Goal: Information Seeking & Learning: Learn about a topic

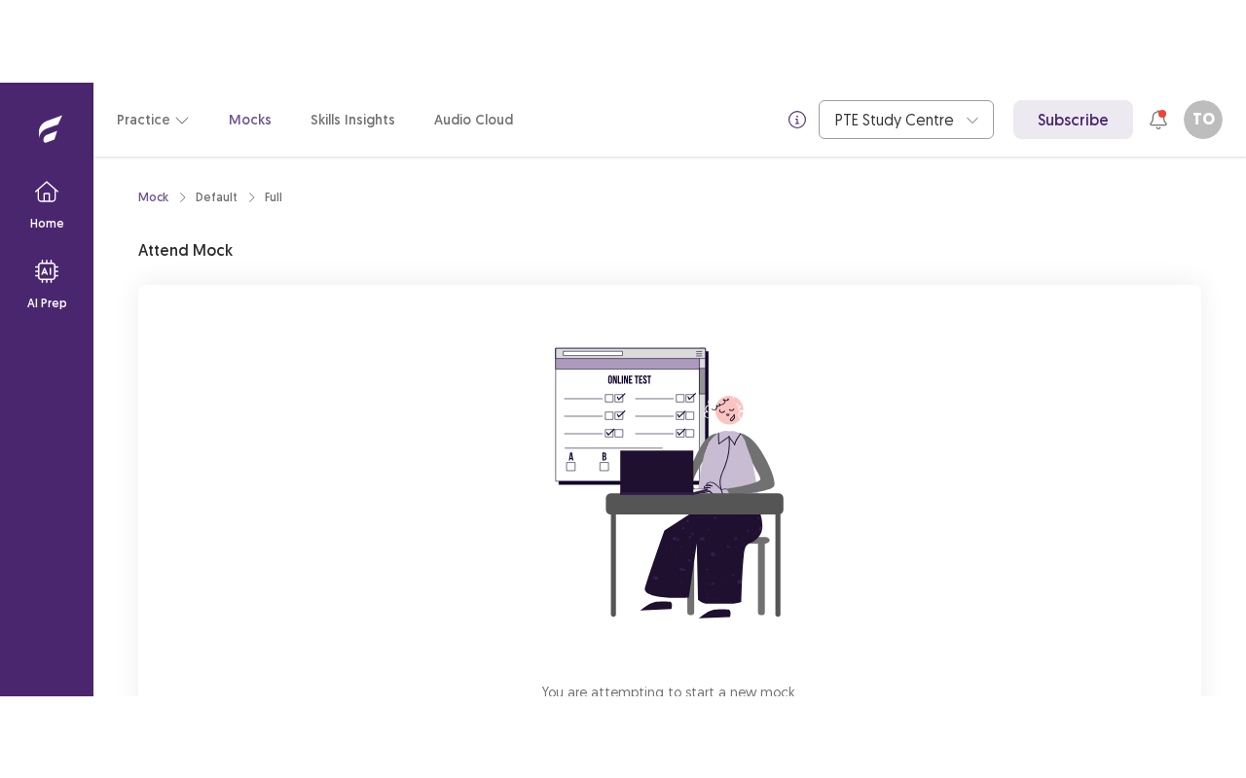
scroll to position [154, 0]
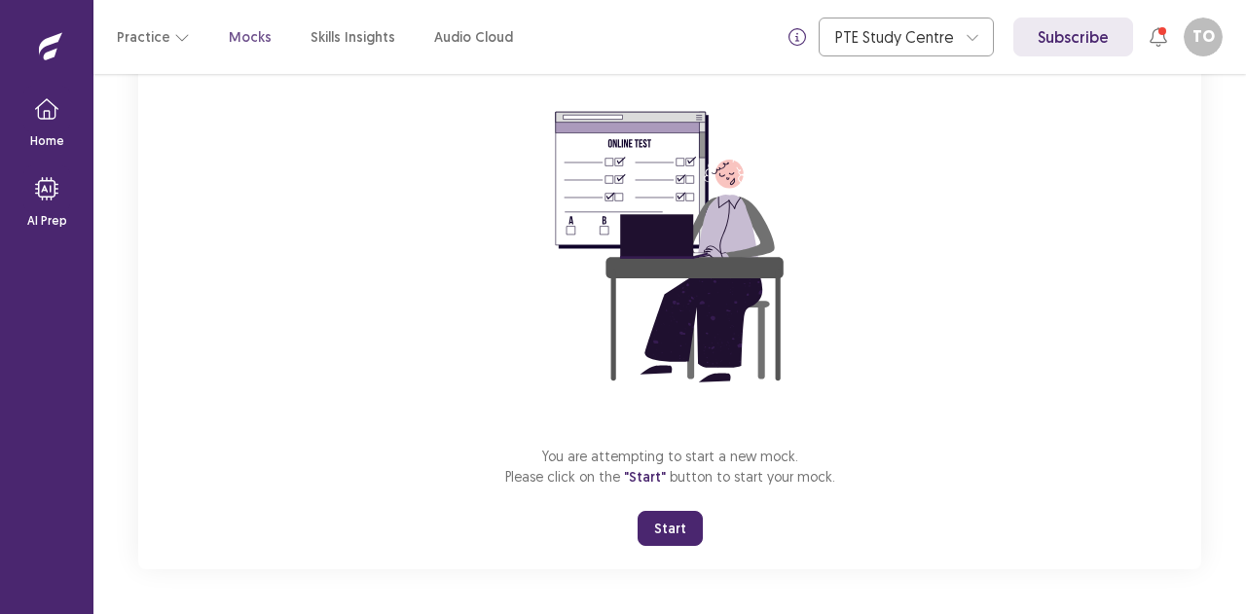
click at [664, 541] on button "Start" at bounding box center [669, 528] width 65 height 35
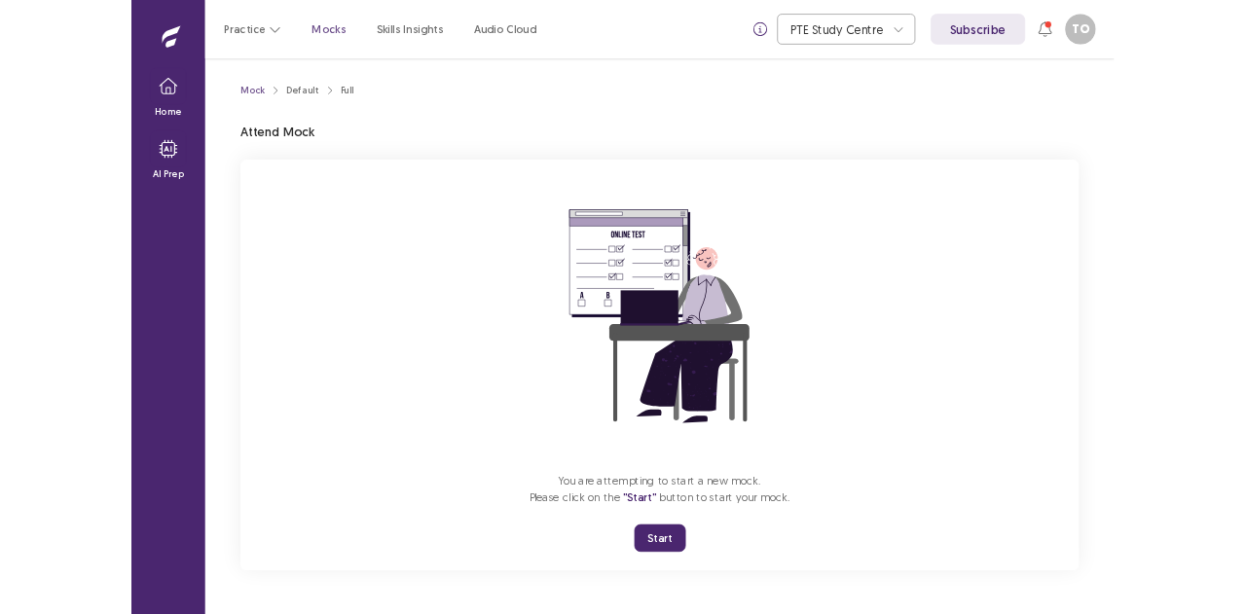
scroll to position [0, 0]
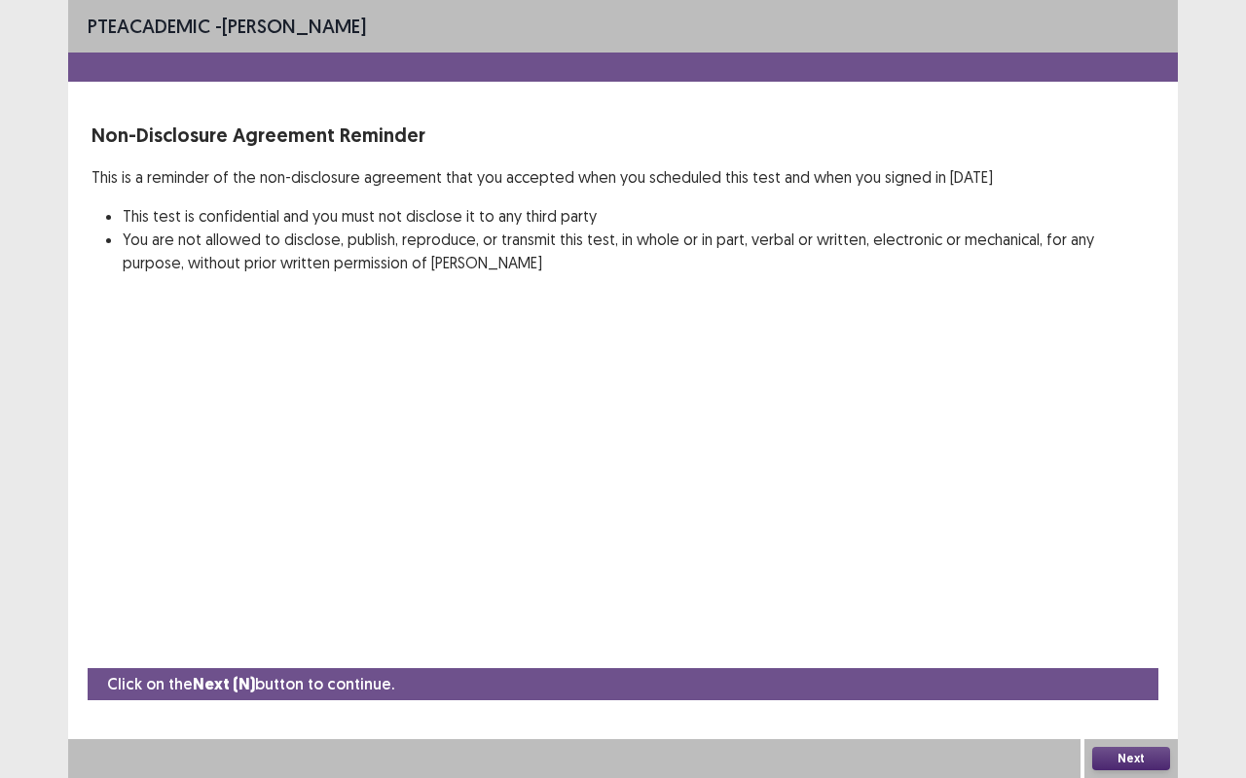
click at [1123, 613] on button "Next" at bounding box center [1131, 758] width 78 height 23
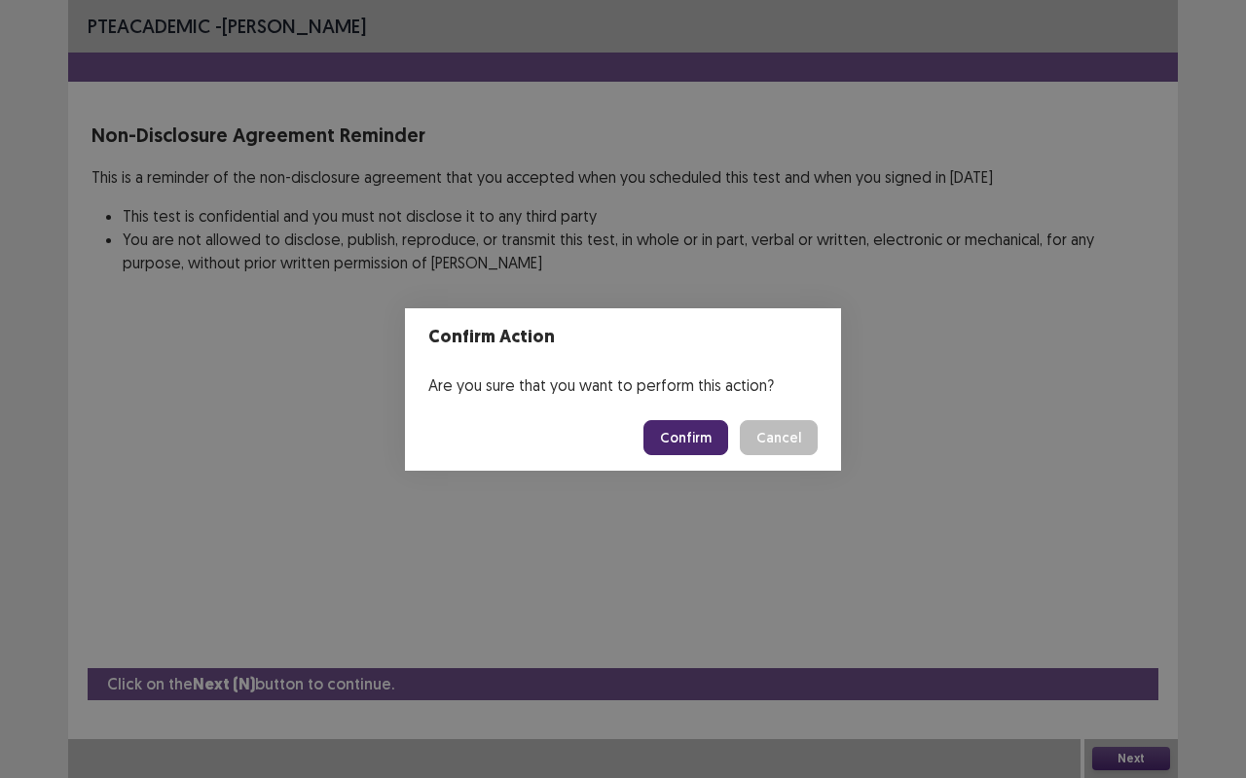
click at [696, 448] on button "Confirm" at bounding box center [685, 437] width 85 height 35
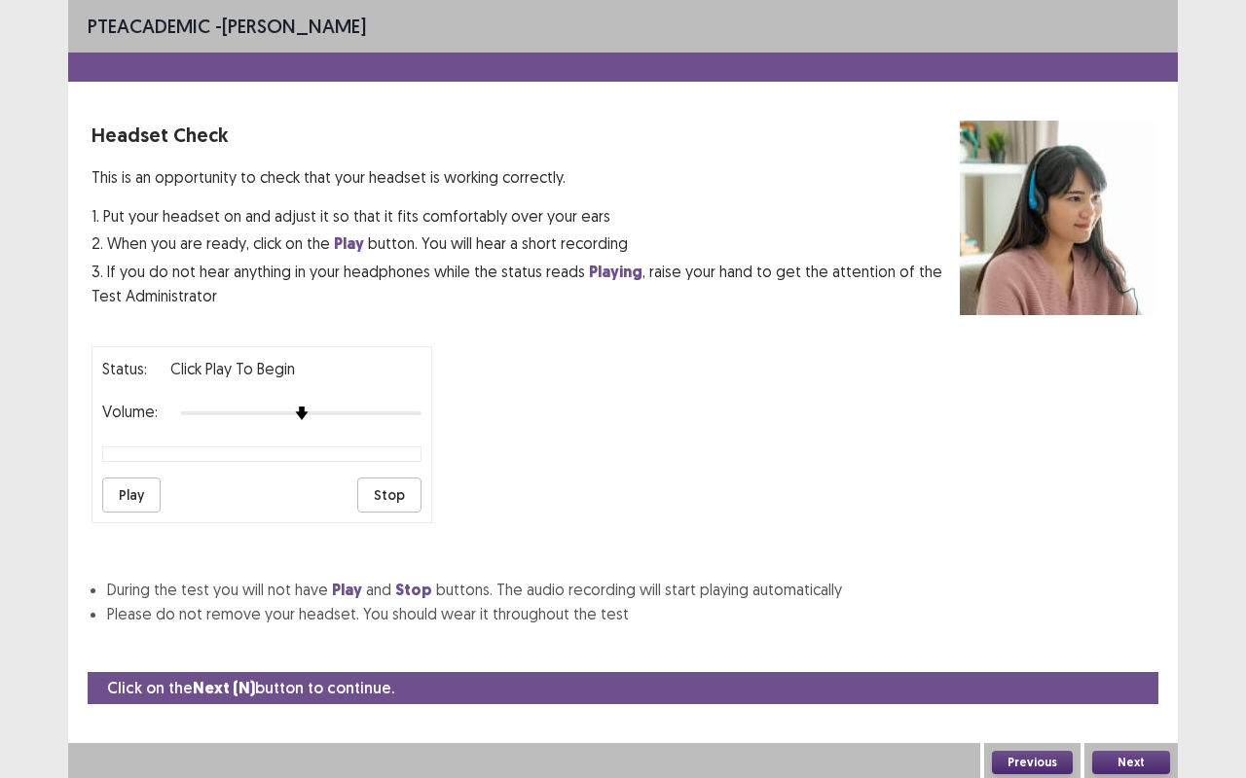
click at [696, 448] on div "Status: Click Play to Begin Volume: Play Stop" at bounding box center [622, 427] width 1063 height 193
click at [605, 54] on div at bounding box center [622, 67] width 1109 height 29
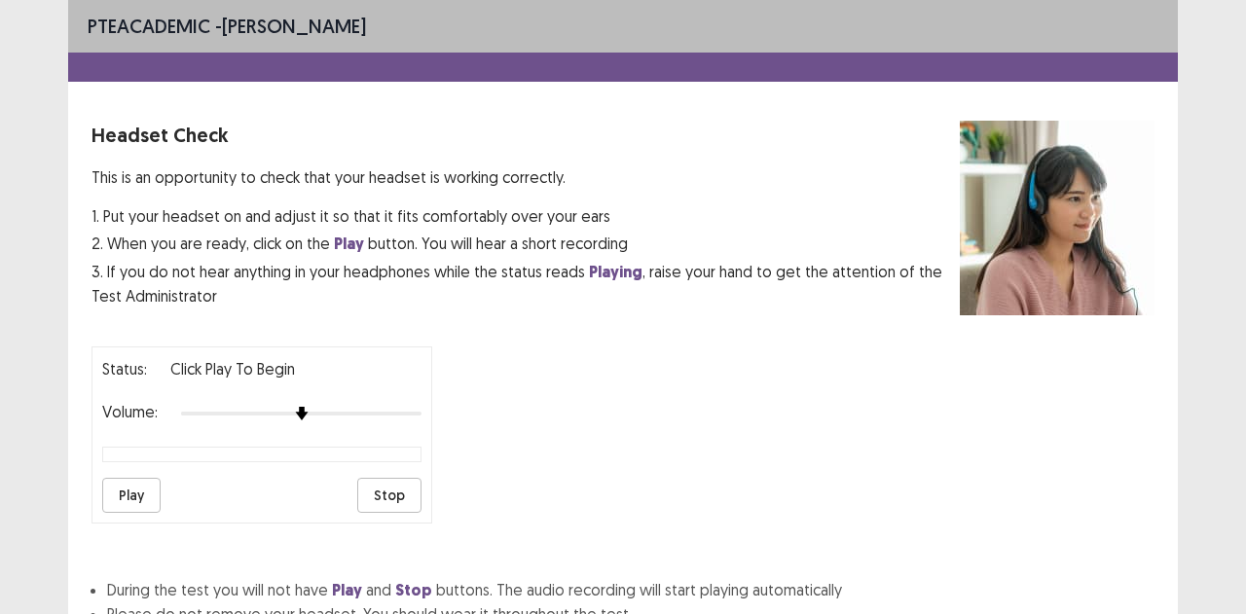
click at [800, 380] on div "Status: Click Play to Begin Volume: Play Stop" at bounding box center [622, 427] width 1063 height 193
click at [150, 489] on button "Play" at bounding box center [131, 495] width 58 height 35
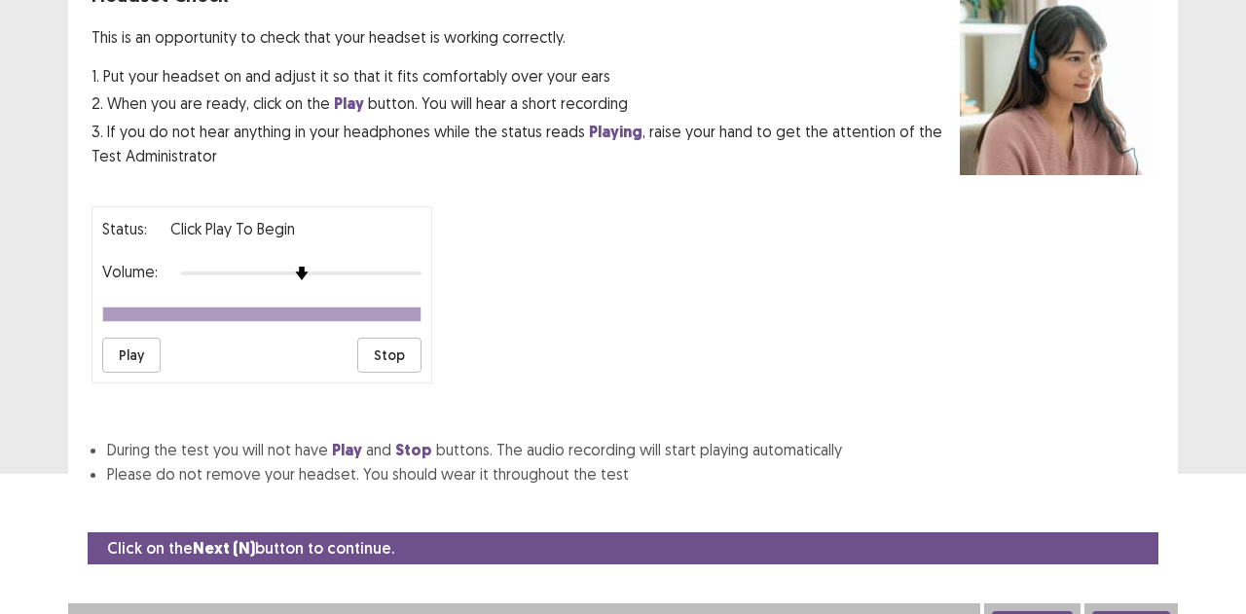
click at [1133, 611] on button "Next" at bounding box center [1131, 622] width 78 height 23
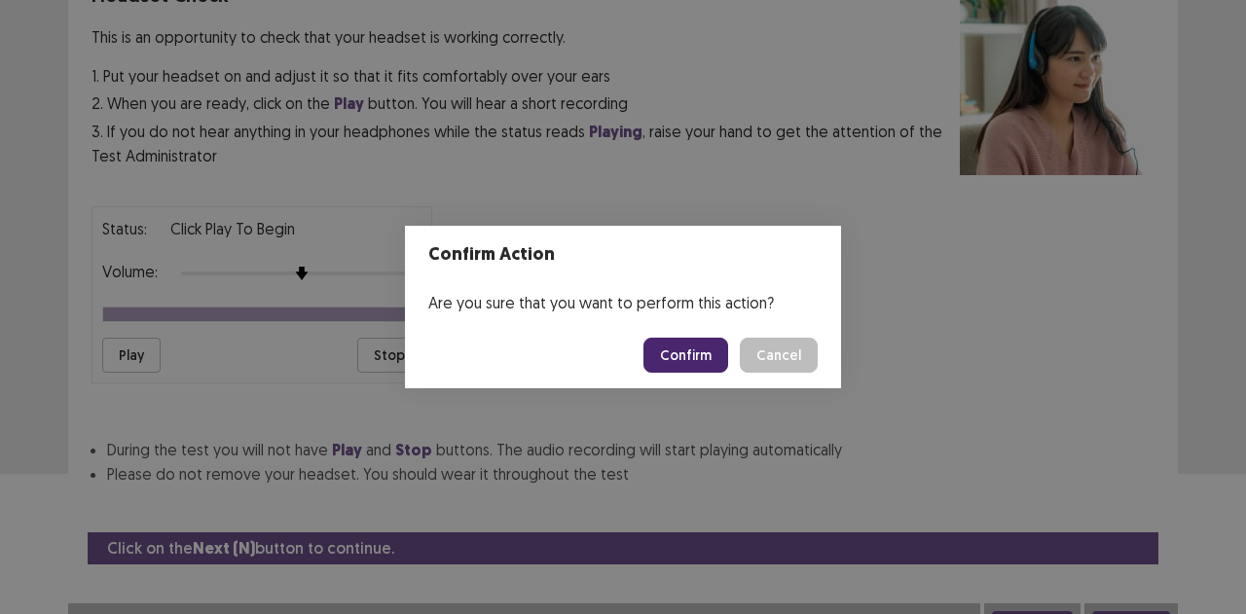
click at [695, 359] on button "Confirm" at bounding box center [685, 355] width 85 height 35
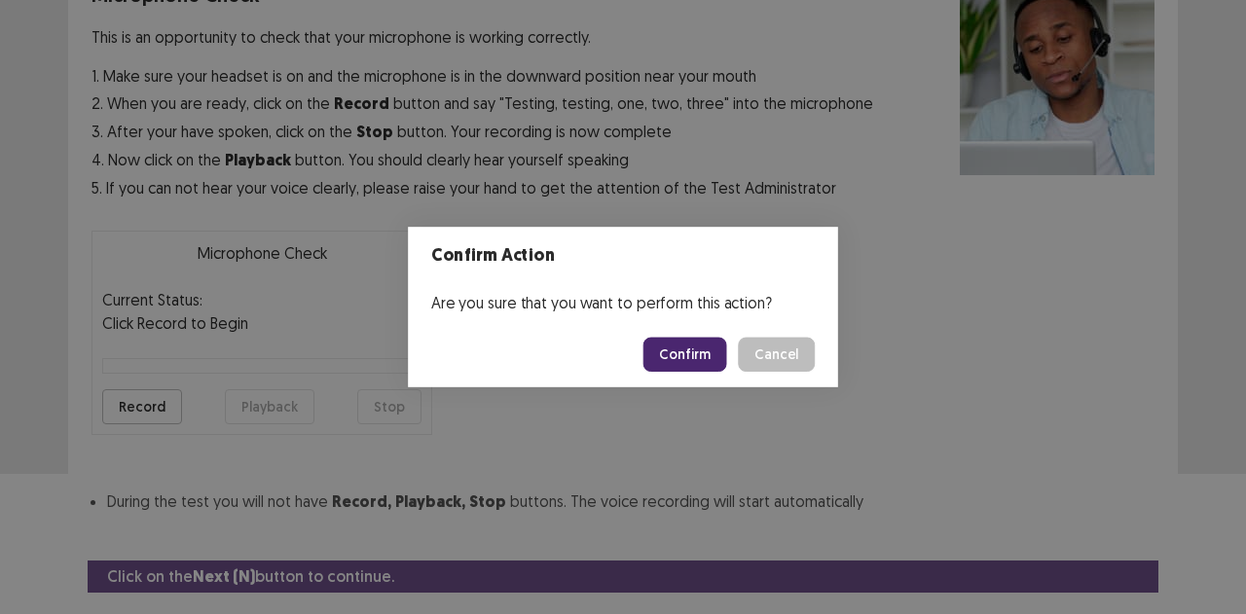
scroll to position [194, 0]
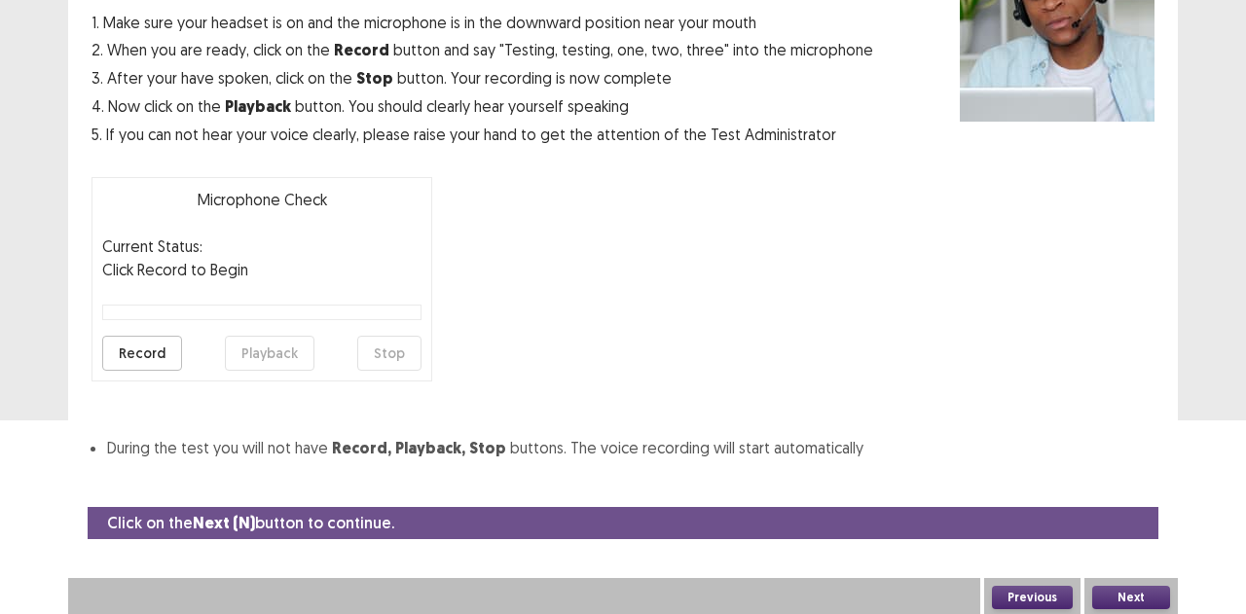
click at [146, 345] on button "Record" at bounding box center [142, 353] width 80 height 35
click at [373, 356] on button "Stop" at bounding box center [389, 353] width 64 height 35
click at [130, 344] on button "Record" at bounding box center [142, 353] width 80 height 35
click at [402, 358] on button "Stop" at bounding box center [389, 353] width 64 height 35
click at [295, 208] on p "Microphone Check" at bounding box center [261, 199] width 319 height 23
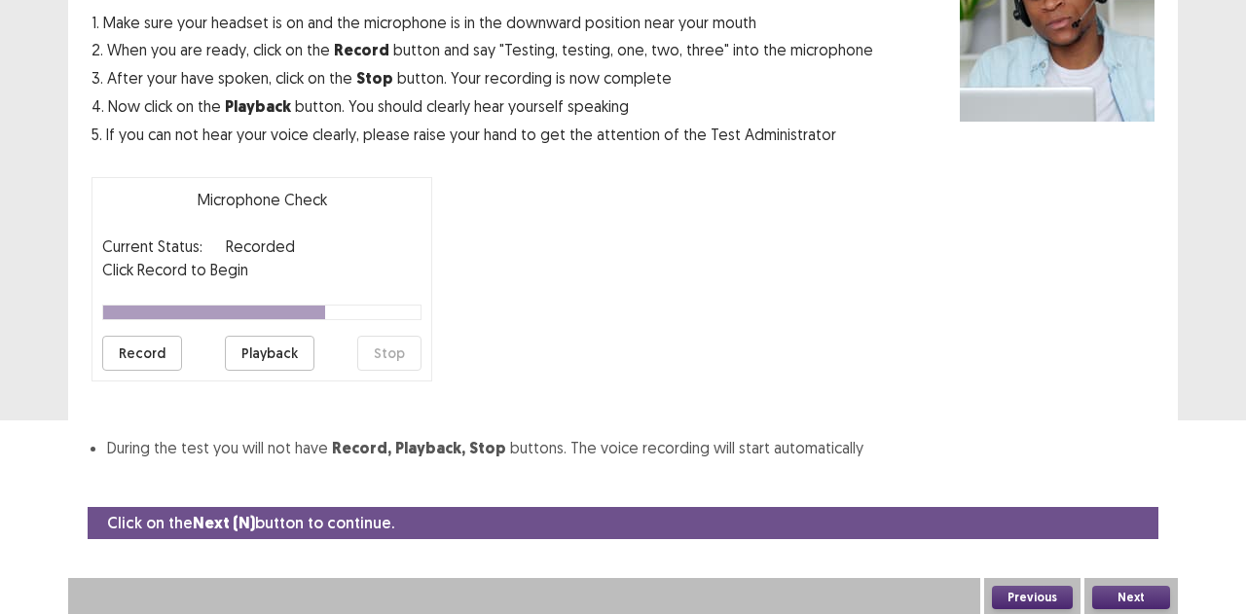
click at [258, 350] on button "Playback" at bounding box center [270, 353] width 90 height 35
click at [156, 358] on button "Record" at bounding box center [142, 353] width 80 height 35
click at [393, 349] on button "Stop" at bounding box center [389, 353] width 64 height 35
click at [251, 353] on button "Playback" at bounding box center [270, 353] width 90 height 35
click at [273, 350] on button "Playback" at bounding box center [270, 353] width 90 height 35
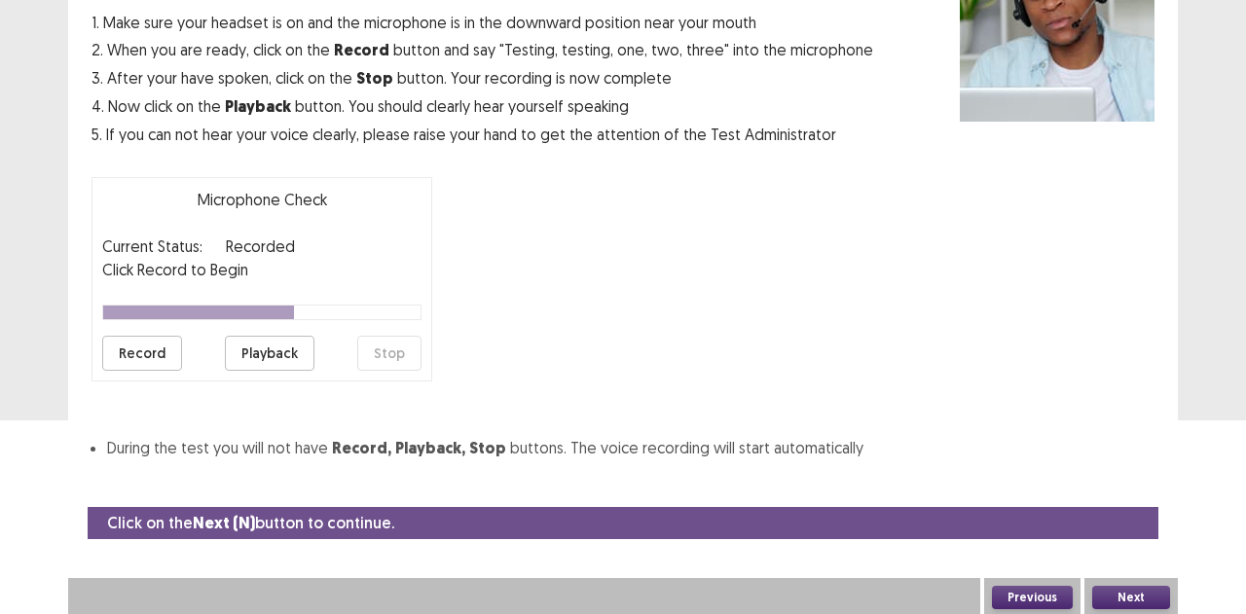
click at [273, 350] on button "Playback" at bounding box center [270, 353] width 90 height 35
click at [226, 353] on button "Playback" at bounding box center [270, 353] width 90 height 35
click at [1117, 586] on button "Next" at bounding box center [1131, 597] width 78 height 23
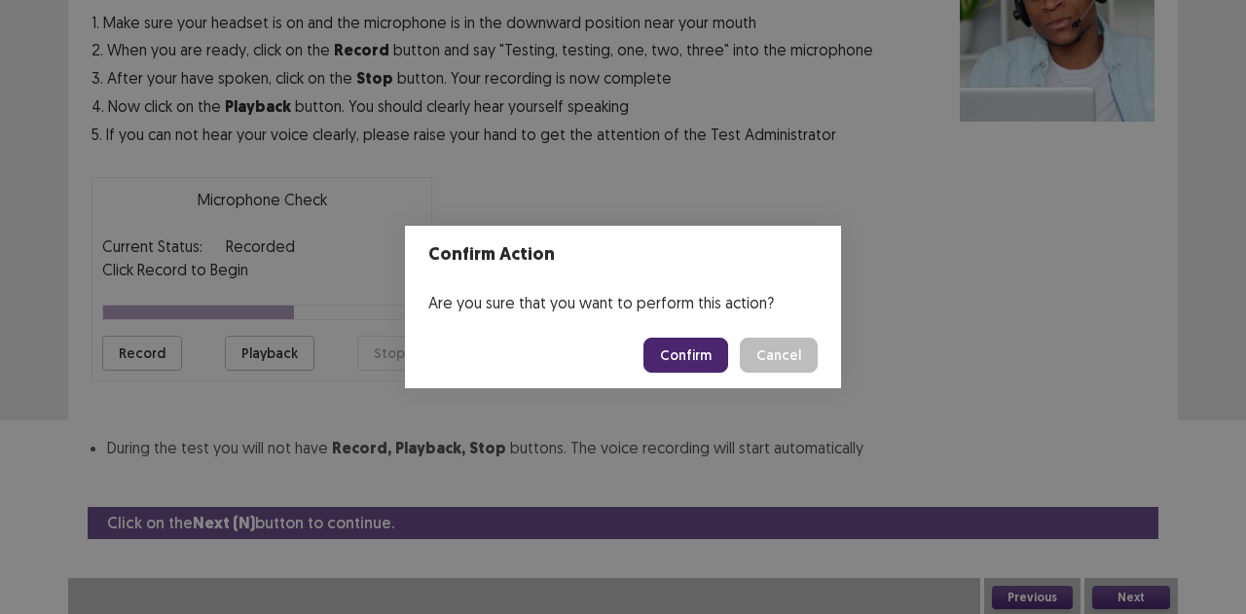
click at [709, 353] on button "Confirm" at bounding box center [685, 355] width 85 height 35
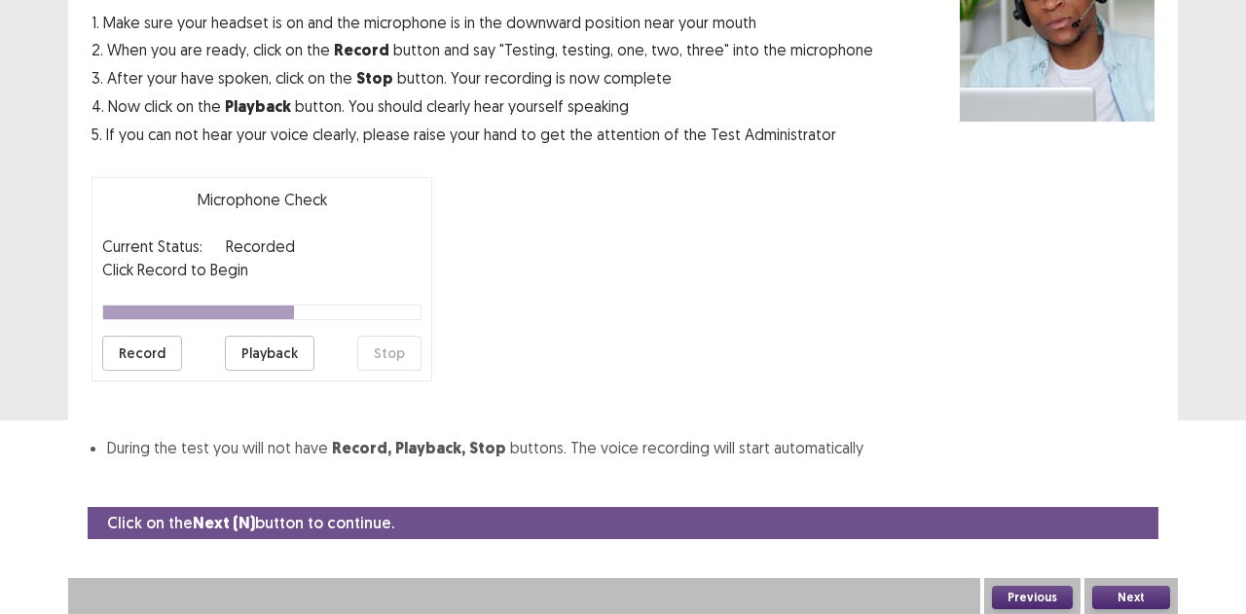
scroll to position [138, 0]
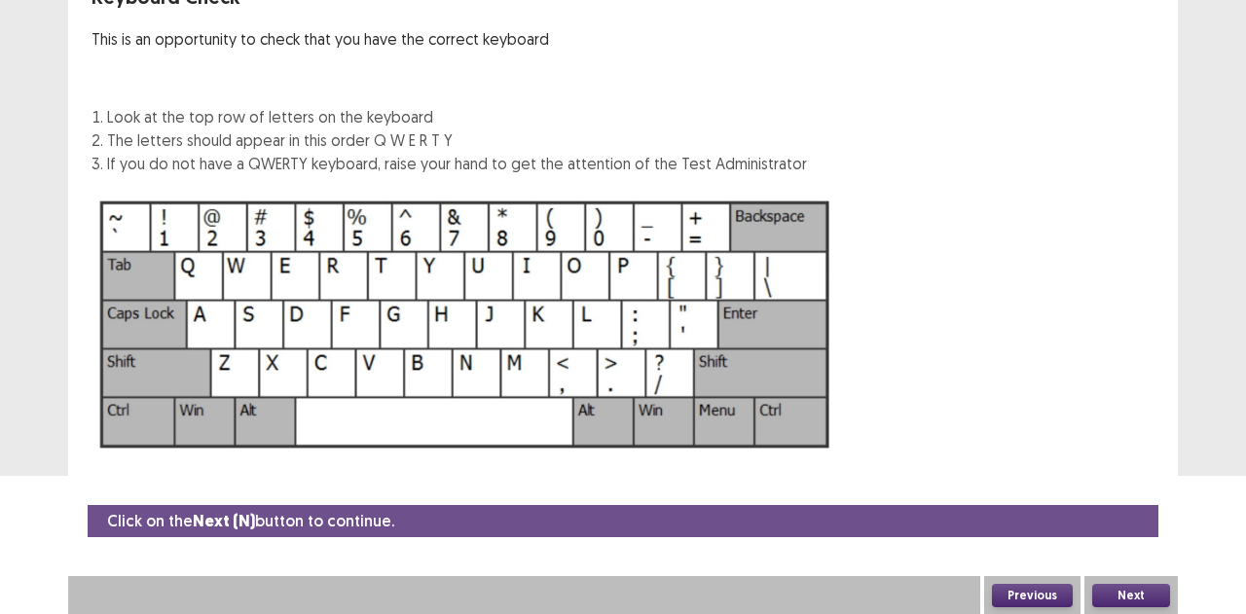
click at [1133, 595] on button "Next" at bounding box center [1131, 595] width 78 height 23
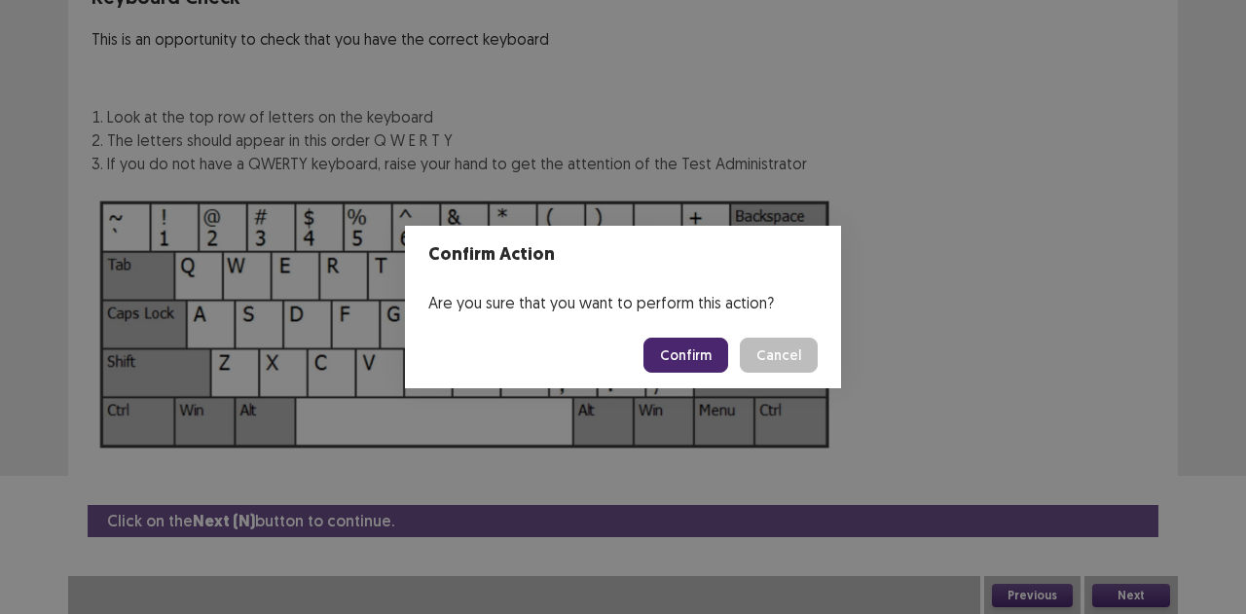
click at [690, 345] on button "Confirm" at bounding box center [685, 355] width 85 height 35
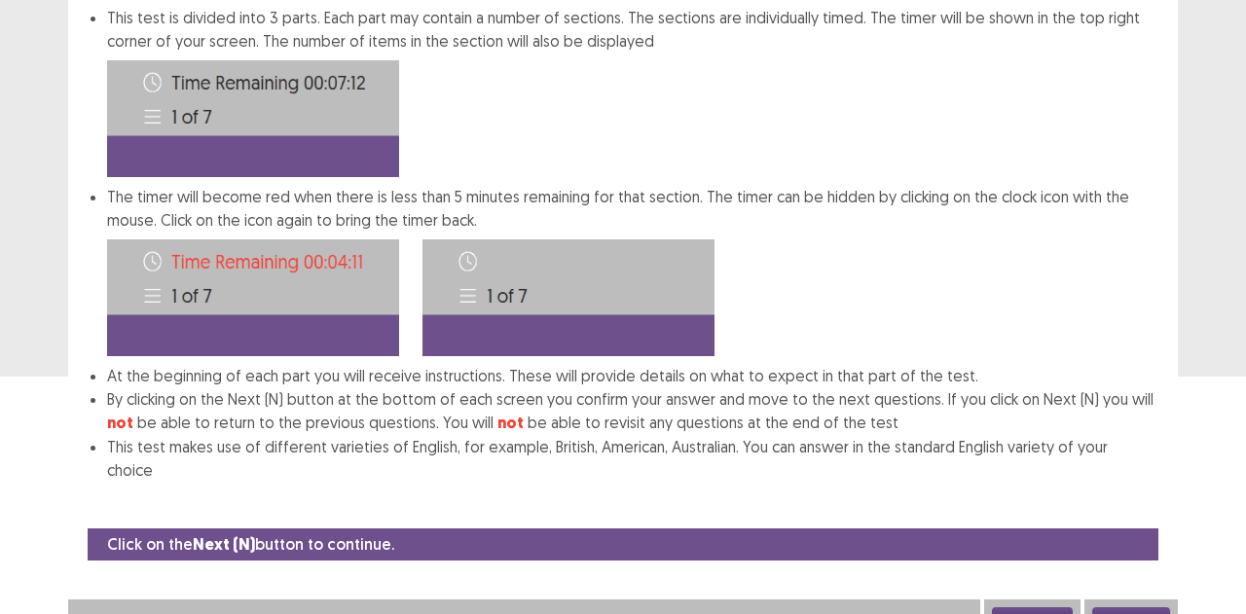
click at [1130, 607] on button "Next" at bounding box center [1131, 618] width 78 height 23
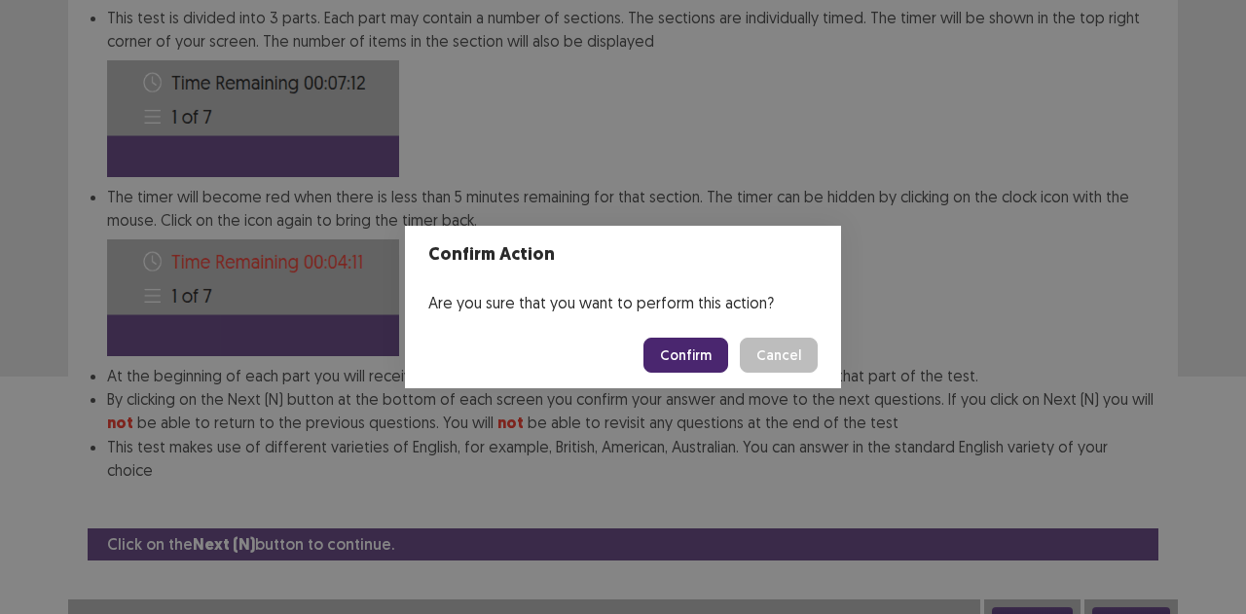
click at [685, 355] on button "Confirm" at bounding box center [685, 355] width 85 height 35
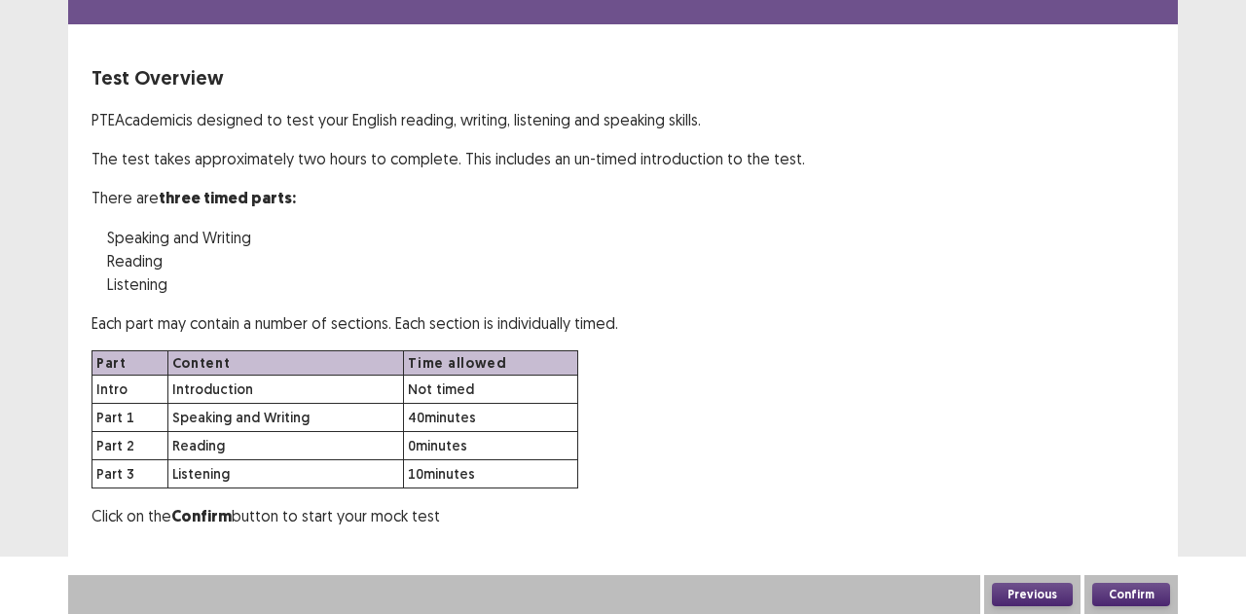
scroll to position [54, 0]
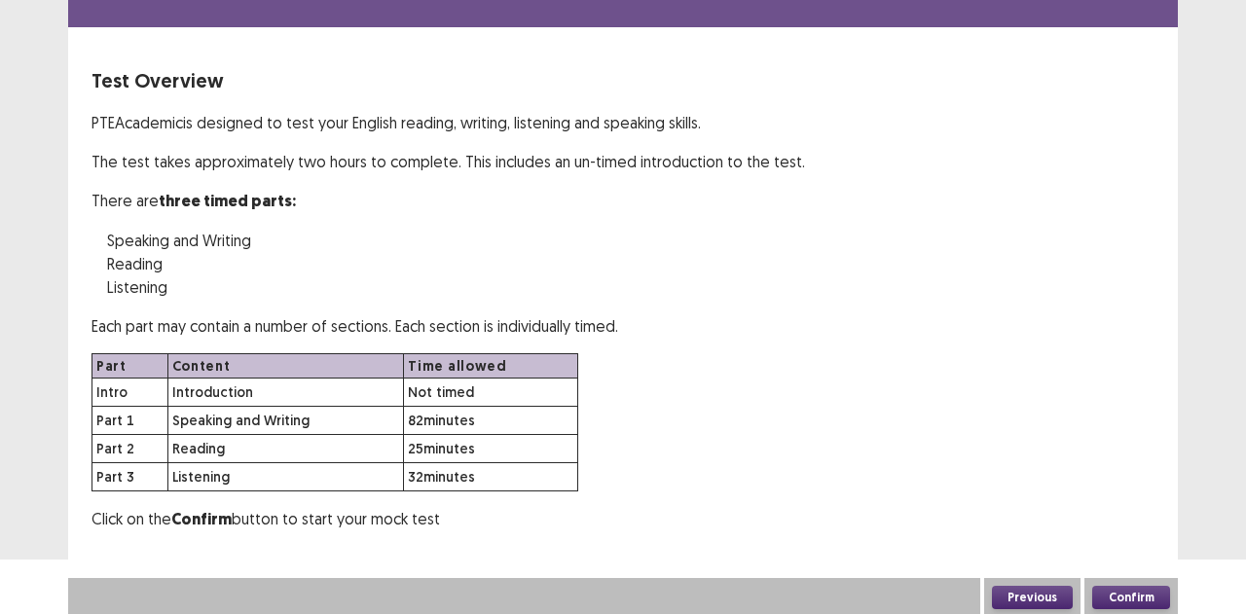
click at [530, 218] on div "Test Overview PTE Academic is designed to test your English reading, writing, l…" at bounding box center [622, 298] width 1063 height 465
click at [1117, 588] on button "Confirm" at bounding box center [1131, 597] width 78 height 23
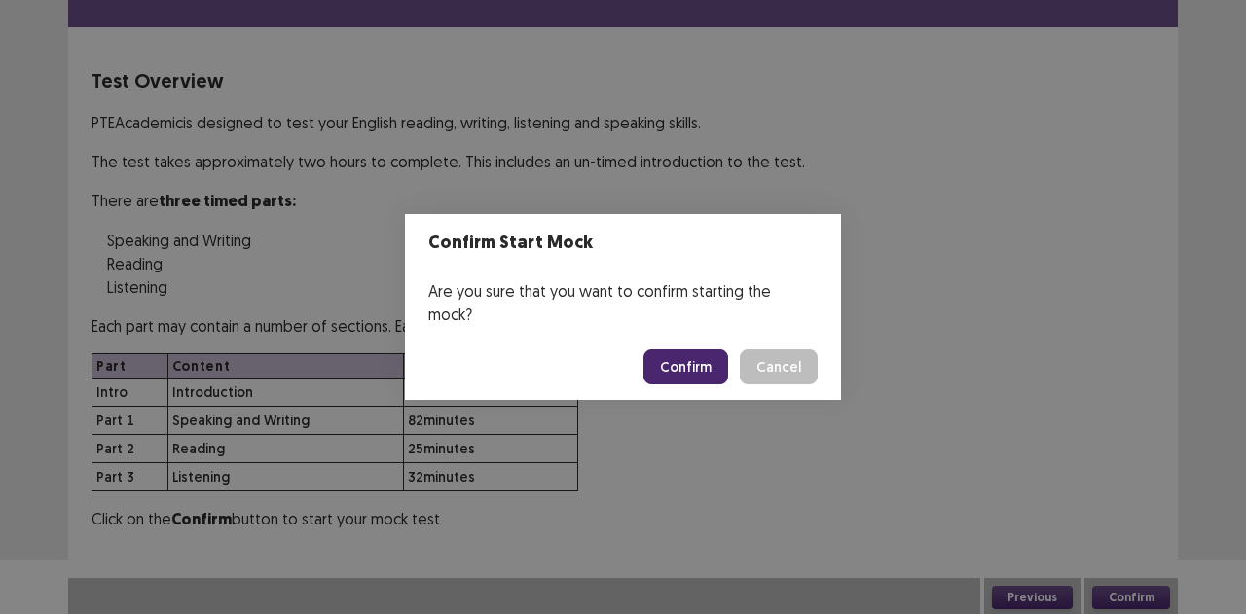
click at [704, 356] on button "Confirm" at bounding box center [685, 366] width 85 height 35
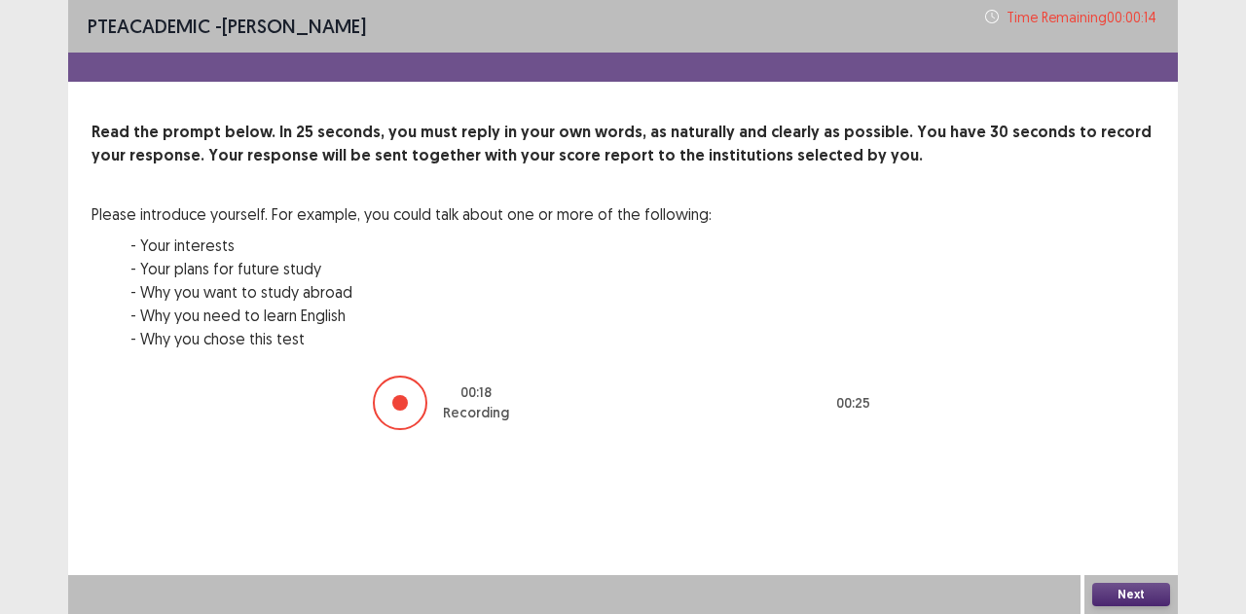
click at [1133, 591] on button "Next" at bounding box center [1131, 594] width 78 height 23
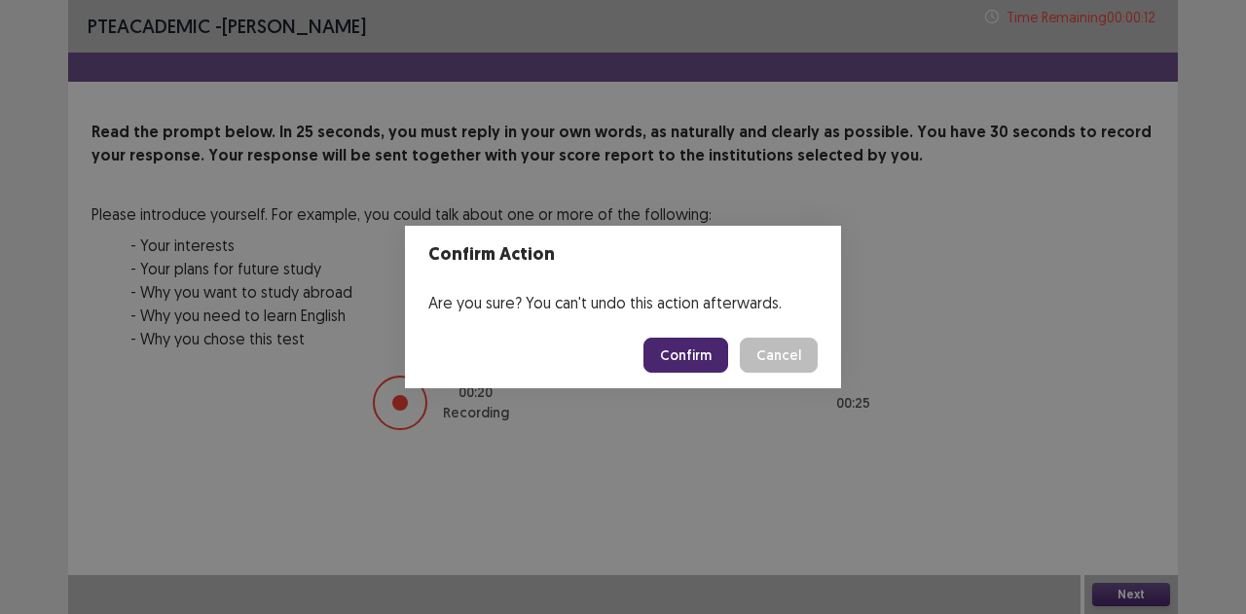
click at [703, 364] on button "Confirm" at bounding box center [685, 355] width 85 height 35
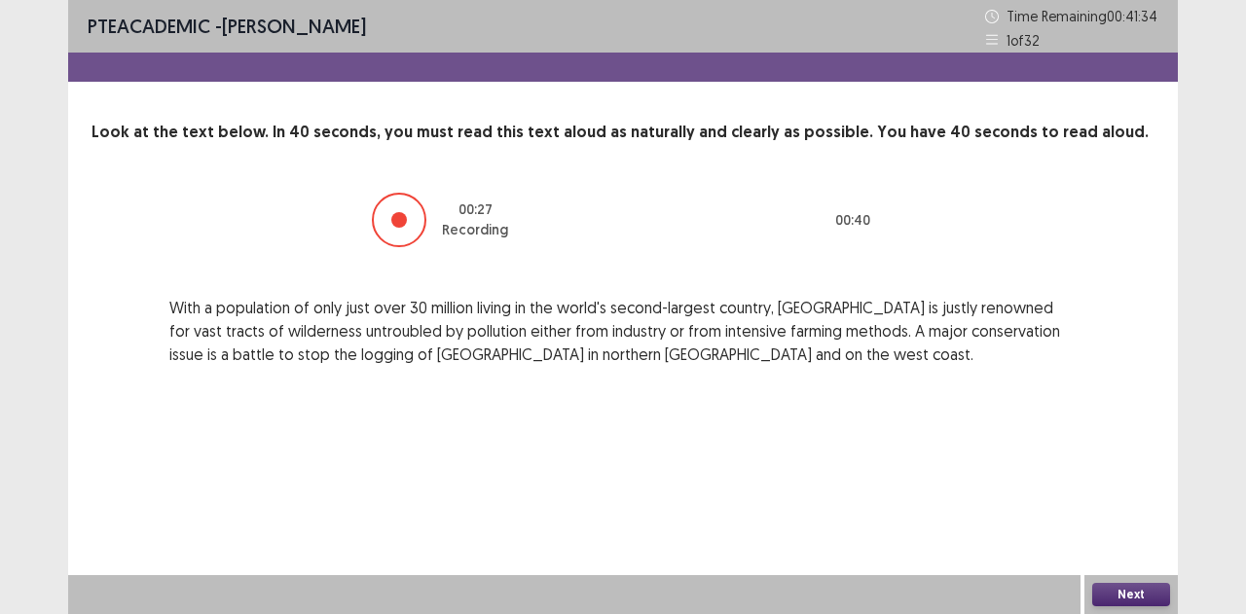
click at [1119, 590] on button "Next" at bounding box center [1131, 594] width 78 height 23
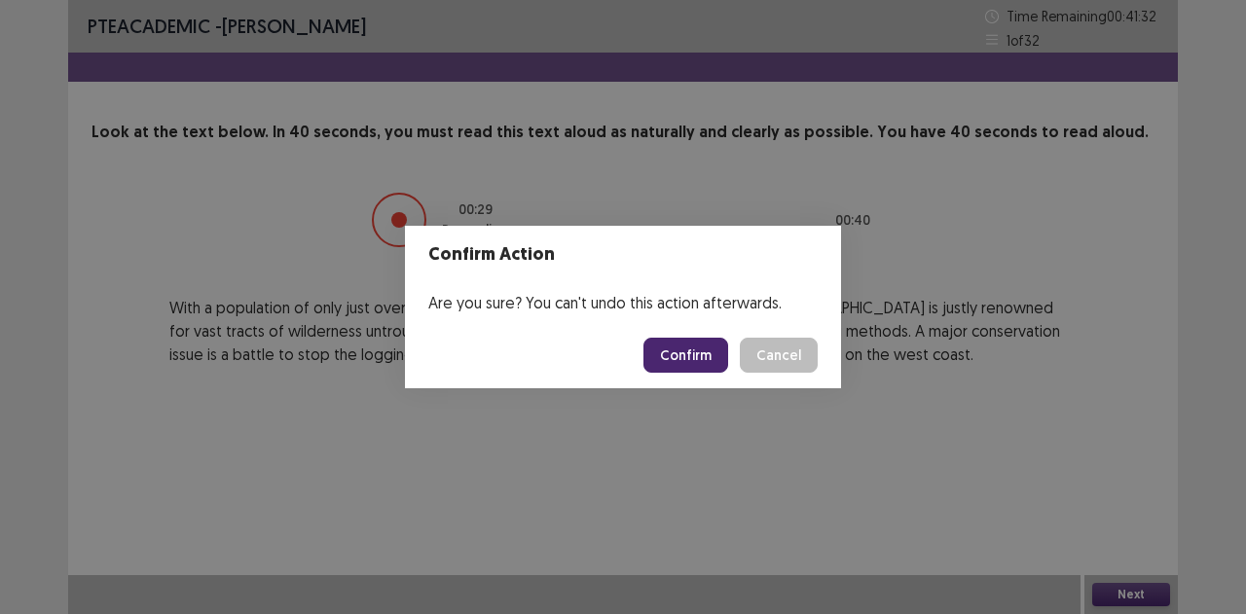
click at [678, 356] on button "Confirm" at bounding box center [685, 355] width 85 height 35
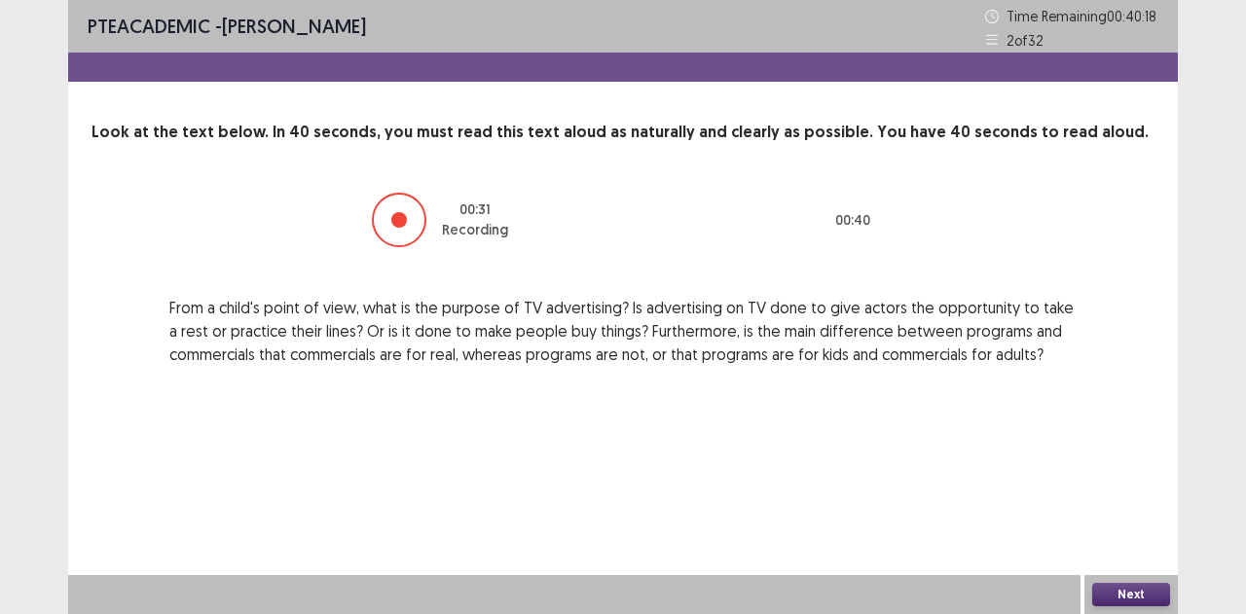
click at [1118, 595] on button "Next" at bounding box center [1131, 594] width 78 height 23
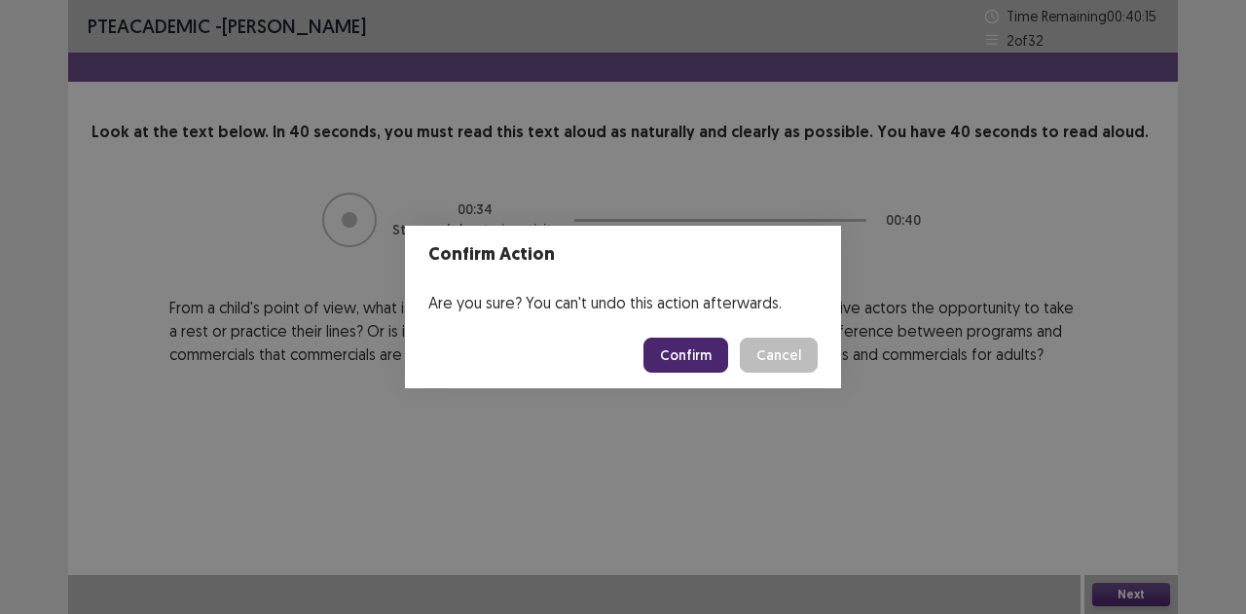
click at [675, 348] on button "Confirm" at bounding box center [685, 355] width 85 height 35
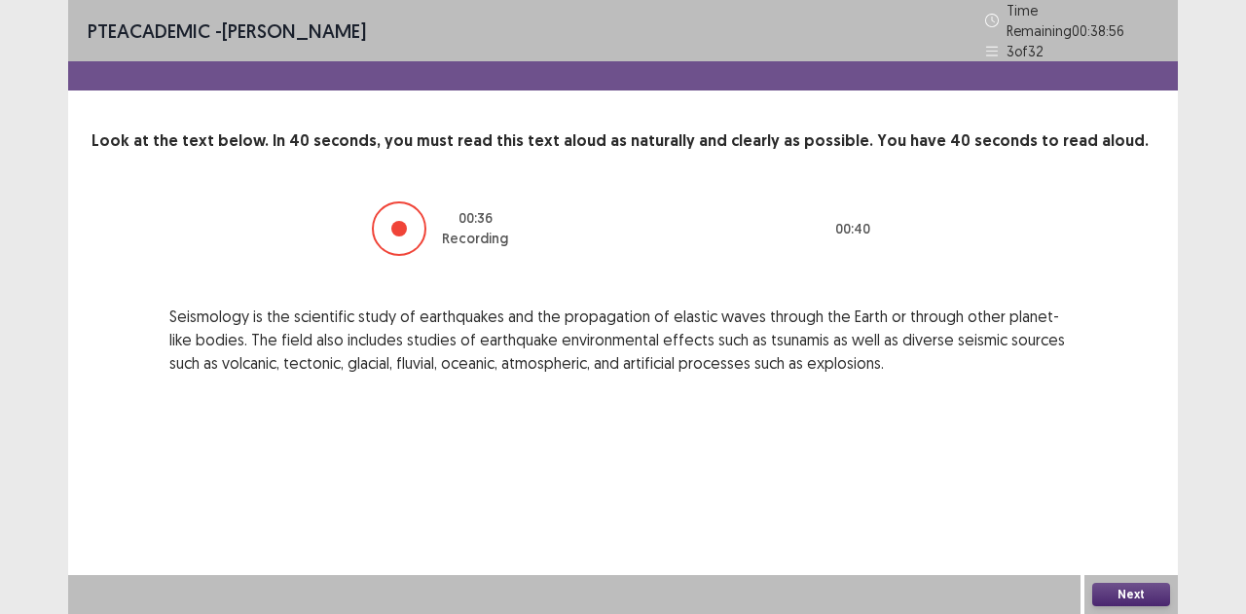
click at [1122, 595] on button "Next" at bounding box center [1131, 594] width 78 height 23
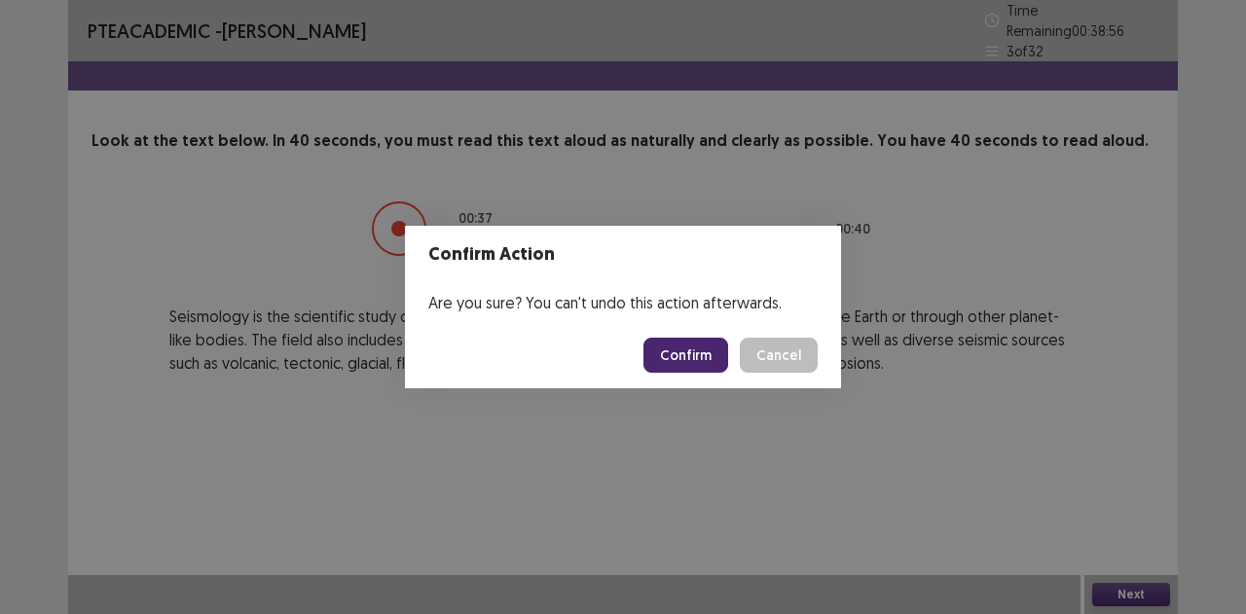
click at [693, 348] on button "Confirm" at bounding box center [685, 355] width 85 height 35
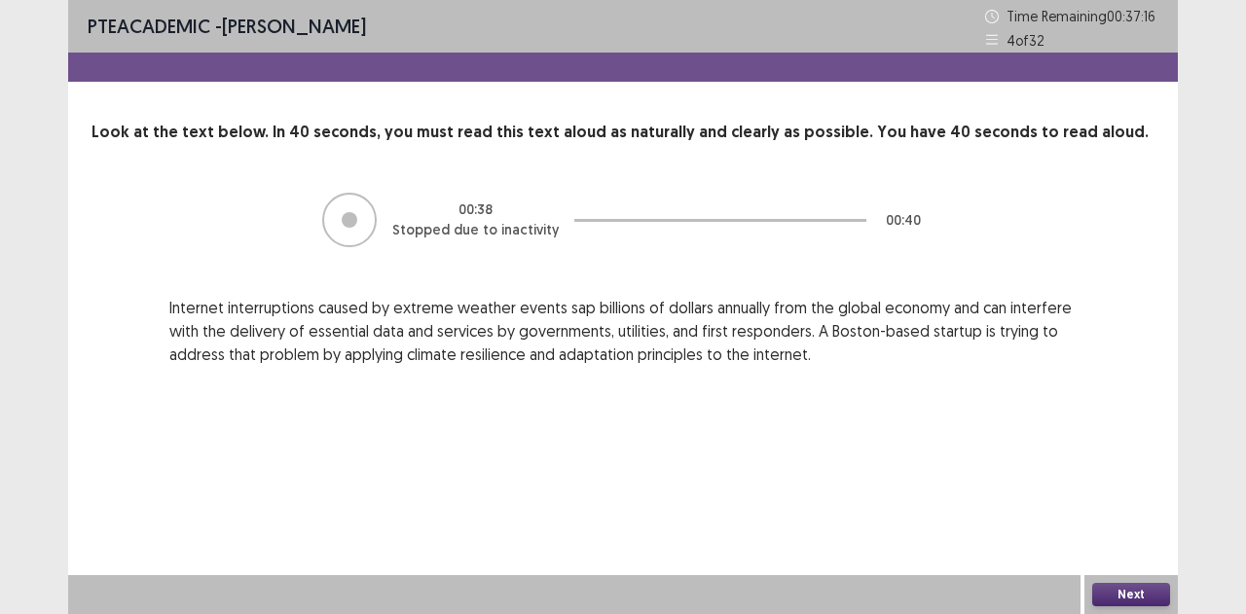
click at [1152, 594] on button "Next" at bounding box center [1131, 594] width 78 height 23
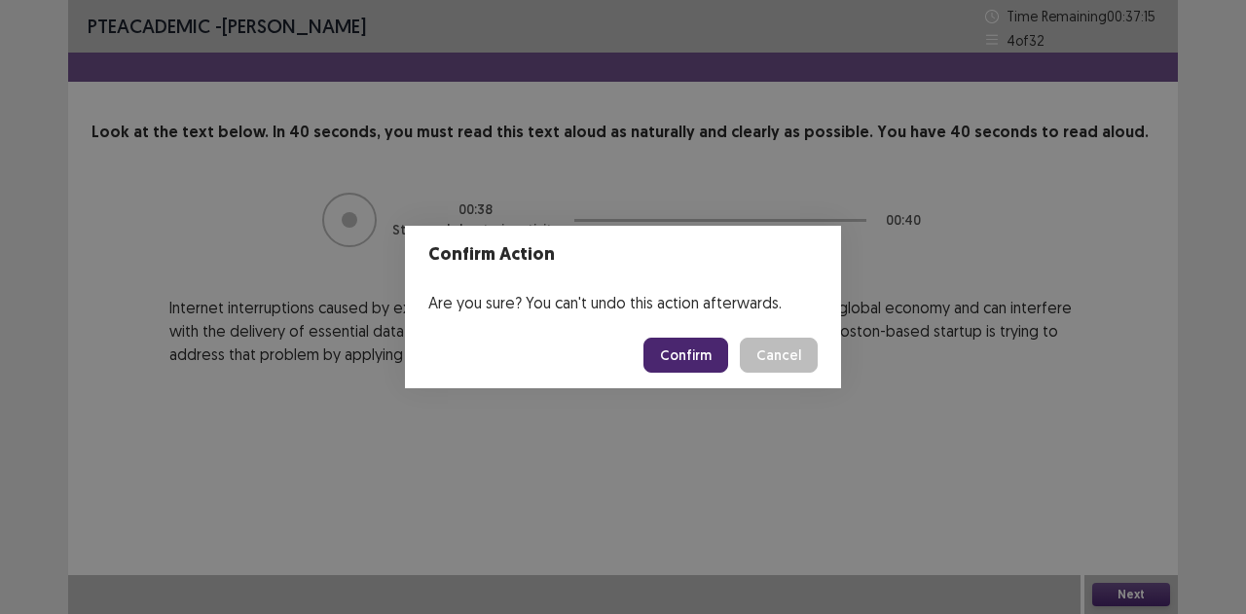
click at [685, 354] on button "Confirm" at bounding box center [685, 355] width 85 height 35
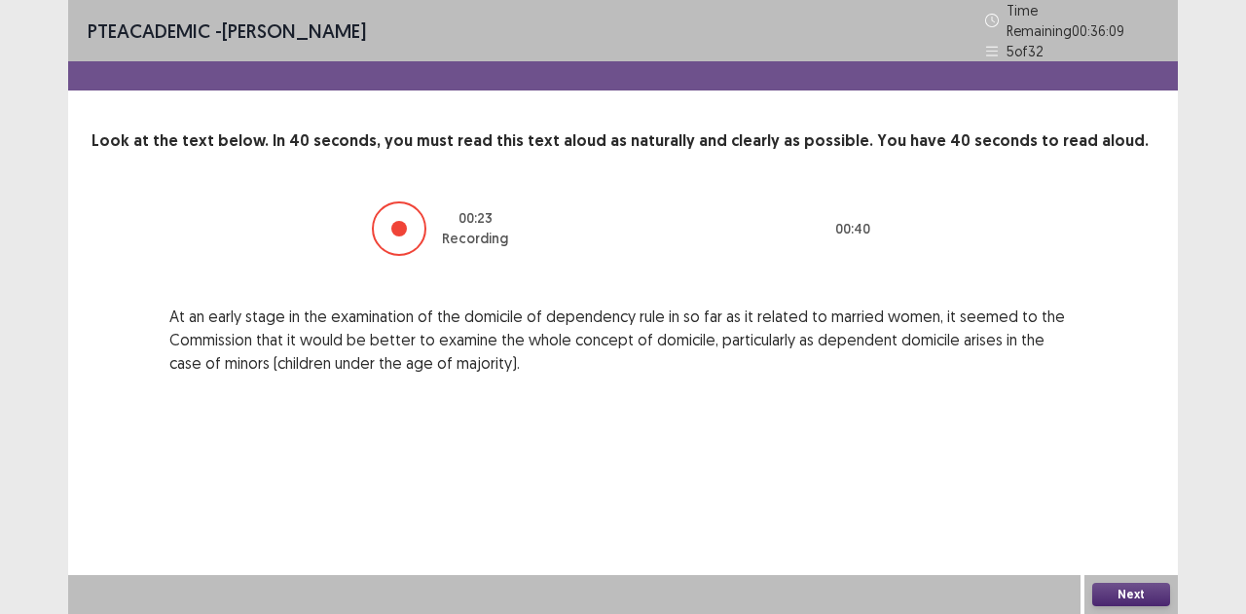
click at [1108, 597] on button "Next" at bounding box center [1131, 594] width 78 height 23
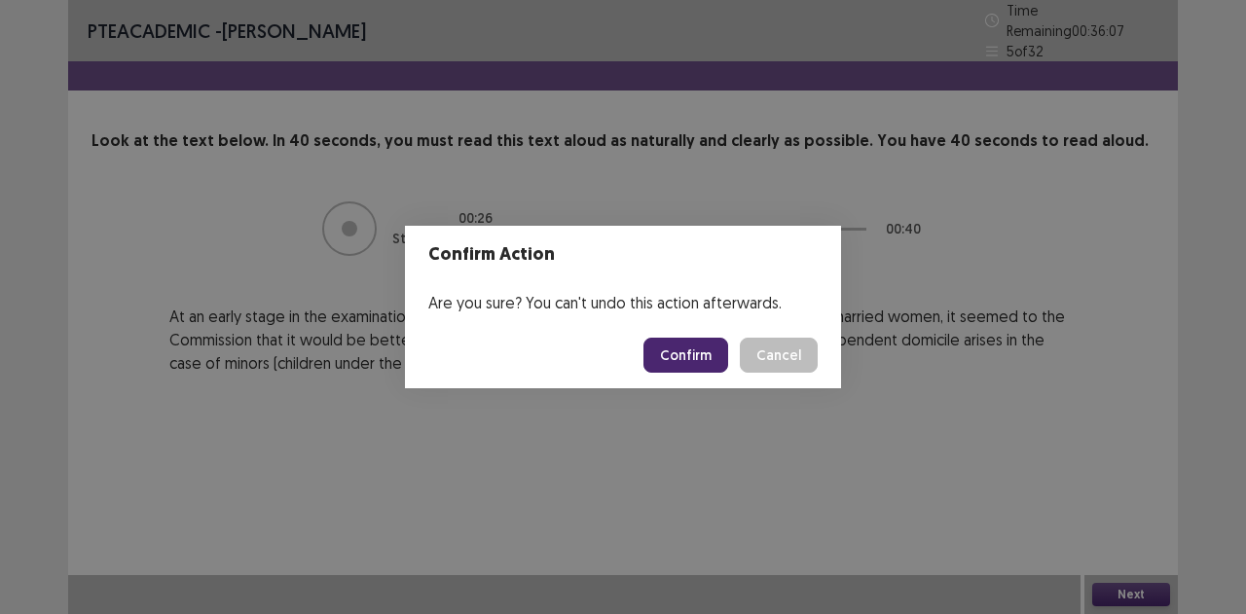
click at [666, 356] on button "Confirm" at bounding box center [685, 355] width 85 height 35
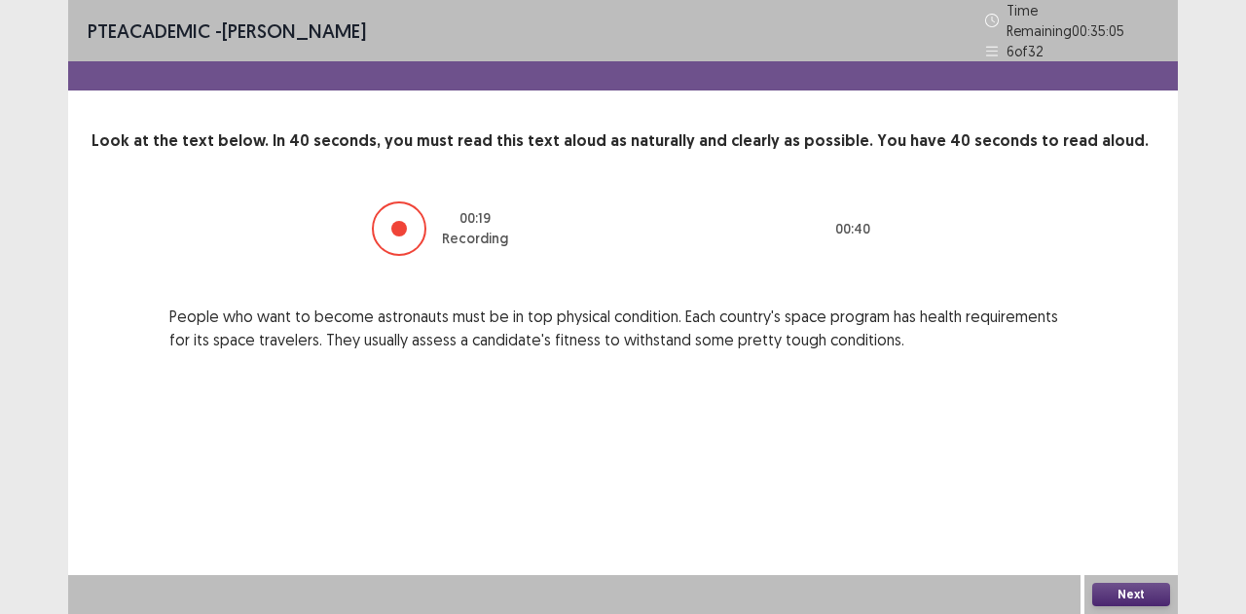
click at [1115, 587] on button "Next" at bounding box center [1131, 594] width 78 height 23
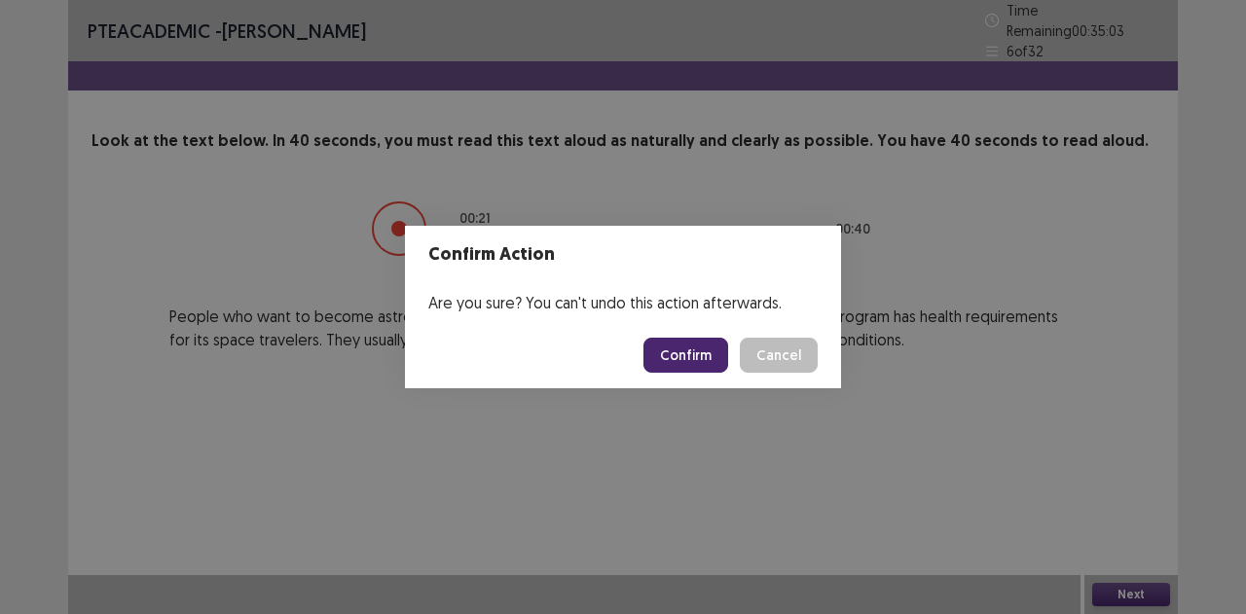
click at [691, 353] on button "Confirm" at bounding box center [685, 355] width 85 height 35
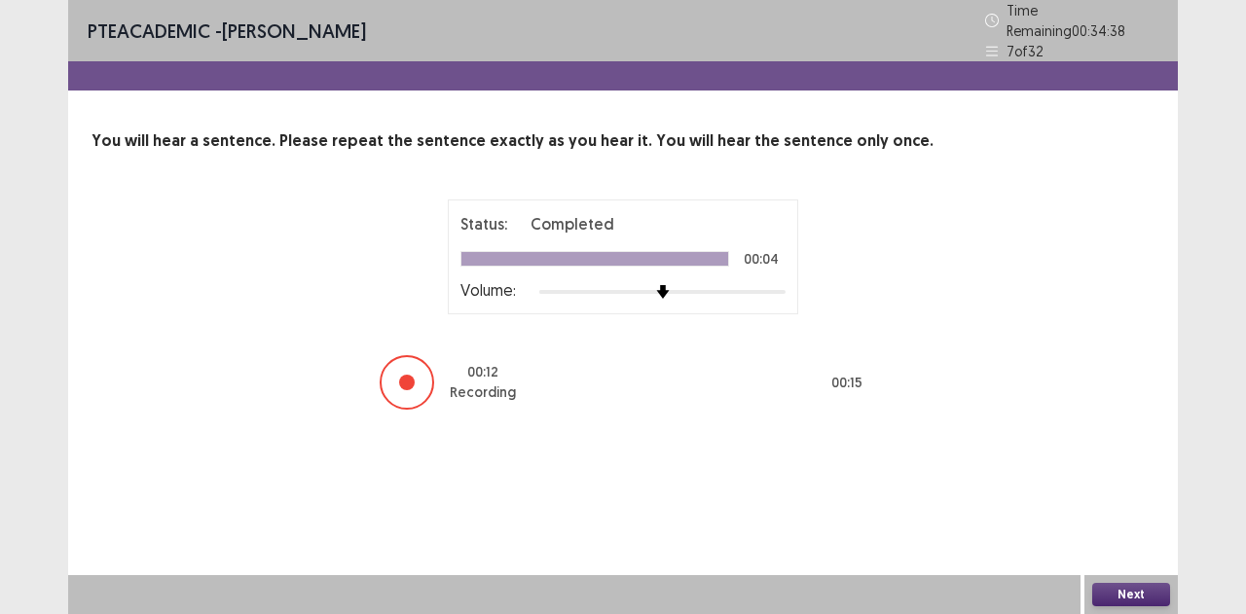
click at [1115, 587] on button "Next" at bounding box center [1131, 594] width 78 height 23
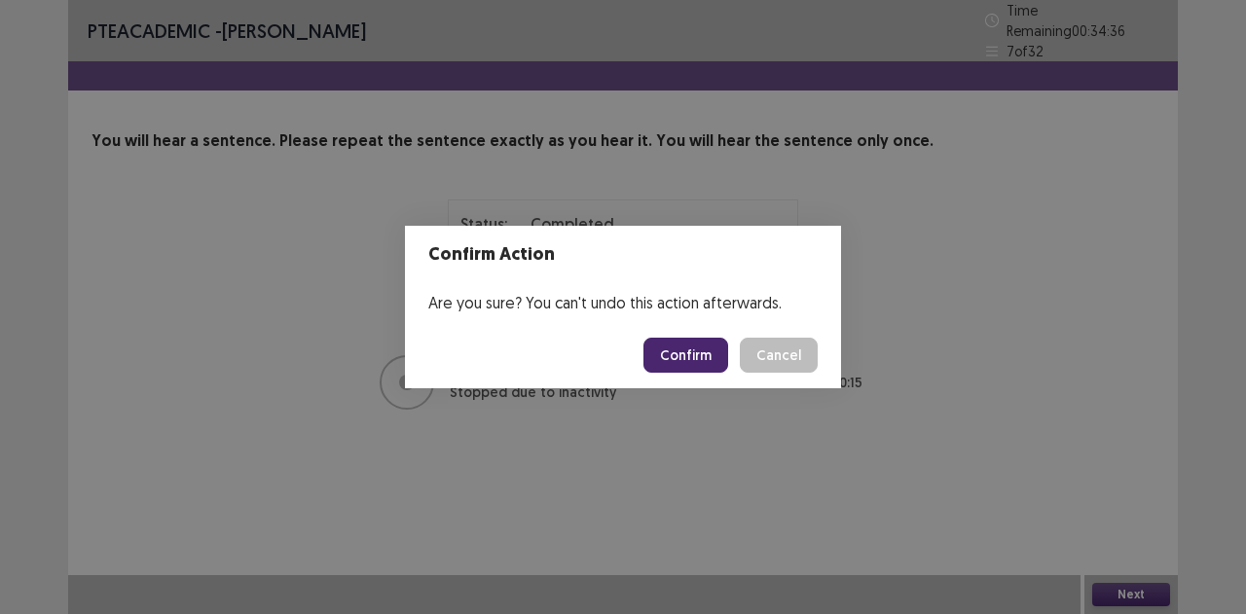
click at [716, 348] on button "Confirm" at bounding box center [685, 355] width 85 height 35
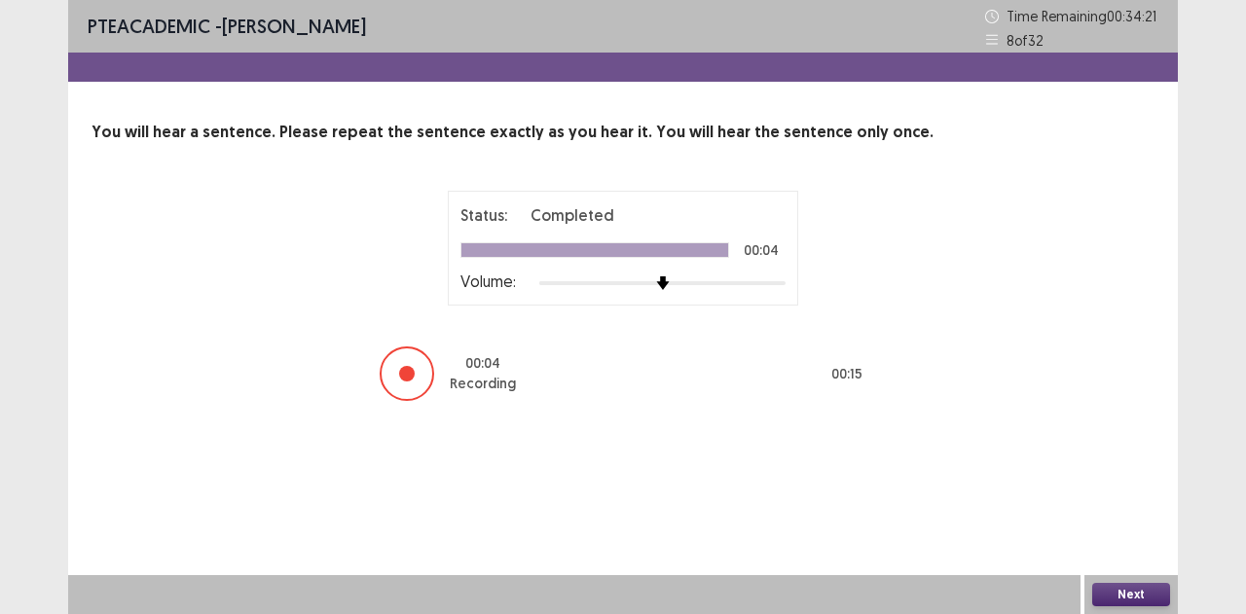
click at [1122, 583] on button "Next" at bounding box center [1131, 594] width 78 height 23
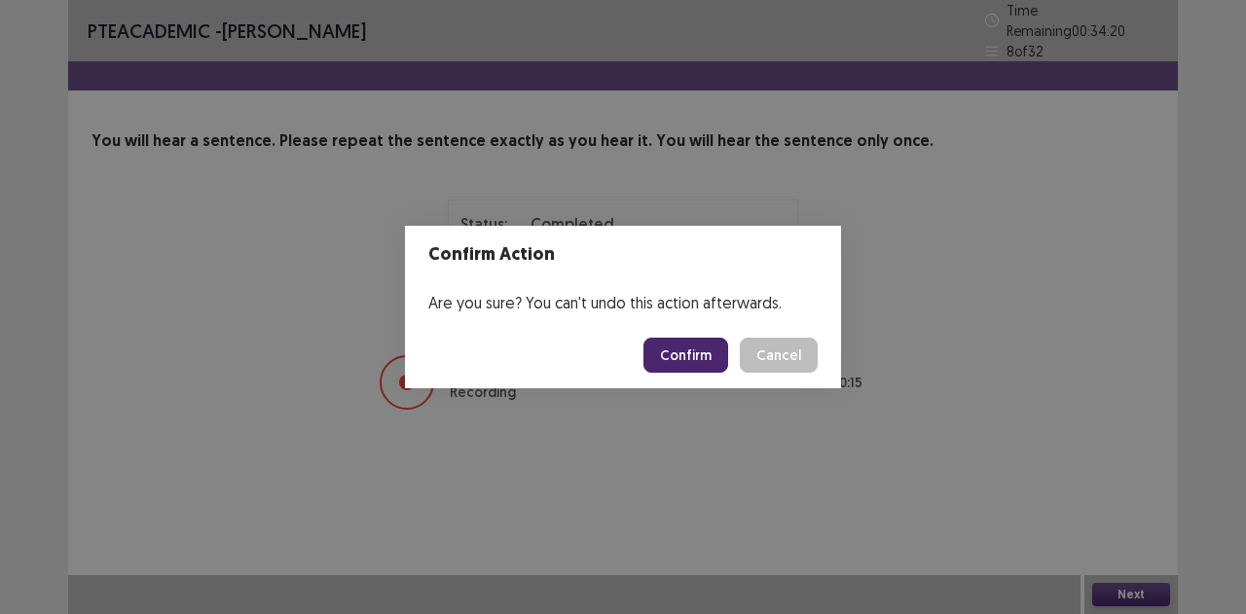
click at [693, 360] on button "Confirm" at bounding box center [685, 355] width 85 height 35
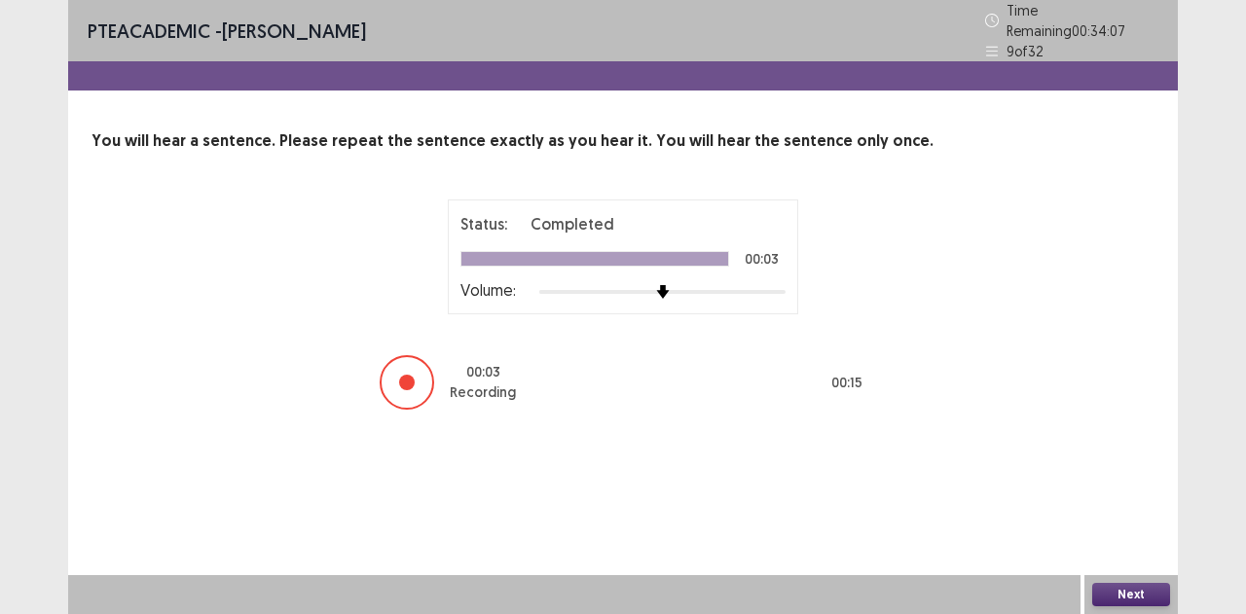
click at [1117, 591] on button "Next" at bounding box center [1131, 594] width 78 height 23
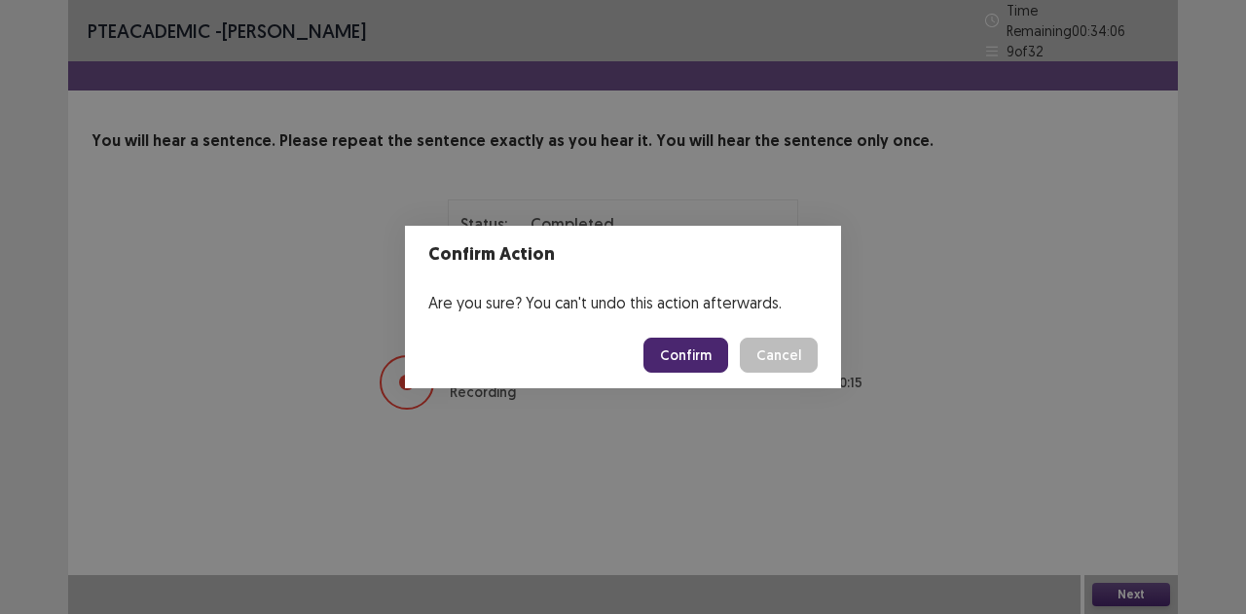
click at [685, 349] on button "Confirm" at bounding box center [685, 355] width 85 height 35
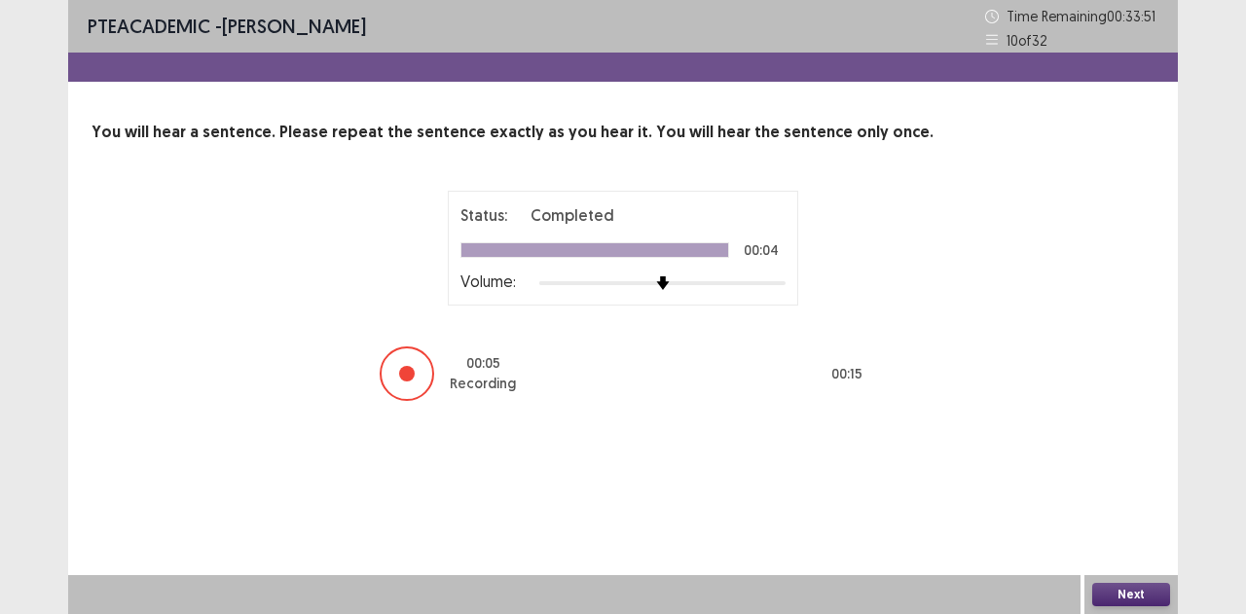
click at [1107, 584] on button "Next" at bounding box center [1131, 594] width 78 height 23
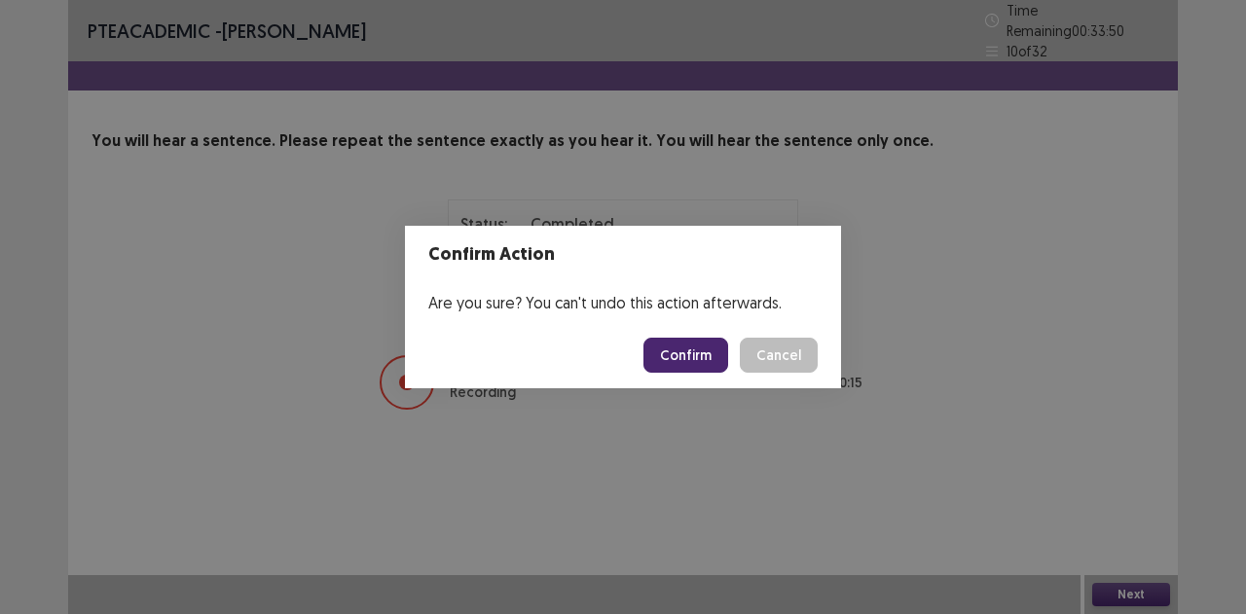
click at [670, 349] on button "Confirm" at bounding box center [685, 355] width 85 height 35
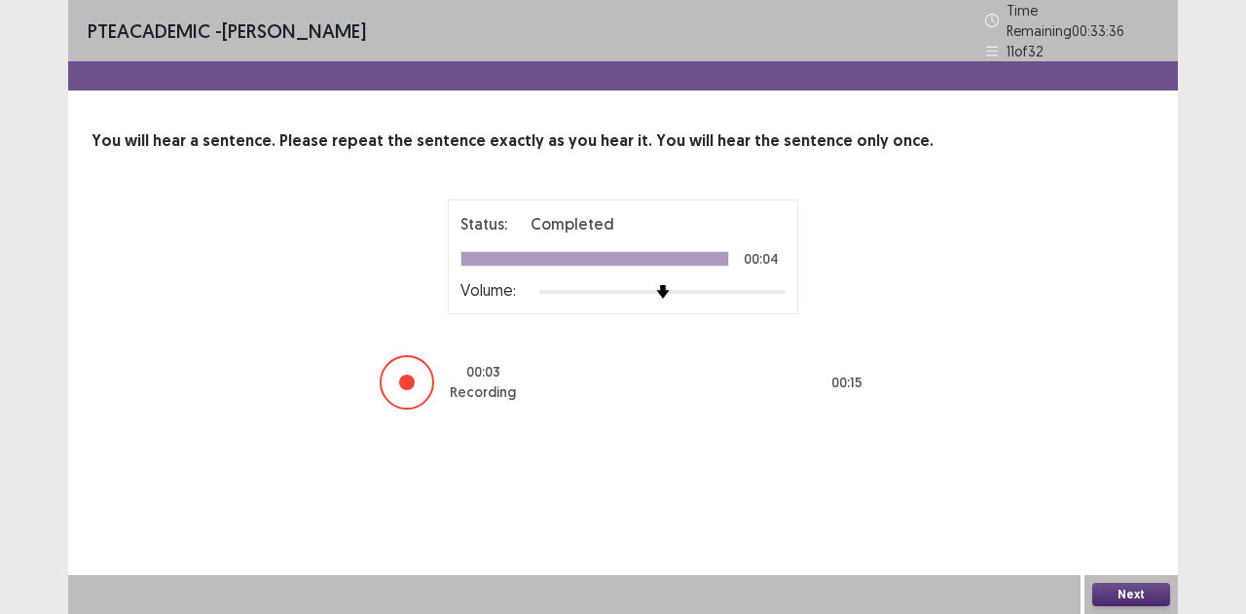
click at [1113, 591] on button "Next" at bounding box center [1131, 594] width 78 height 23
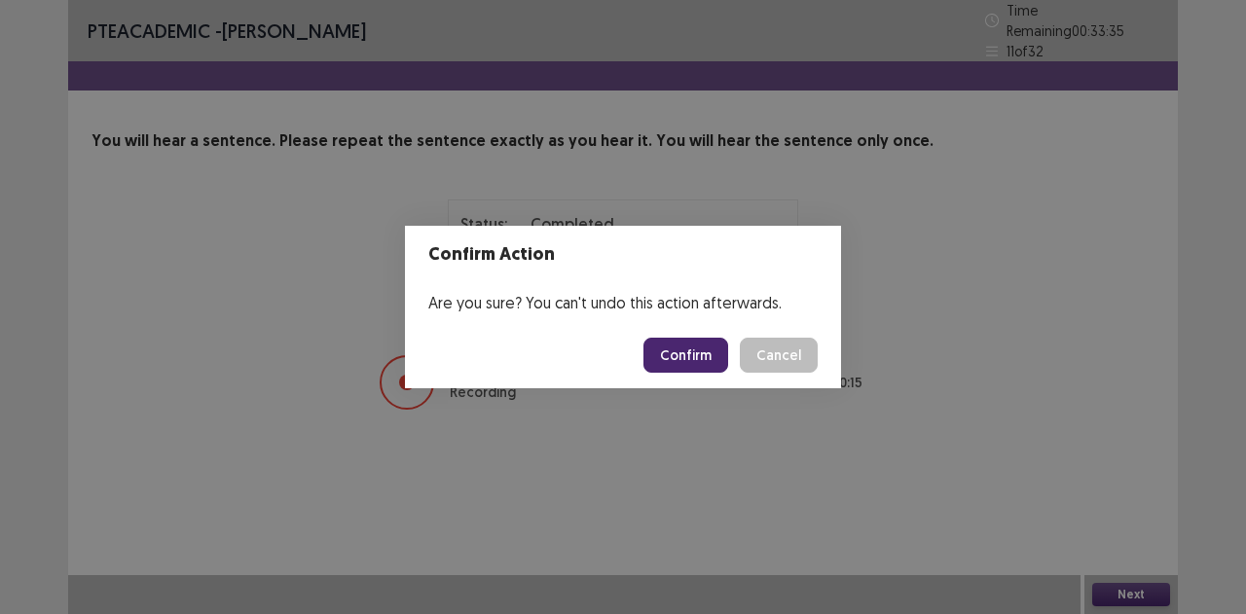
click at [690, 349] on button "Confirm" at bounding box center [685, 355] width 85 height 35
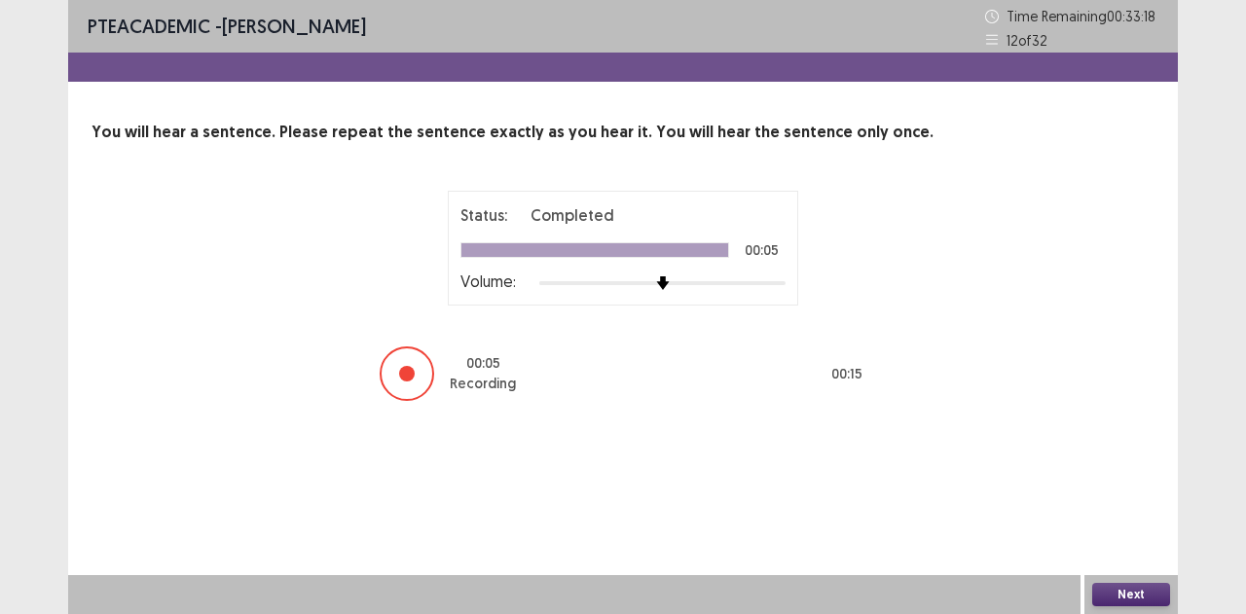
click at [1112, 591] on button "Next" at bounding box center [1131, 594] width 78 height 23
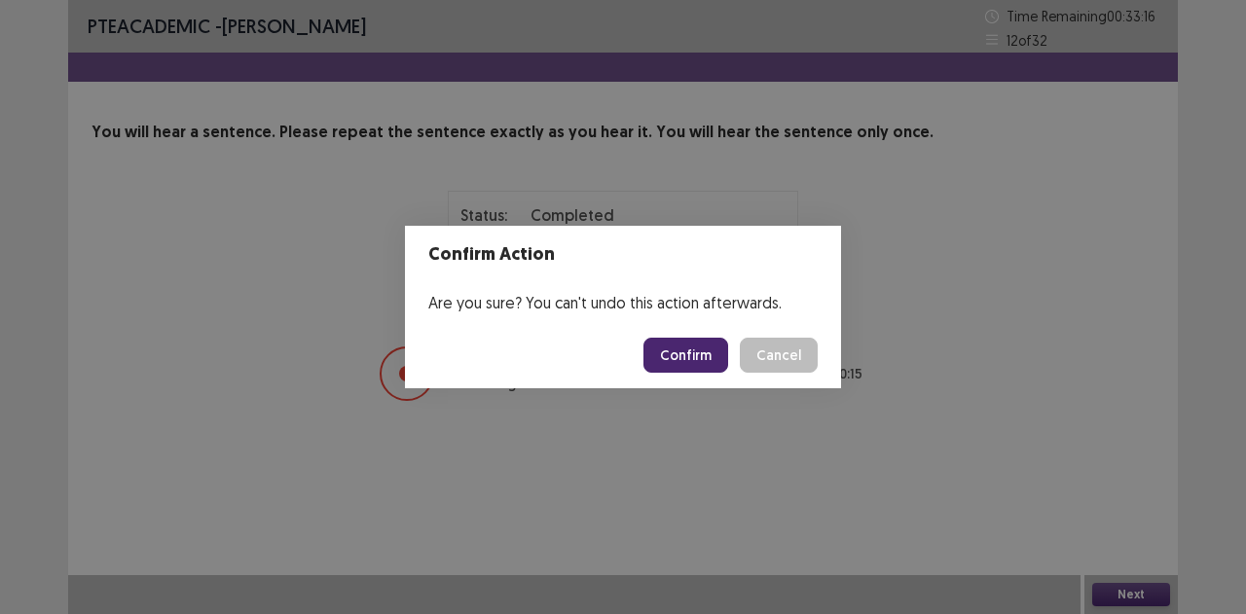
click at [658, 348] on button "Confirm" at bounding box center [685, 355] width 85 height 35
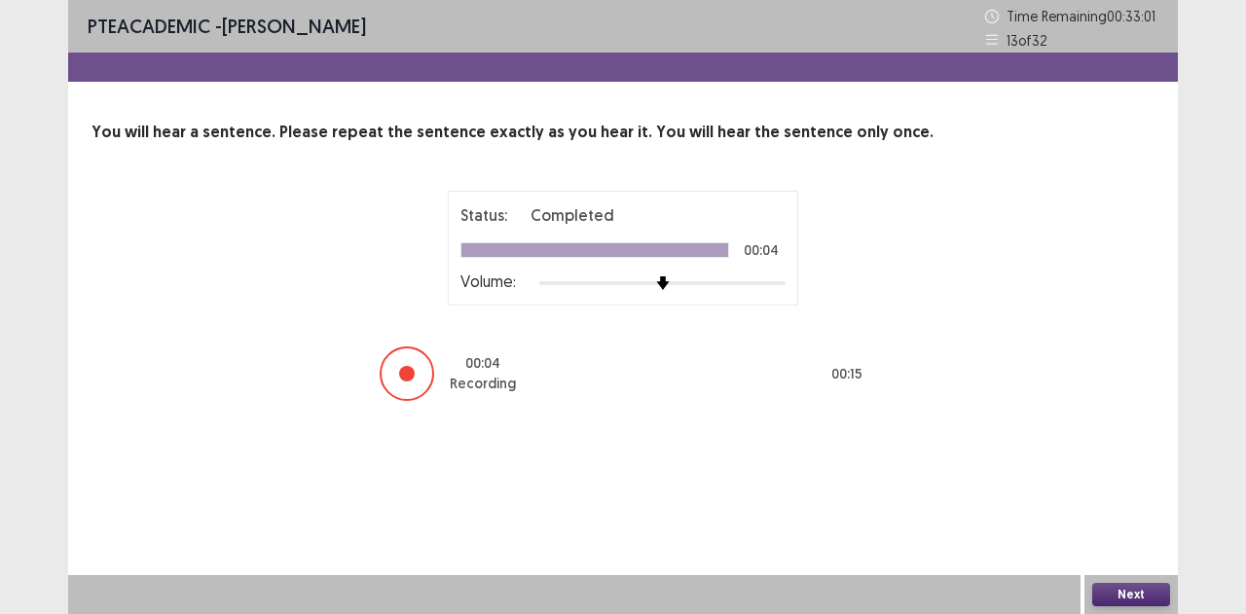
click at [1113, 589] on button "Next" at bounding box center [1131, 594] width 78 height 23
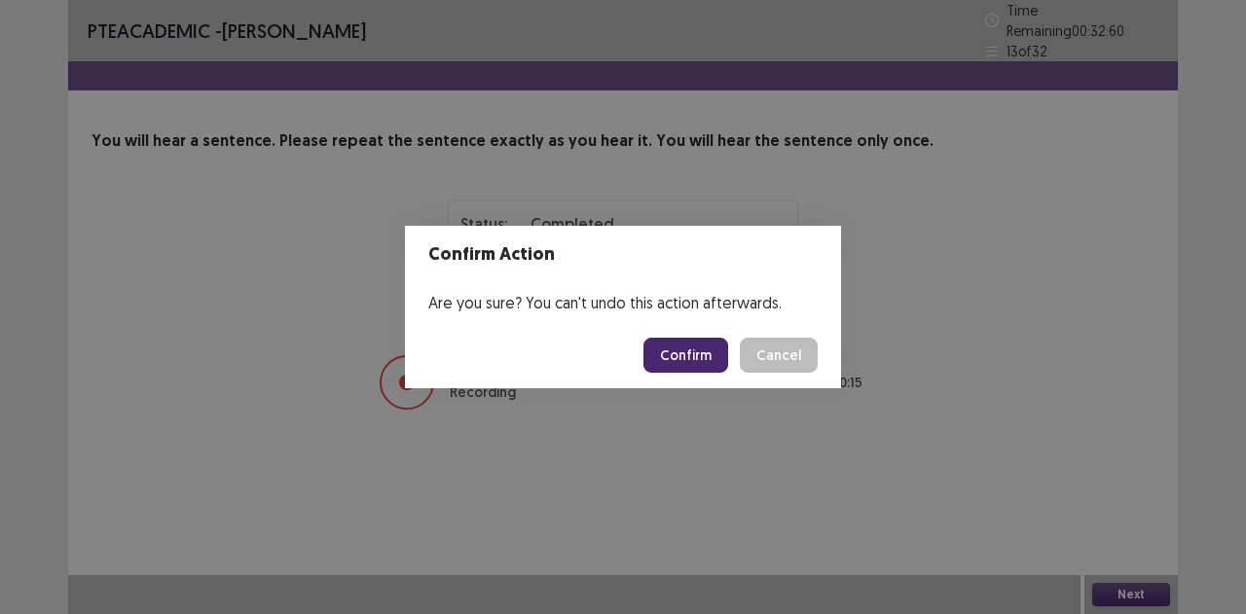
click at [675, 363] on button "Confirm" at bounding box center [685, 355] width 85 height 35
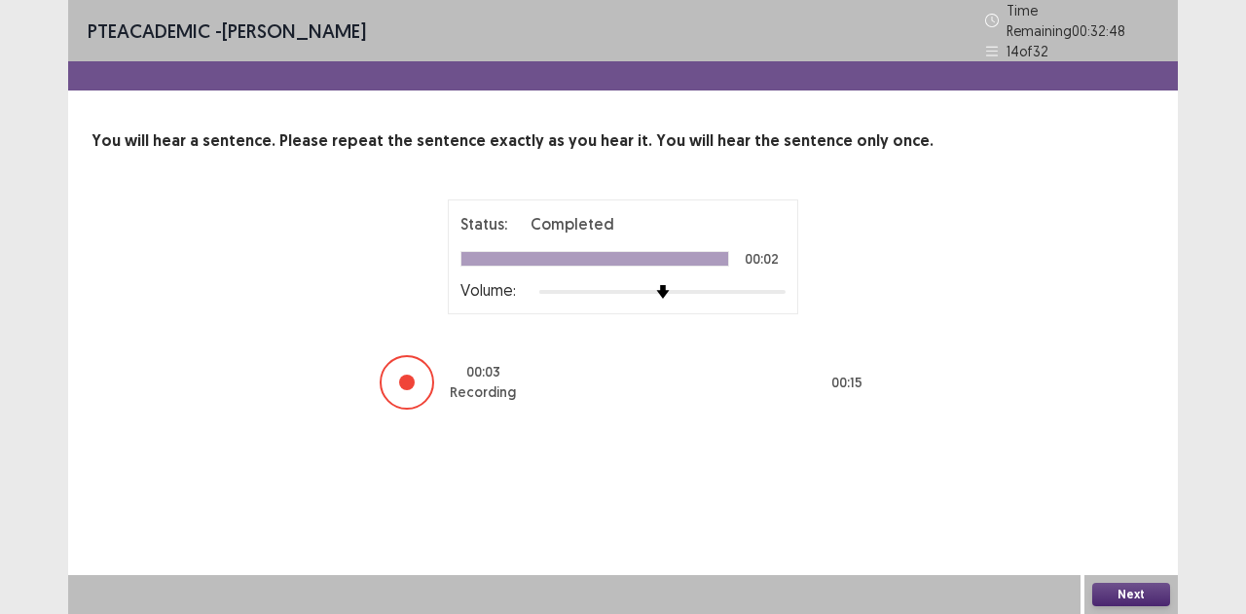
click at [1109, 584] on button "Next" at bounding box center [1131, 594] width 78 height 23
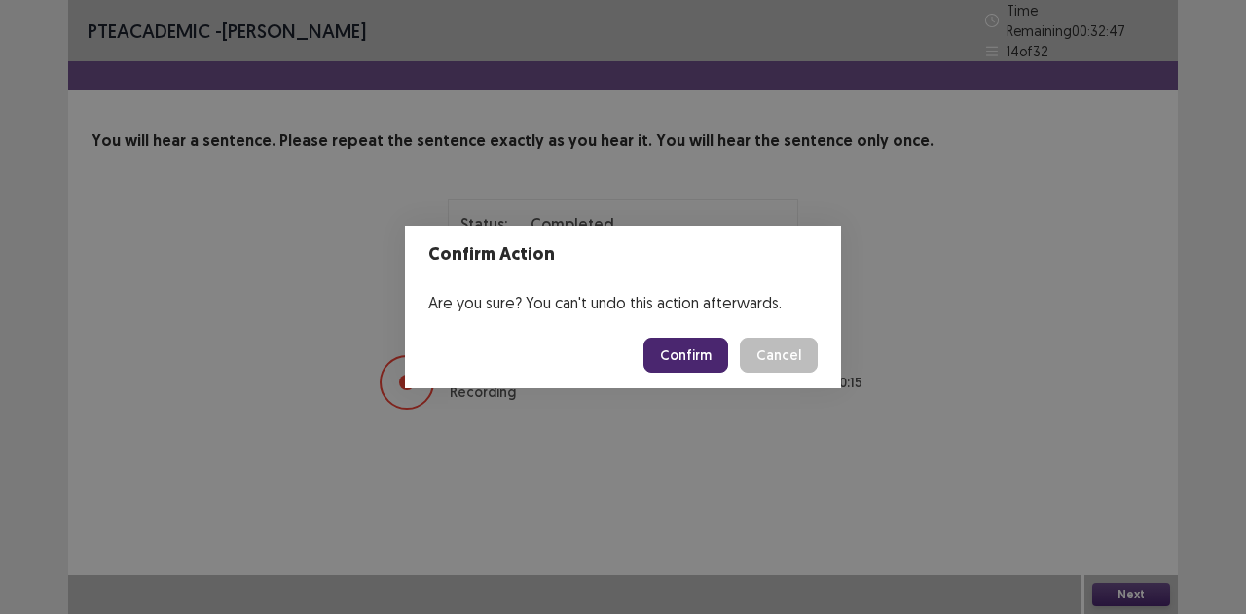
click at [673, 351] on button "Confirm" at bounding box center [685, 355] width 85 height 35
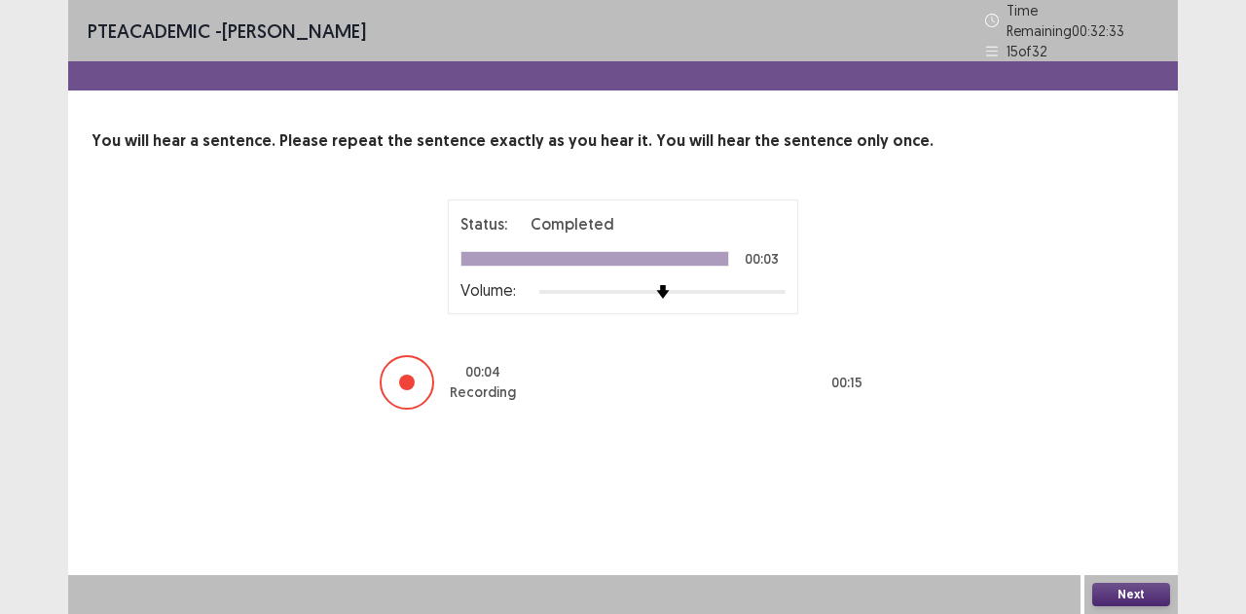
click at [1119, 584] on button "Next" at bounding box center [1131, 594] width 78 height 23
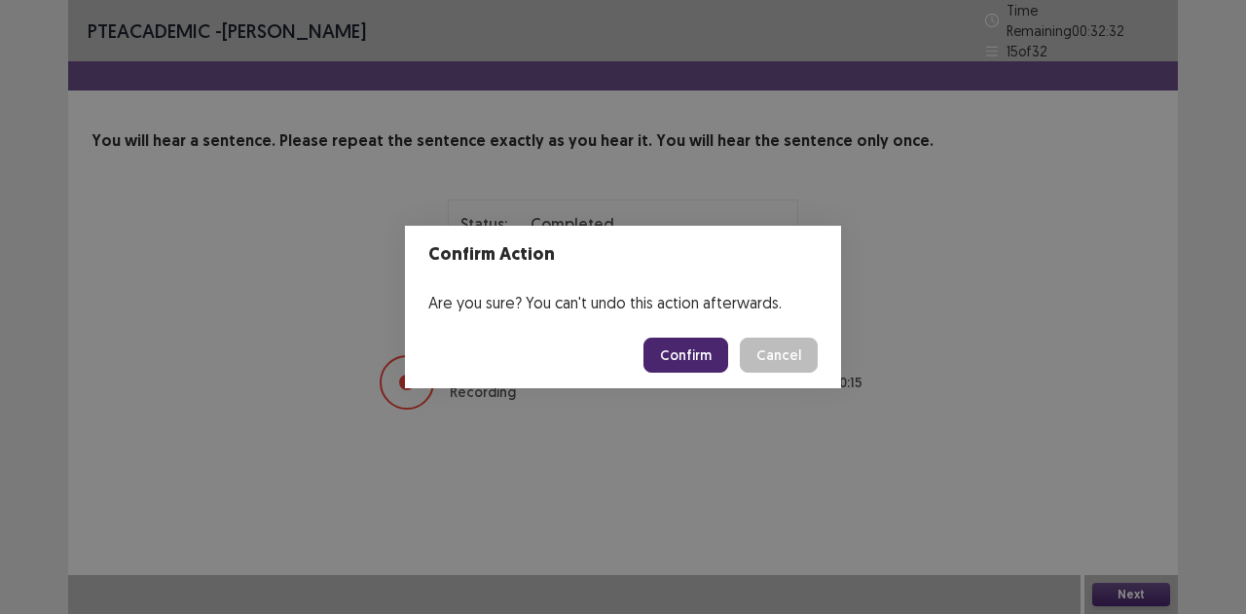
click at [654, 346] on button "Confirm" at bounding box center [685, 355] width 85 height 35
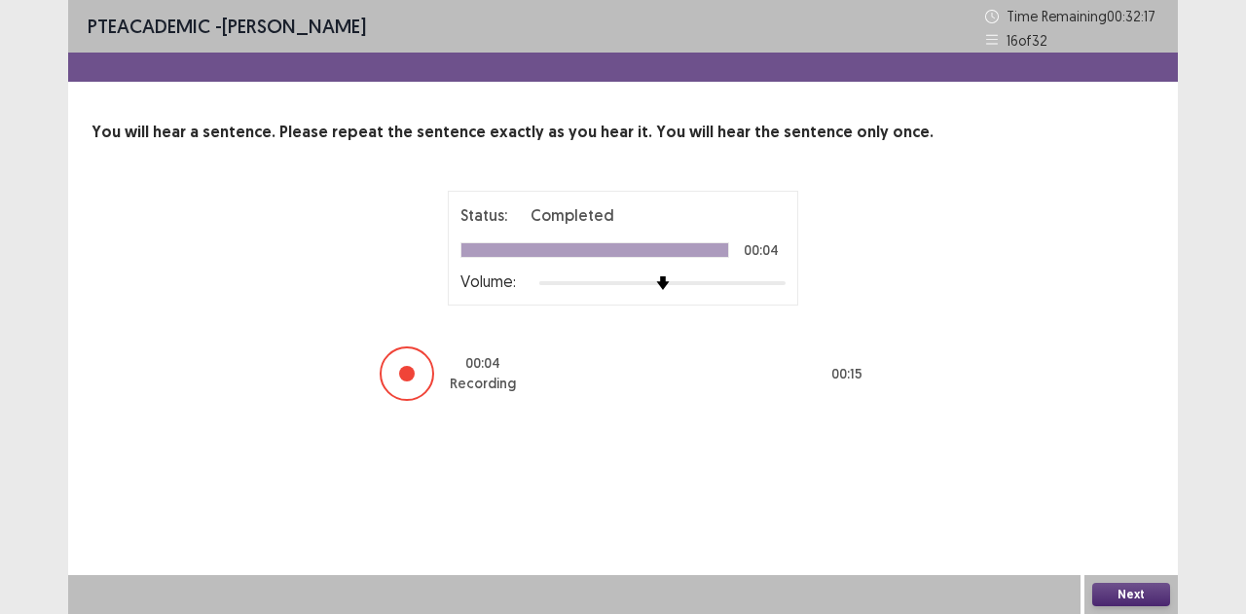
click at [1117, 585] on button "Next" at bounding box center [1131, 594] width 78 height 23
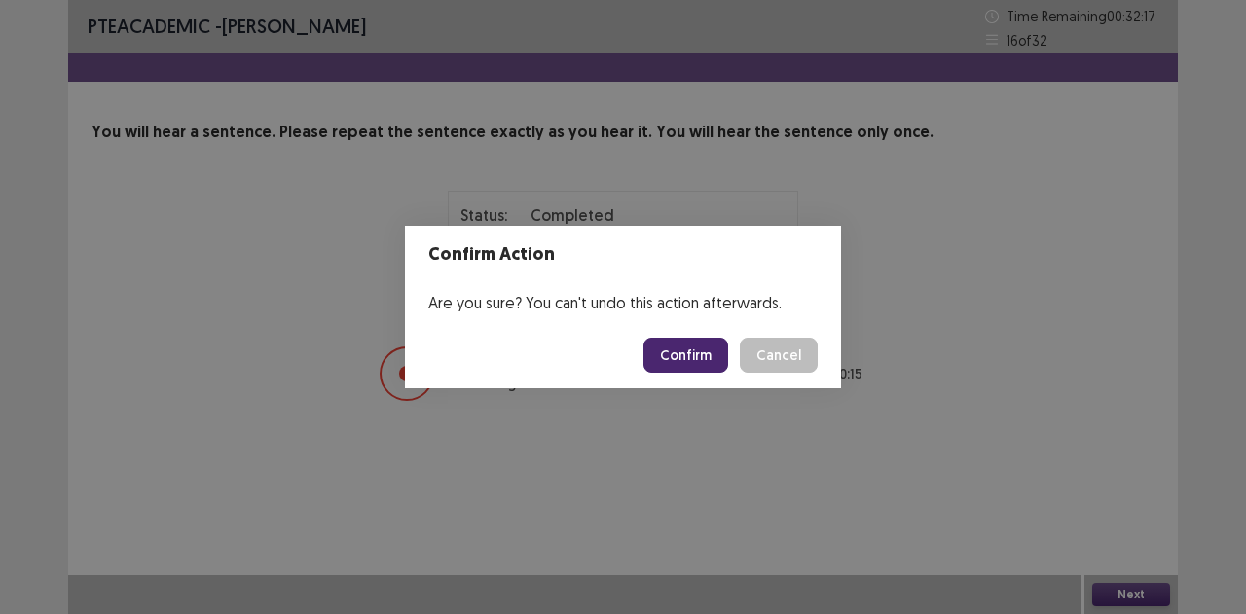
click at [677, 358] on button "Confirm" at bounding box center [685, 355] width 85 height 35
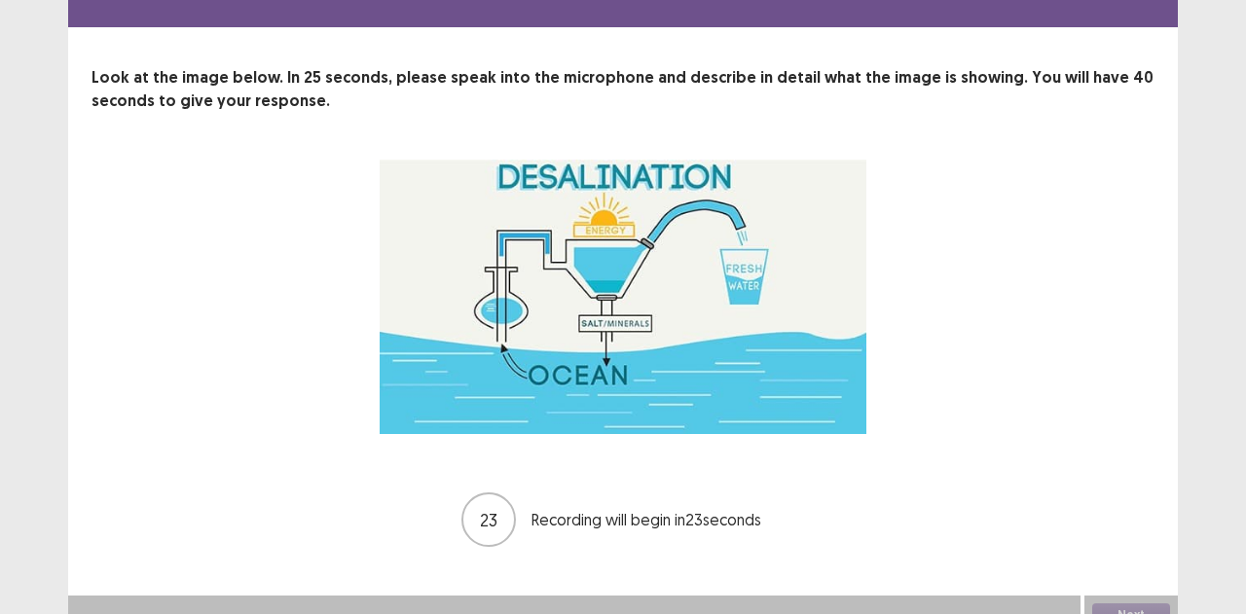
scroll to position [74, 0]
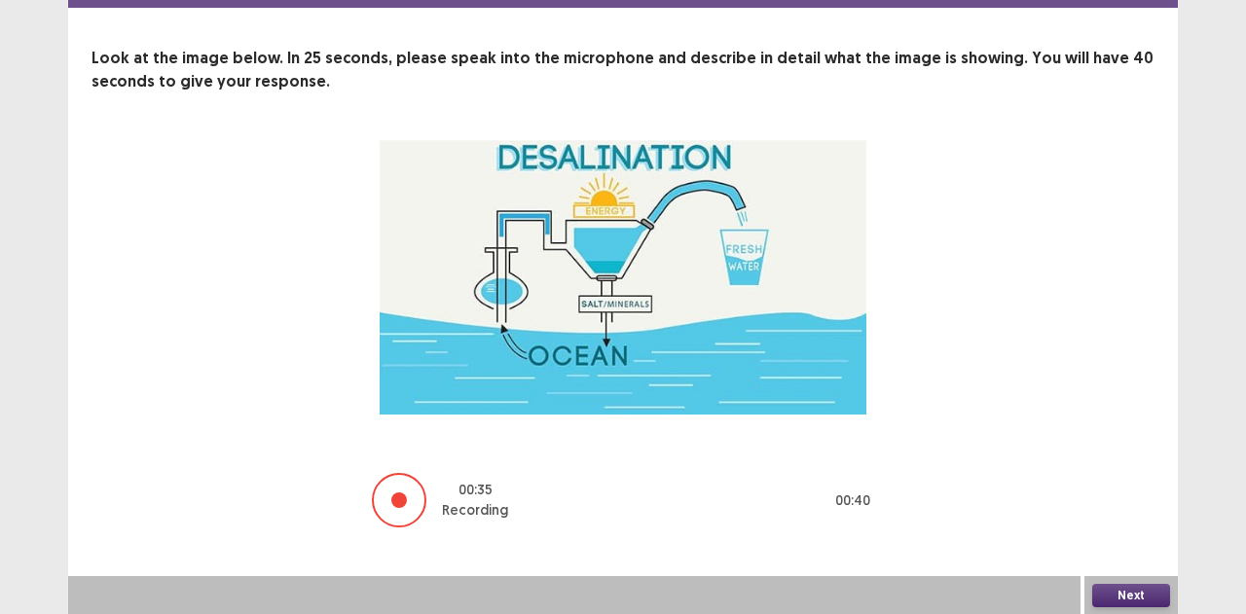
click at [1137, 586] on button "Next" at bounding box center [1131, 595] width 78 height 23
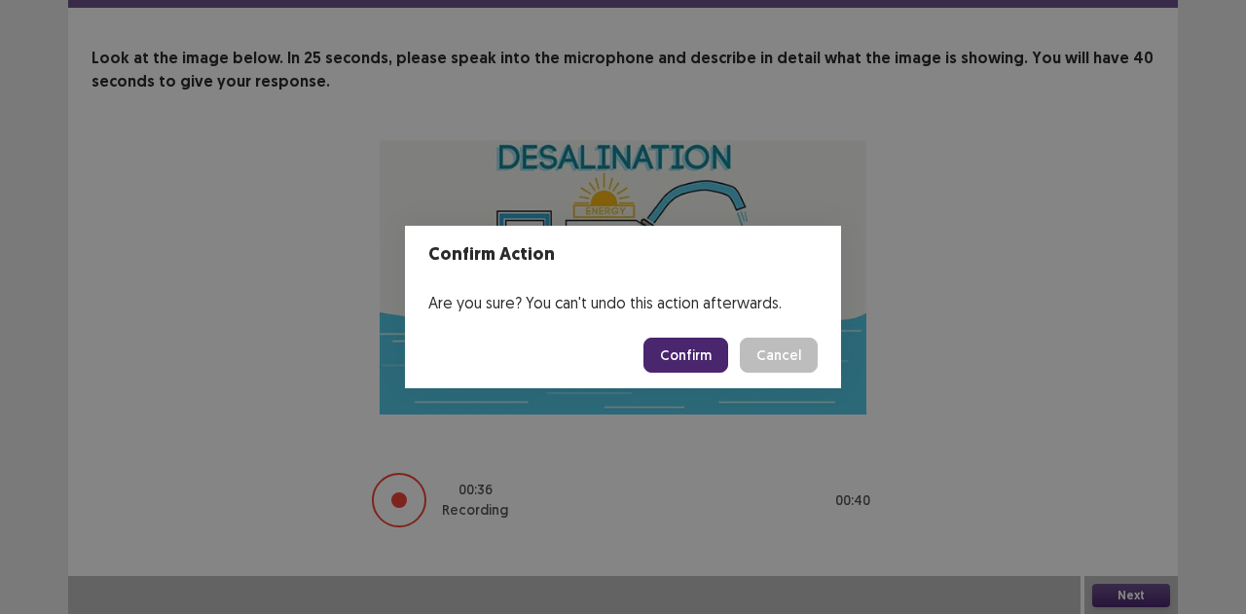
click at [694, 352] on button "Confirm" at bounding box center [685, 355] width 85 height 35
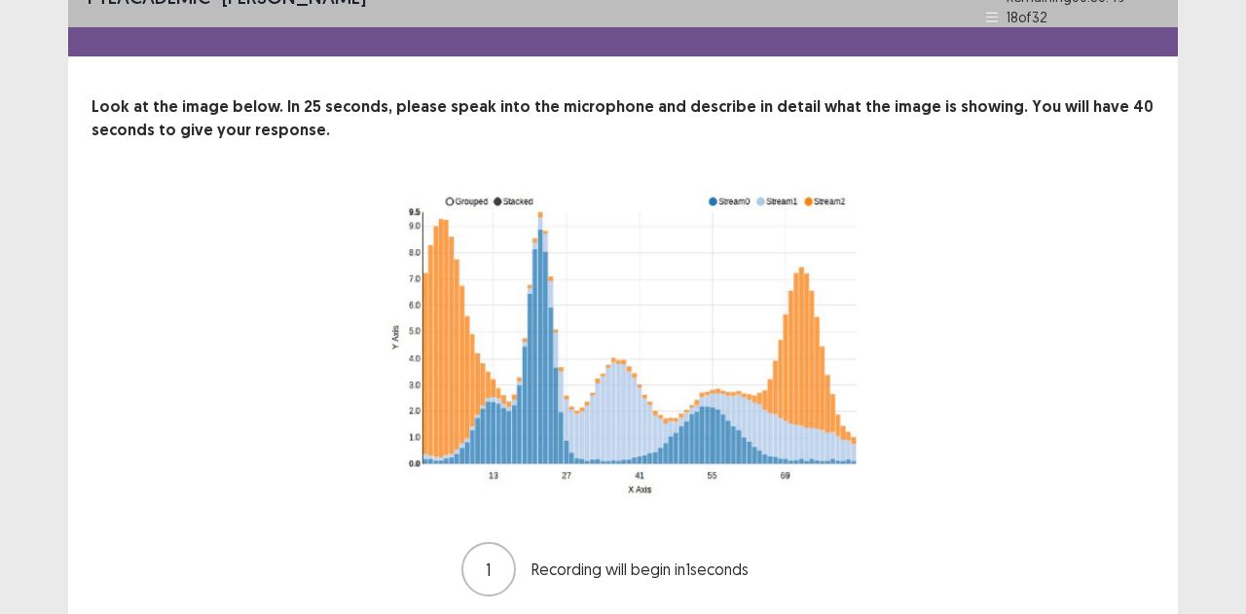
scroll to position [29, 0]
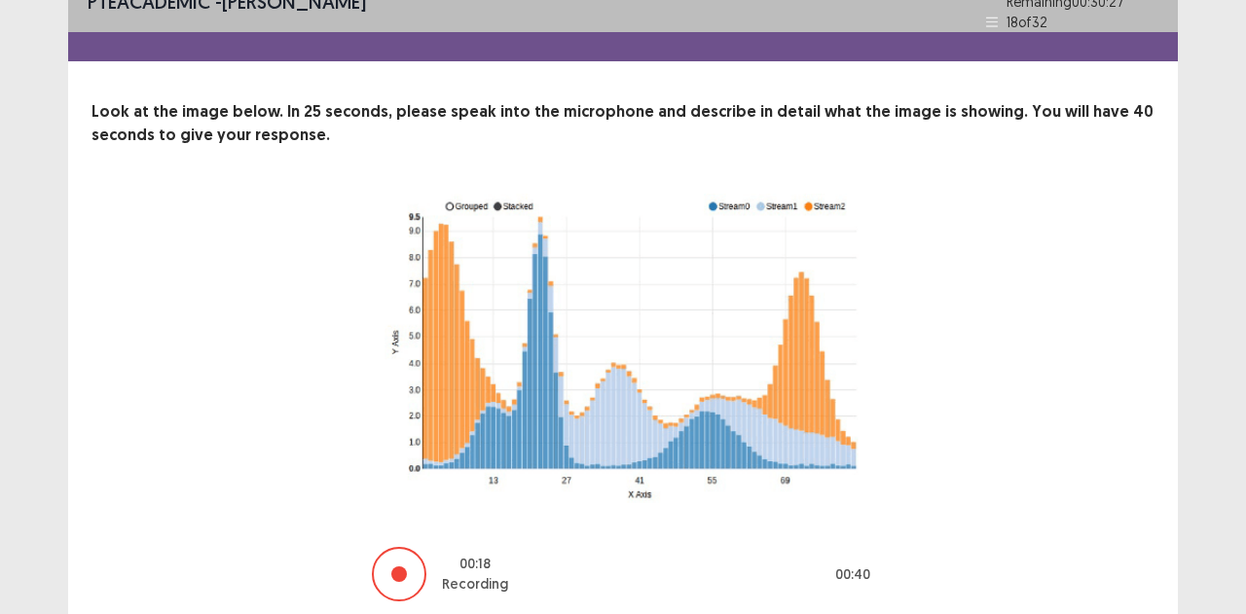
click at [1084, 518] on div "00 : 18 Recording 00 : 40" at bounding box center [622, 399] width 1063 height 410
click at [1086, 516] on div "00 : 19 Recording 00 : 40" at bounding box center [622, 399] width 1063 height 410
click at [1096, 506] on div "00 : 22 Recording 00 : 40" at bounding box center [622, 399] width 1063 height 410
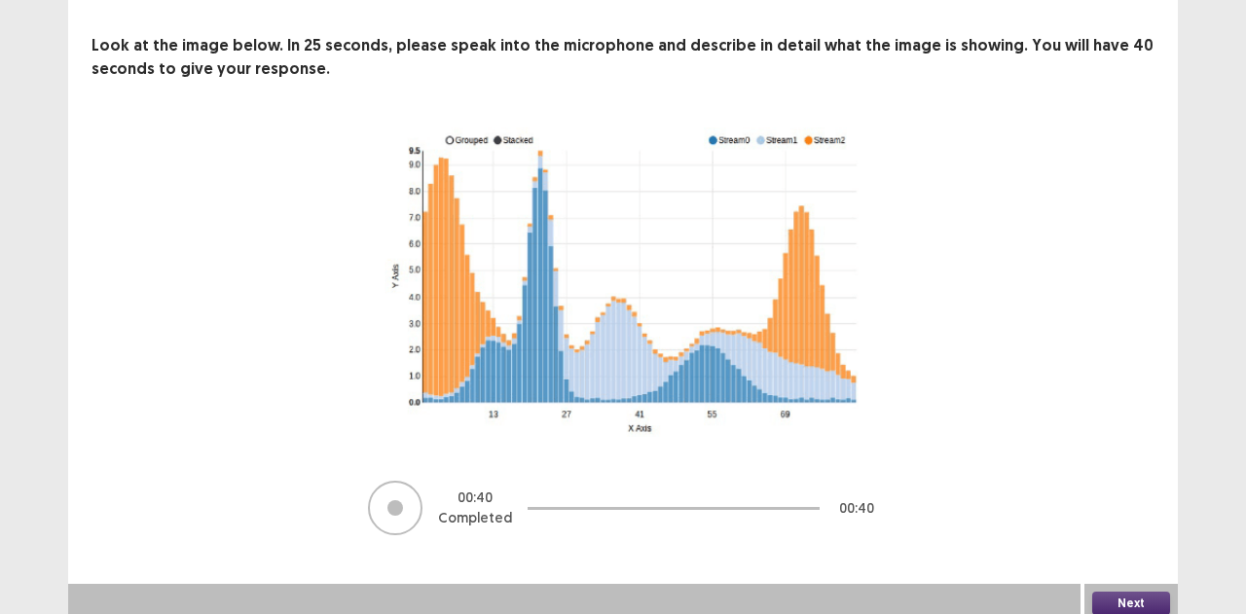
click at [1109, 599] on button "Next" at bounding box center [1131, 603] width 78 height 23
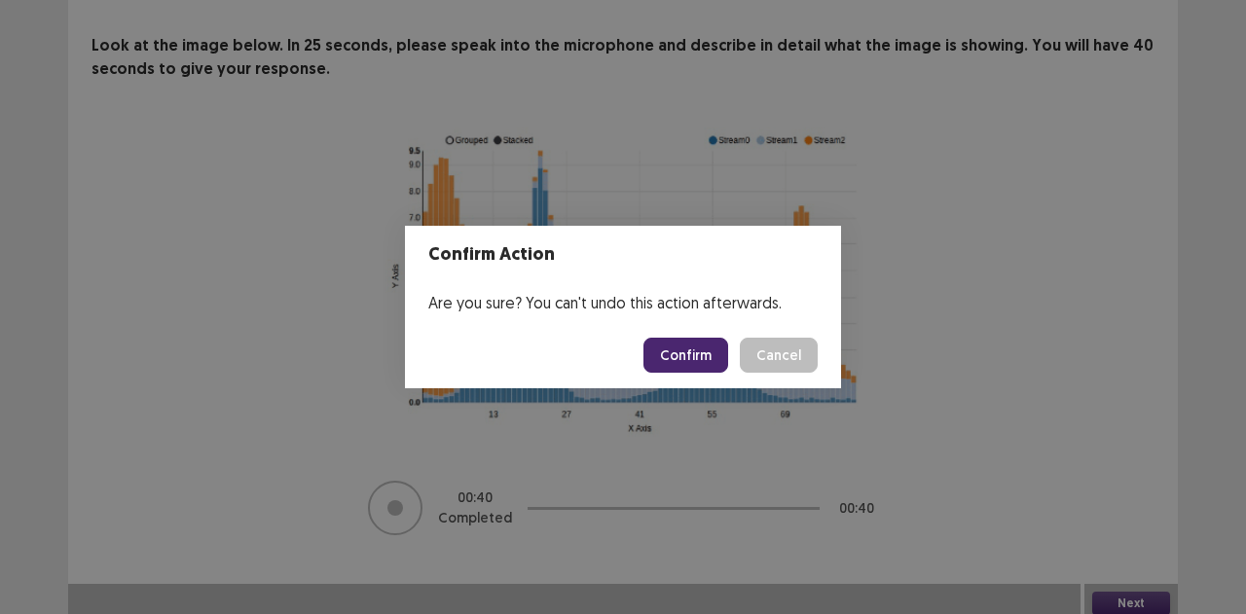
click at [685, 341] on button "Confirm" at bounding box center [685, 355] width 85 height 35
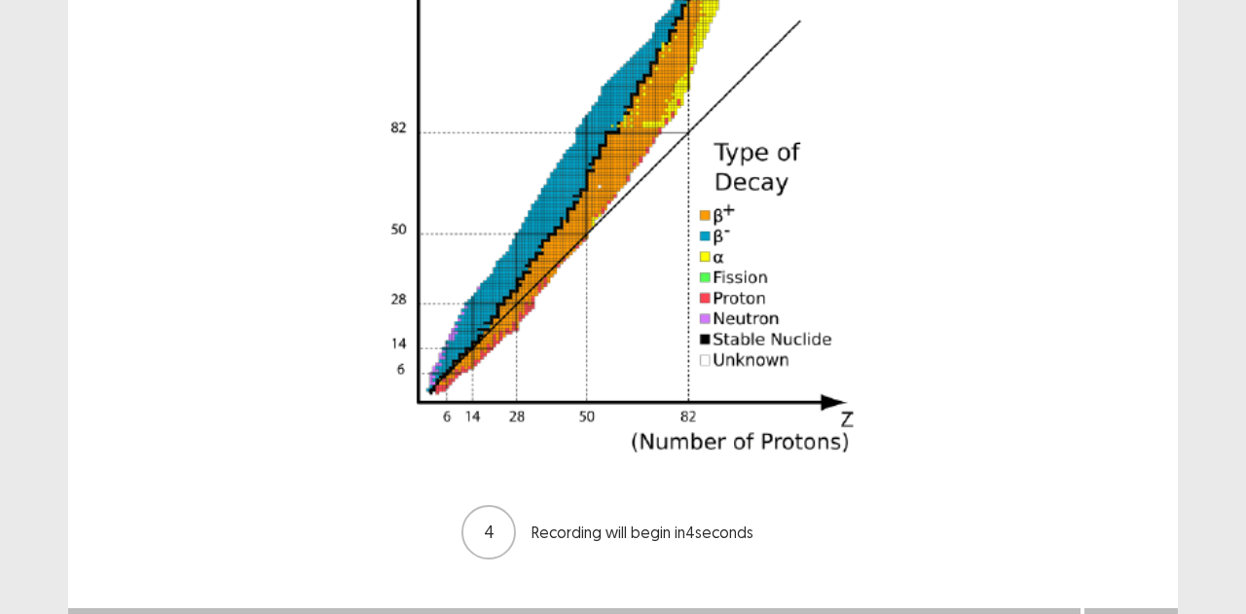
scroll to position [467, 0]
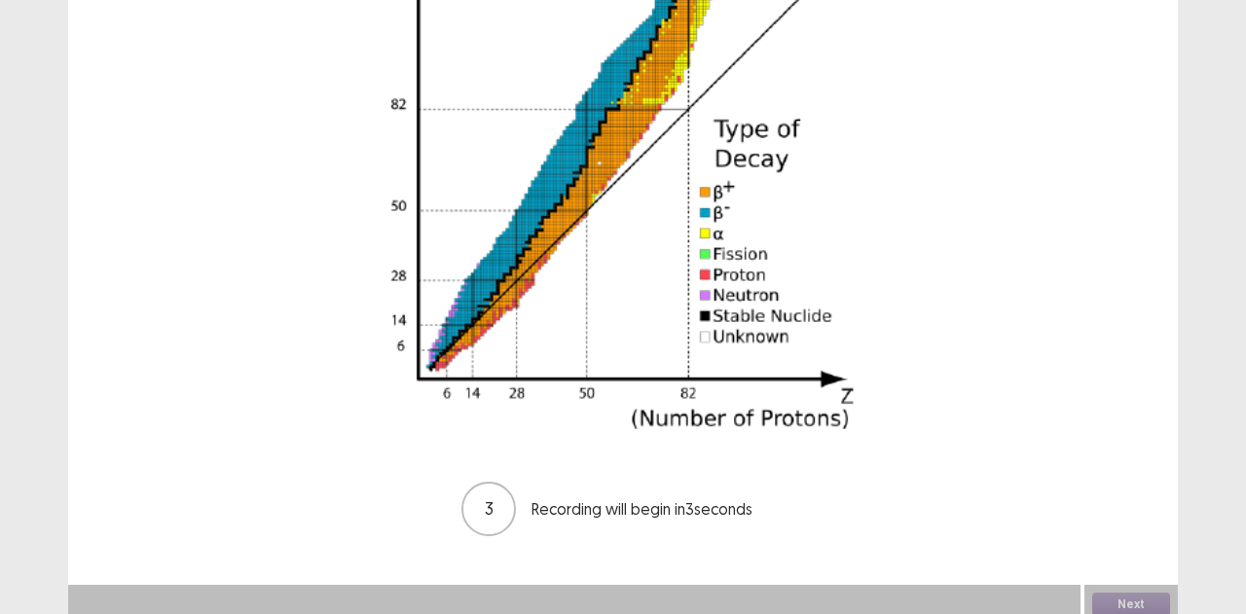
click at [1070, 539] on div "PTE academic - [PERSON_NAME] Time Remaining 00 : 29 : 42 19 of 32 Look at the i…" at bounding box center [622, 55] width 1109 height 1044
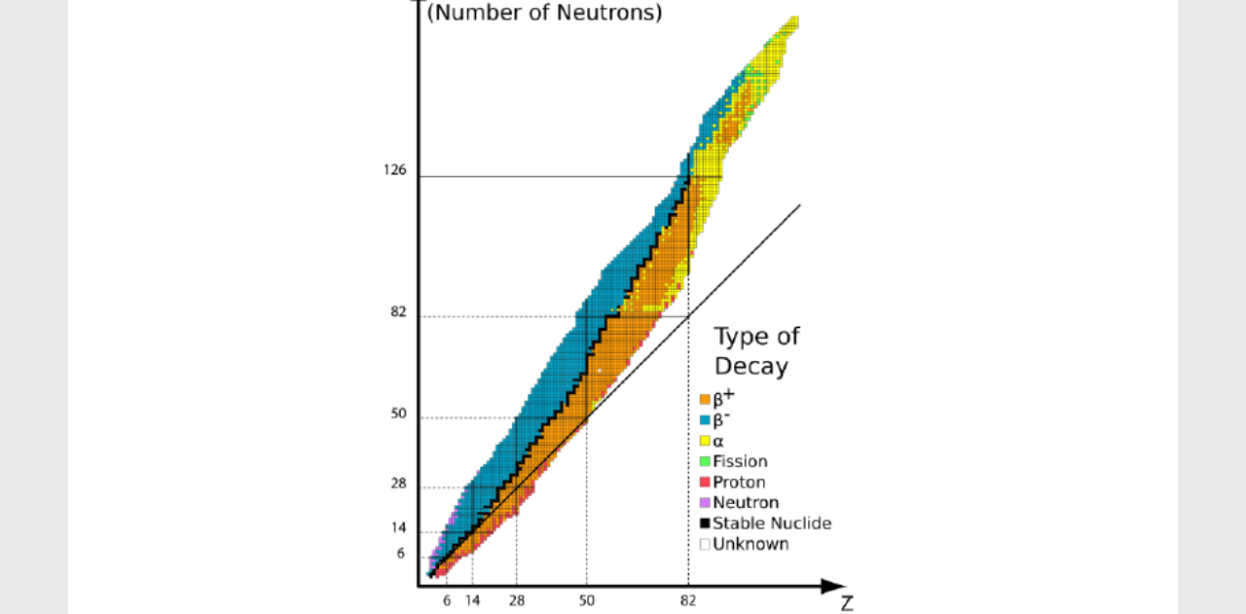
scroll to position [183, 0]
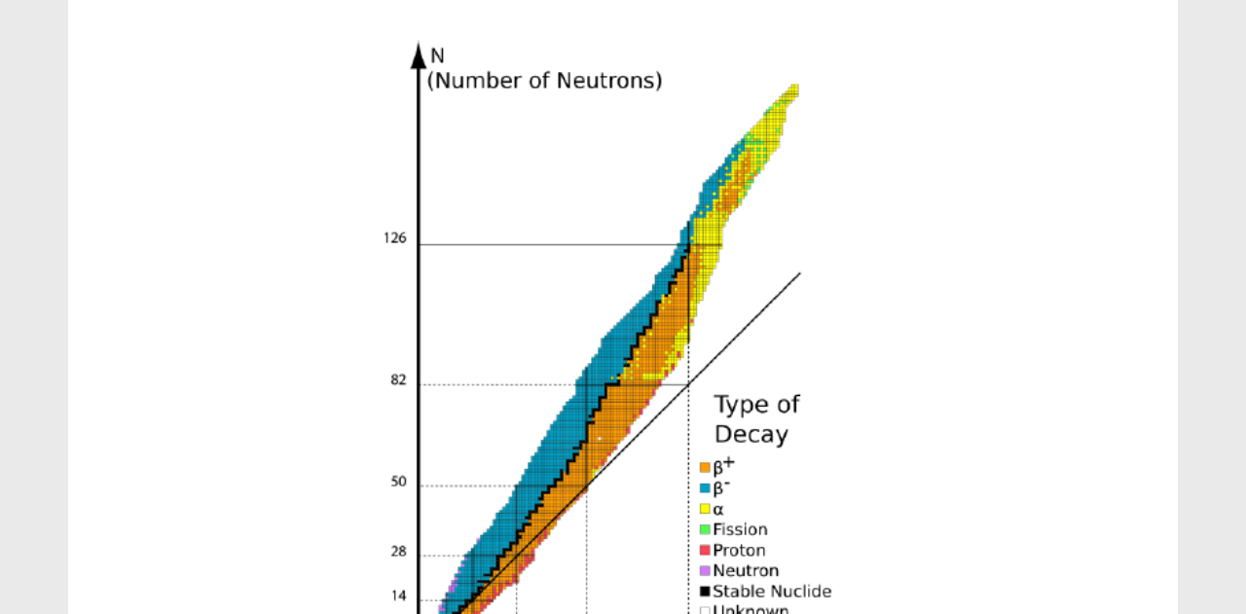
click at [1077, 528] on div "00 : 27 Recording 00 : 40" at bounding box center [622, 422] width 1063 height 782
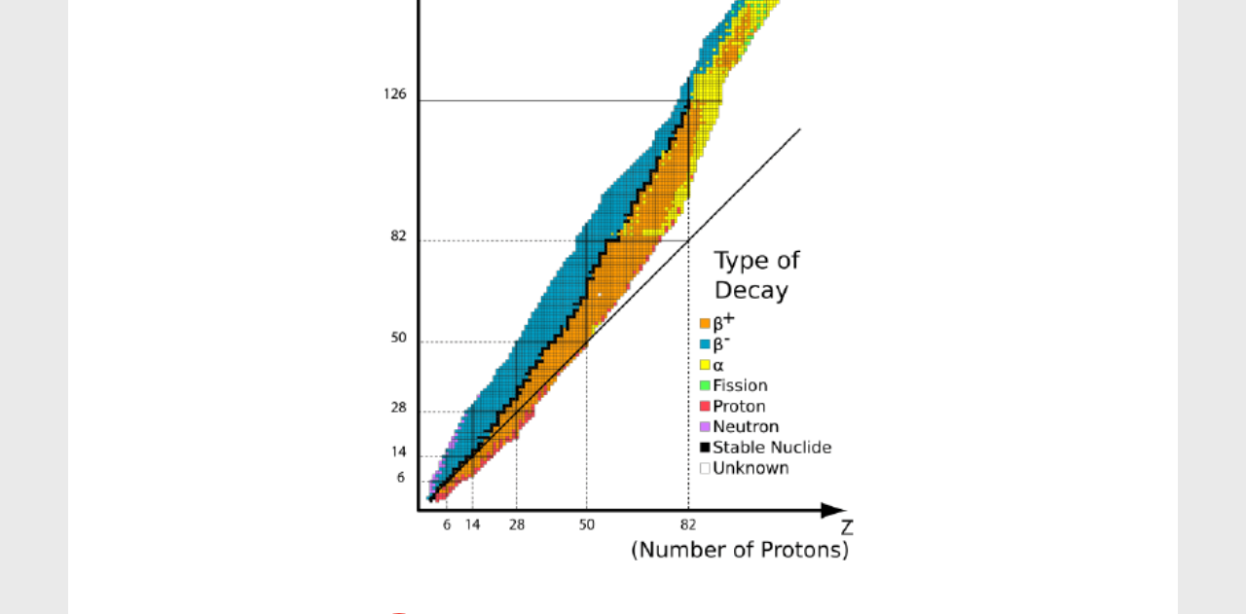
scroll to position [467, 0]
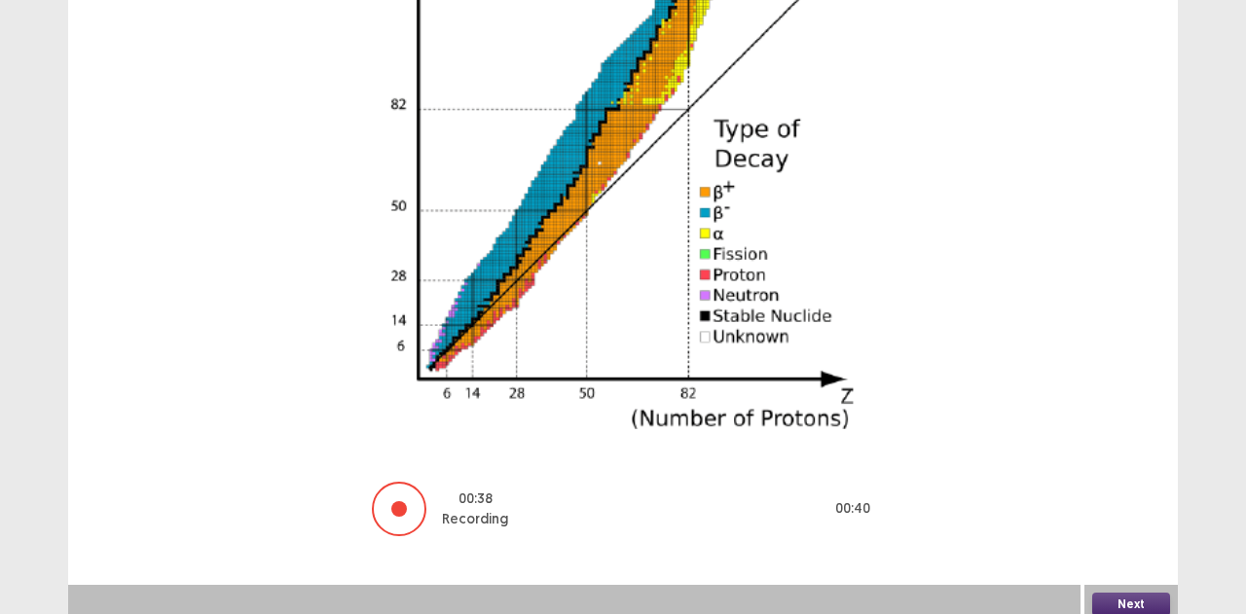
click at [1127, 595] on button "Next" at bounding box center [1131, 604] width 78 height 23
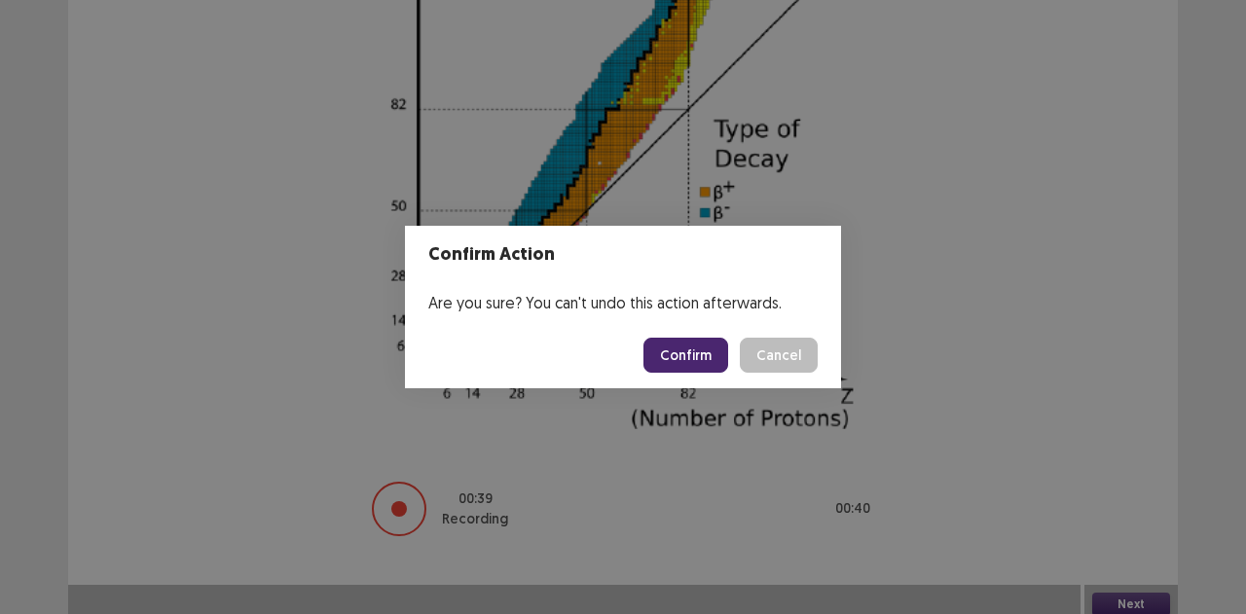
click at [728, 352] on button "Confirm" at bounding box center [685, 355] width 85 height 35
click at [1081, 515] on div "Confirm Action Are you sure? You can't undo this action afterwards. Loading... …" at bounding box center [623, 307] width 1246 height 614
click at [1083, 512] on div "Confirm Action Are you sure? You can't undo this action afterwards. Loading... …" at bounding box center [623, 307] width 1246 height 614
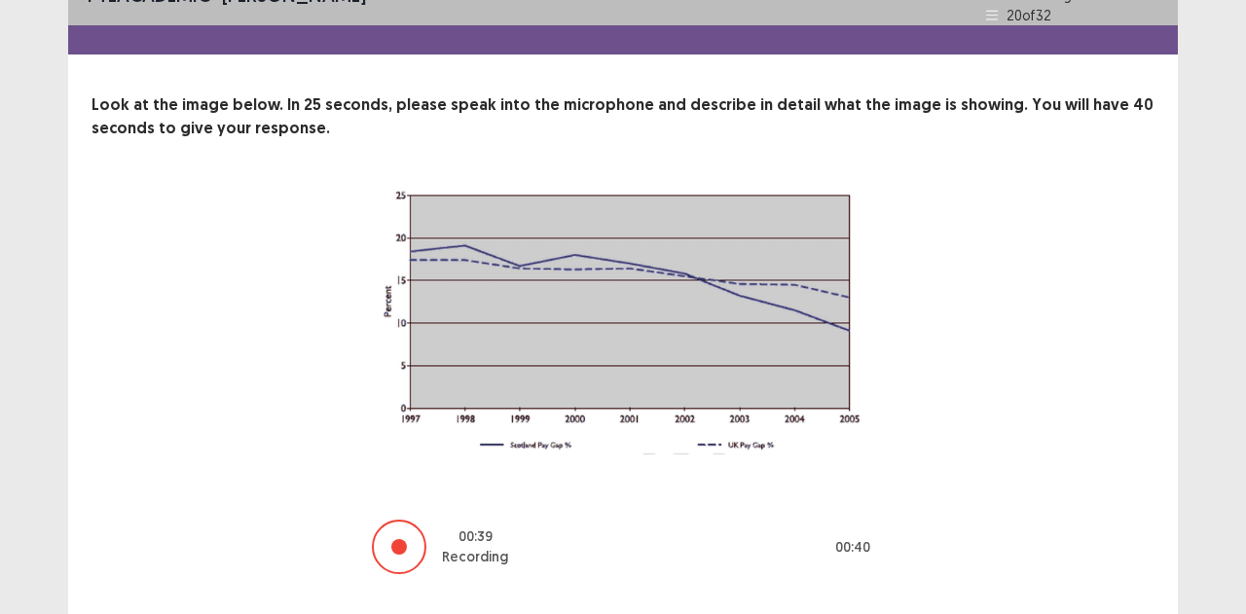
scroll to position [74, 0]
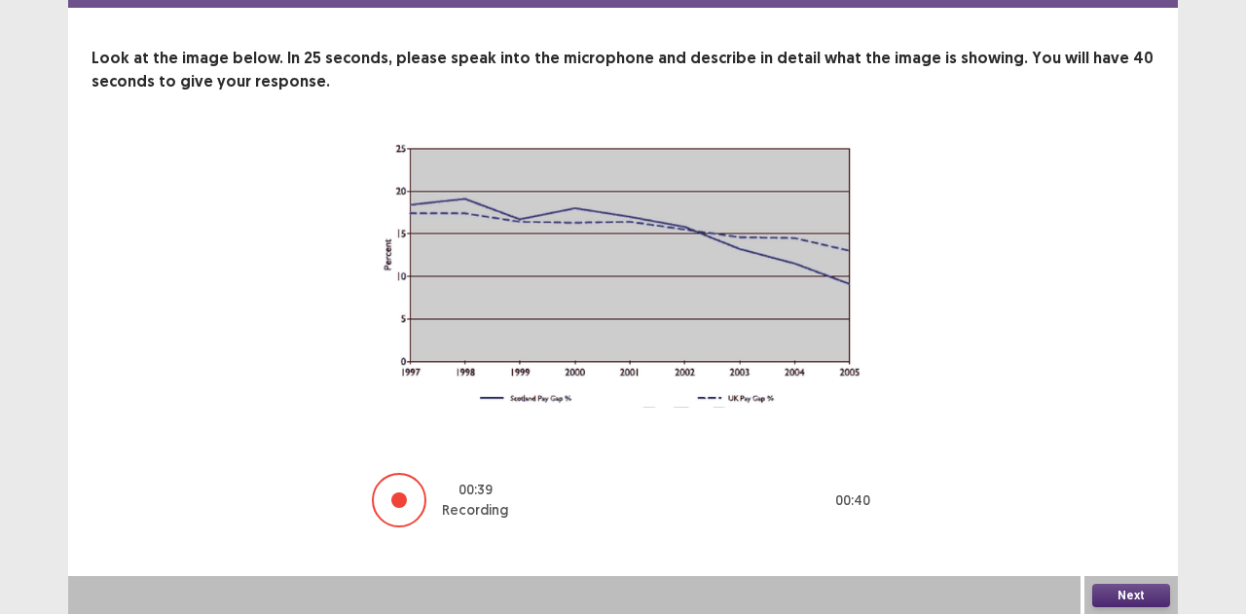
click at [1129, 592] on button "Next" at bounding box center [1131, 595] width 78 height 23
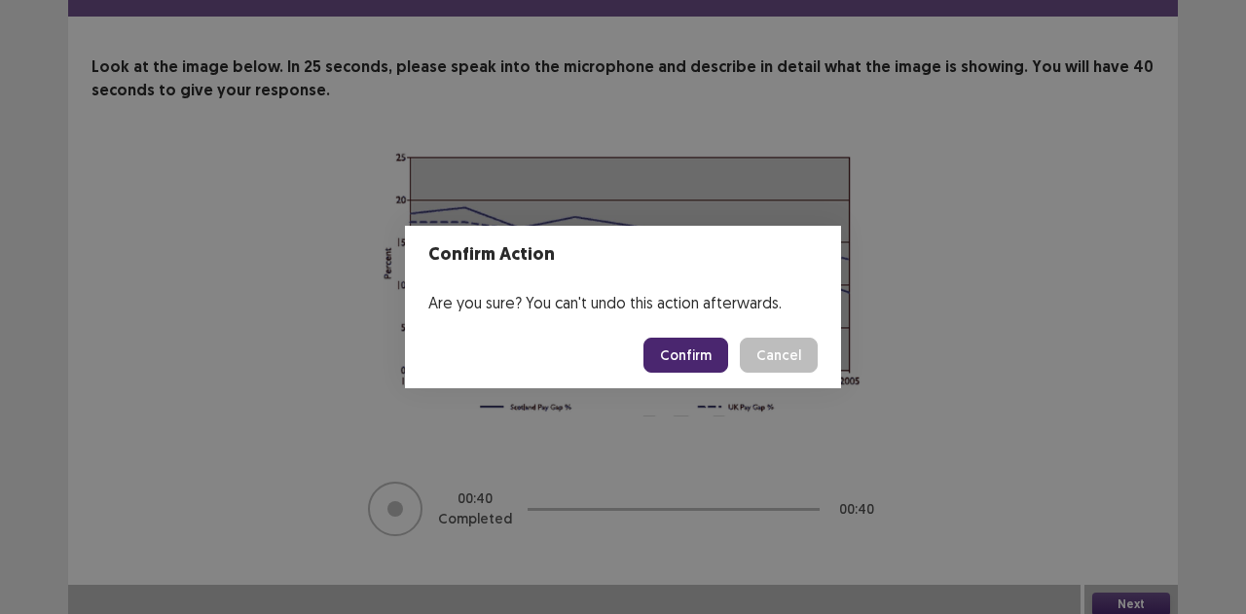
click at [673, 364] on button "Confirm" at bounding box center [685, 355] width 85 height 35
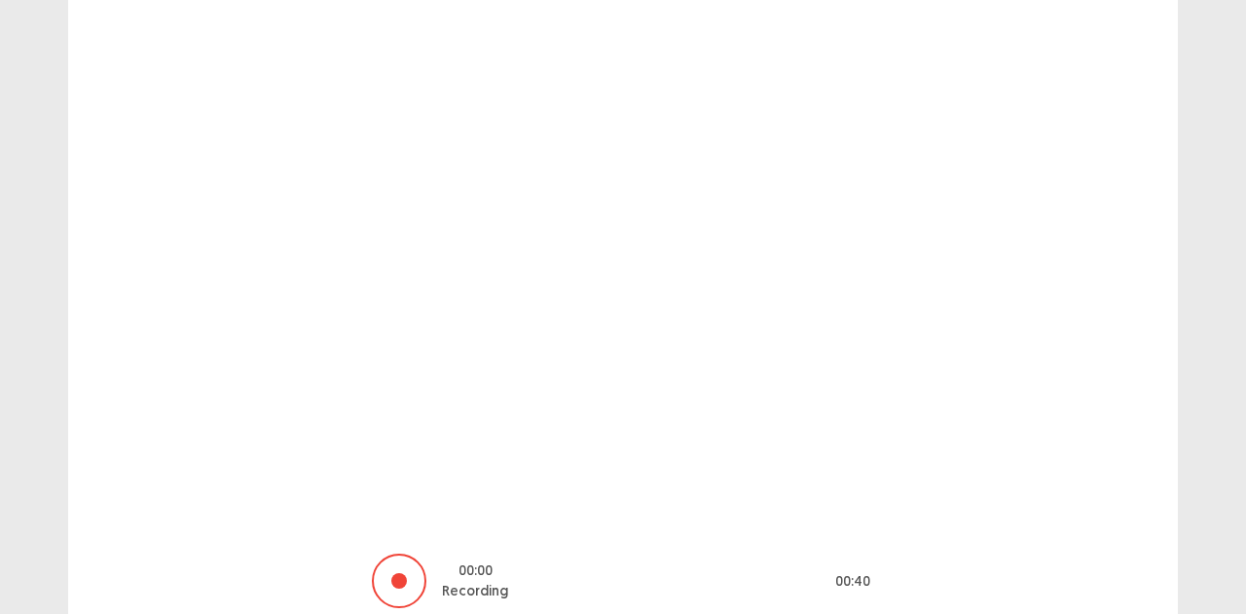
scroll to position [97, 0]
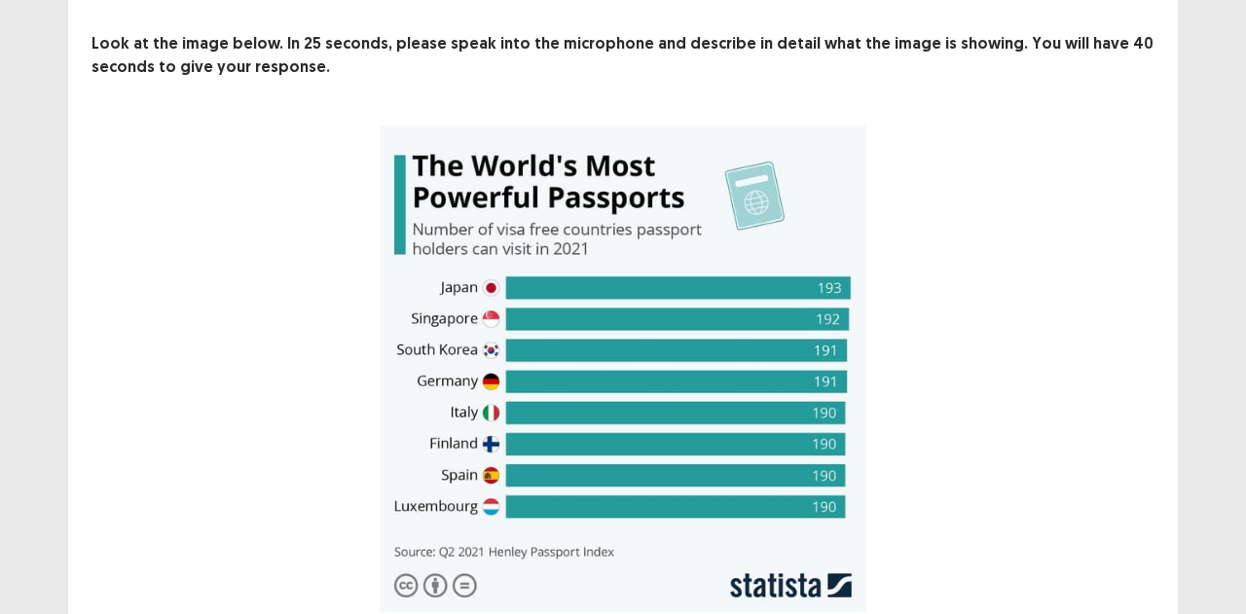
click at [1047, 594] on div "00 : 30 Recording 00 : 40" at bounding box center [622, 418] width 907 height 584
click at [1047, 594] on div "00 : 31 Recording 00 : 40" at bounding box center [622, 418] width 907 height 584
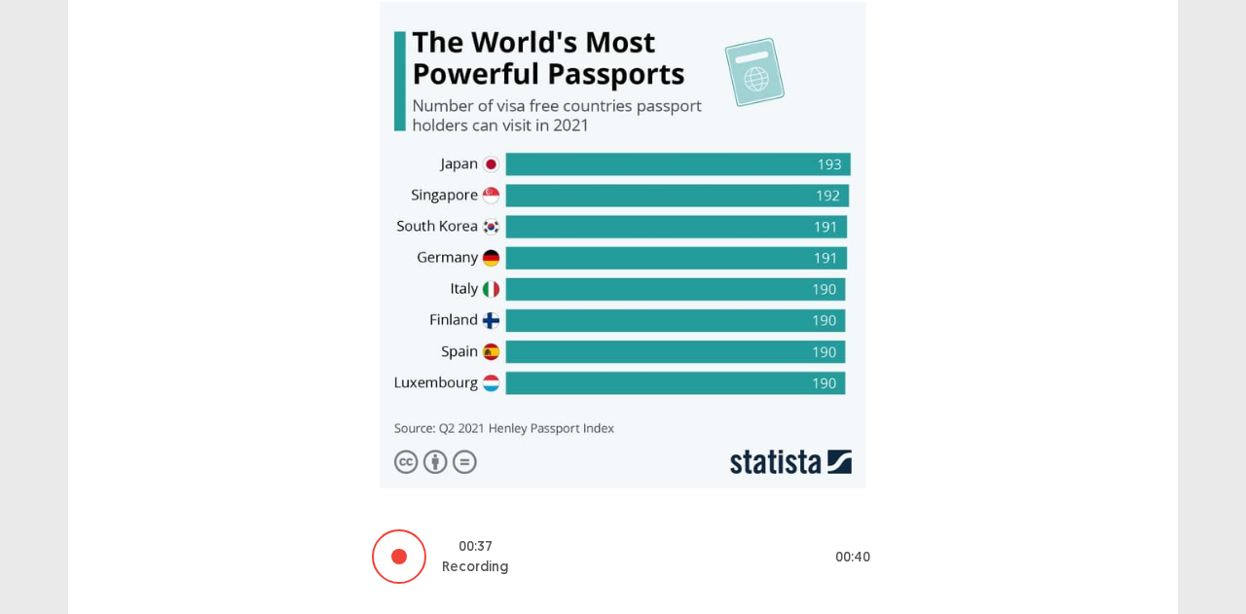
scroll to position [269, 0]
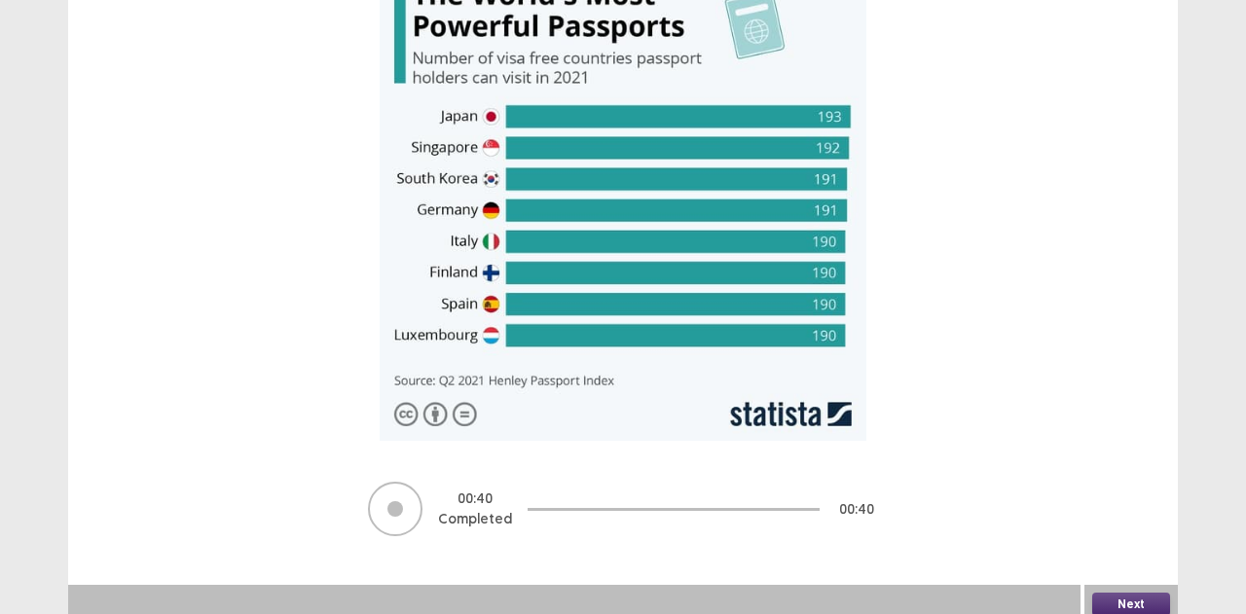
click at [1118, 596] on button "Next" at bounding box center [1131, 604] width 78 height 23
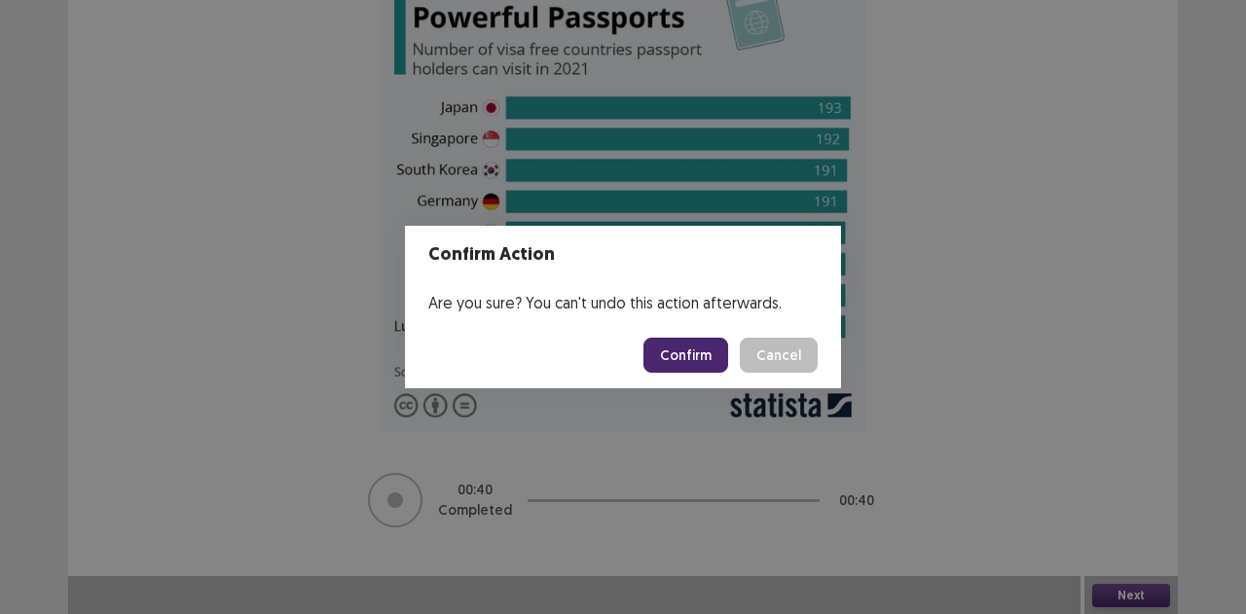
click at [706, 339] on button "Confirm" at bounding box center [685, 355] width 85 height 35
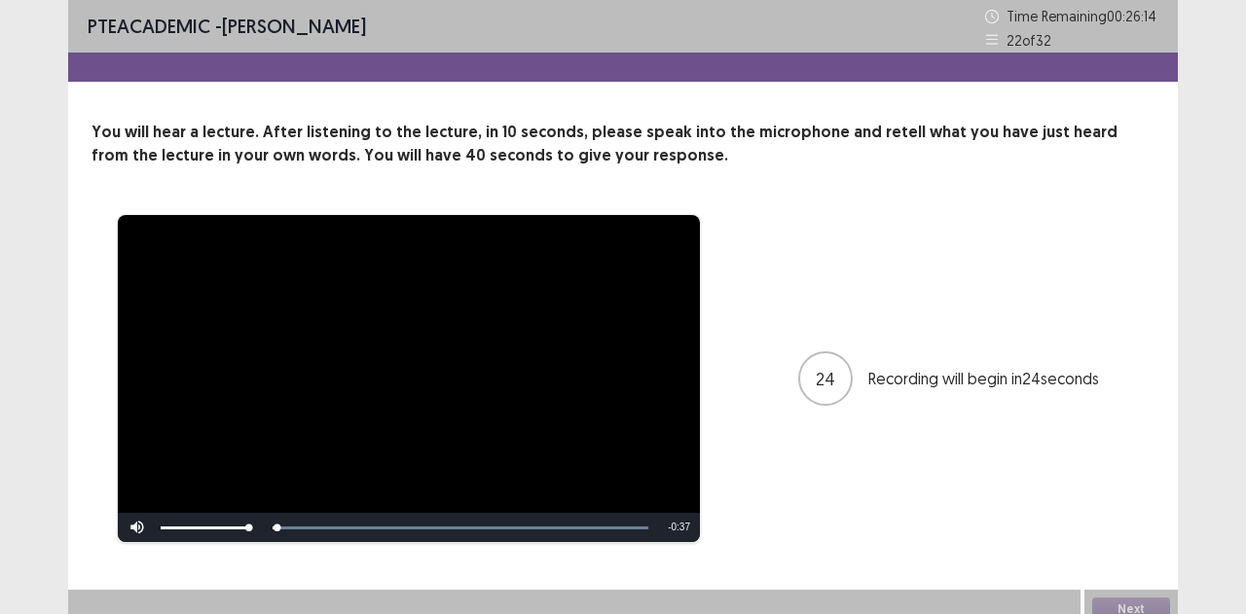
click at [232, 365] on video "Video Player" at bounding box center [409, 378] width 582 height 327
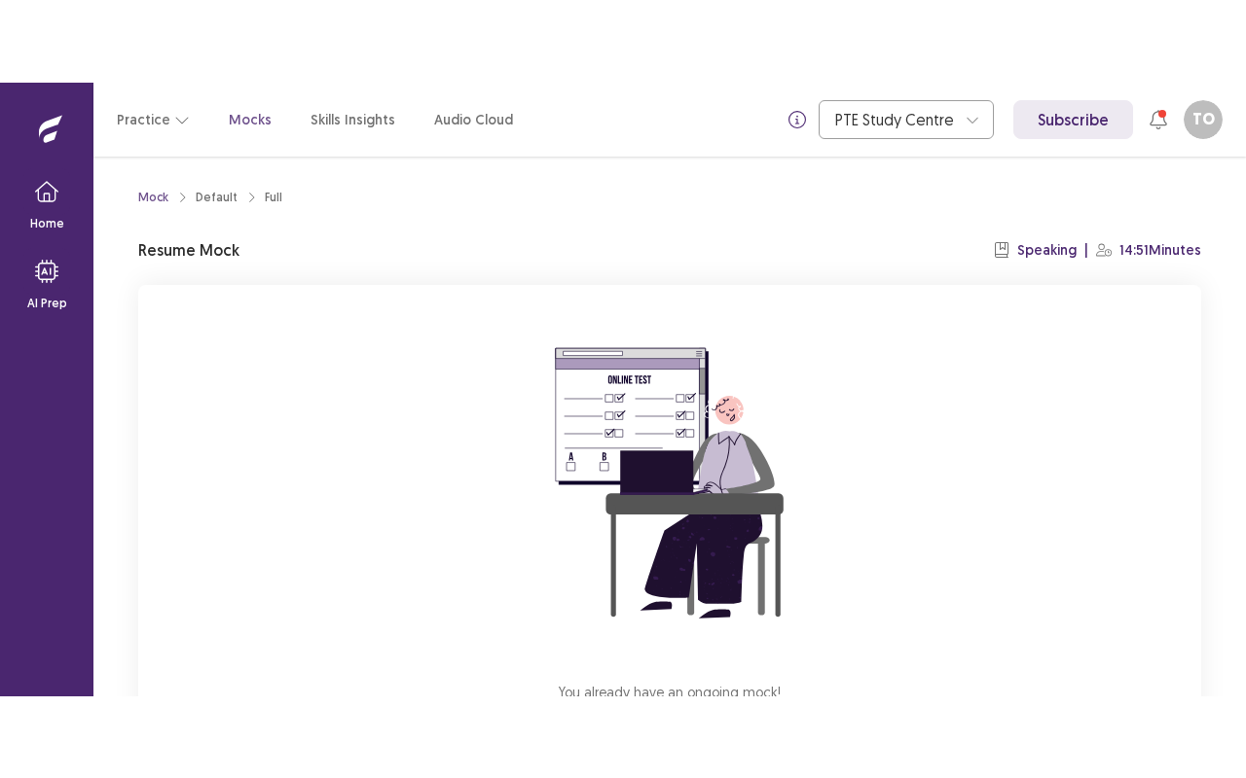
scroll to position [154, 0]
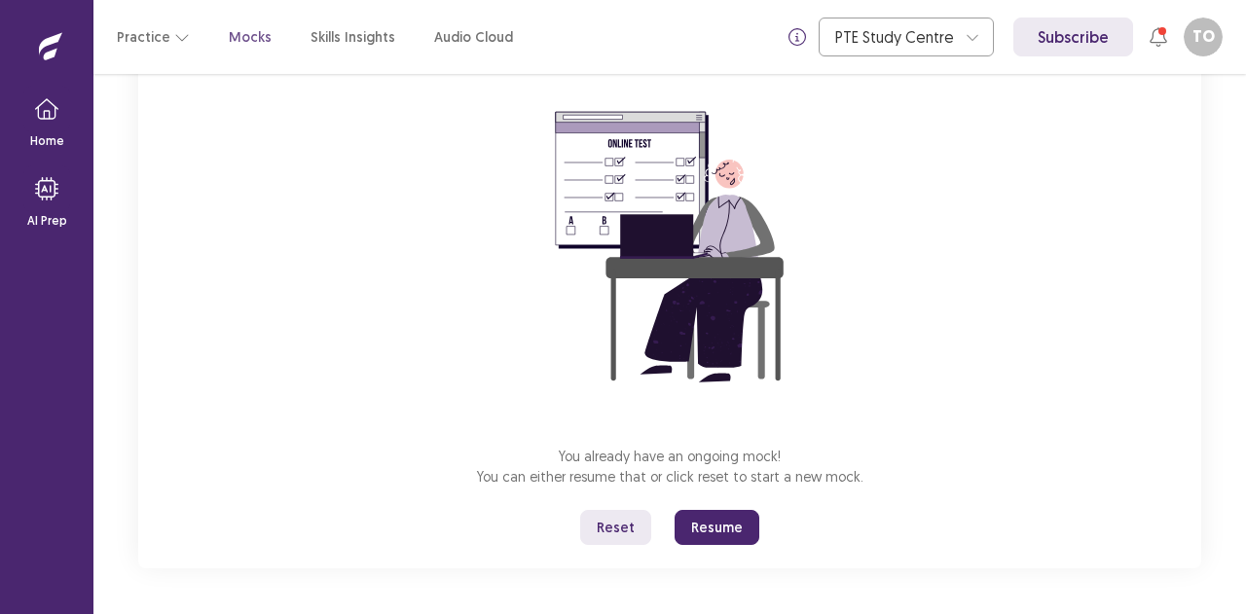
click at [705, 521] on button "Resume" at bounding box center [716, 527] width 85 height 35
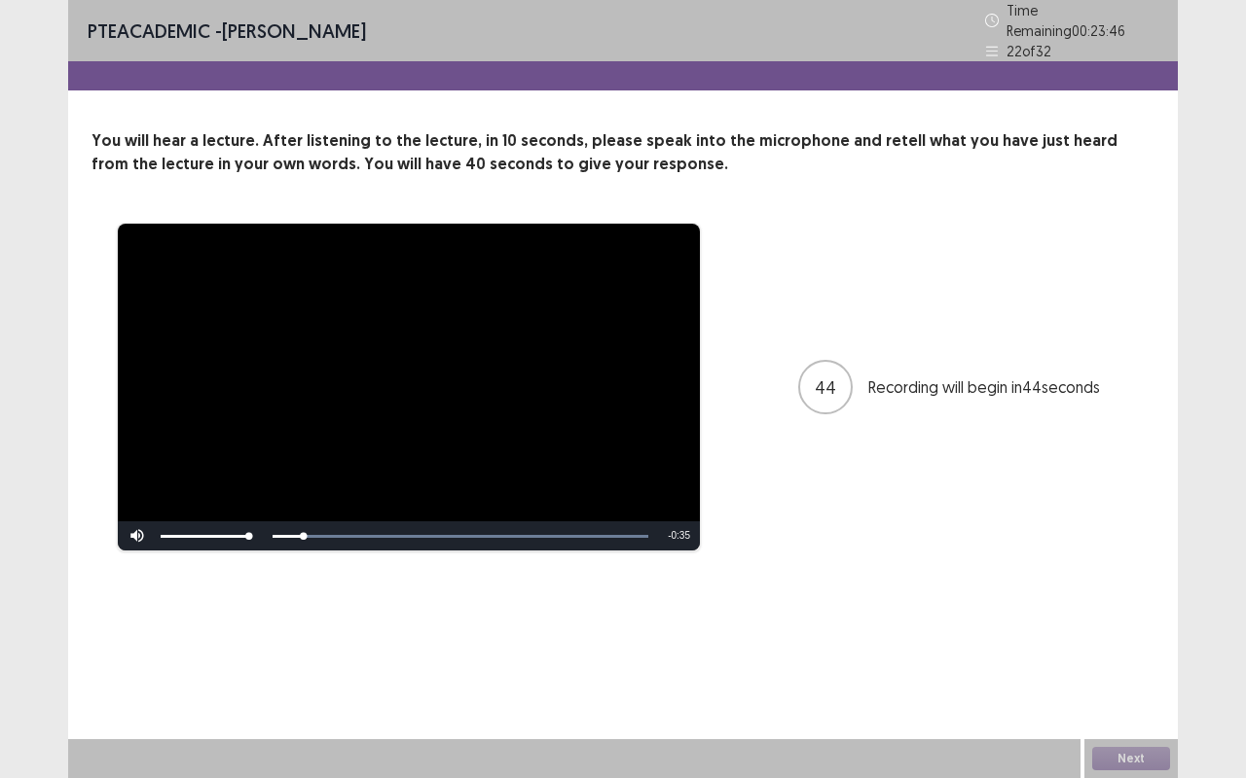
click at [440, 404] on video "Video Player" at bounding box center [409, 387] width 582 height 327
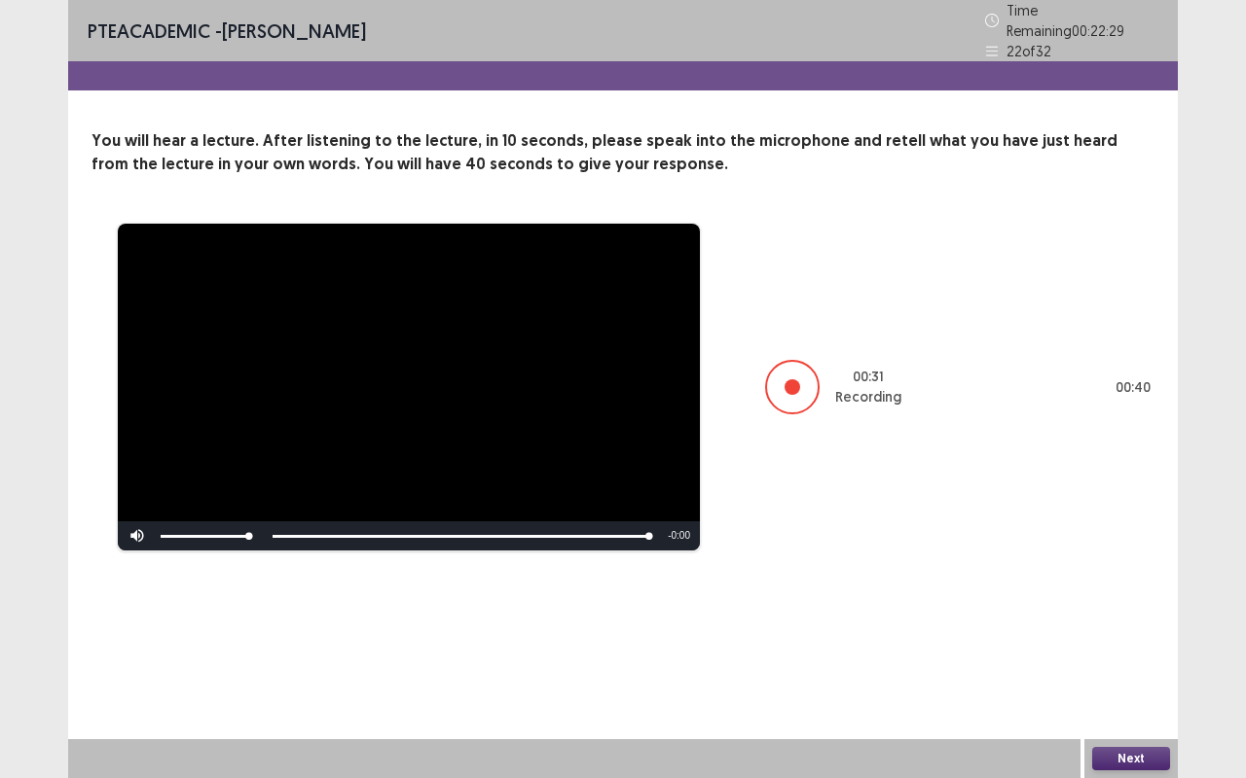
click at [1139, 613] on button "Next" at bounding box center [1131, 758] width 78 height 23
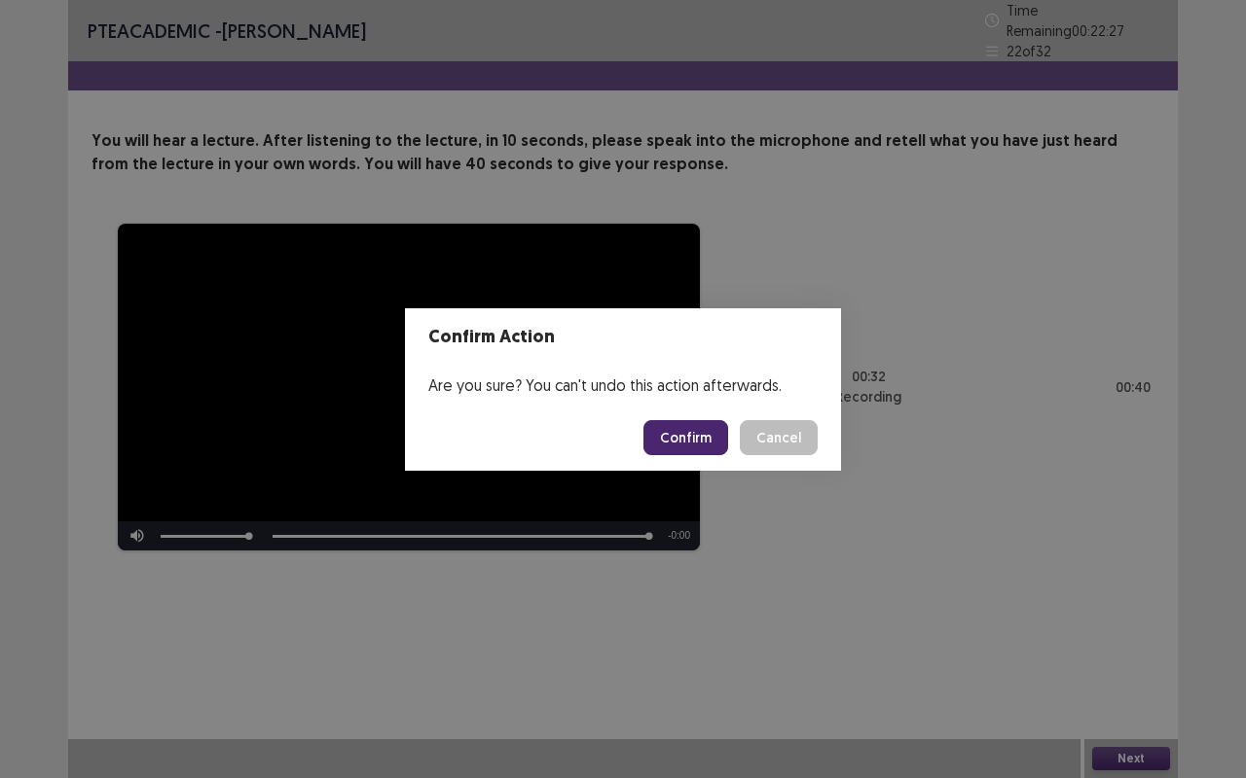
click at [679, 433] on button "Confirm" at bounding box center [685, 437] width 85 height 35
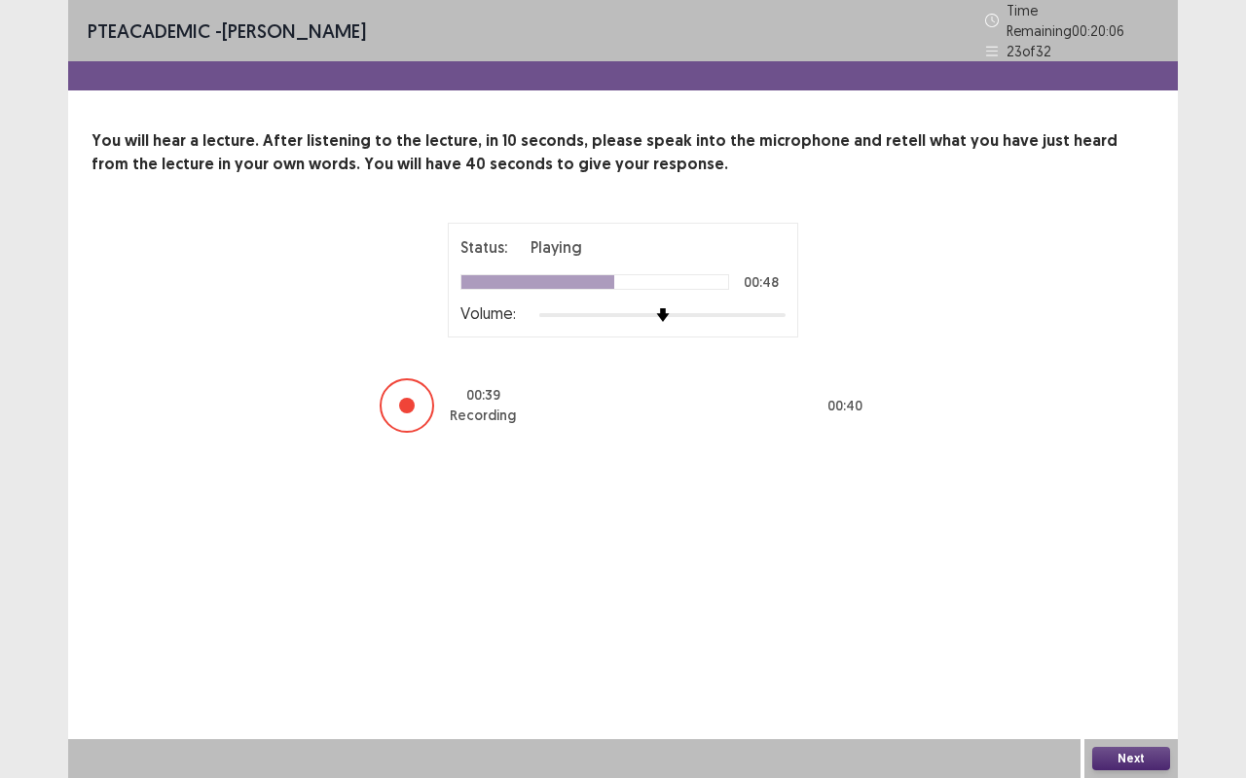
click at [1139, 613] on button "Next" at bounding box center [1131, 758] width 78 height 23
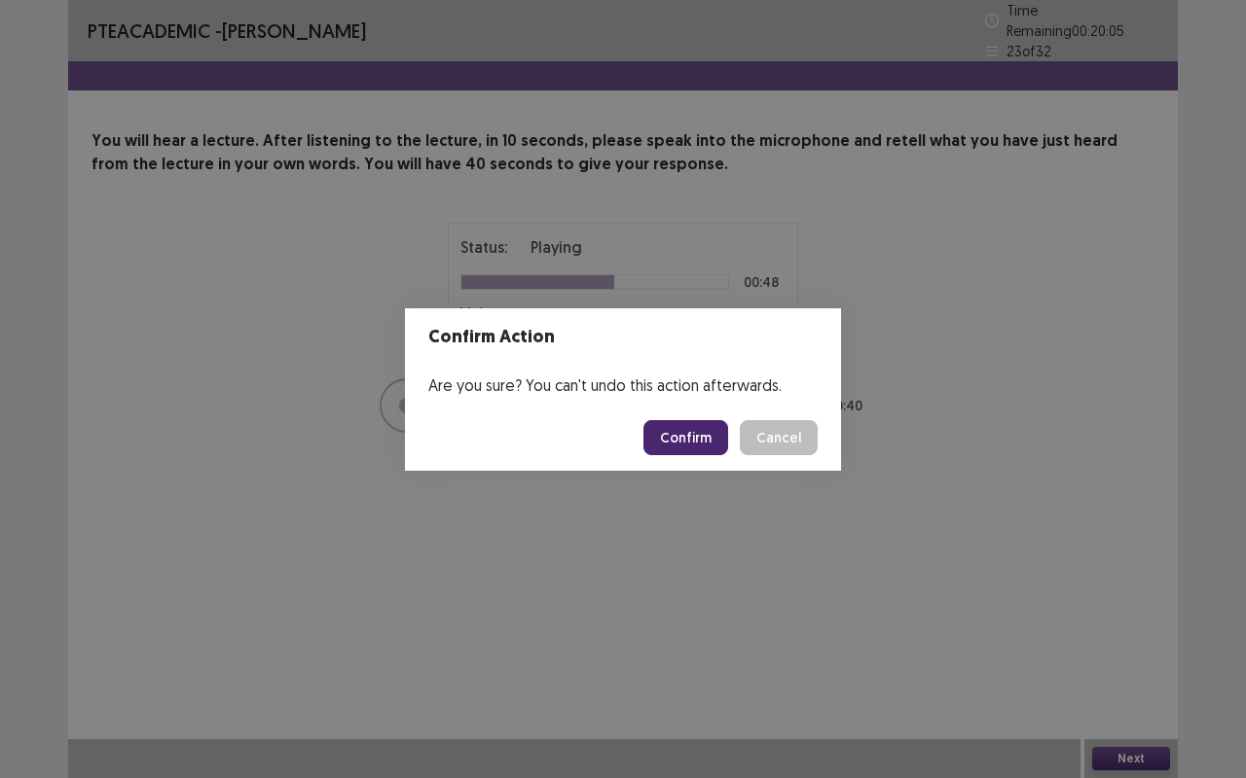
click at [712, 436] on button "Confirm" at bounding box center [685, 437] width 85 height 35
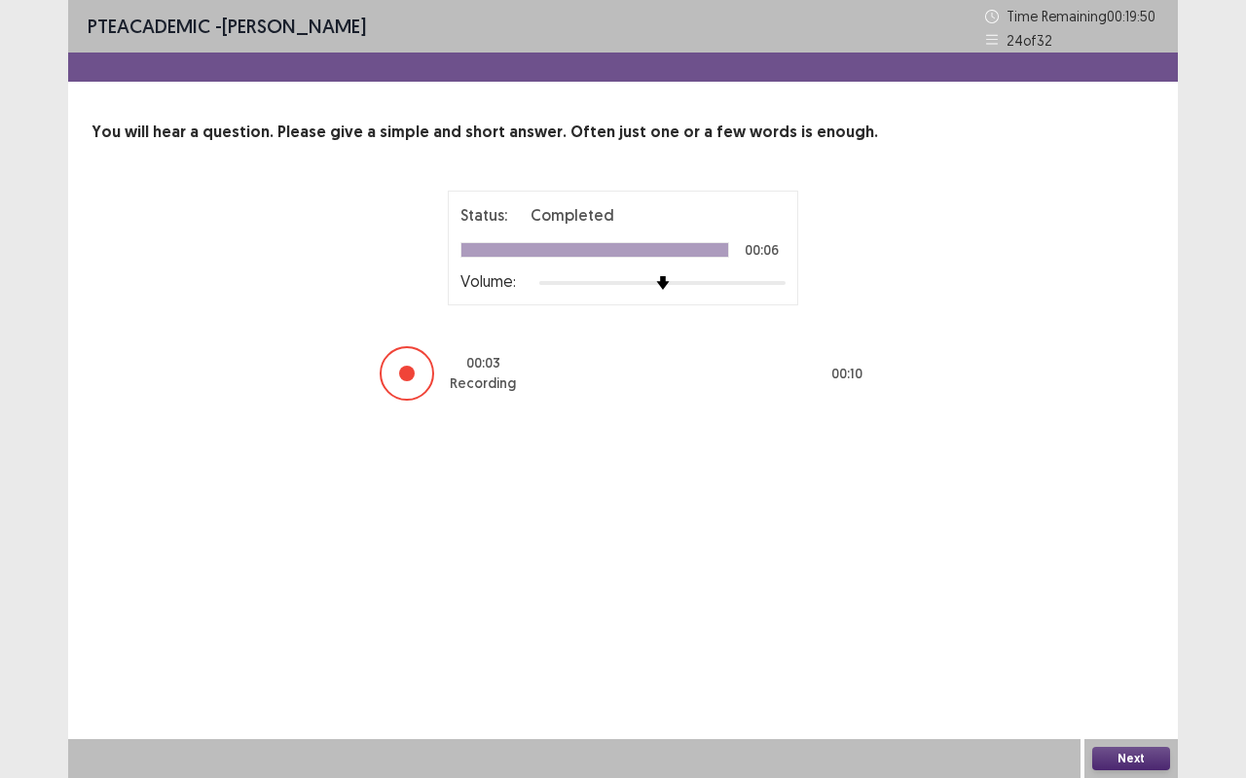
click at [1140, 613] on button "Next" at bounding box center [1131, 758] width 78 height 23
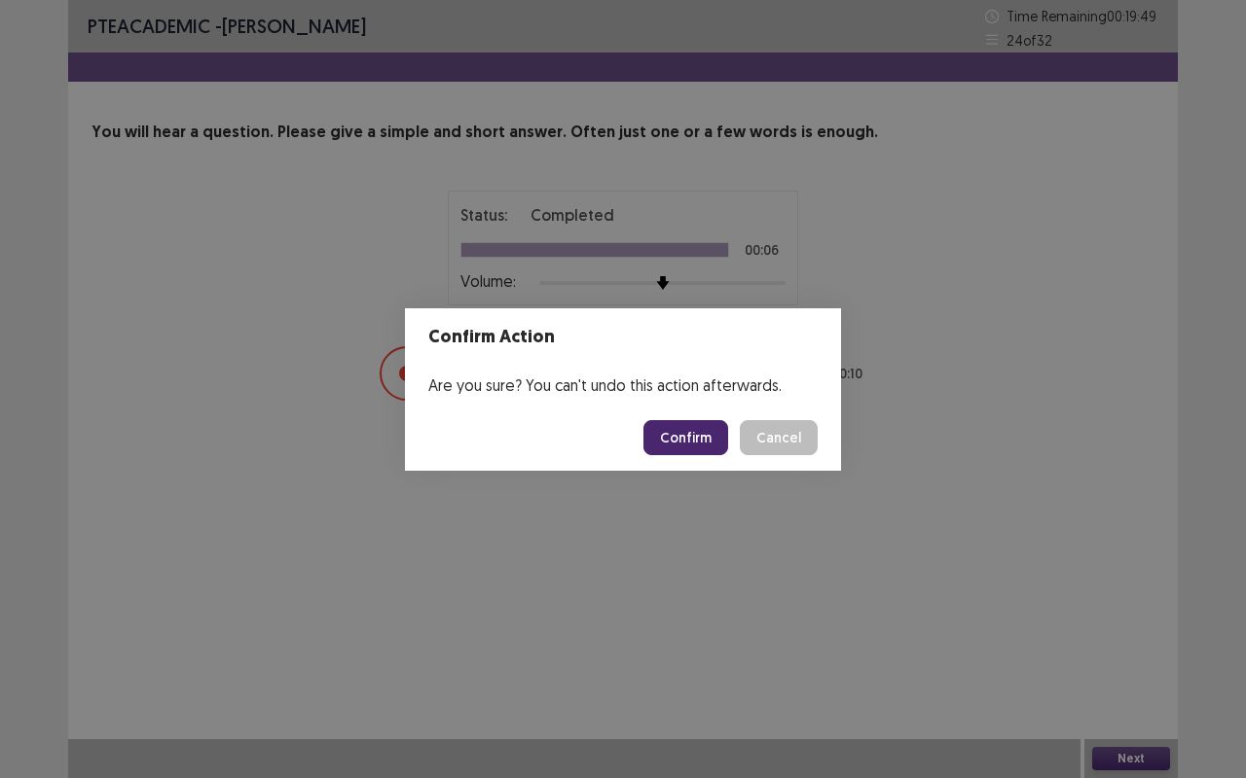
click at [694, 442] on button "Confirm" at bounding box center [685, 437] width 85 height 35
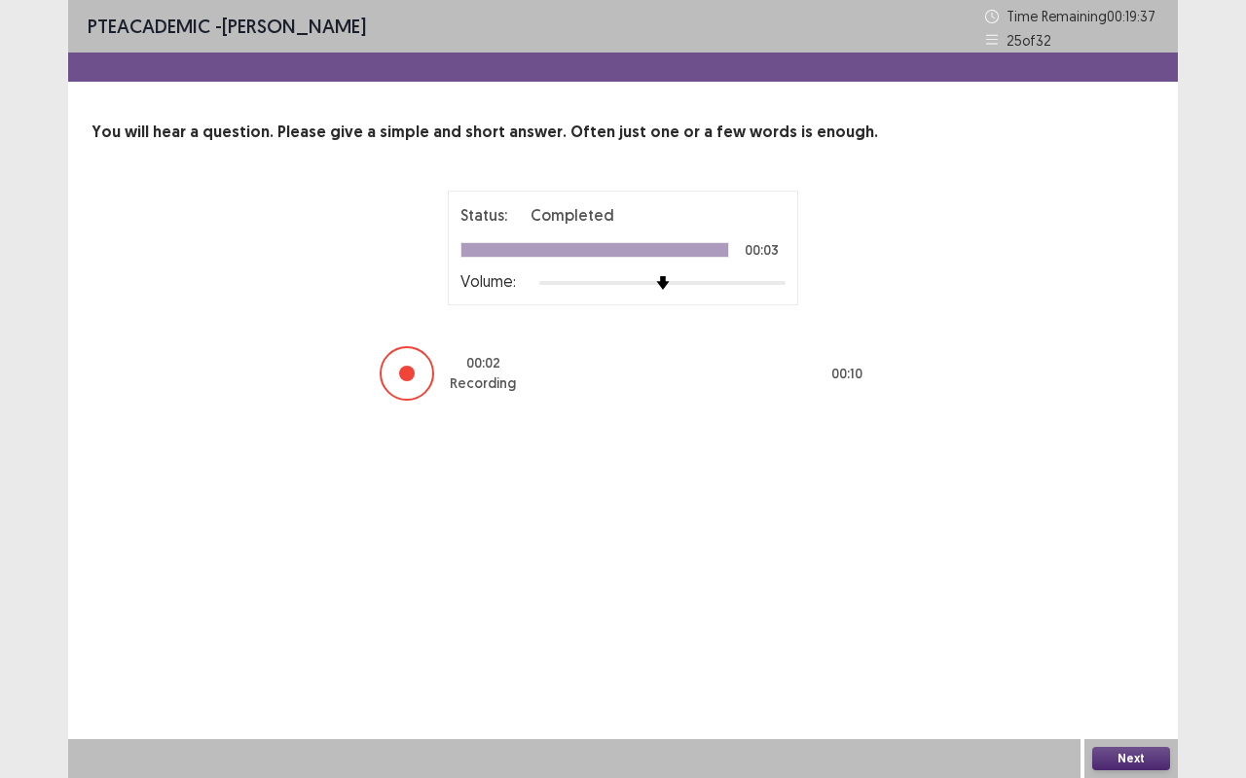
click at [1126, 613] on button "Next" at bounding box center [1131, 758] width 78 height 23
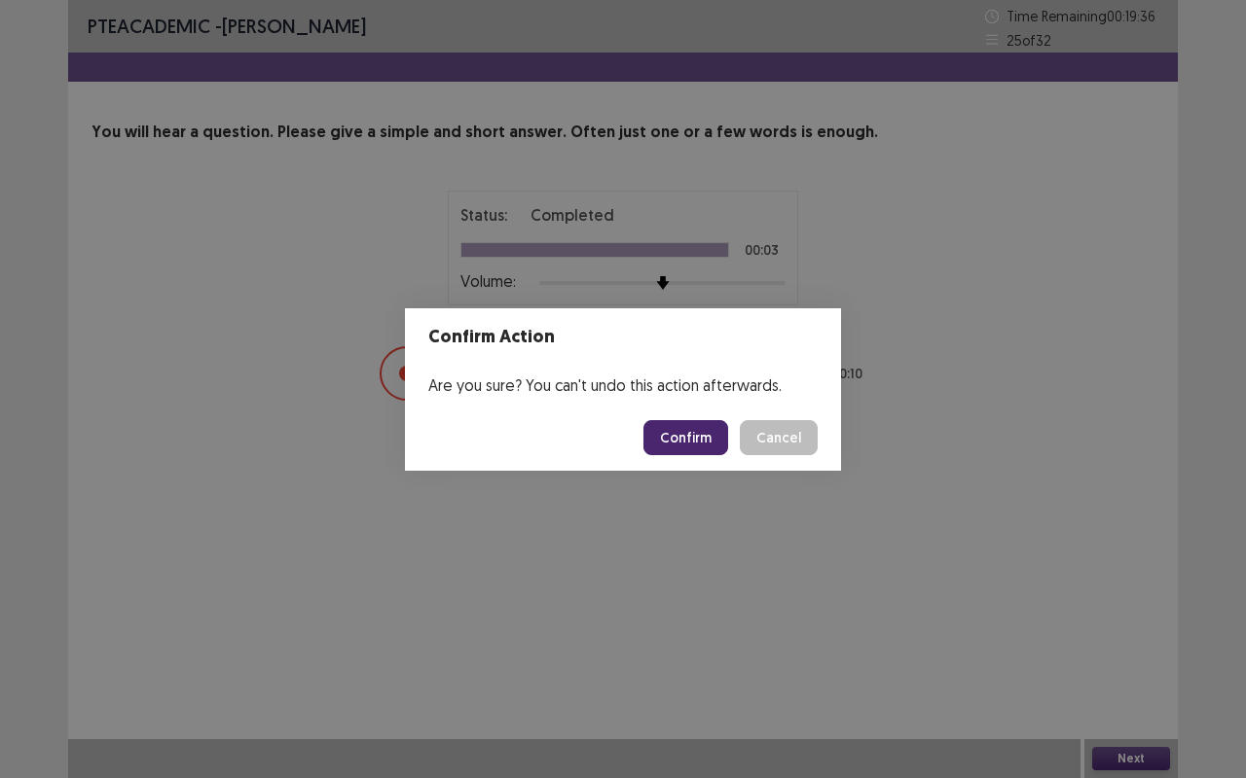
click at [695, 435] on button "Confirm" at bounding box center [685, 437] width 85 height 35
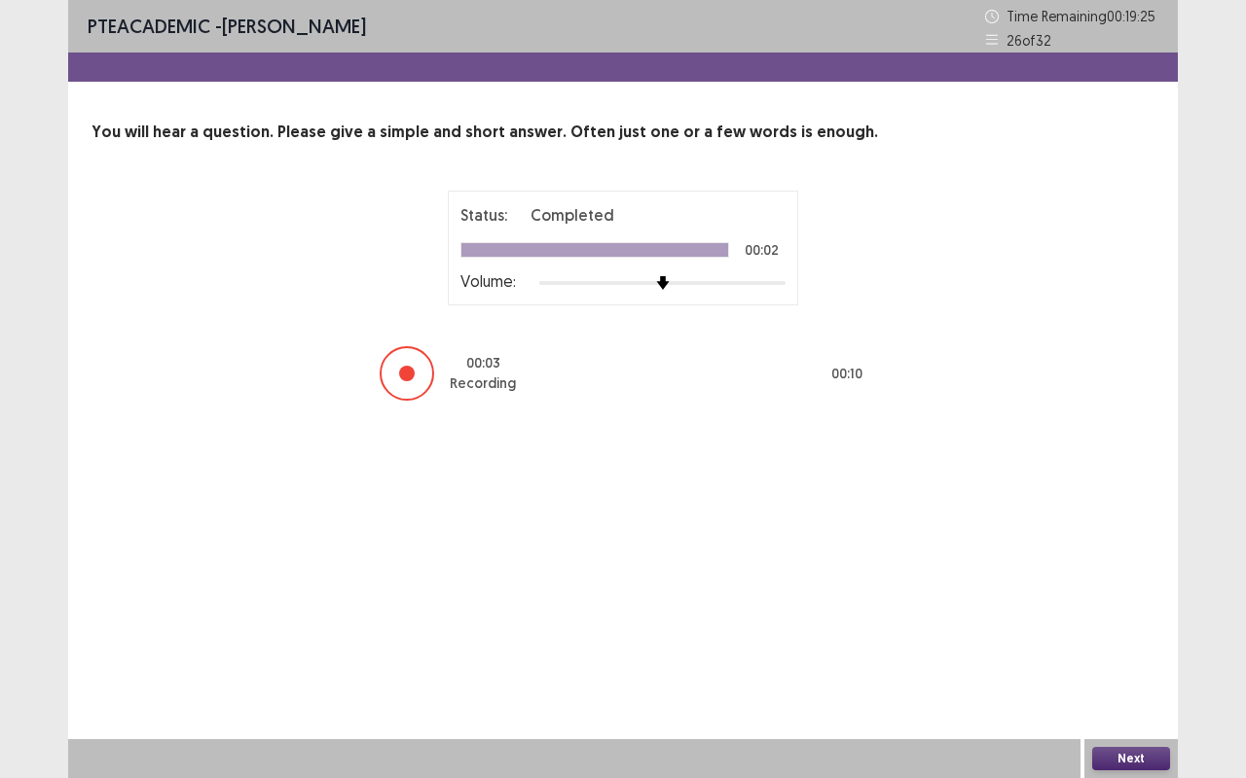
click at [1145, 613] on button "Next" at bounding box center [1131, 758] width 78 height 23
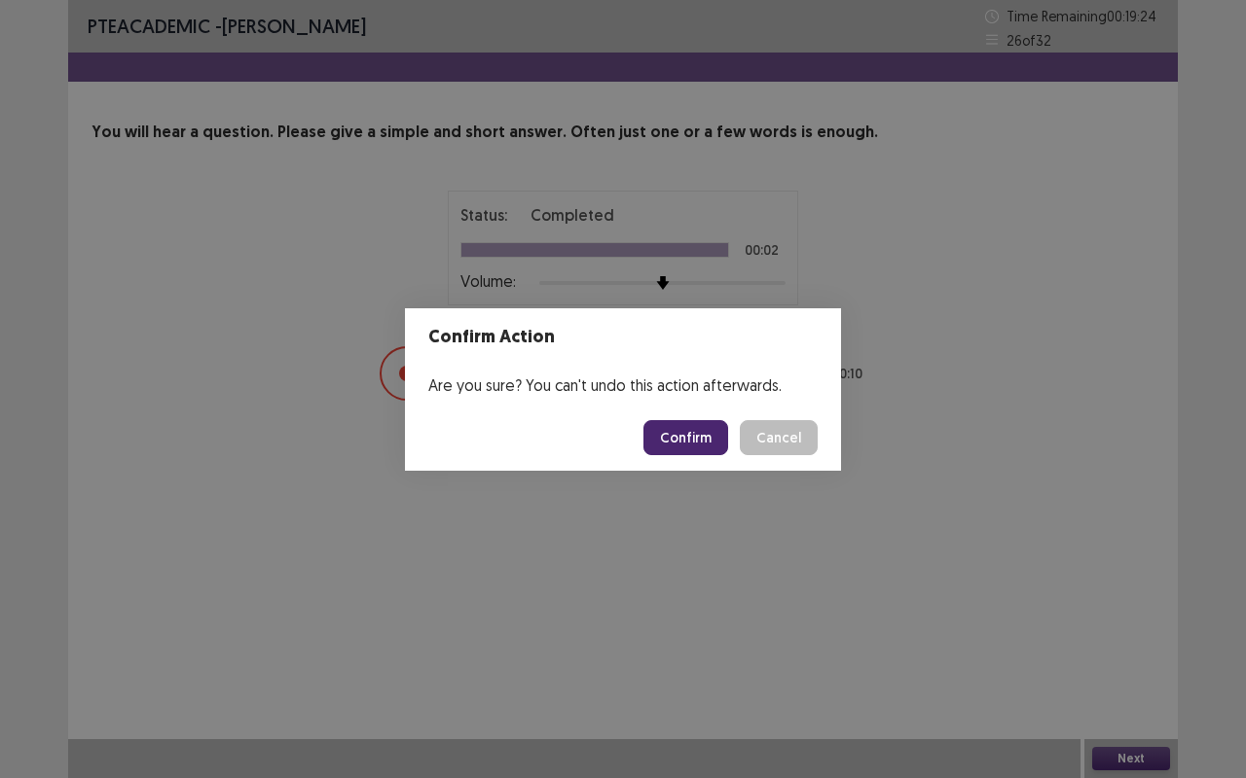
click at [679, 428] on button "Confirm" at bounding box center [685, 437] width 85 height 35
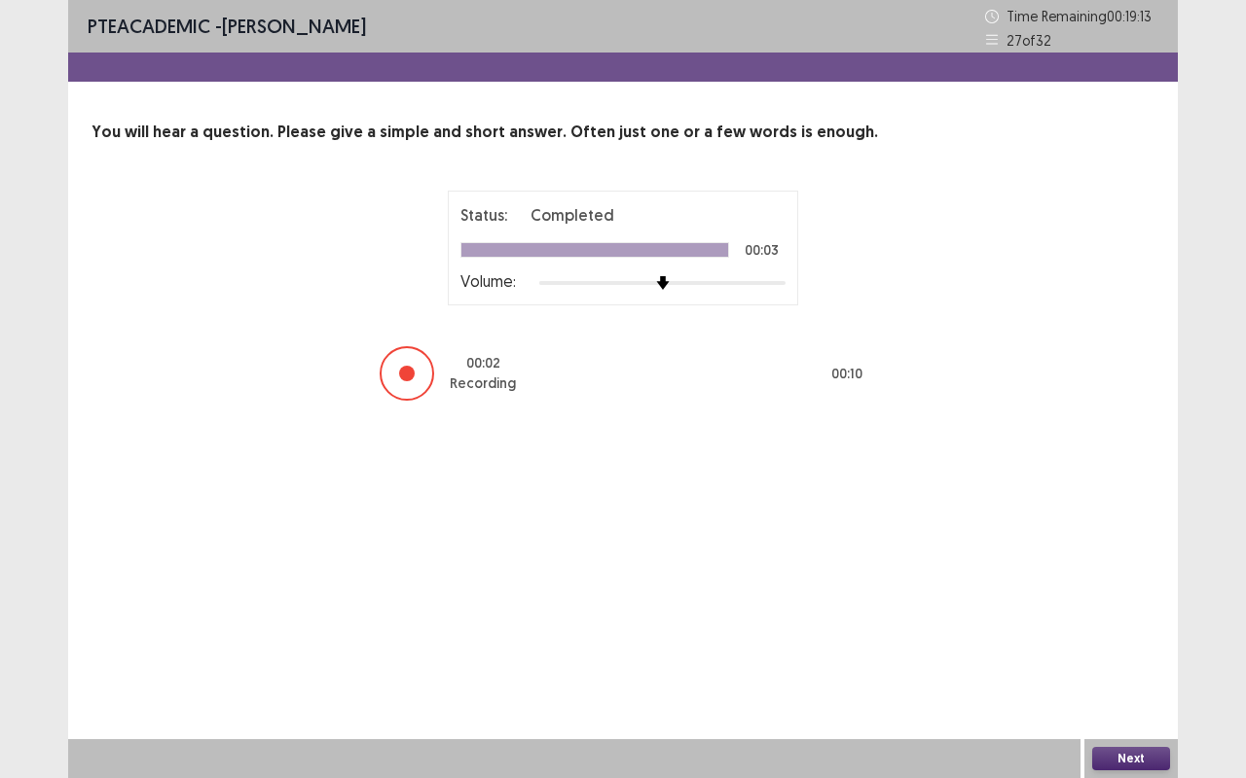
click at [1129, 613] on button "Next" at bounding box center [1131, 758] width 78 height 23
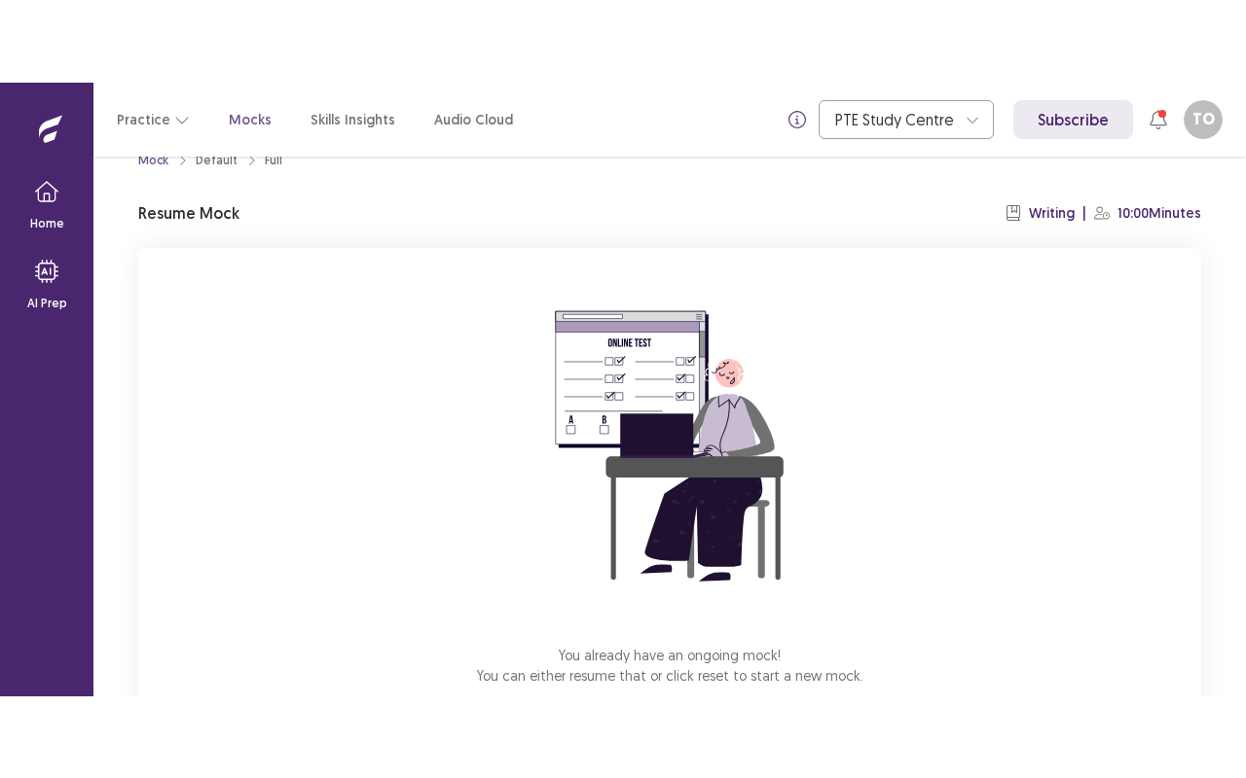
scroll to position [154, 0]
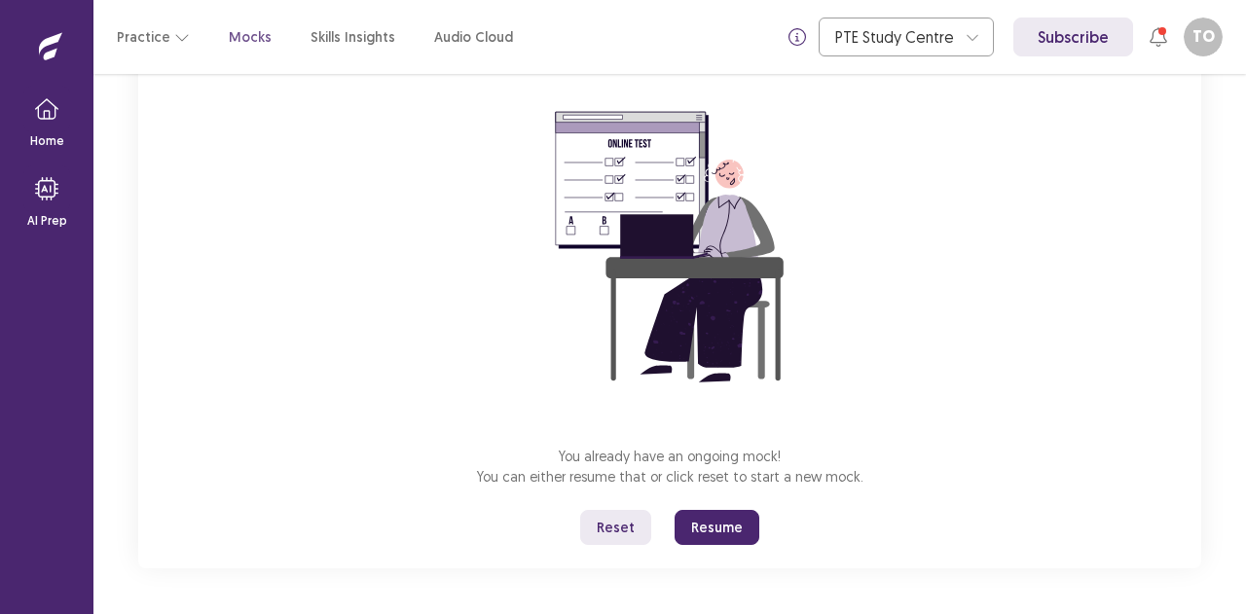
click at [712, 526] on button "Resume" at bounding box center [716, 527] width 85 height 35
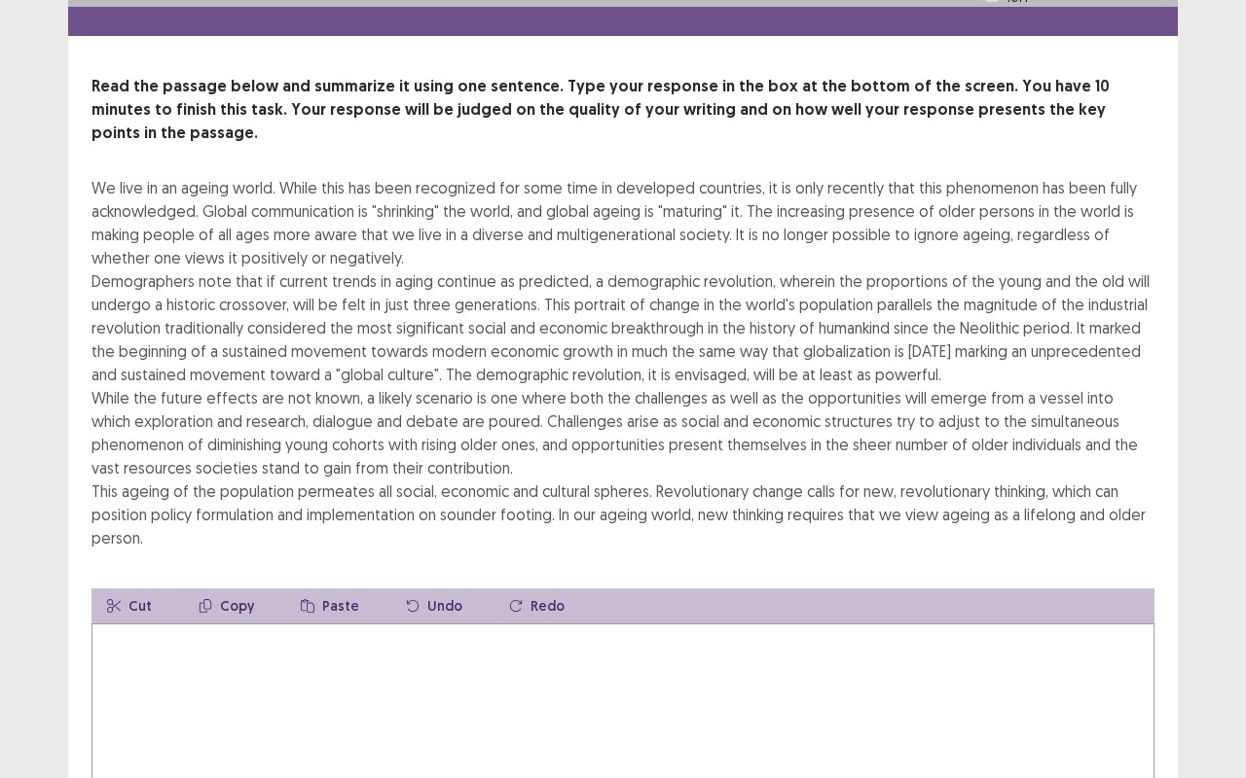
scroll to position [58, 0]
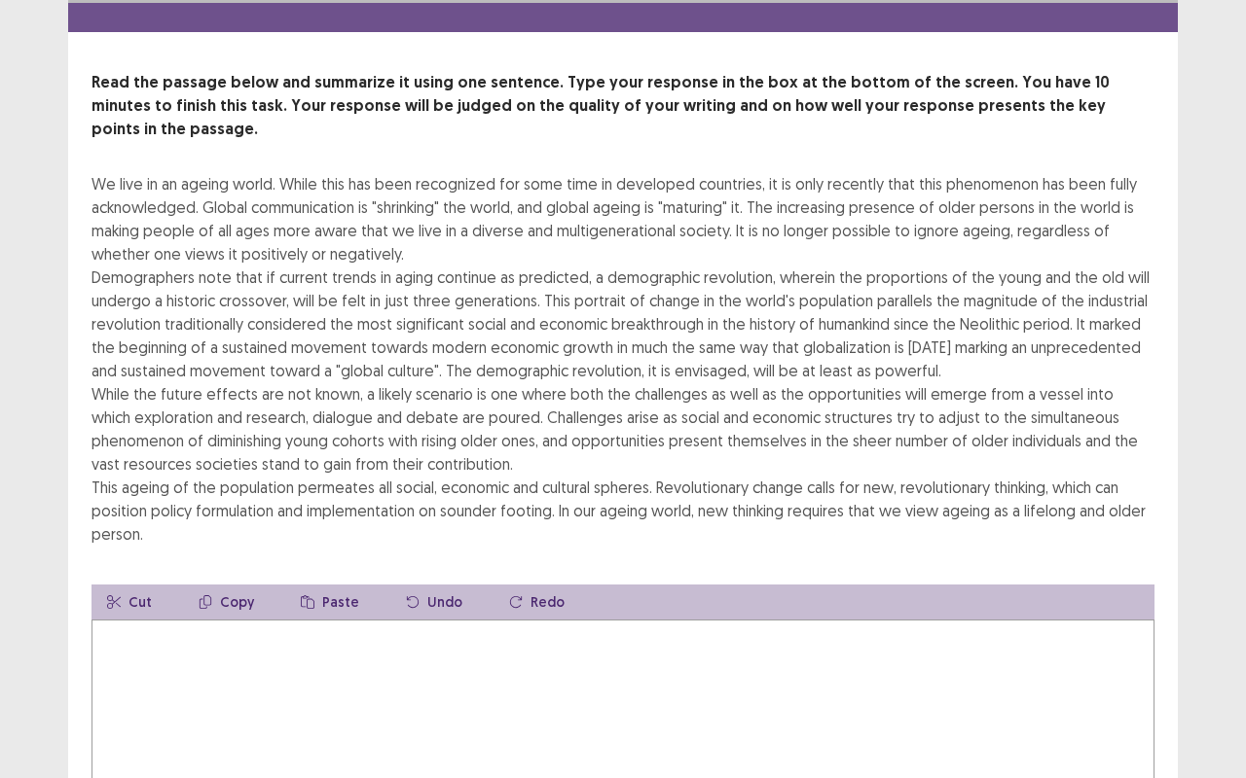
click at [620, 613] on textarea at bounding box center [622, 727] width 1063 height 214
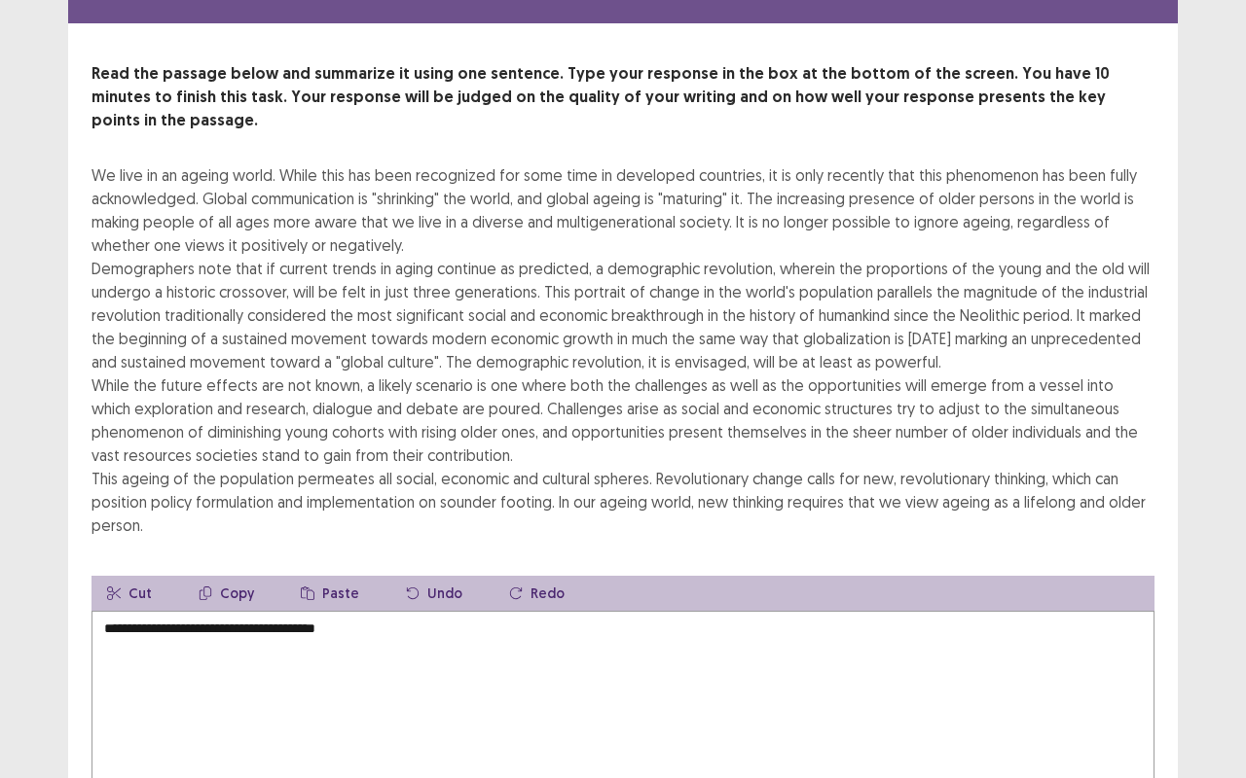
click at [308, 611] on textarea "**********" at bounding box center [622, 718] width 1063 height 214
click at [253, 611] on textarea "**********" at bounding box center [622, 718] width 1063 height 214
click at [399, 611] on textarea "**********" at bounding box center [622, 718] width 1063 height 214
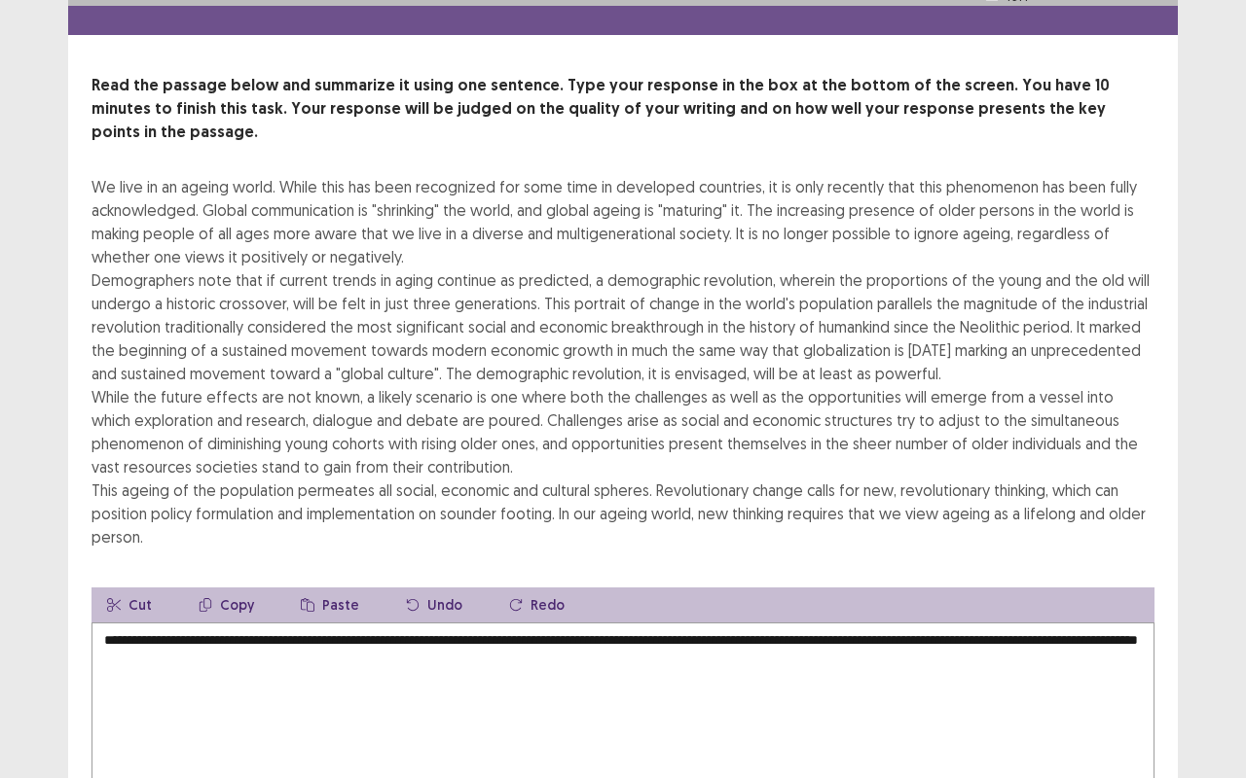
scroll to position [67, 0]
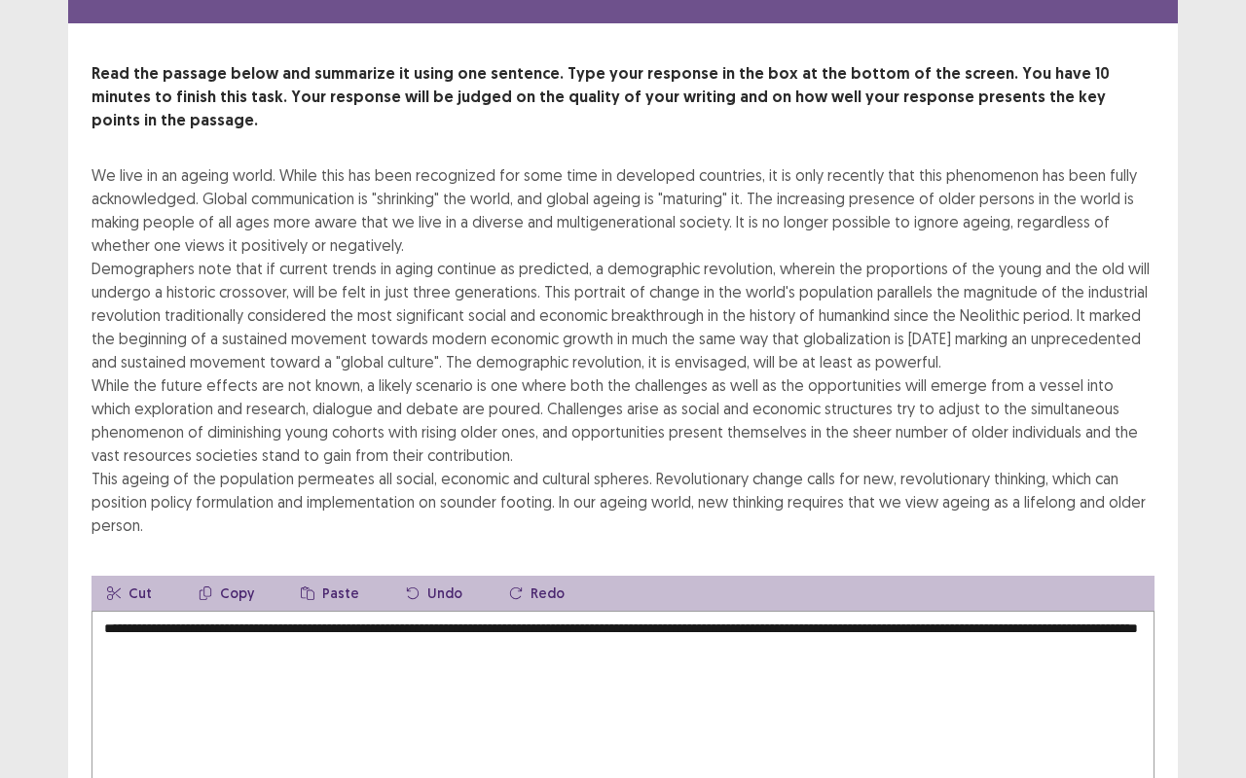
click at [970, 613] on textarea "**********" at bounding box center [622, 718] width 1063 height 214
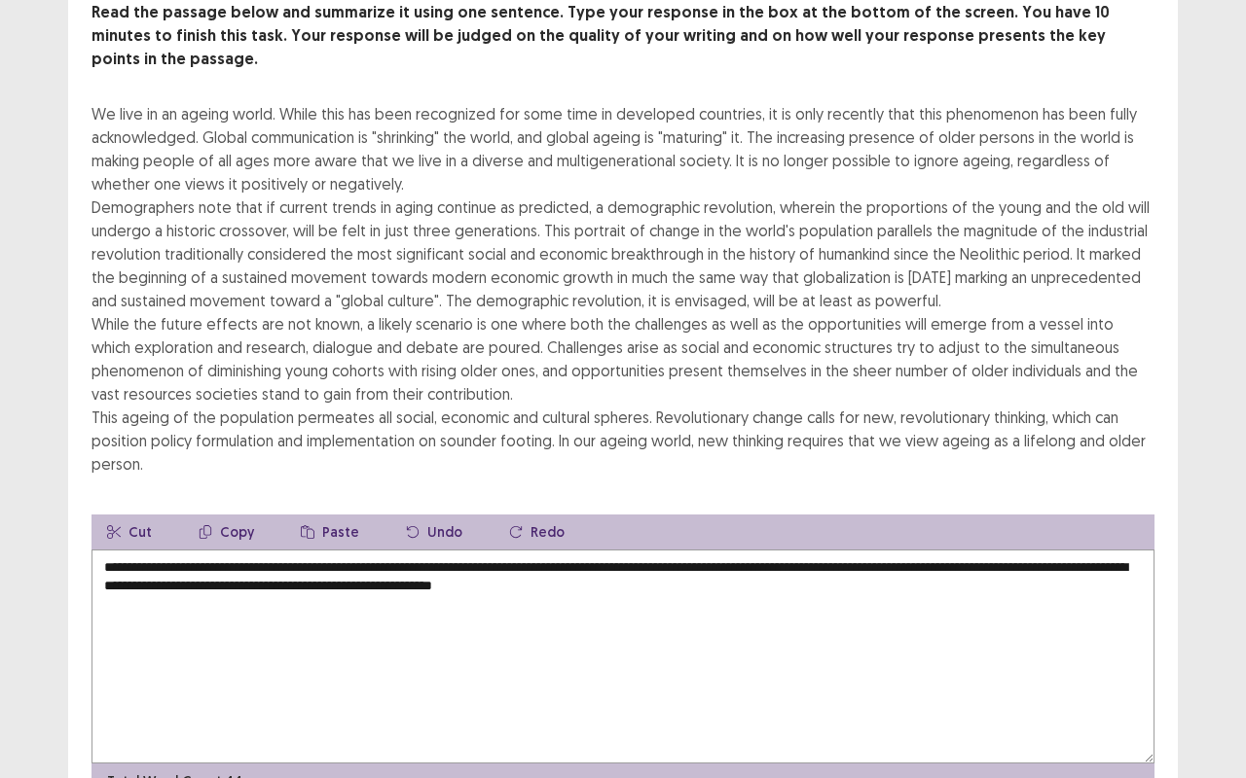
scroll to position [130, 0]
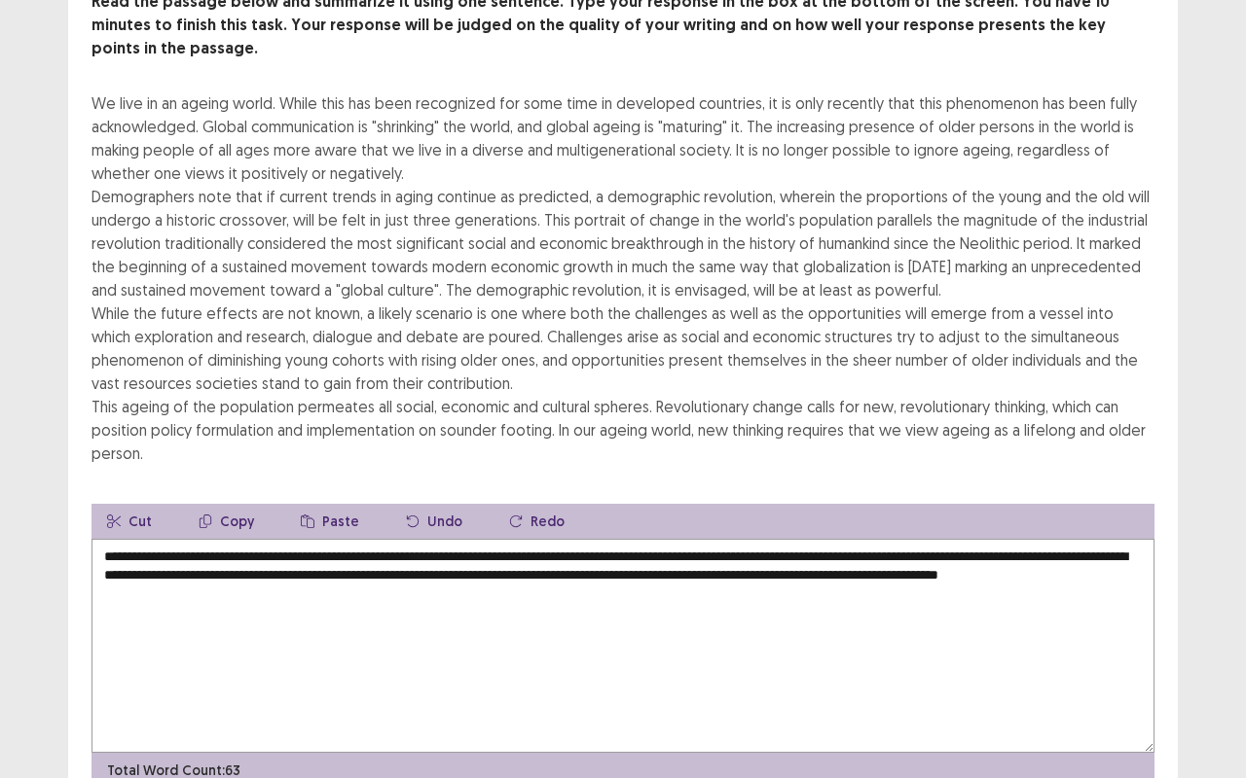
click at [334, 568] on textarea "**********" at bounding box center [622, 646] width 1063 height 214
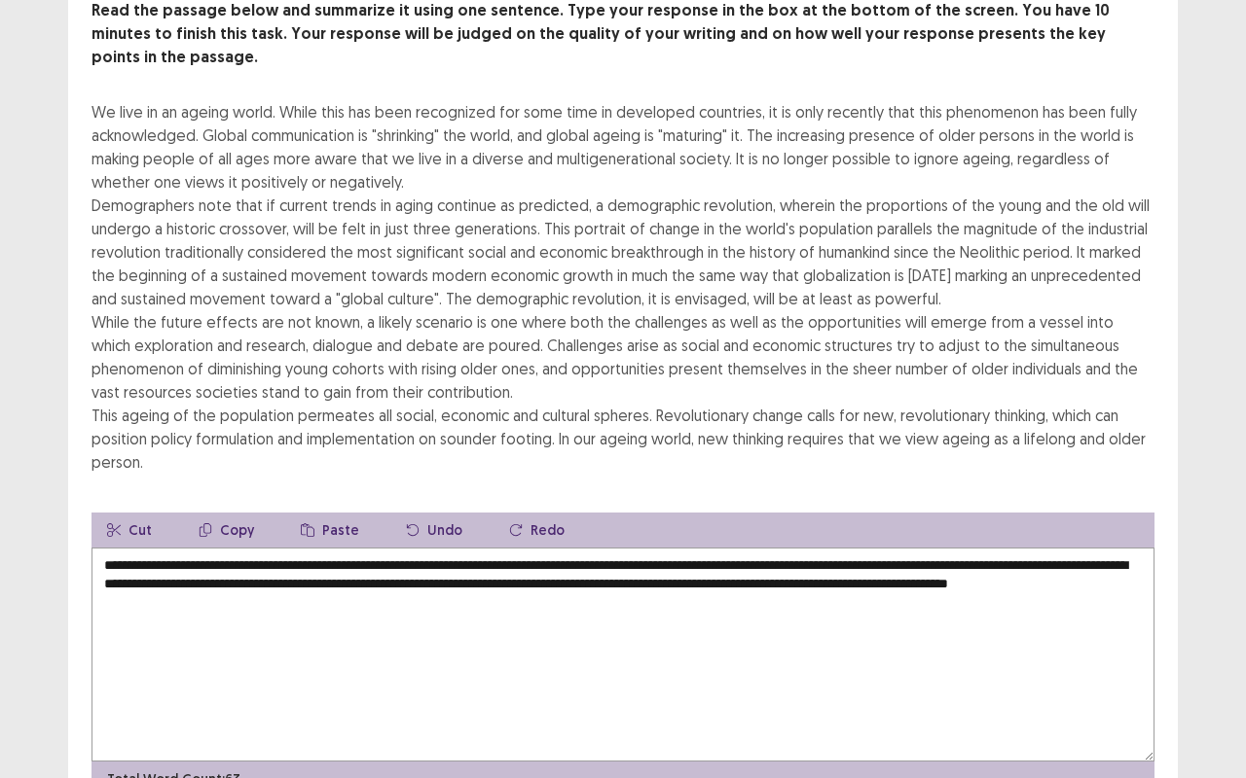
click at [377, 552] on textarea "**********" at bounding box center [622, 655] width 1063 height 214
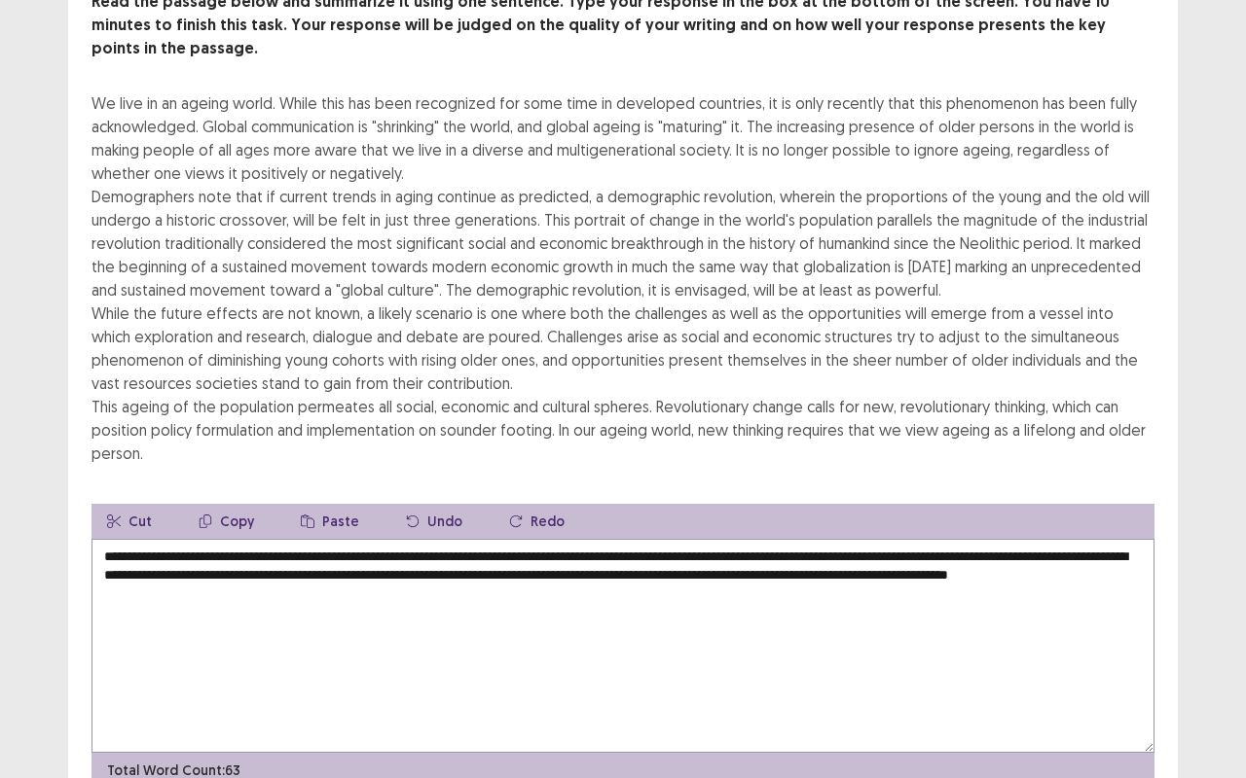
click at [507, 550] on textarea "**********" at bounding box center [622, 646] width 1063 height 214
click at [506, 579] on textarea "**********" at bounding box center [622, 646] width 1063 height 214
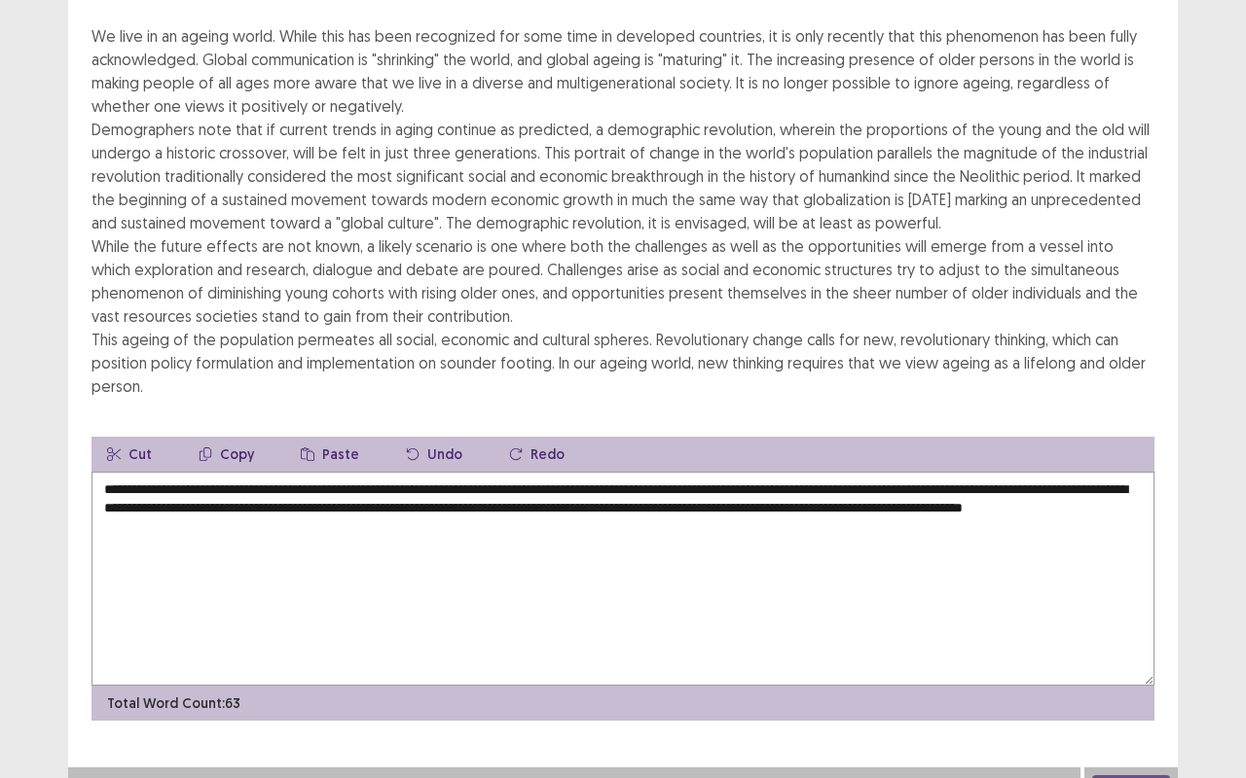
scroll to position [202, 0]
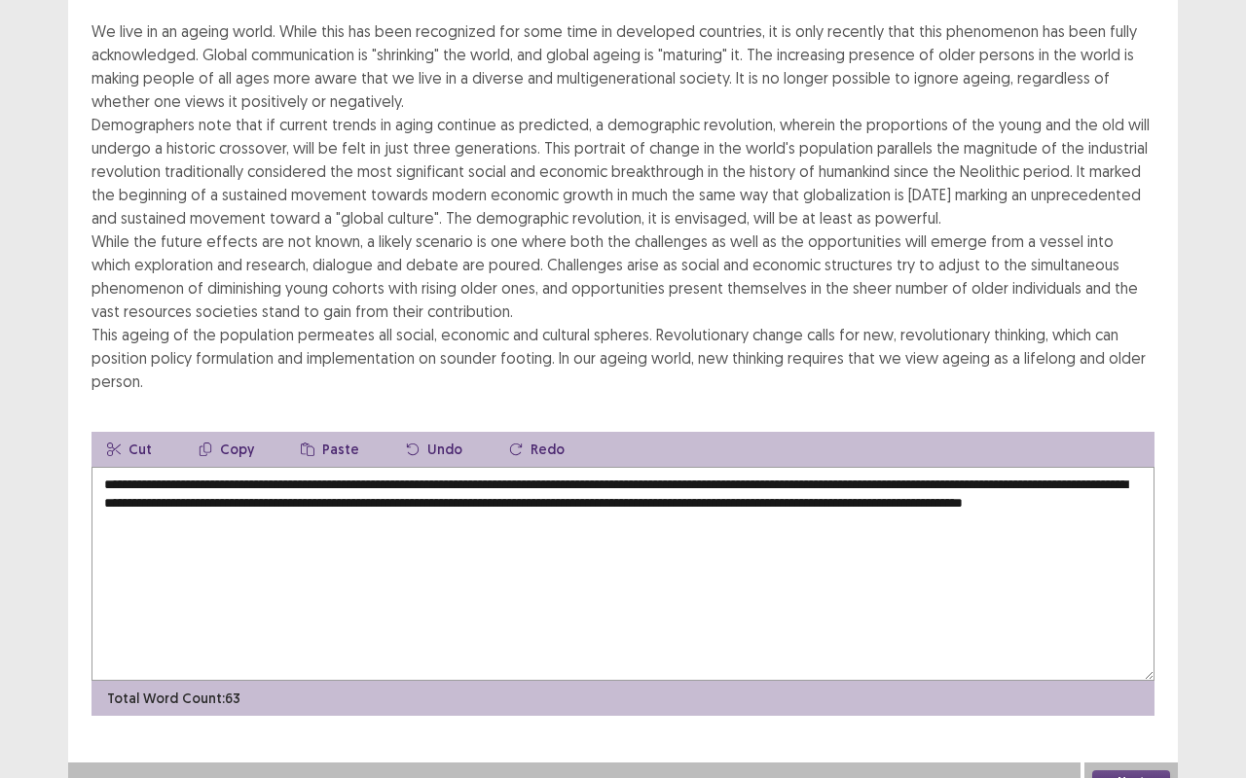
type textarea "**********"
click at [1129, 613] on button "Next" at bounding box center [1131, 782] width 78 height 23
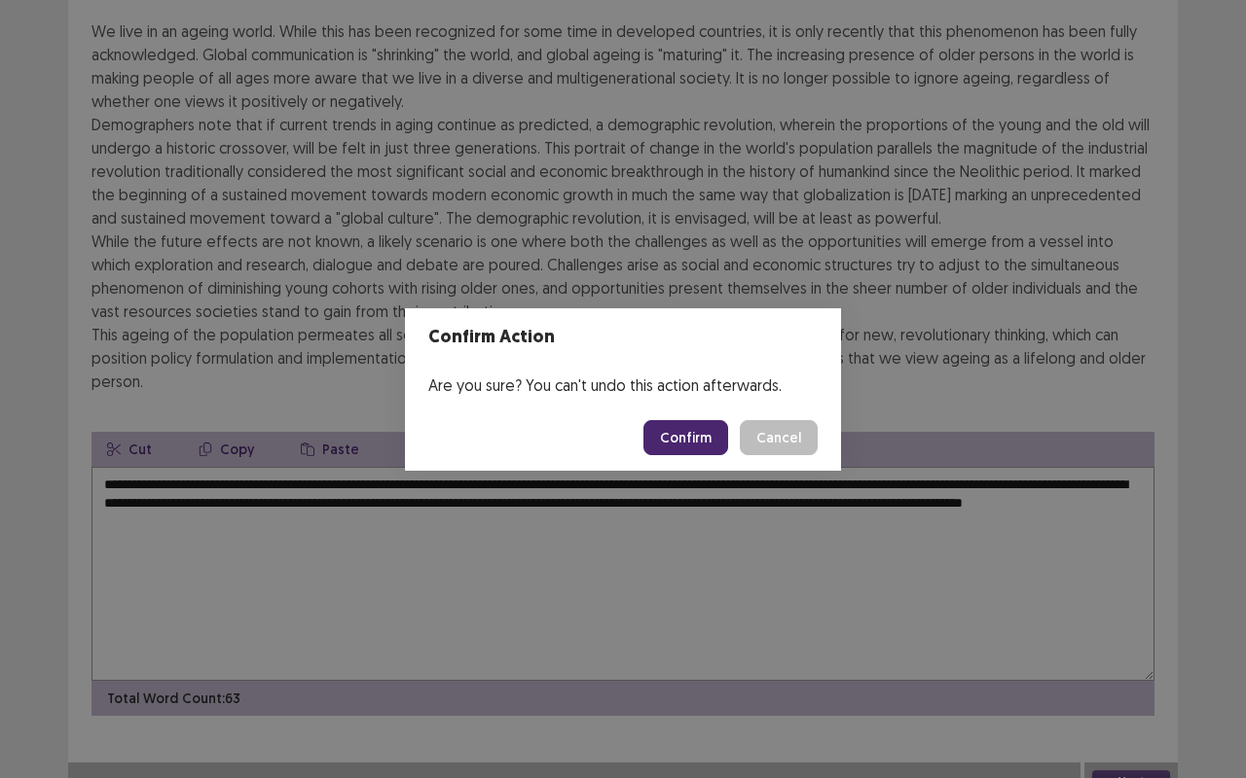
click at [706, 420] on button "Confirm" at bounding box center [685, 437] width 85 height 35
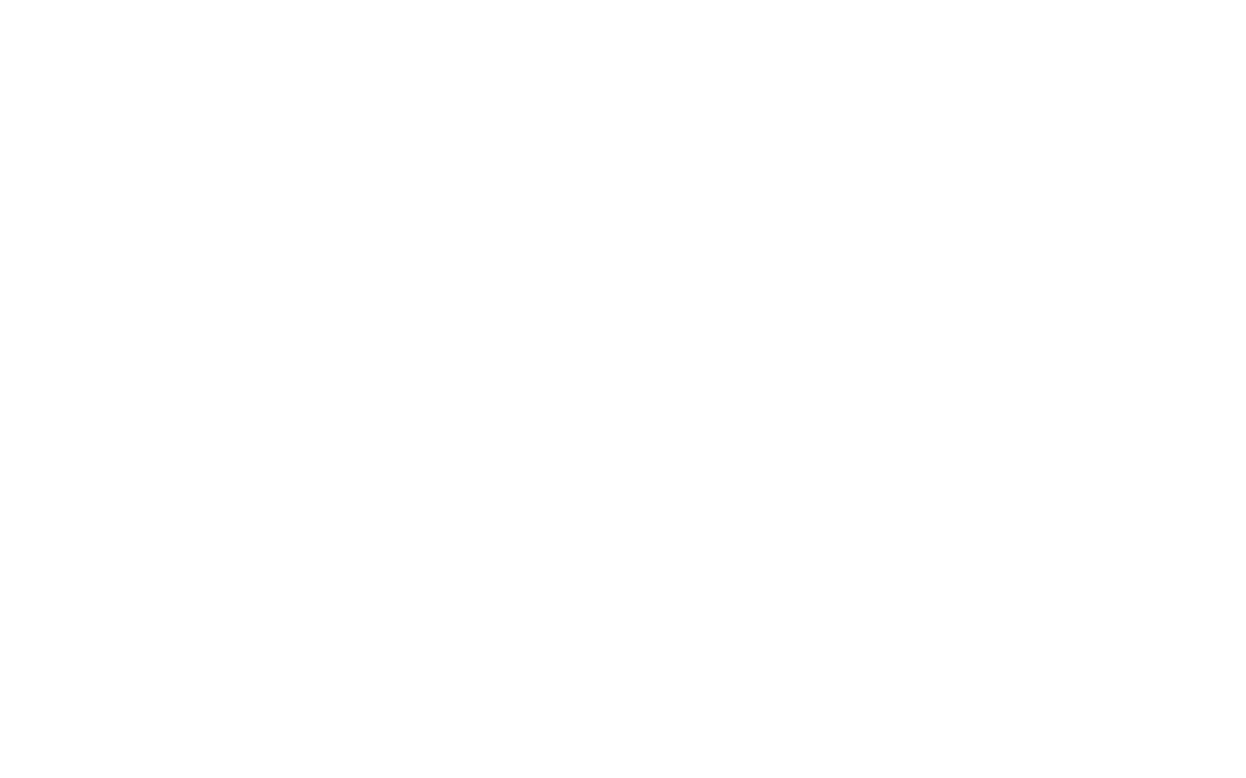
scroll to position [0, 0]
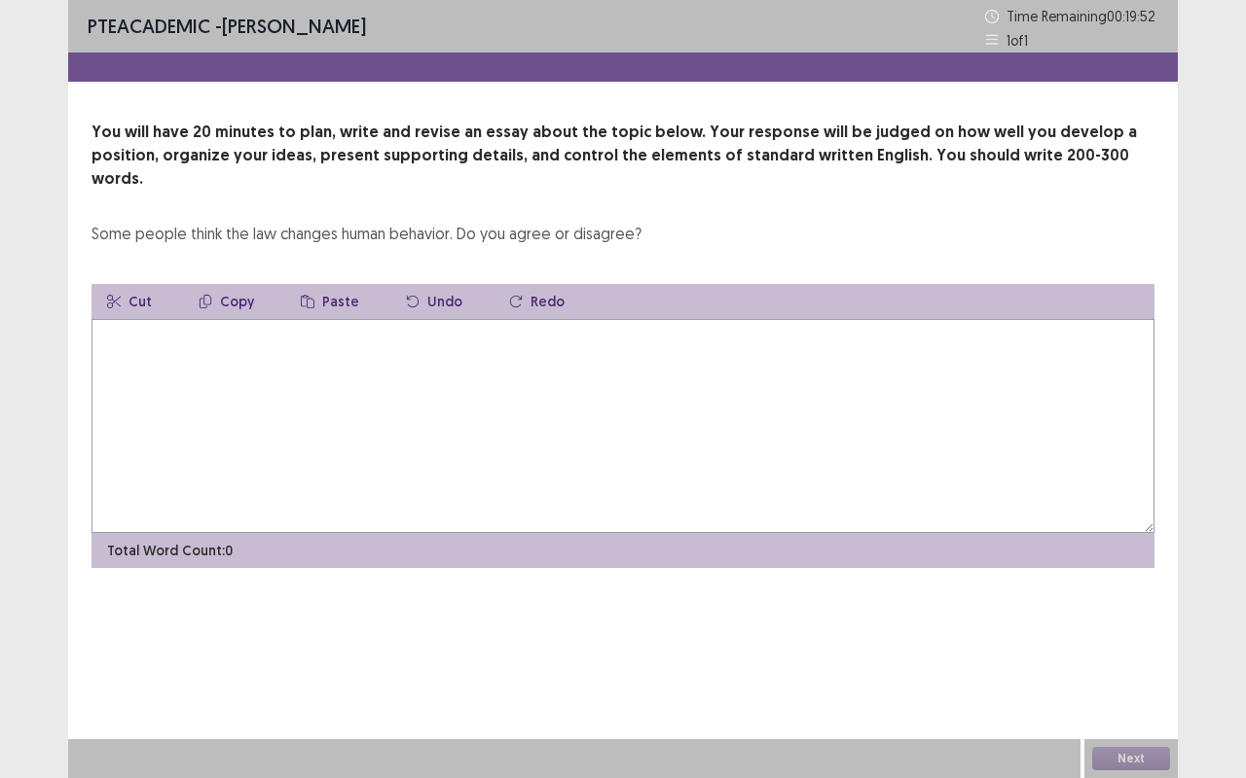
click at [1065, 340] on textarea at bounding box center [622, 426] width 1063 height 214
type textarea "*"
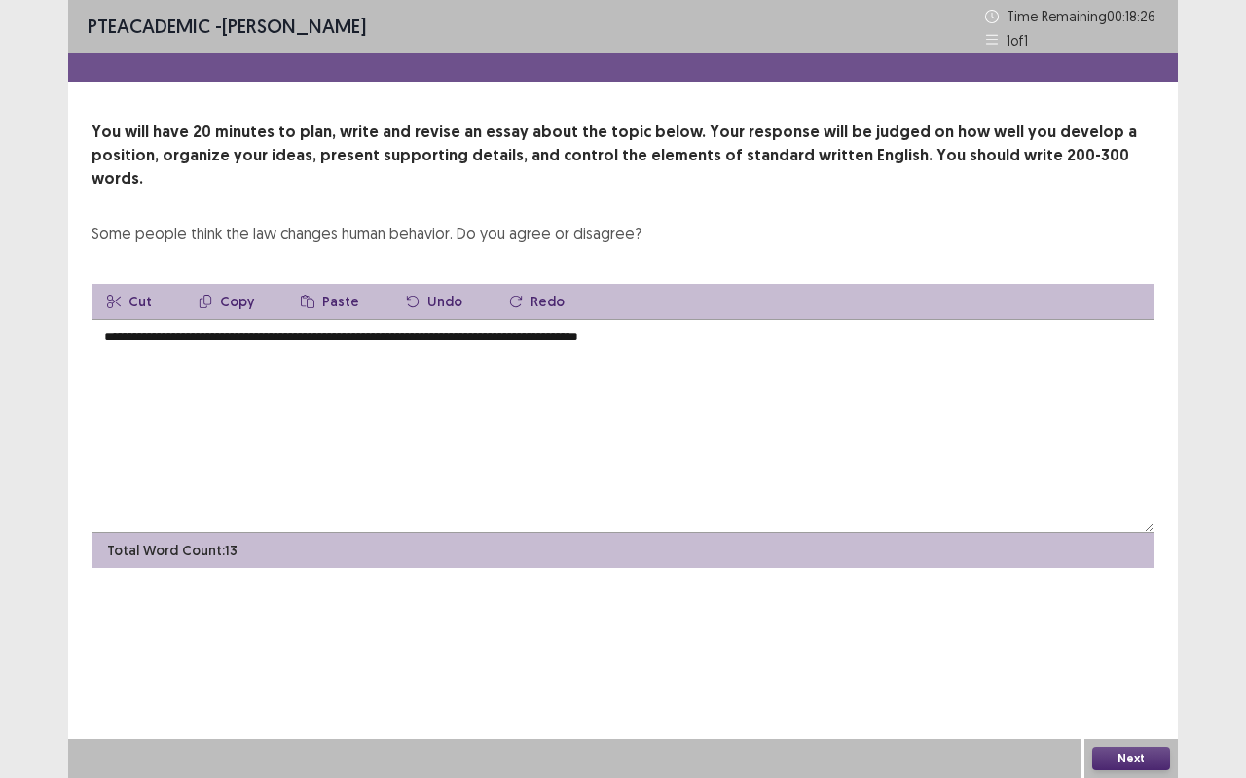
click at [733, 320] on textarea "**********" at bounding box center [622, 426] width 1063 height 214
click at [289, 333] on textarea "**********" at bounding box center [622, 426] width 1063 height 214
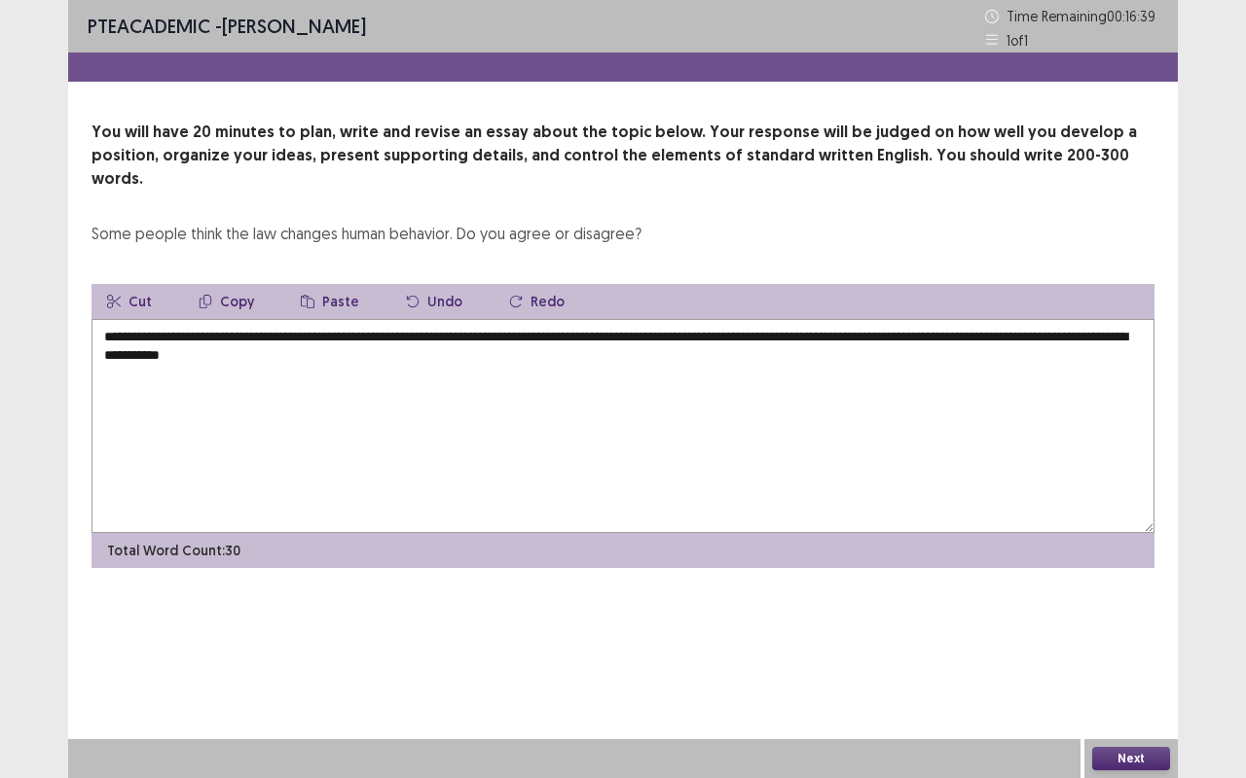
click at [278, 336] on textarea "**********" at bounding box center [622, 426] width 1063 height 214
click at [434, 324] on textarea "**********" at bounding box center [622, 426] width 1063 height 214
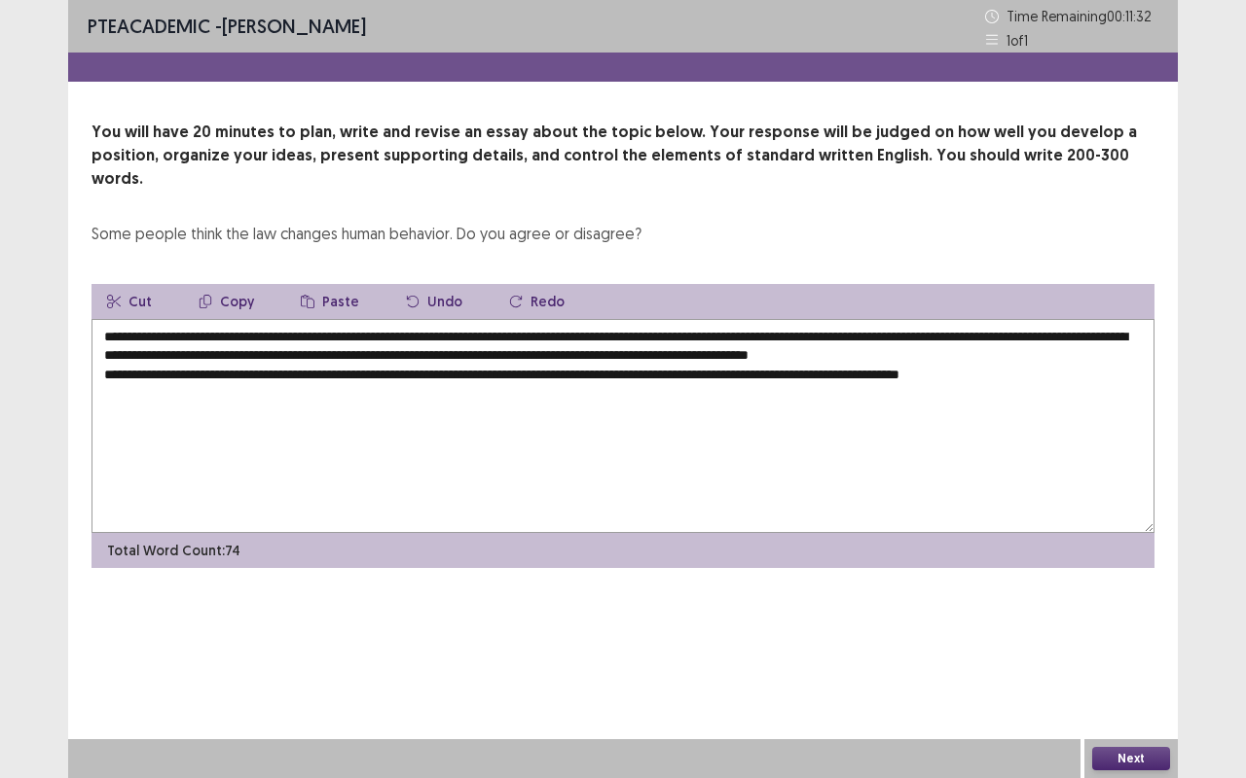
click at [1056, 363] on textarea "**********" at bounding box center [622, 426] width 1063 height 214
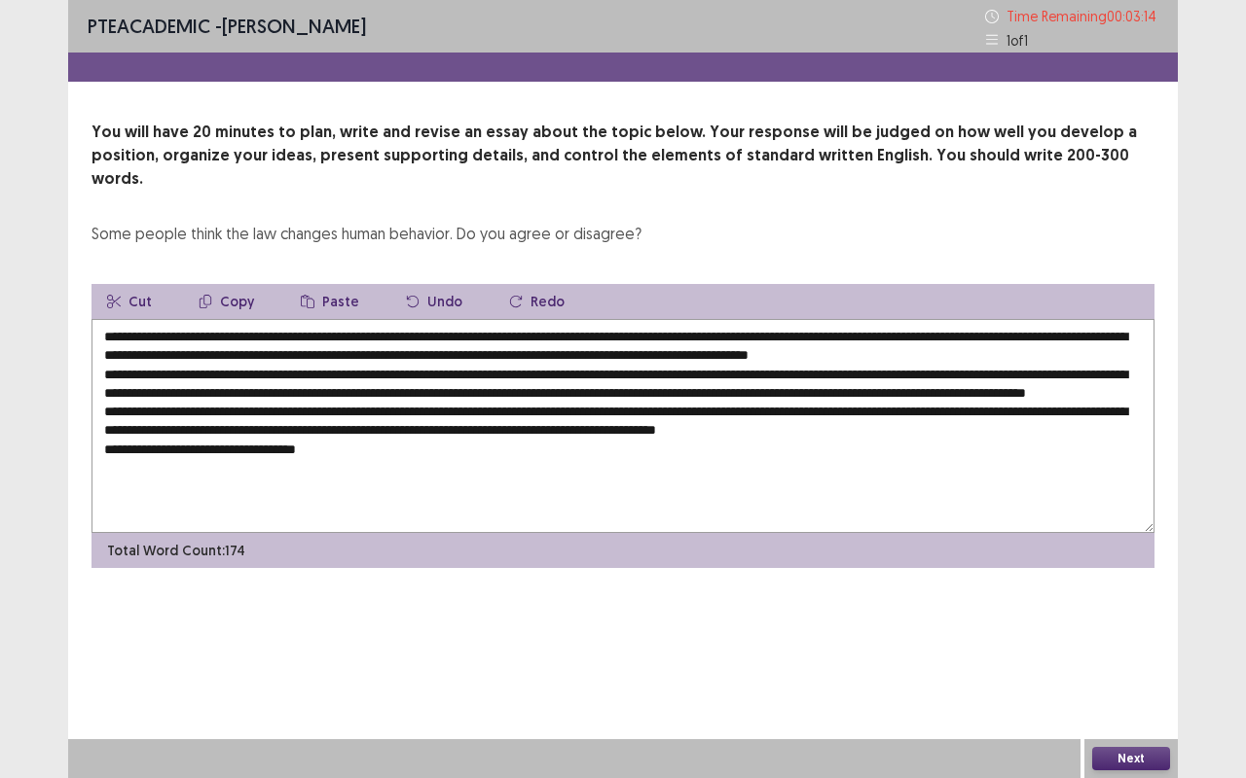
click at [763, 467] on textarea at bounding box center [622, 426] width 1063 height 214
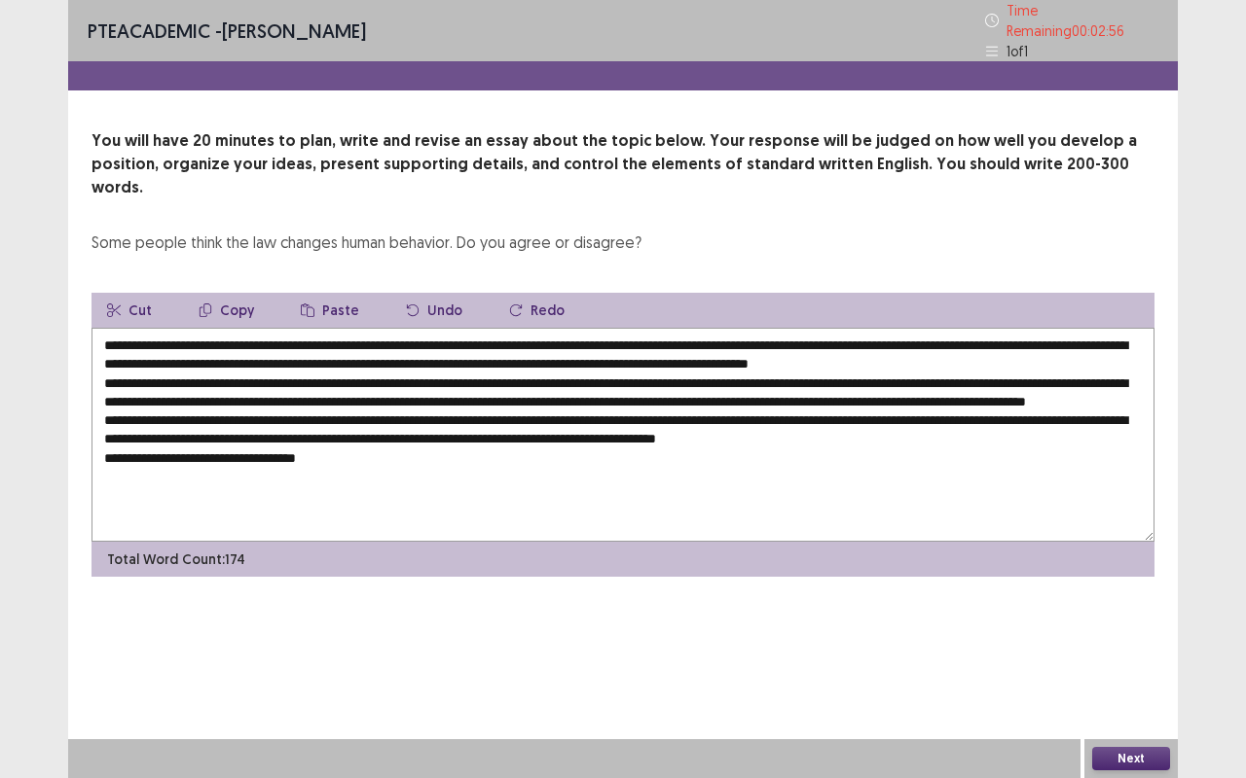
click at [821, 498] on textarea at bounding box center [622, 435] width 1063 height 214
click at [822, 498] on textarea at bounding box center [622, 435] width 1063 height 214
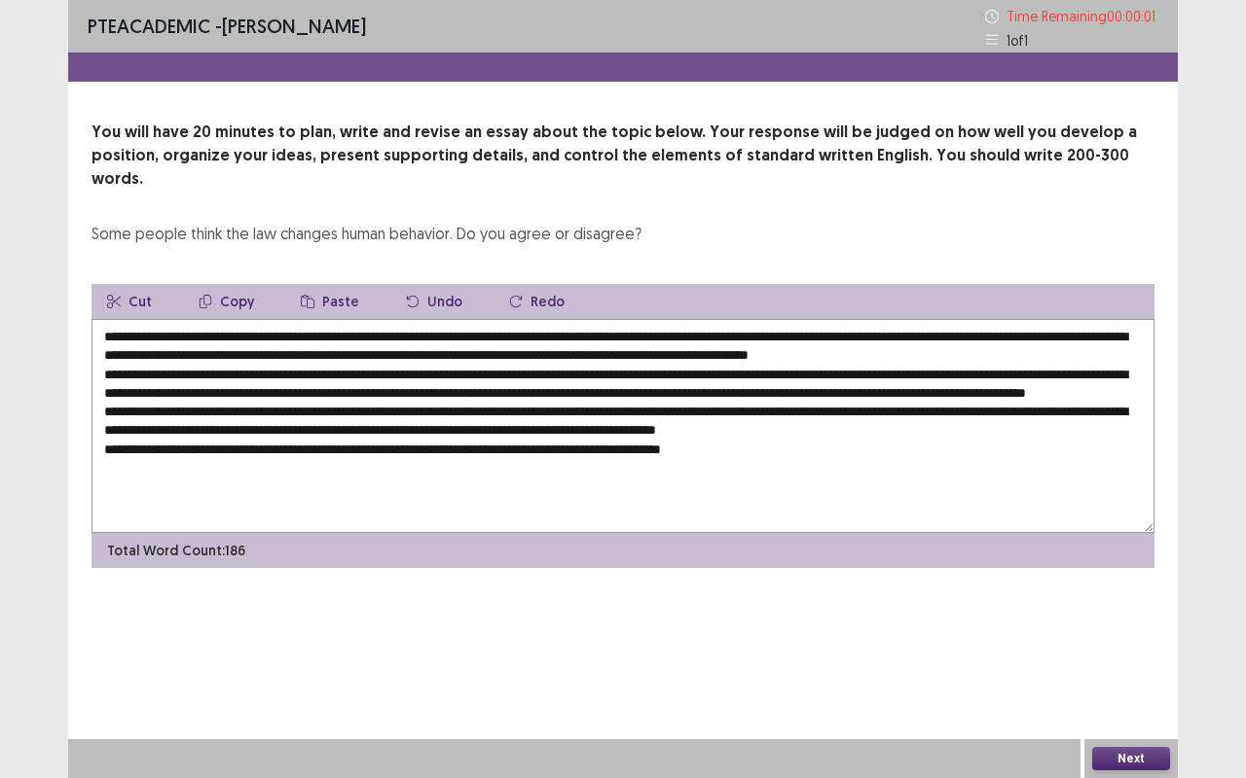
type textarea "**********"
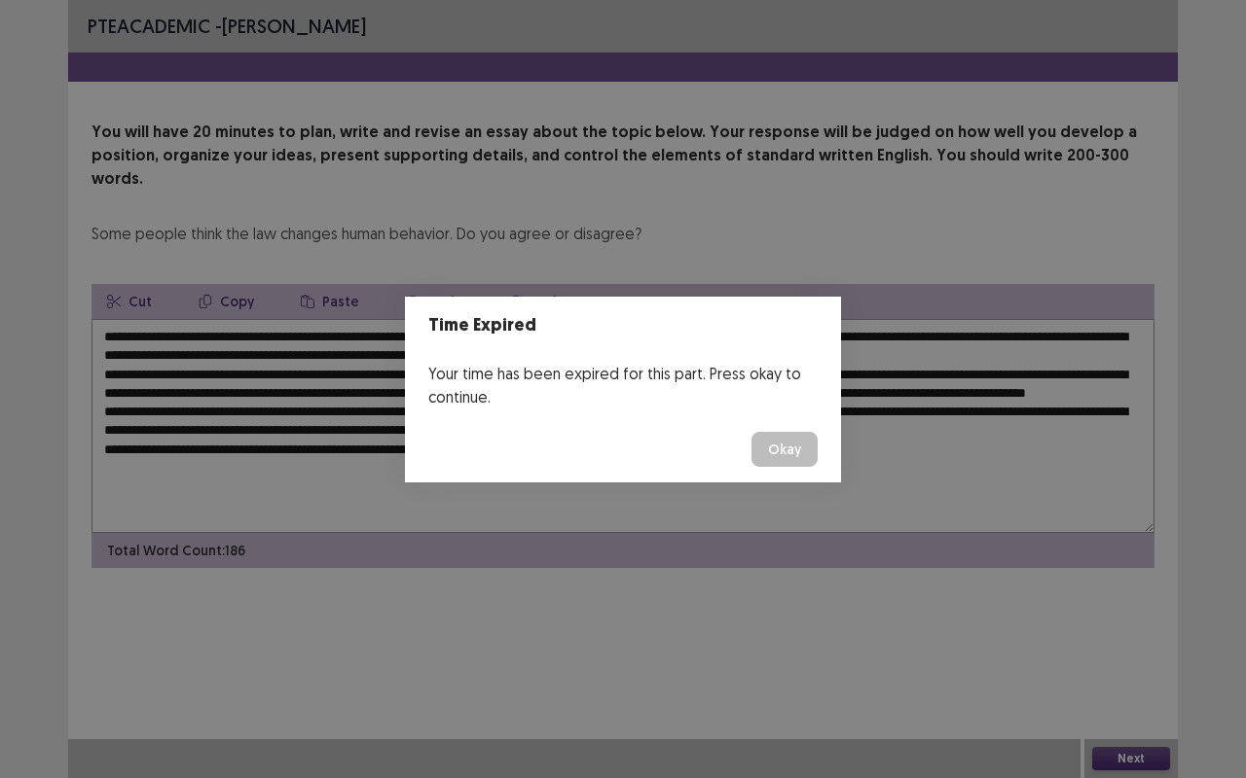
click at [780, 464] on button "Okay" at bounding box center [784, 449] width 66 height 35
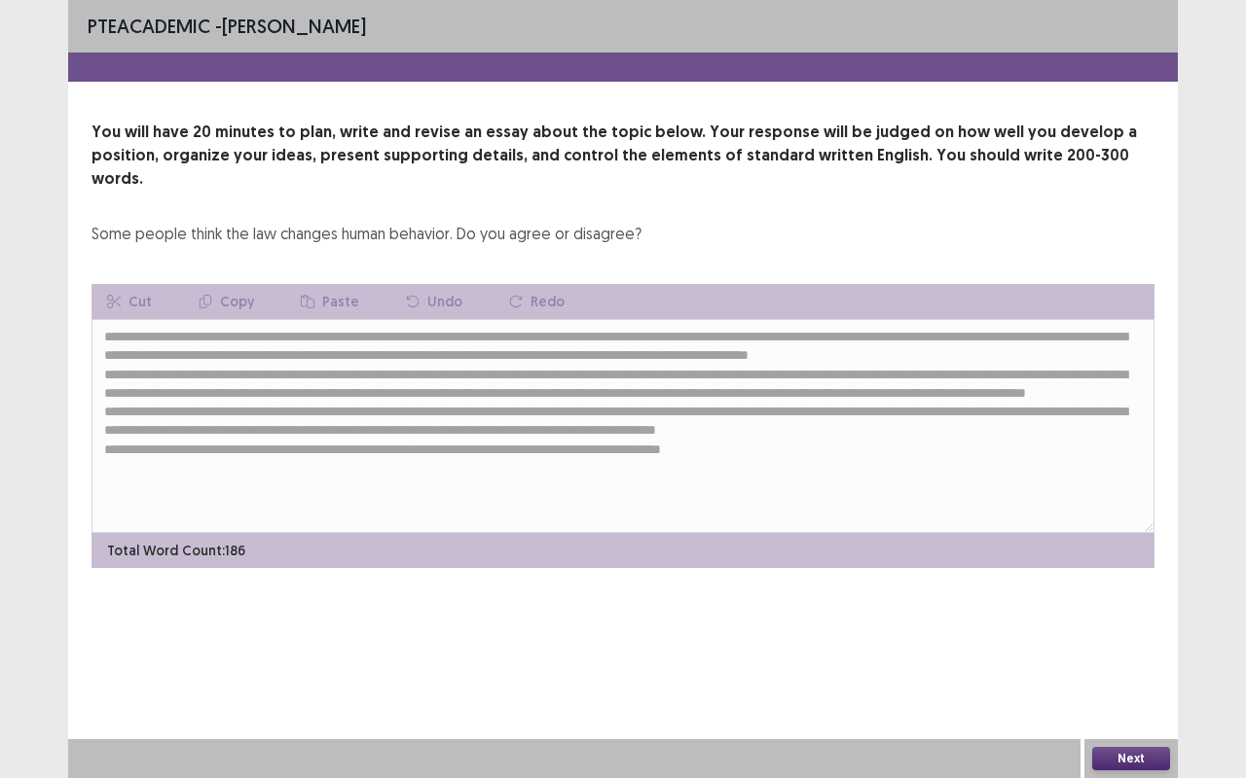
click at [1129, 613] on button "Next" at bounding box center [1131, 758] width 78 height 23
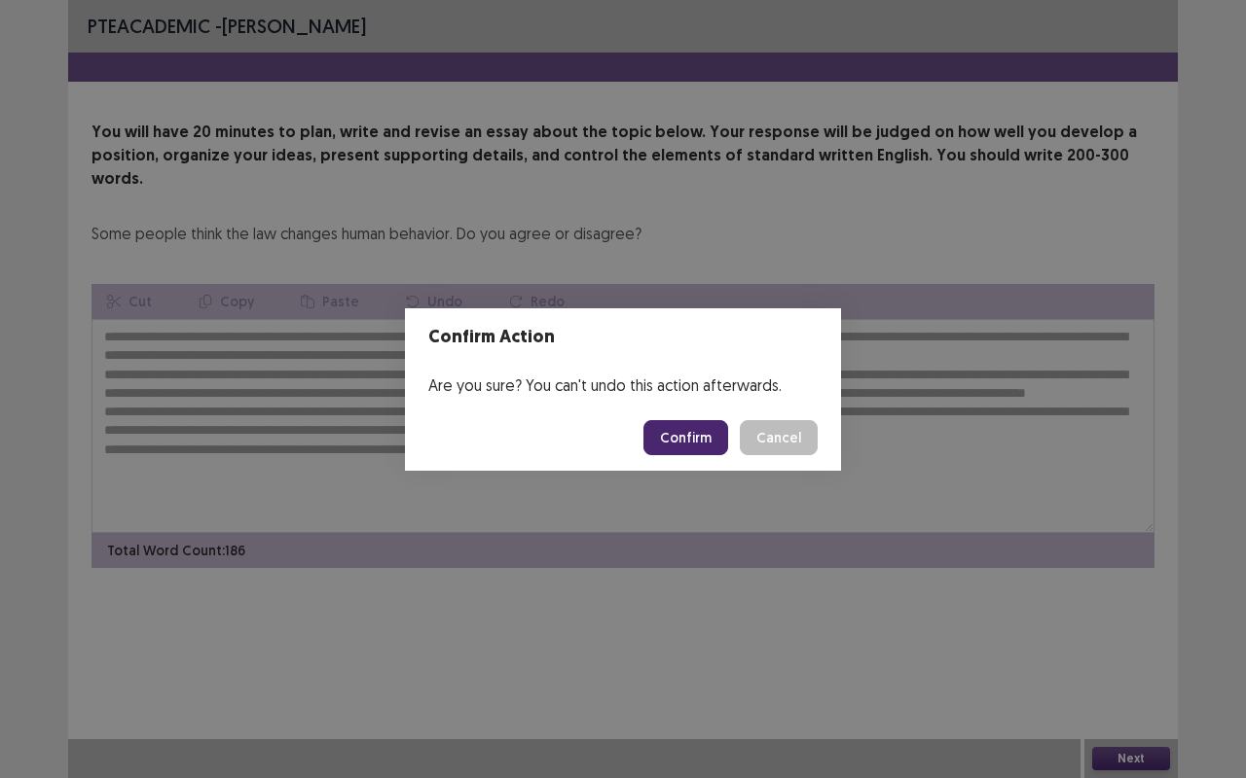
click at [677, 424] on button "Confirm" at bounding box center [685, 437] width 85 height 35
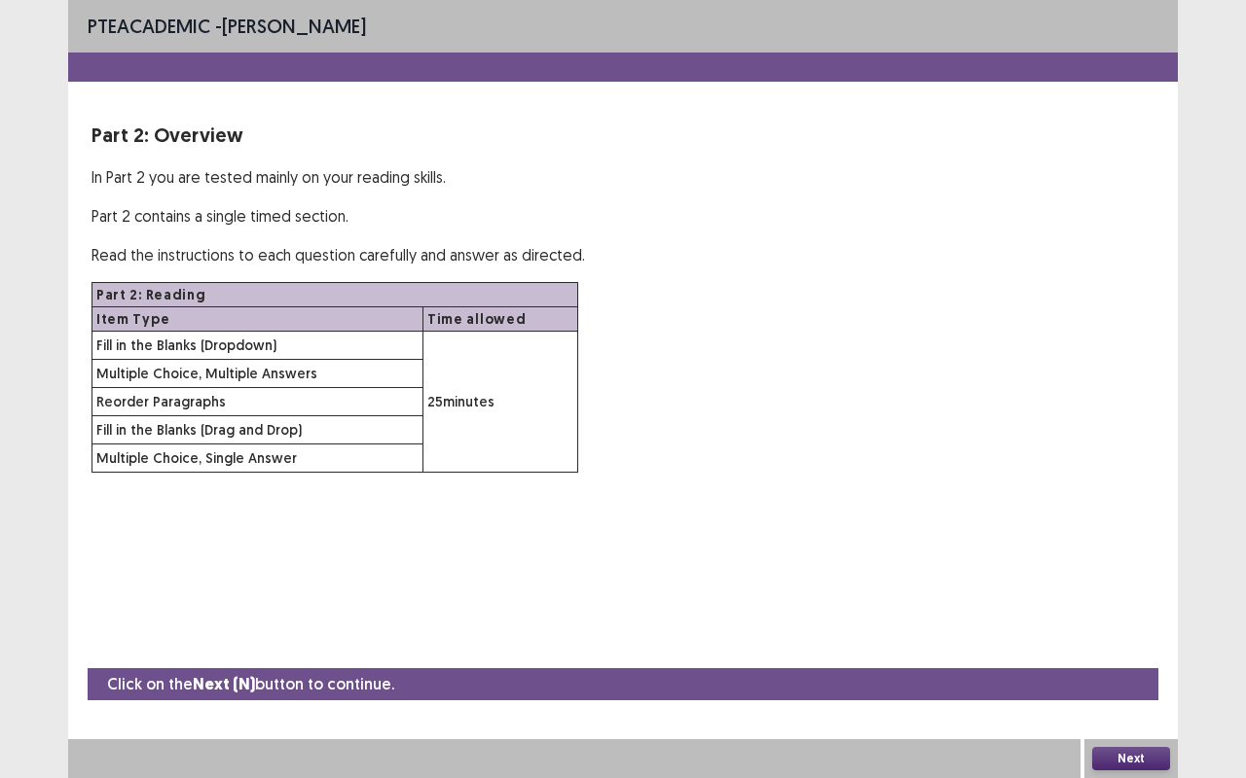
click at [1132, 613] on button "Next" at bounding box center [1131, 758] width 78 height 23
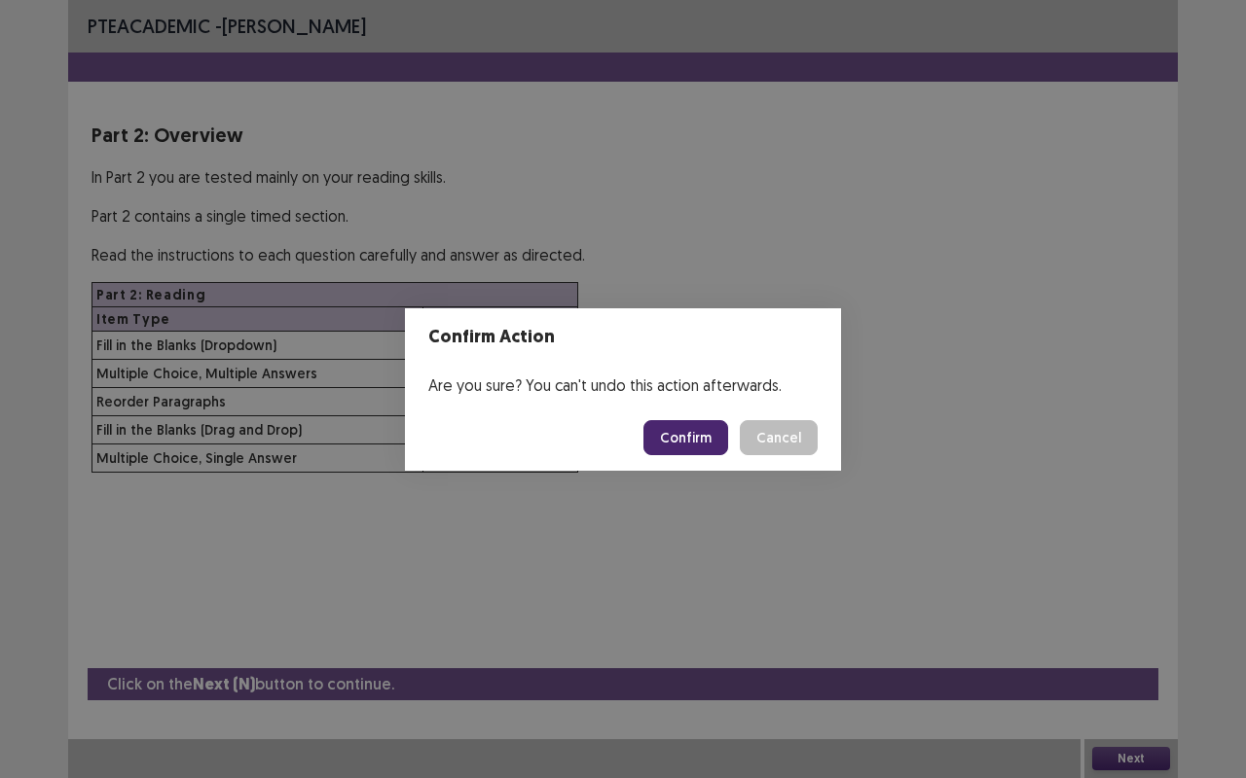
click at [692, 445] on button "Confirm" at bounding box center [685, 437] width 85 height 35
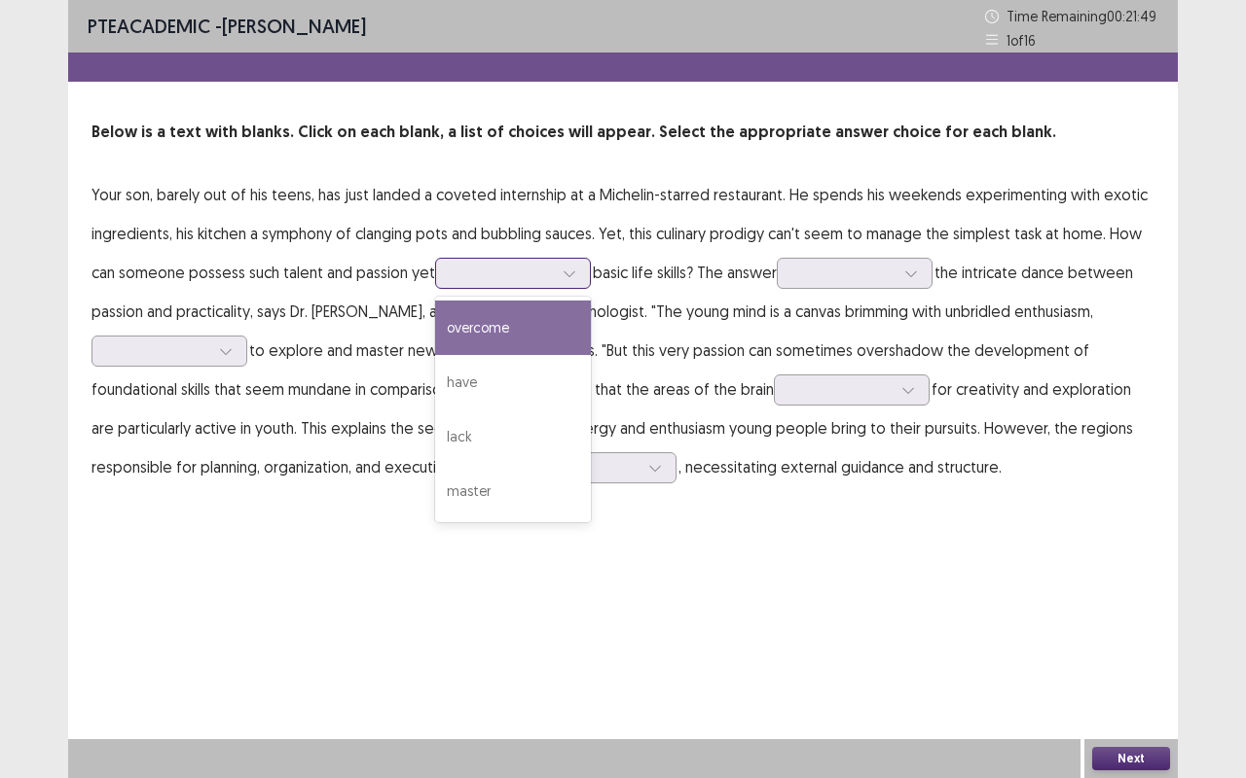
click at [475, 432] on div "lack" at bounding box center [513, 437] width 156 height 54
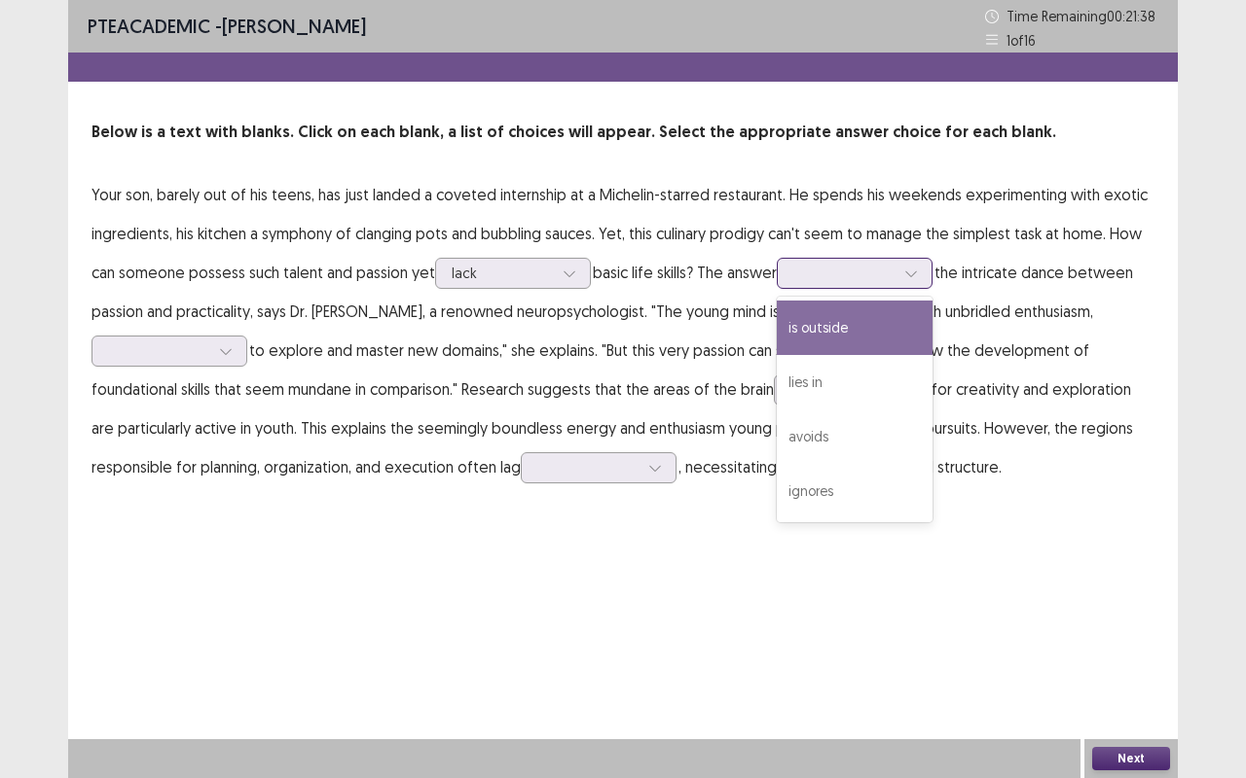
click at [840, 399] on div "lies in" at bounding box center [855, 382] width 156 height 54
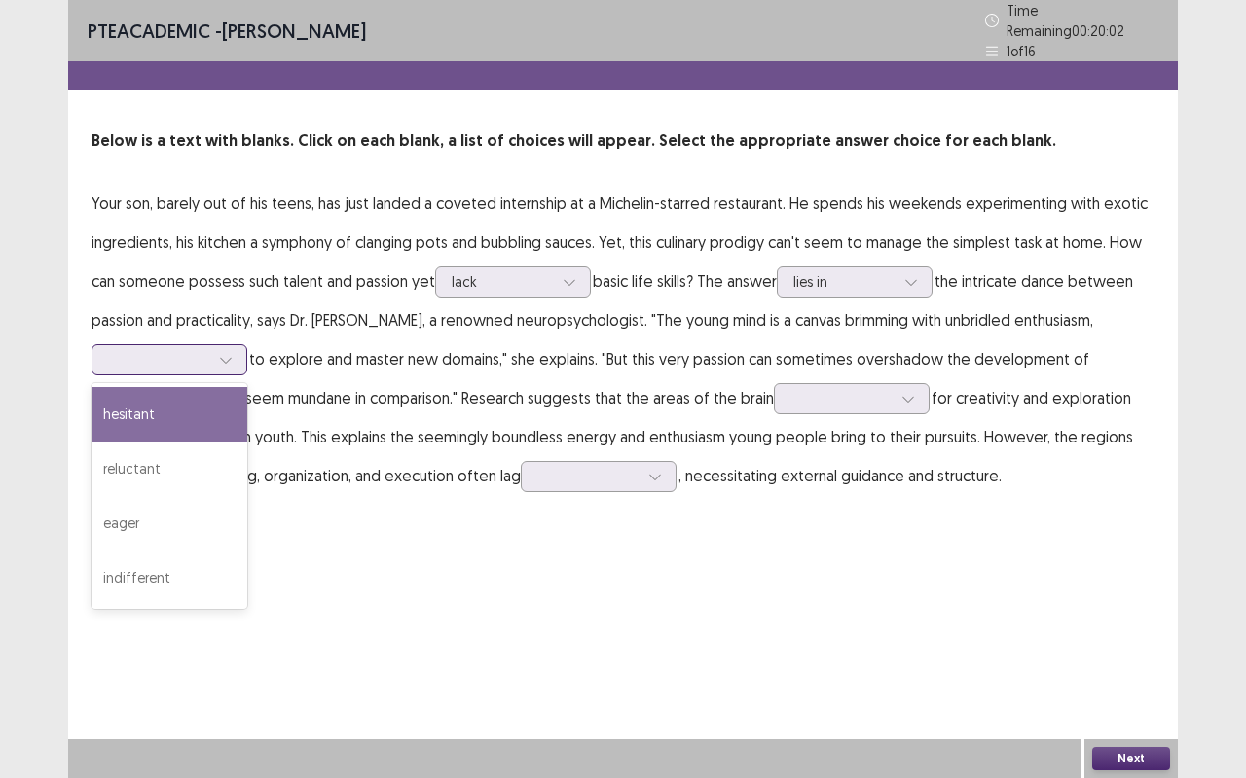
click at [142, 460] on div "reluctant" at bounding box center [169, 469] width 156 height 54
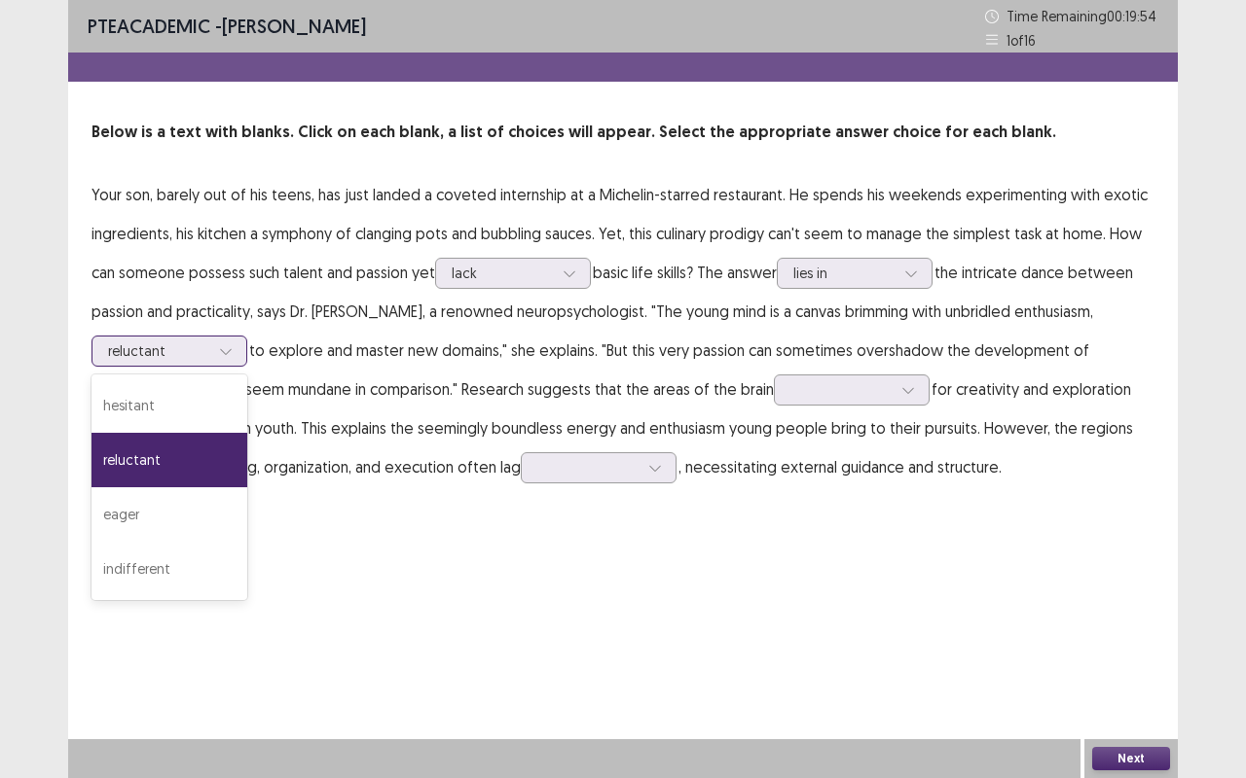
click at [137, 519] on div "eager" at bounding box center [169, 515] width 156 height 54
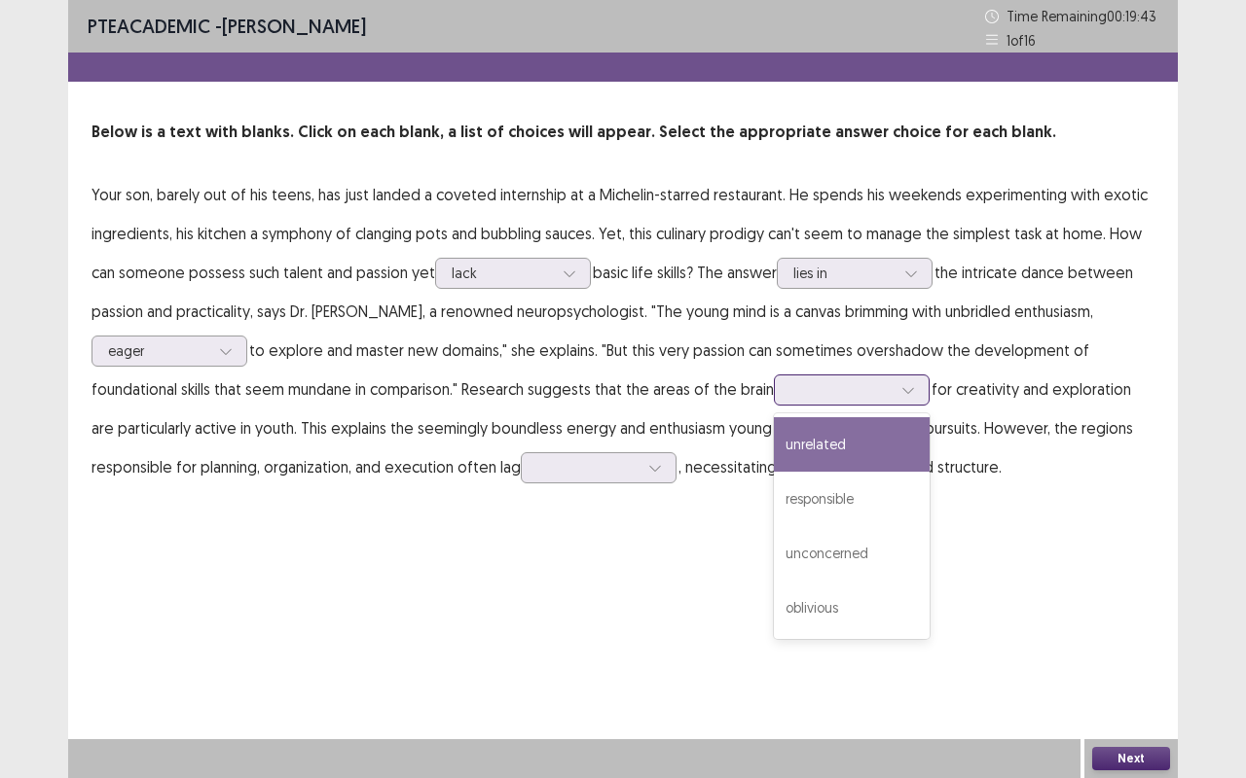
click at [855, 493] on div "responsible" at bounding box center [852, 499] width 156 height 54
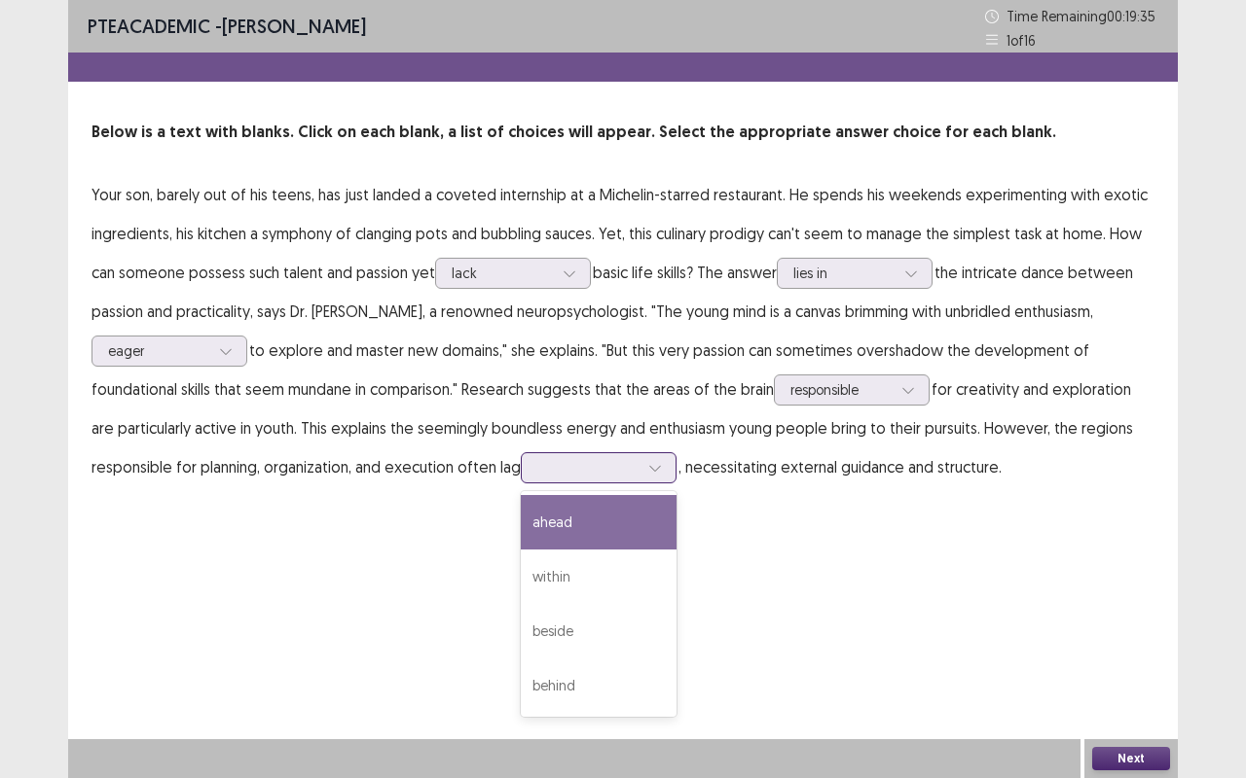
click at [578, 613] on div "behind" at bounding box center [599, 686] width 156 height 54
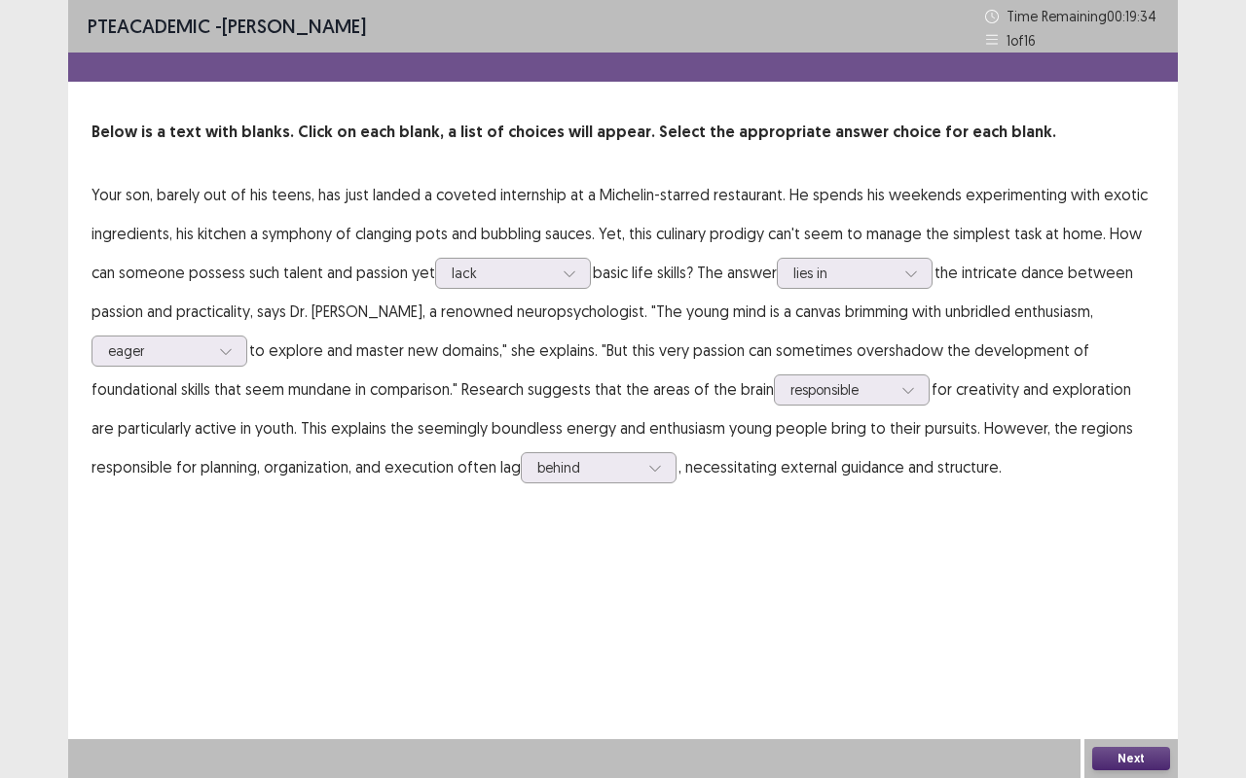
click at [1121, 613] on button "Next" at bounding box center [1131, 758] width 78 height 23
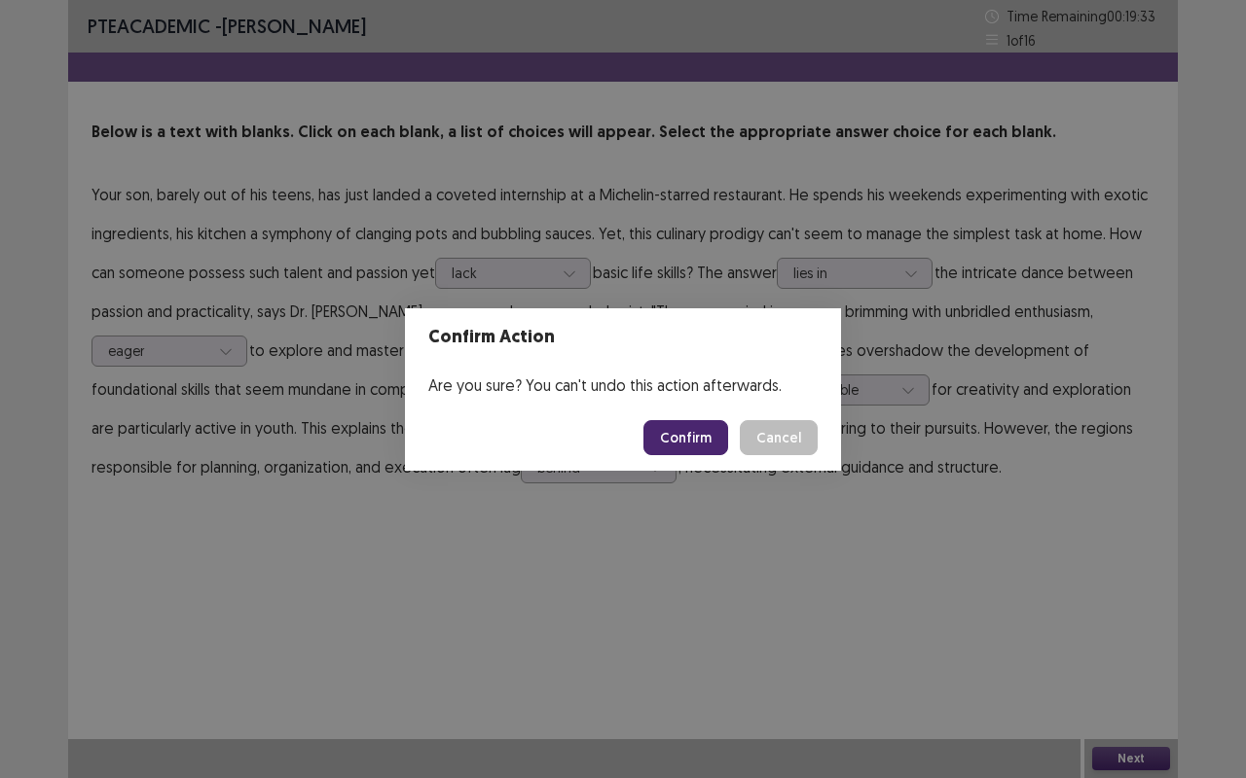
click at [697, 438] on button "Confirm" at bounding box center [685, 437] width 85 height 35
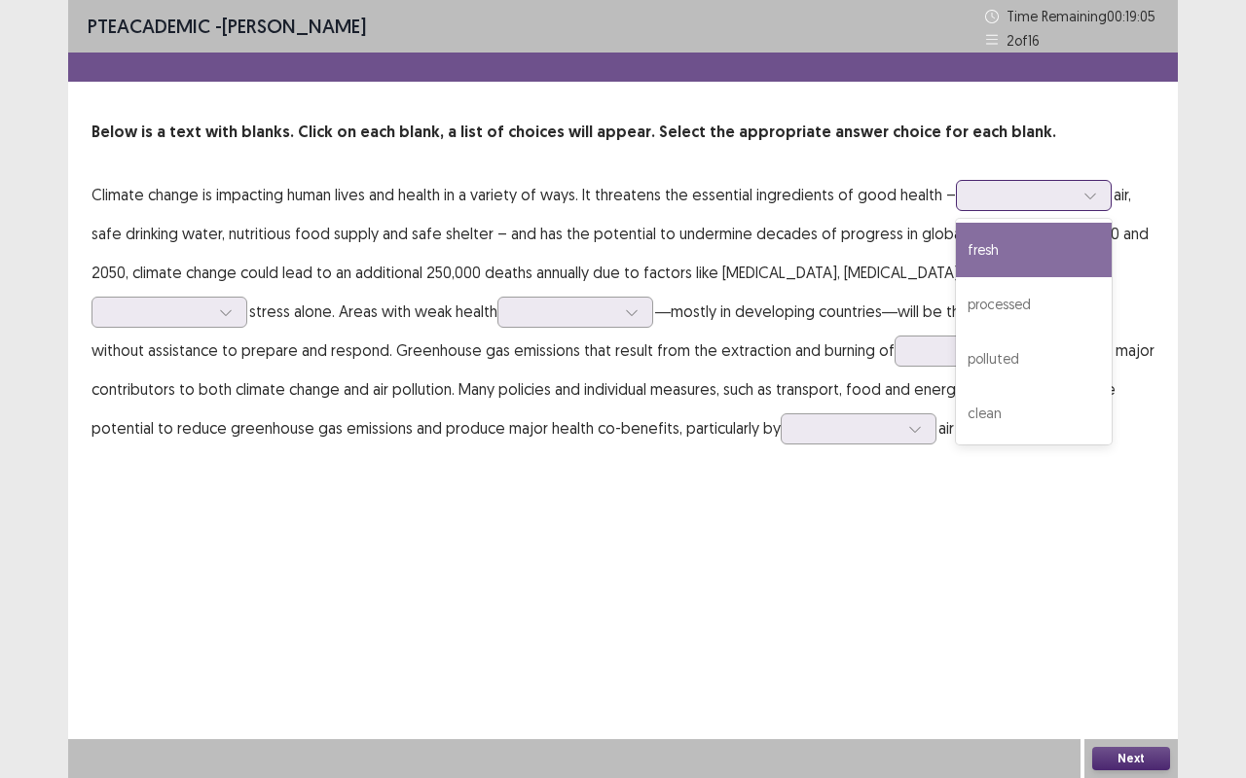
click at [1063, 249] on div "fresh" at bounding box center [1034, 250] width 156 height 54
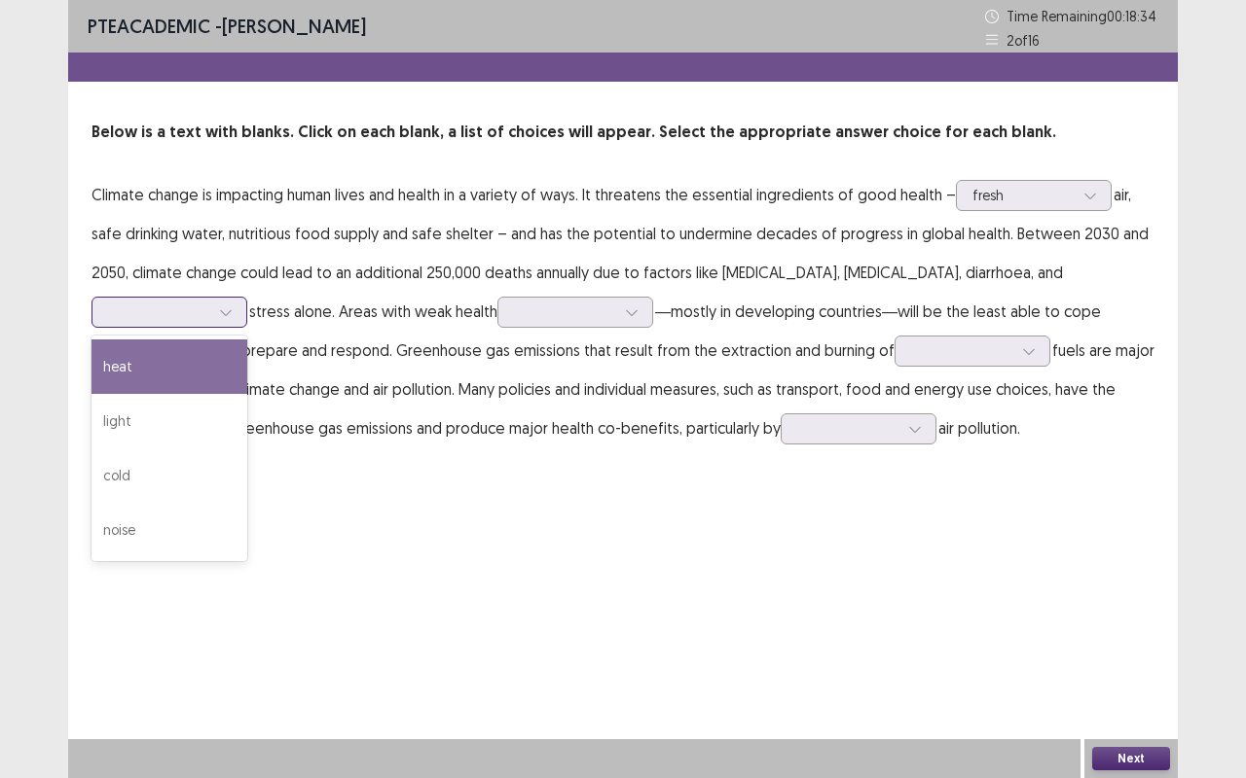
click at [247, 394] on div "light" at bounding box center [169, 421] width 156 height 54
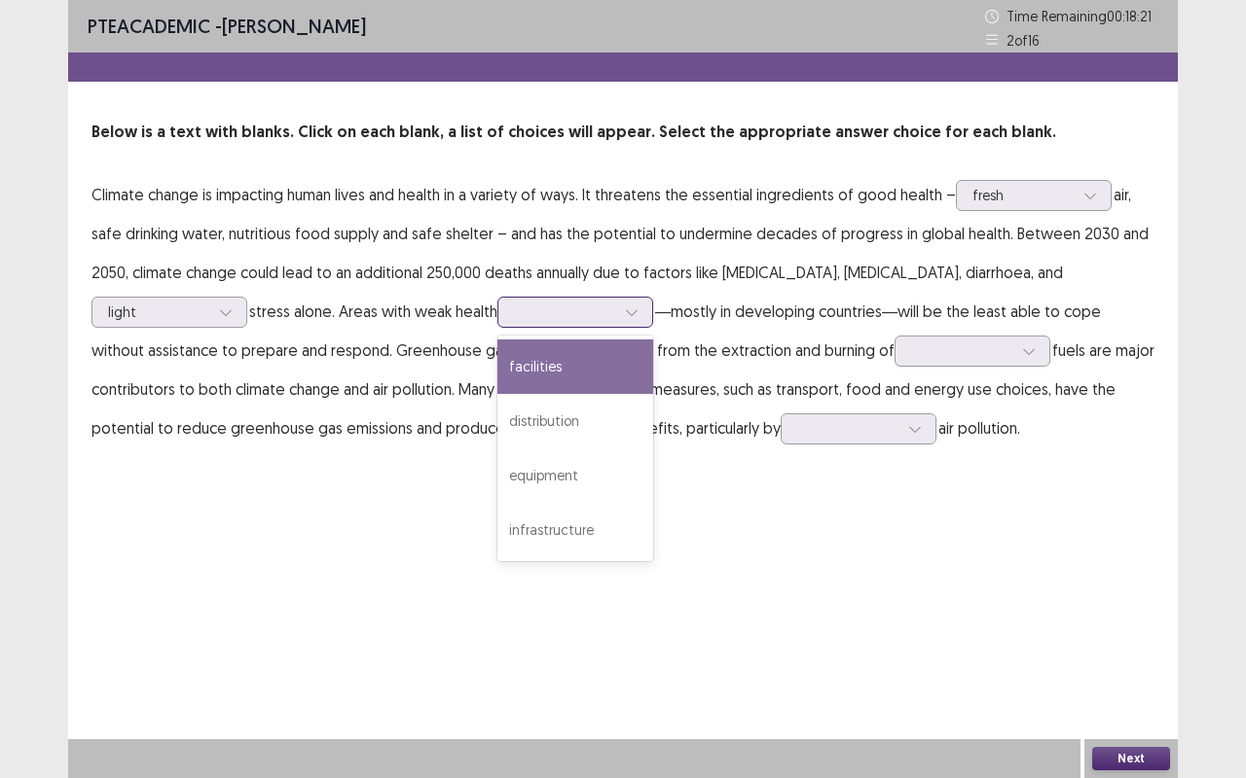
click at [497, 364] on div "facilities" at bounding box center [575, 367] width 156 height 54
click at [497, 358] on div "facilities" at bounding box center [575, 367] width 156 height 54
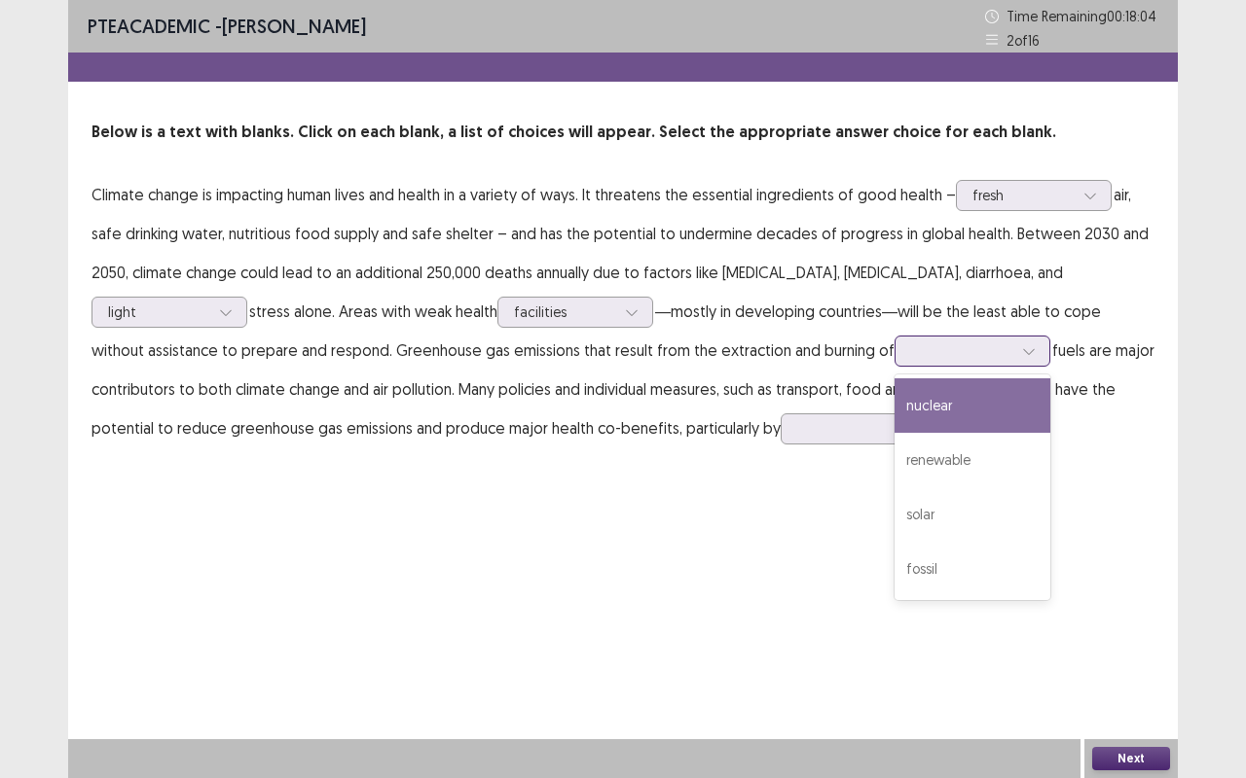
click at [894, 572] on div "fossil" at bounding box center [972, 569] width 156 height 54
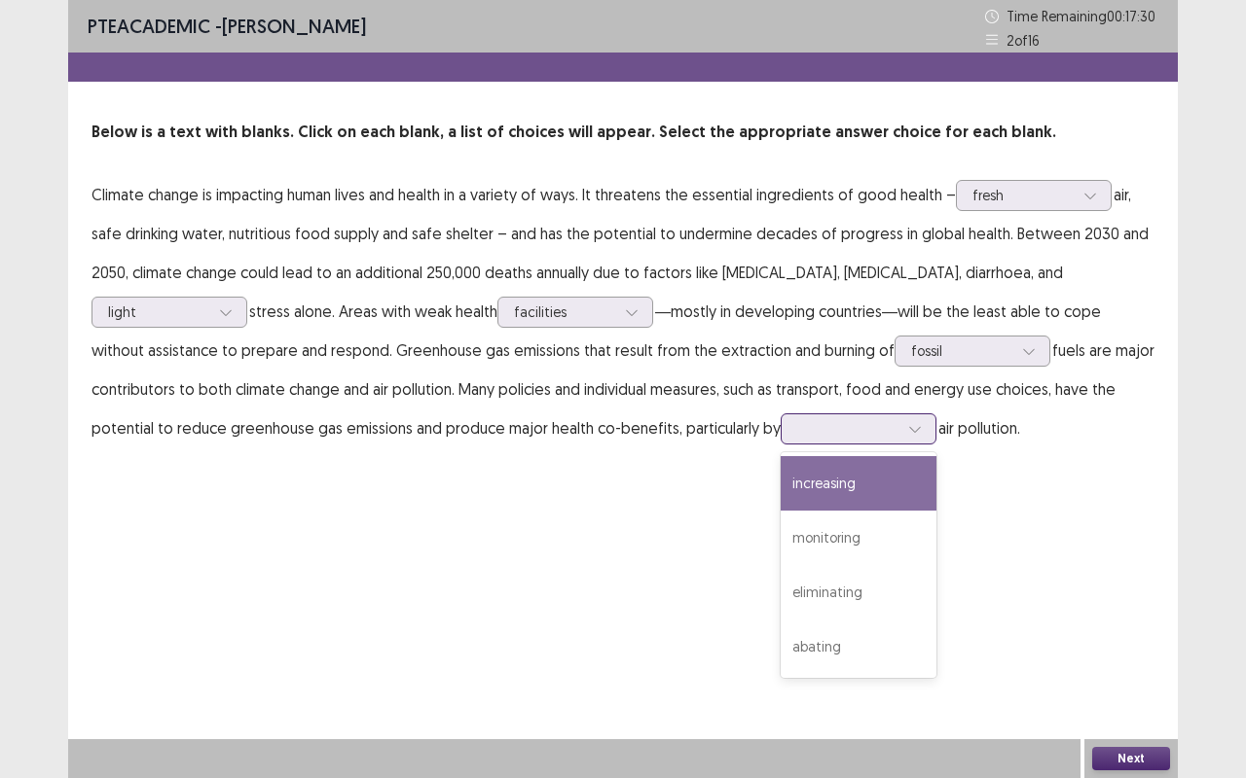
click at [780, 565] on div "eliminating" at bounding box center [858, 592] width 156 height 54
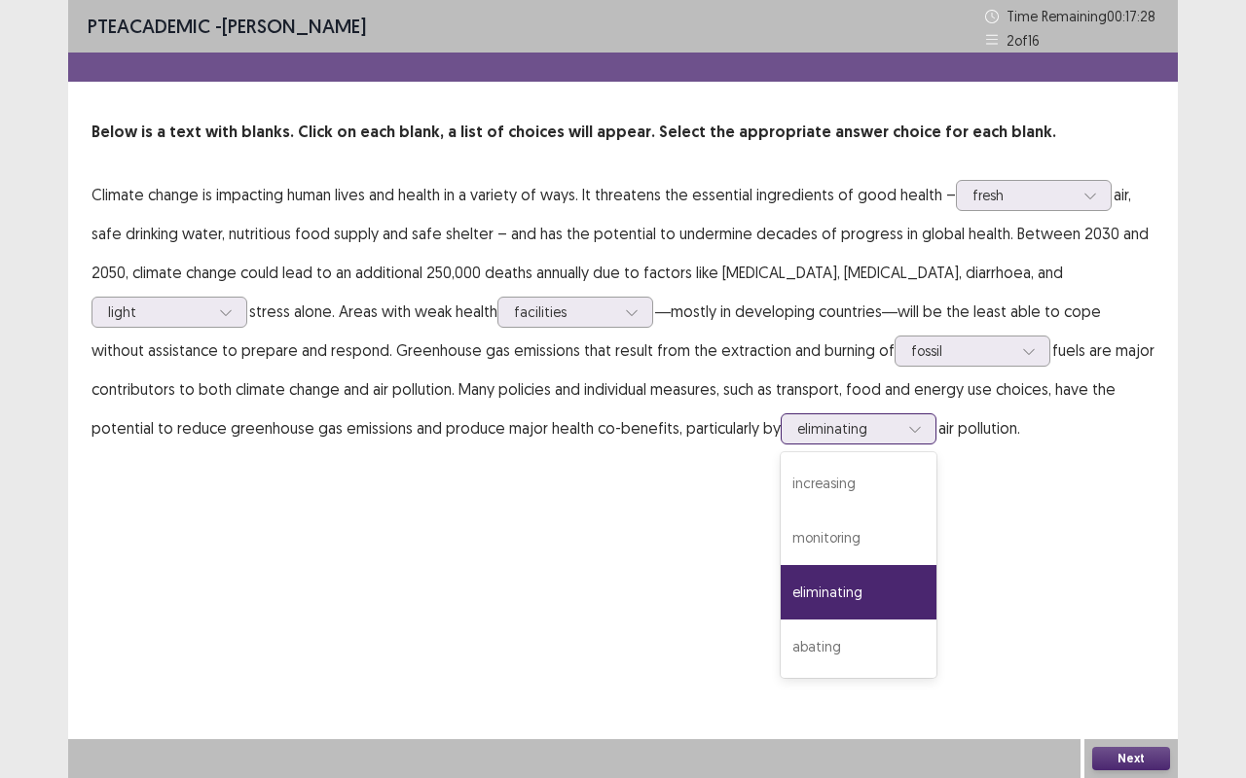
click at [780, 499] on div "increasing" at bounding box center [858, 483] width 156 height 54
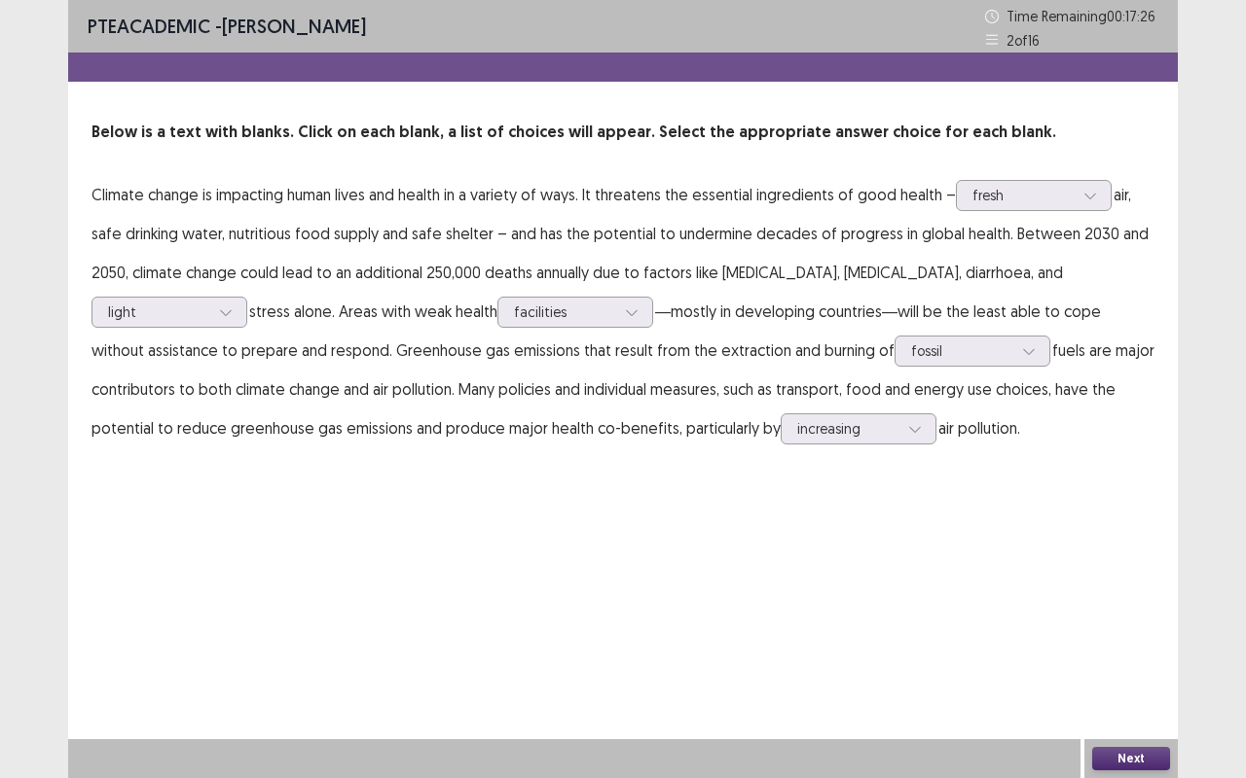
click at [1128, 613] on button "Next" at bounding box center [1131, 758] width 78 height 23
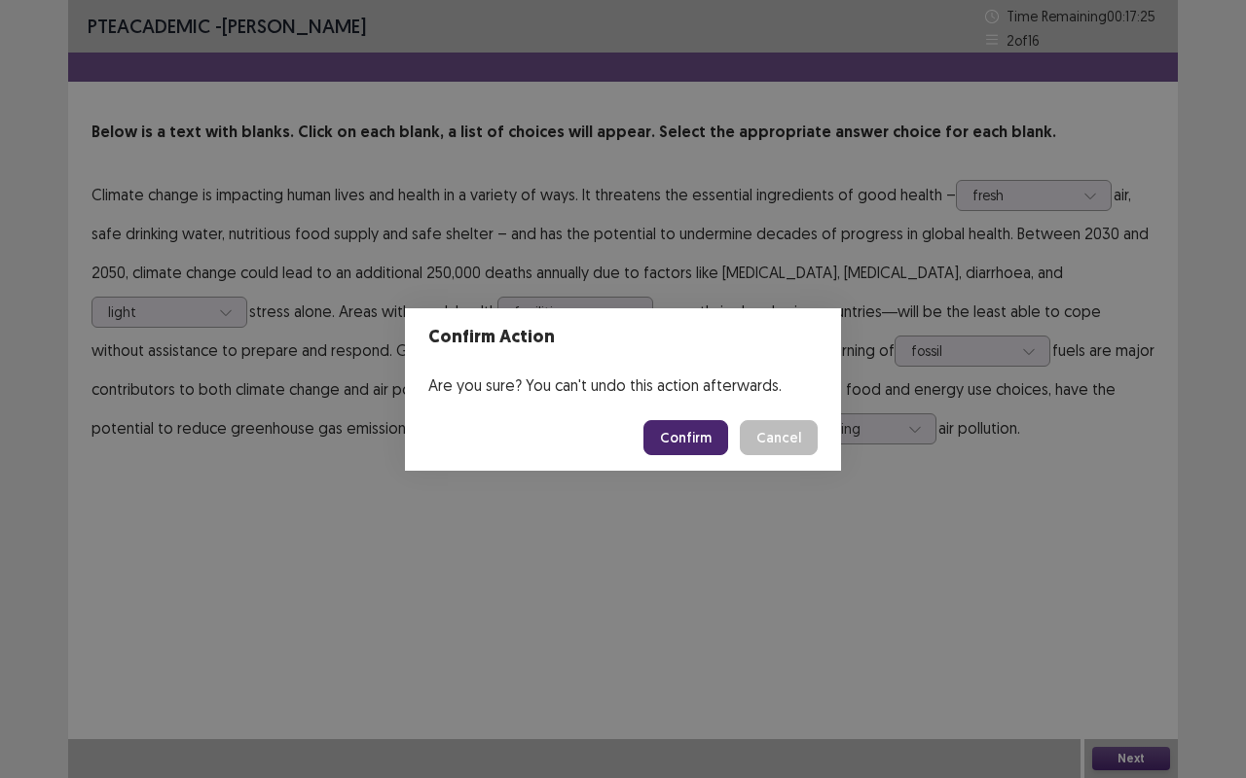
click at [688, 426] on button "Confirm" at bounding box center [685, 437] width 85 height 35
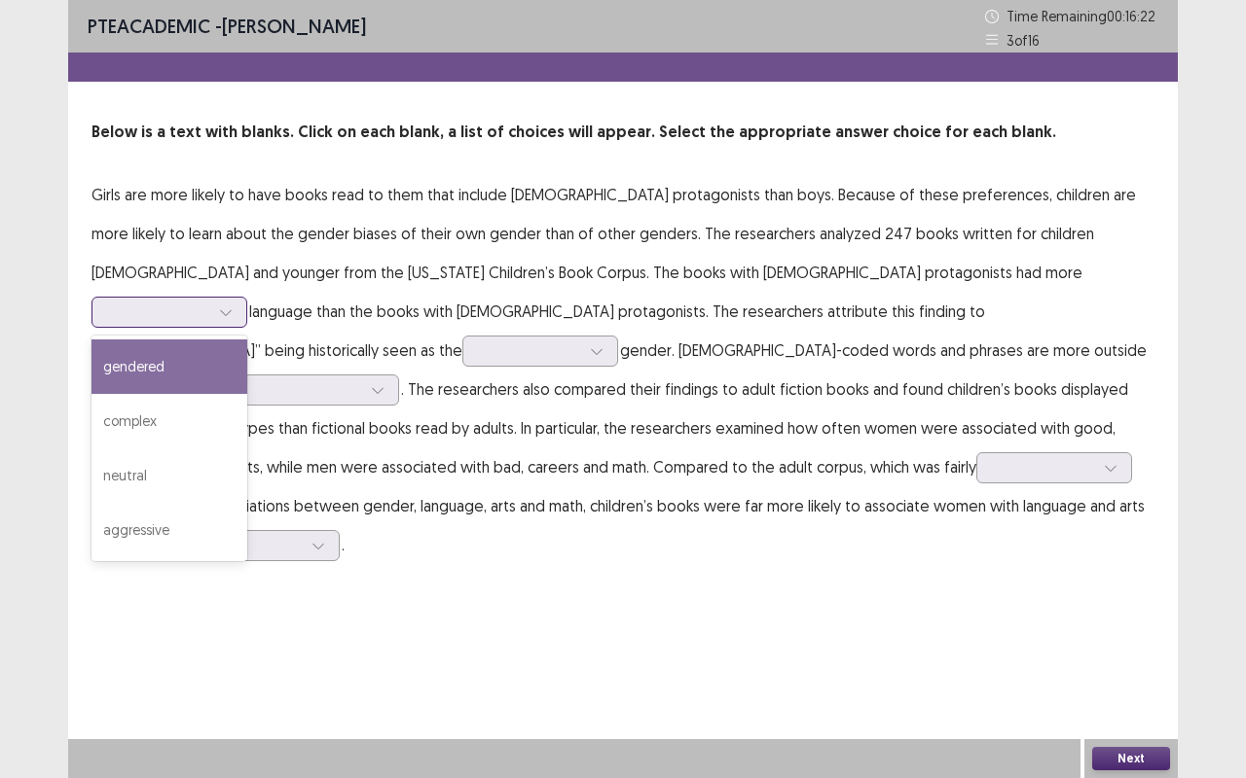
click at [209, 303] on div at bounding box center [158, 312] width 101 height 18
click at [247, 340] on div "gendered" at bounding box center [169, 367] width 156 height 54
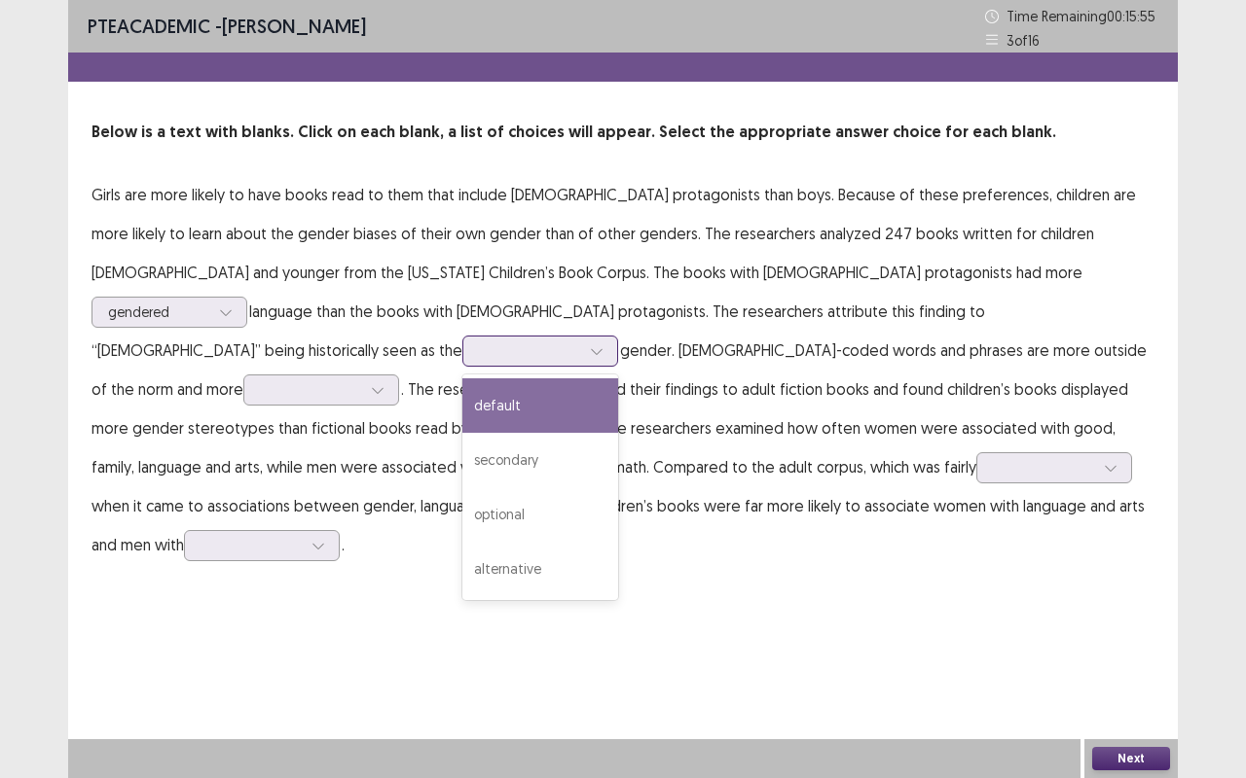
click at [580, 342] on div at bounding box center [529, 351] width 101 height 18
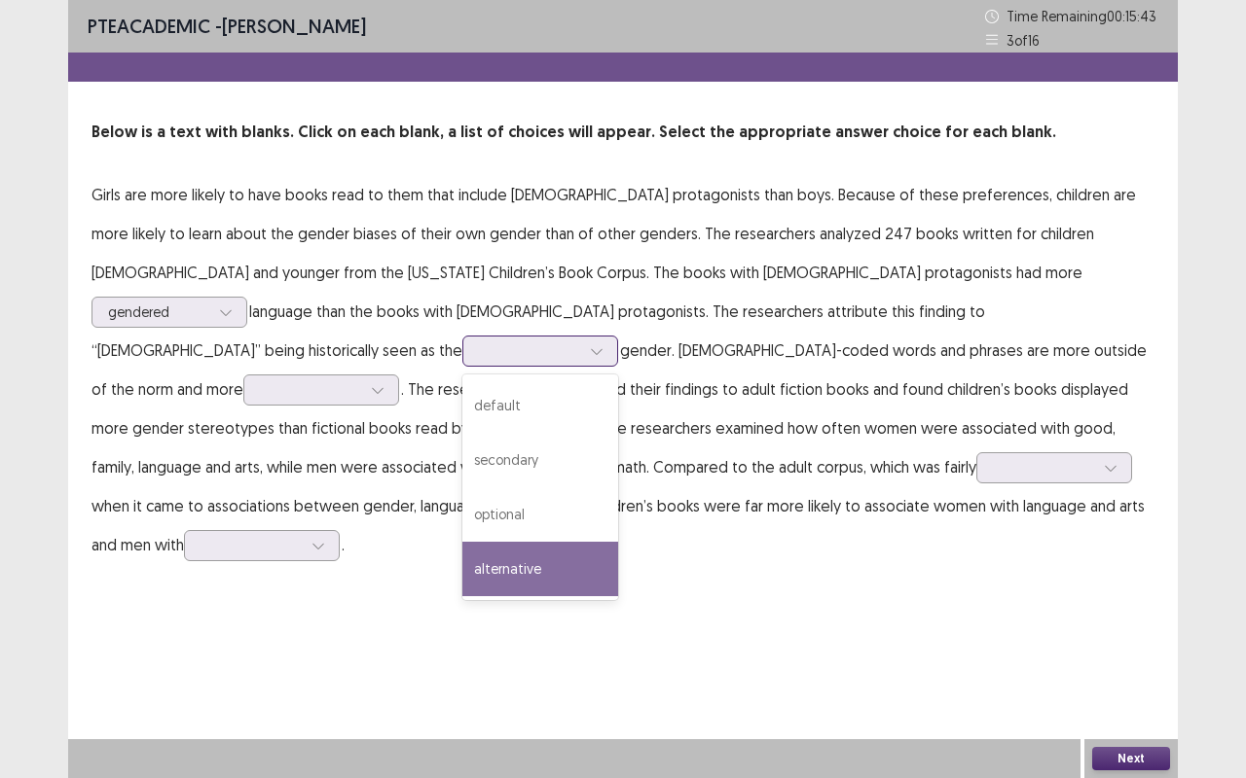
click at [618, 542] on div "alternative" at bounding box center [540, 569] width 156 height 54
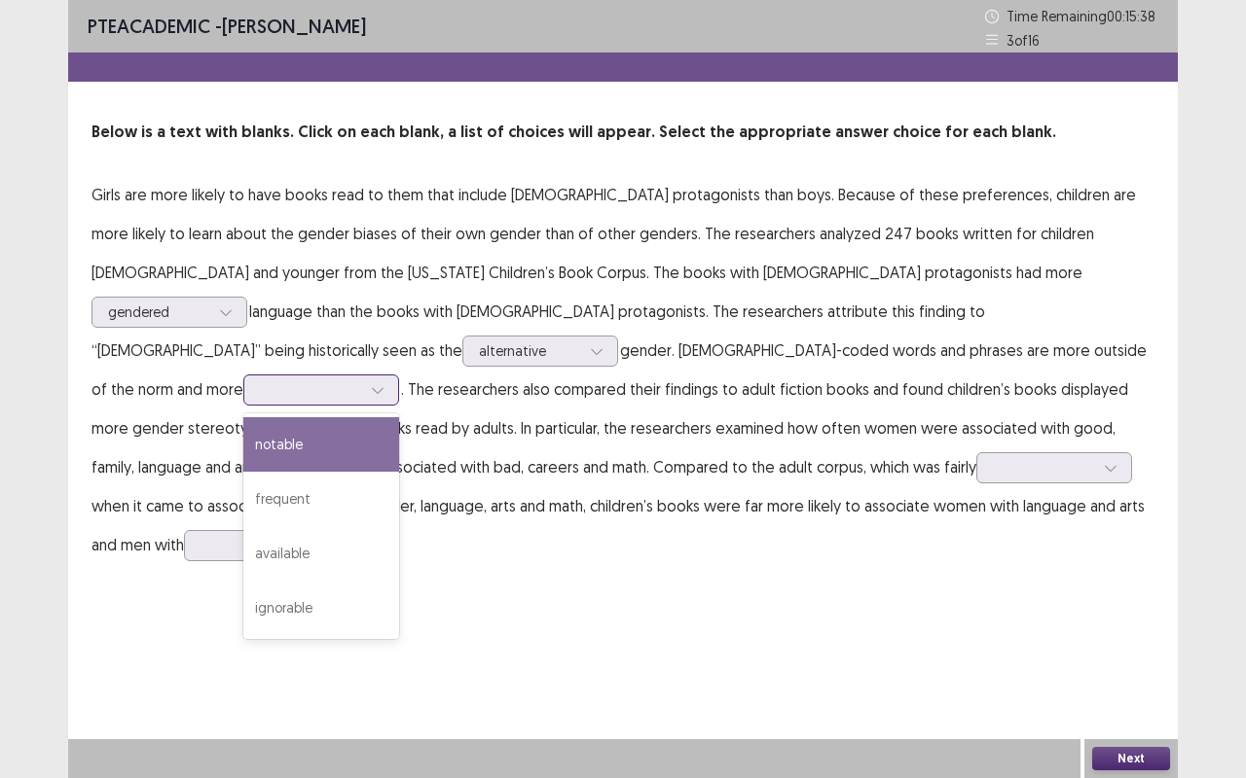
click at [361, 380] on div at bounding box center [310, 389] width 101 height 18
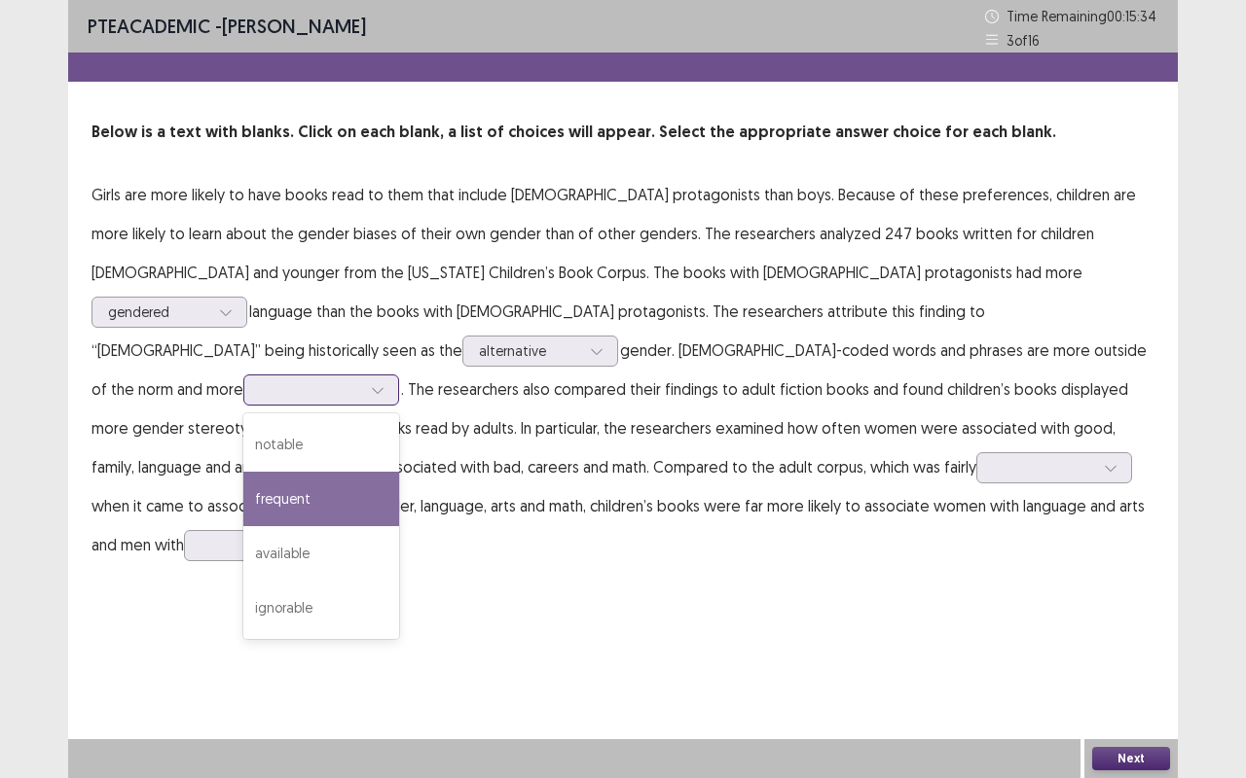
click at [399, 487] on div "frequent" at bounding box center [321, 499] width 156 height 54
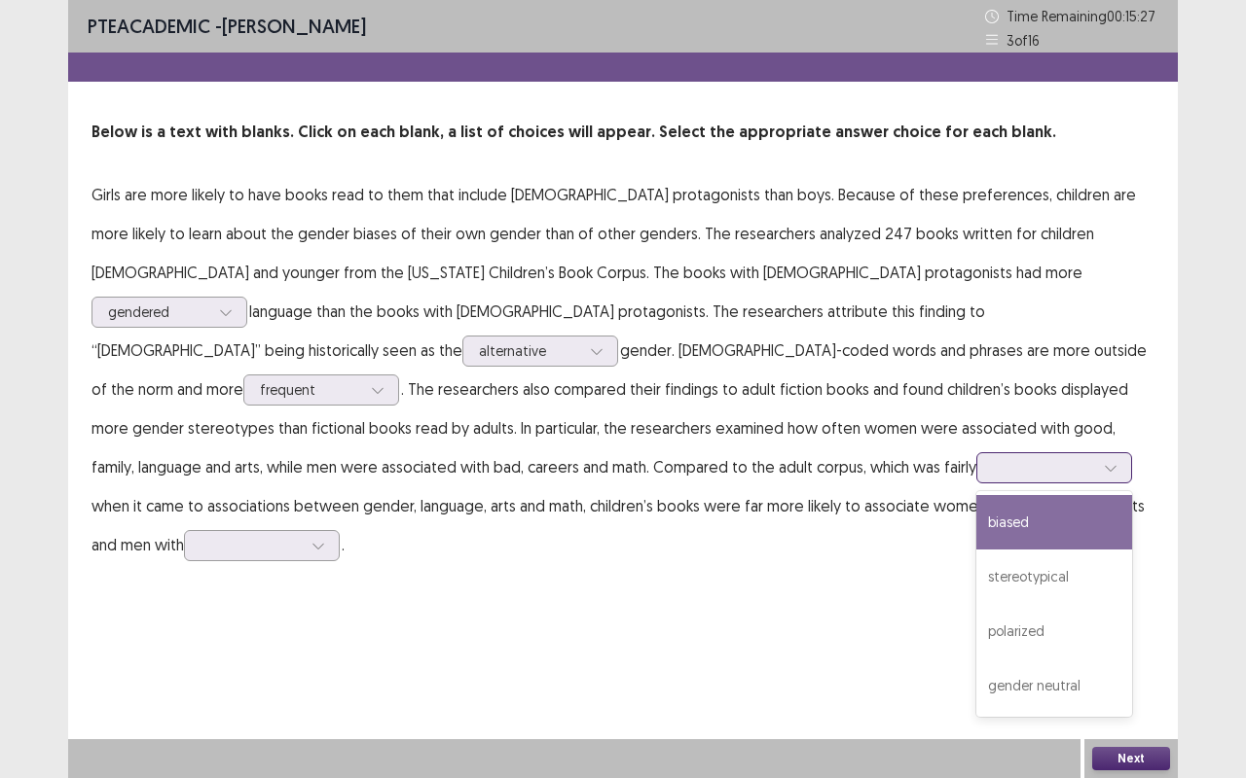
click at [993, 471] on div at bounding box center [1043, 467] width 101 height 18
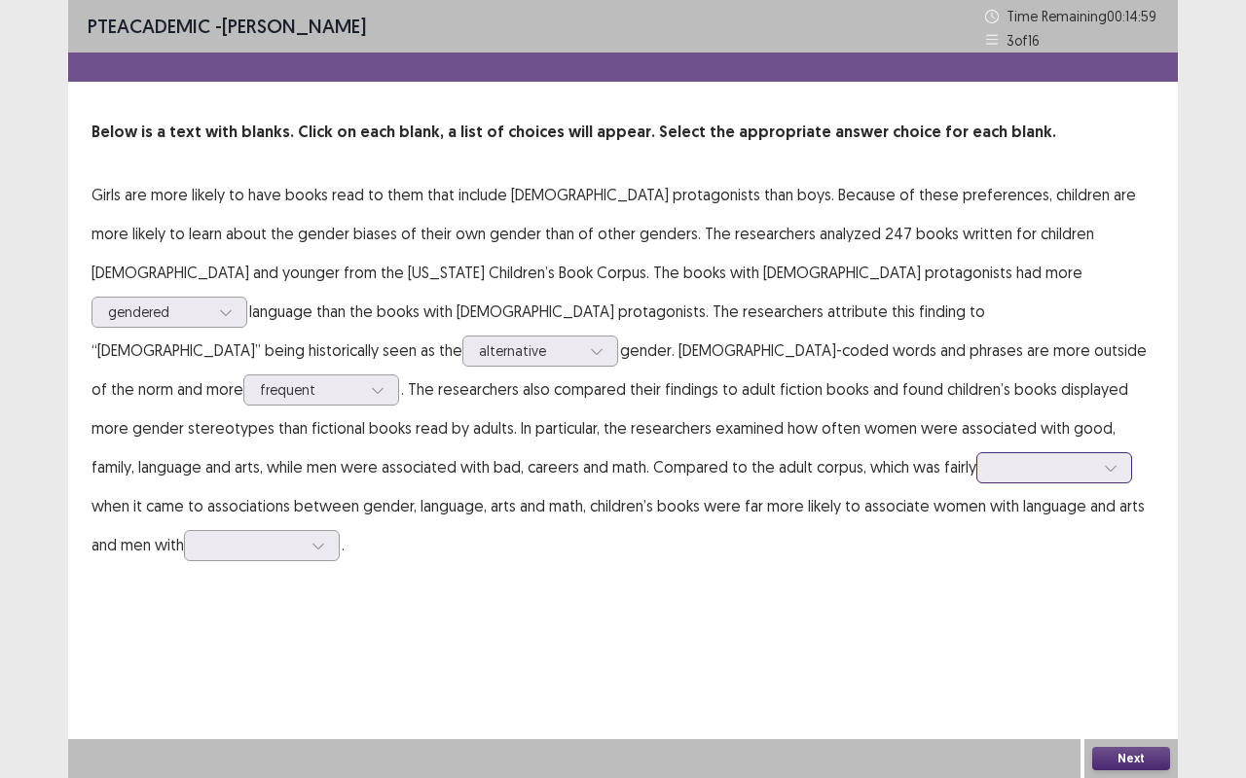
click at [993, 471] on div at bounding box center [1043, 467] width 101 height 18
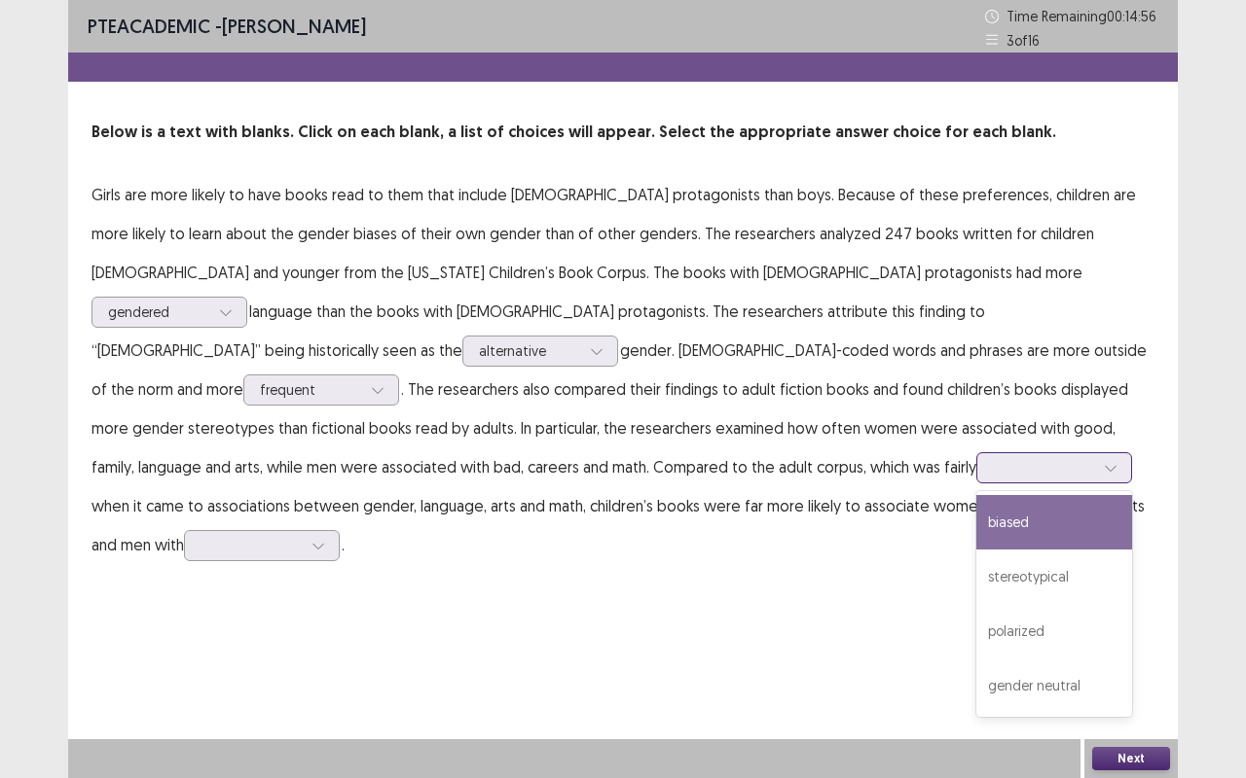
click at [993, 475] on div at bounding box center [1043, 467] width 101 height 18
click at [976, 519] on div "biased" at bounding box center [1054, 522] width 156 height 54
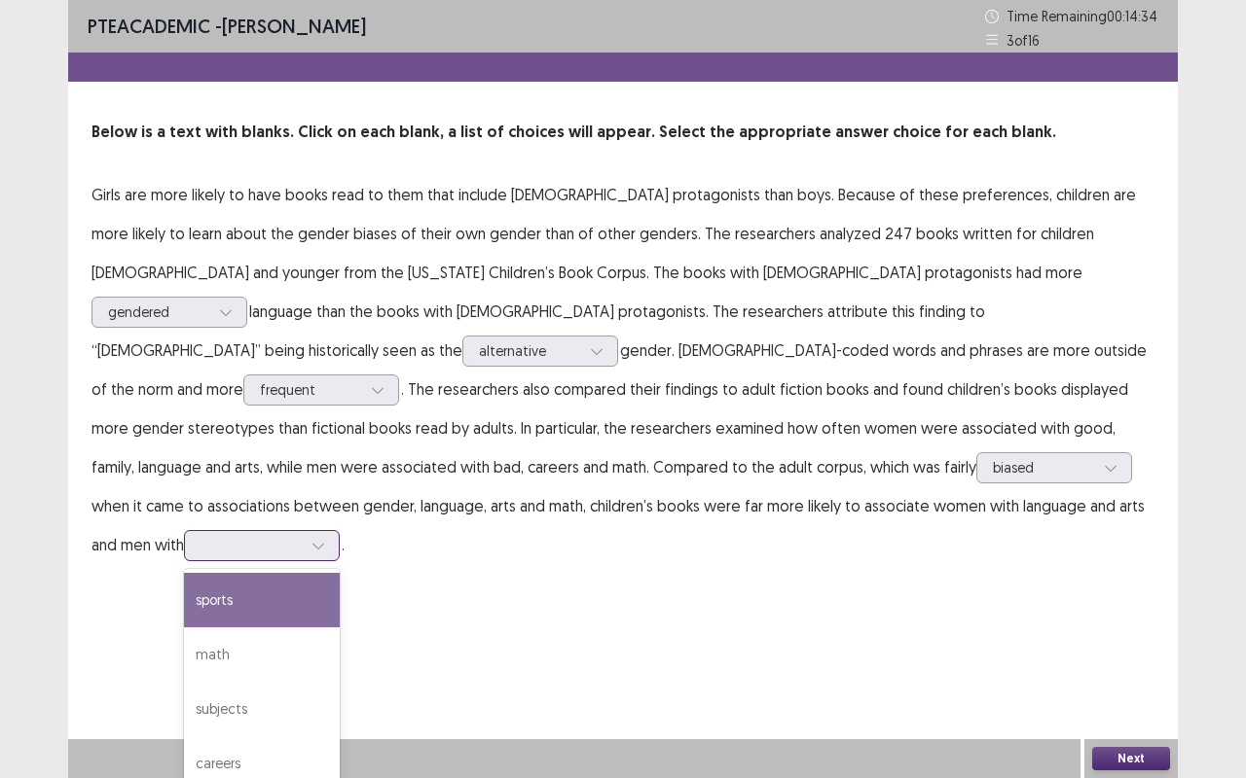
click at [302, 536] on div at bounding box center [250, 545] width 101 height 18
click at [340, 573] on div "sports" at bounding box center [262, 600] width 156 height 54
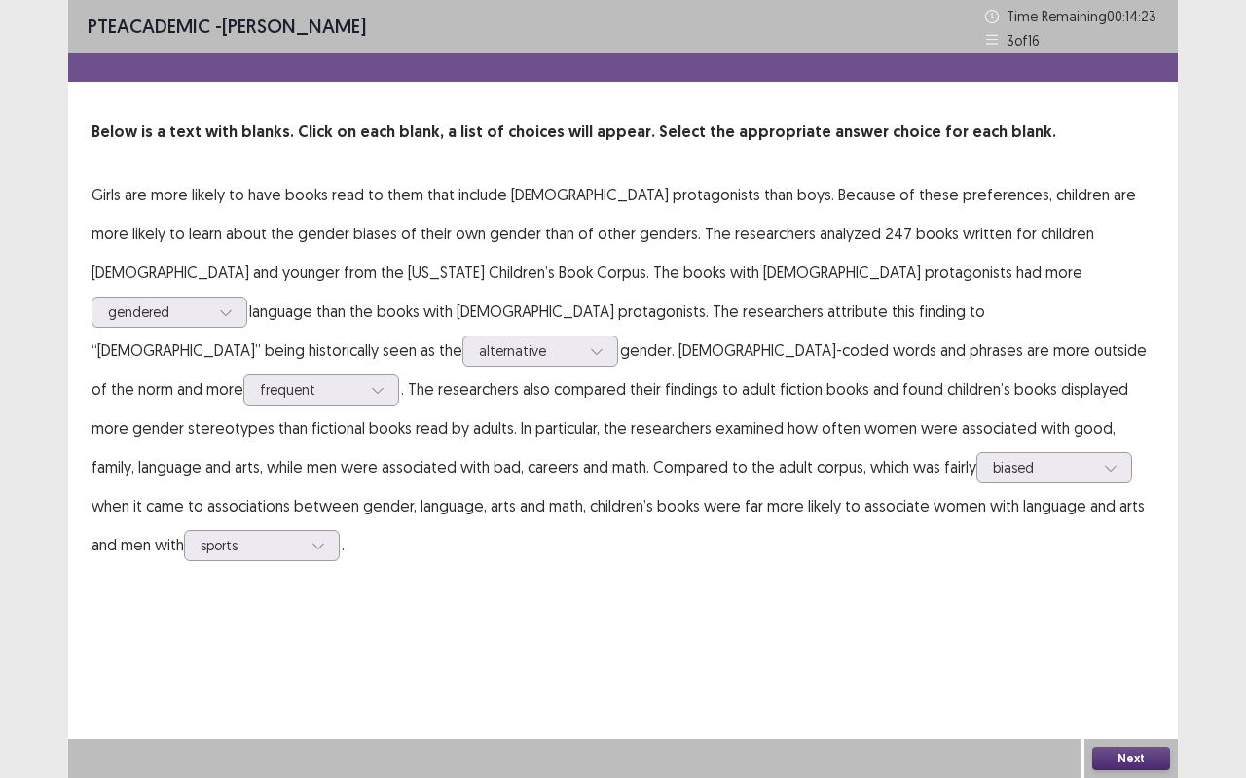
click at [1128, 613] on button "Next" at bounding box center [1131, 758] width 78 height 23
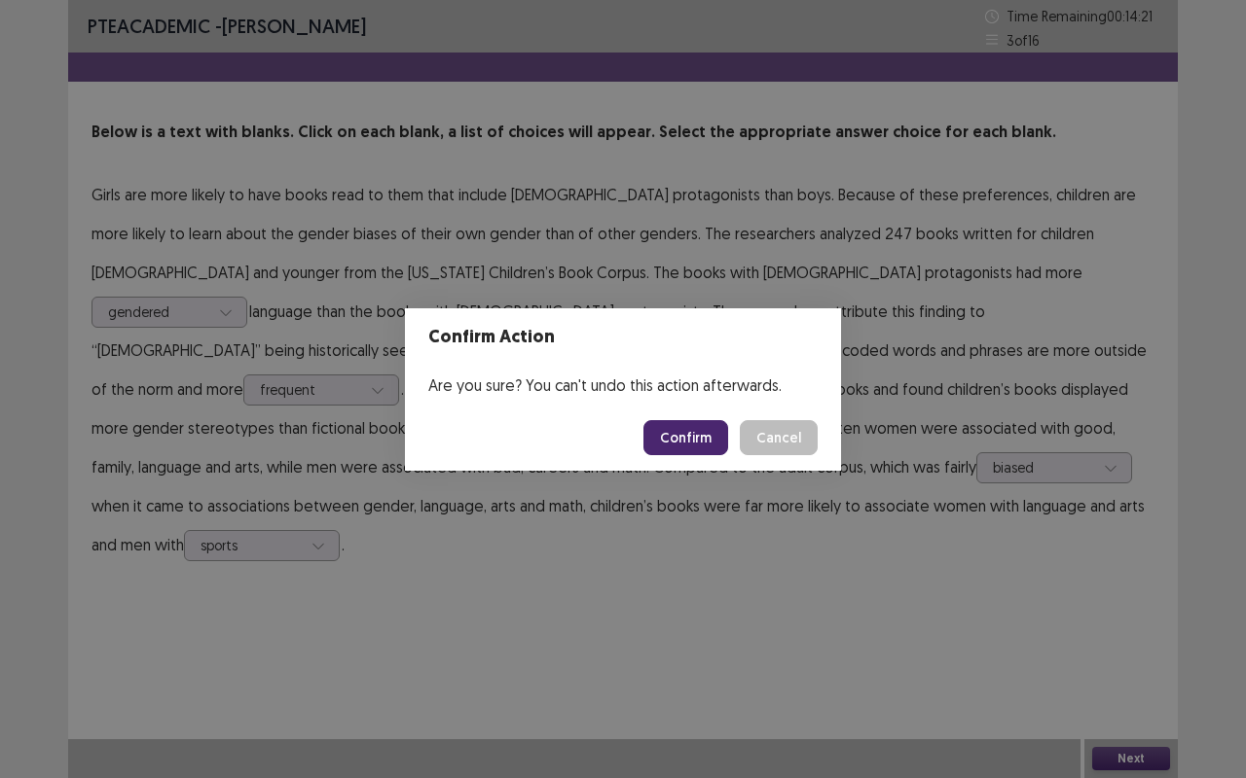
click at [695, 450] on button "Confirm" at bounding box center [685, 437] width 85 height 35
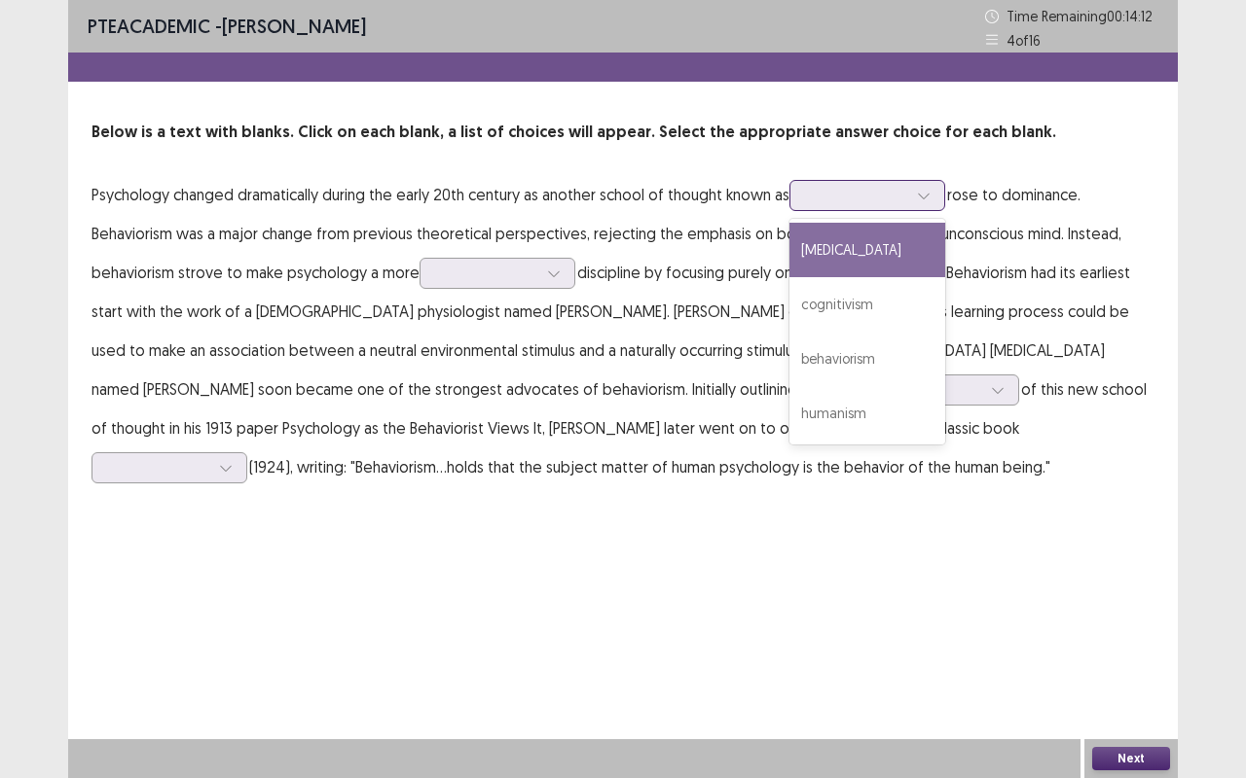
click at [833, 193] on div at bounding box center [856, 195] width 101 height 18
click at [866, 254] on div "psychoanalysis" at bounding box center [867, 250] width 156 height 54
click at [849, 186] on div at bounding box center [856, 195] width 101 height 18
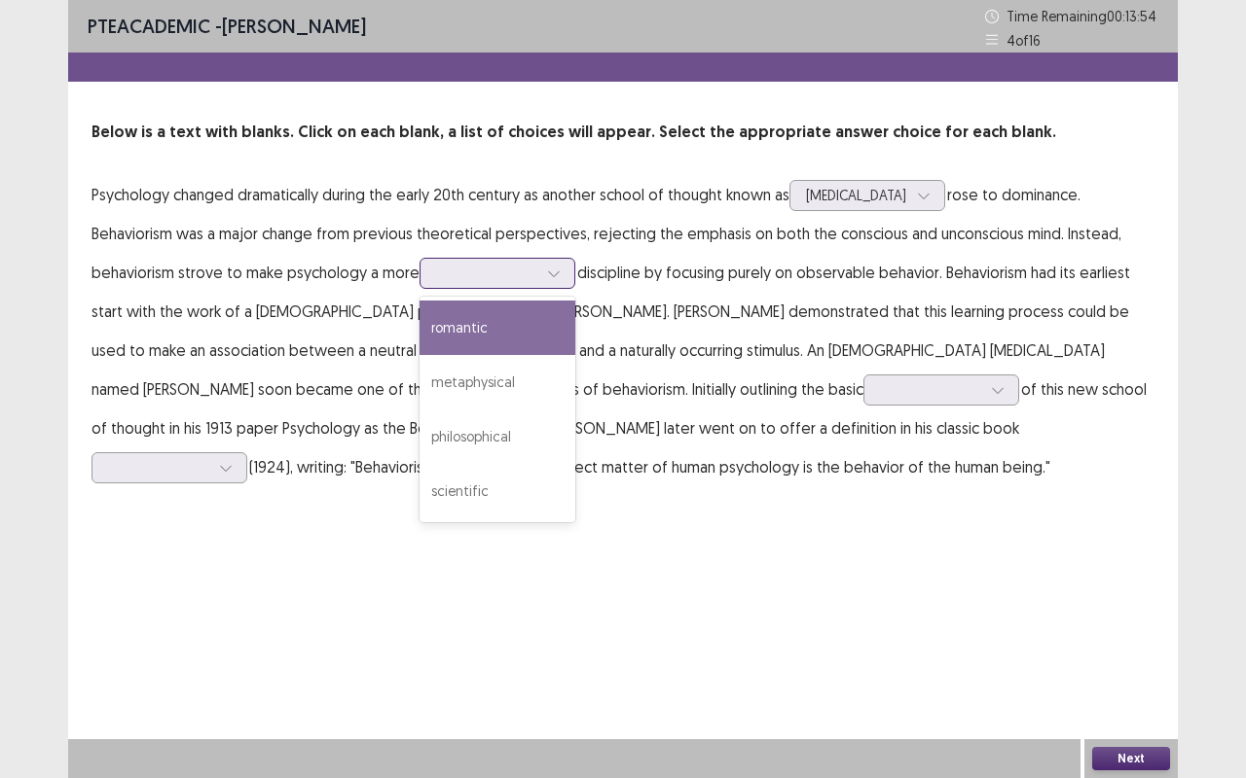
click at [490, 265] on div at bounding box center [486, 273] width 101 height 18
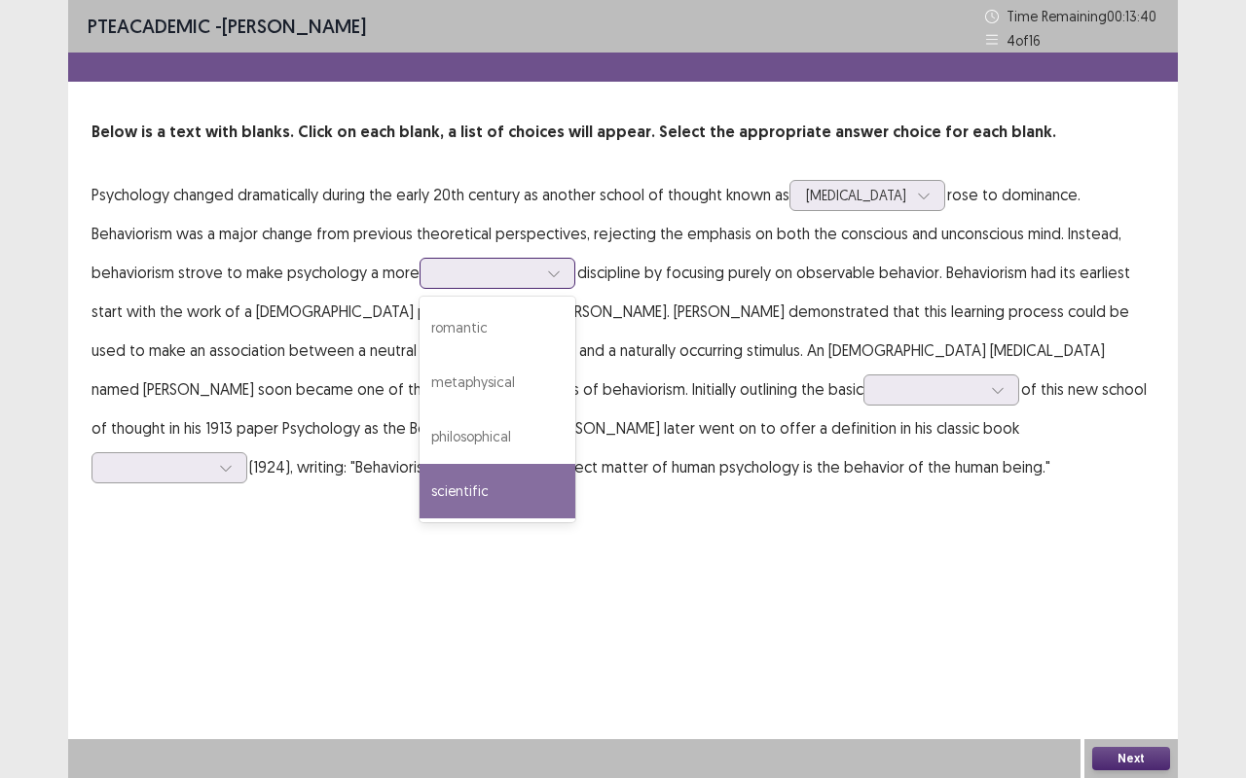
click at [486, 481] on div "scientific" at bounding box center [497, 491] width 156 height 54
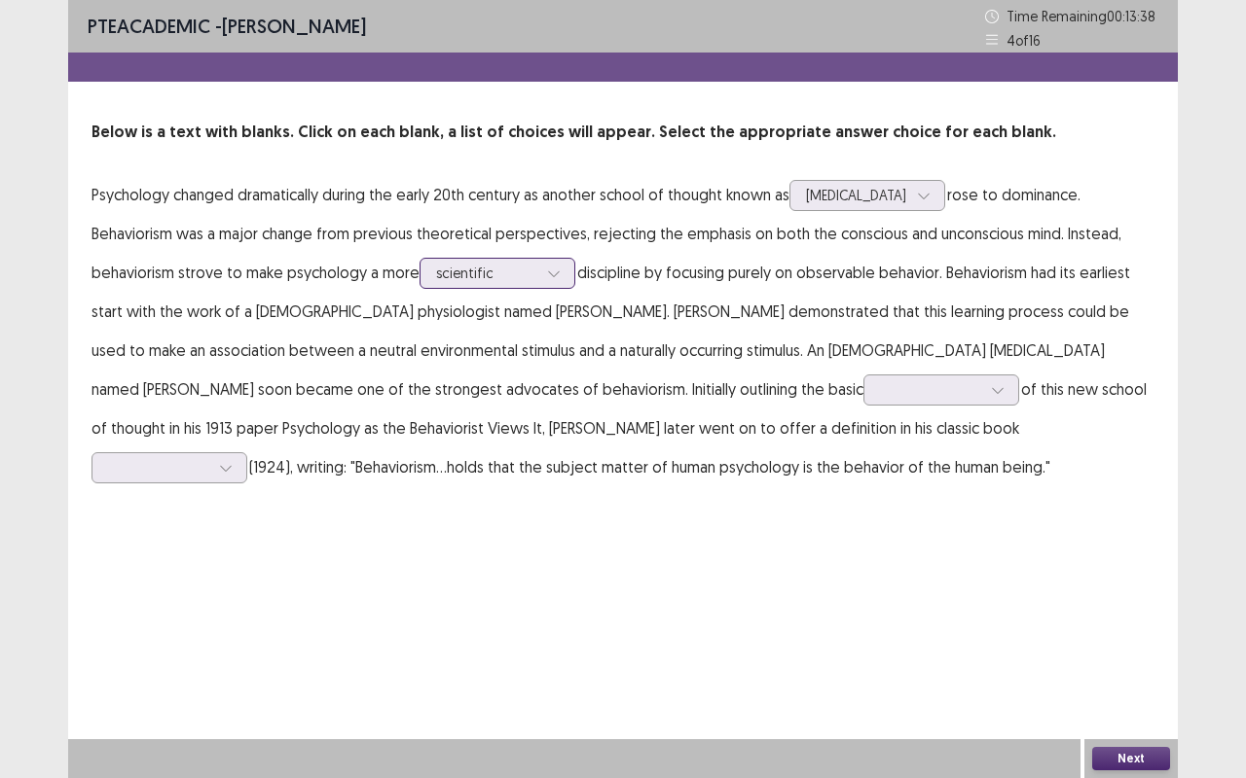
click at [539, 260] on div "scientific" at bounding box center [486, 273] width 105 height 29
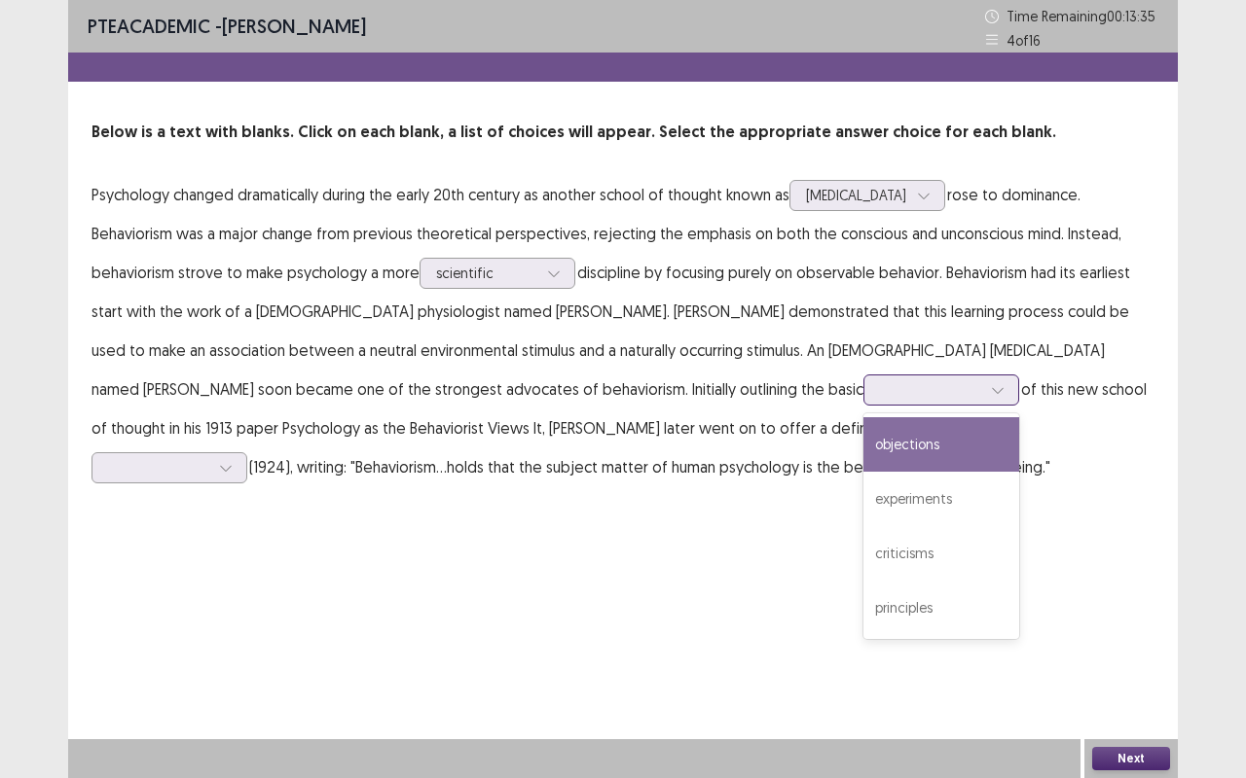
click at [991, 383] on icon at bounding box center [998, 390] width 14 height 14
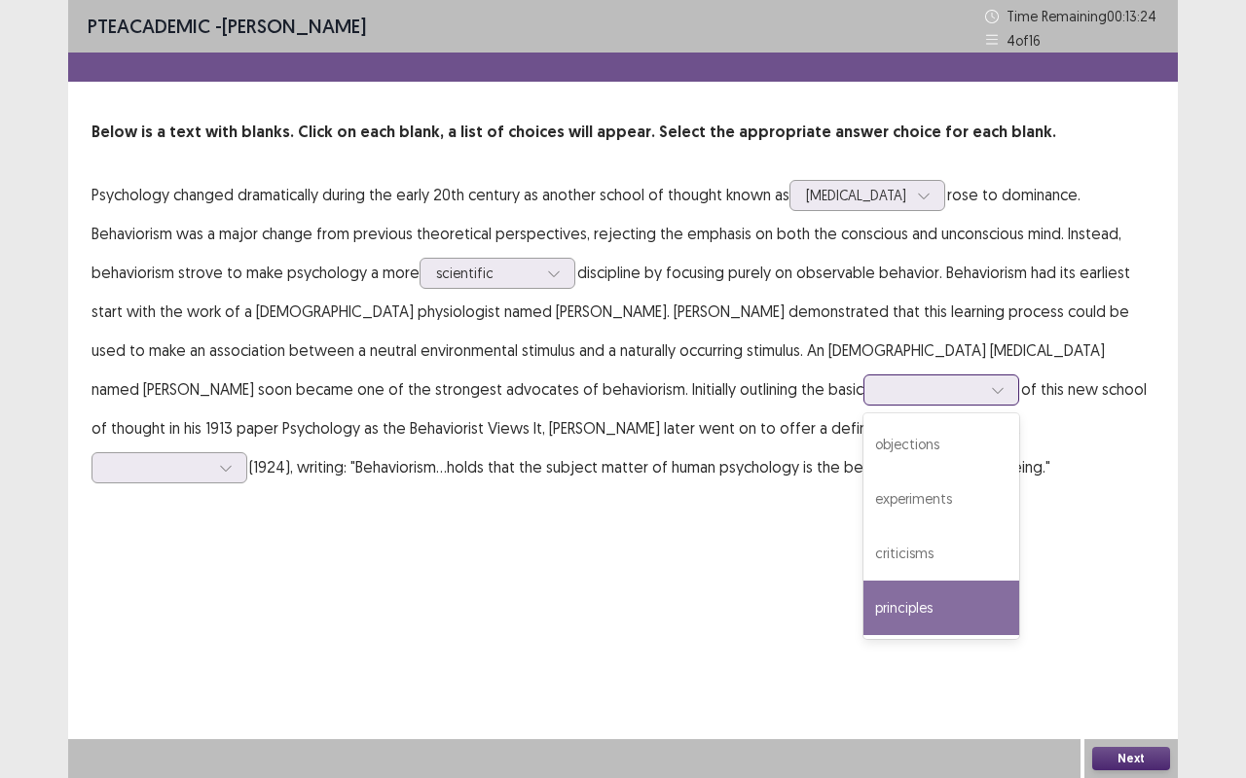
click at [863, 603] on div "principles" at bounding box center [941, 608] width 156 height 54
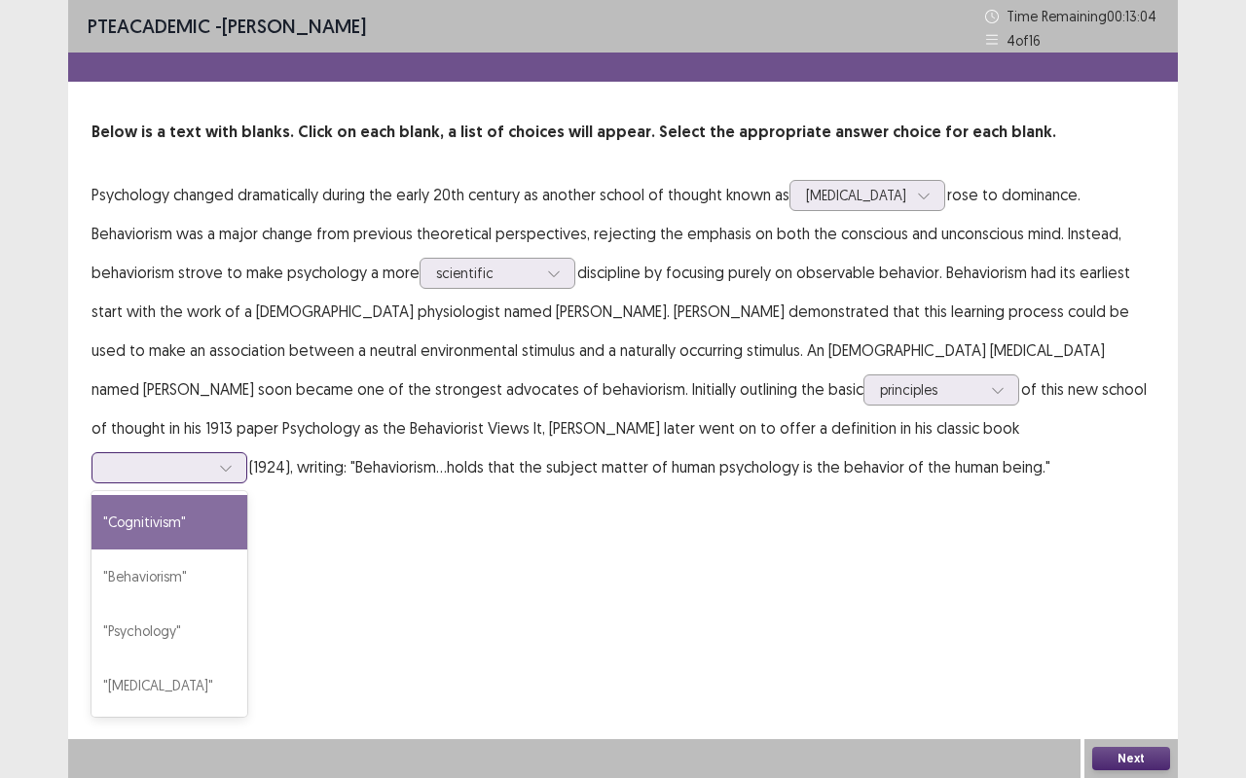
click at [209, 458] on div at bounding box center [158, 467] width 101 height 18
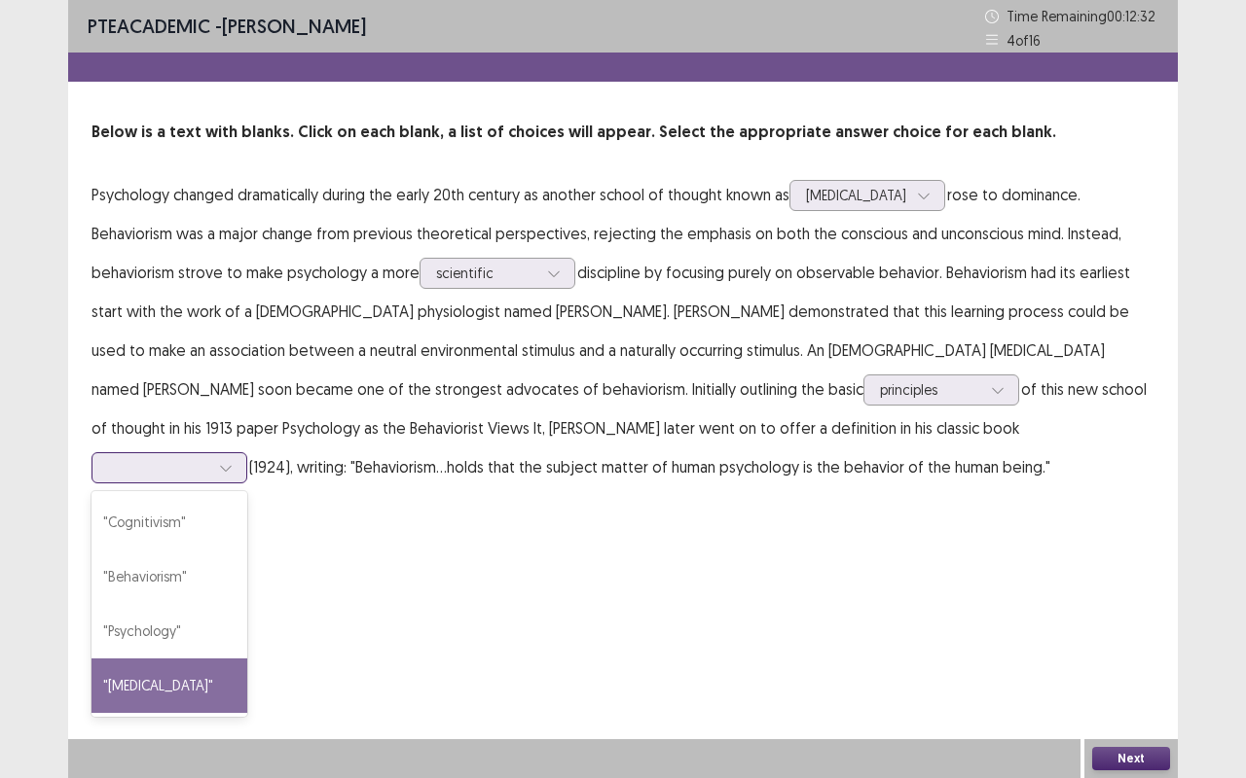
click at [247, 613] on div ""Psychoanalysis"" at bounding box center [169, 686] width 156 height 54
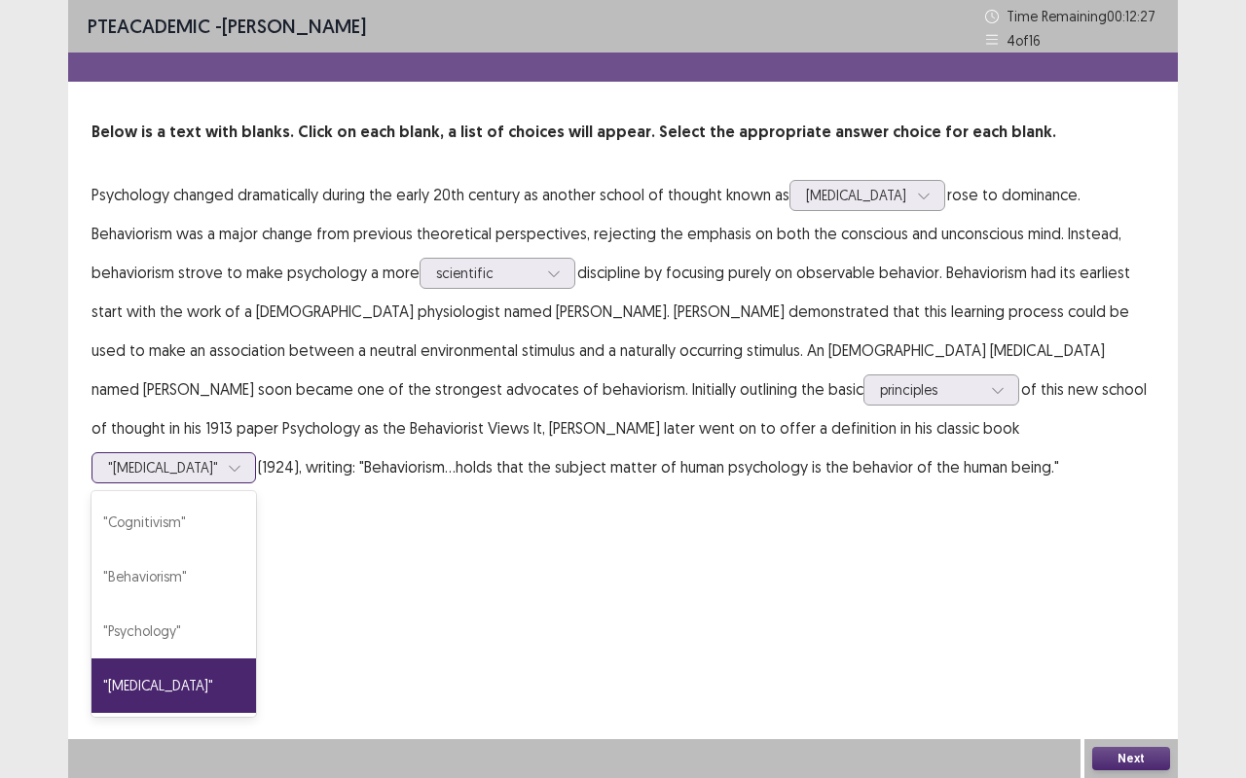
click at [218, 458] on div at bounding box center [163, 467] width 110 height 18
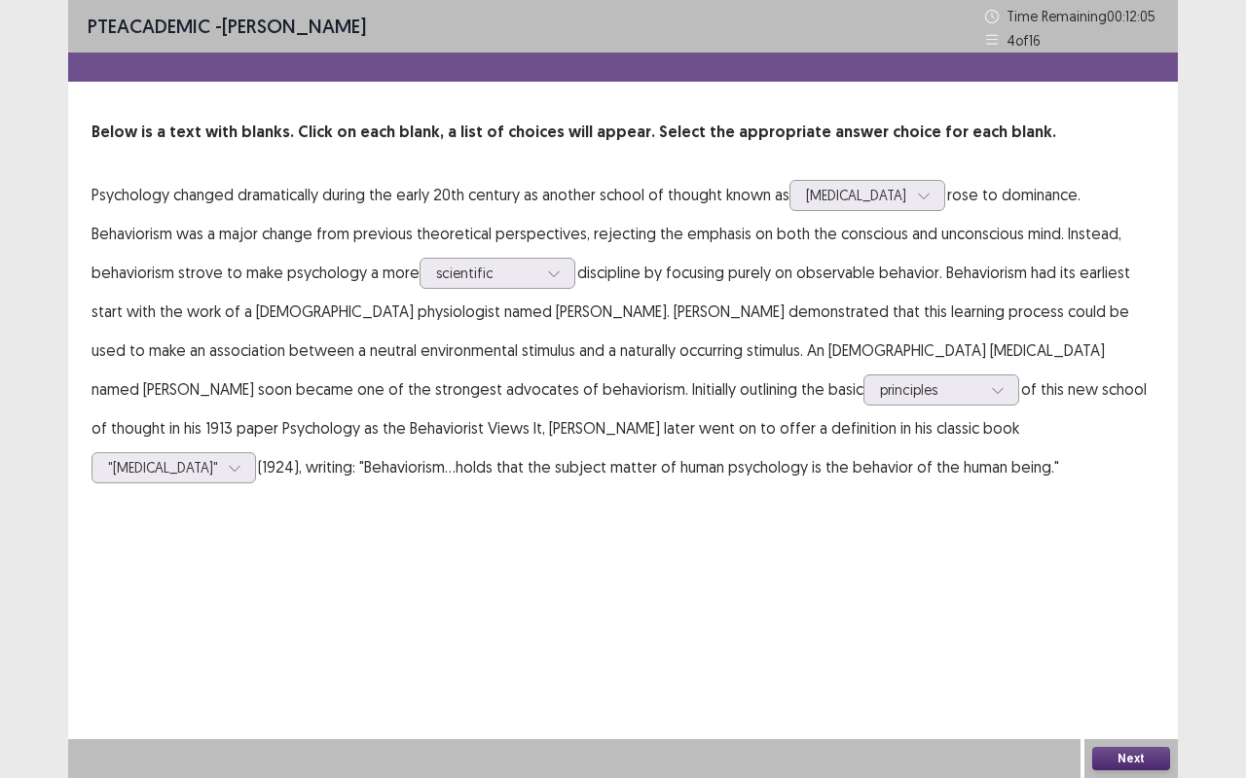
click at [903, 613] on div "PTE academic - Toluwase Oni Time Remaining 00 : 12 : 05 4 of 16 Below is a text…" at bounding box center [622, 389] width 1109 height 778
click at [1113, 613] on button "Next" at bounding box center [1131, 758] width 78 height 23
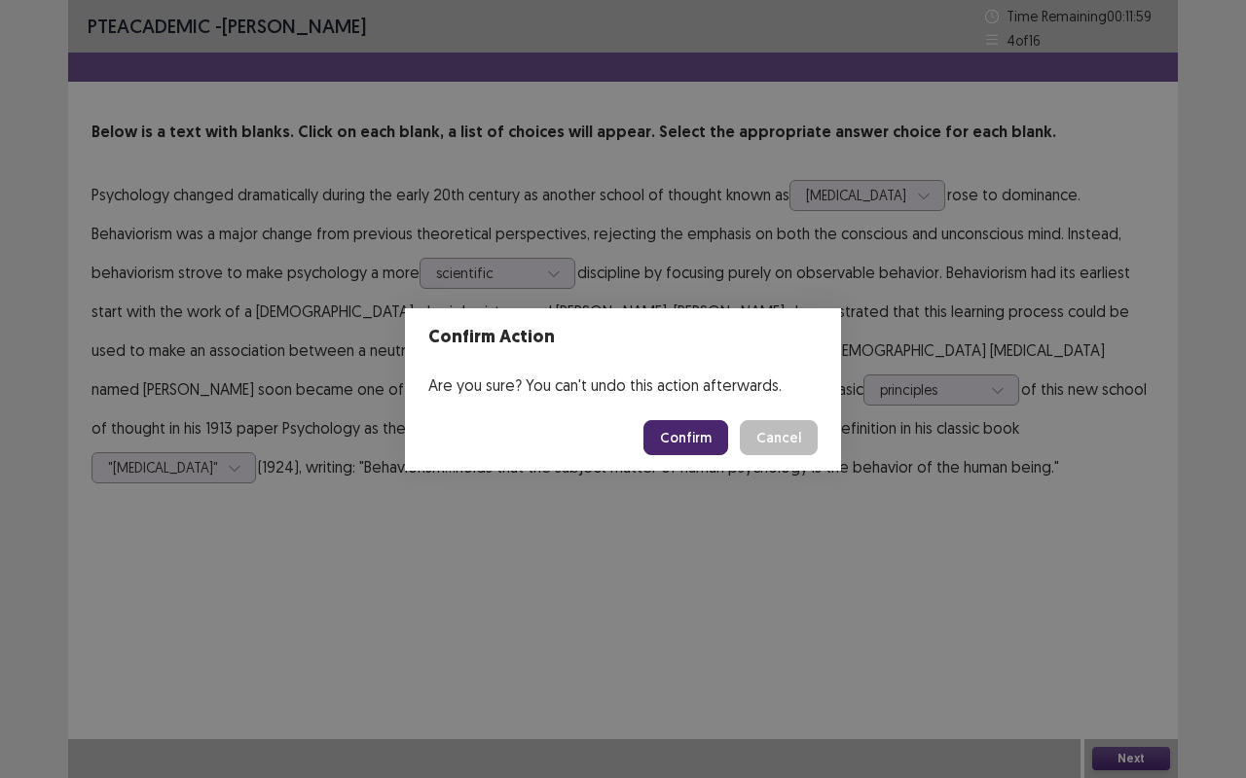
click at [690, 438] on button "Confirm" at bounding box center [685, 437] width 85 height 35
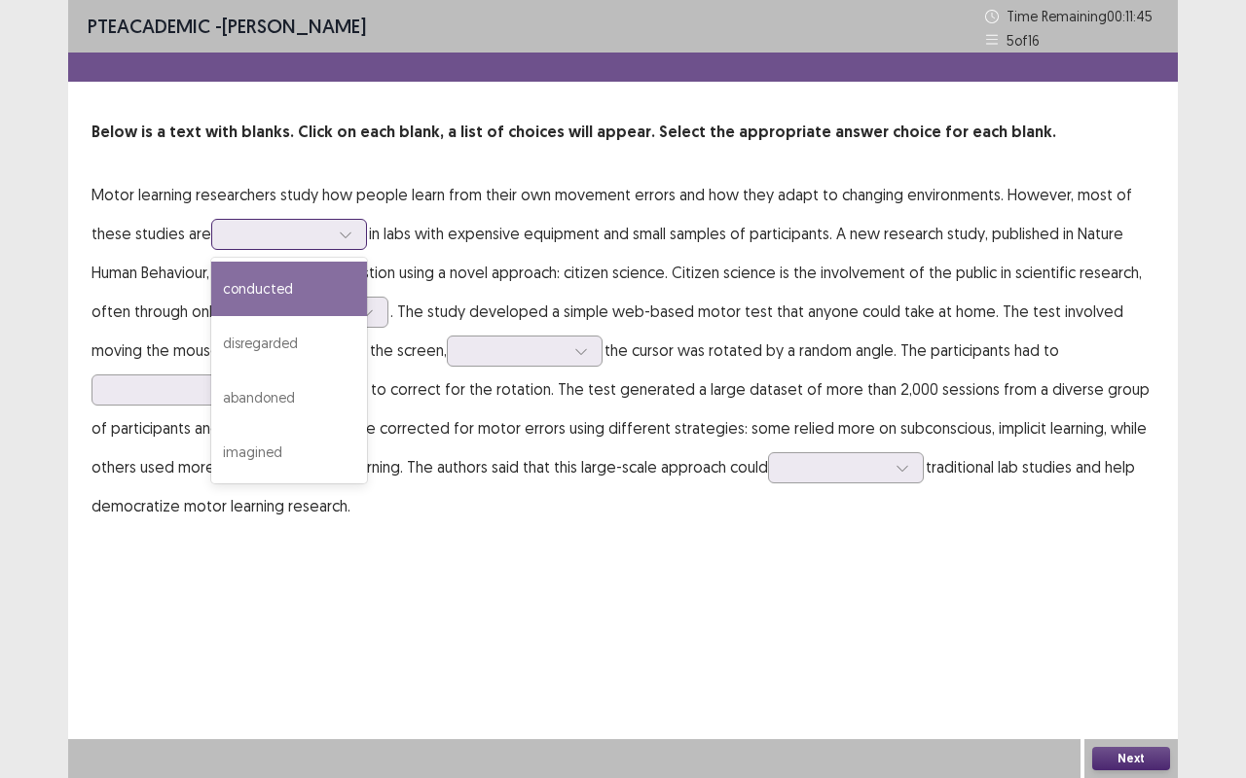
click at [259, 231] on div at bounding box center [278, 234] width 101 height 18
click at [270, 288] on div "conducted" at bounding box center [289, 289] width 156 height 54
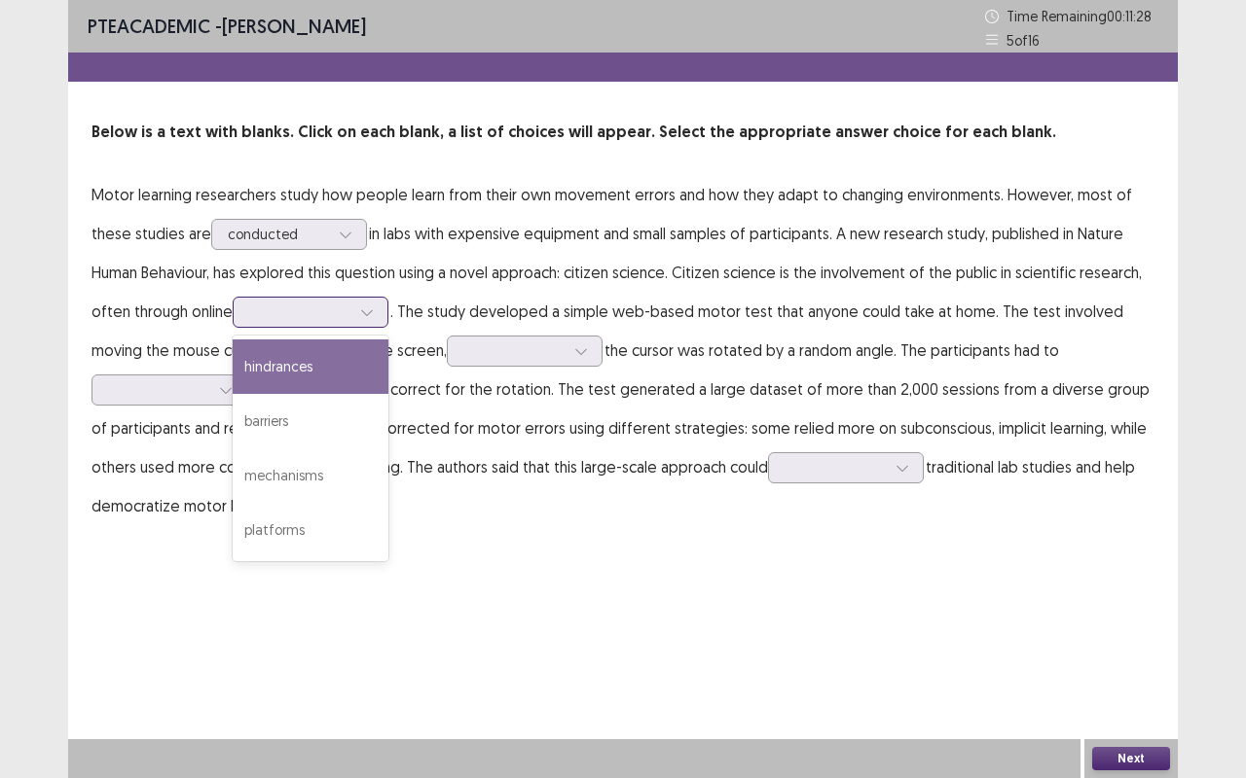
click at [286, 325] on div at bounding box center [311, 312] width 156 height 31
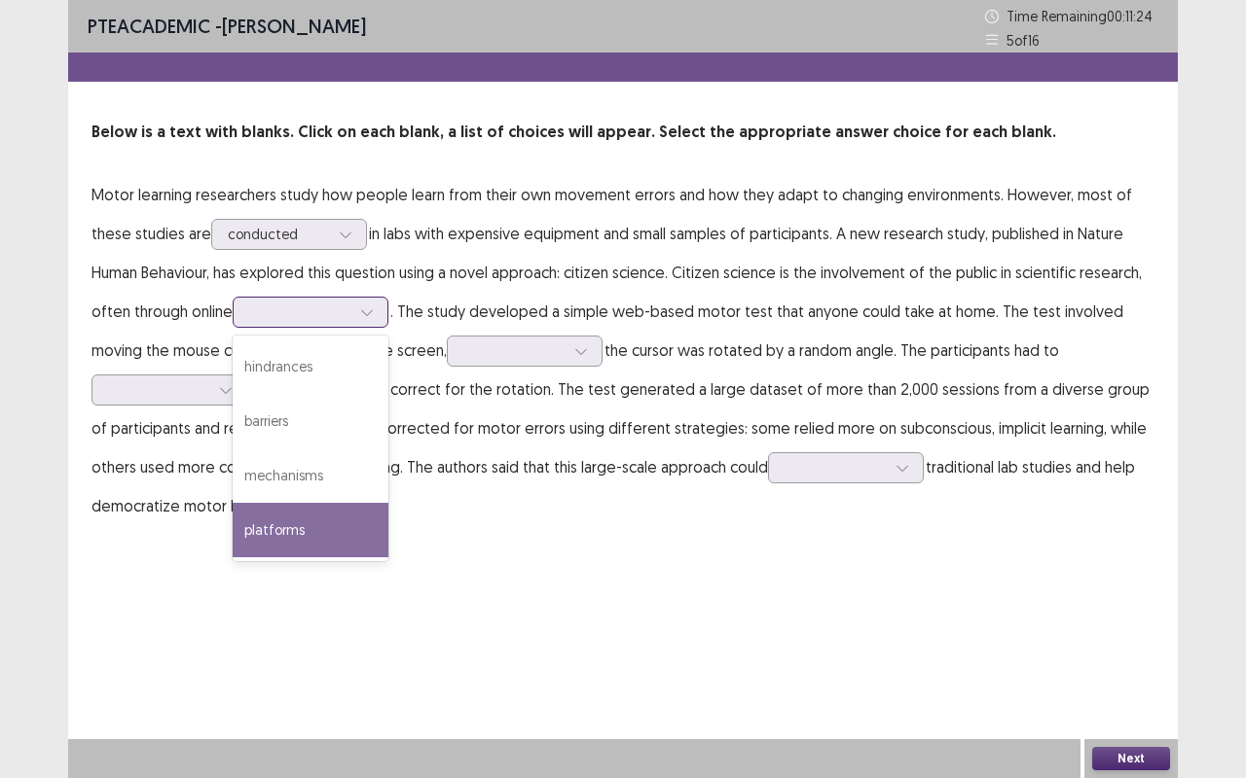
click at [292, 521] on div "platforms" at bounding box center [311, 530] width 156 height 54
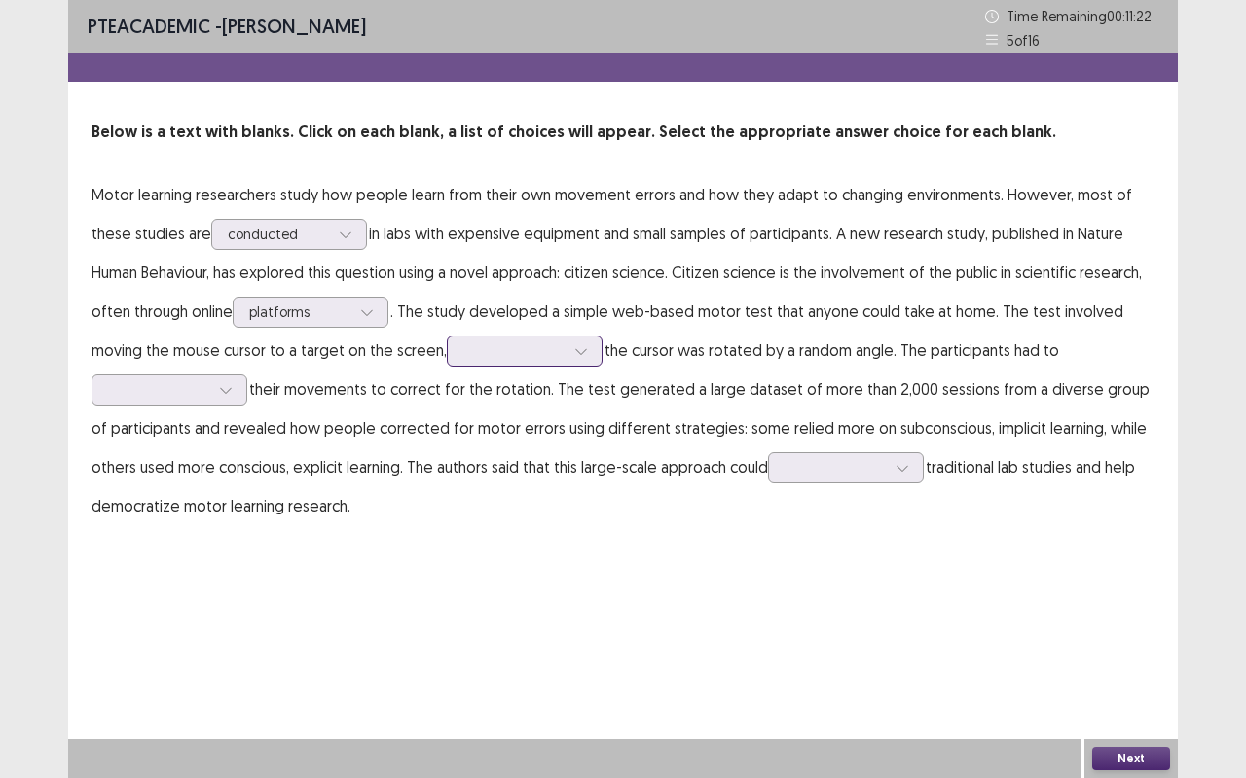
click at [515, 350] on div at bounding box center [513, 351] width 101 height 18
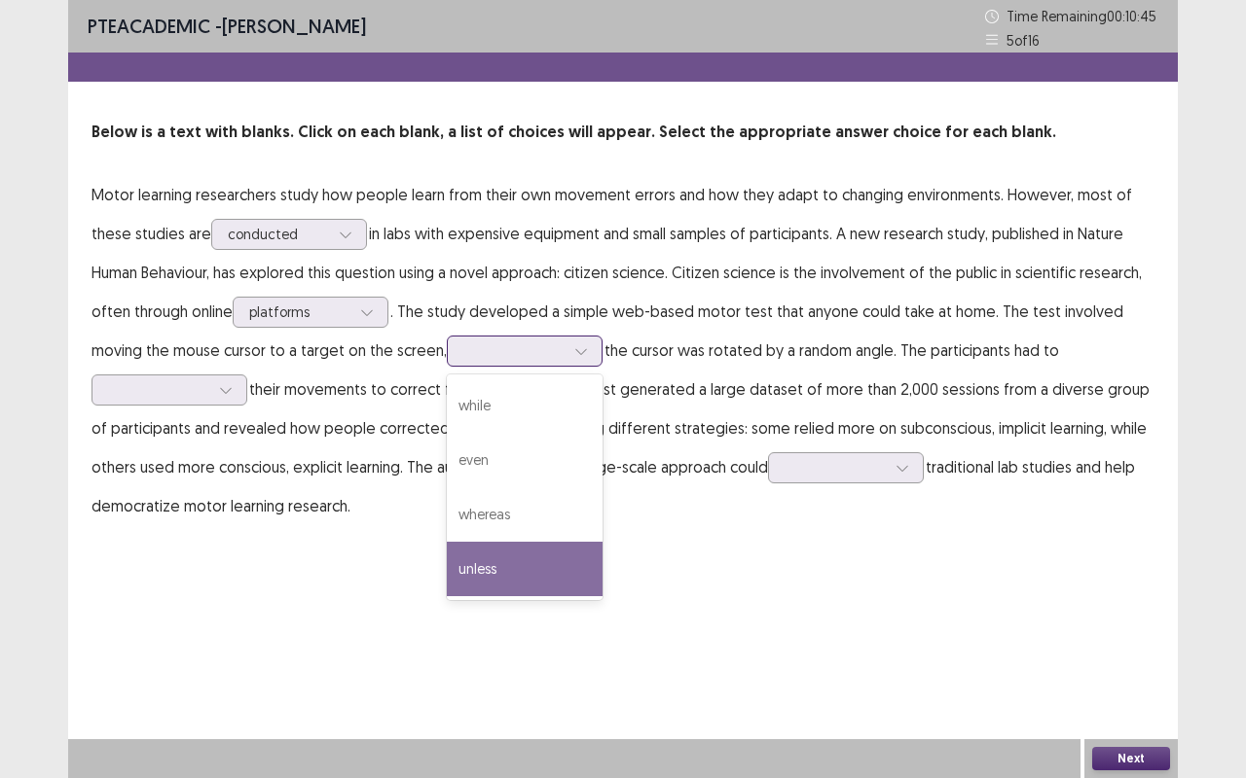
click at [482, 569] on div "unless" at bounding box center [525, 569] width 156 height 54
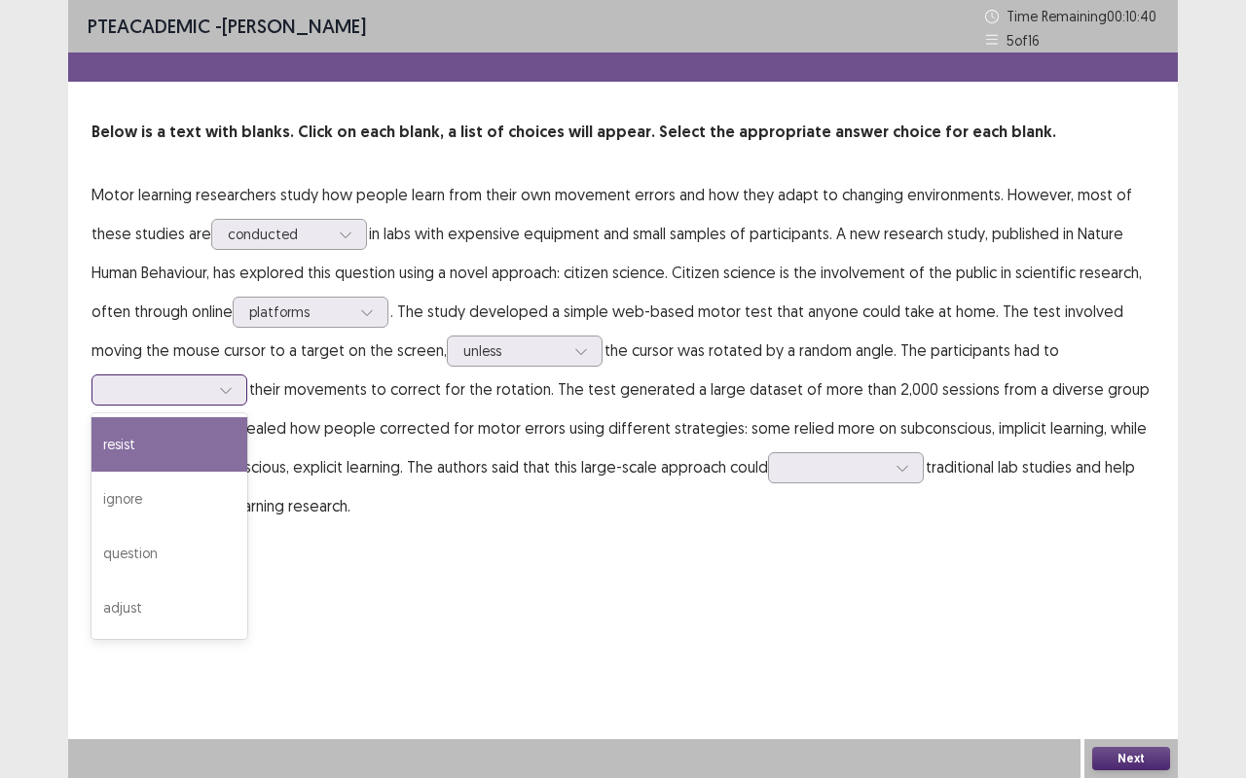
click at [218, 387] on div at bounding box center [225, 390] width 29 height 29
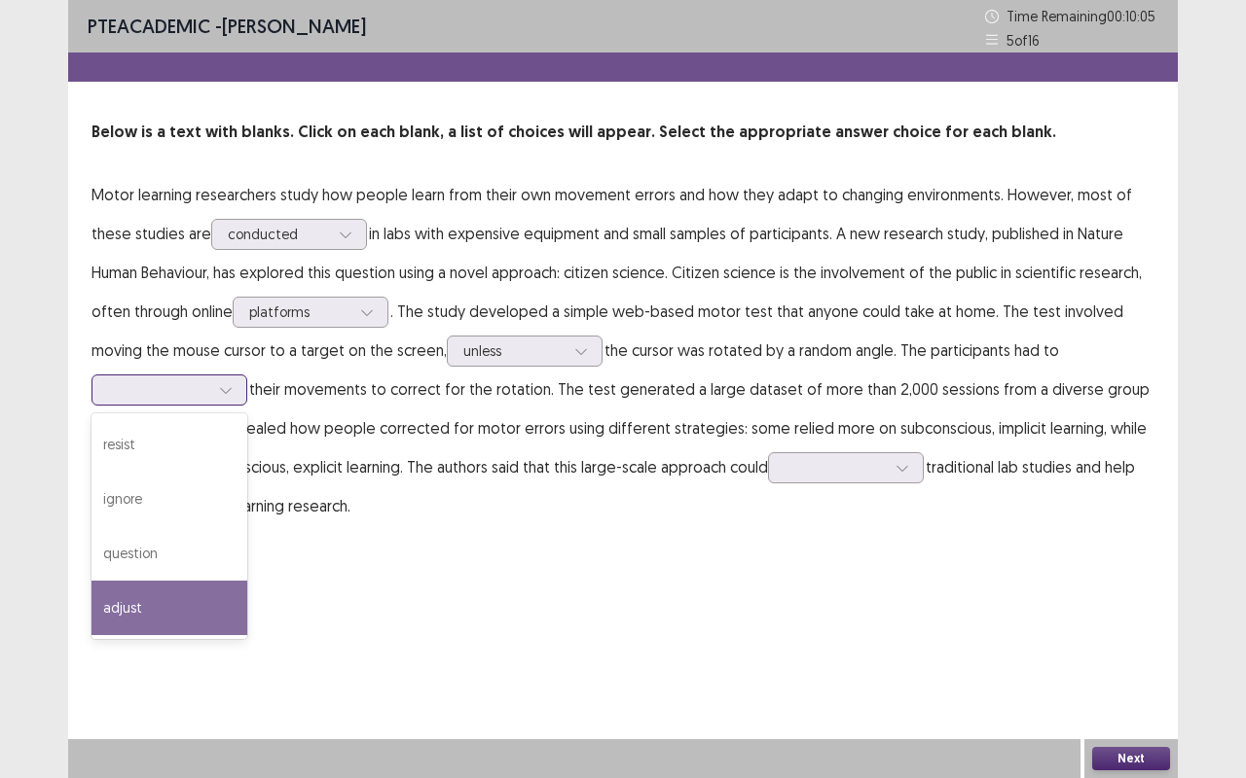
click at [136, 589] on div "adjust" at bounding box center [169, 608] width 156 height 54
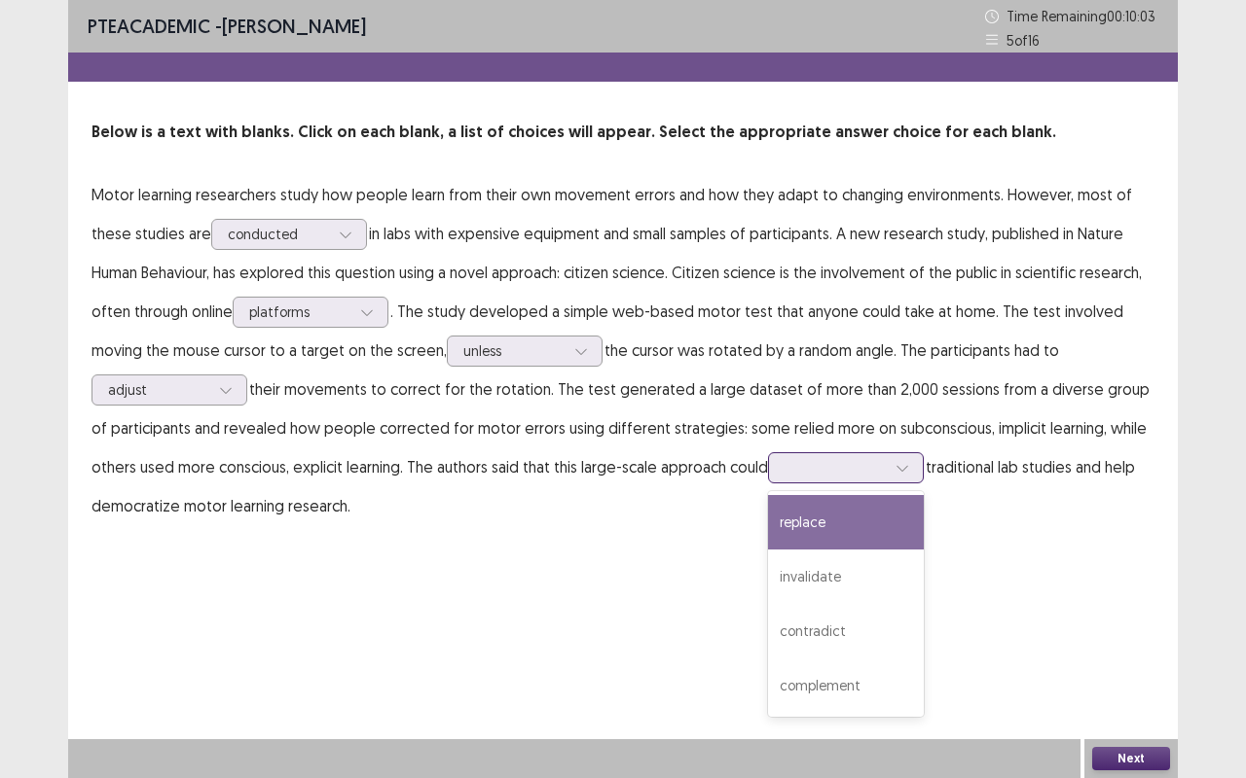
click at [865, 473] on div at bounding box center [834, 467] width 101 height 18
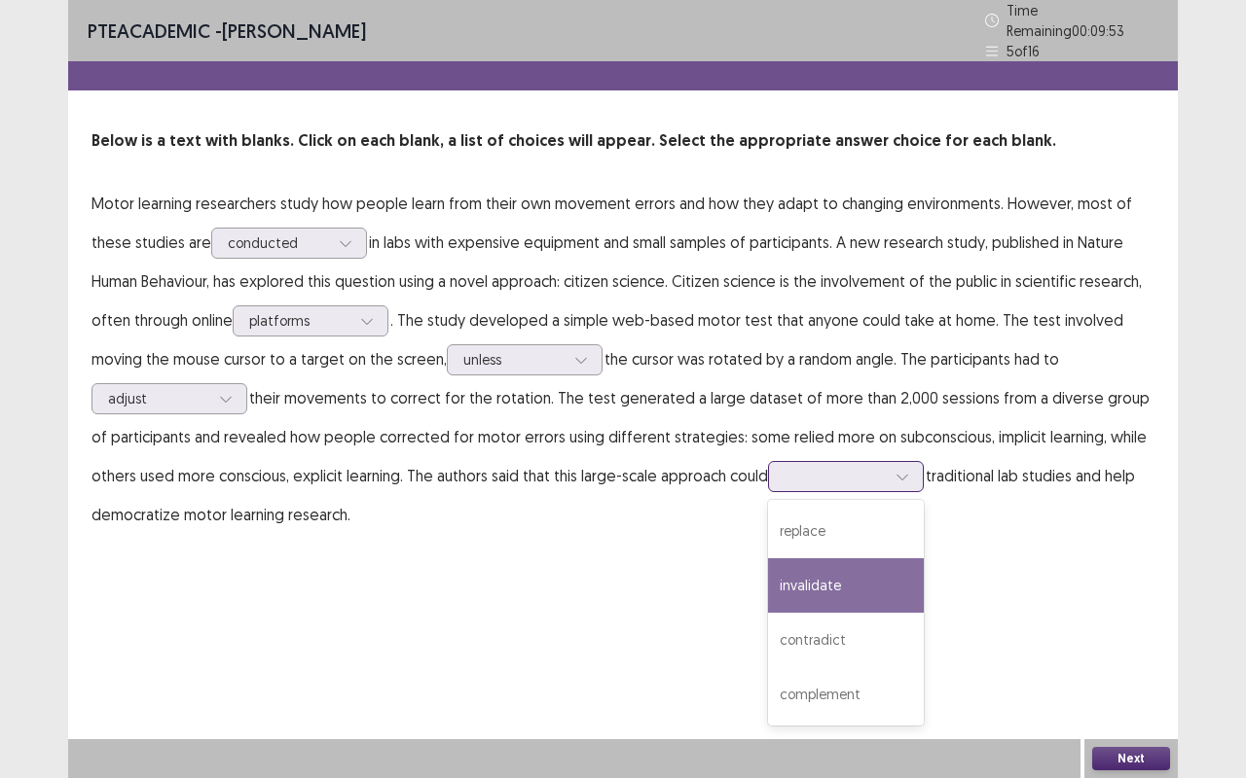
drag, startPoint x: 900, startPoint y: 607, endPoint x: 765, endPoint y: 598, distance: 135.5
click at [765, 598] on div "PTE academic - Toluwase Oni Time Remaining 00 : 09 : 53 5 of 16 Below is a text…" at bounding box center [622, 389] width 1109 height 778
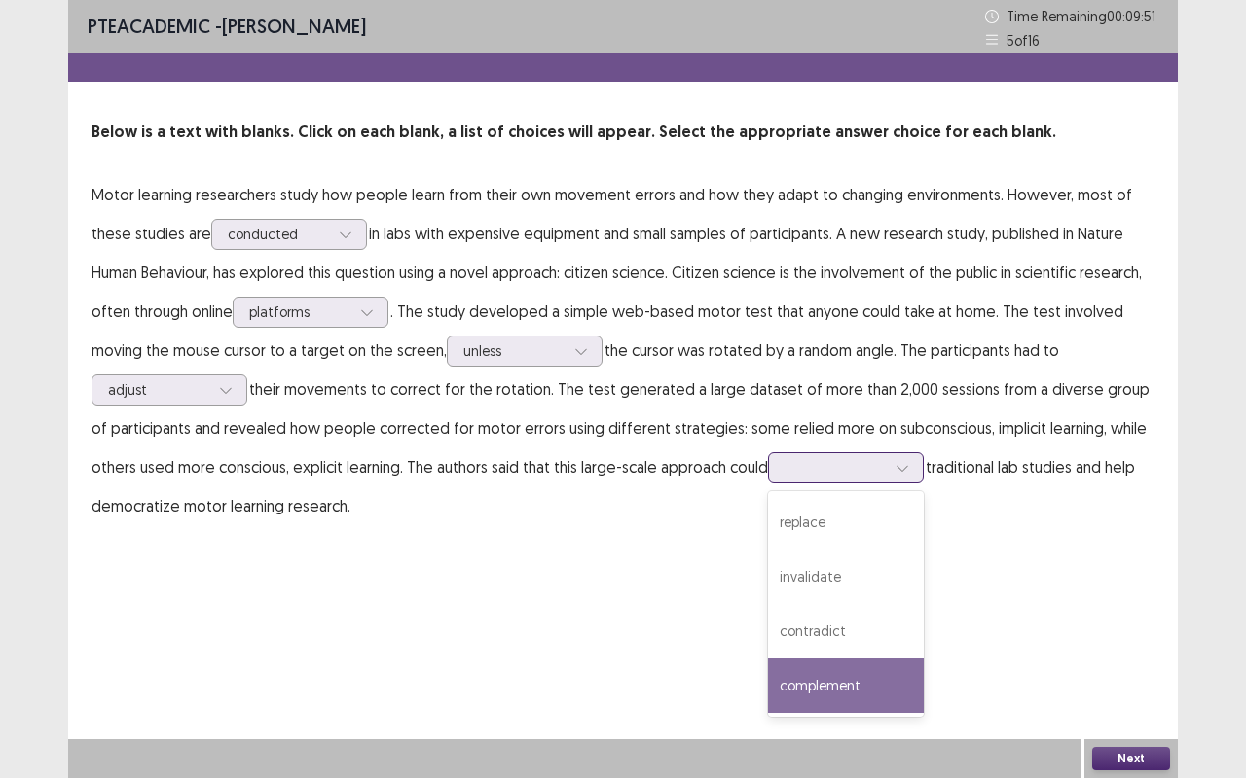
click at [838, 613] on div "complement" at bounding box center [846, 686] width 156 height 54
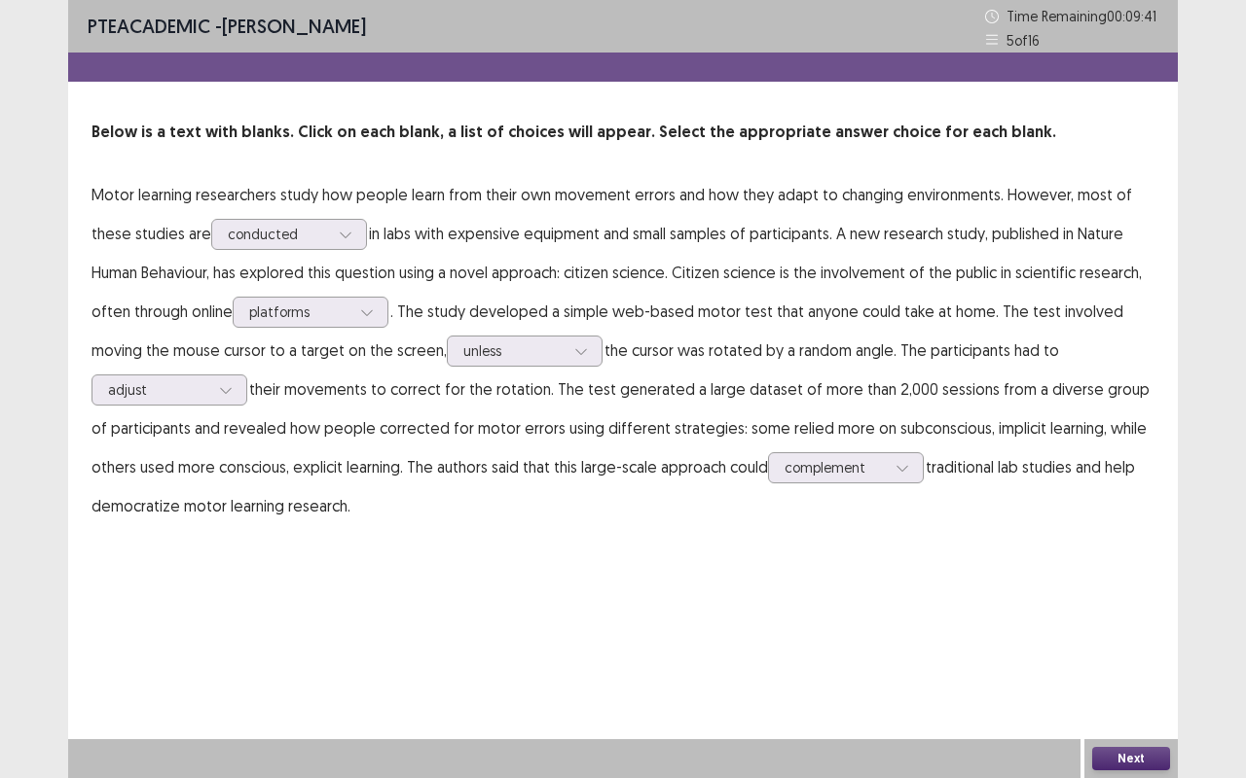
click at [1125, 613] on button "Next" at bounding box center [1131, 758] width 78 height 23
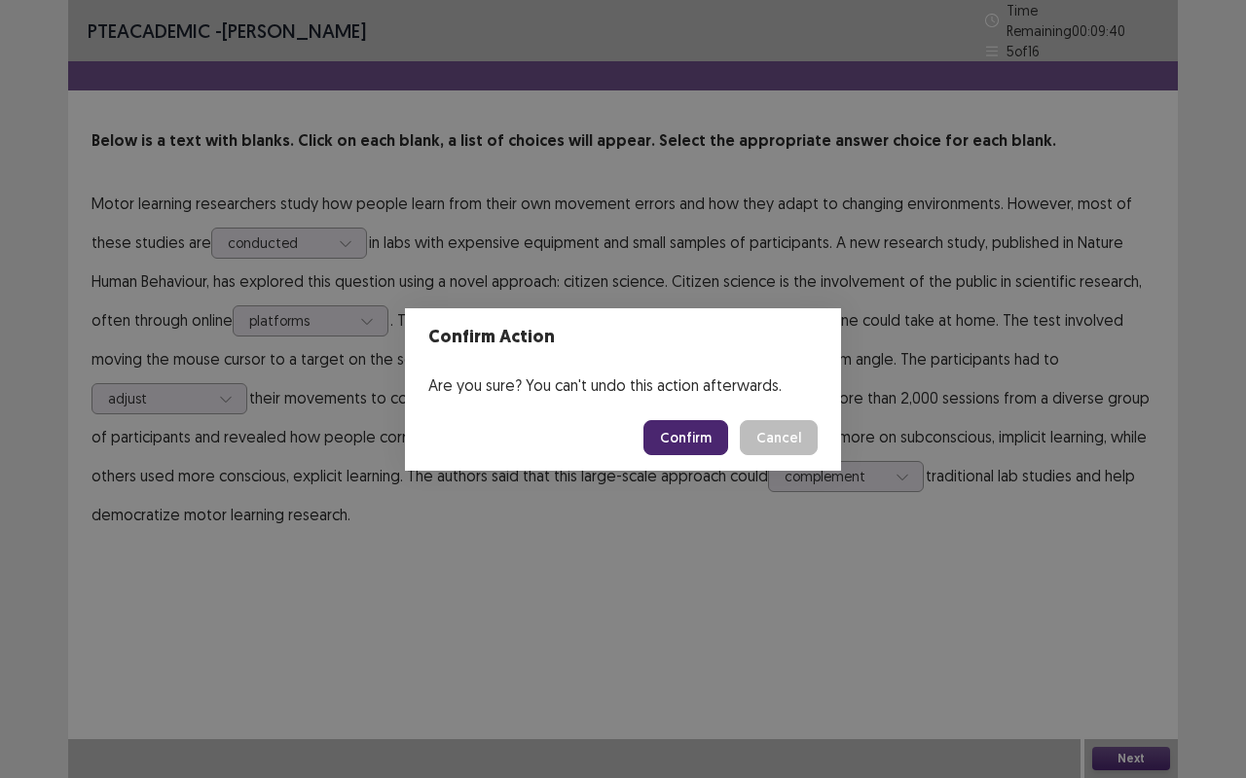
click at [688, 430] on button "Confirm" at bounding box center [685, 437] width 85 height 35
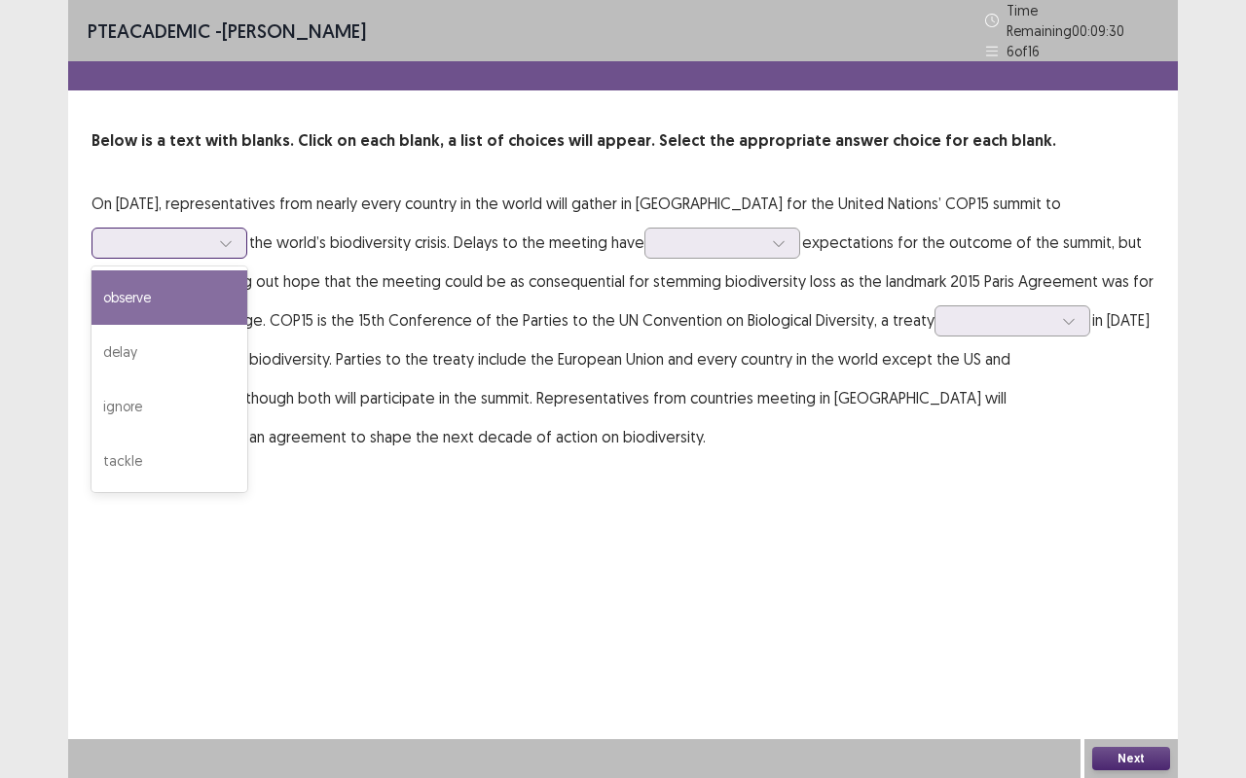
click at [189, 235] on div at bounding box center [158, 243] width 101 height 18
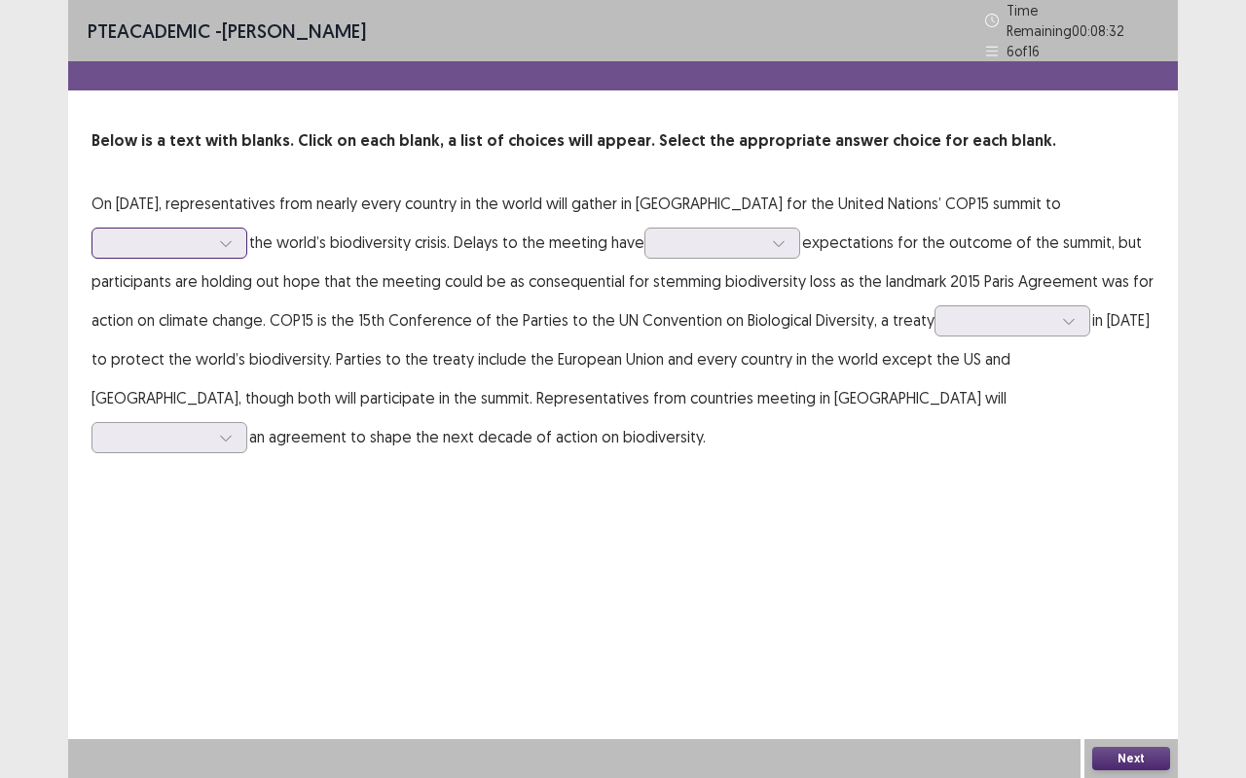
click at [165, 249] on div at bounding box center [169, 243] width 156 height 31
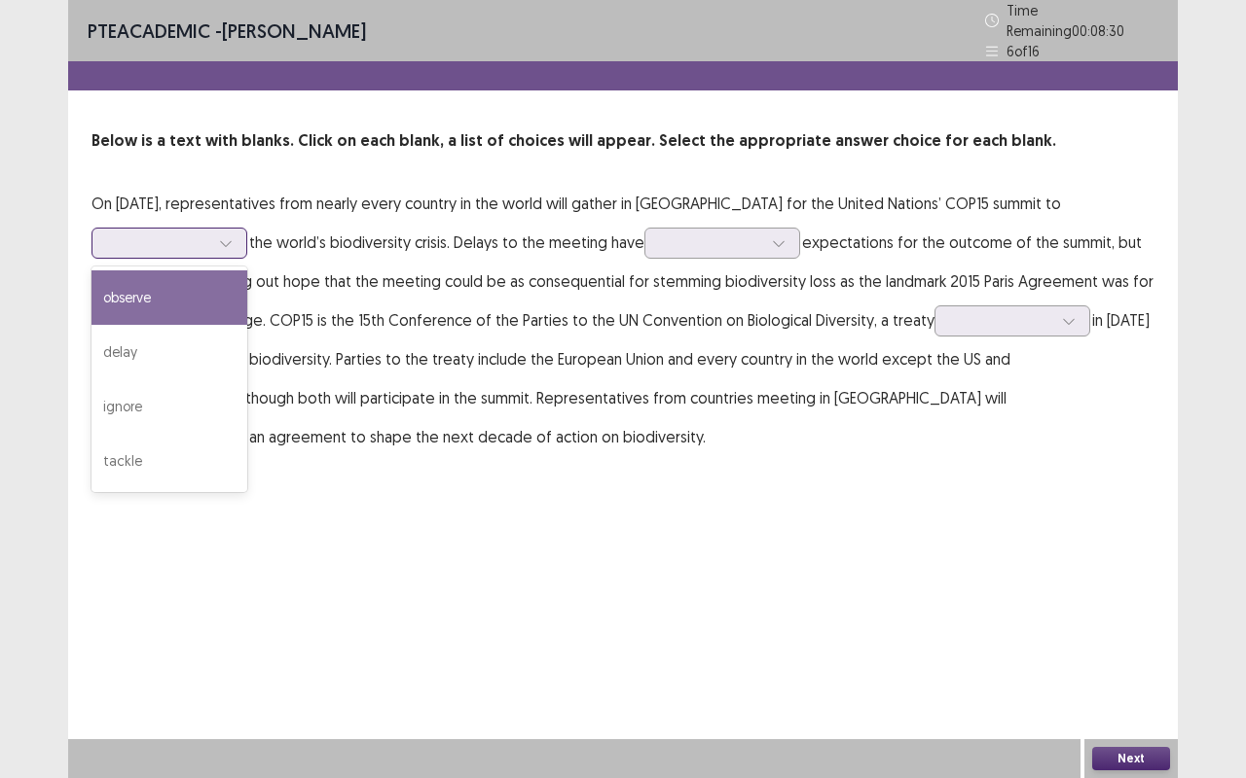
click at [167, 235] on div at bounding box center [158, 243] width 101 height 18
click at [127, 297] on div "observe" at bounding box center [169, 298] width 156 height 54
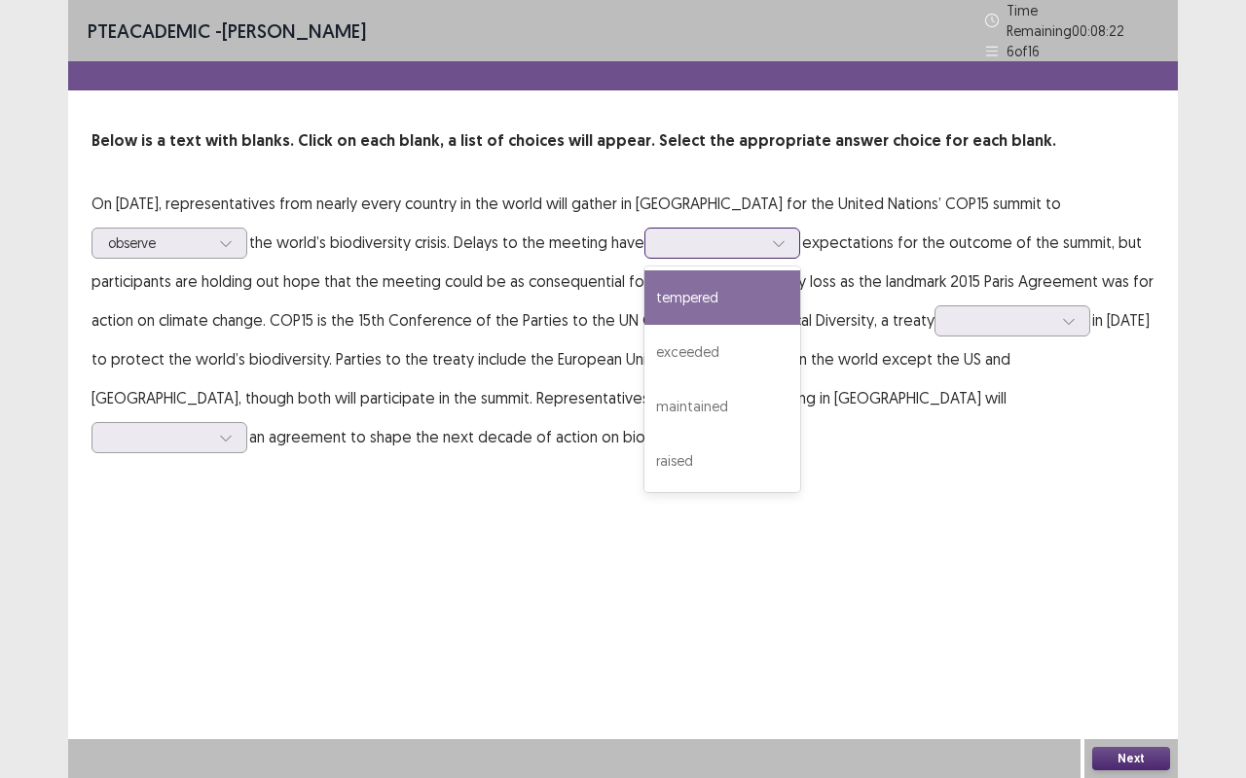
click at [701, 234] on div at bounding box center [711, 243] width 101 height 18
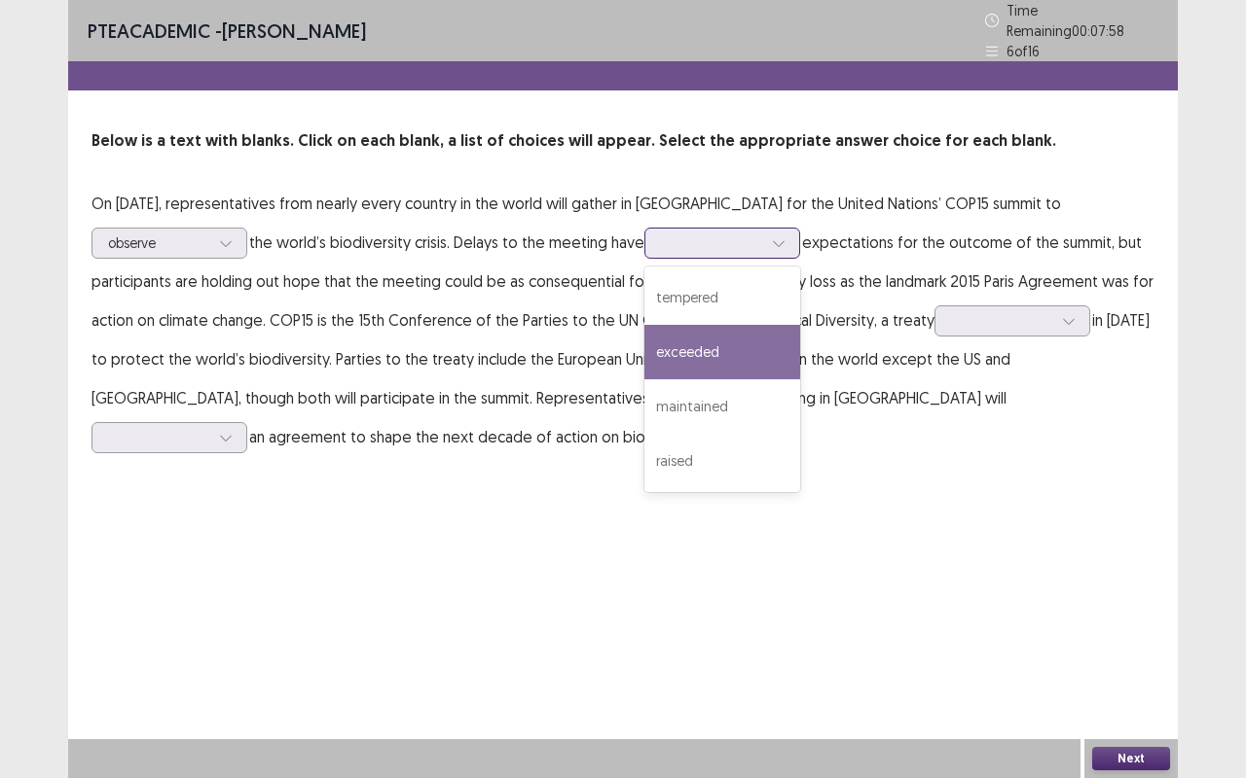
click at [732, 341] on div "exceeded" at bounding box center [722, 352] width 156 height 54
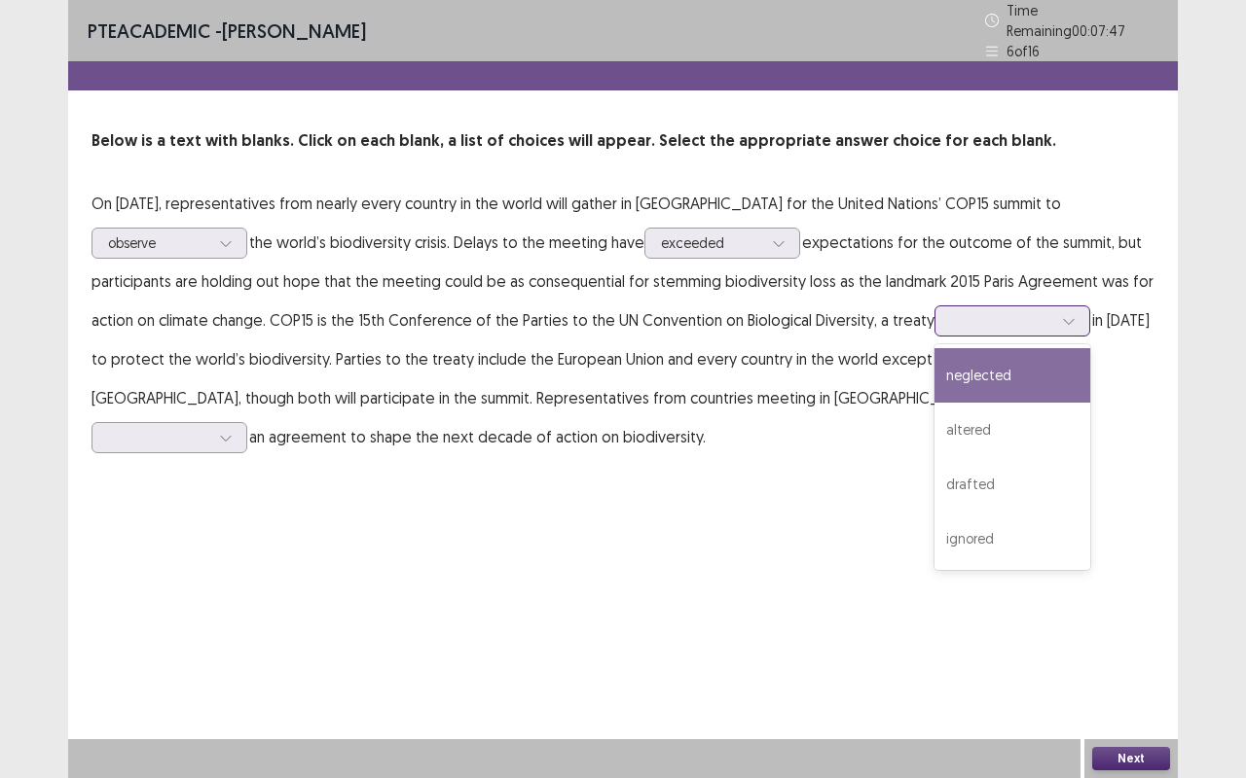
click at [979, 311] on div at bounding box center [1001, 320] width 101 height 18
click at [975, 358] on div "neglected" at bounding box center [1012, 375] width 156 height 54
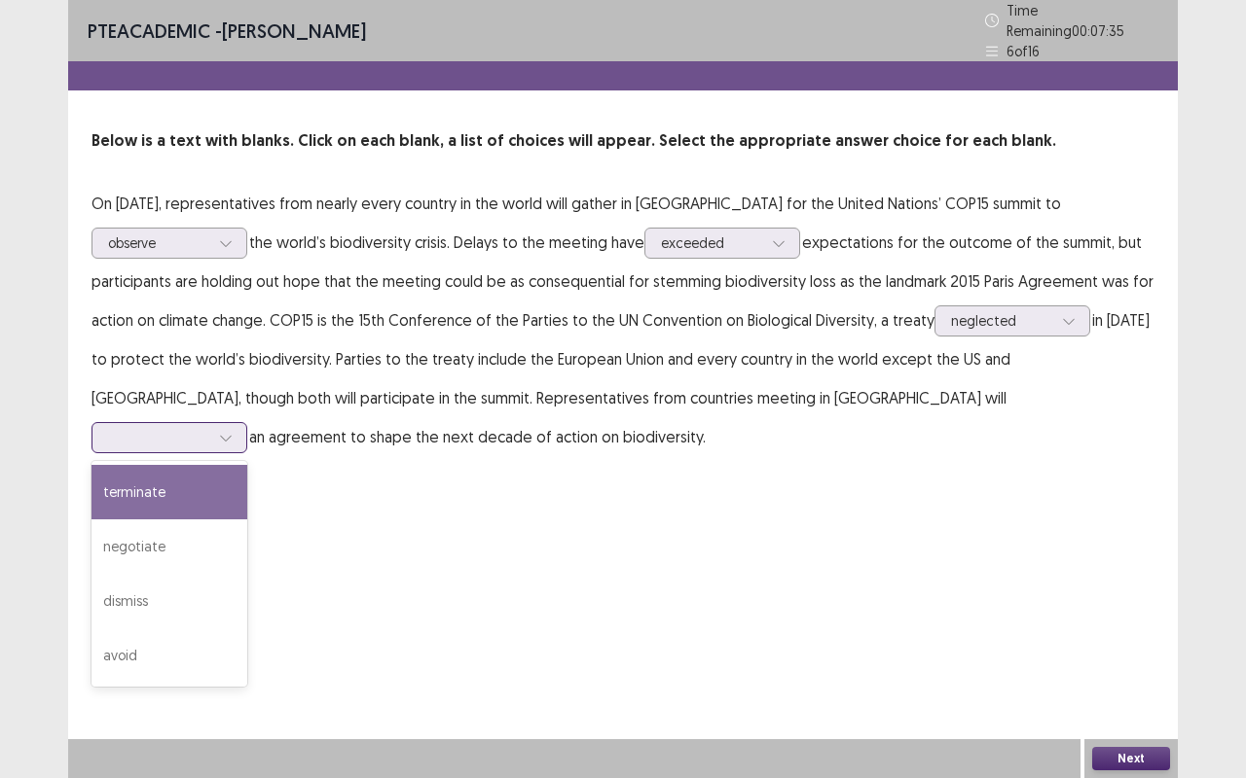
click at [209, 428] on div at bounding box center [158, 437] width 101 height 18
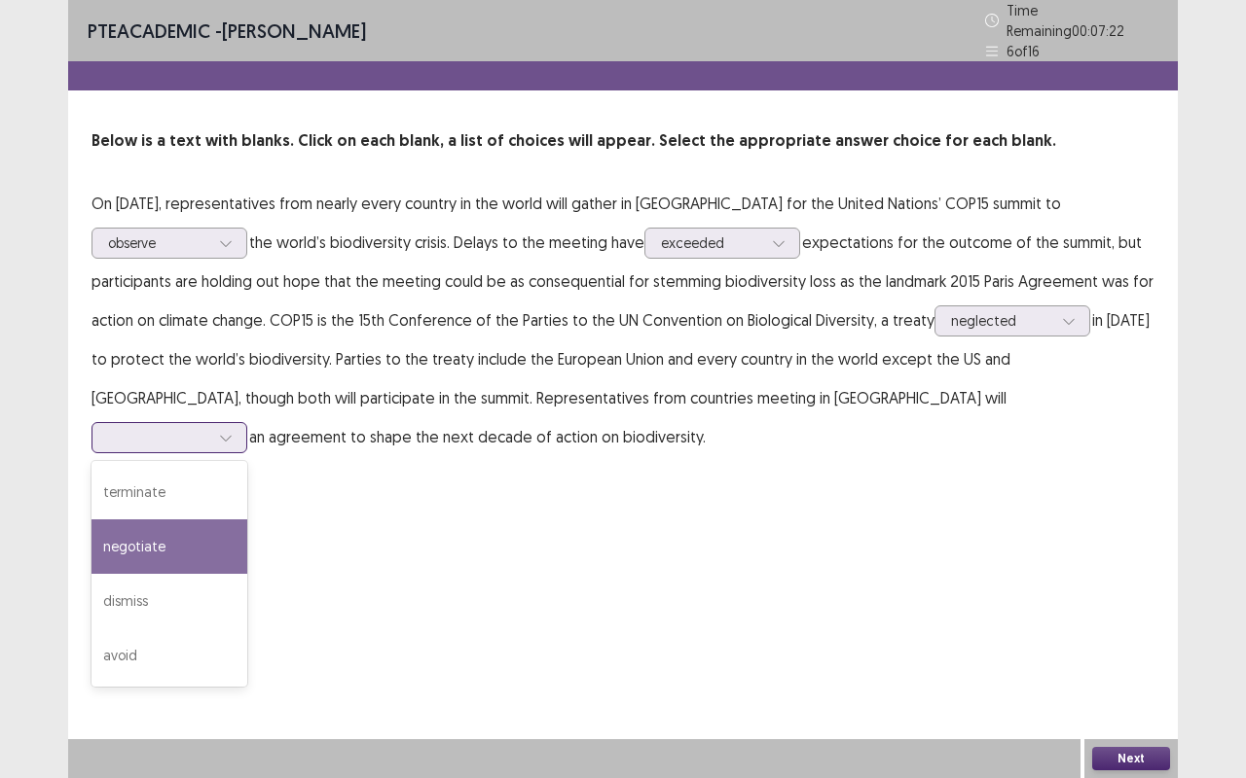
click at [247, 520] on div "negotiate" at bounding box center [169, 547] width 156 height 54
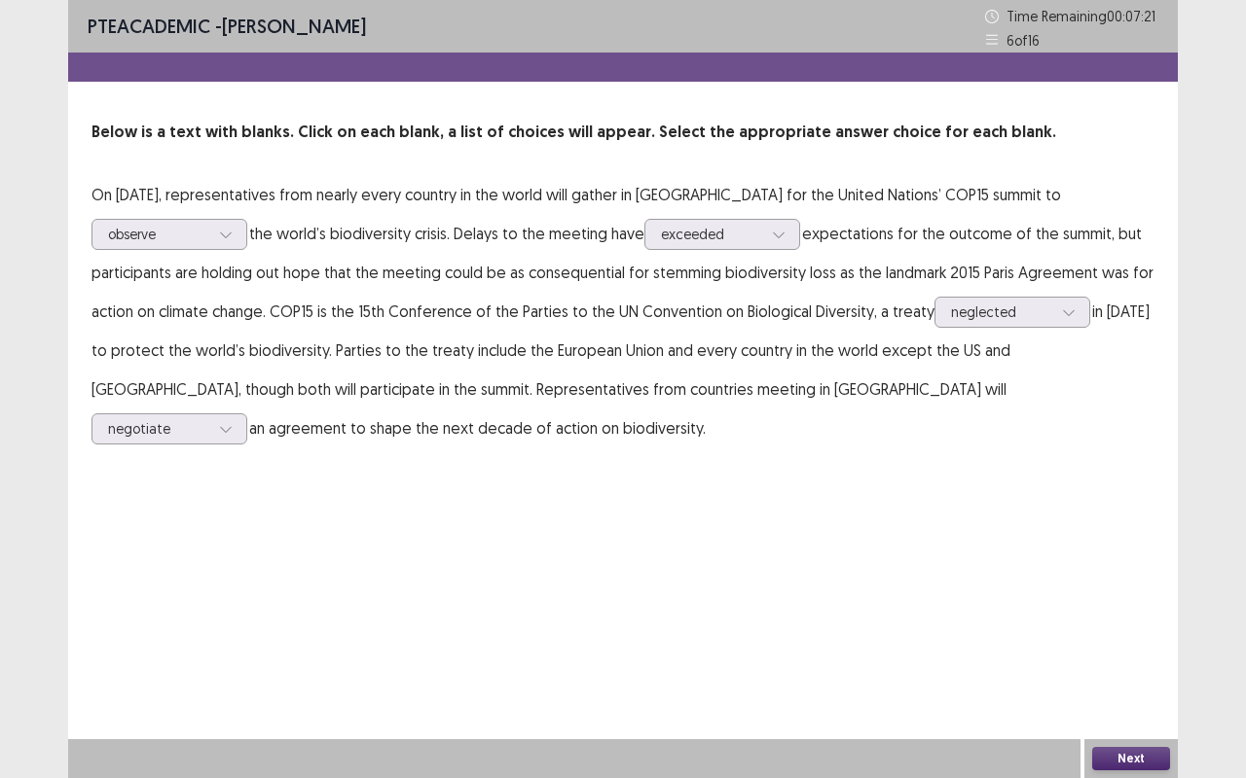
click at [1117, 613] on button "Next" at bounding box center [1131, 758] width 78 height 23
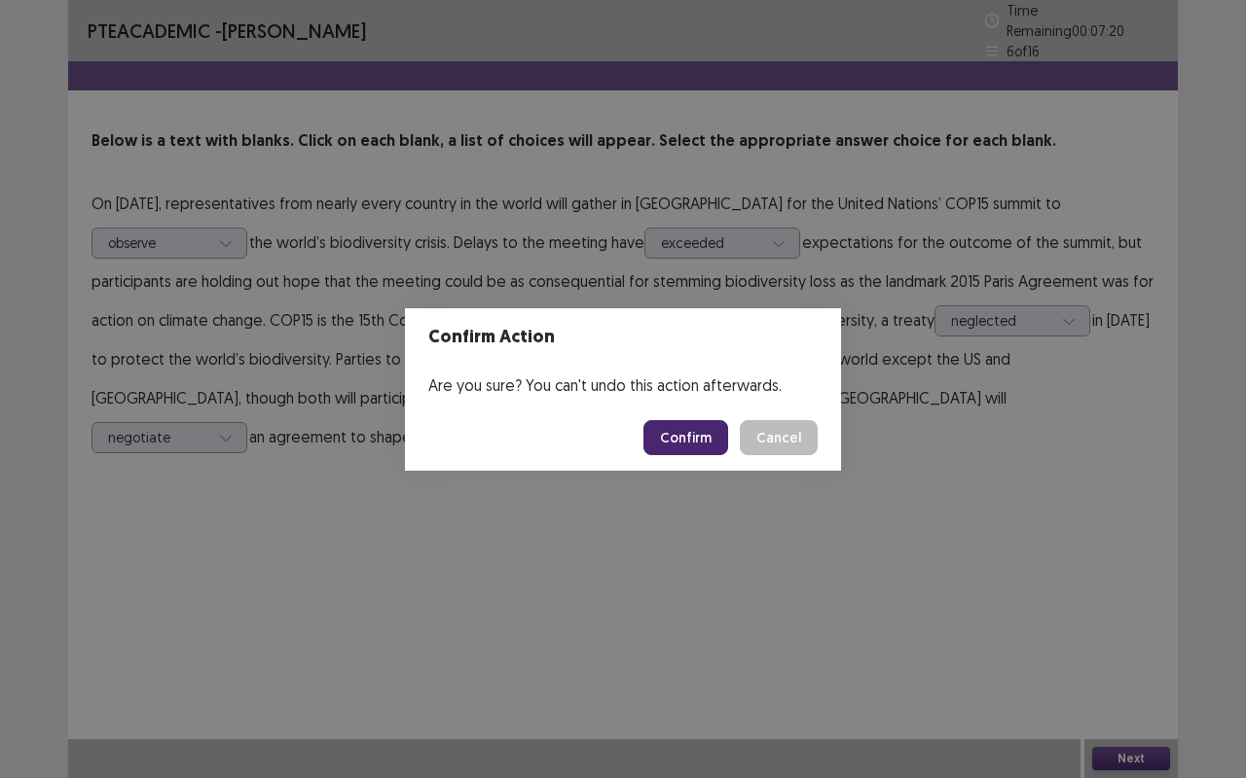
click at [702, 439] on button "Confirm" at bounding box center [685, 437] width 85 height 35
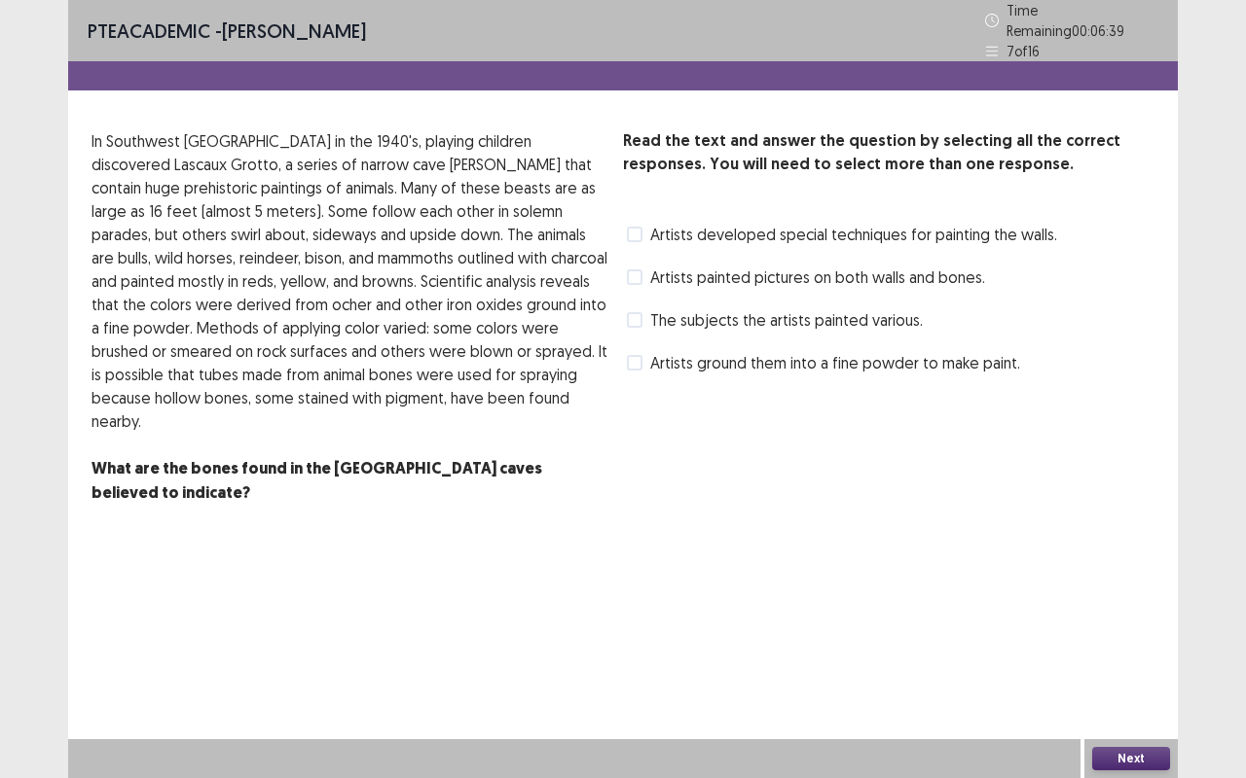
click at [631, 227] on span at bounding box center [635, 235] width 16 height 16
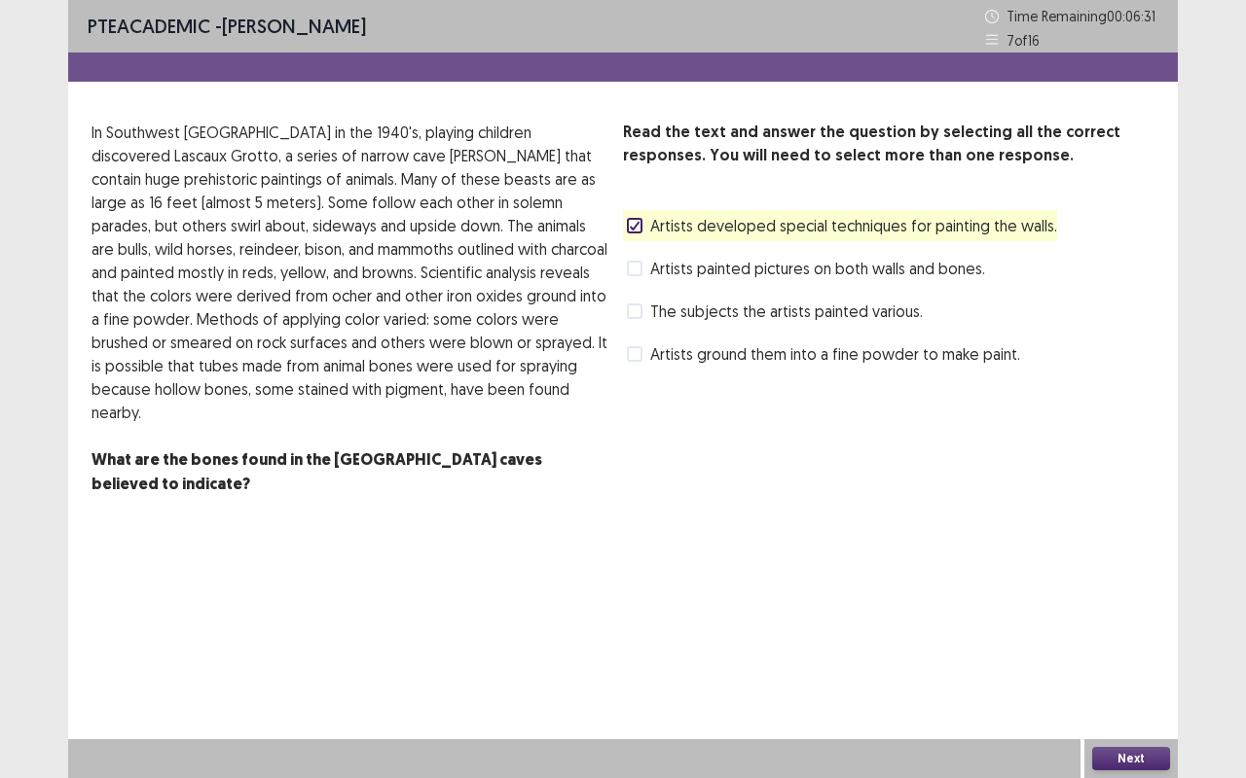
click at [651, 317] on span "The subjects the artists painted various." at bounding box center [786, 311] width 272 height 23
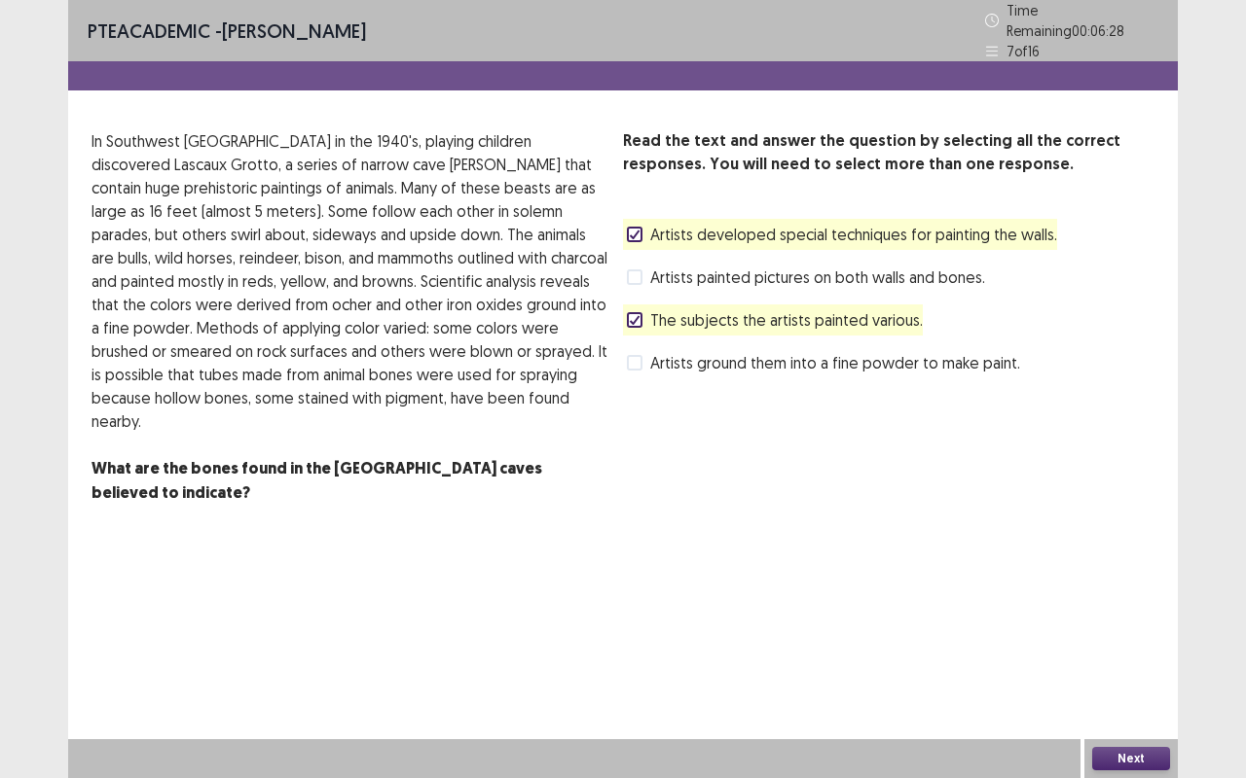
click at [1100, 613] on button "Next" at bounding box center [1131, 758] width 78 height 23
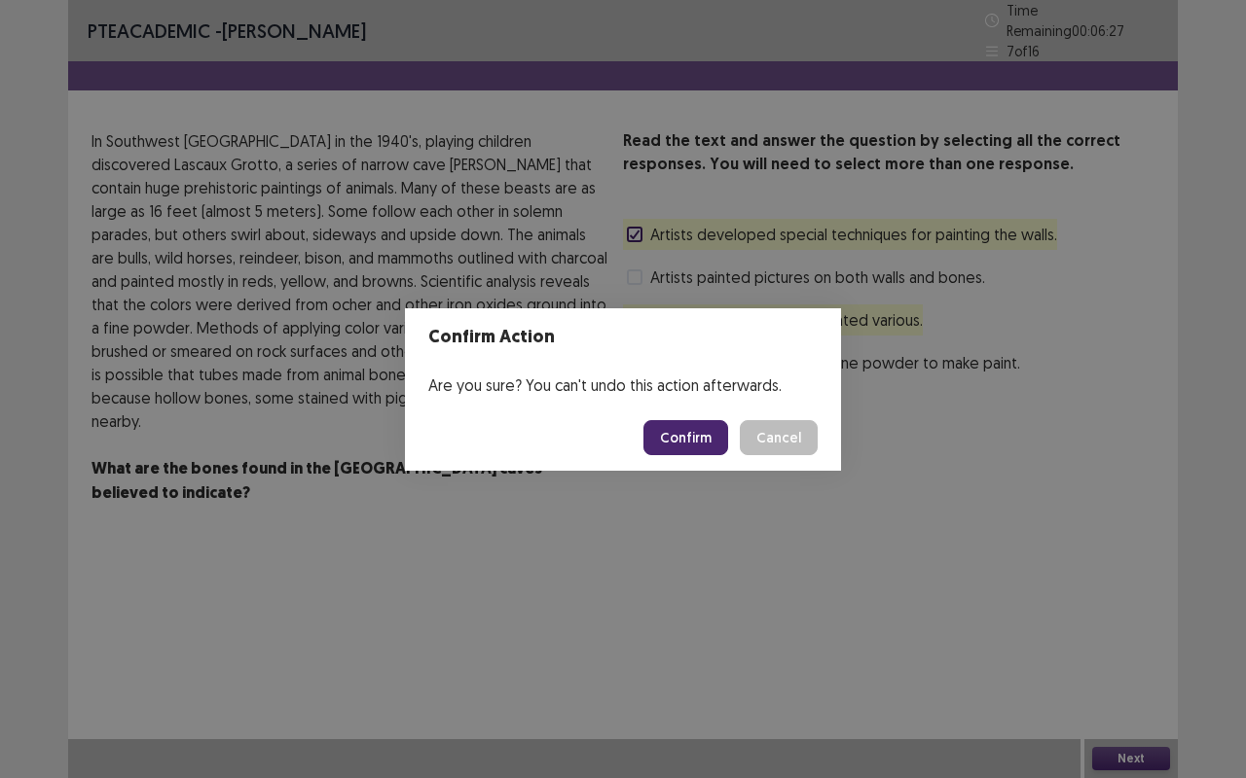
click at [717, 433] on button "Confirm" at bounding box center [685, 437] width 85 height 35
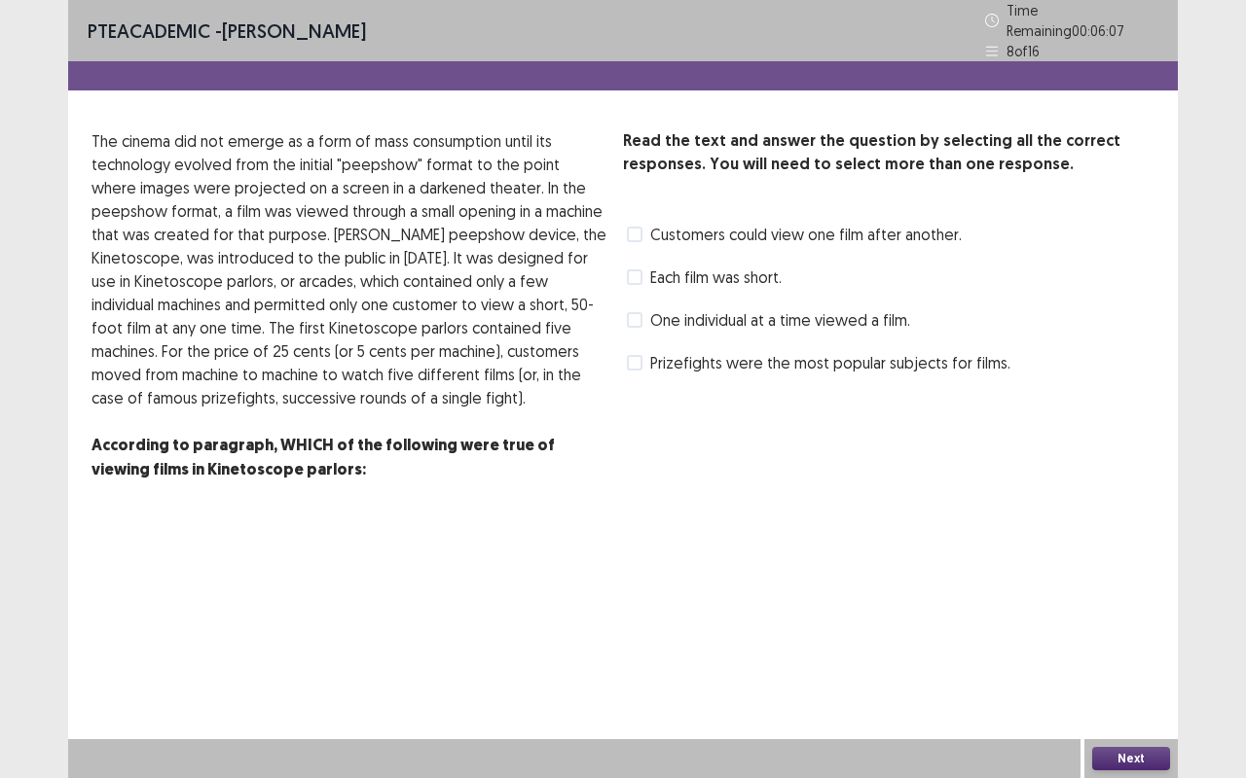
click at [634, 312] on span at bounding box center [635, 320] width 16 height 16
click at [631, 270] on span at bounding box center [635, 278] width 16 height 16
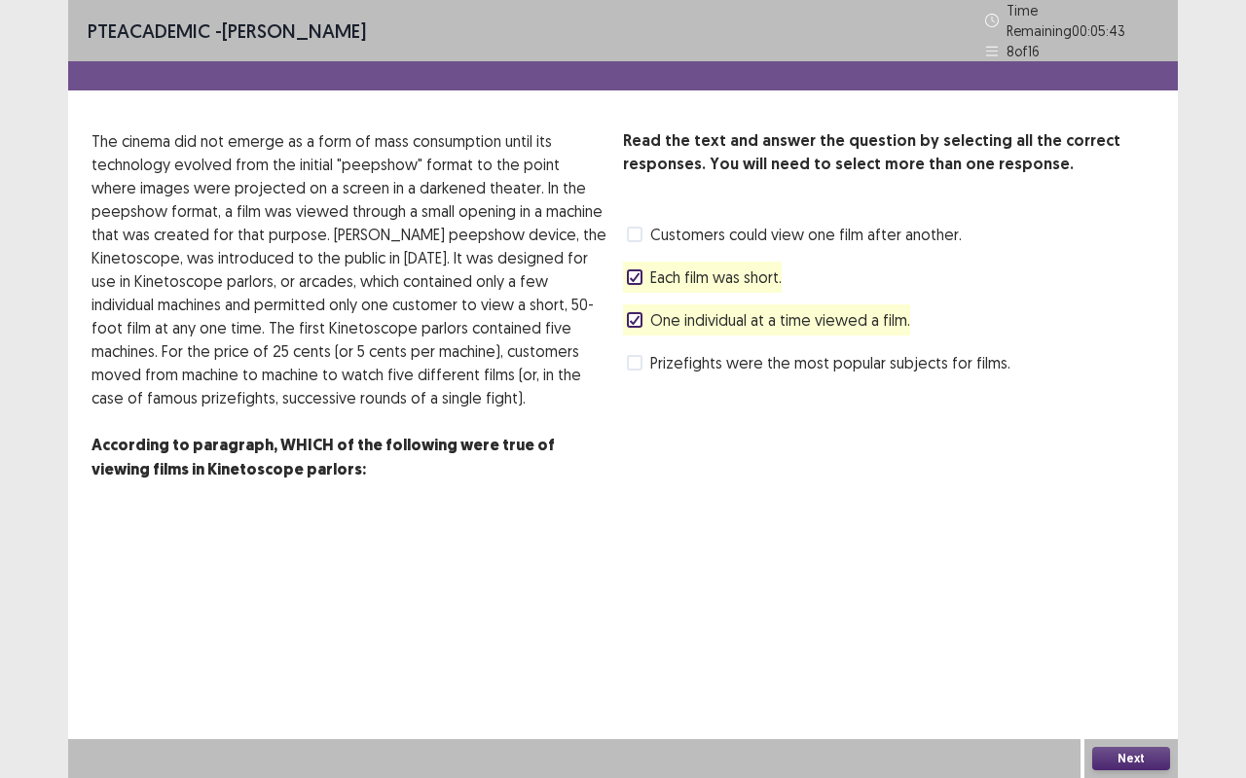
click at [1122, 613] on button "Next" at bounding box center [1131, 758] width 78 height 23
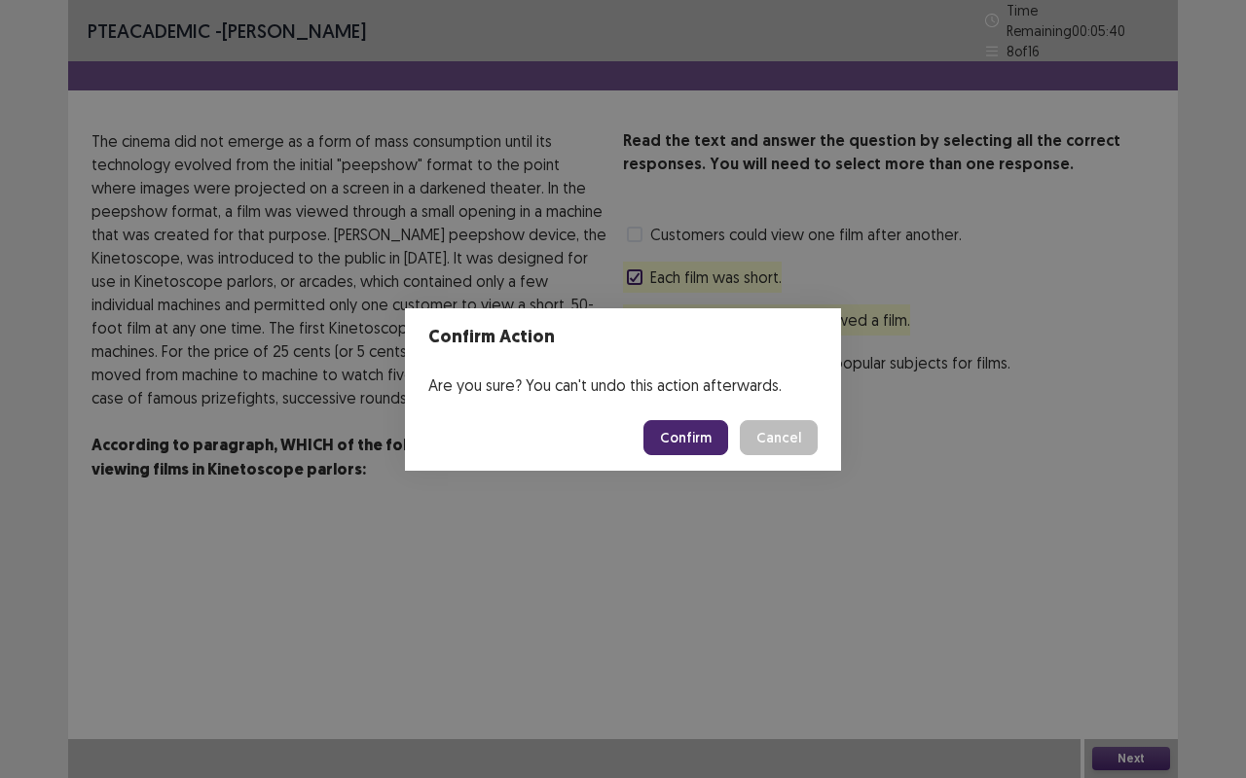
click at [705, 431] on button "Confirm" at bounding box center [685, 437] width 85 height 35
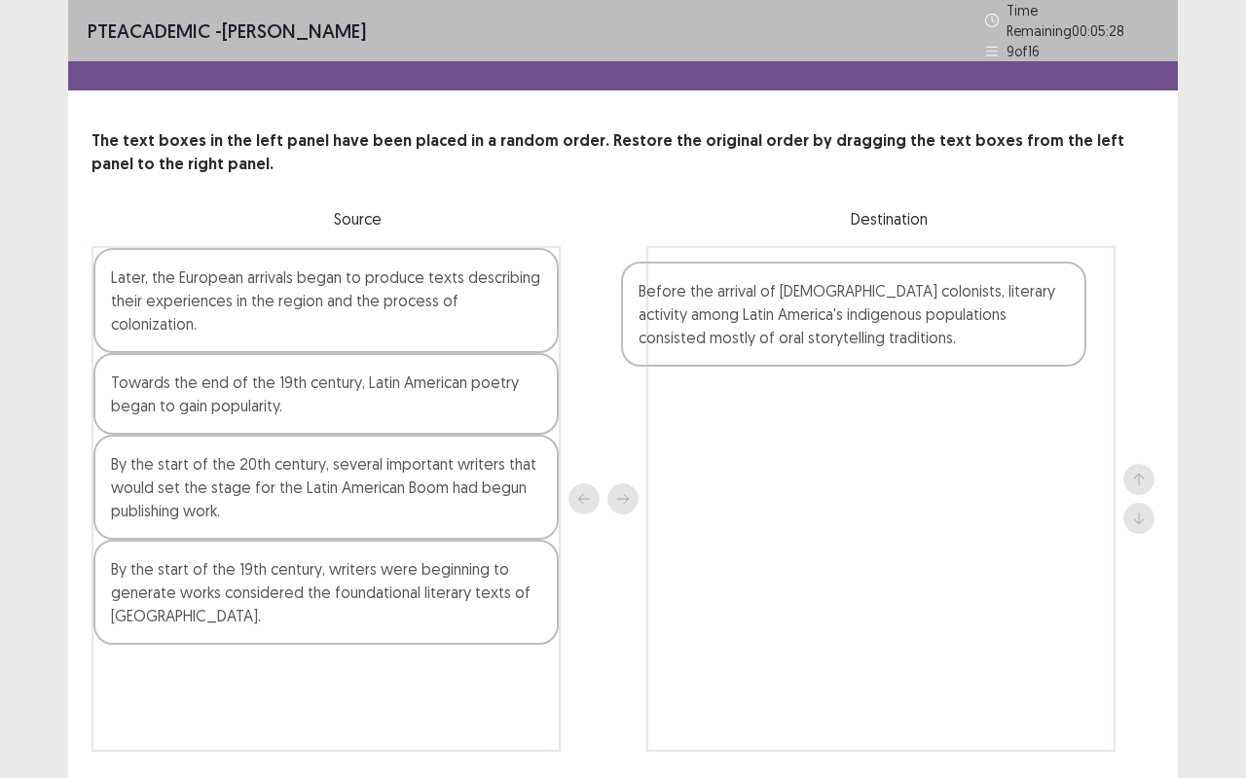
drag, startPoint x: 260, startPoint y: 457, endPoint x: 796, endPoint y: 316, distance: 554.4
click at [796, 316] on div "Later, the European arrivals began to produce texts describing their experience…" at bounding box center [622, 499] width 1063 height 506
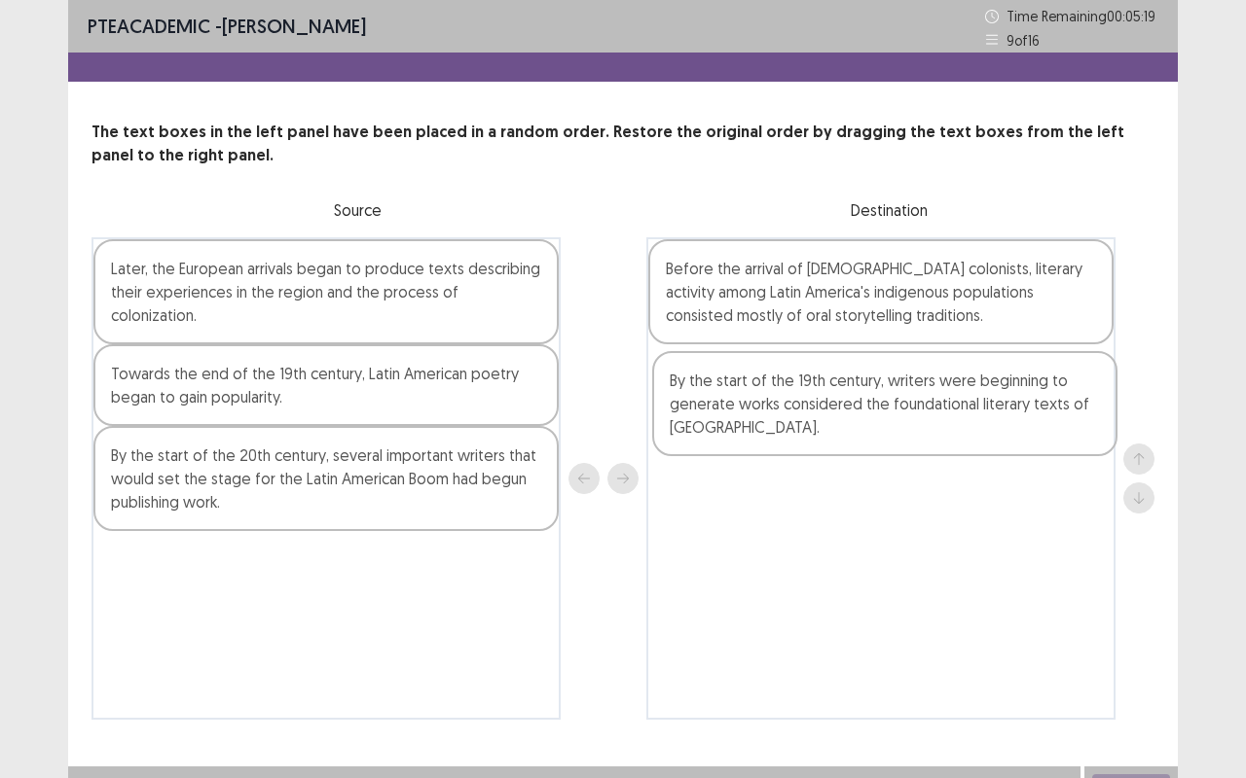
drag, startPoint x: 175, startPoint y: 576, endPoint x: 742, endPoint y: 417, distance: 589.1
click at [742, 417] on div "Later, the European arrivals began to produce texts describing their experience…" at bounding box center [622, 478] width 1063 height 483
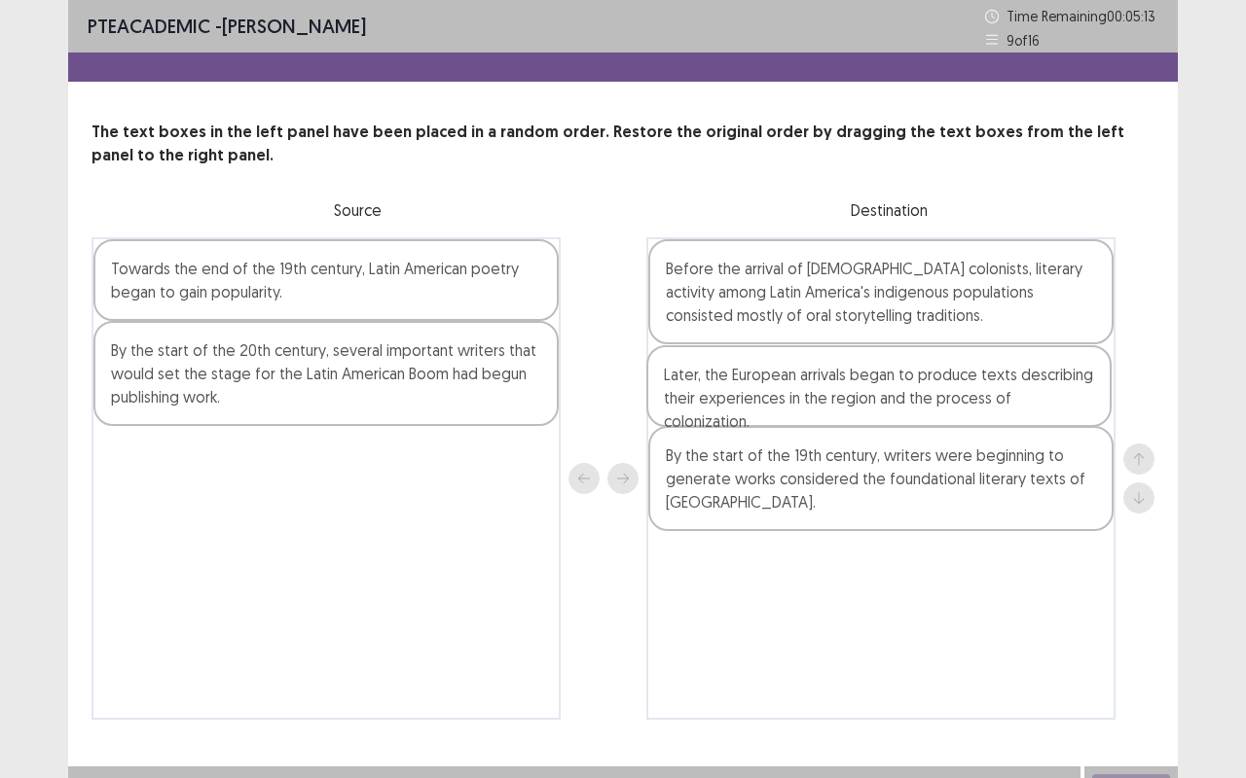
drag, startPoint x: 276, startPoint y: 293, endPoint x: 840, endPoint y: 397, distance: 573.0
click at [840, 397] on div "Later, the European arrivals began to produce texts describing their experience…" at bounding box center [622, 478] width 1063 height 483
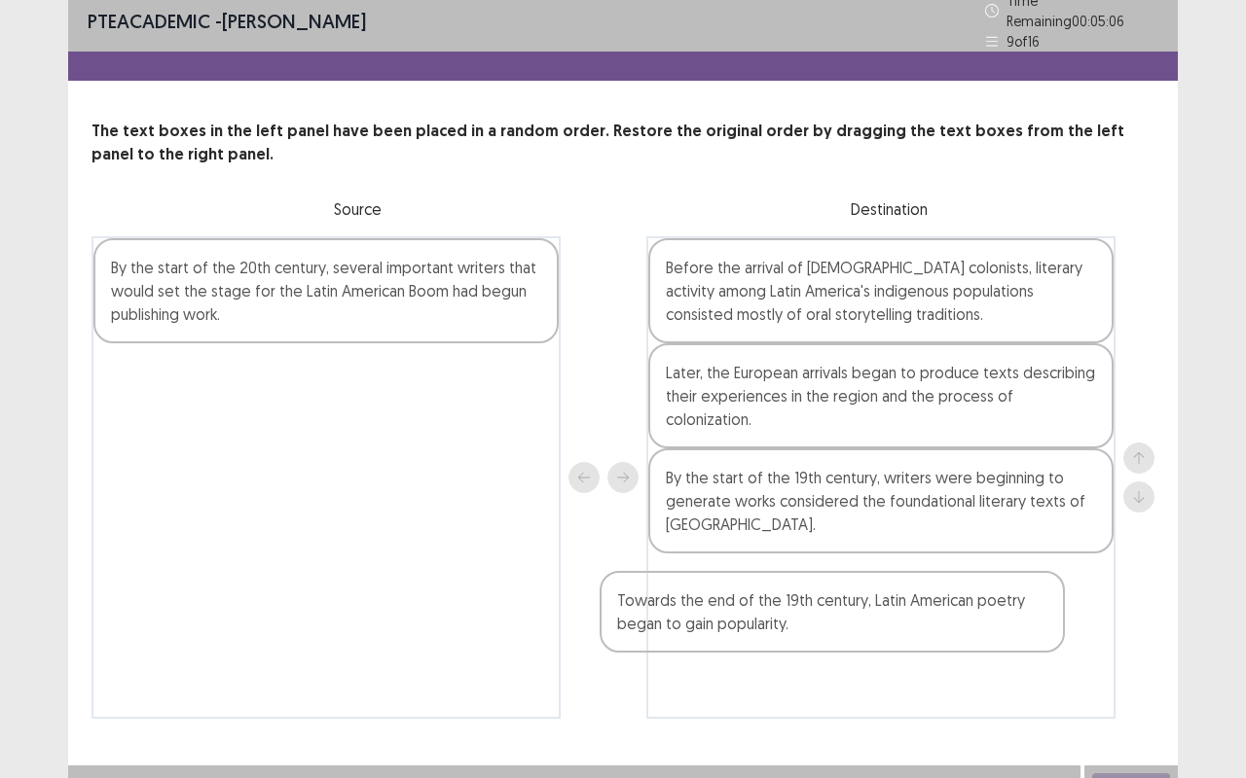
scroll to position [27, 0]
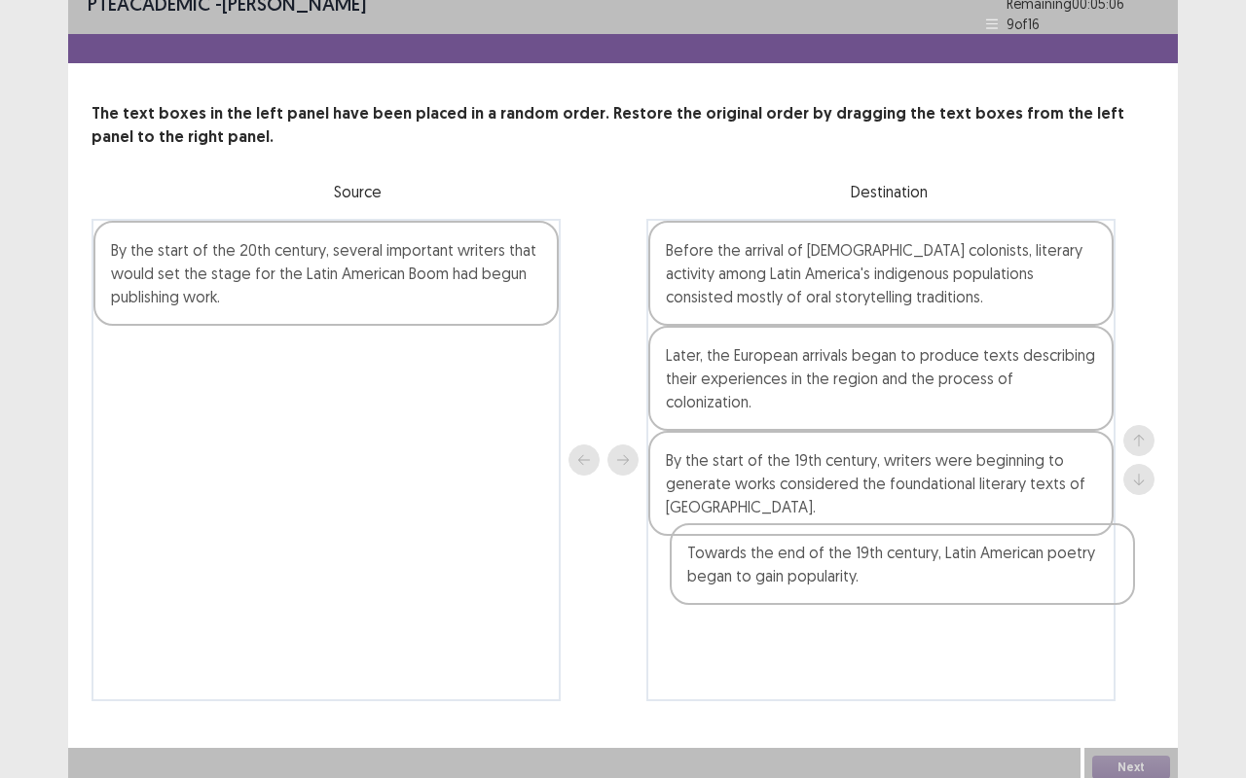
drag, startPoint x: 317, startPoint y: 298, endPoint x: 905, endPoint y: 572, distance: 648.7
click at [905, 572] on div "Towards the end of the 19th century, Latin American poetry began to gain popula…" at bounding box center [622, 460] width 1063 height 483
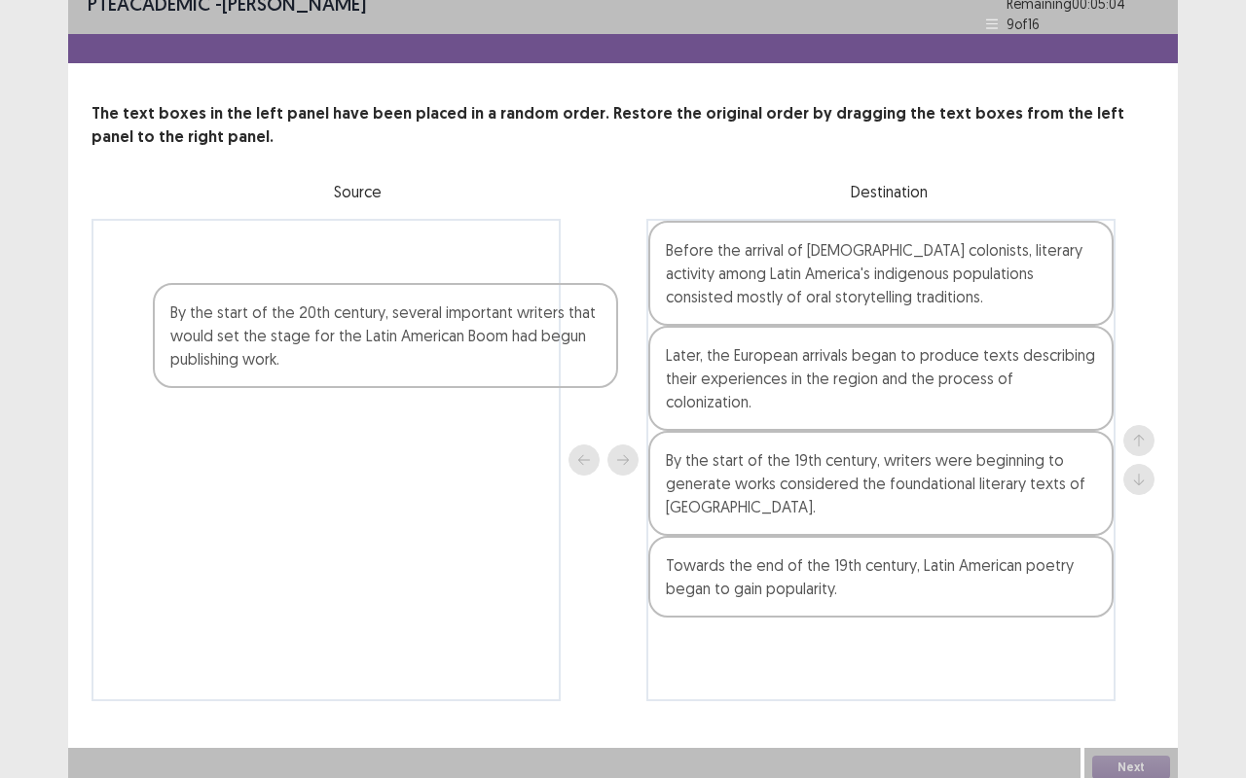
drag, startPoint x: 395, startPoint y: 263, endPoint x: 735, endPoint y: 541, distance: 439.1
click at [735, 541] on div "By the start of the 20th century, several important writers that would set the …" at bounding box center [622, 460] width 1063 height 483
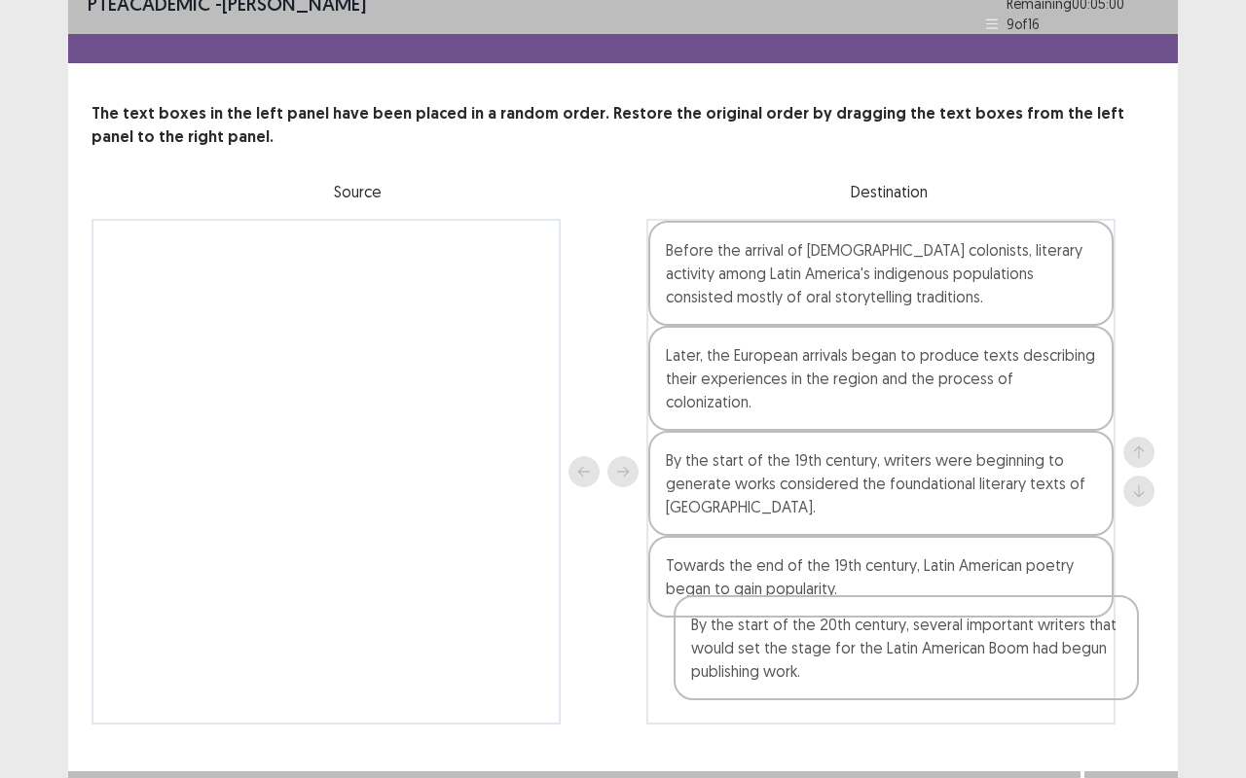
drag, startPoint x: 767, startPoint y: 580, endPoint x: 792, endPoint y: 679, distance: 102.4
click at [792, 613] on div "Before the arrival of European colonists, literary activity among Latin America…" at bounding box center [880, 472] width 469 height 506
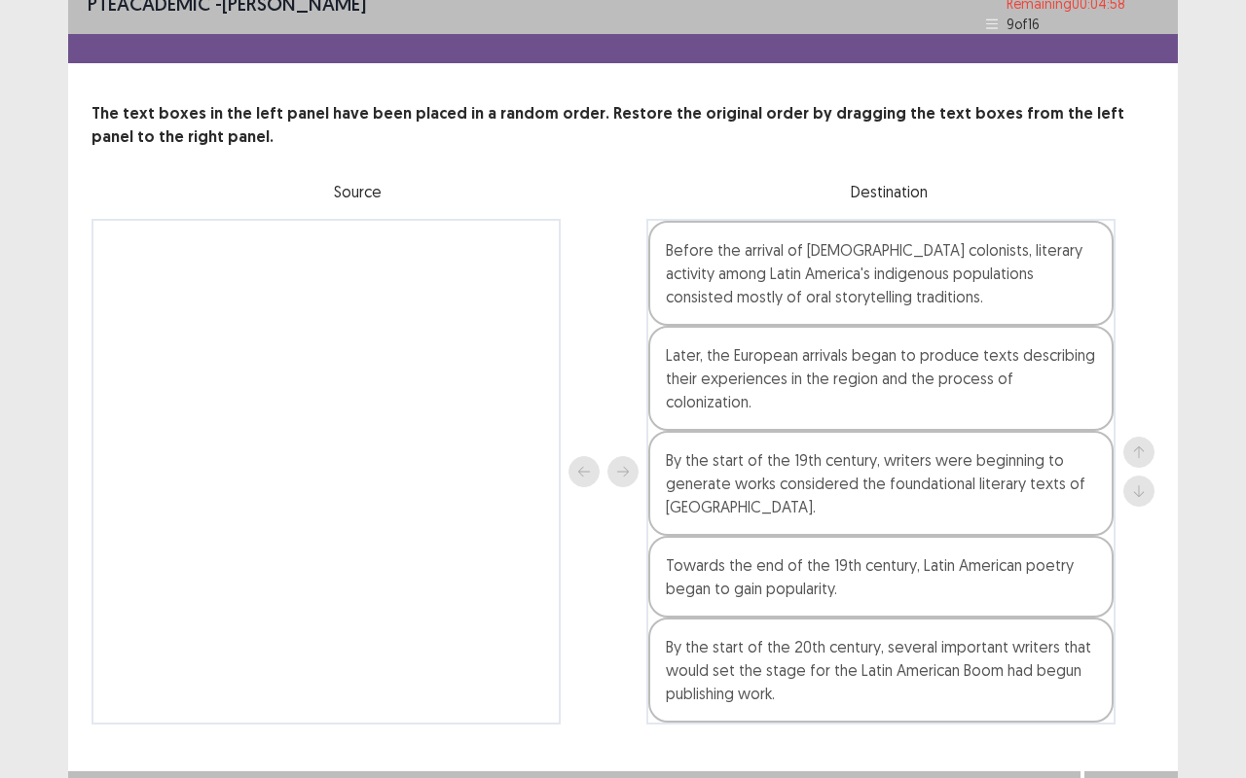
click at [1093, 613] on button "Next" at bounding box center [1131, 790] width 78 height 23
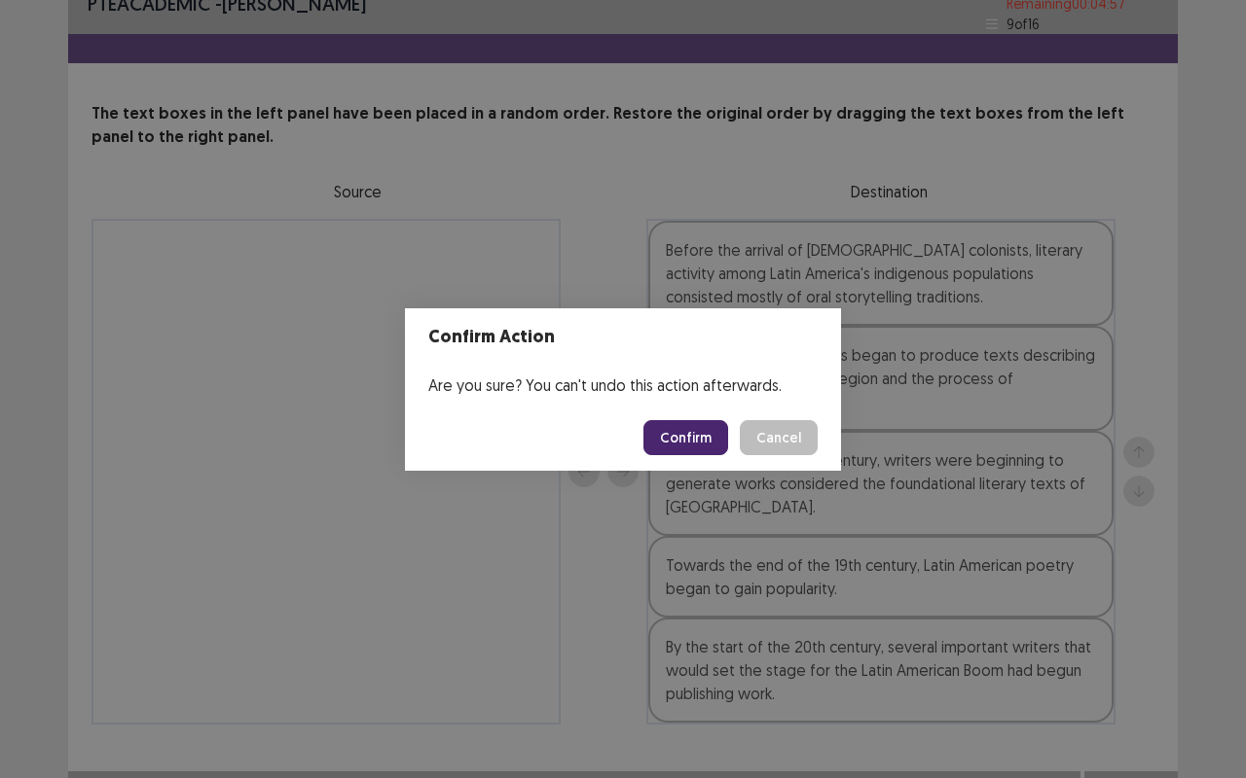
click at [706, 442] on button "Confirm" at bounding box center [685, 437] width 85 height 35
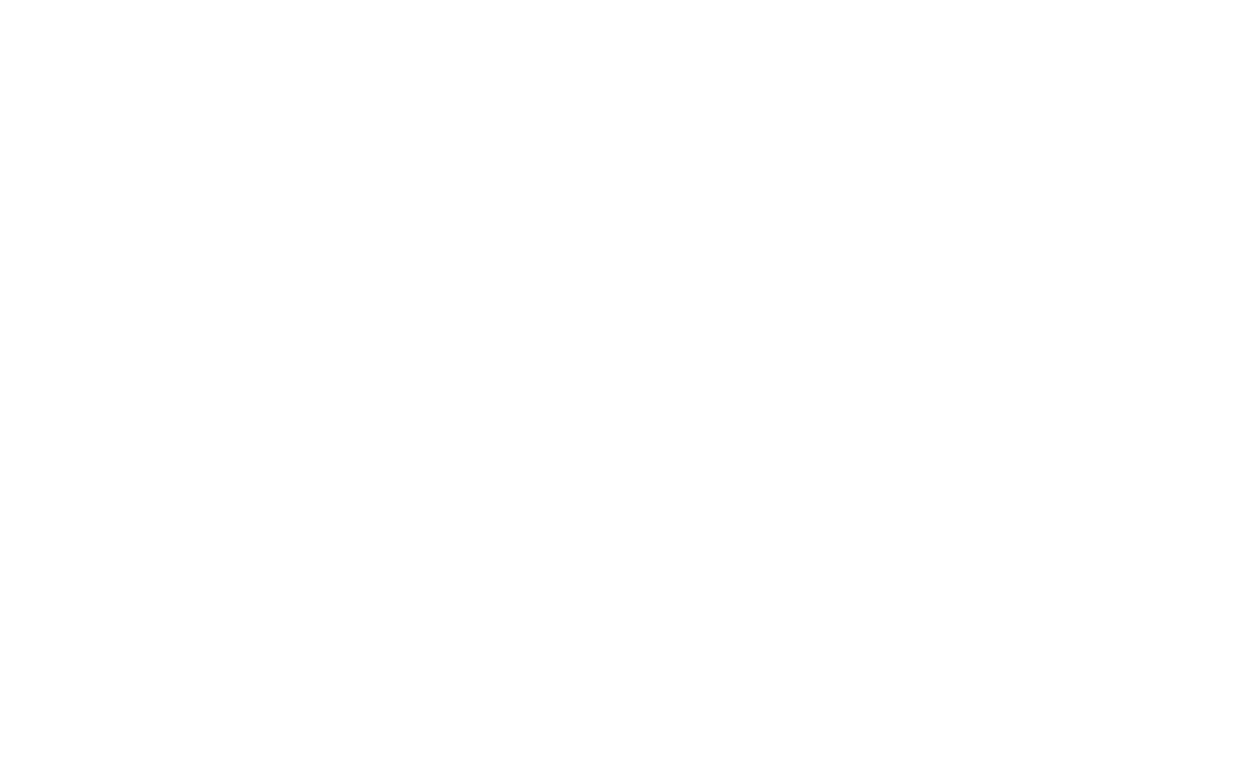
scroll to position [0, 0]
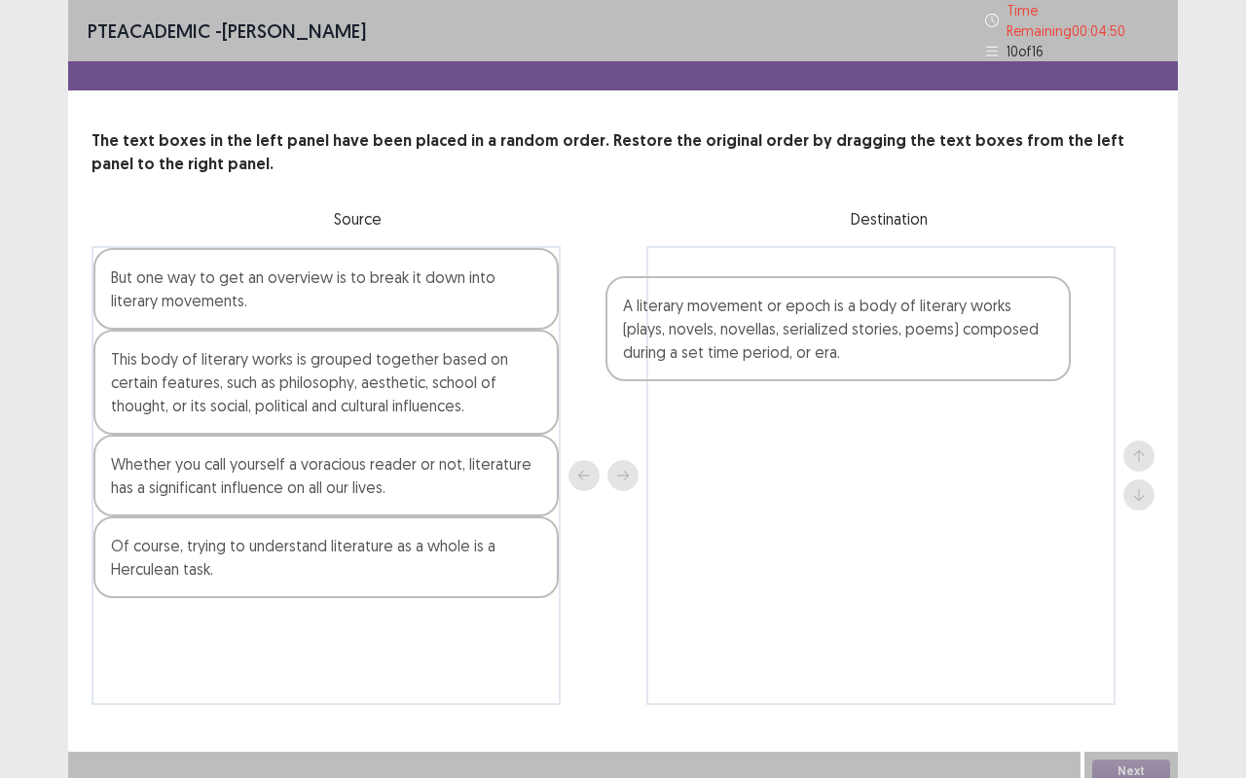
drag, startPoint x: 211, startPoint y: 370, endPoint x: 756, endPoint y: 324, distance: 546.8
click at [756, 324] on div "But one way to get an overview is to break it down into literary movements. A l…" at bounding box center [622, 475] width 1063 height 459
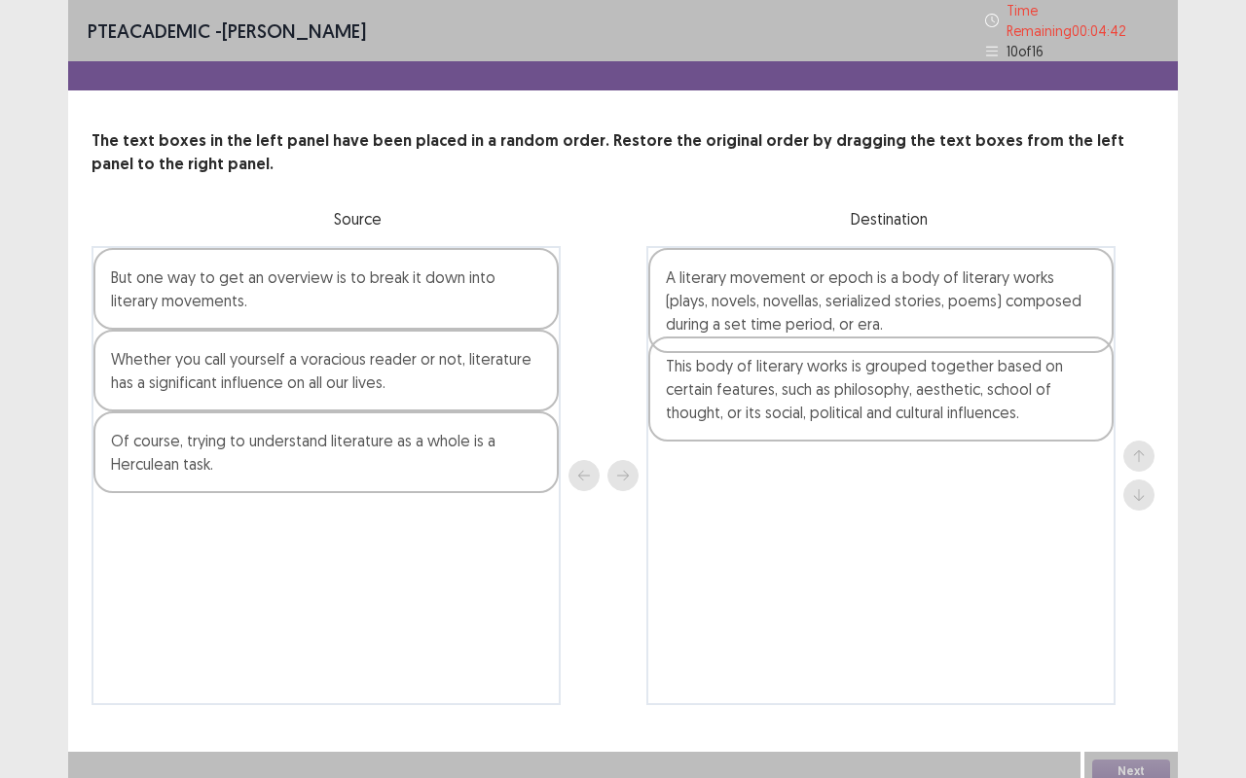
drag, startPoint x: 261, startPoint y: 374, endPoint x: 826, endPoint y: 390, distance: 565.6
click at [826, 390] on div "But one way to get an overview is to break it down into literary movements. Thi…" at bounding box center [622, 475] width 1063 height 459
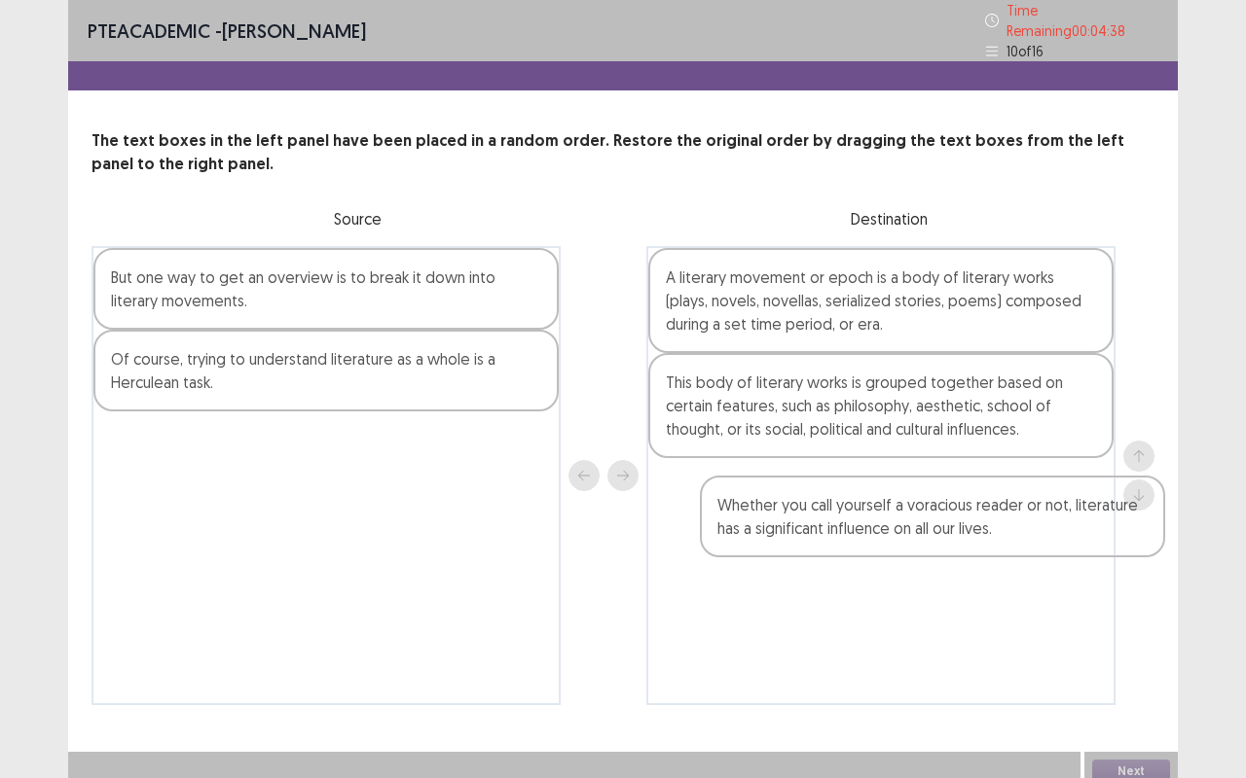
drag, startPoint x: 245, startPoint y: 380, endPoint x: 864, endPoint y: 537, distance: 638.6
click at [864, 537] on div "But one way to get an overview is to break it down into literary movements. Whe…" at bounding box center [622, 475] width 1063 height 459
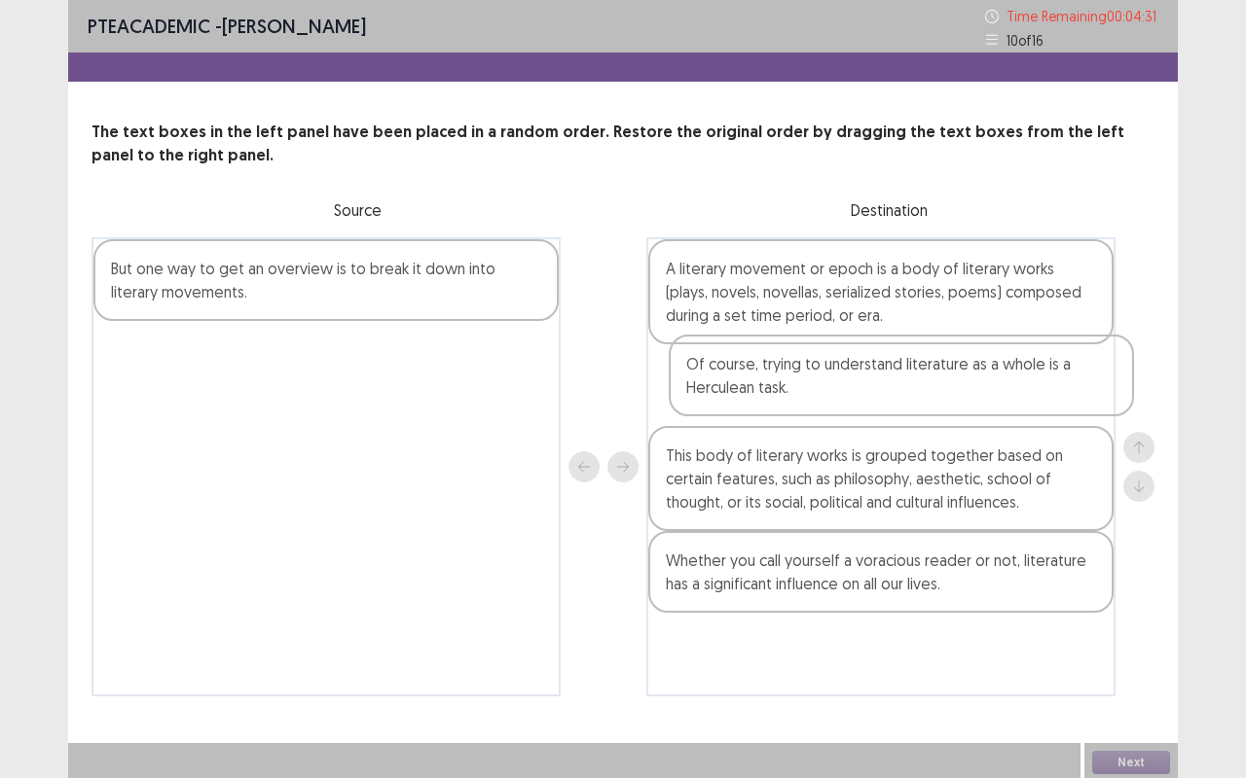
drag, startPoint x: 272, startPoint y: 366, endPoint x: 855, endPoint y: 381, distance: 583.1
click at [855, 381] on div "But one way to get an overview is to break it down into literary movements. Of …" at bounding box center [622, 466] width 1063 height 459
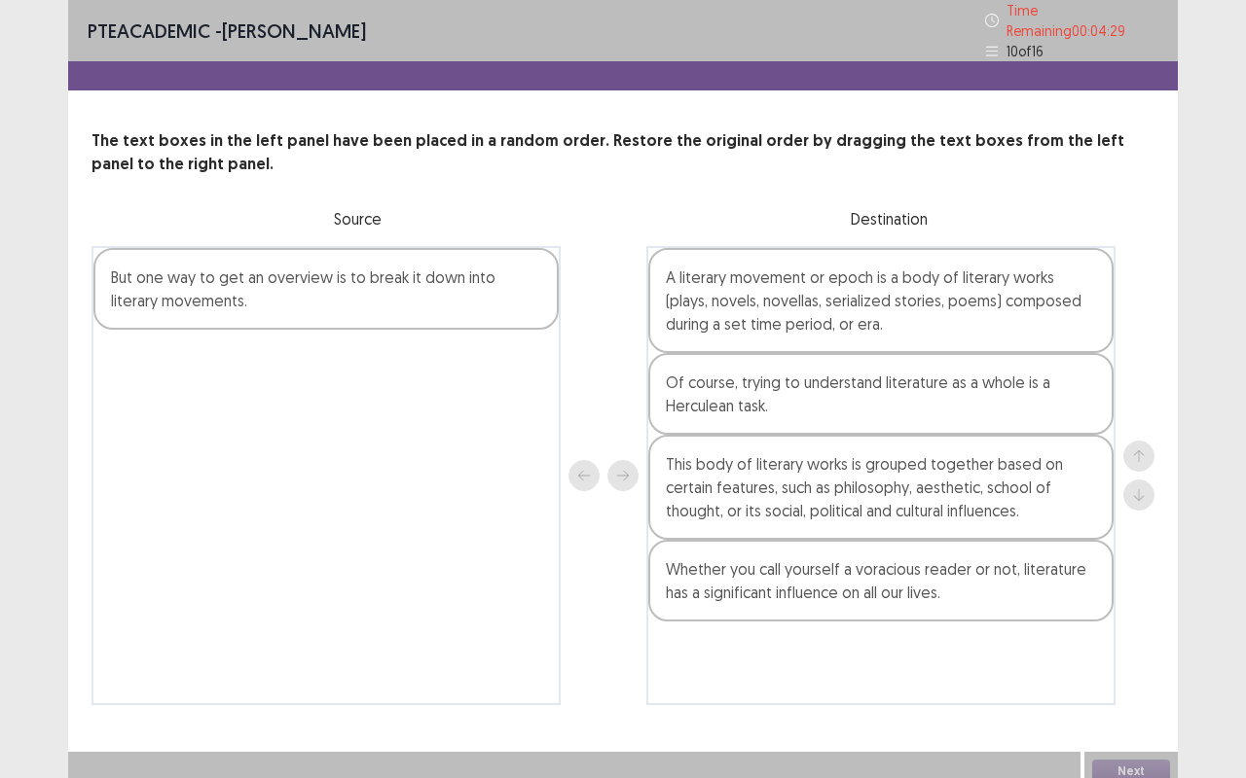
drag, startPoint x: 249, startPoint y: 264, endPoint x: 581, endPoint y: 455, distance: 383.2
click at [581, 455] on div "But one way to get an overview is to break it down into literary movements. A l…" at bounding box center [622, 475] width 1063 height 459
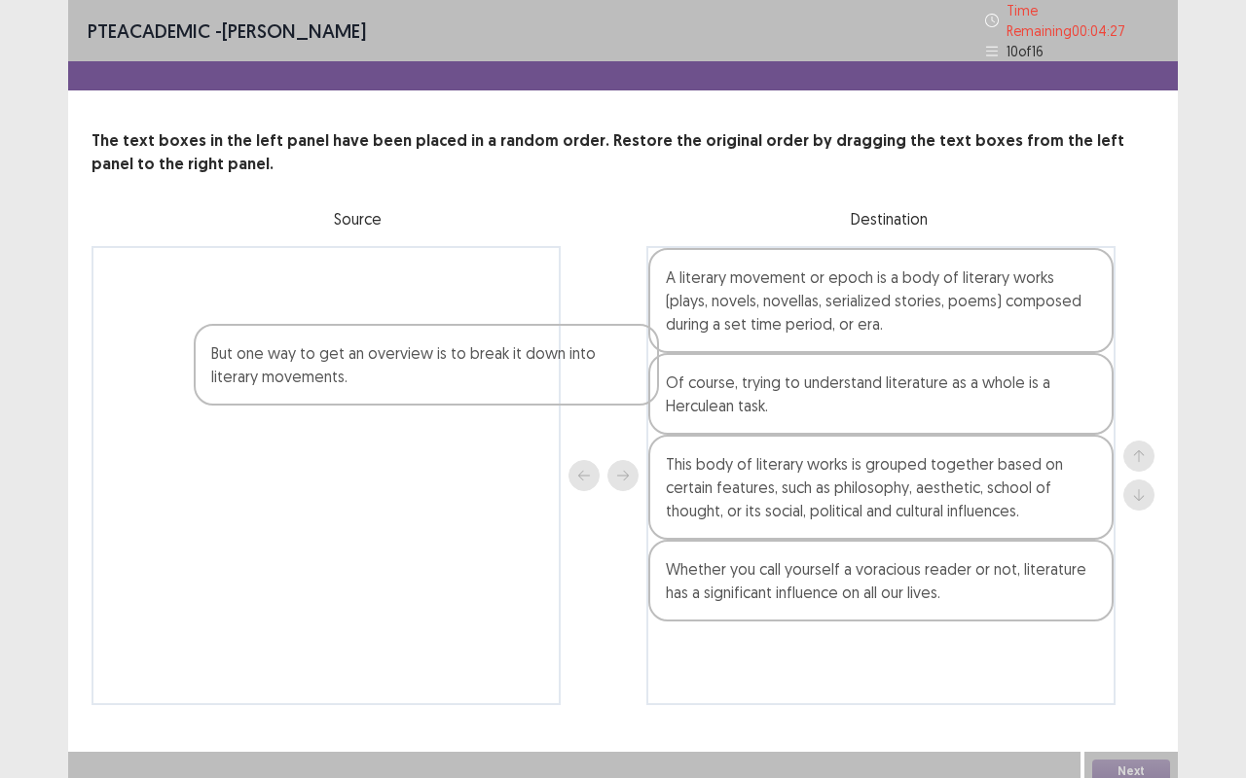
drag, startPoint x: 263, startPoint y: 271, endPoint x: 751, endPoint y: 595, distance: 586.2
click at [751, 595] on div "But one way to get an overview is to break it down into literary movements. A l…" at bounding box center [622, 475] width 1063 height 459
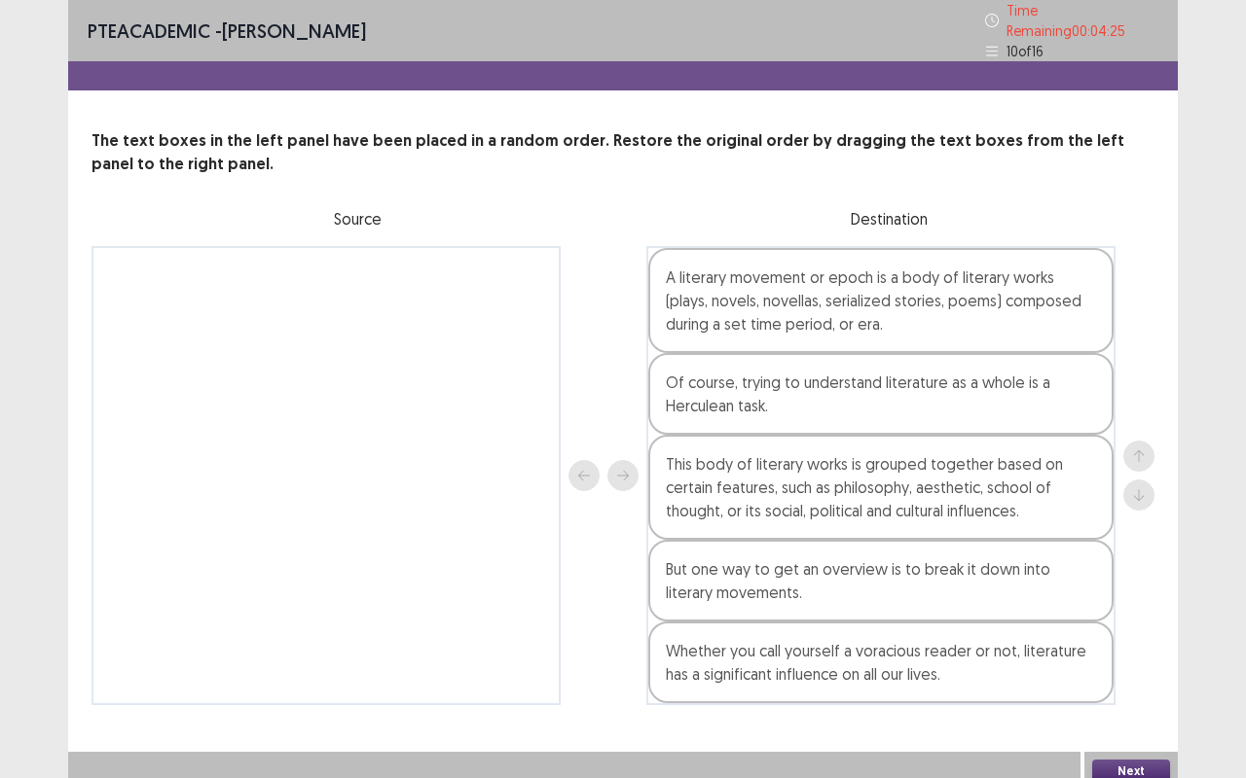
scroll to position [4, 0]
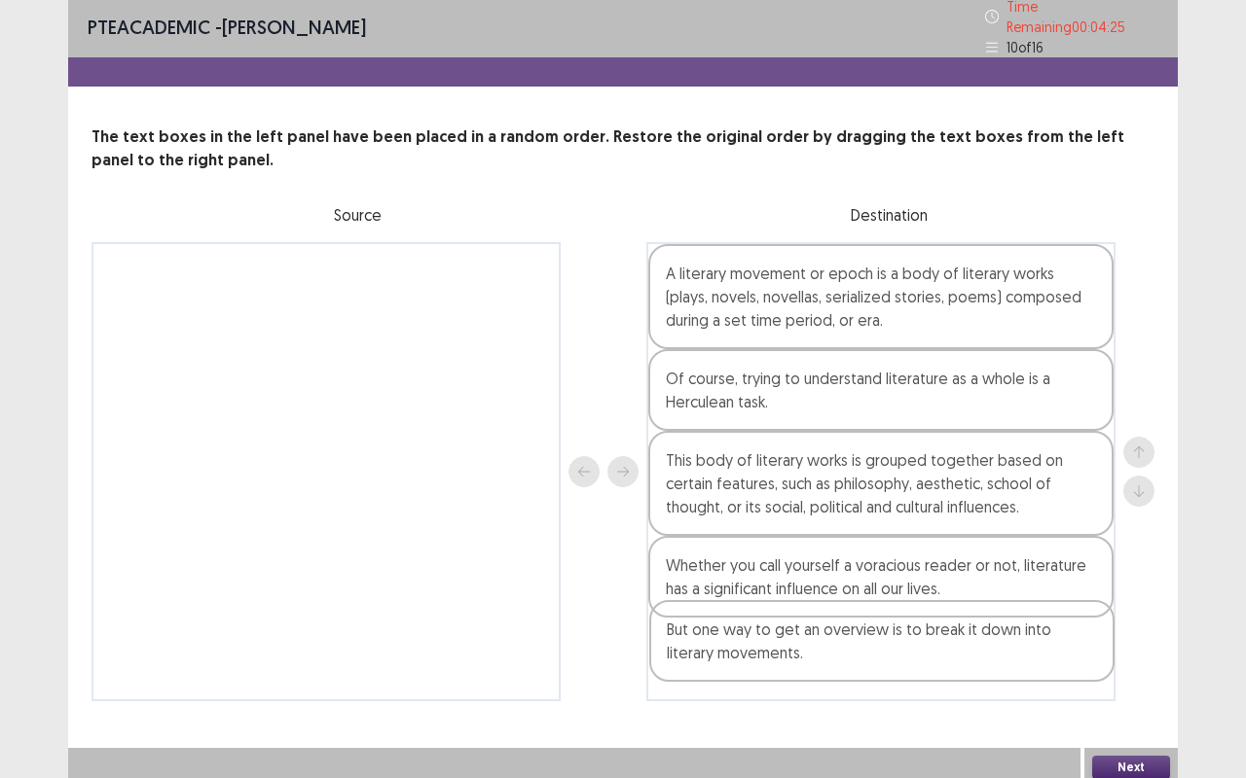
drag, startPoint x: 746, startPoint y: 572, endPoint x: 750, endPoint y: 656, distance: 83.8
click at [750, 613] on div "A literary movement or epoch is a body of literary works (plays, novels, novell…" at bounding box center [880, 471] width 469 height 459
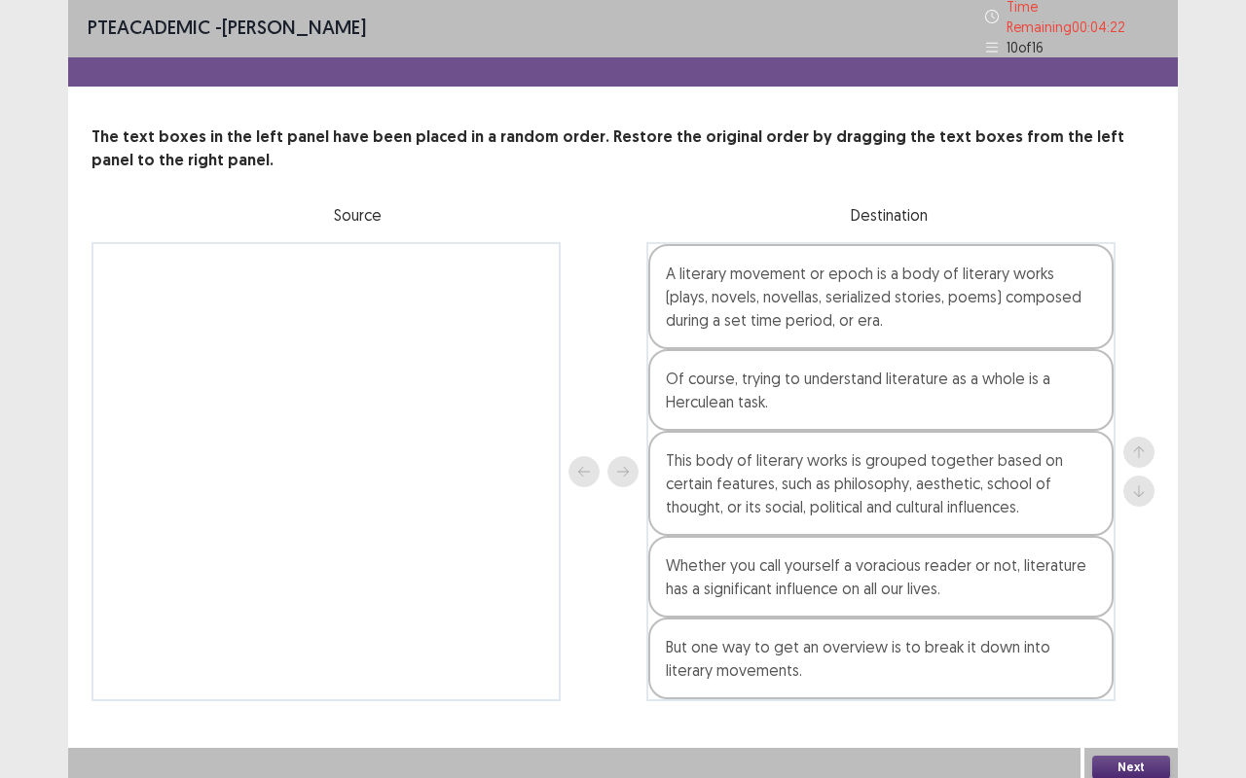
click at [1125, 613] on button "Next" at bounding box center [1131, 767] width 78 height 23
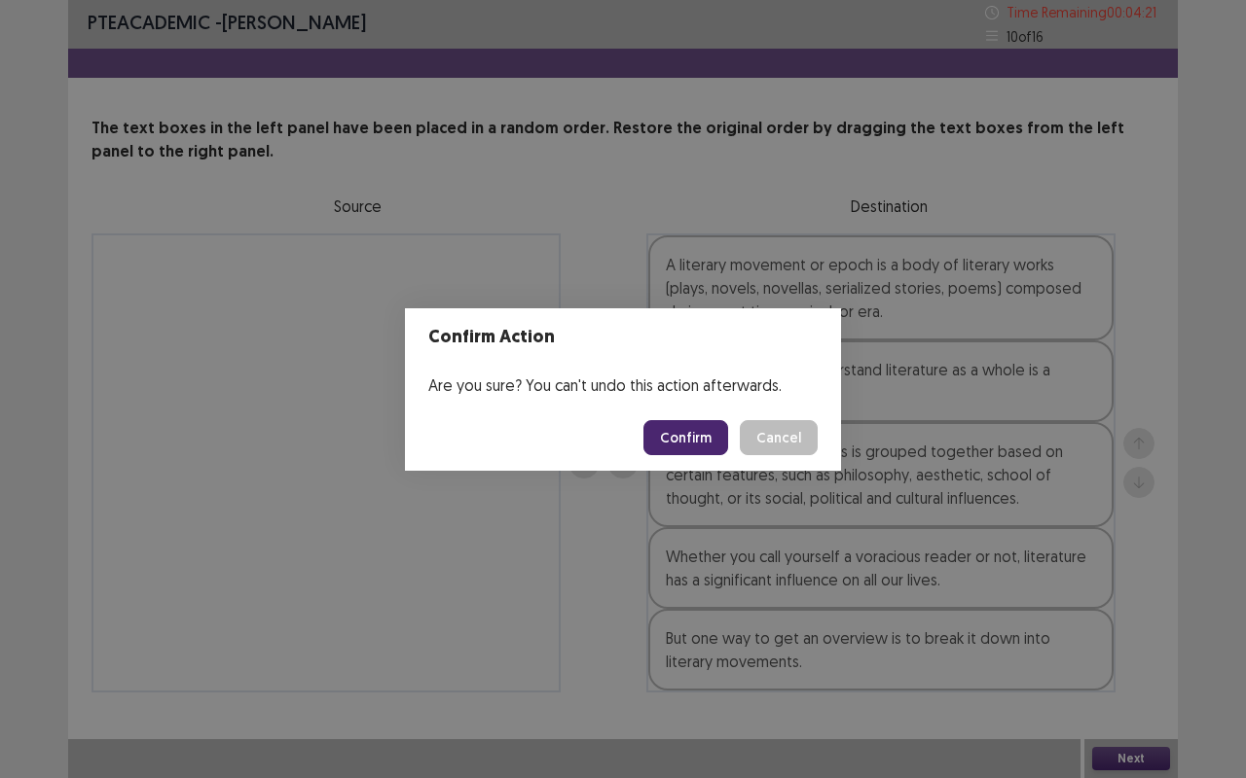
click at [693, 435] on button "Confirm" at bounding box center [685, 437] width 85 height 35
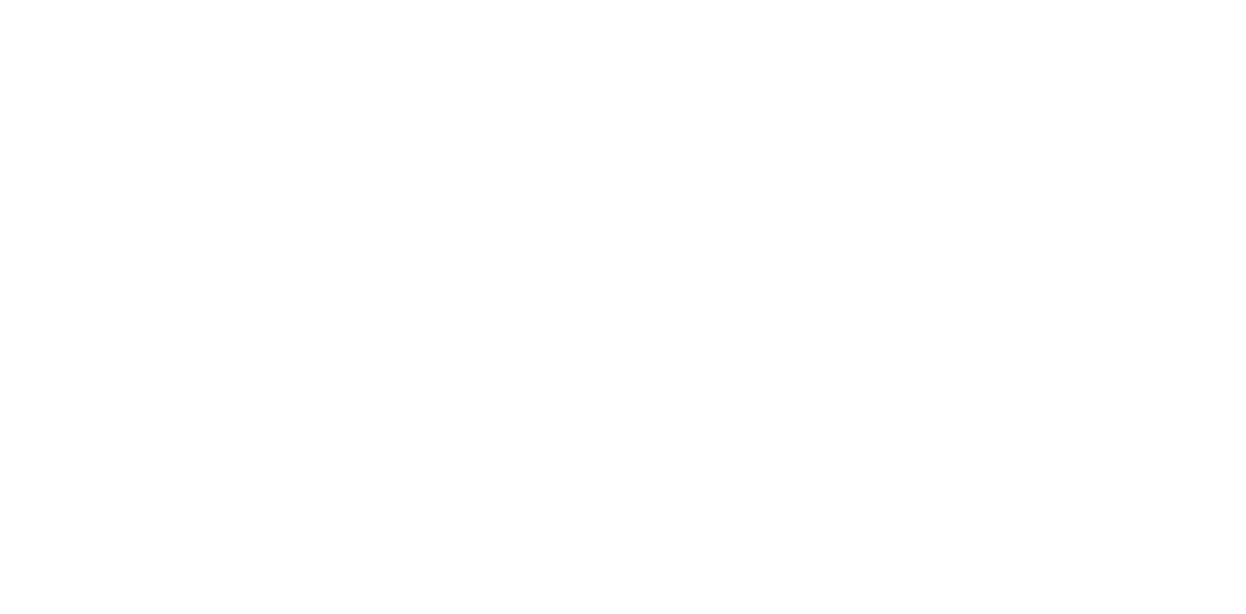
scroll to position [0, 0]
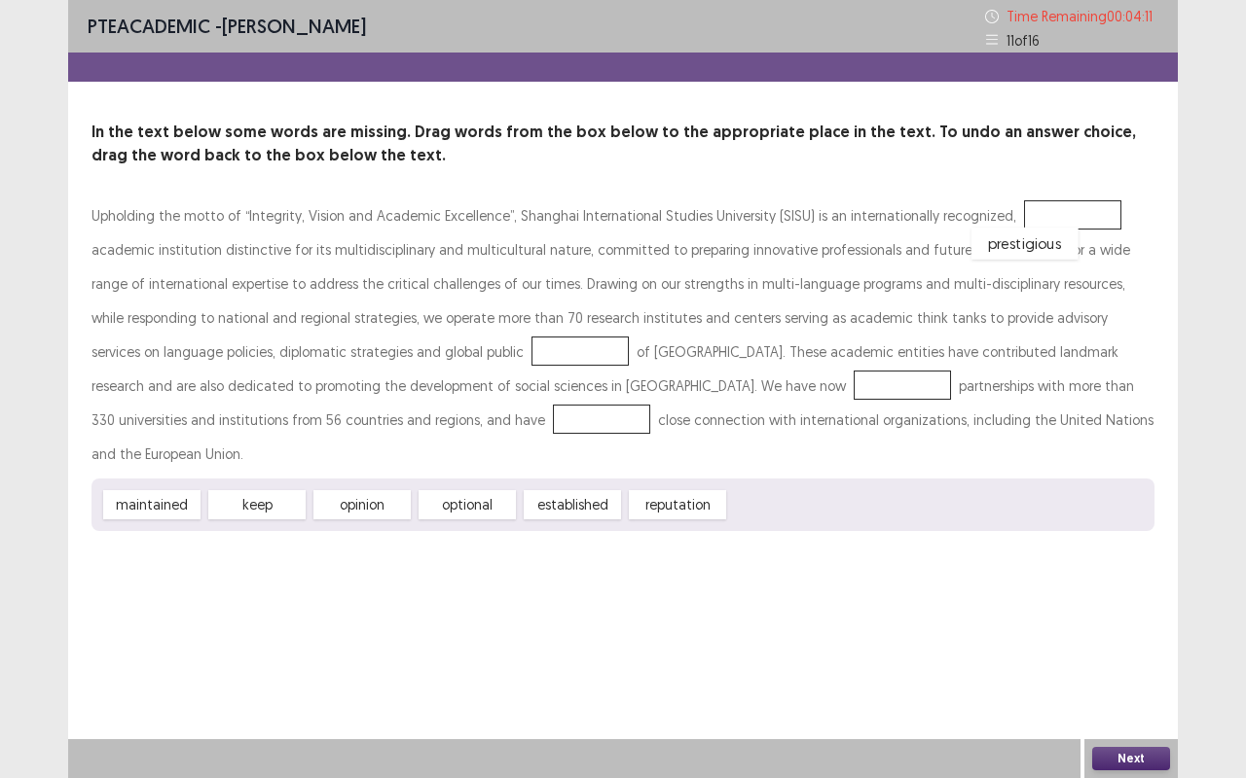
drag, startPoint x: 769, startPoint y: 473, endPoint x: 1010, endPoint y: 214, distance: 353.9
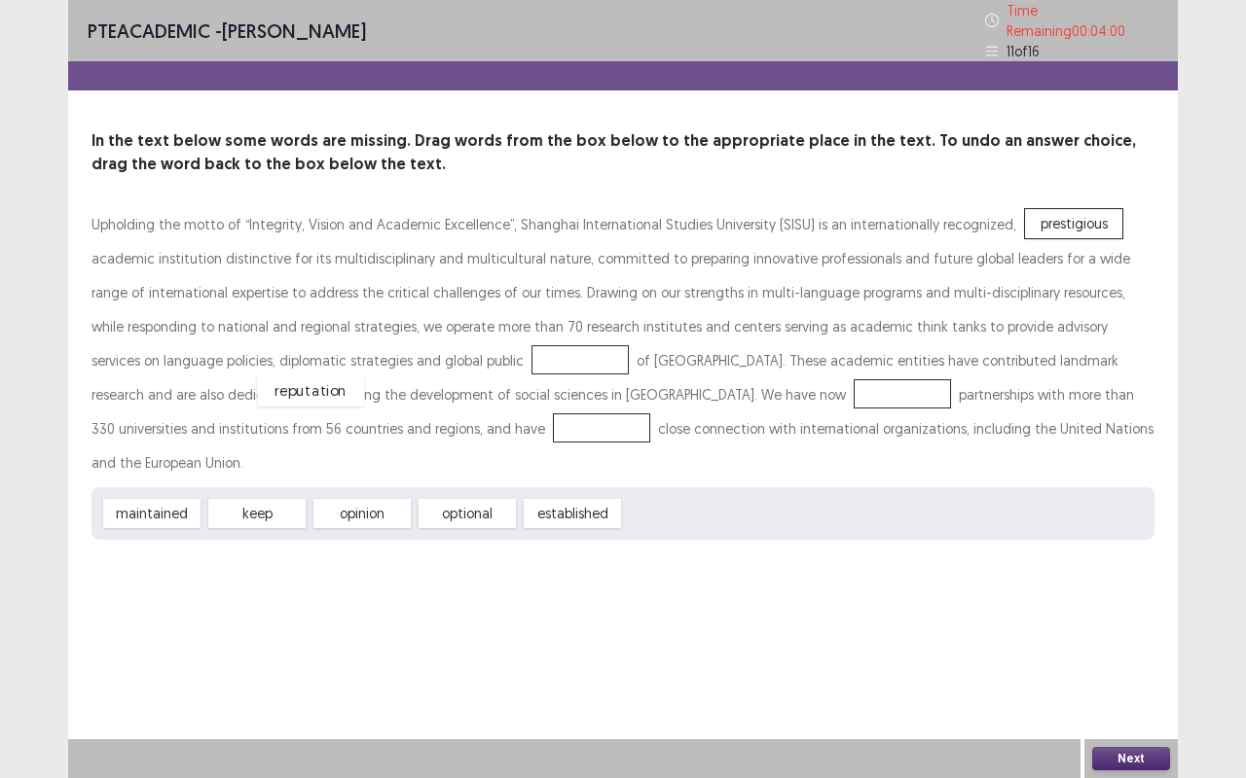
drag, startPoint x: 660, startPoint y: 477, endPoint x: 294, endPoint y: 353, distance: 386.2
drag, startPoint x: 166, startPoint y: 475, endPoint x: 396, endPoint y: 387, distance: 245.8
drag, startPoint x: 162, startPoint y: 481, endPoint x: 148, endPoint y: 414, distance: 68.5
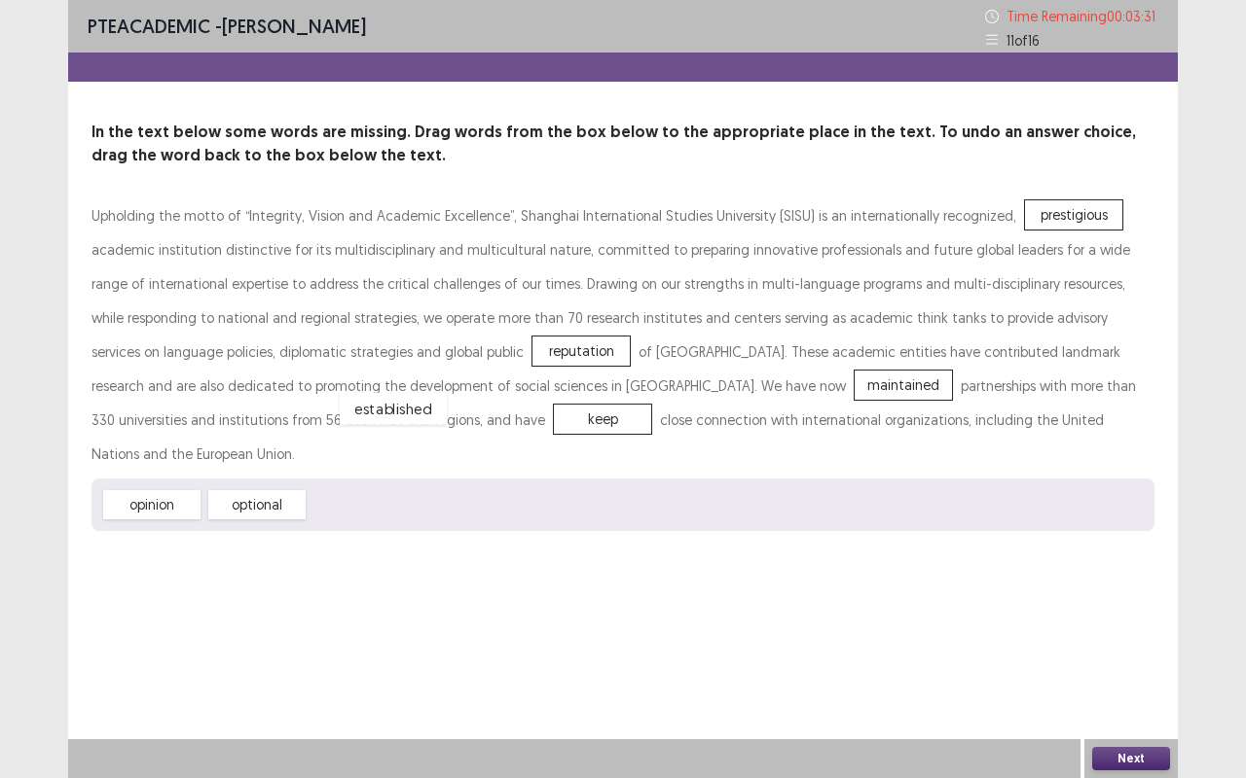
drag, startPoint x: 343, startPoint y: 471, endPoint x: 374, endPoint y: 373, distance: 103.1
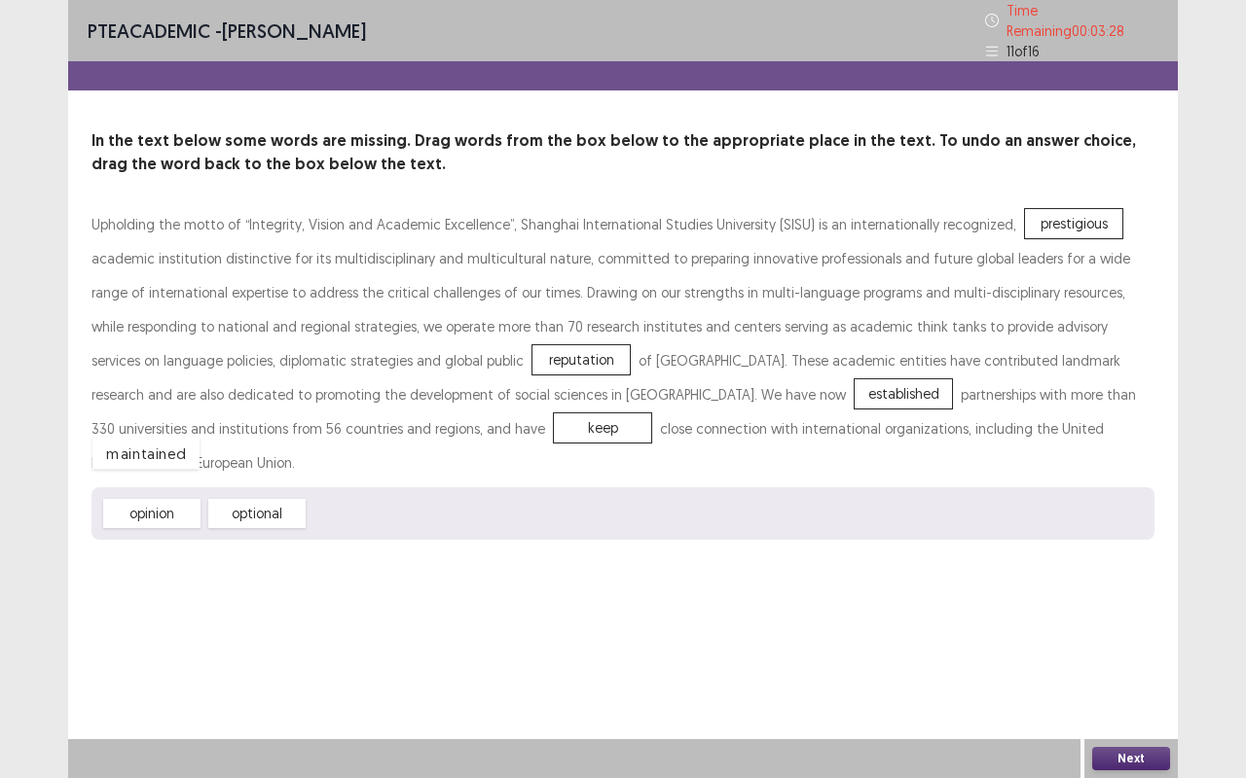
drag, startPoint x: 360, startPoint y: 472, endPoint x: 144, endPoint y: 412, distance: 224.3
click at [1106, 613] on button "Next" at bounding box center [1131, 758] width 78 height 23
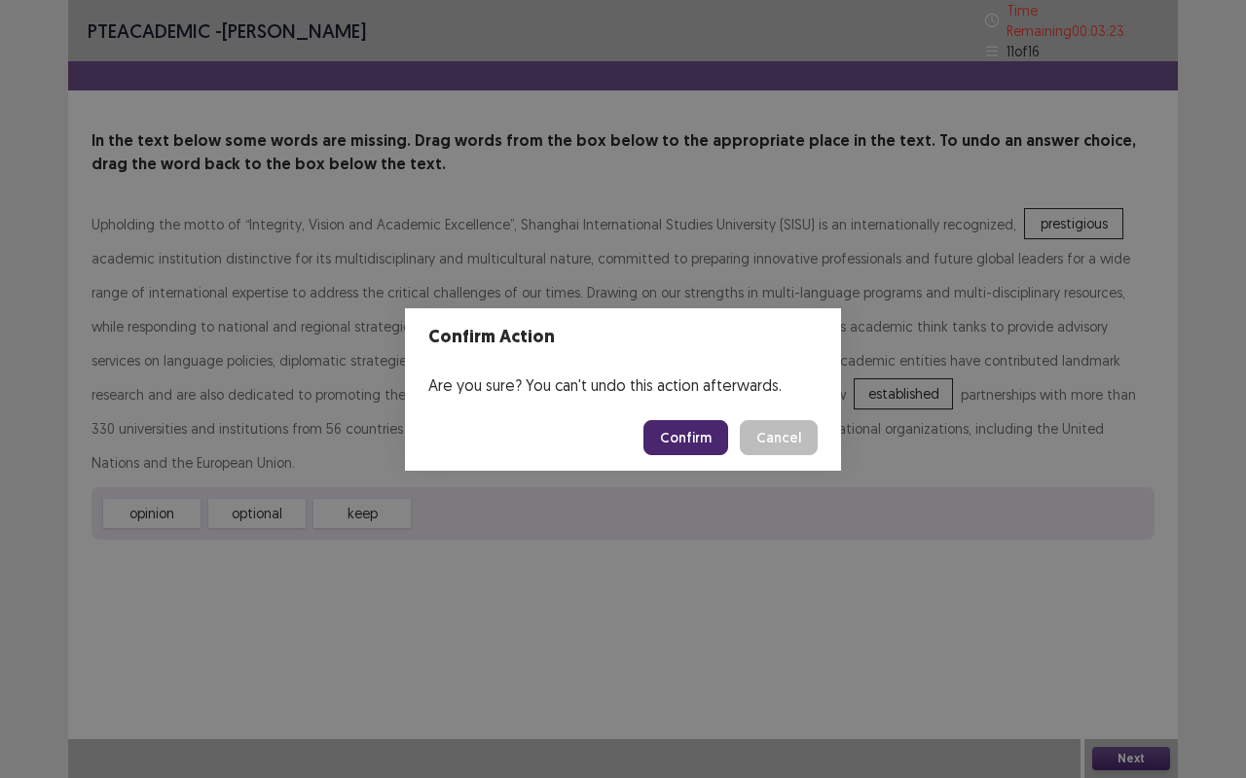
click at [683, 429] on button "Confirm" at bounding box center [685, 437] width 85 height 35
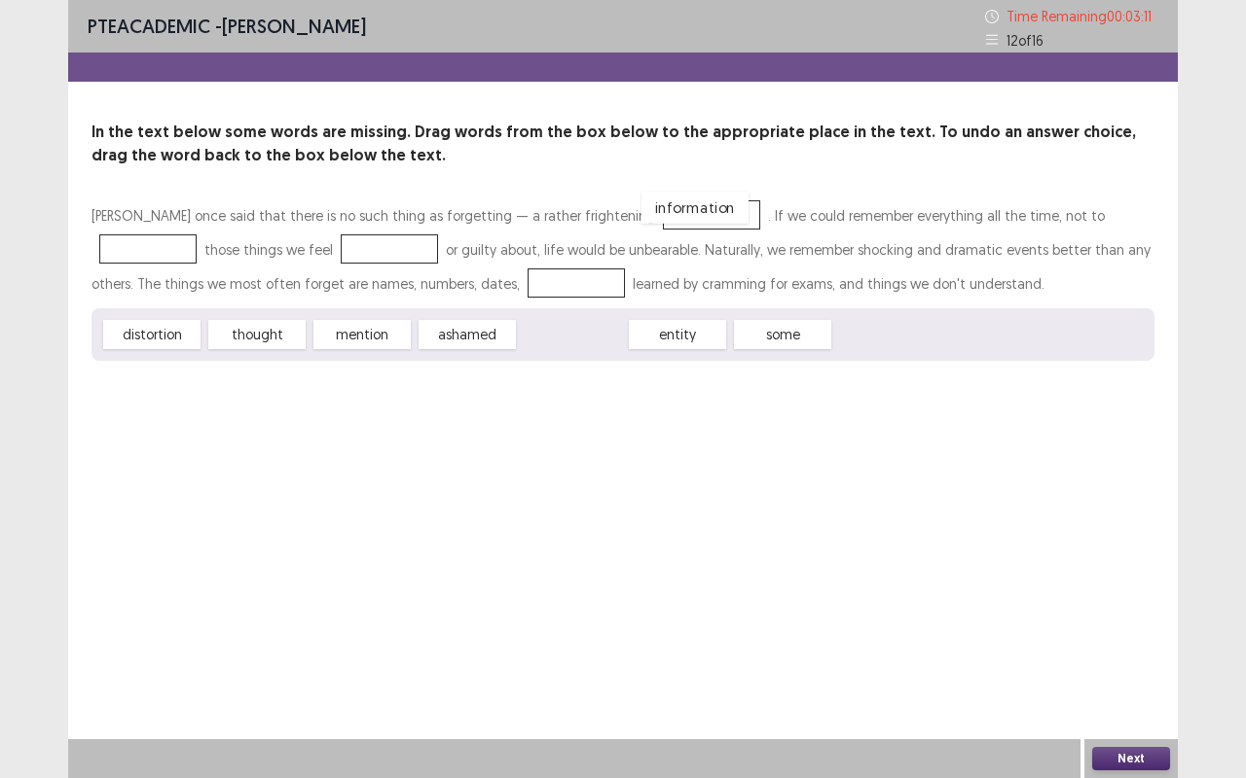
drag, startPoint x: 591, startPoint y: 331, endPoint x: 726, endPoint y: 193, distance: 193.4
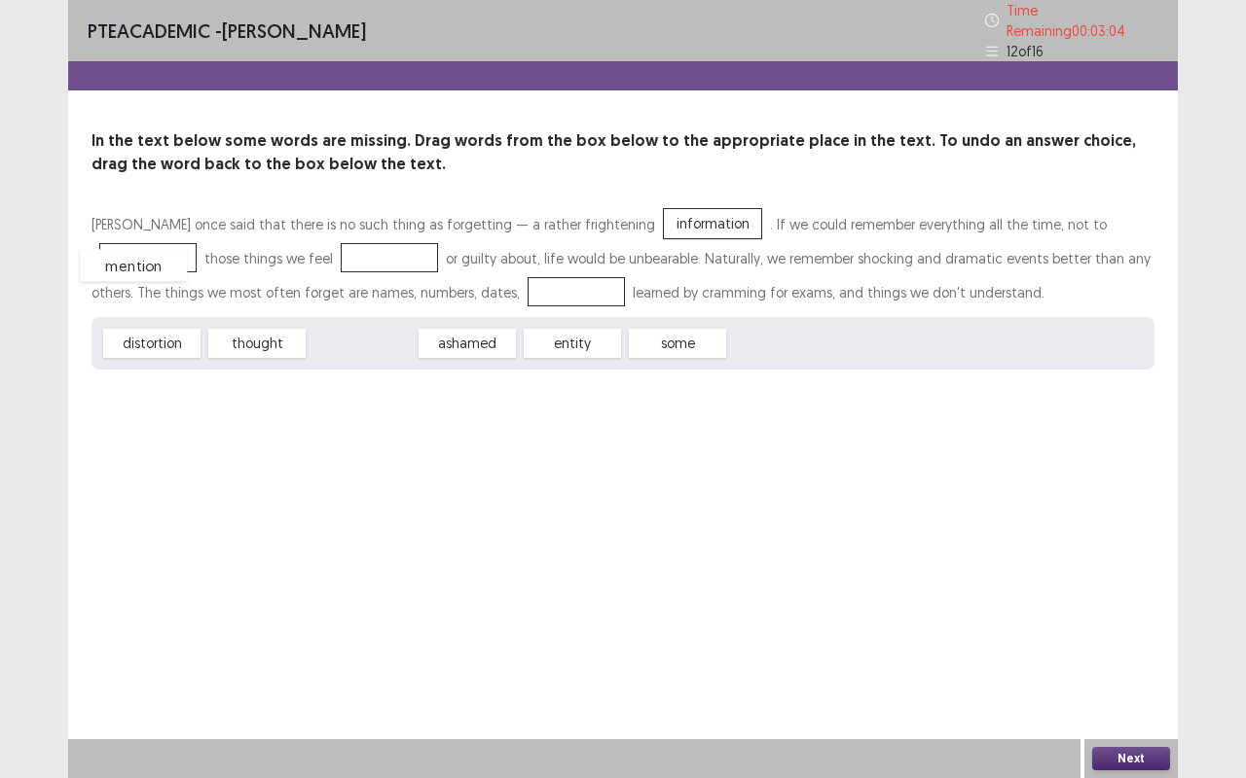
drag, startPoint x: 387, startPoint y: 332, endPoint x: 159, endPoint y: 255, distance: 241.3
drag, startPoint x: 374, startPoint y: 346, endPoint x: 412, endPoint y: 254, distance: 99.9
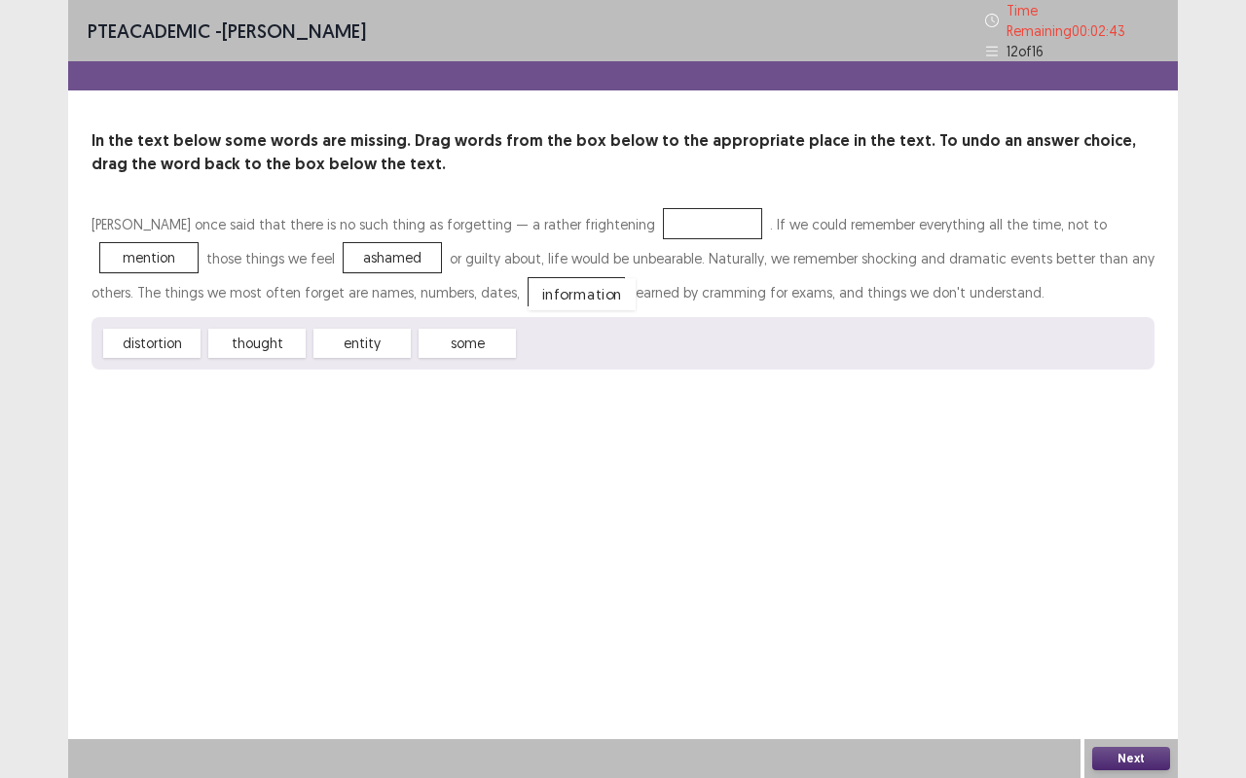
drag, startPoint x: 697, startPoint y: 208, endPoint x: 564, endPoint y: 282, distance: 151.6
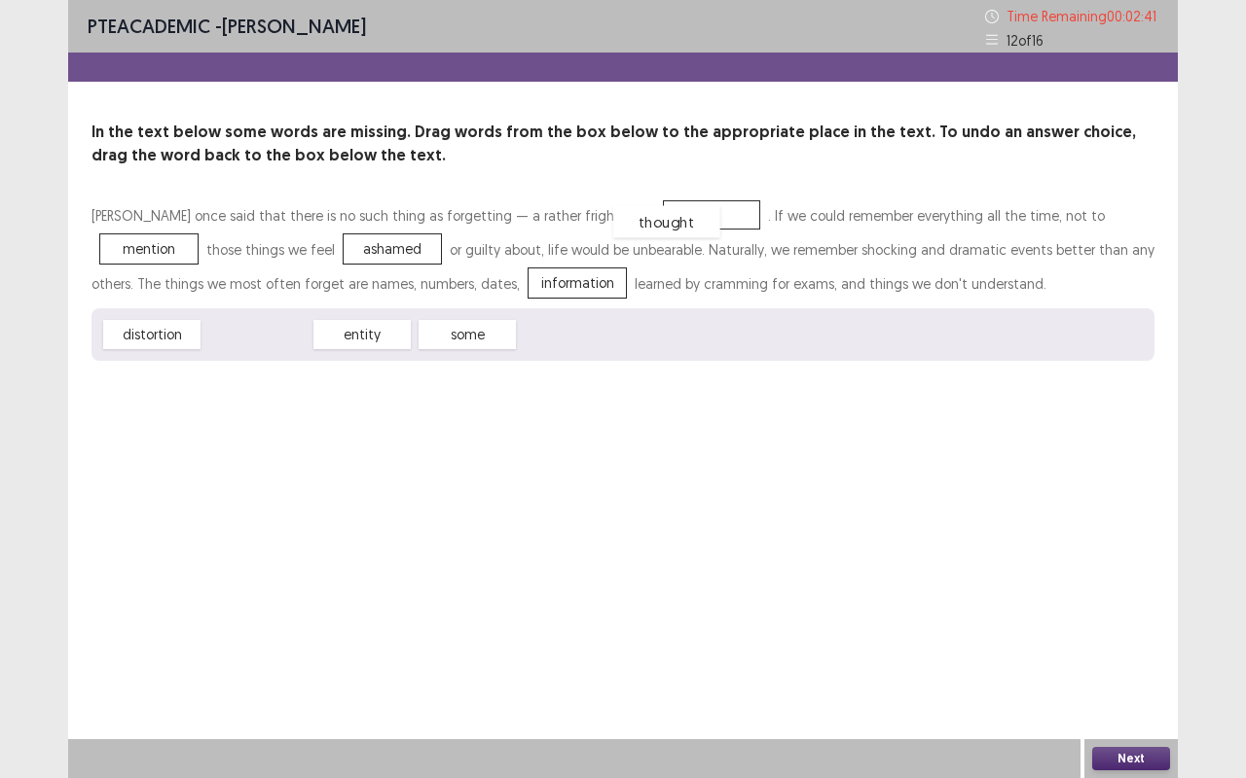
drag, startPoint x: 269, startPoint y: 331, endPoint x: 698, endPoint y: 209, distance: 446.0
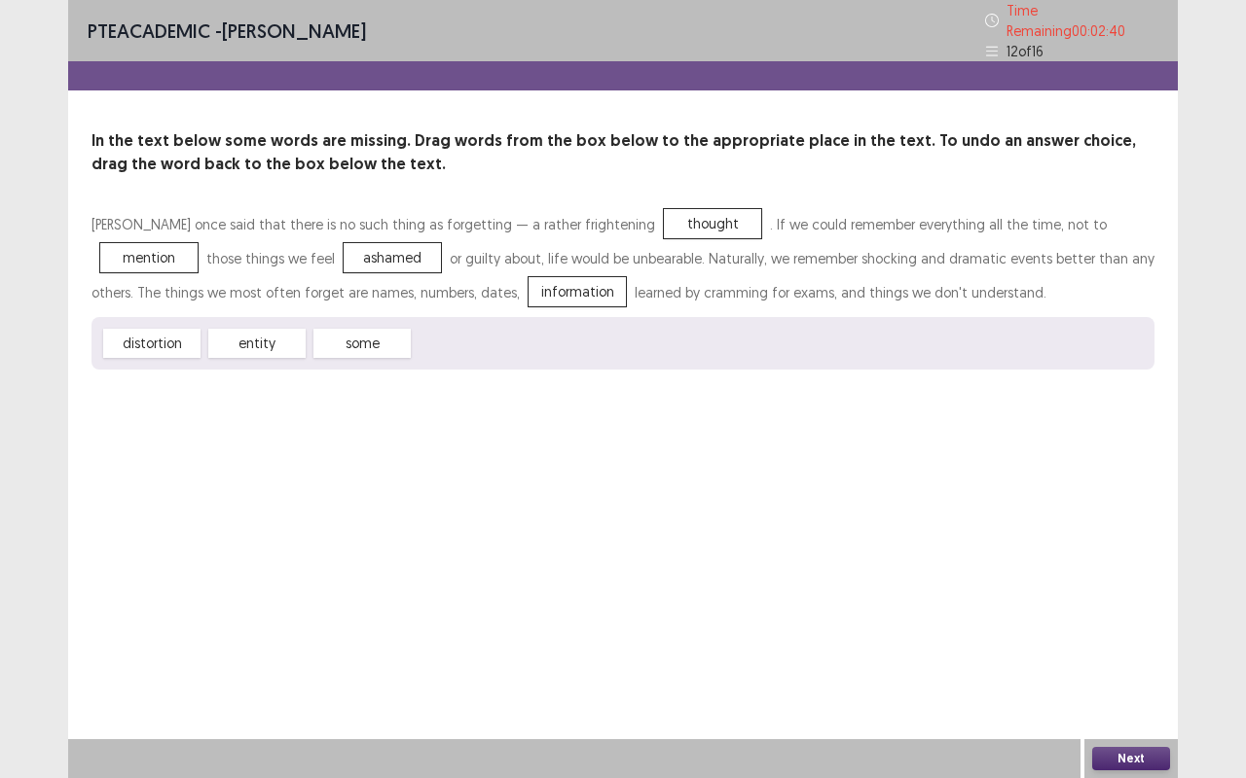
click at [1118, 613] on button "Next" at bounding box center [1131, 758] width 78 height 23
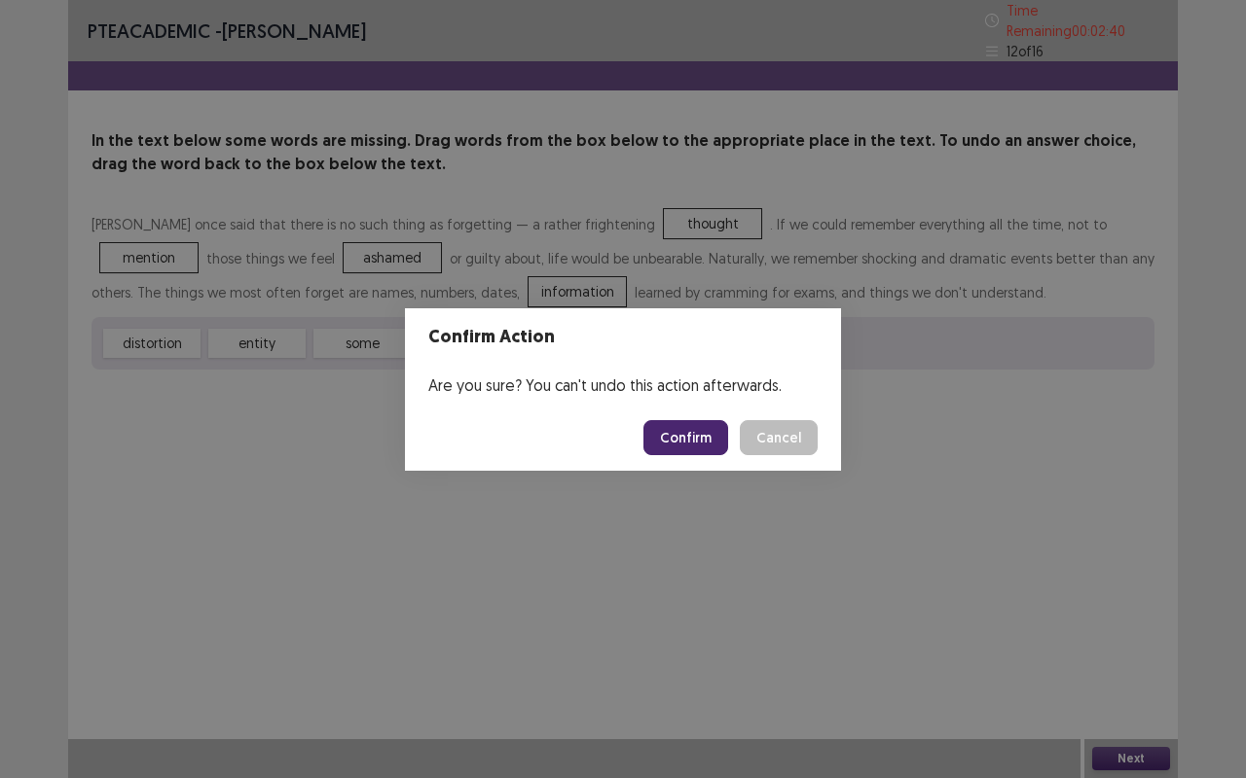
click at [705, 445] on button "Confirm" at bounding box center [685, 437] width 85 height 35
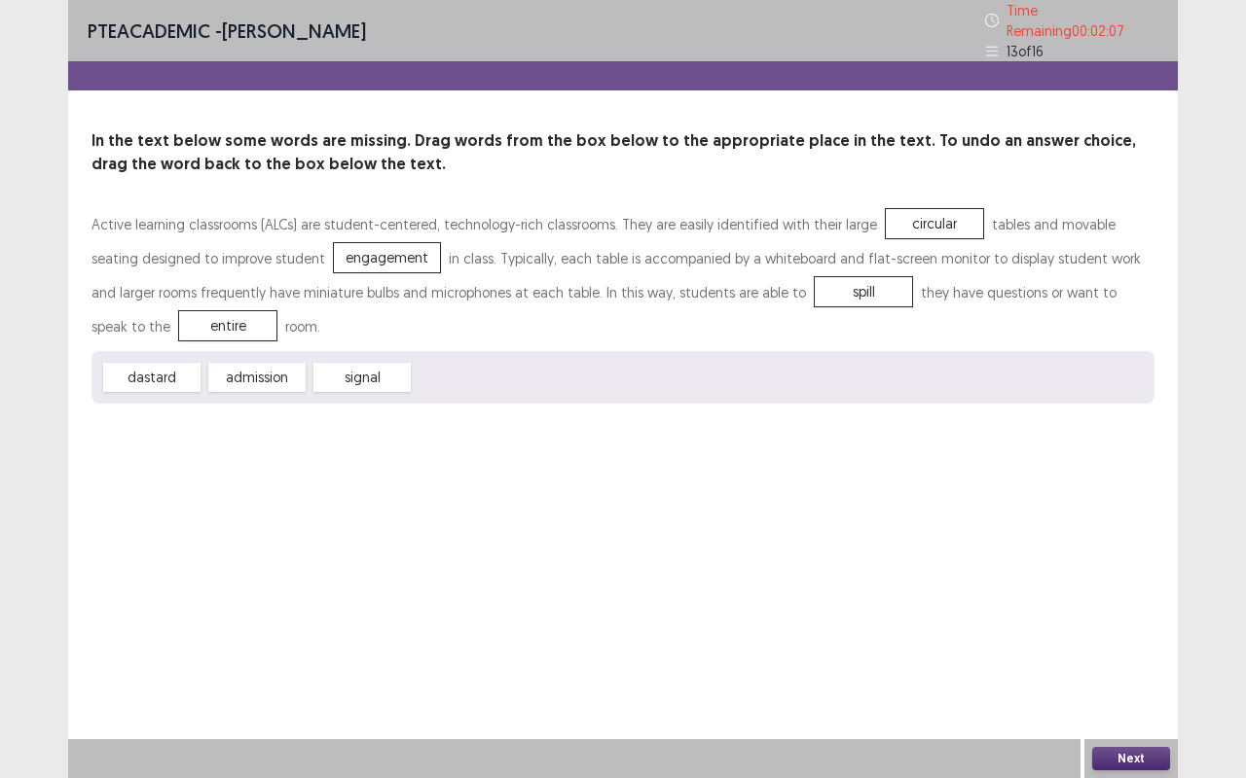
click at [1123, 613] on button "Next" at bounding box center [1131, 758] width 78 height 23
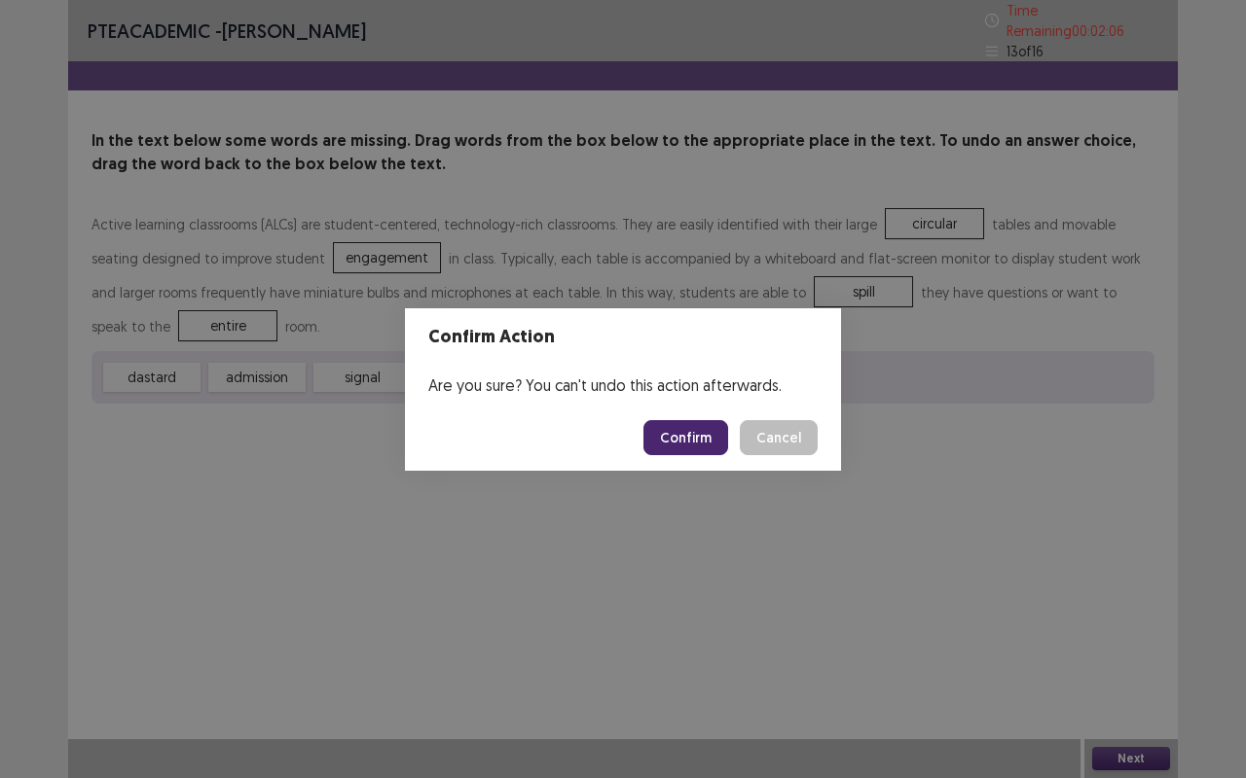
click at [701, 430] on button "Confirm" at bounding box center [685, 437] width 85 height 35
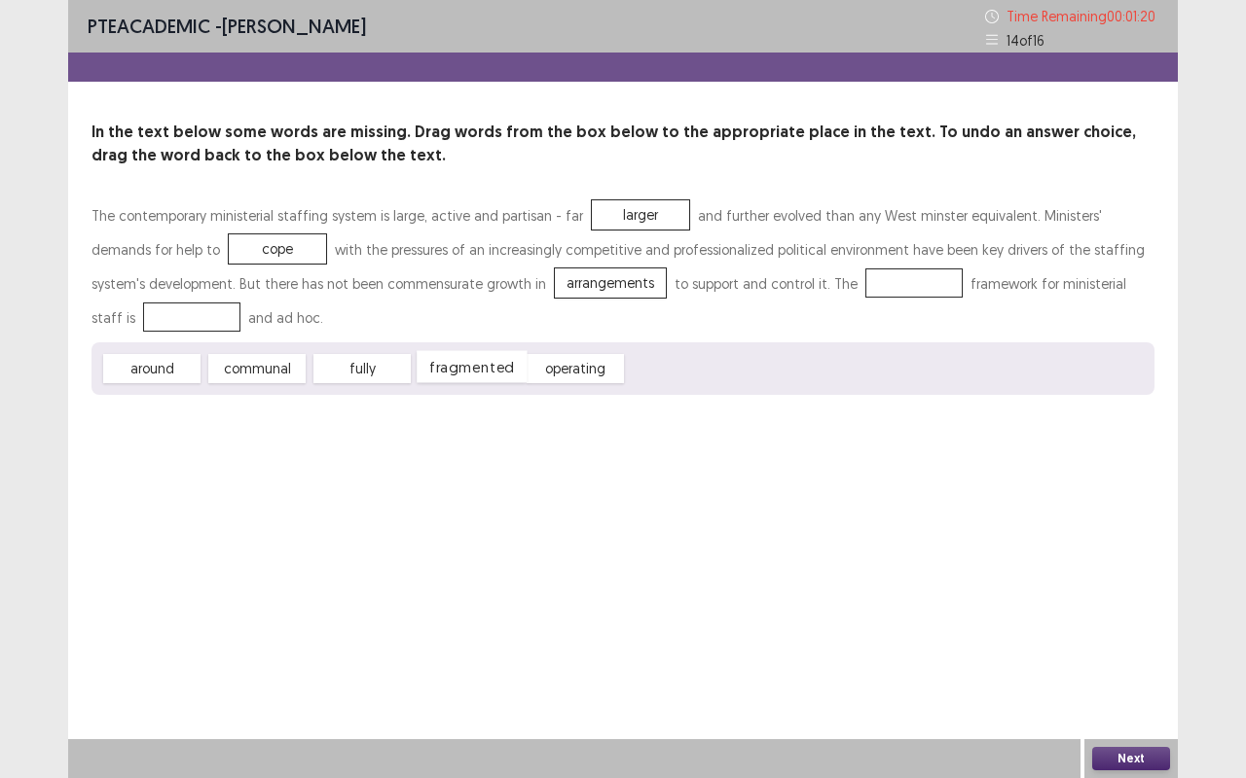
click at [480, 372] on div "fragmented" at bounding box center [471, 367] width 110 height 32
click at [1152, 613] on button "Next" at bounding box center [1131, 758] width 78 height 23
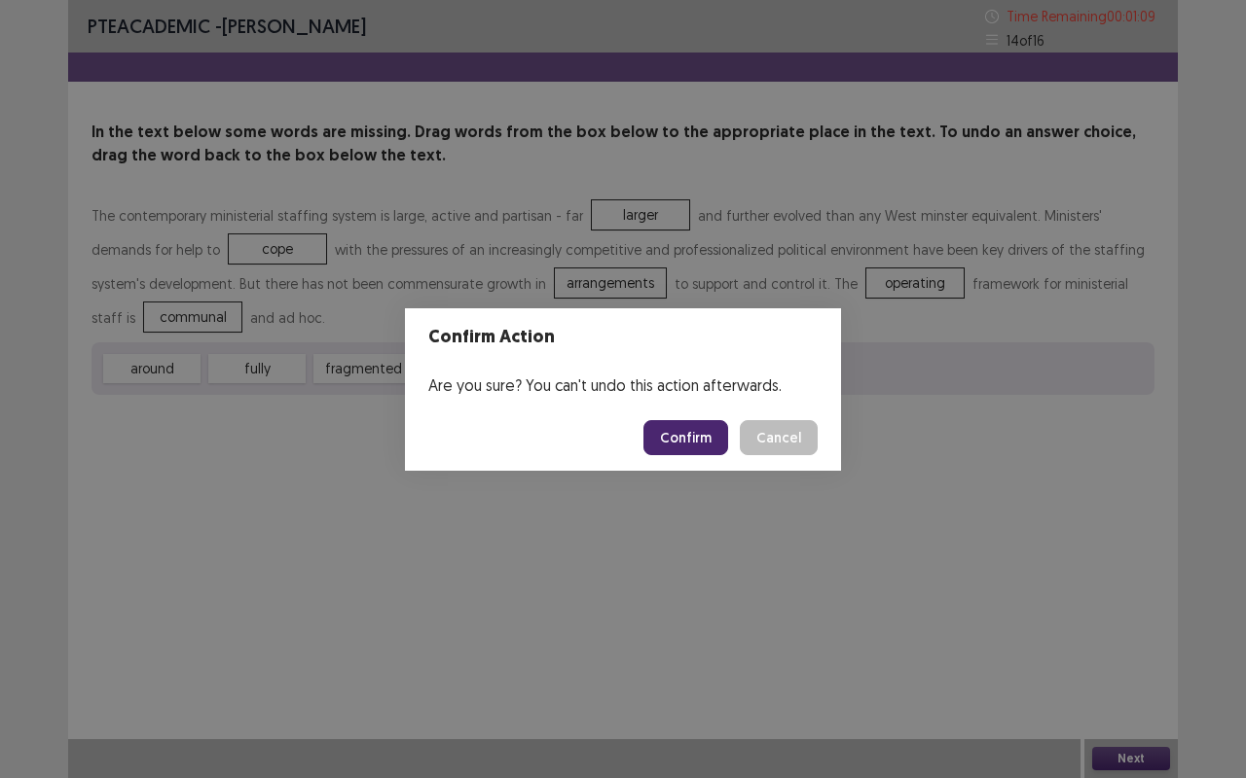
click at [679, 427] on button "Confirm" at bounding box center [685, 437] width 85 height 35
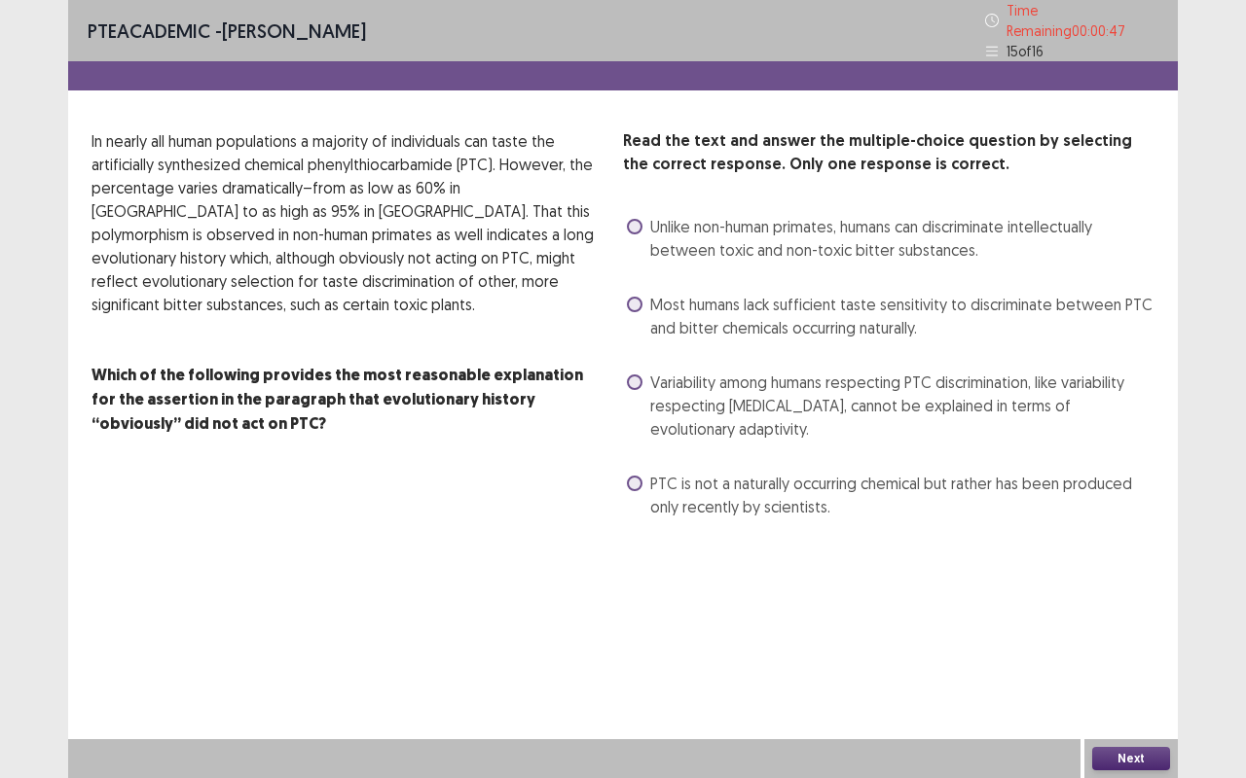
click at [968, 298] on span "Most humans lack sufficient taste sensitivity to discriminate between PTC and b…" at bounding box center [902, 316] width 504 height 47
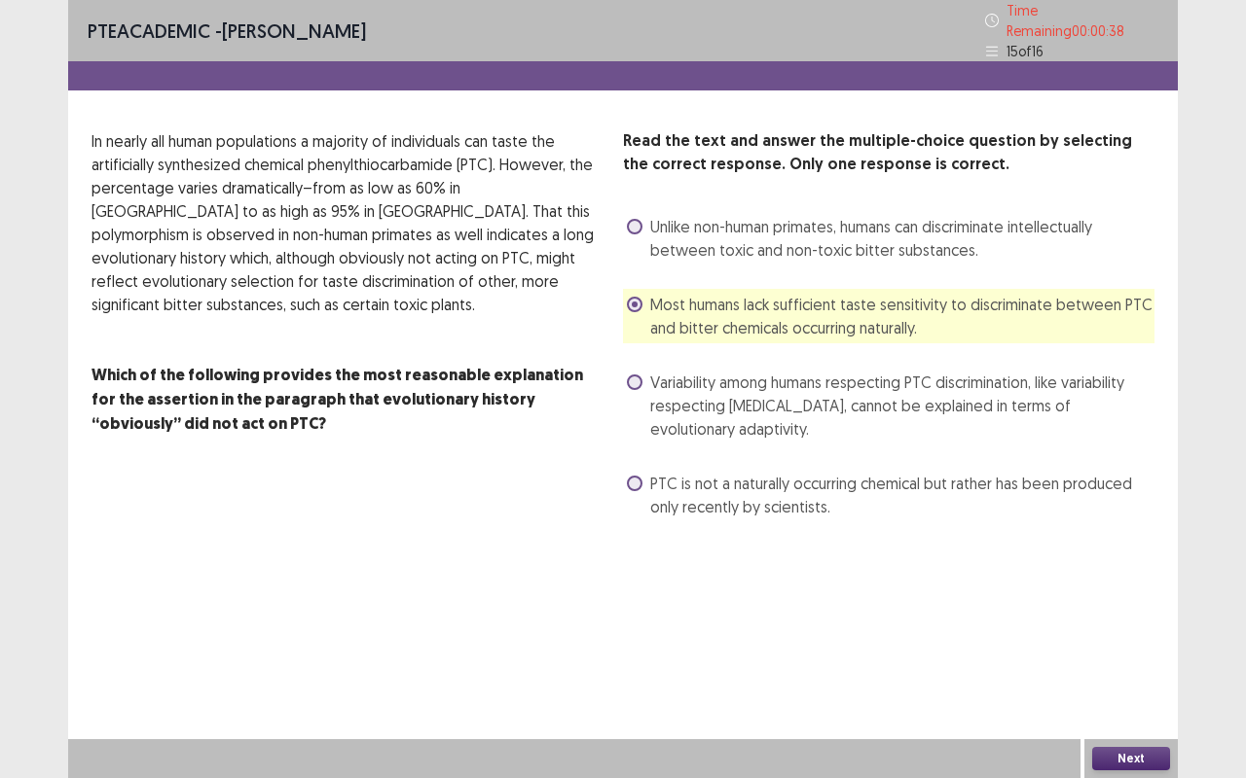
click at [958, 228] on span "Unlike non-human primates, humans can discriminate intellectually between toxic…" at bounding box center [902, 238] width 504 height 47
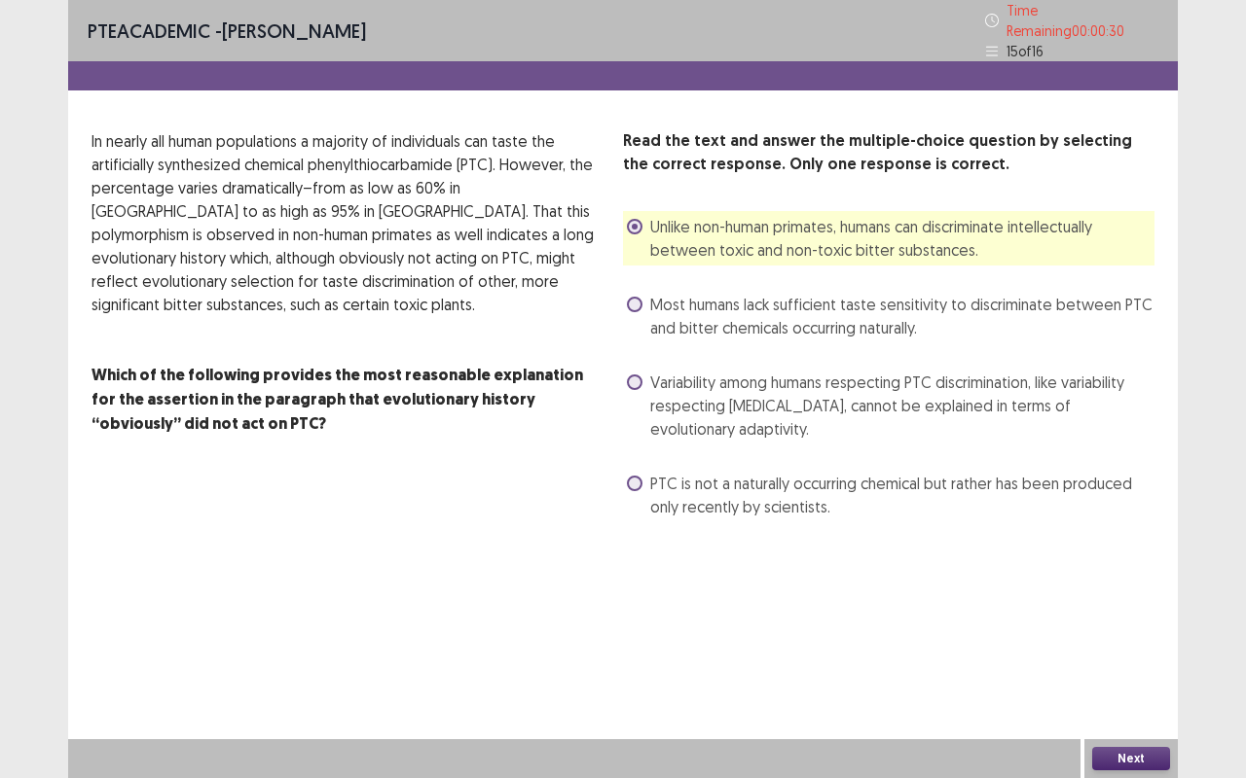
click at [998, 387] on span "Variability among humans respecting PTC discrimination, like variability respec…" at bounding box center [902, 406] width 504 height 70
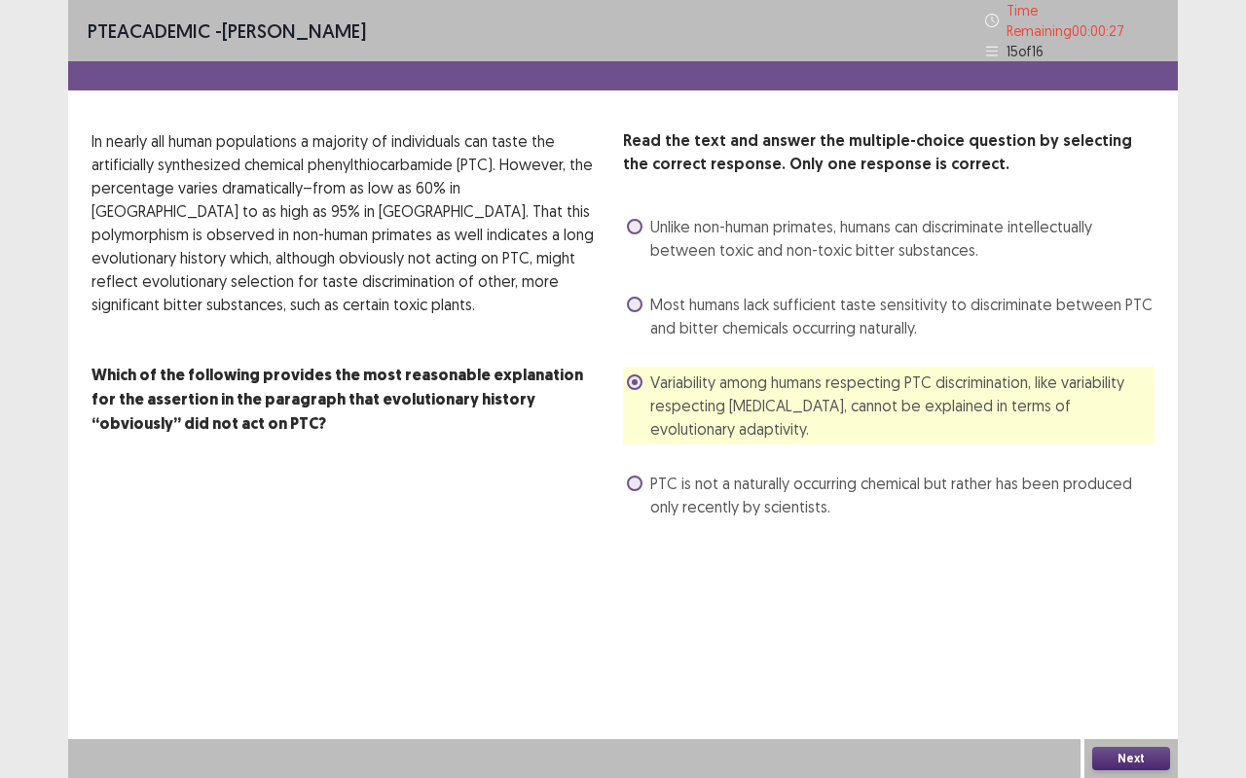
click at [1129, 613] on button "Next" at bounding box center [1131, 758] width 78 height 23
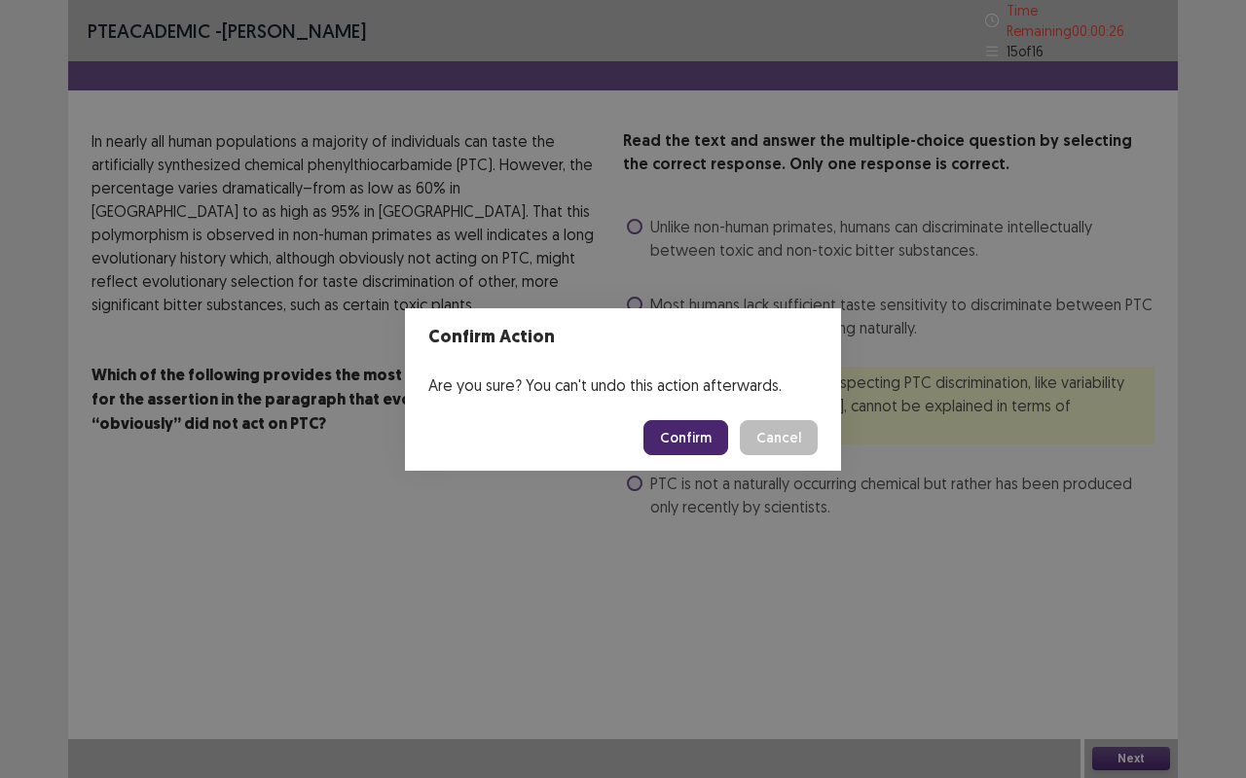
click at [707, 432] on button "Confirm" at bounding box center [685, 437] width 85 height 35
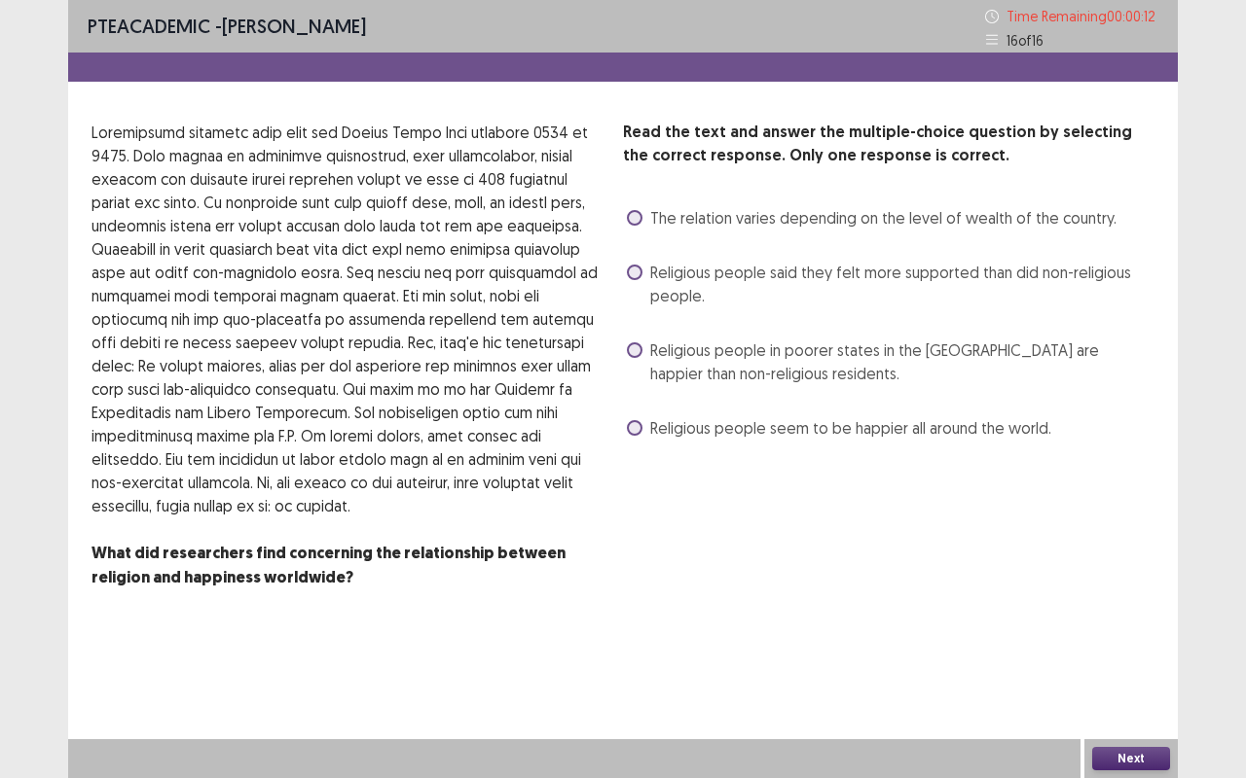
click at [1006, 221] on span "The relation varies depending on the level of wealth of the country." at bounding box center [883, 217] width 466 height 23
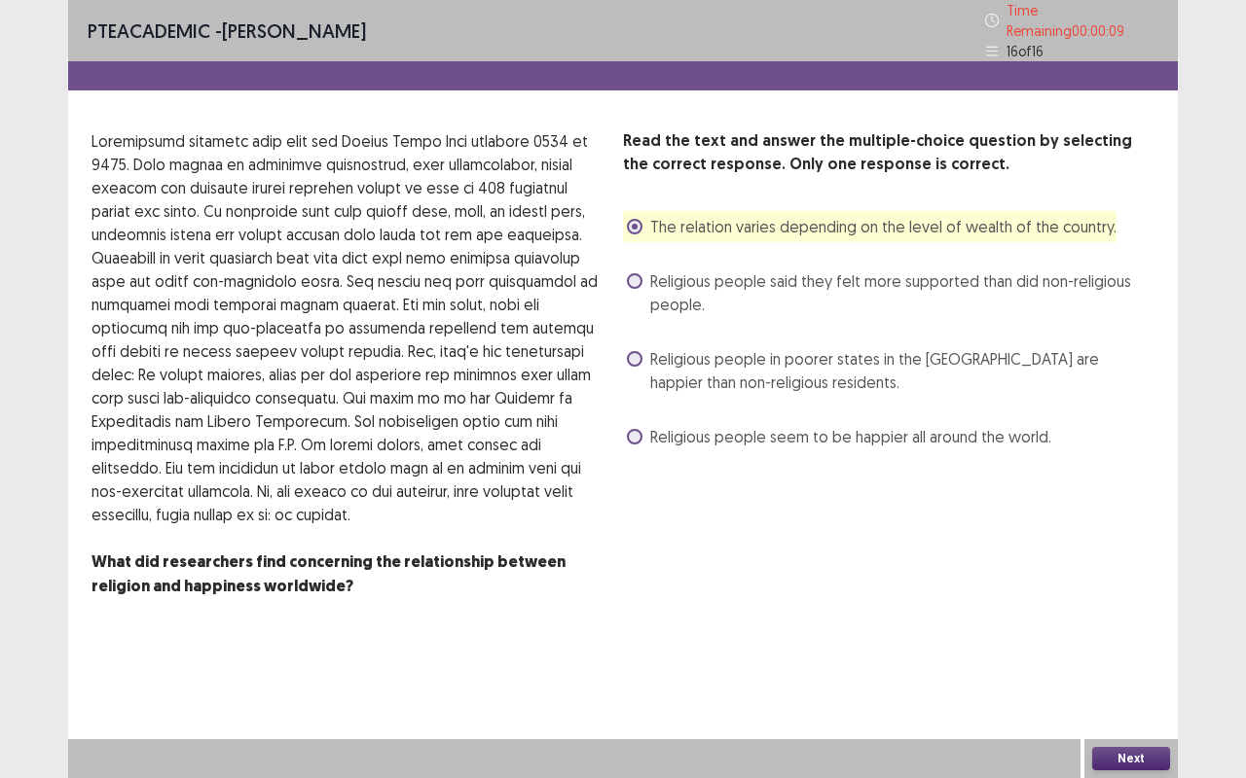
click at [1109, 613] on button "Next" at bounding box center [1131, 758] width 78 height 23
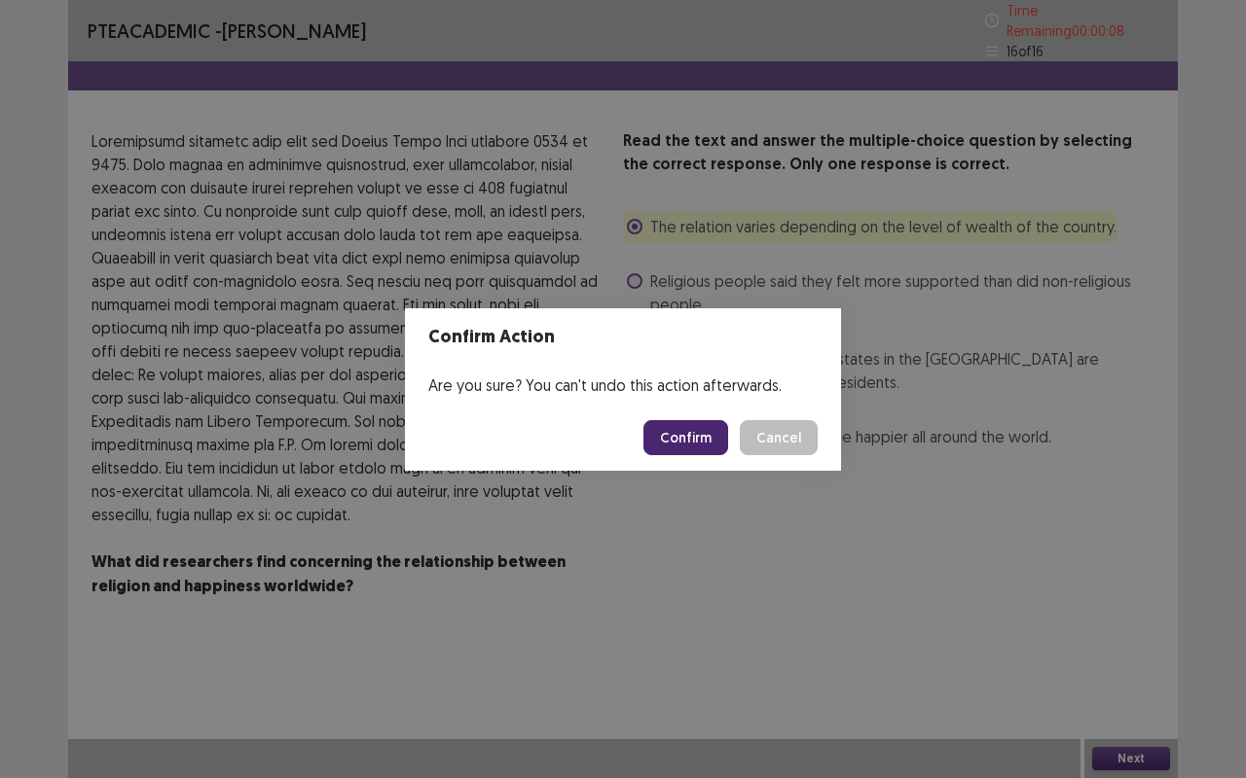
click at [706, 437] on button "Confirm" at bounding box center [685, 437] width 85 height 35
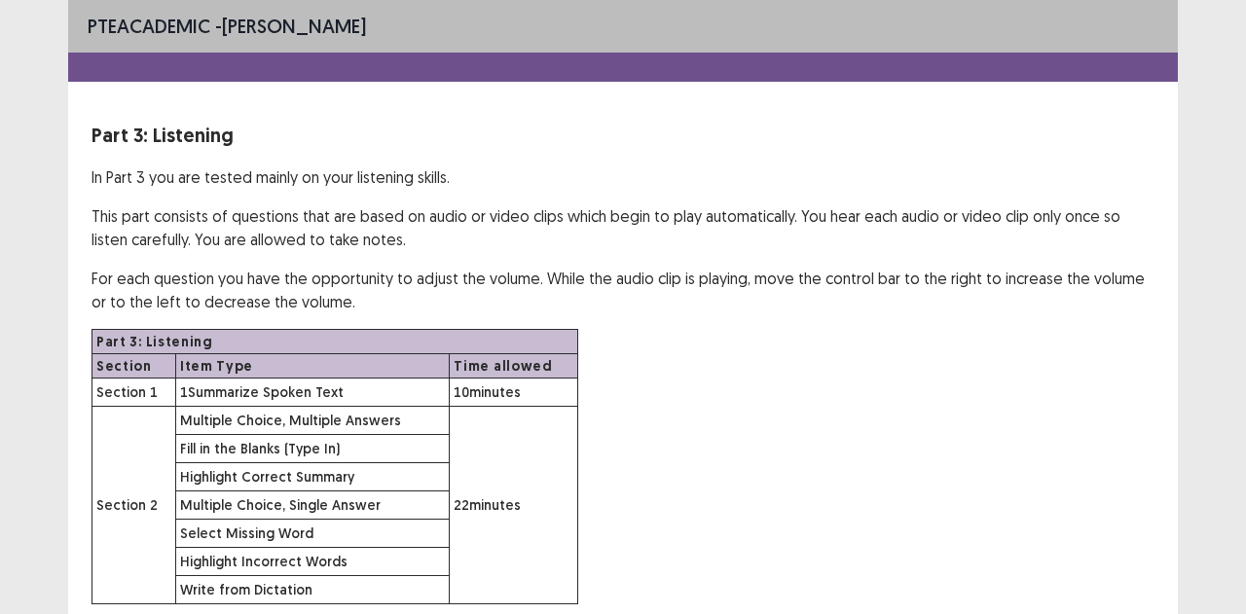
scroll to position [142, 0]
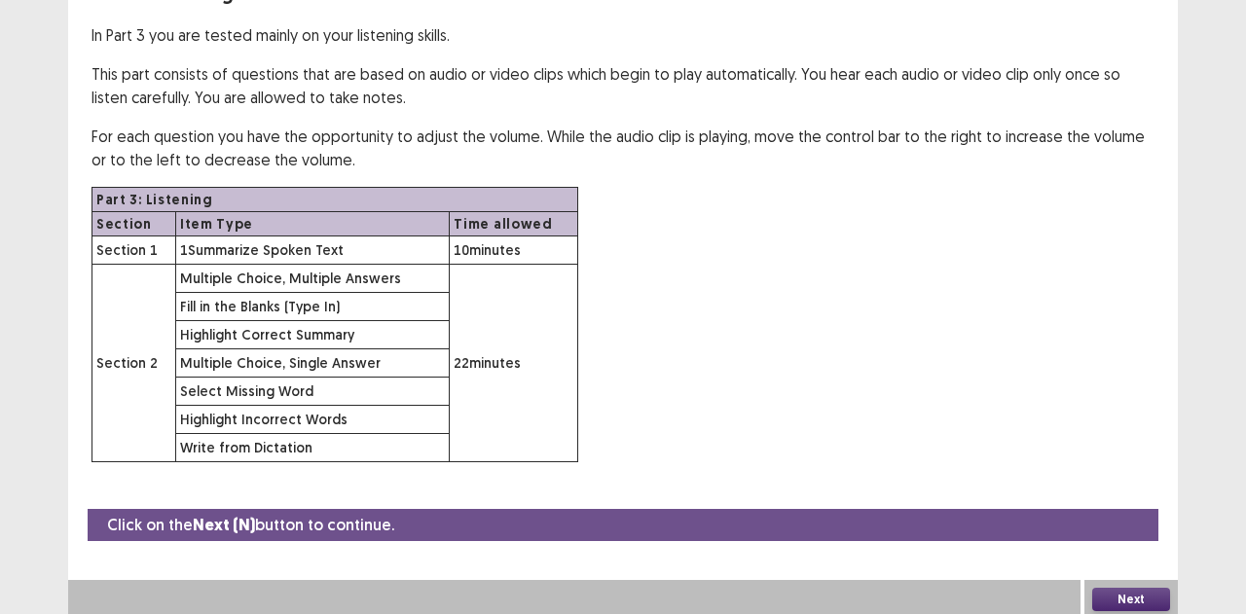
click at [799, 102] on p "This part consists of questions that are based on audio or video clips which be…" at bounding box center [622, 85] width 1063 height 47
click at [1129, 594] on button "Next" at bounding box center [1131, 599] width 78 height 23
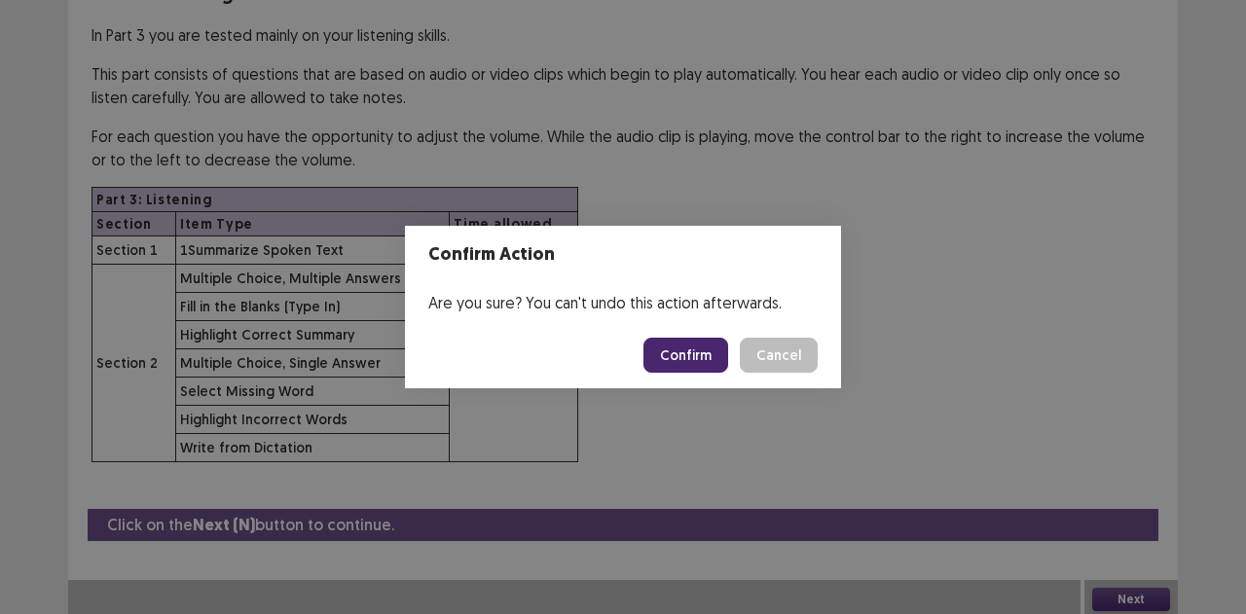
click at [701, 355] on button "Confirm" at bounding box center [685, 355] width 85 height 35
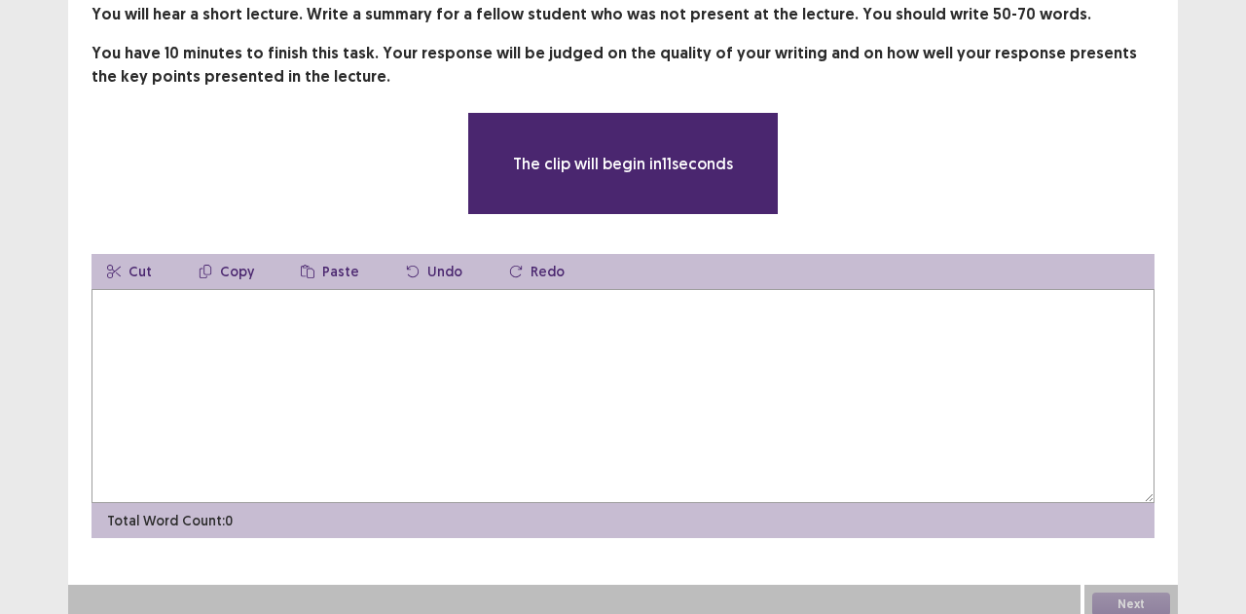
click at [502, 350] on textarea at bounding box center [622, 396] width 1063 height 214
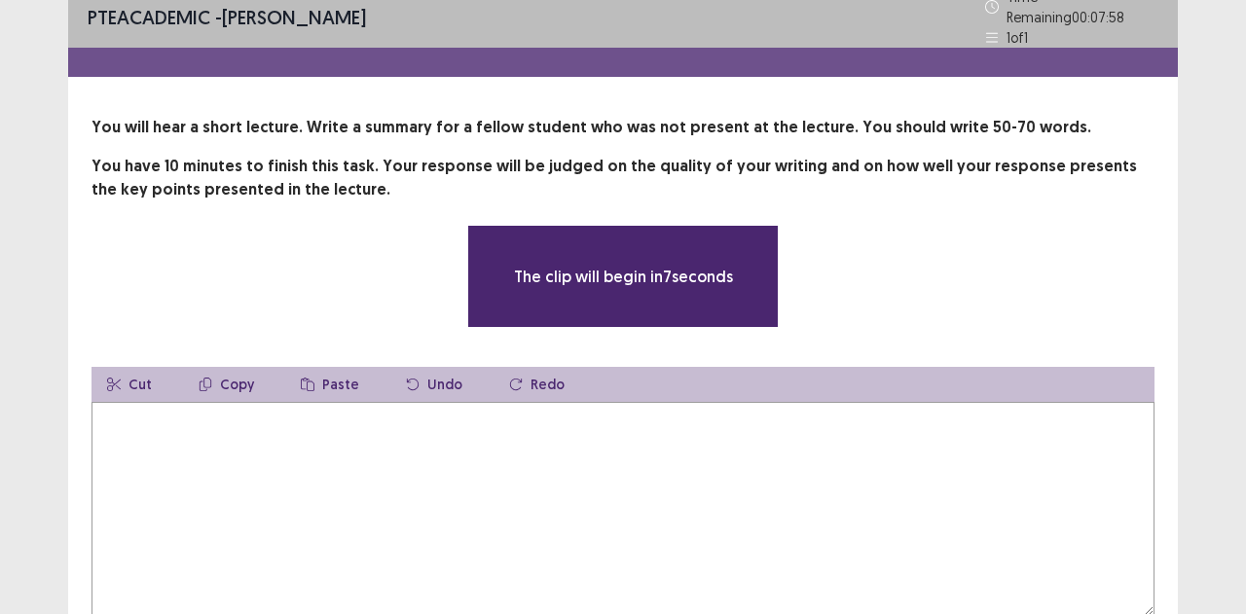
scroll to position [15, 0]
click at [350, 271] on div "The clip will begin in 3 seconds" at bounding box center [622, 275] width 907 height 103
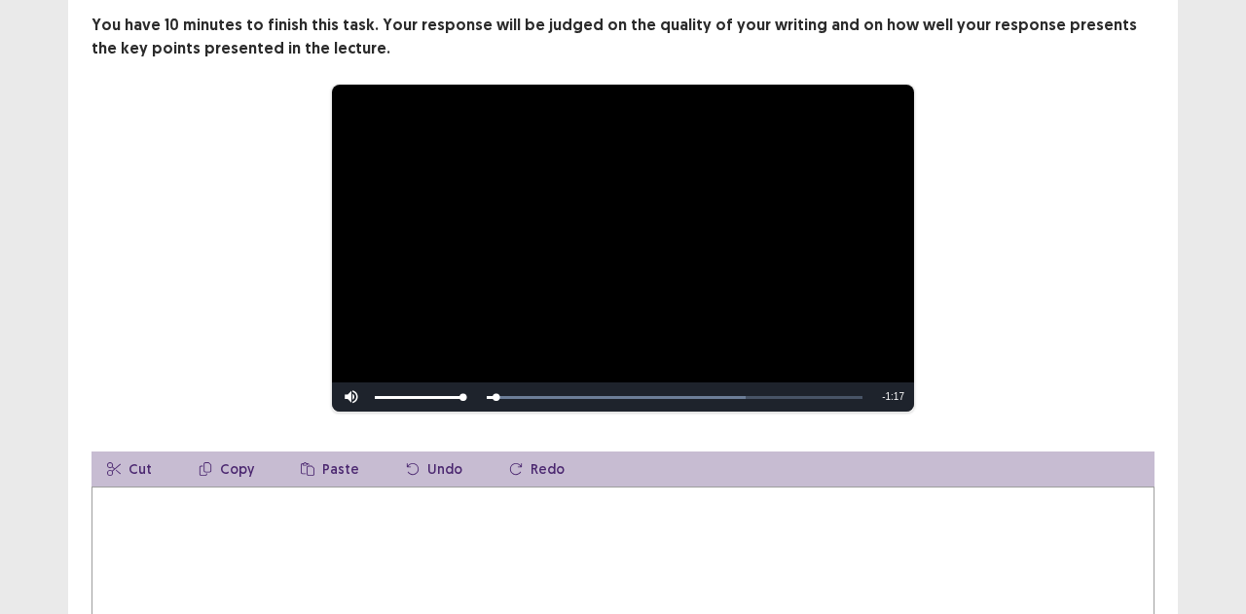
scroll to position [169, 0]
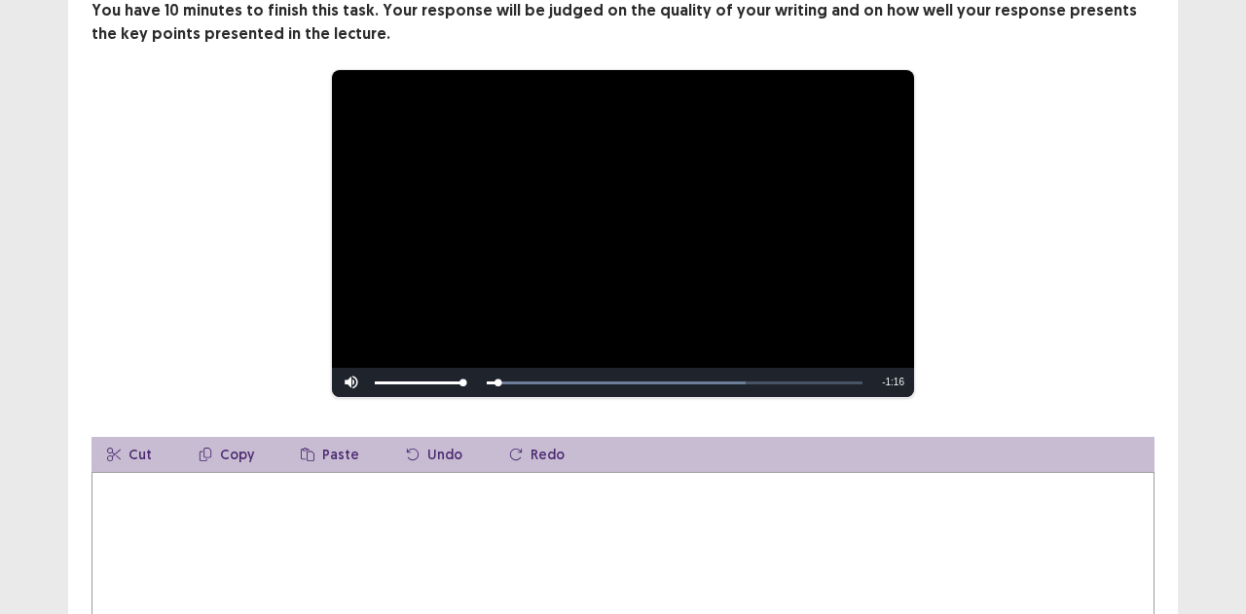
click at [181, 566] on textarea at bounding box center [622, 579] width 1063 height 214
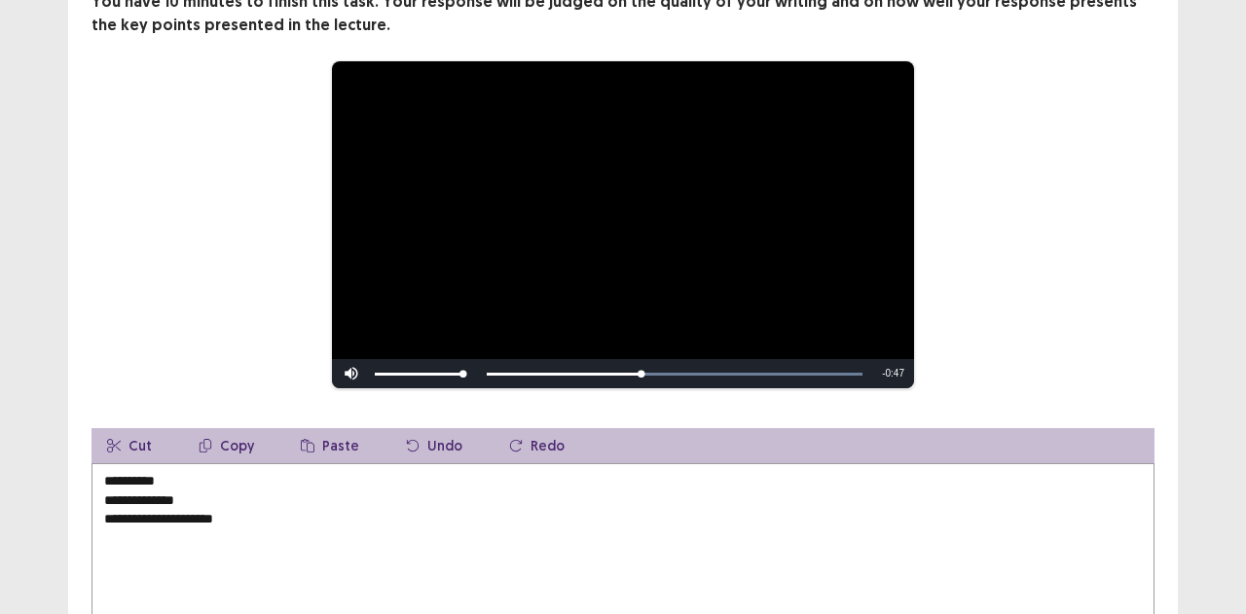
click at [113, 474] on textarea "**********" at bounding box center [622, 570] width 1063 height 214
click at [273, 525] on textarea "**********" at bounding box center [622, 570] width 1063 height 214
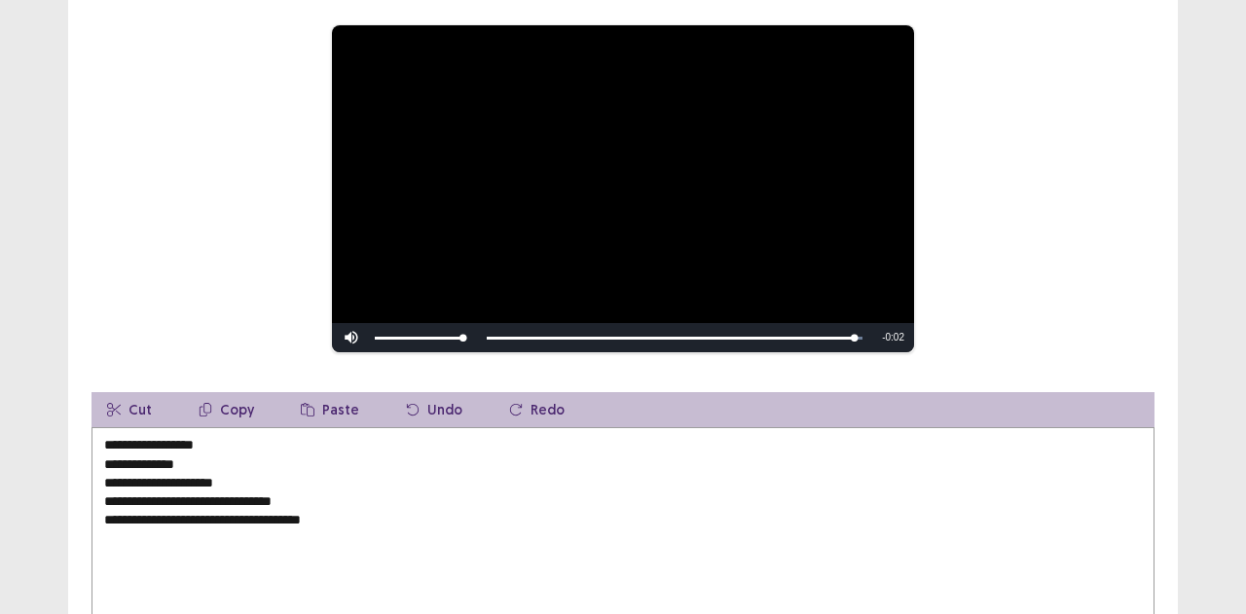
scroll to position [233, 0]
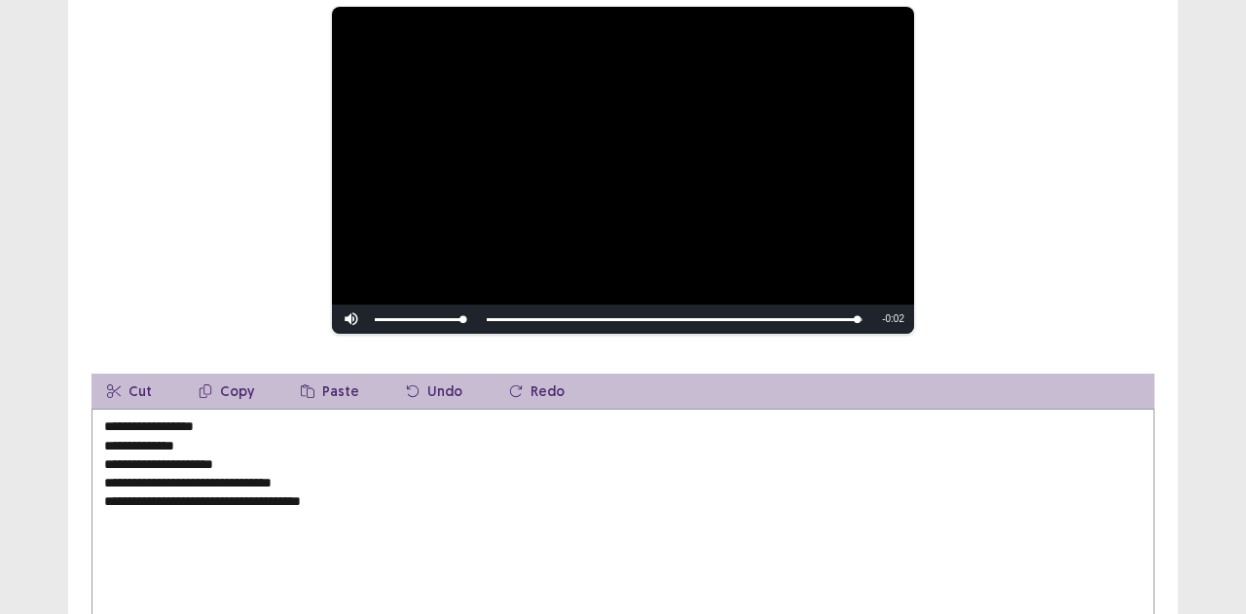
click at [166, 541] on textarea "**********" at bounding box center [622, 516] width 1063 height 214
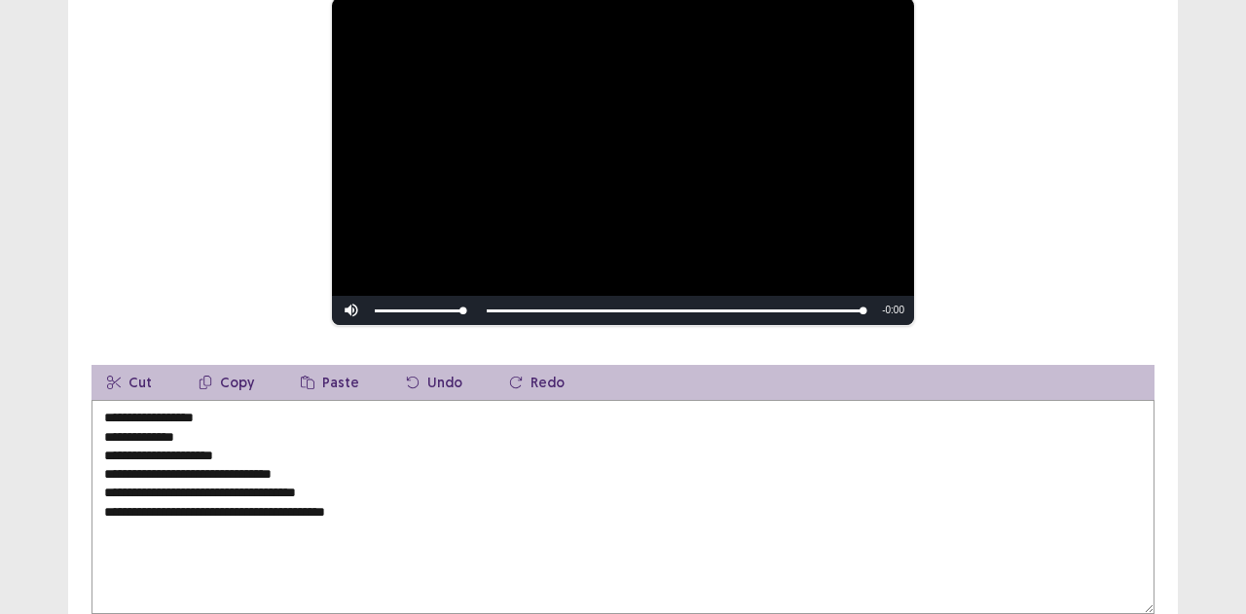
click at [121, 418] on textarea "**********" at bounding box center [622, 507] width 1063 height 214
click at [123, 420] on textarea "**********" at bounding box center [622, 507] width 1063 height 214
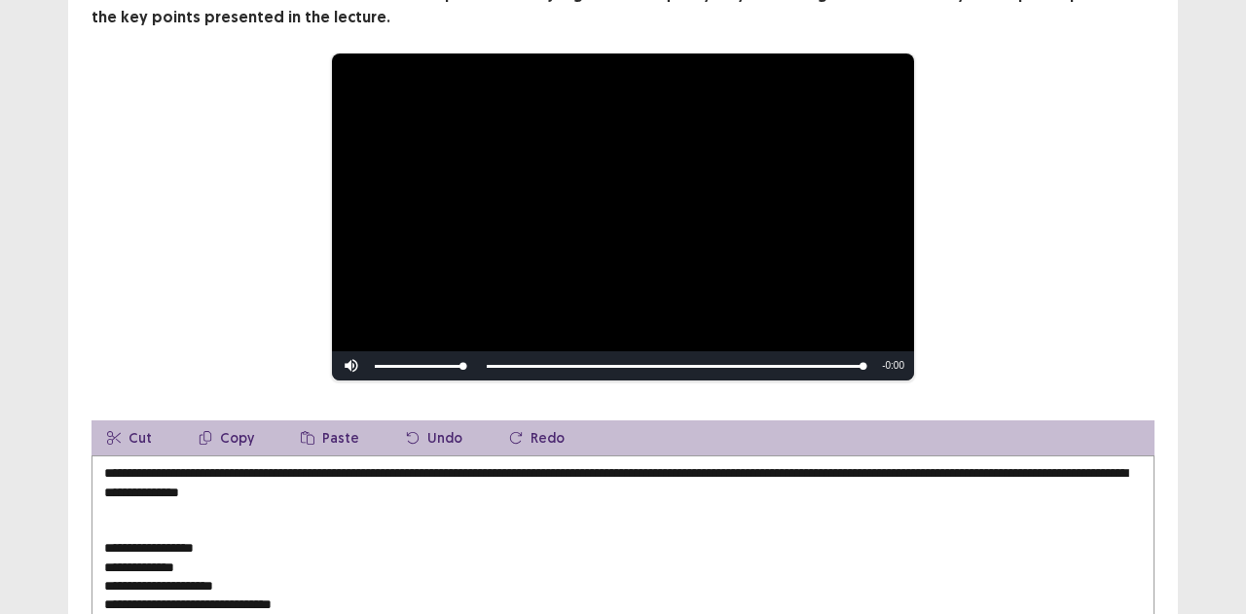
scroll to position [352, 0]
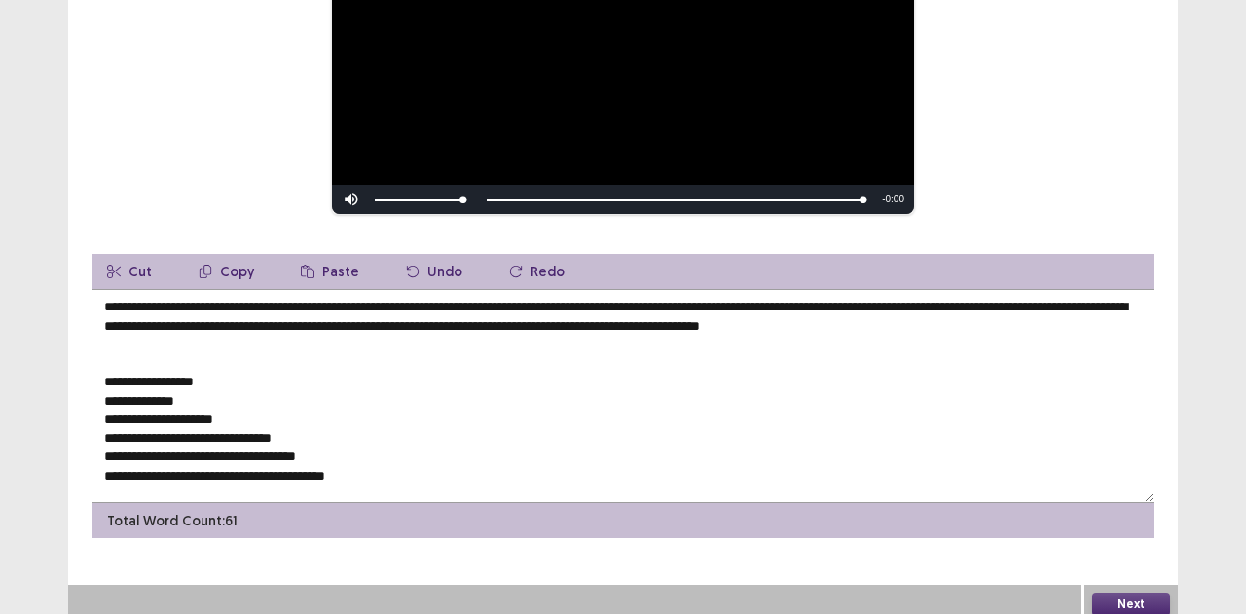
drag, startPoint x: 109, startPoint y: 367, endPoint x: 424, endPoint y: 472, distance: 332.3
click at [424, 472] on textarea "**********" at bounding box center [622, 396] width 1063 height 214
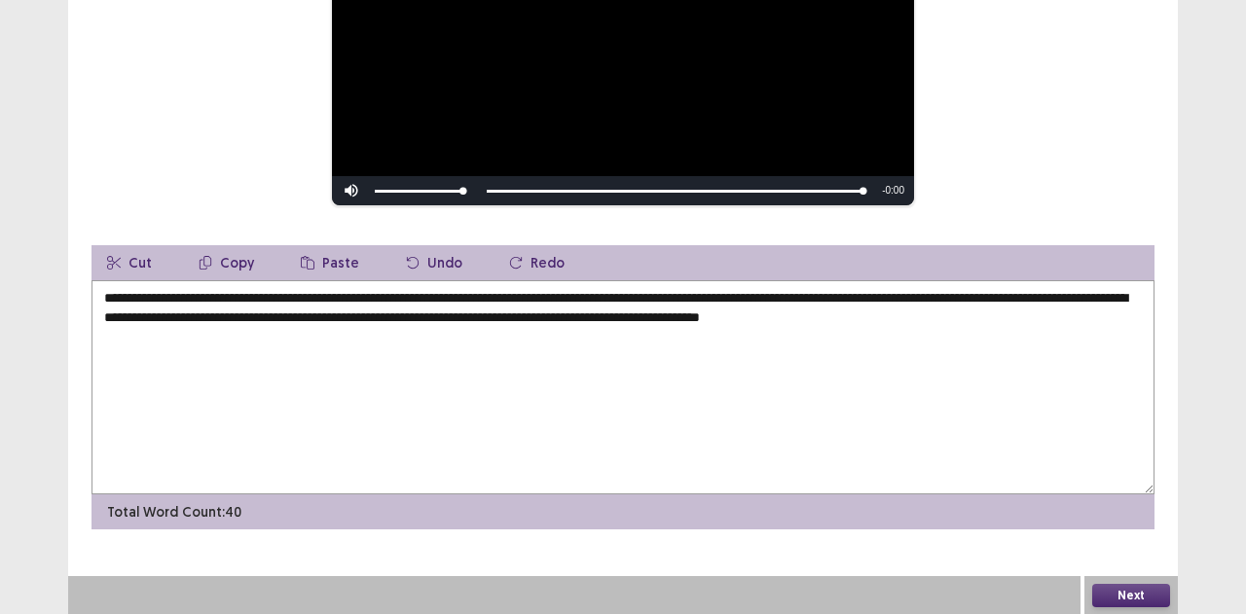
drag, startPoint x: 208, startPoint y: 344, endPoint x: 329, endPoint y: 384, distance: 127.4
click at [329, 384] on textarea "**********" at bounding box center [622, 387] width 1063 height 214
click at [304, 297] on textarea "**********" at bounding box center [622, 387] width 1063 height 214
click at [695, 318] on textarea "**********" at bounding box center [622, 387] width 1063 height 214
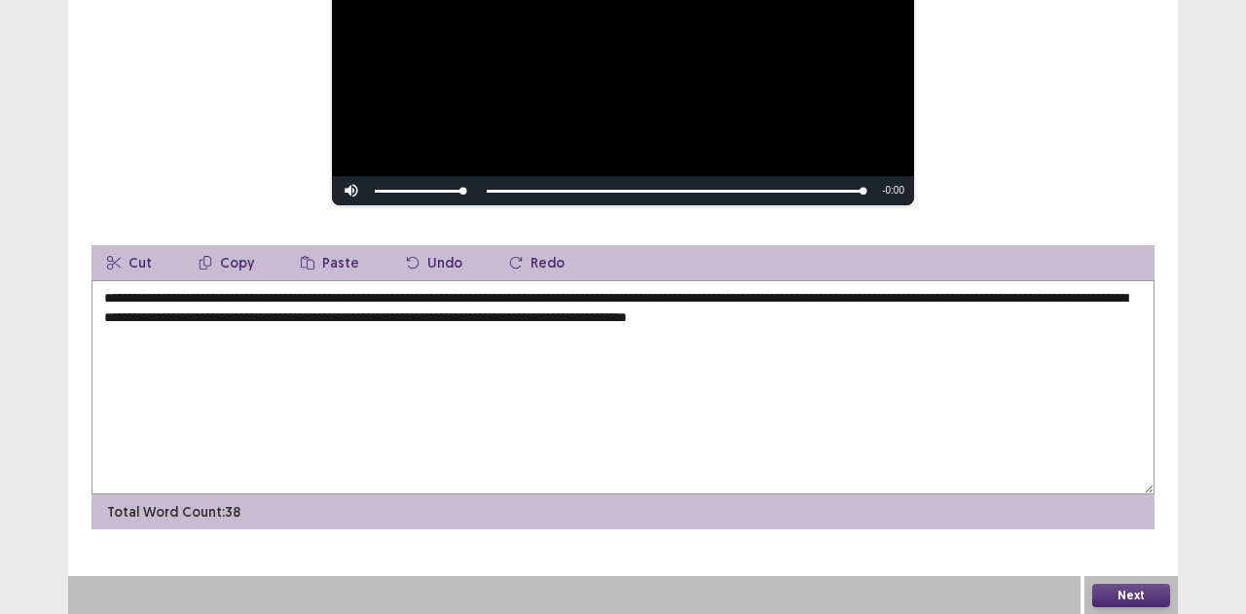
click at [707, 315] on textarea "**********" at bounding box center [622, 387] width 1063 height 214
type textarea "**********"
click at [1142, 590] on button "Next" at bounding box center [1131, 595] width 78 height 23
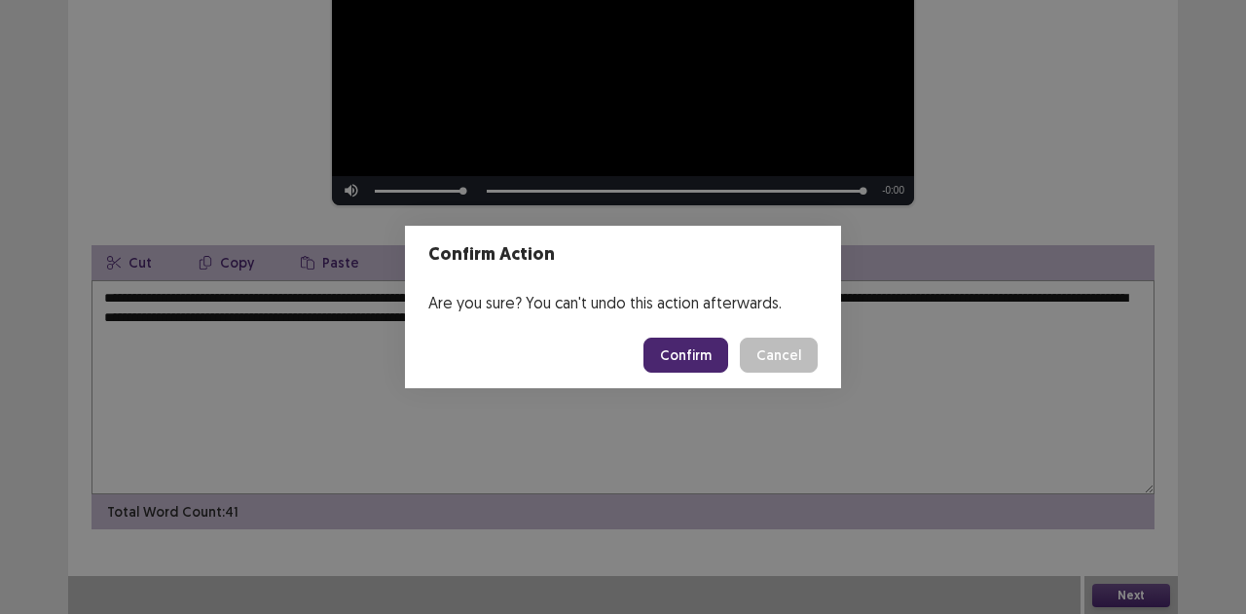
click at [673, 354] on button "Confirm" at bounding box center [685, 355] width 85 height 35
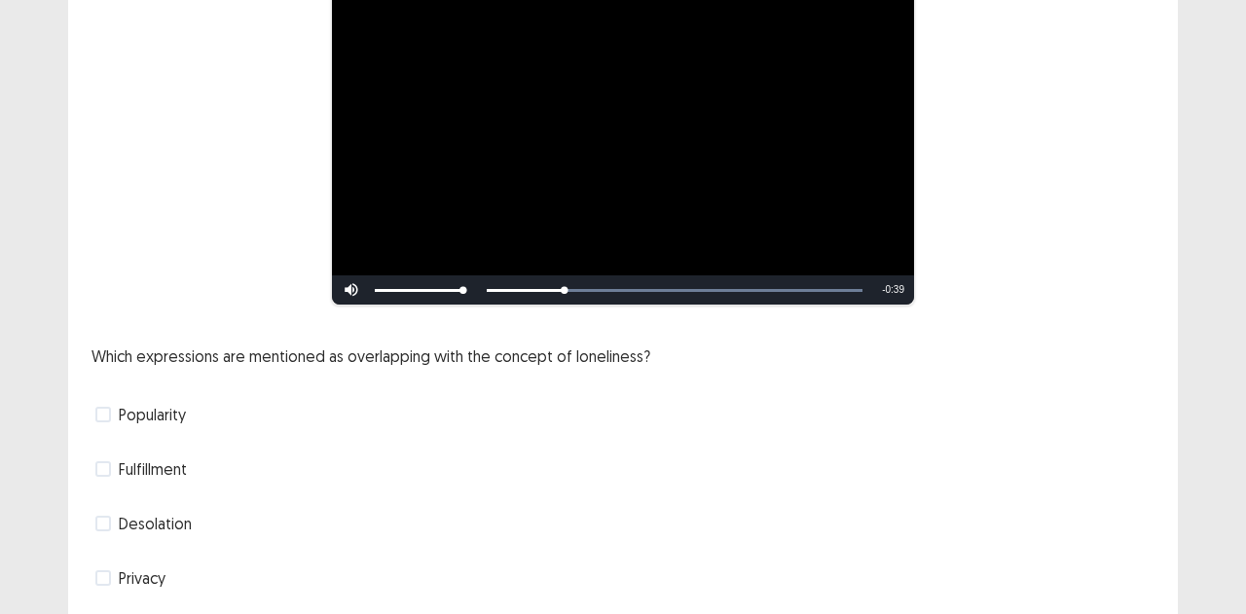
scroll to position [208, 0]
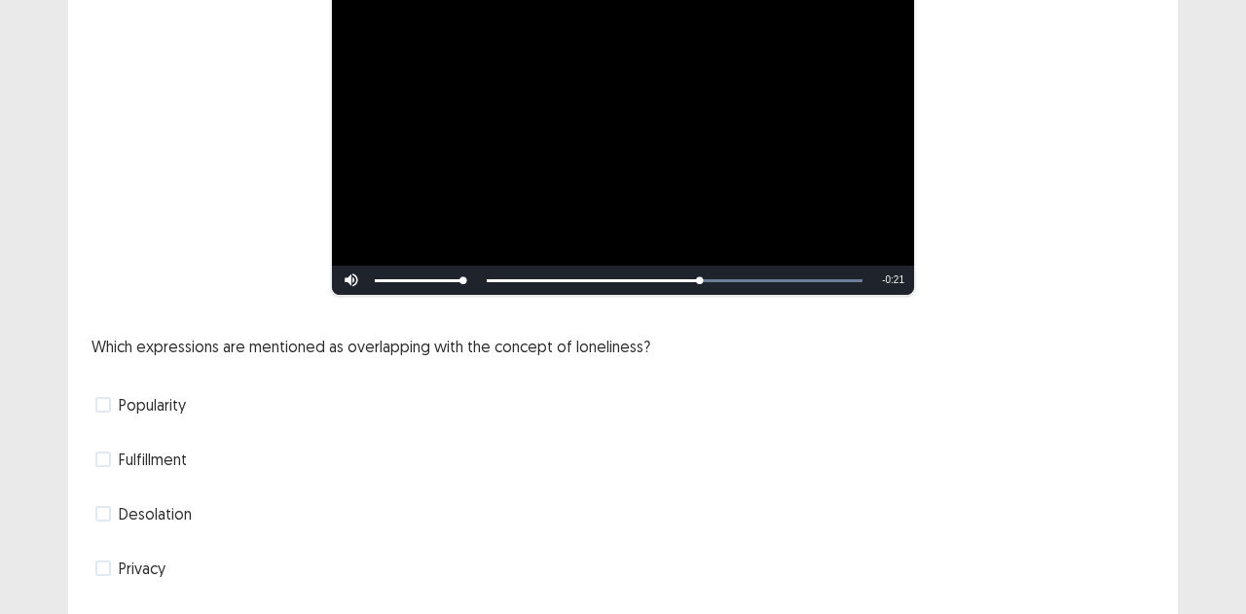
click at [101, 512] on span at bounding box center [103, 514] width 16 height 16
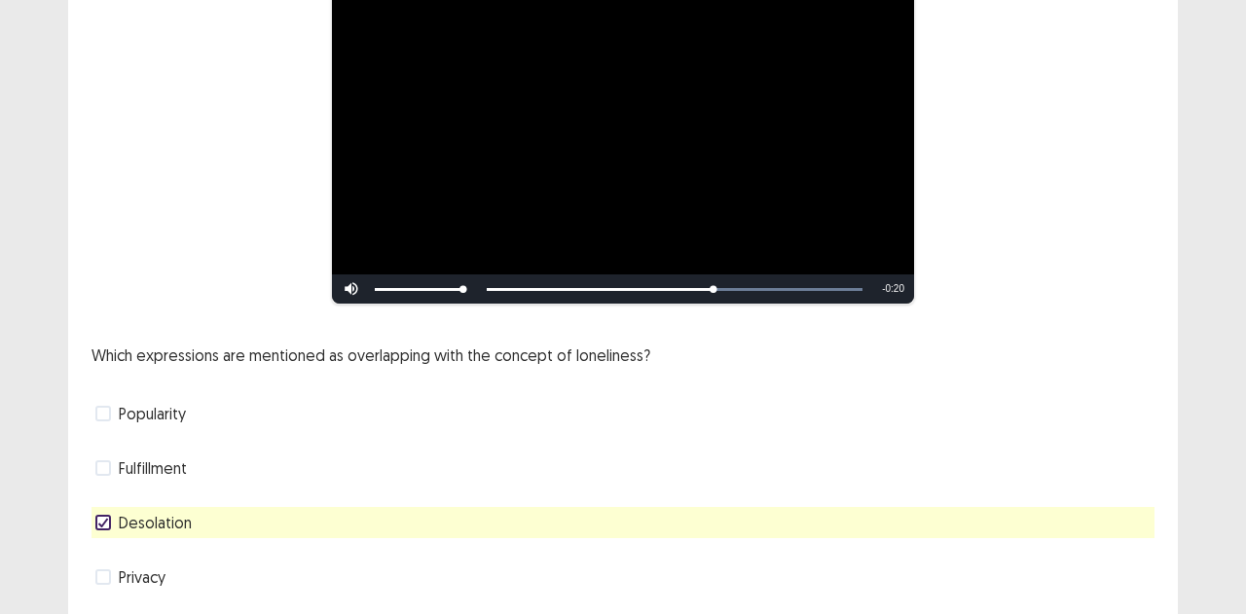
click at [94, 571] on div "Privacy" at bounding box center [622, 576] width 1063 height 31
click at [104, 569] on span at bounding box center [103, 577] width 16 height 16
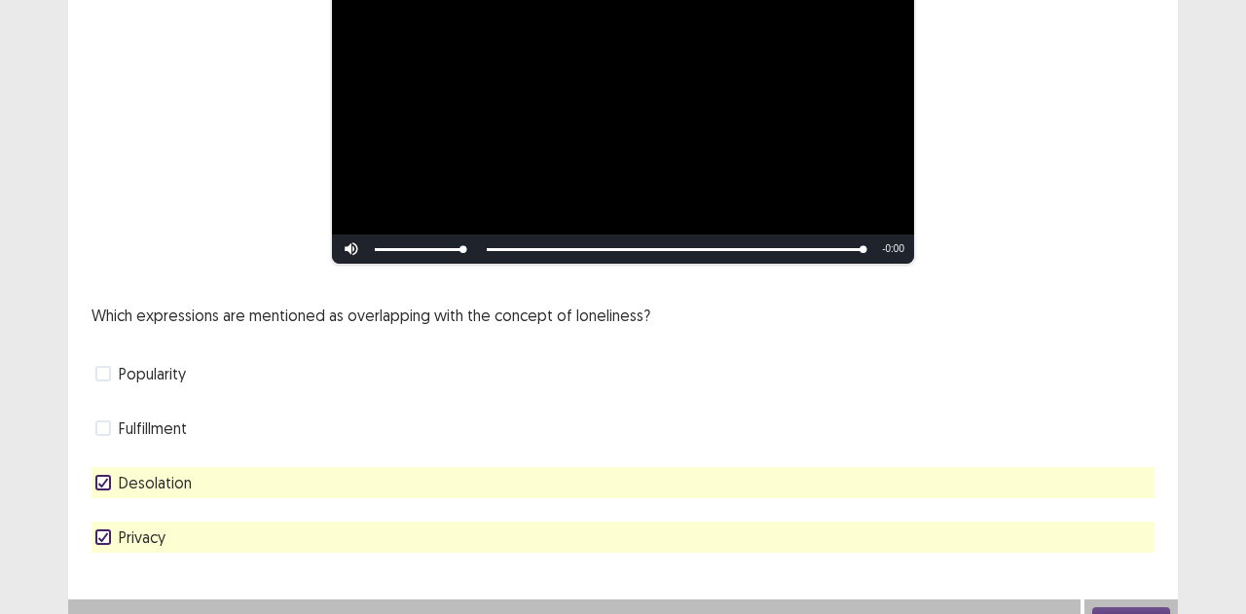
scroll to position [263, 0]
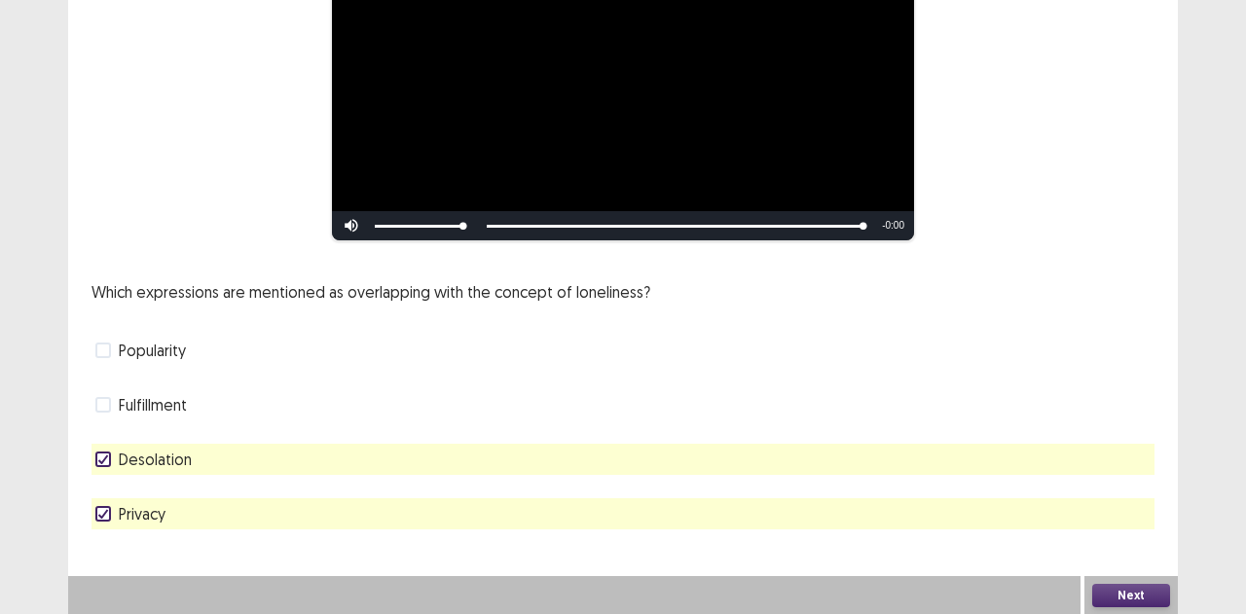
click at [1134, 586] on button "Next" at bounding box center [1131, 595] width 78 height 23
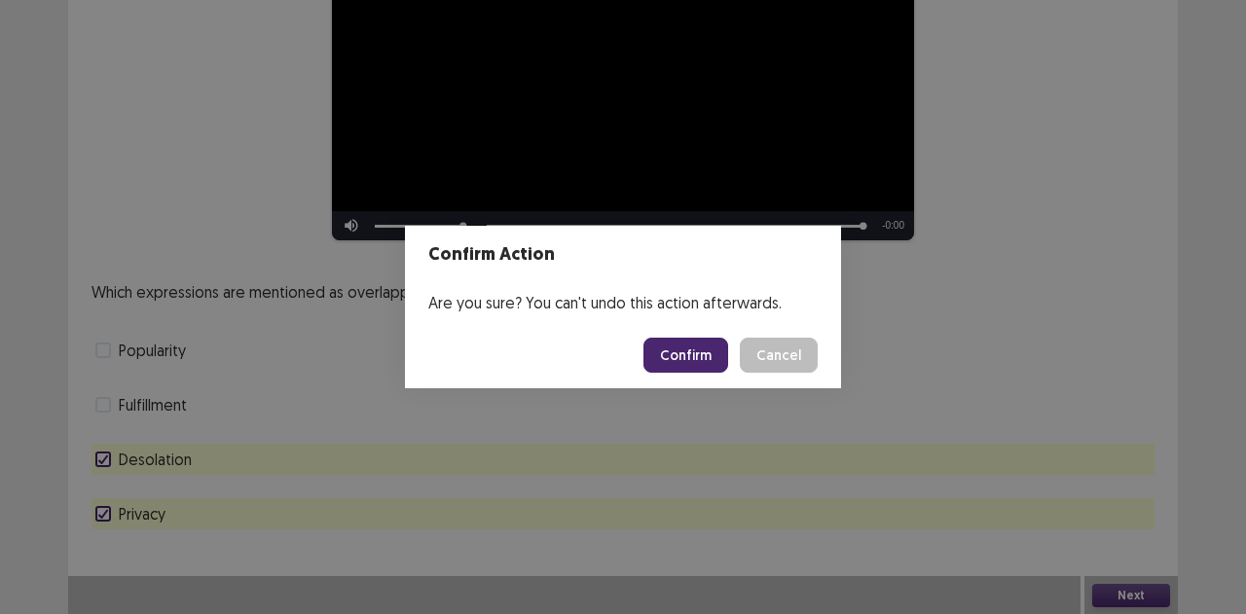
click at [706, 343] on button "Confirm" at bounding box center [685, 355] width 85 height 35
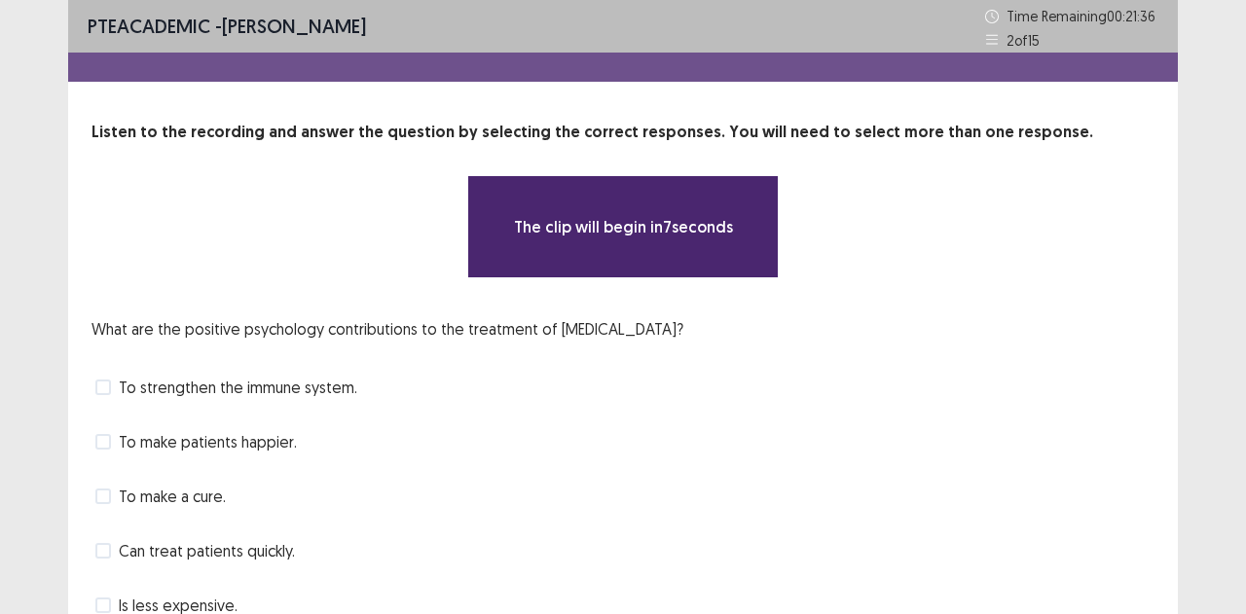
click at [1000, 390] on div "To strengthen the immune system." at bounding box center [622, 387] width 1063 height 31
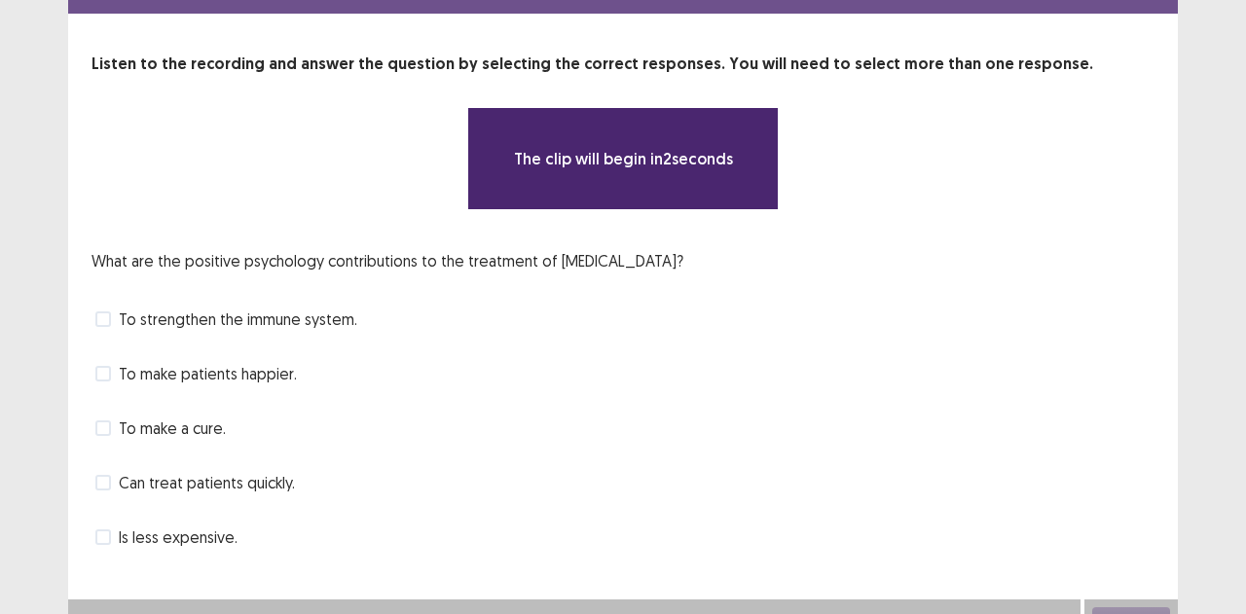
scroll to position [69, 0]
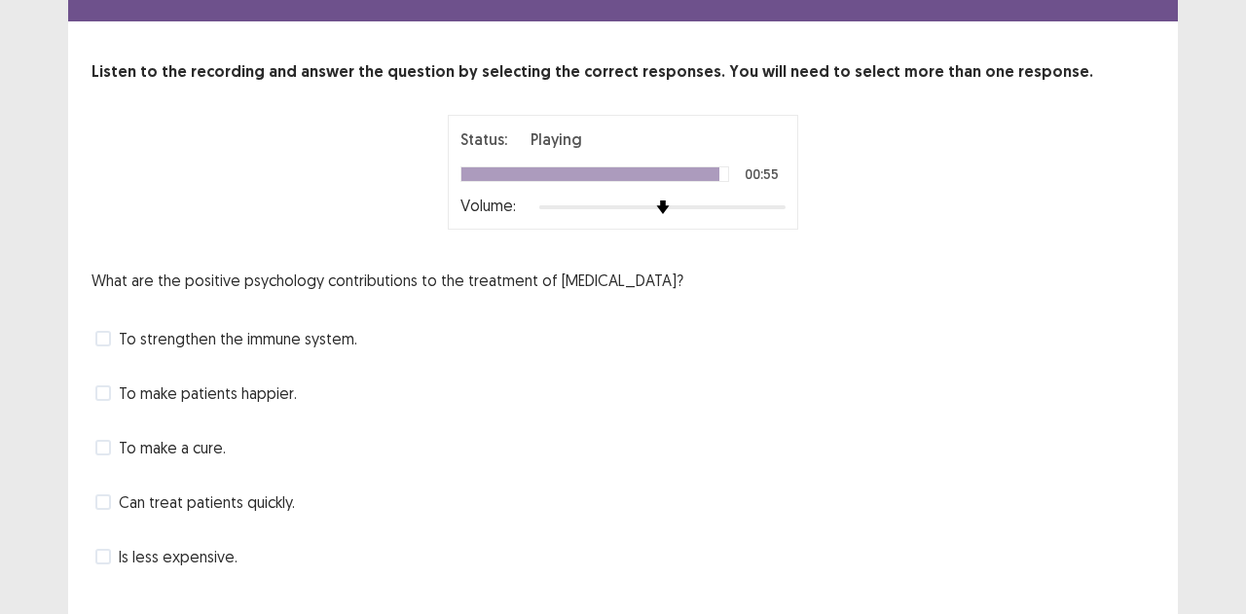
click at [334, 327] on span "To strengthen the immune system." at bounding box center [238, 338] width 238 height 23
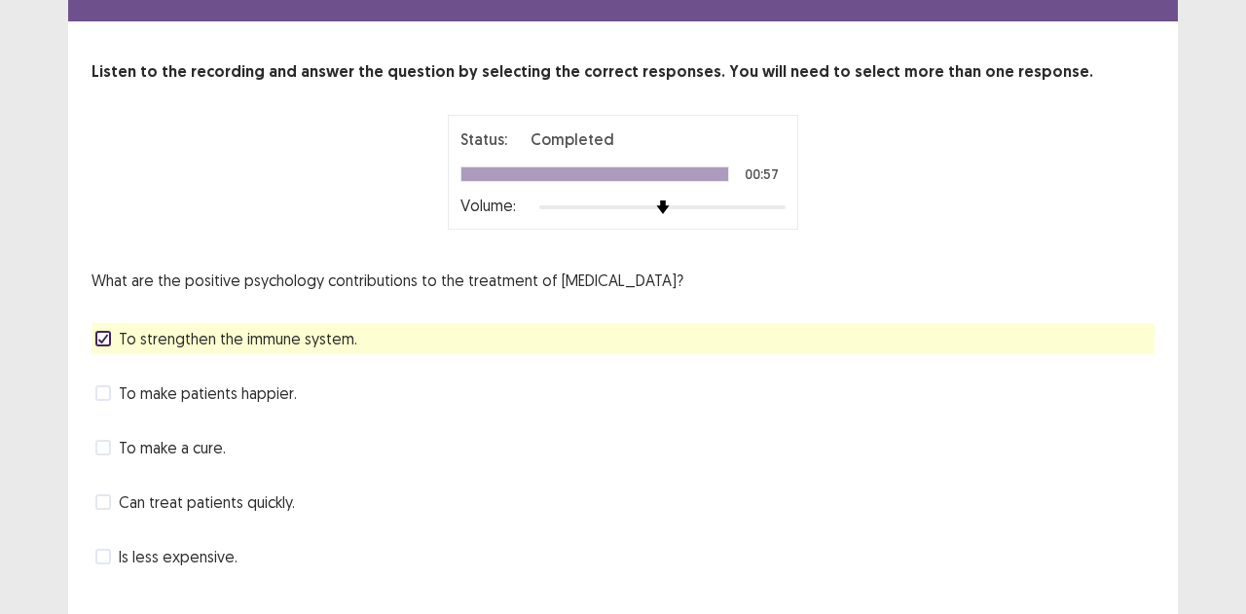
click at [321, 389] on div "To make patients happier." at bounding box center [622, 393] width 1063 height 31
click at [311, 385] on div "To make patients happier." at bounding box center [622, 393] width 1063 height 31
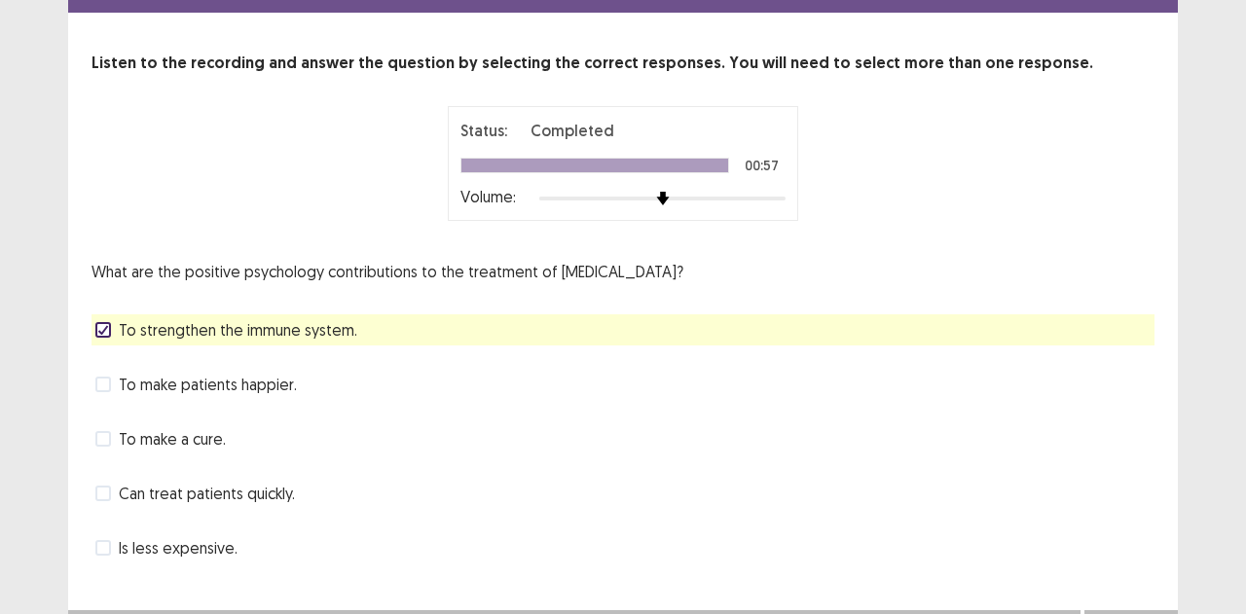
click at [292, 373] on span "To make patients happier." at bounding box center [208, 384] width 178 height 23
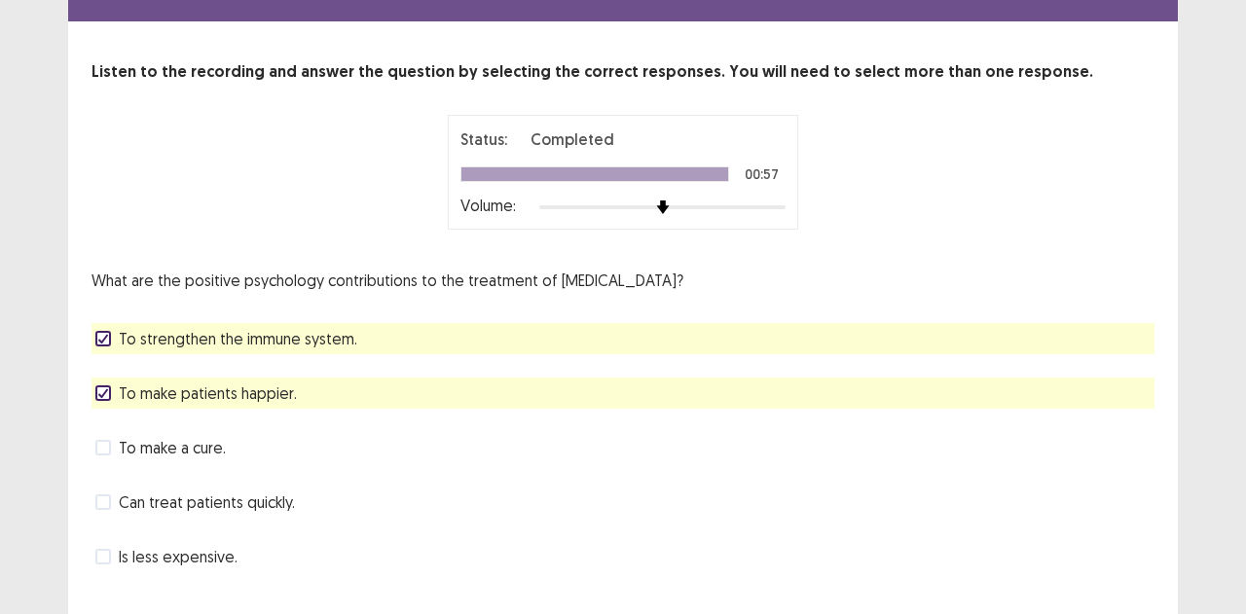
scroll to position [103, 0]
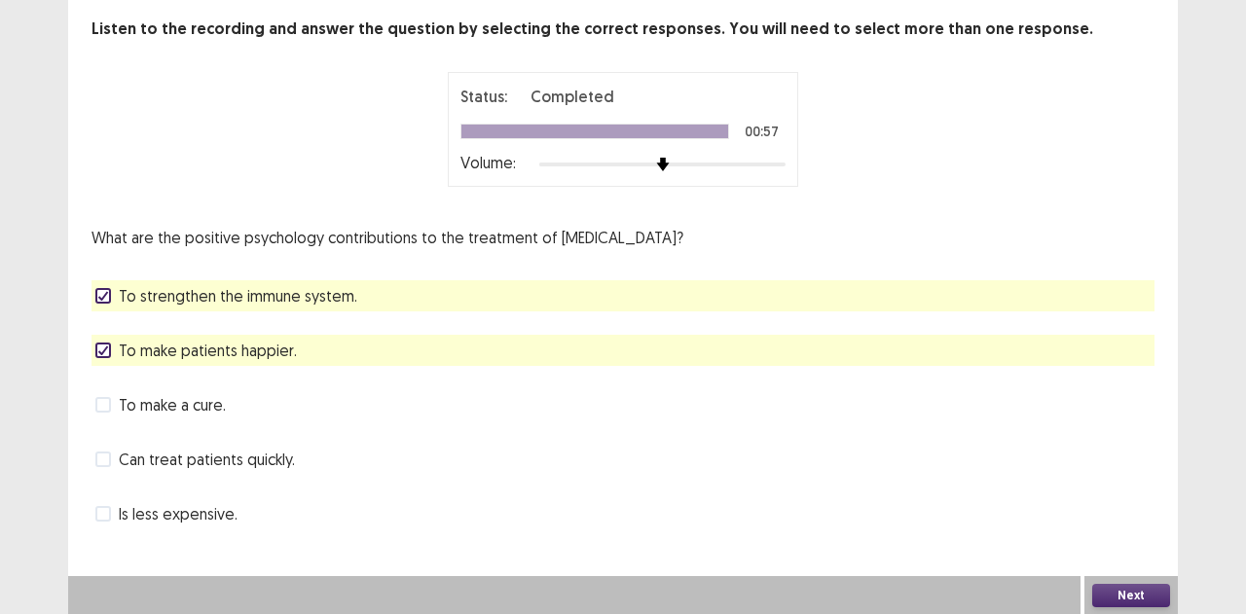
click at [1147, 600] on button "Next" at bounding box center [1131, 595] width 78 height 23
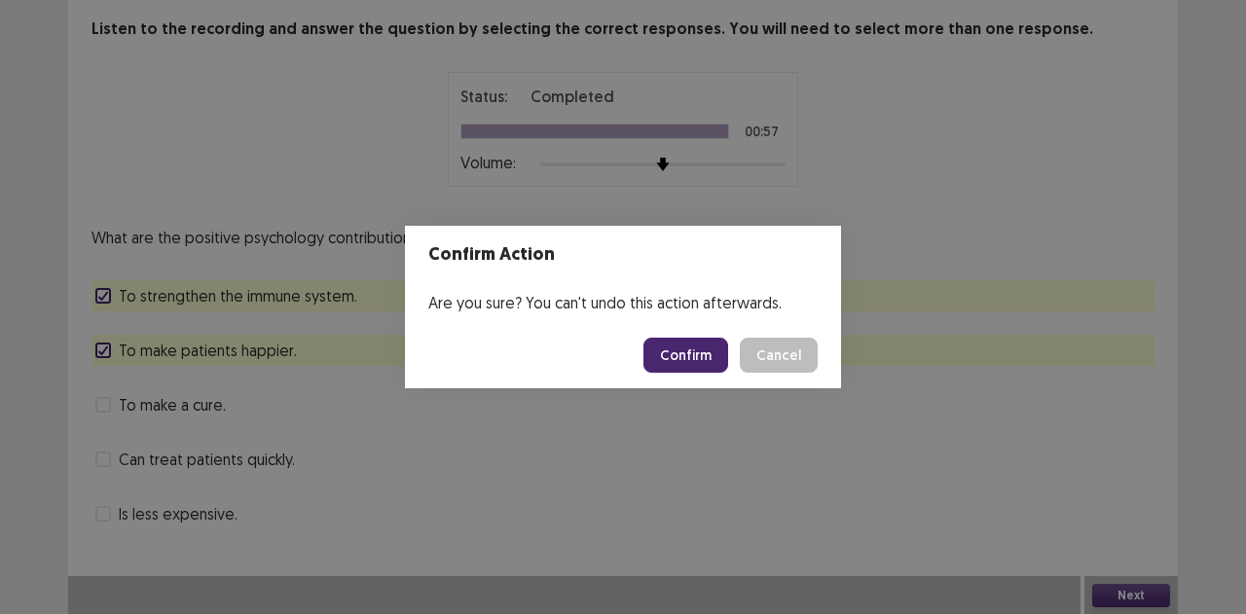
click at [697, 353] on button "Confirm" at bounding box center [685, 355] width 85 height 35
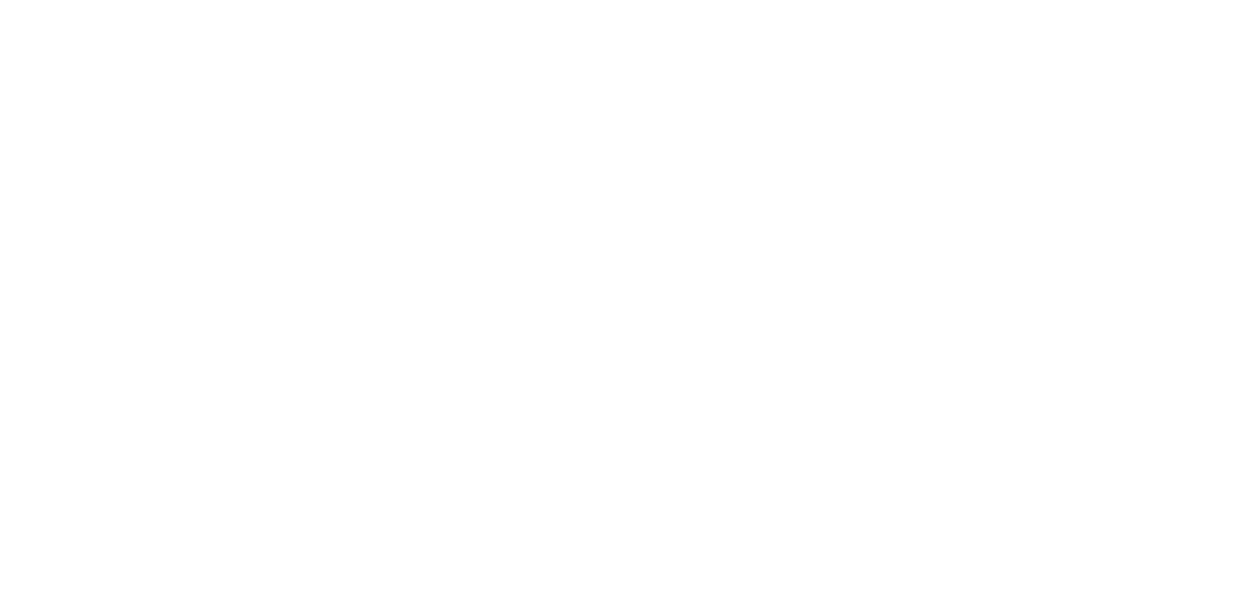
scroll to position [0, 0]
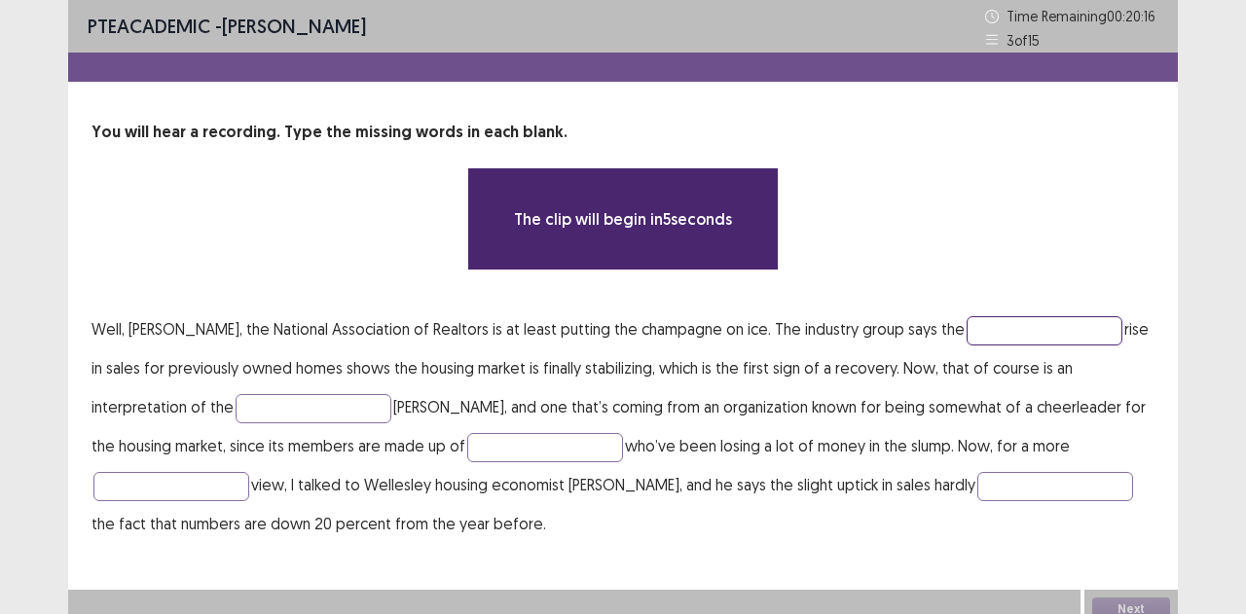
click at [966, 330] on input "text" at bounding box center [1044, 330] width 156 height 29
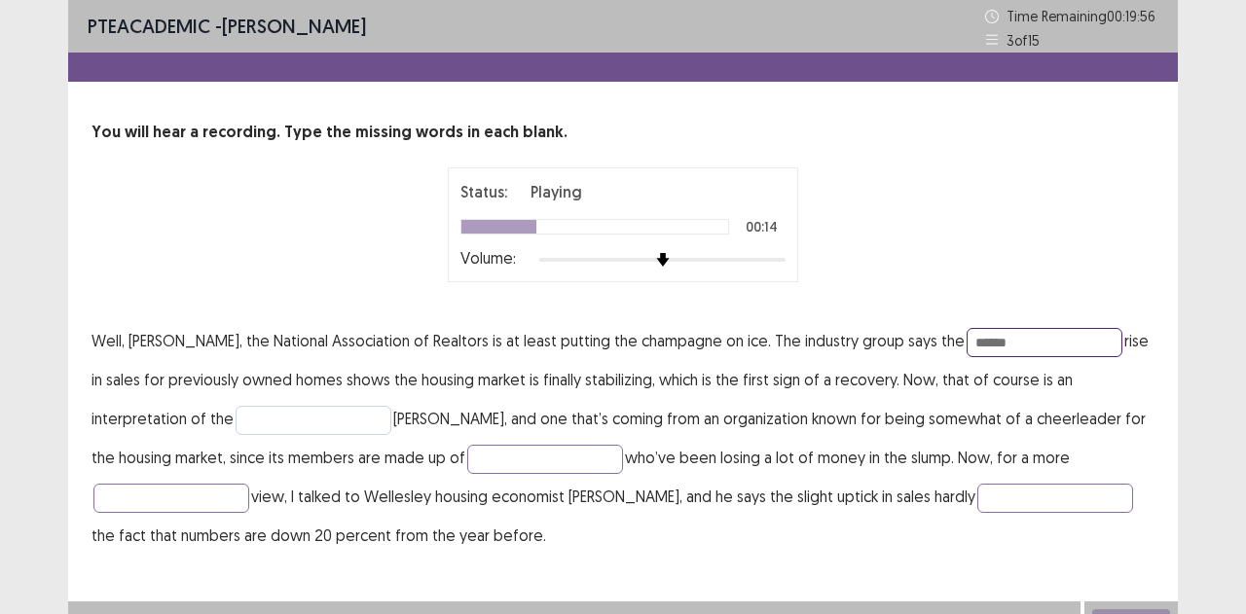
type input "******"
click at [235, 414] on input "text" at bounding box center [313, 420] width 156 height 29
type input "******"
click at [467, 460] on input "text" at bounding box center [545, 459] width 156 height 29
type input "*******"
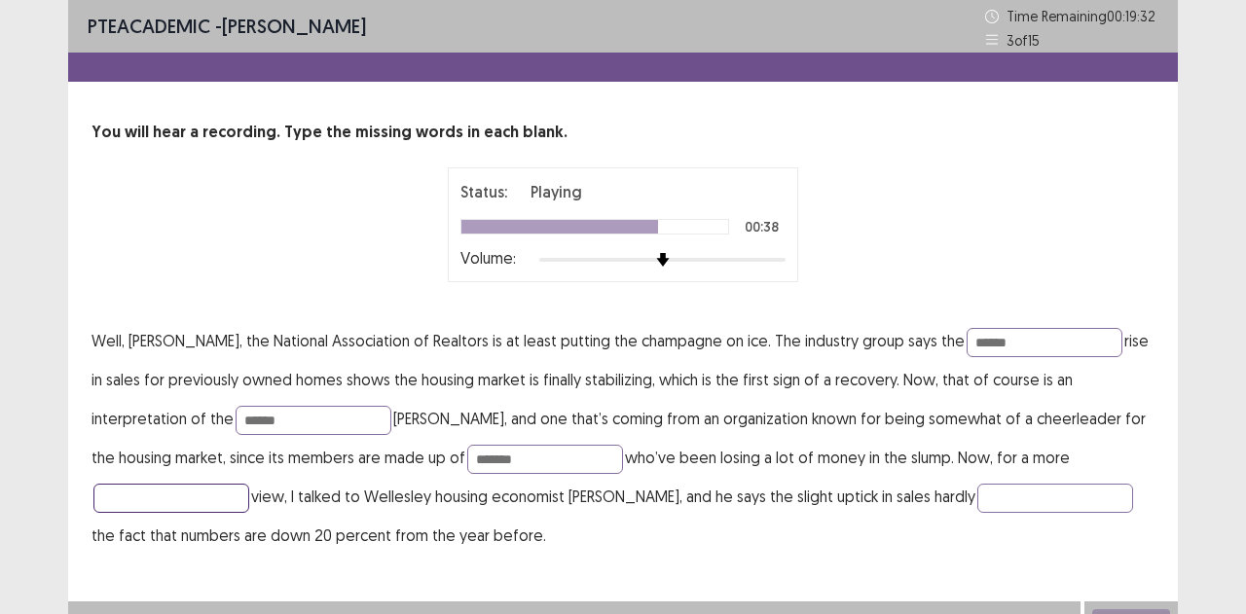
click at [249, 484] on input "text" at bounding box center [171, 498] width 156 height 29
type input "*****"
click at [977, 504] on input "text" at bounding box center [1055, 498] width 156 height 29
type input "******"
click at [249, 484] on input "*****" at bounding box center [171, 498] width 156 height 29
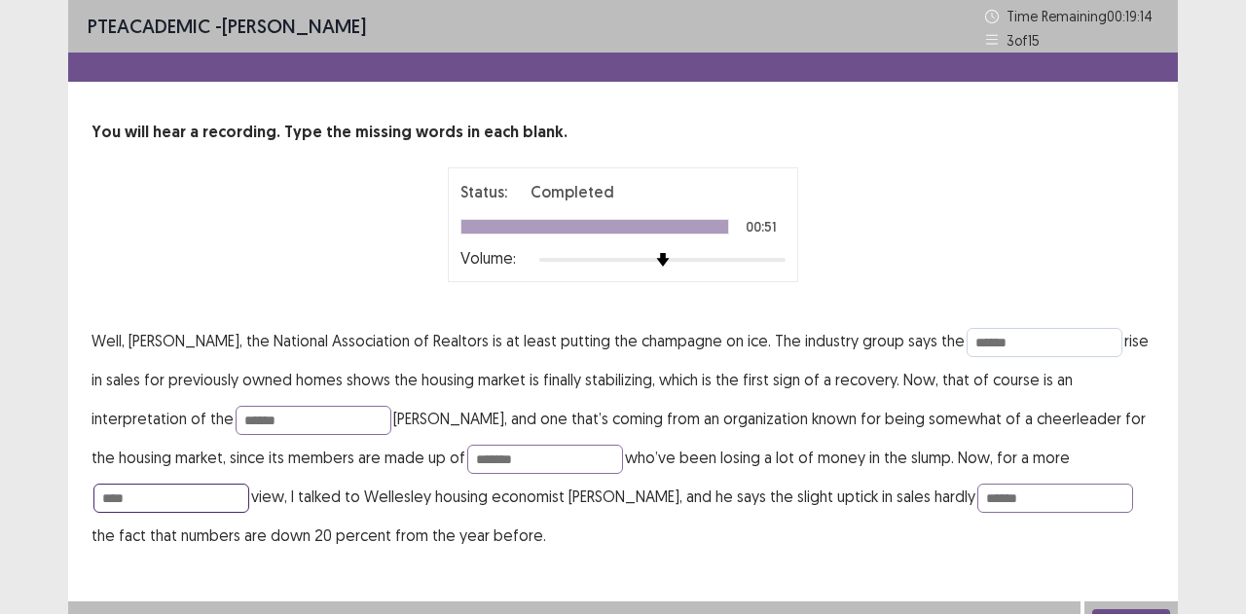
scroll to position [25, 0]
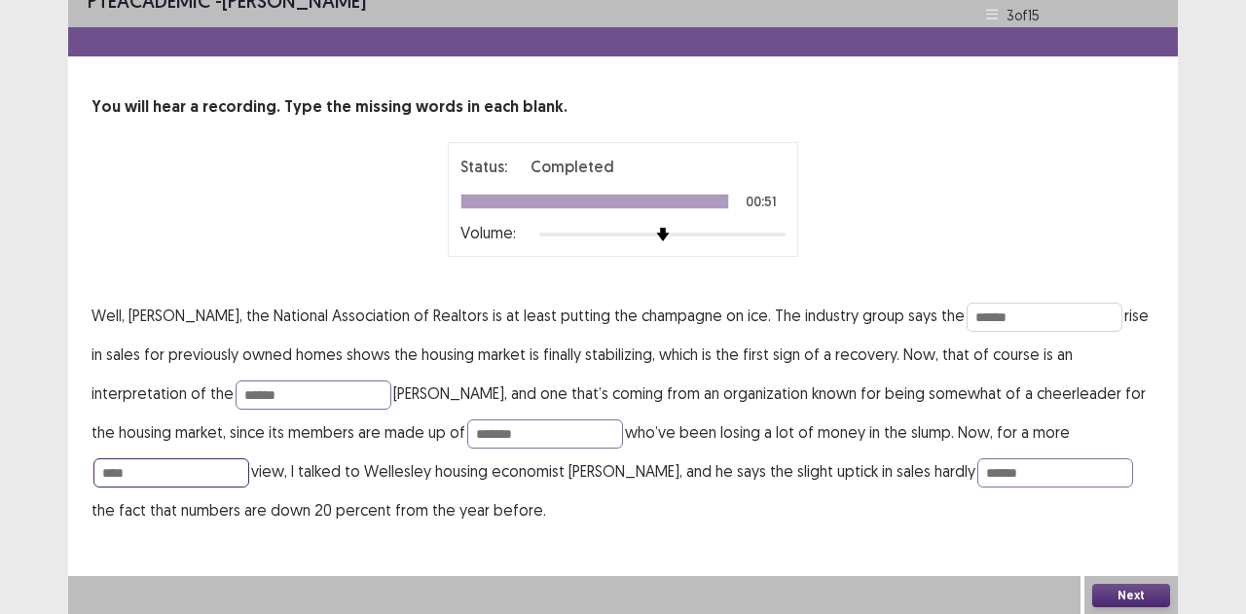
type input "****"
click at [1143, 587] on button "Next" at bounding box center [1131, 595] width 78 height 23
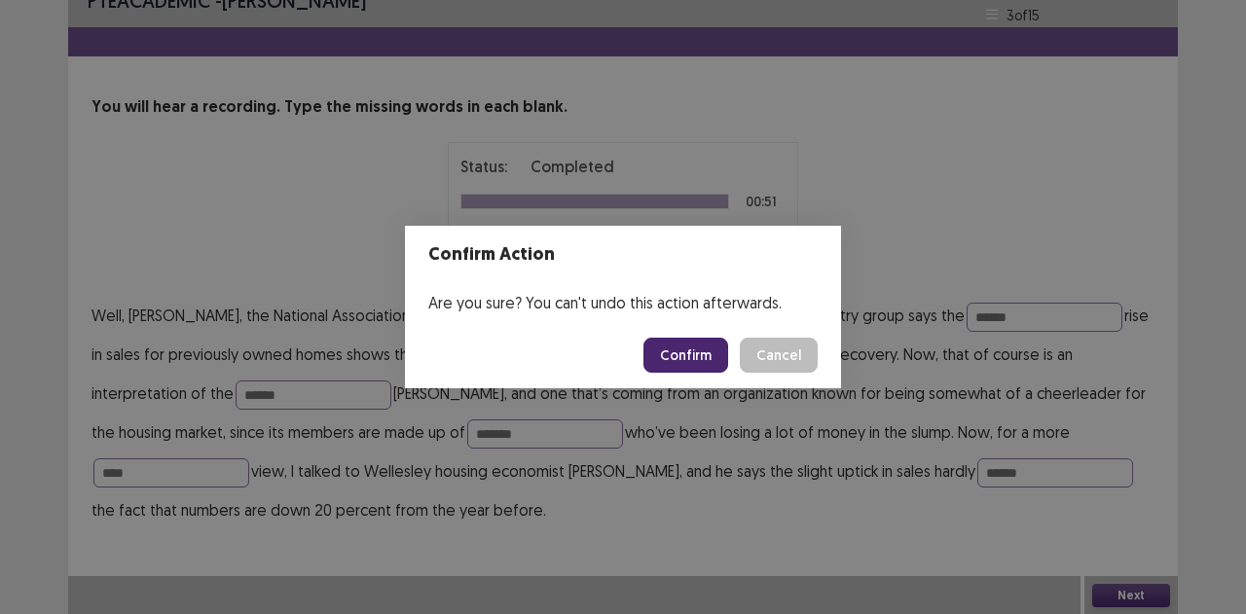
click at [683, 367] on button "Confirm" at bounding box center [685, 355] width 85 height 35
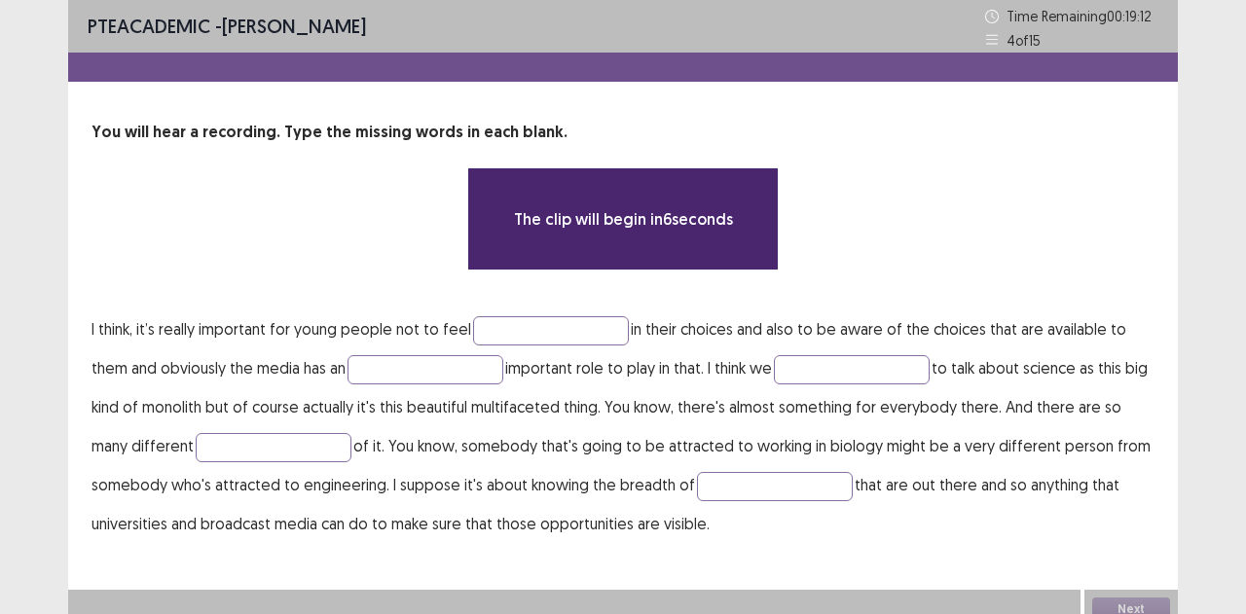
scroll to position [14, 0]
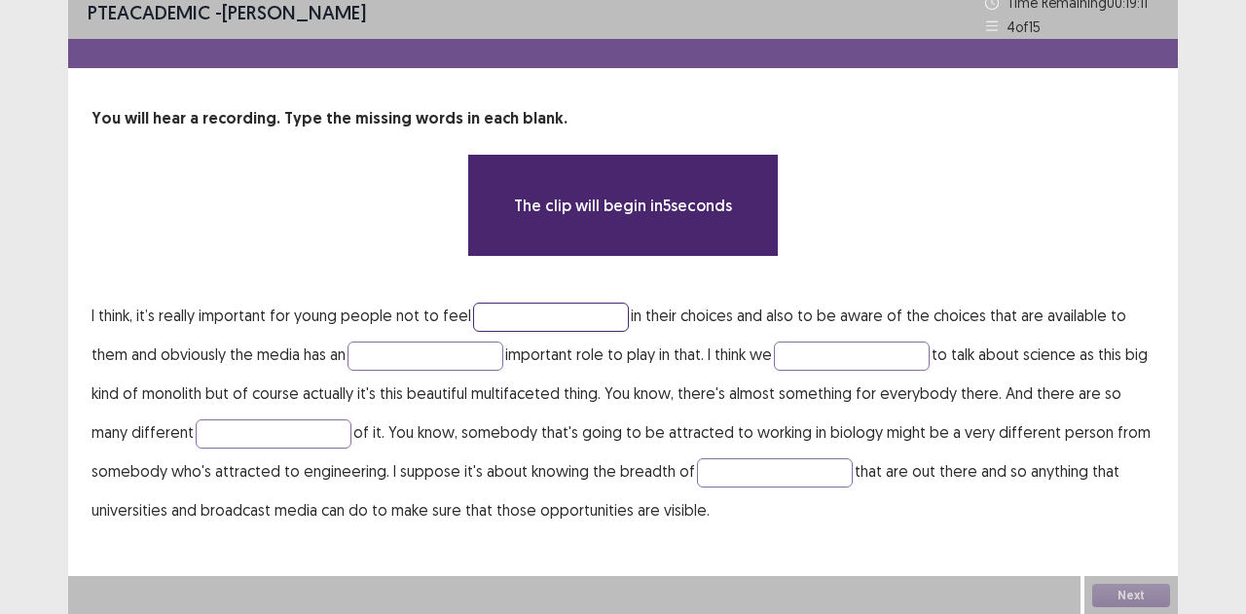
click at [597, 321] on input "text" at bounding box center [551, 317] width 156 height 29
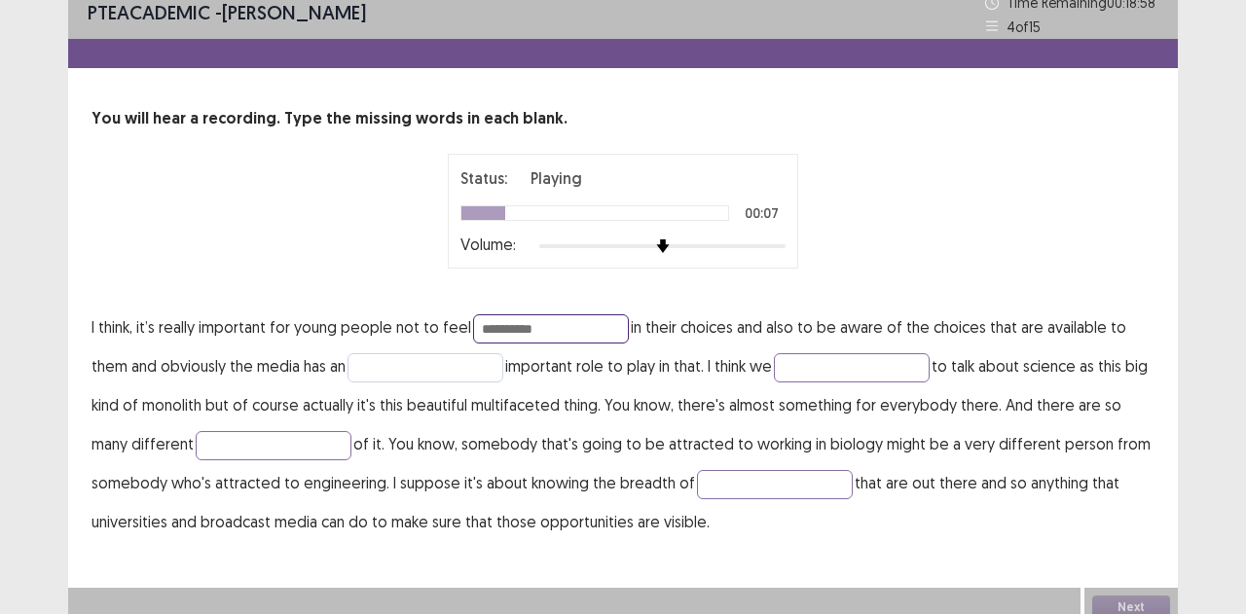
type input "**********"
click at [453, 356] on input "text" at bounding box center [425, 367] width 156 height 29
type input "****"
click at [889, 380] on input "text" at bounding box center [852, 367] width 156 height 29
click at [876, 366] on input "text" at bounding box center [852, 367] width 156 height 29
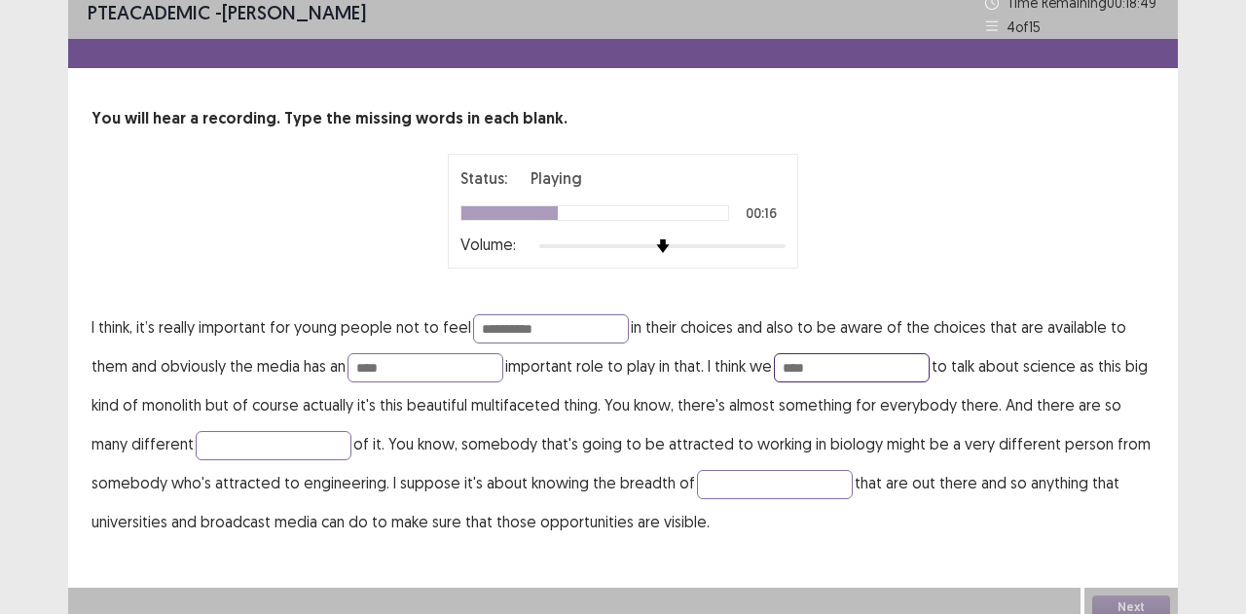
type input "****"
click at [319, 440] on input "text" at bounding box center [274, 445] width 156 height 29
click at [430, 366] on input "****" at bounding box center [425, 367] width 156 height 29
type input "**********"
click at [264, 459] on p "**********" at bounding box center [622, 424] width 1063 height 234
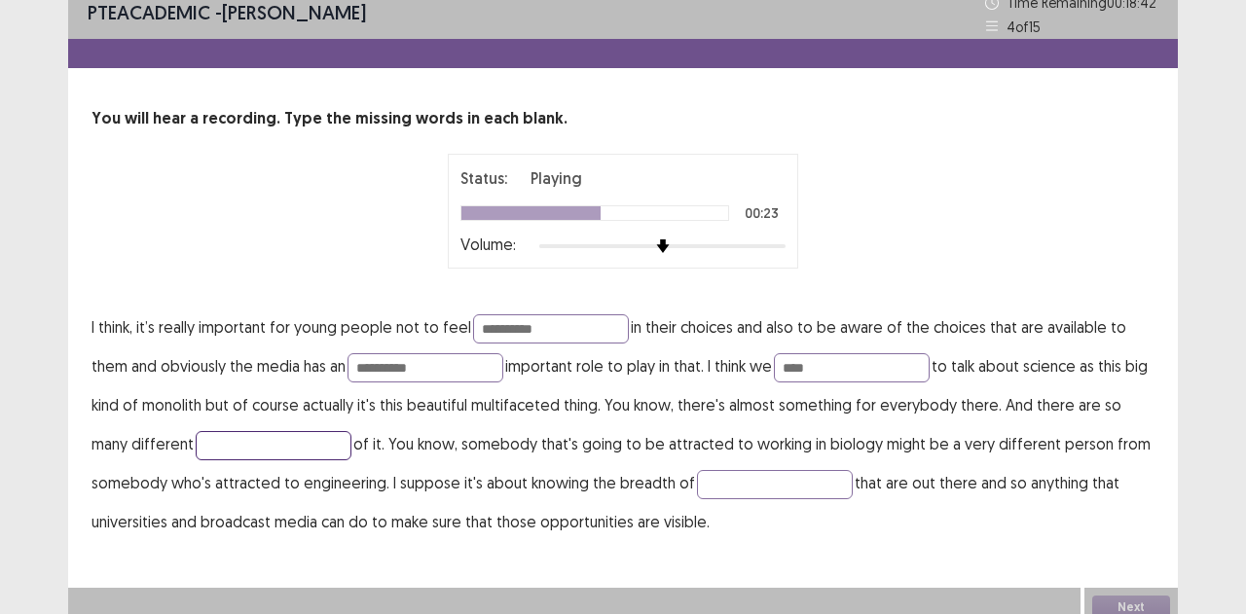
click at [272, 454] on input "text" at bounding box center [274, 445] width 156 height 29
type input "******"
click at [793, 485] on input "text" at bounding box center [775, 484] width 156 height 29
type input "**********"
click at [455, 367] on input "**********" at bounding box center [425, 367] width 156 height 29
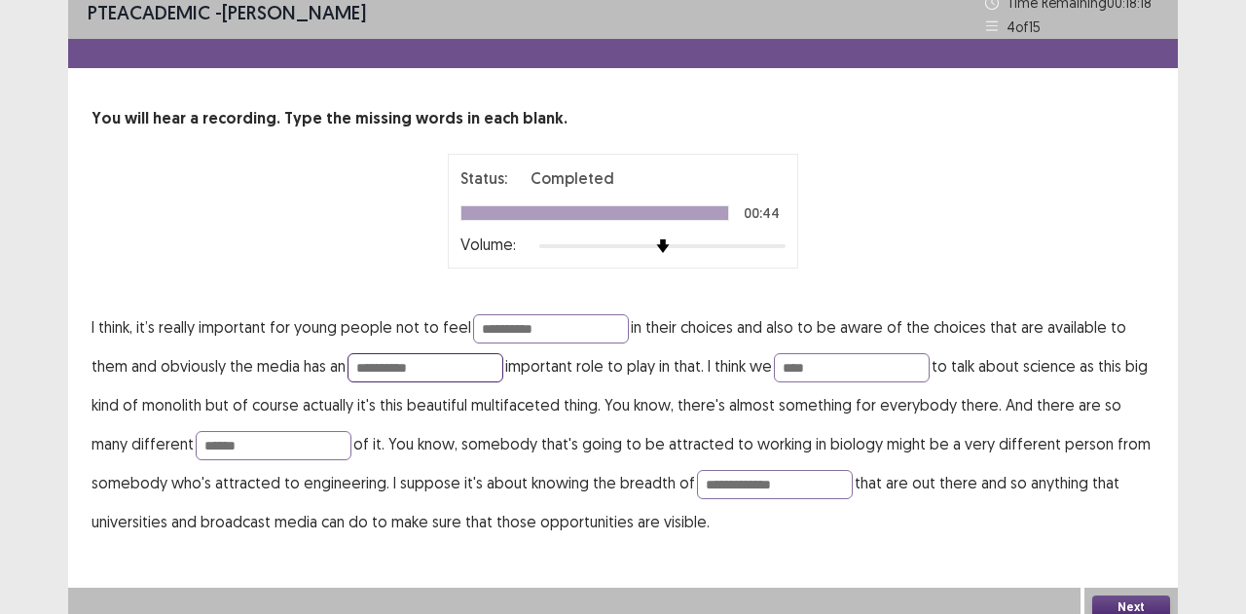
click at [364, 368] on input "**********" at bounding box center [425, 367] width 156 height 29
type input "**********"
click at [845, 519] on p "**********" at bounding box center [622, 424] width 1063 height 234
click at [1147, 597] on button "Next" at bounding box center [1131, 607] width 78 height 23
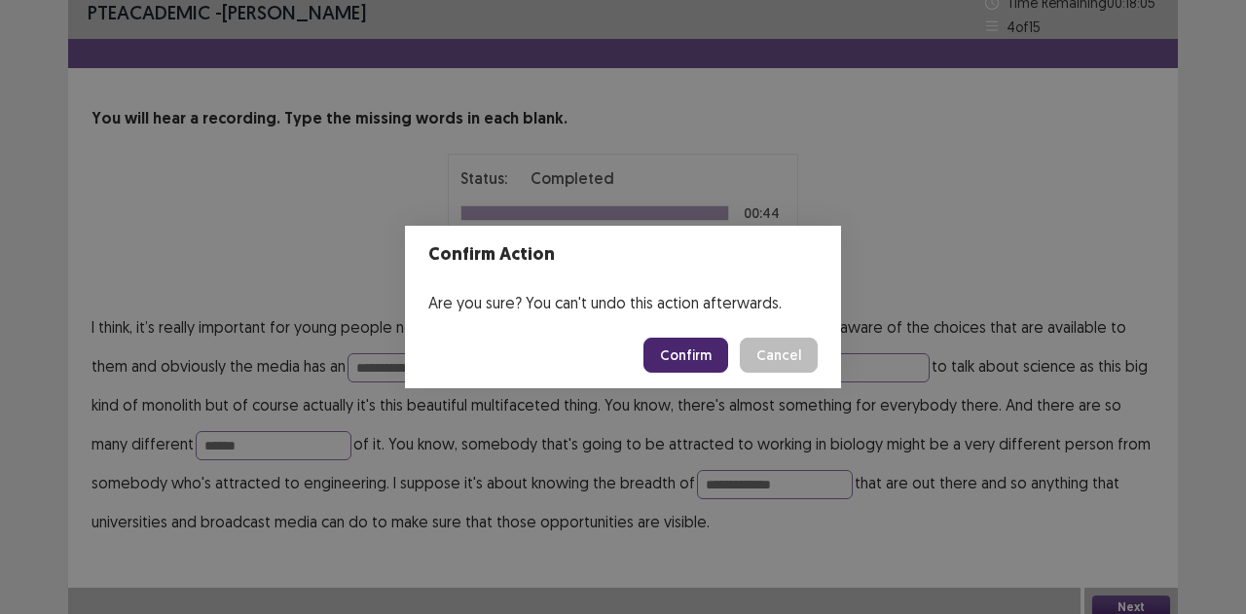
click at [697, 351] on button "Confirm" at bounding box center [685, 355] width 85 height 35
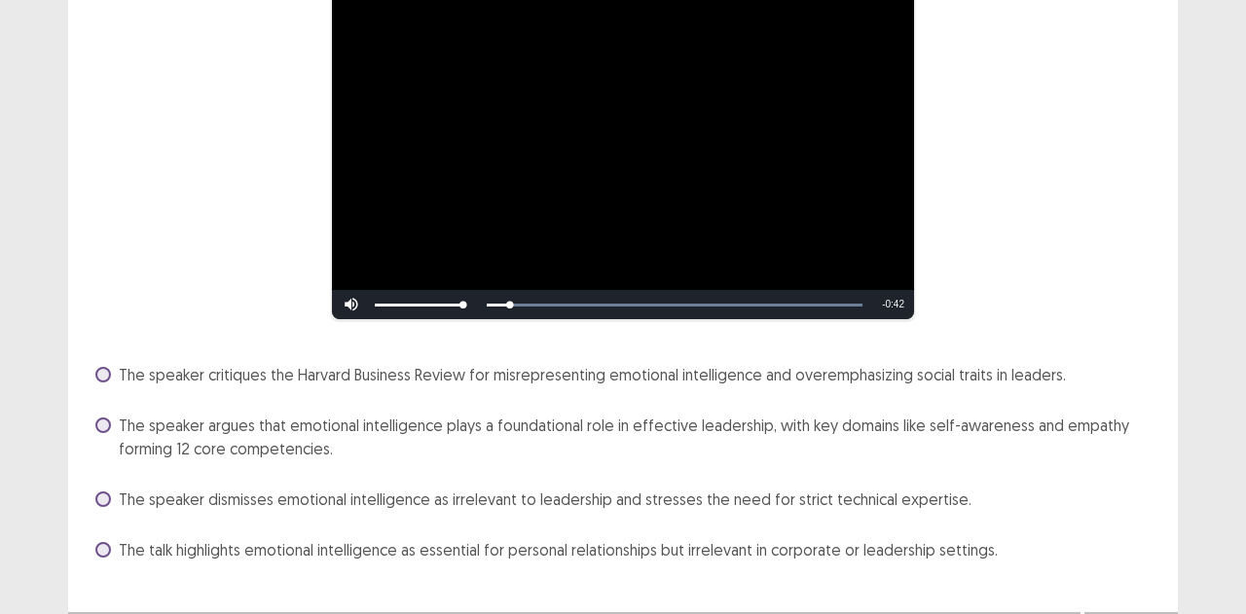
scroll to position [220, 0]
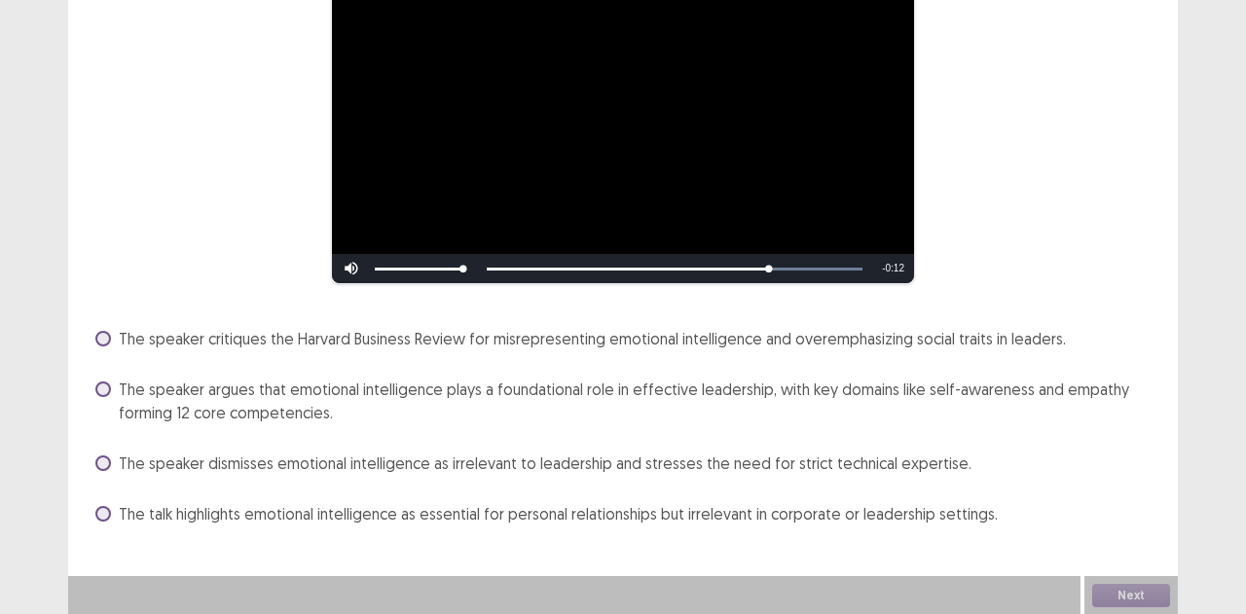
click at [109, 388] on span at bounding box center [103, 389] width 16 height 16
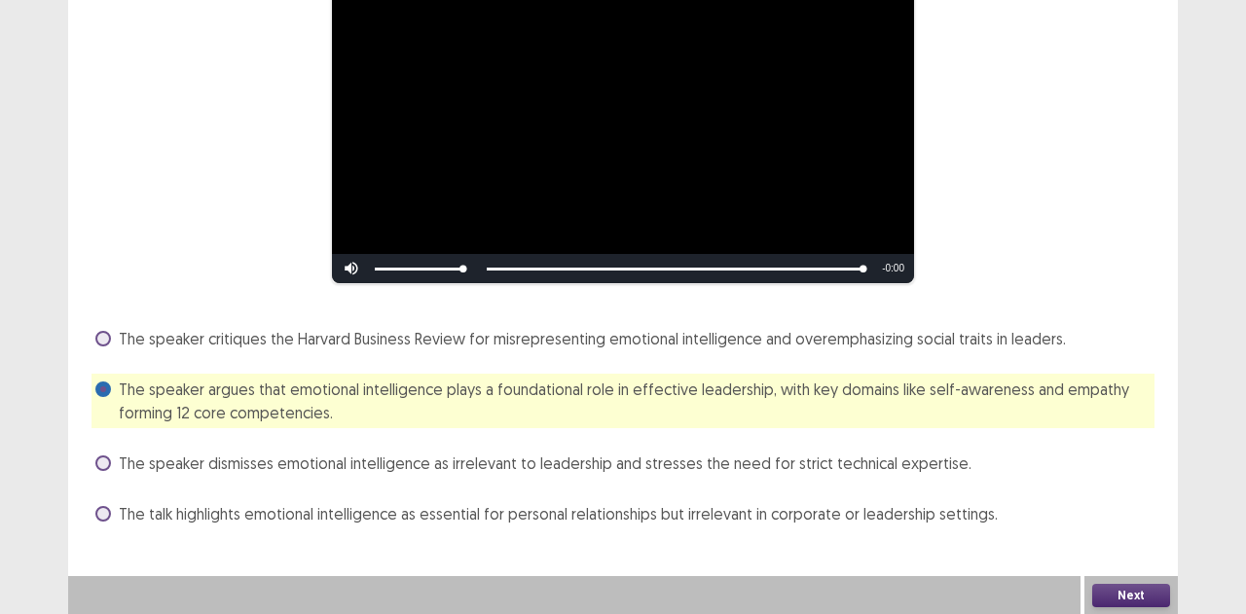
click at [1107, 603] on button "Next" at bounding box center [1131, 595] width 78 height 23
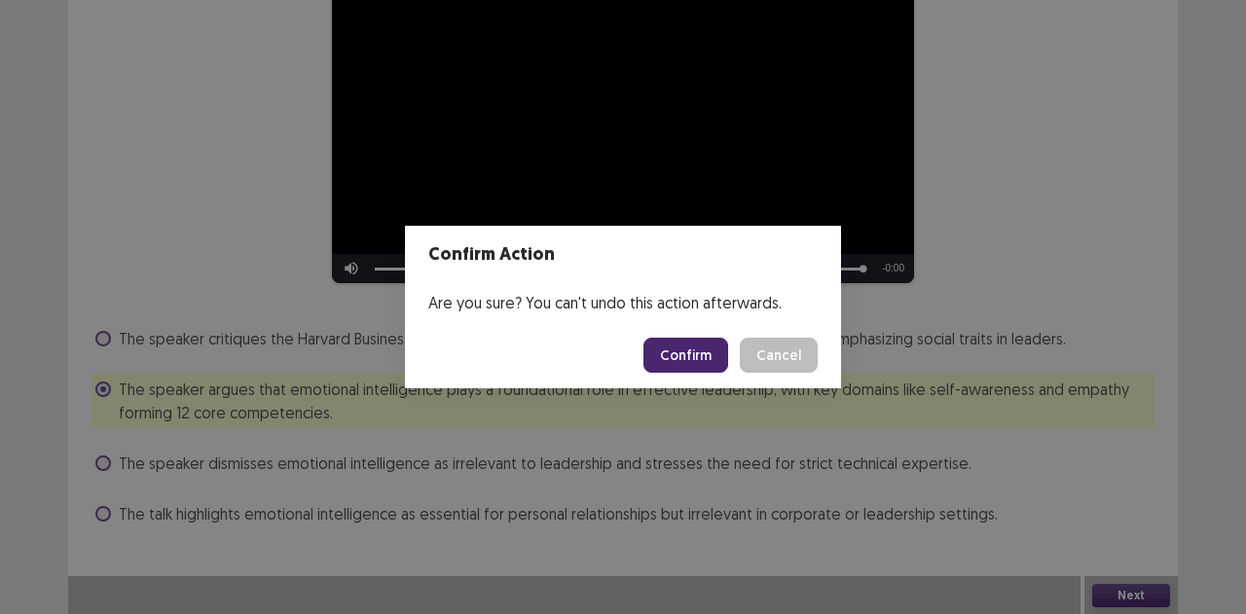
click at [693, 339] on button "Confirm" at bounding box center [685, 355] width 85 height 35
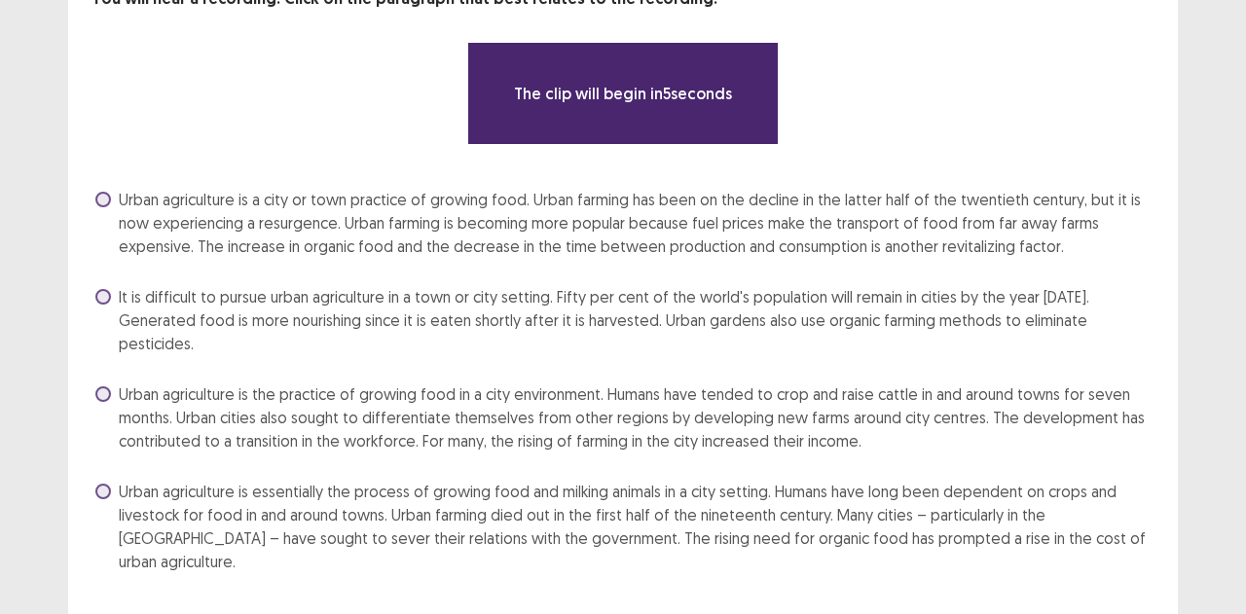
scroll to position [134, 0]
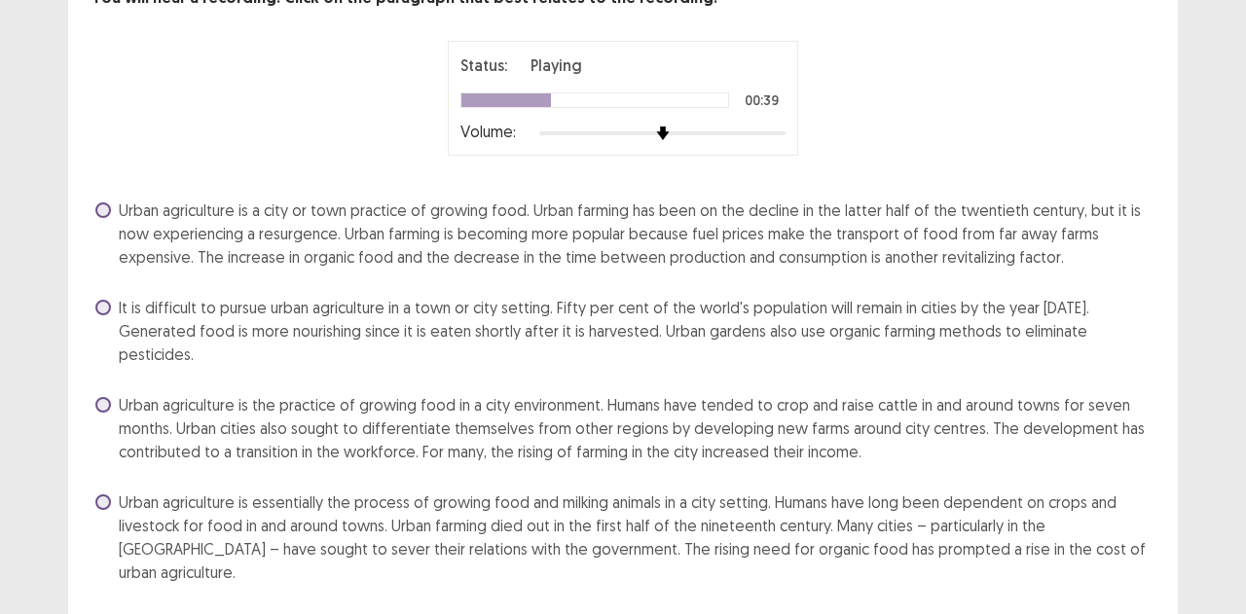
click at [107, 397] on span at bounding box center [103, 405] width 16 height 16
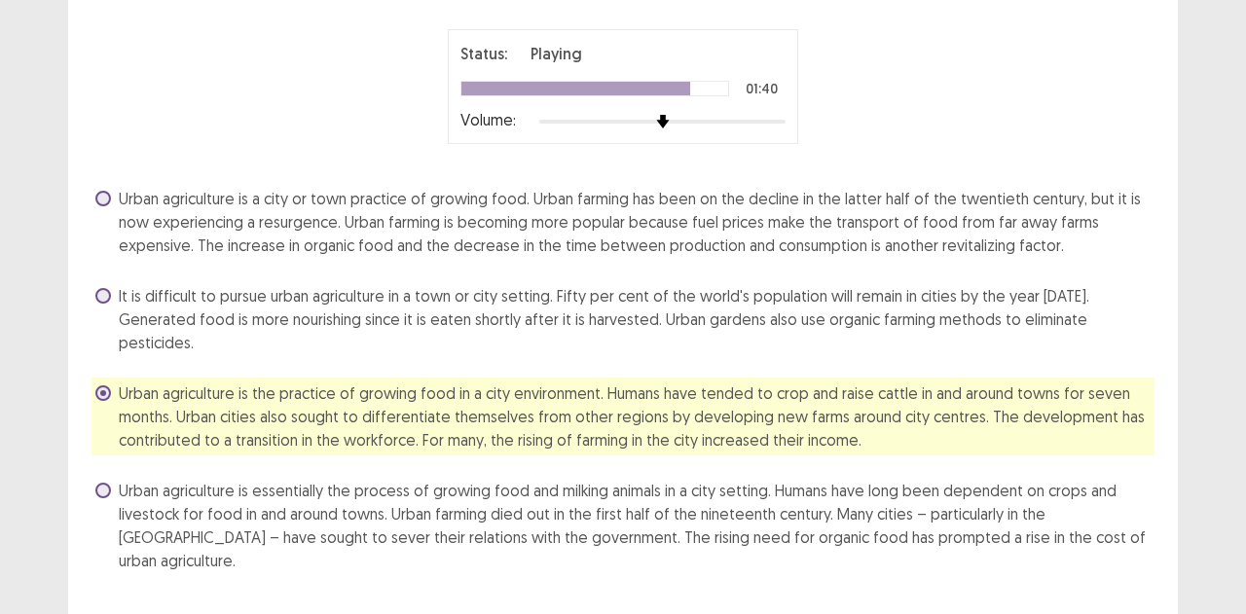
click at [968, 224] on span "Urban agriculture is a city or town practice of growing food. Urban farming has…" at bounding box center [636, 222] width 1035 height 70
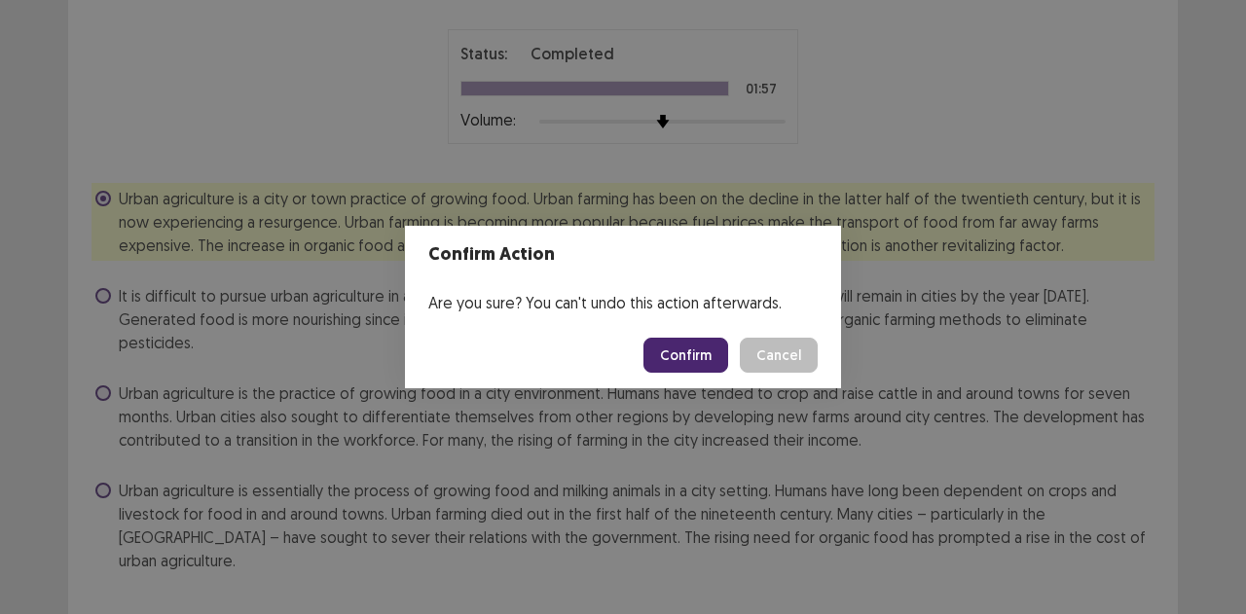
click at [710, 357] on button "Confirm" at bounding box center [685, 355] width 85 height 35
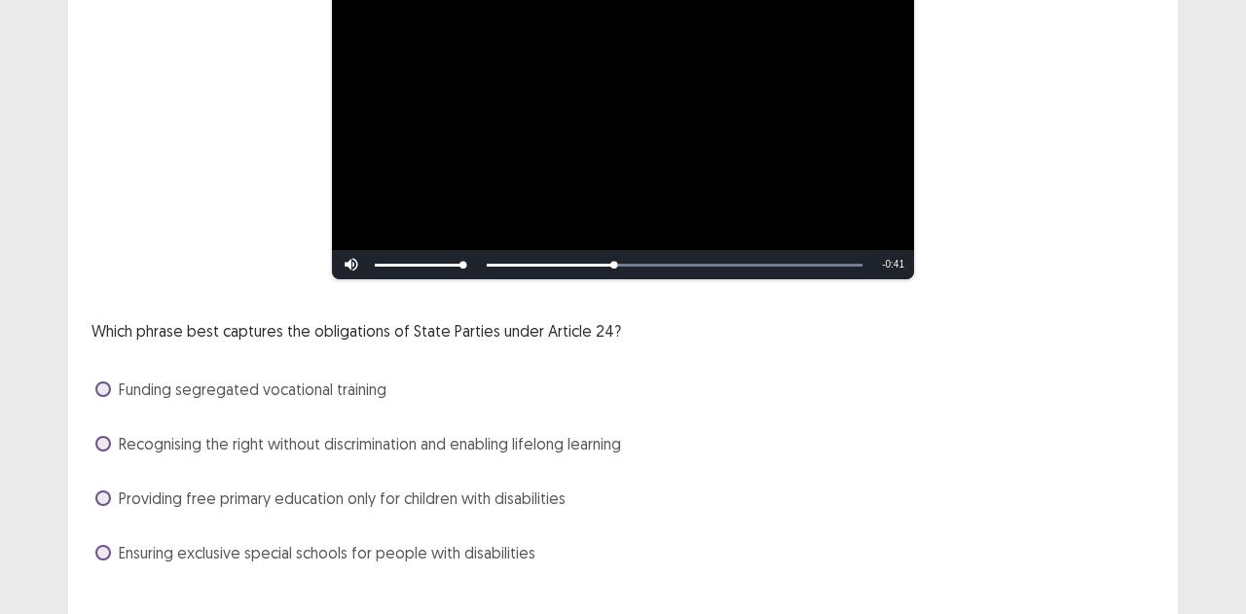
scroll to position [225, 0]
click at [611, 446] on span "Recognising the right without discrimination and enabling lifelong learning" at bounding box center [370, 442] width 502 height 23
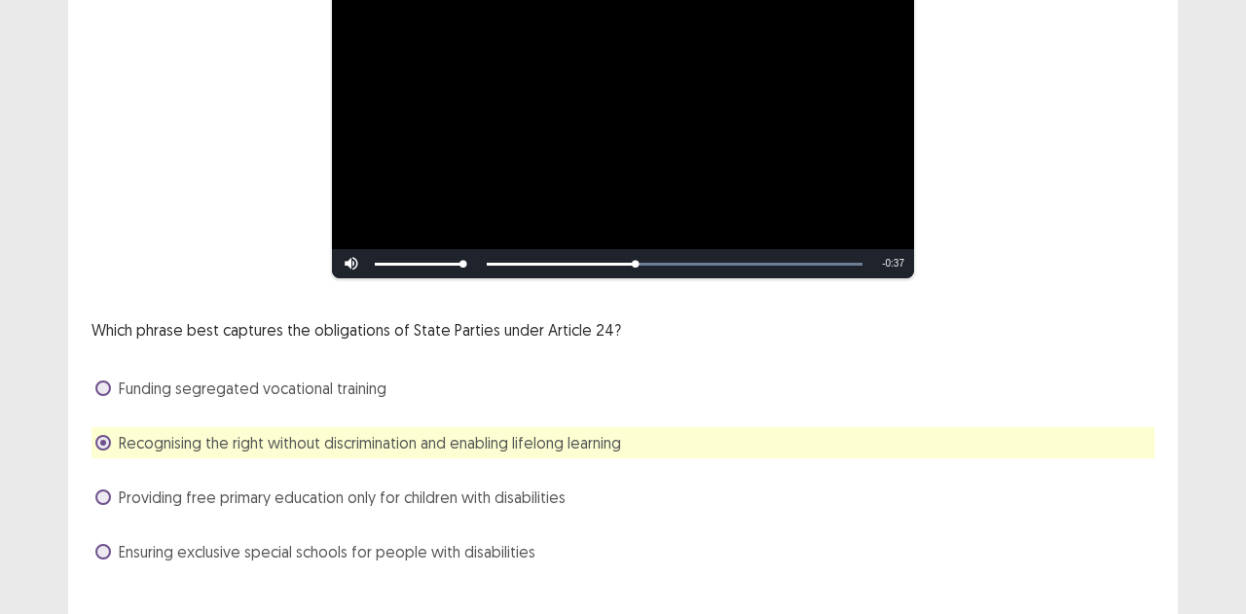
click at [648, 381] on div "Funding segregated vocational training" at bounding box center [622, 388] width 1063 height 31
click at [548, 556] on div "Ensuring exclusive special schools for people with disabilities" at bounding box center [622, 551] width 1063 height 31
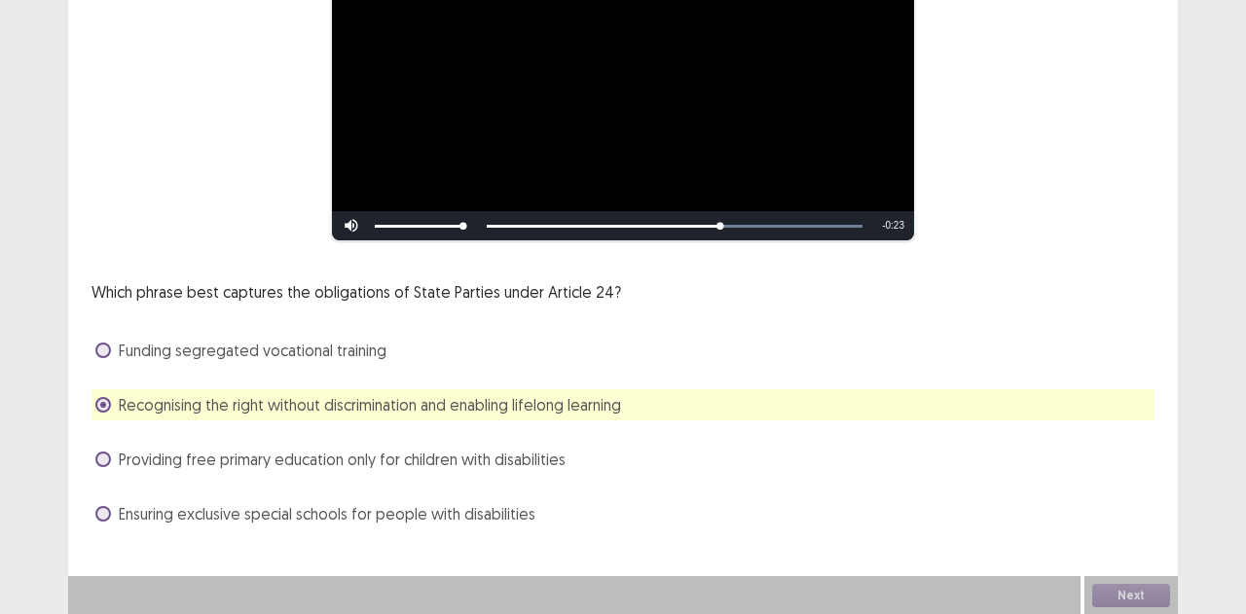
click at [1097, 502] on div "Ensuring exclusive special schools for people with disabilities" at bounding box center [622, 513] width 1063 height 31
click at [1131, 590] on button "Next" at bounding box center [1131, 595] width 78 height 23
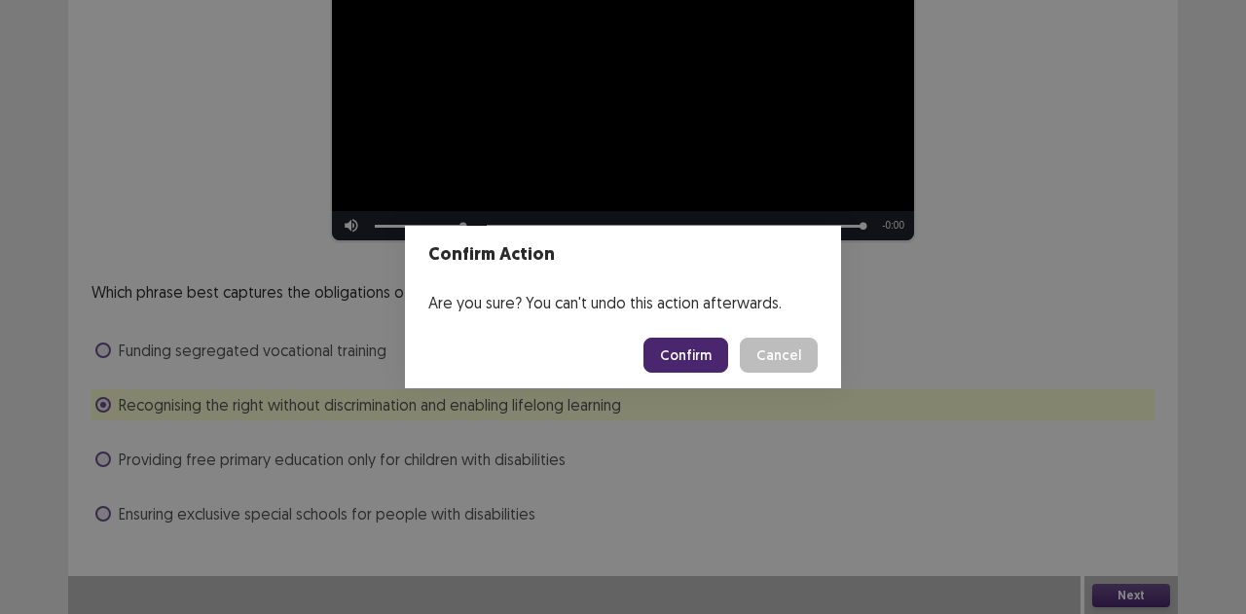
click at [708, 352] on button "Confirm" at bounding box center [685, 355] width 85 height 35
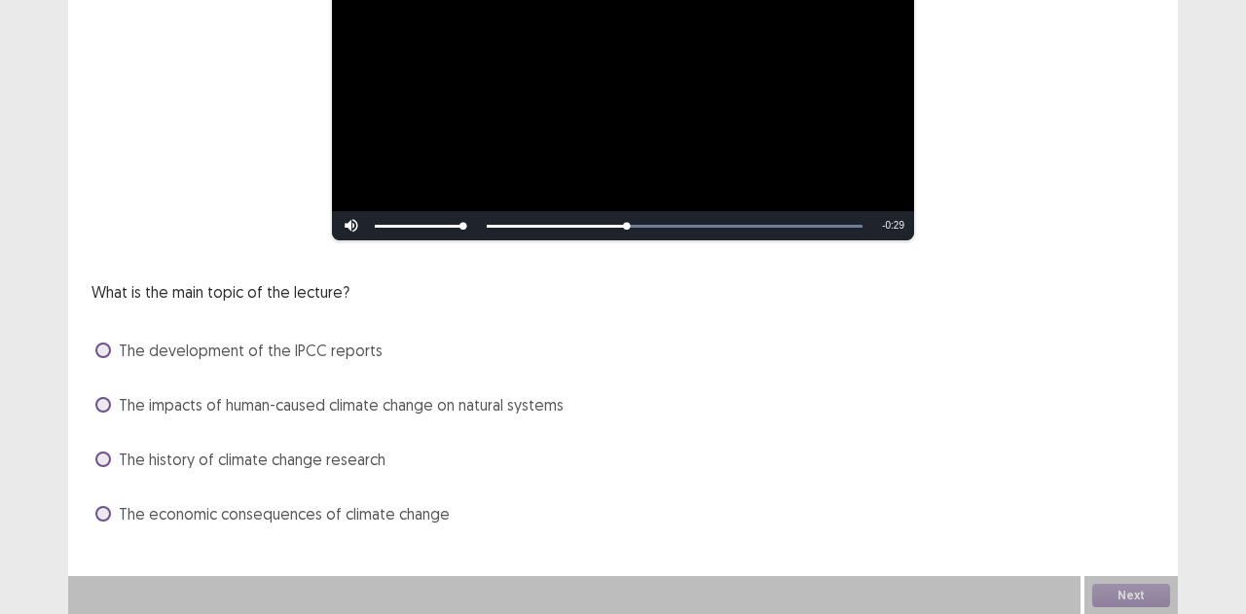
click at [725, 362] on div "The development of the IPCC reports" at bounding box center [622, 350] width 1063 height 31
click at [347, 354] on span "The development of the IPCC reports" at bounding box center [251, 350] width 264 height 23
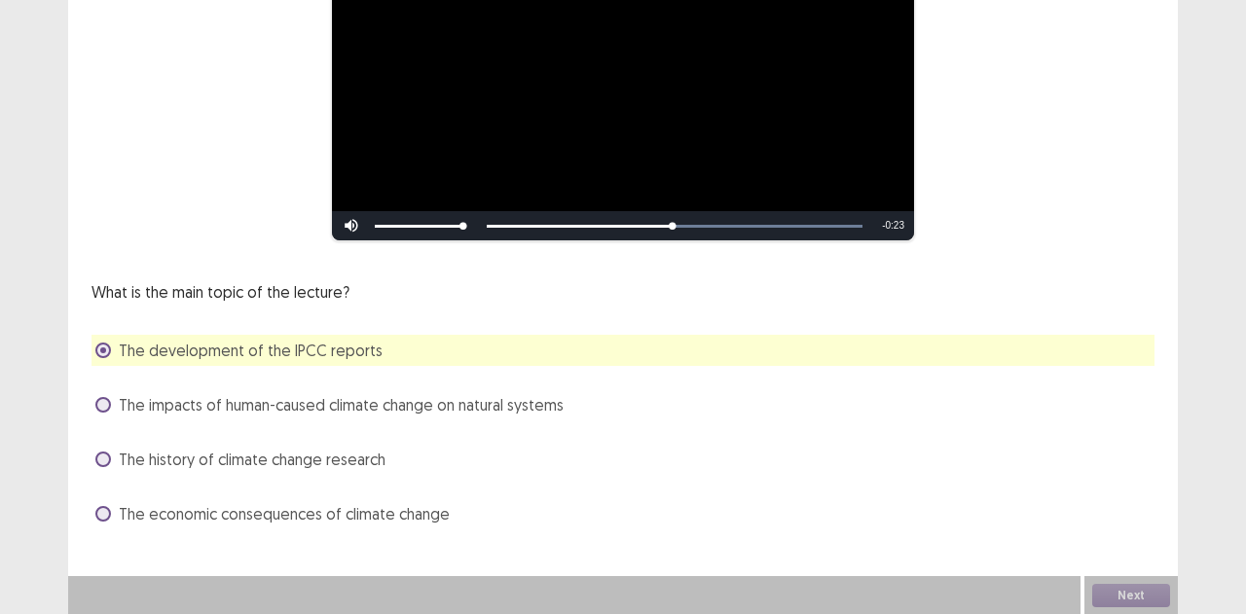
click at [530, 413] on span "The impacts of human-caused climate change on natural systems" at bounding box center [341, 404] width 445 height 23
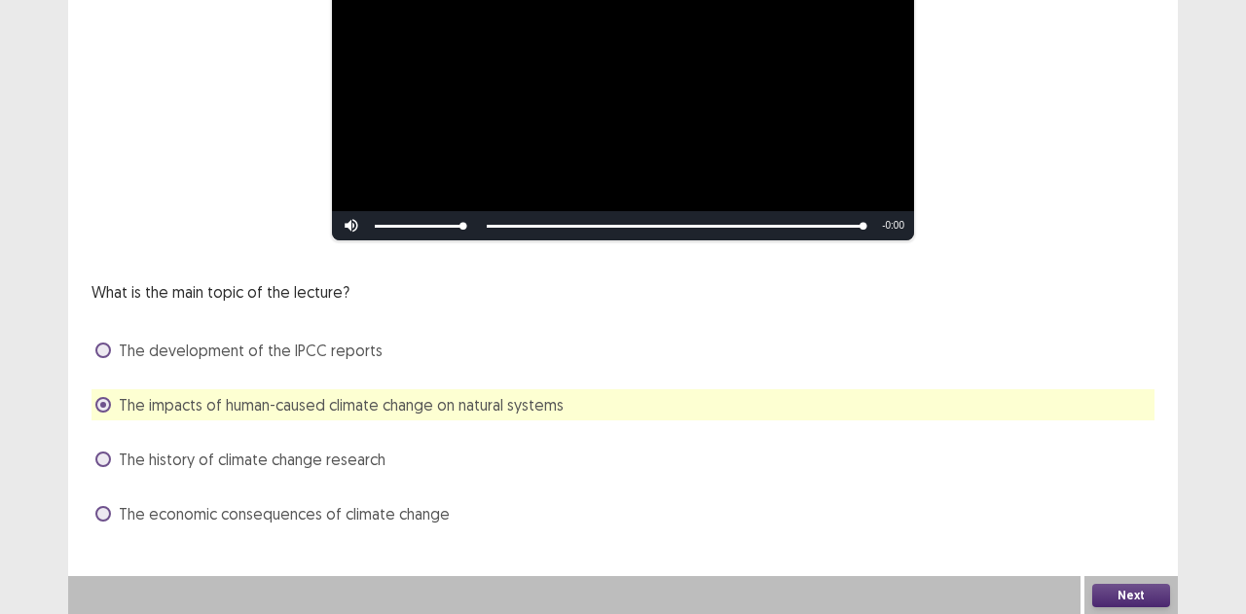
click at [1133, 599] on button "Next" at bounding box center [1131, 595] width 78 height 23
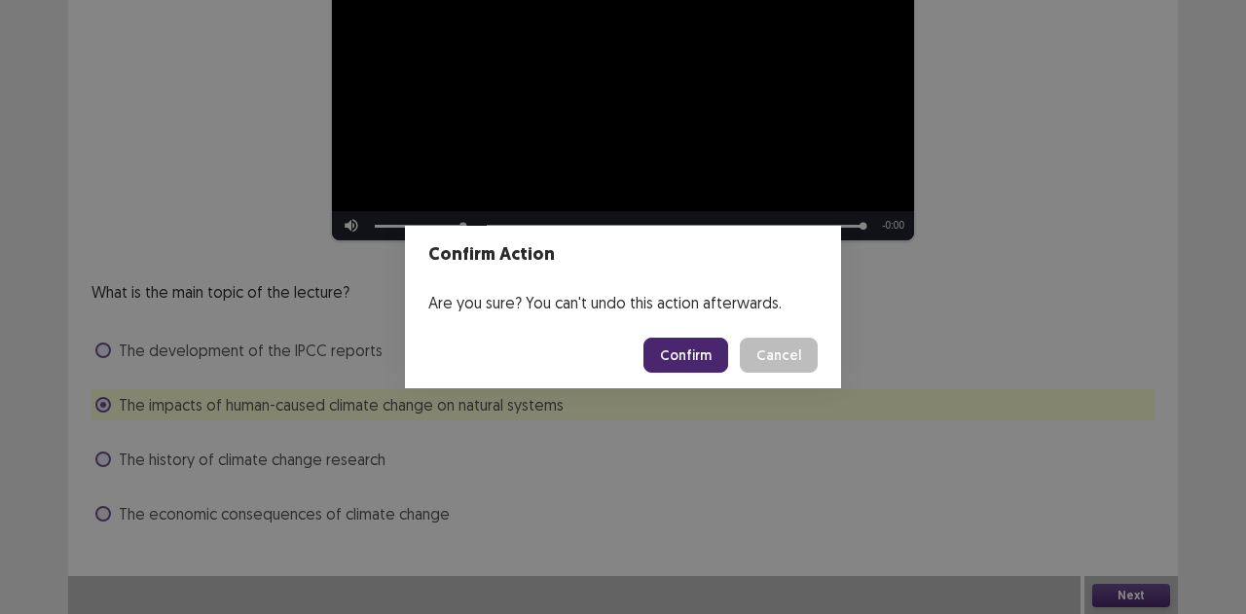
click at [675, 349] on button "Confirm" at bounding box center [685, 355] width 85 height 35
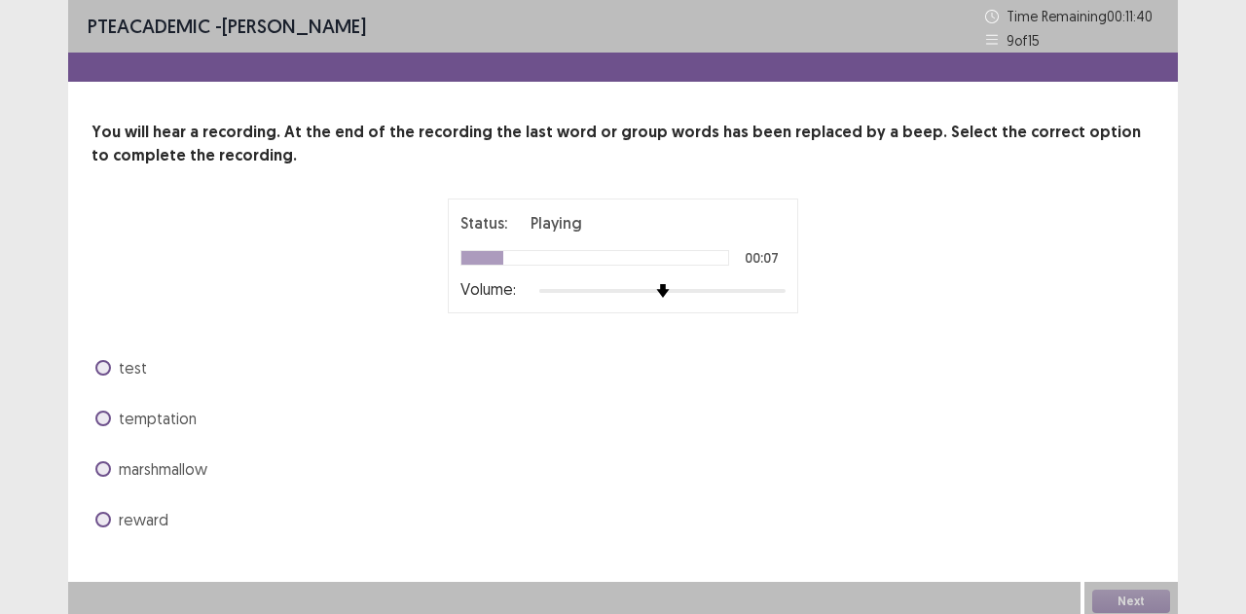
scroll to position [6, 0]
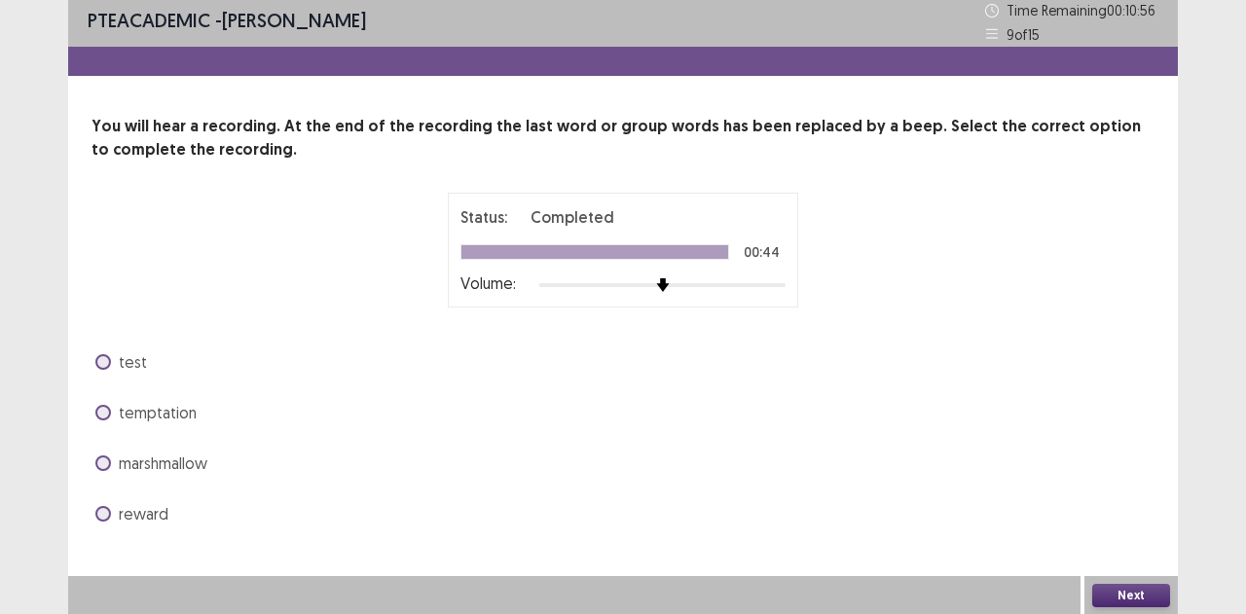
click at [107, 415] on span at bounding box center [103, 413] width 16 height 16
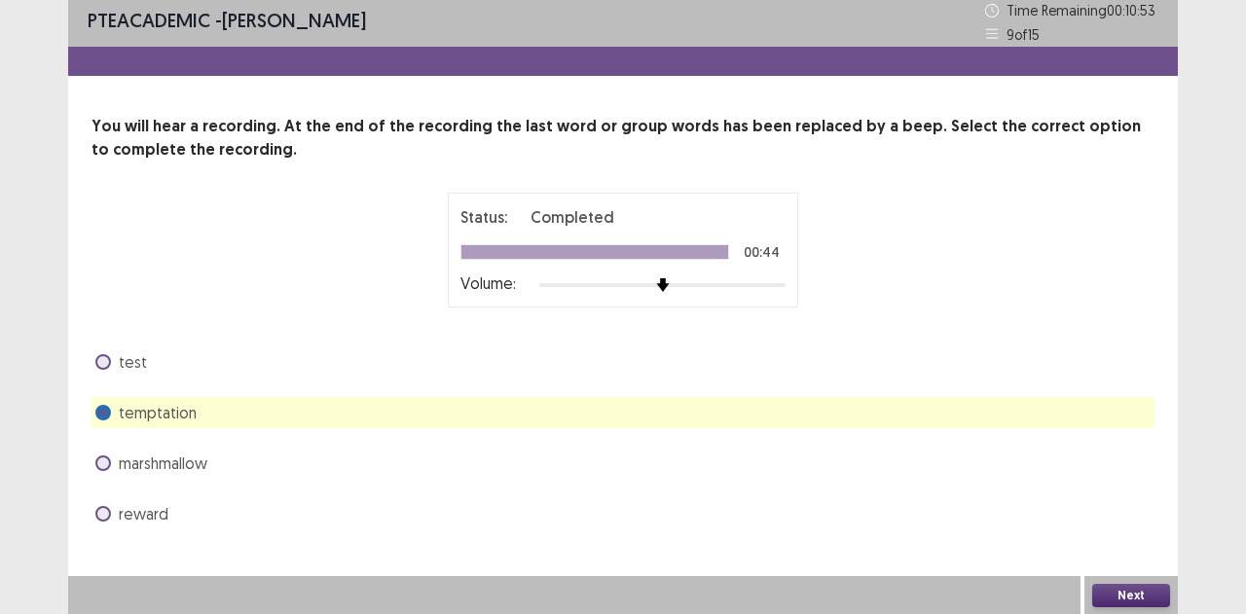
click at [1139, 588] on button "Next" at bounding box center [1131, 595] width 78 height 23
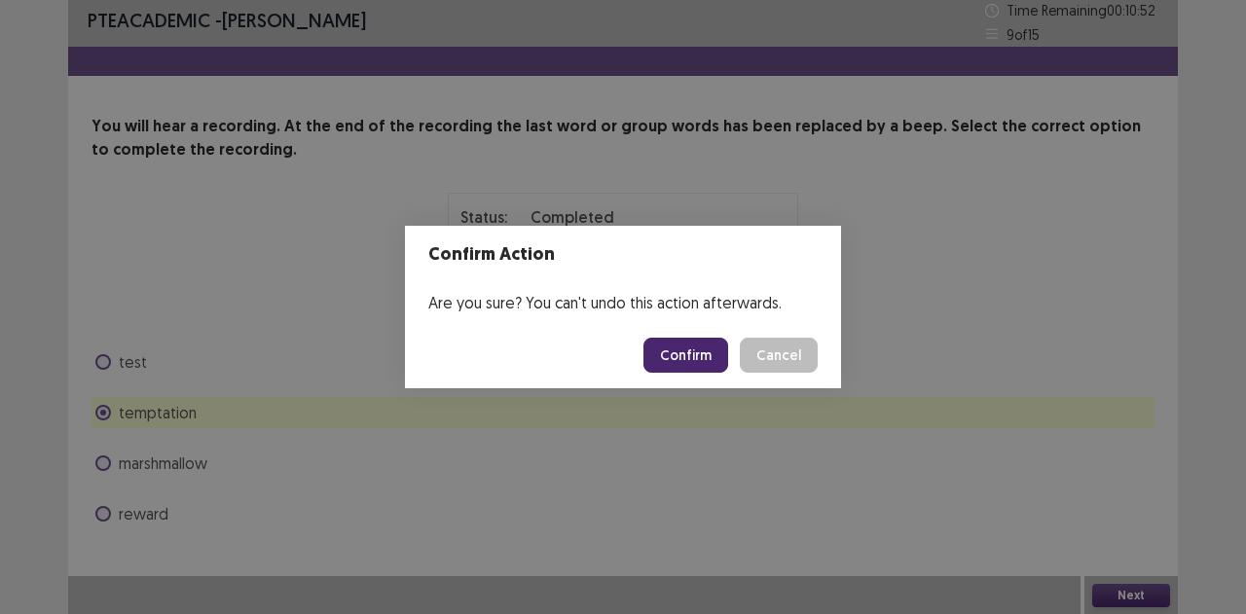
click at [713, 354] on button "Confirm" at bounding box center [685, 355] width 85 height 35
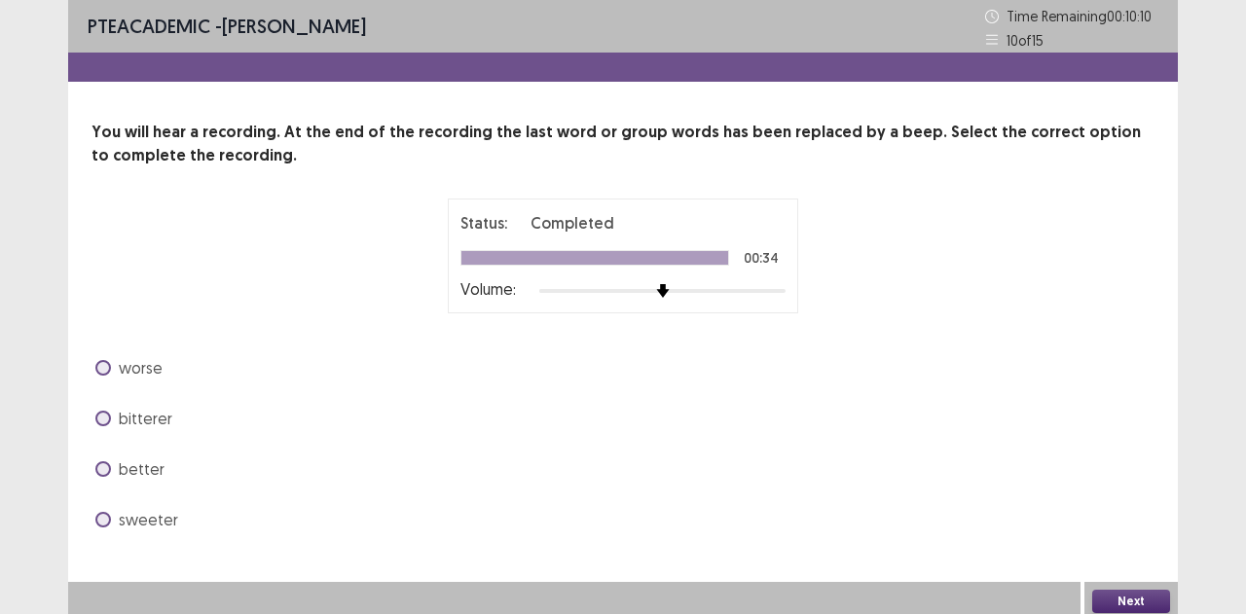
click at [111, 476] on label "better" at bounding box center [129, 468] width 69 height 23
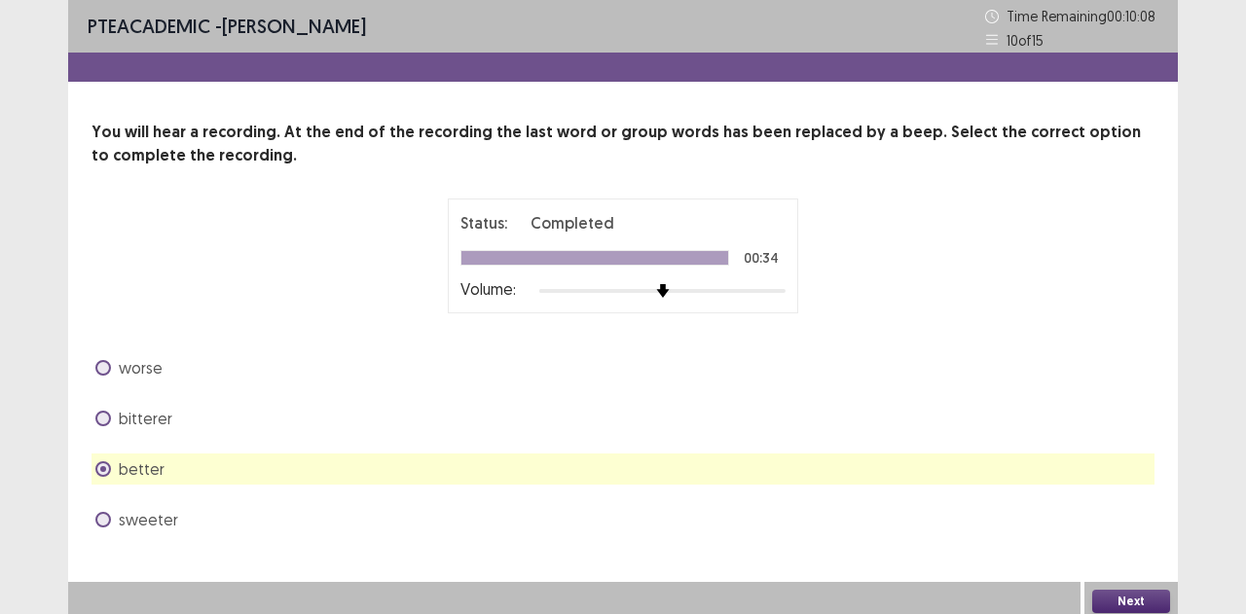
click at [1119, 603] on button "Next" at bounding box center [1131, 601] width 78 height 23
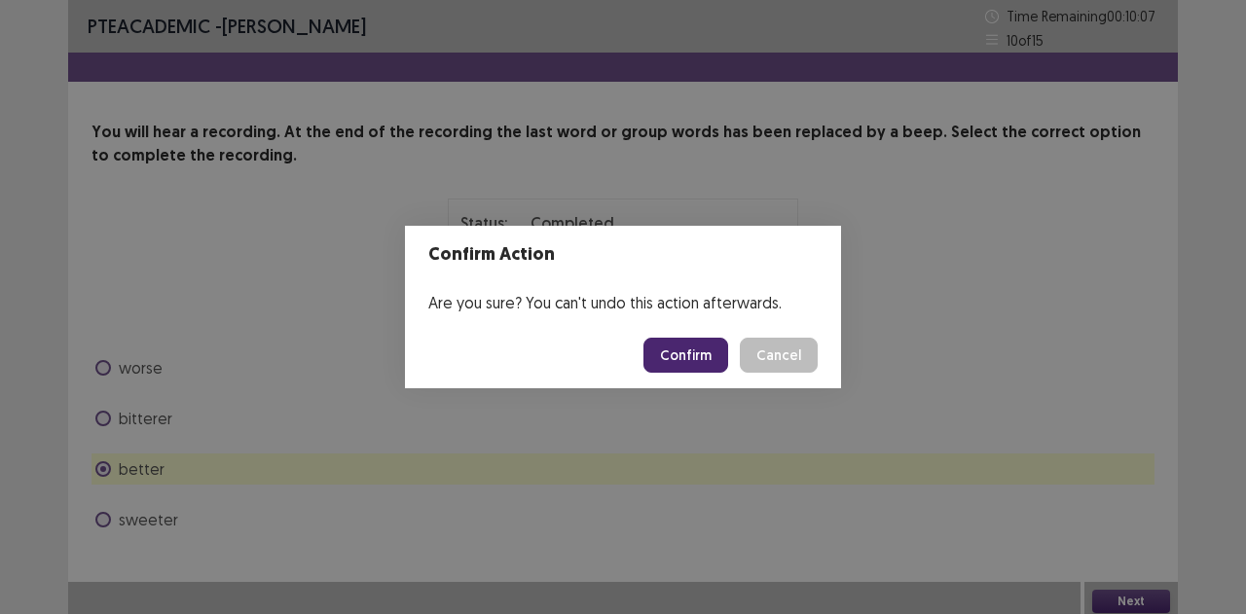
click at [683, 349] on button "Confirm" at bounding box center [685, 355] width 85 height 35
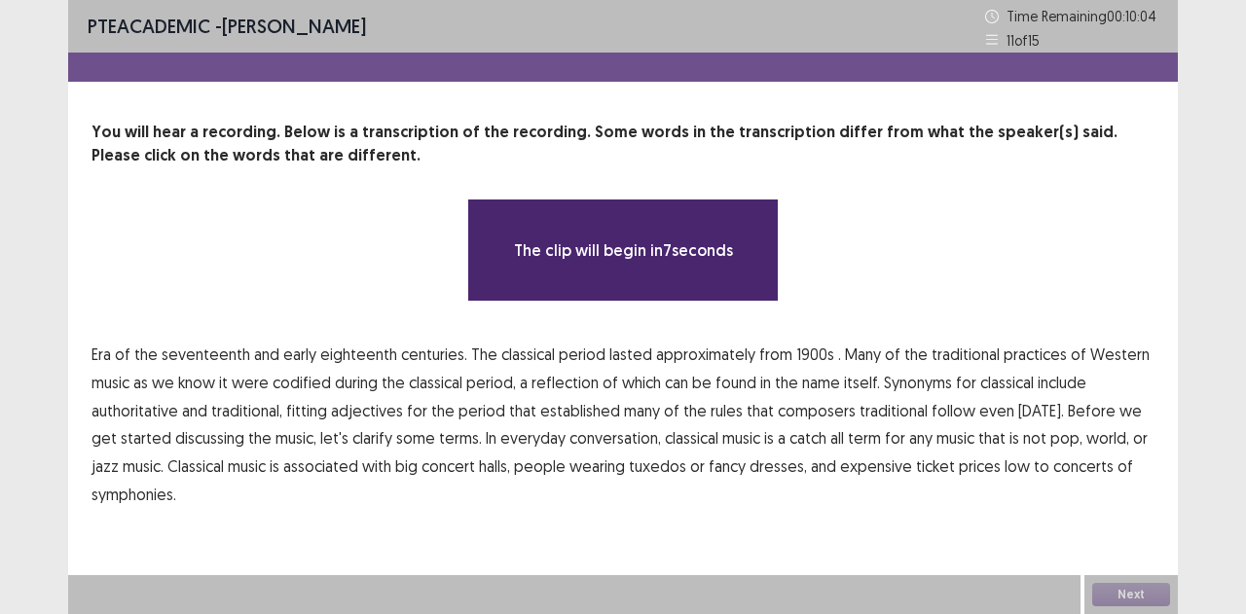
click at [119, 353] on span "of" at bounding box center [123, 354] width 16 height 23
click at [106, 351] on span "Era" at bounding box center [100, 354] width 19 height 23
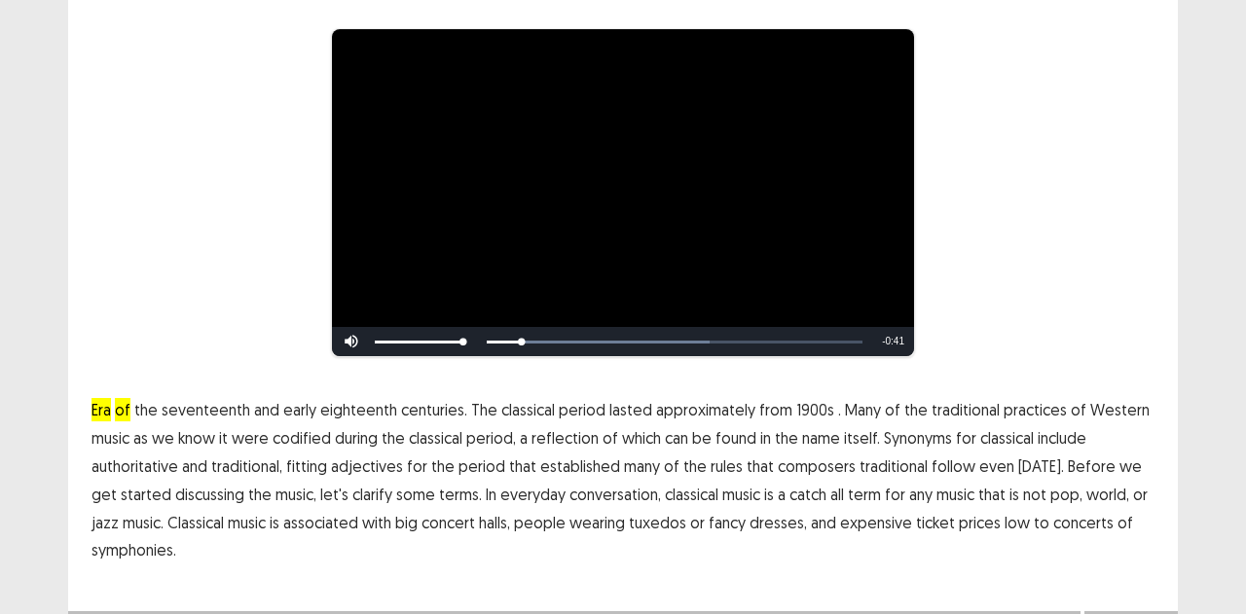
scroll to position [185, 0]
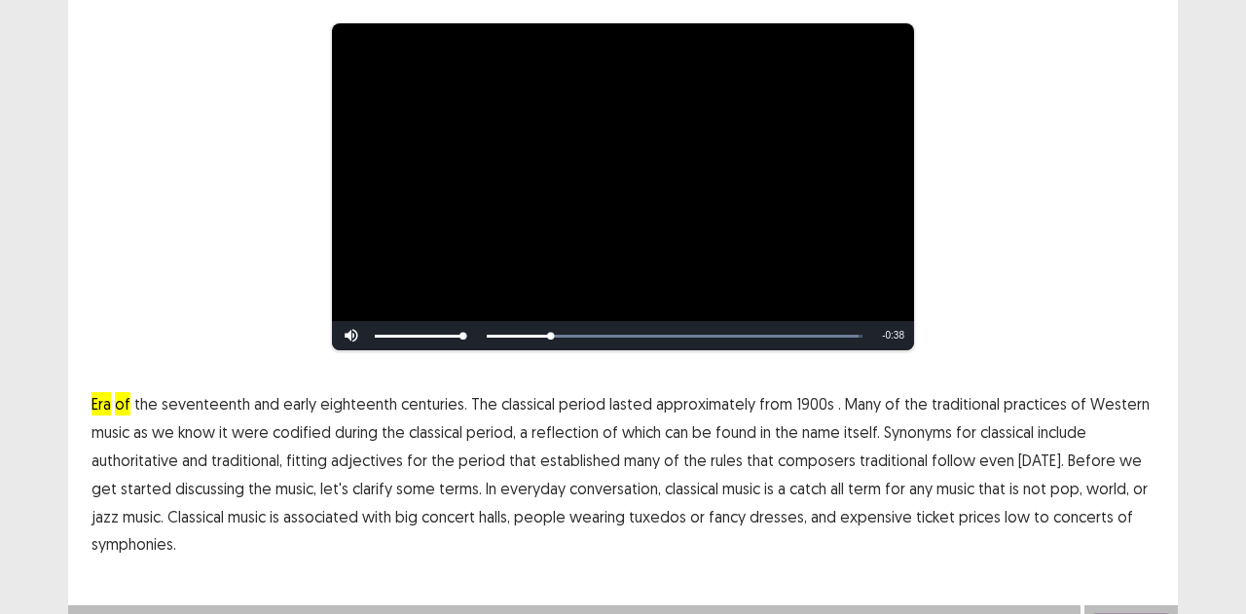
click at [801, 397] on span "1900s" at bounding box center [815, 403] width 38 height 23
click at [885, 452] on span "traditional" at bounding box center [893, 460] width 68 height 23
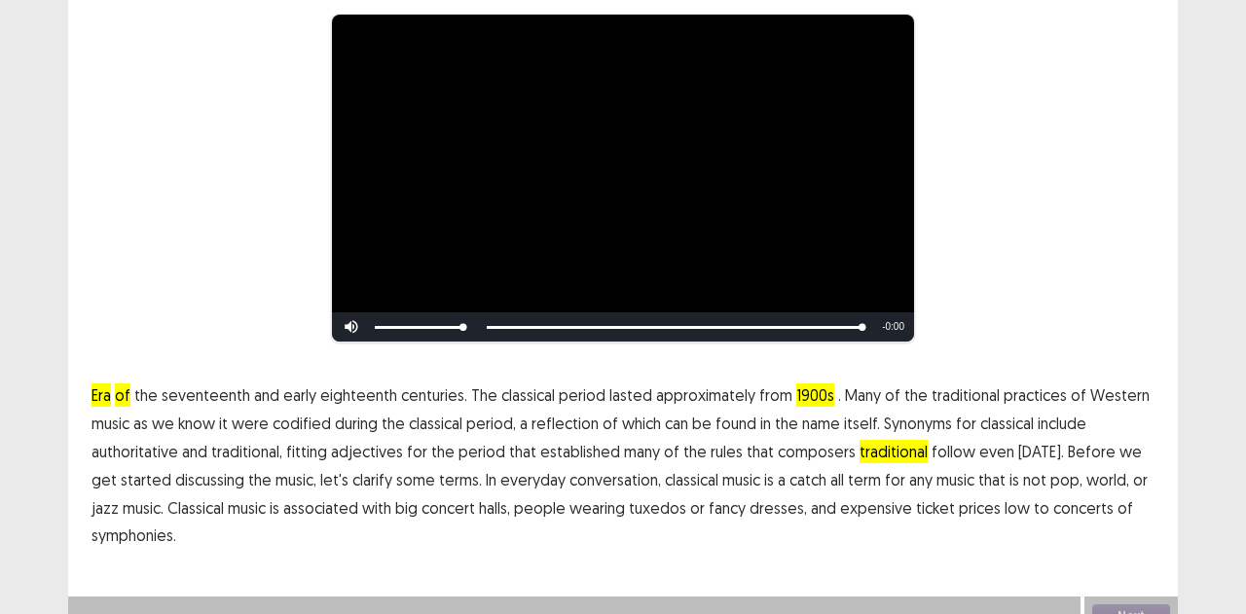
click at [1004, 517] on span "low" at bounding box center [1016, 507] width 25 height 23
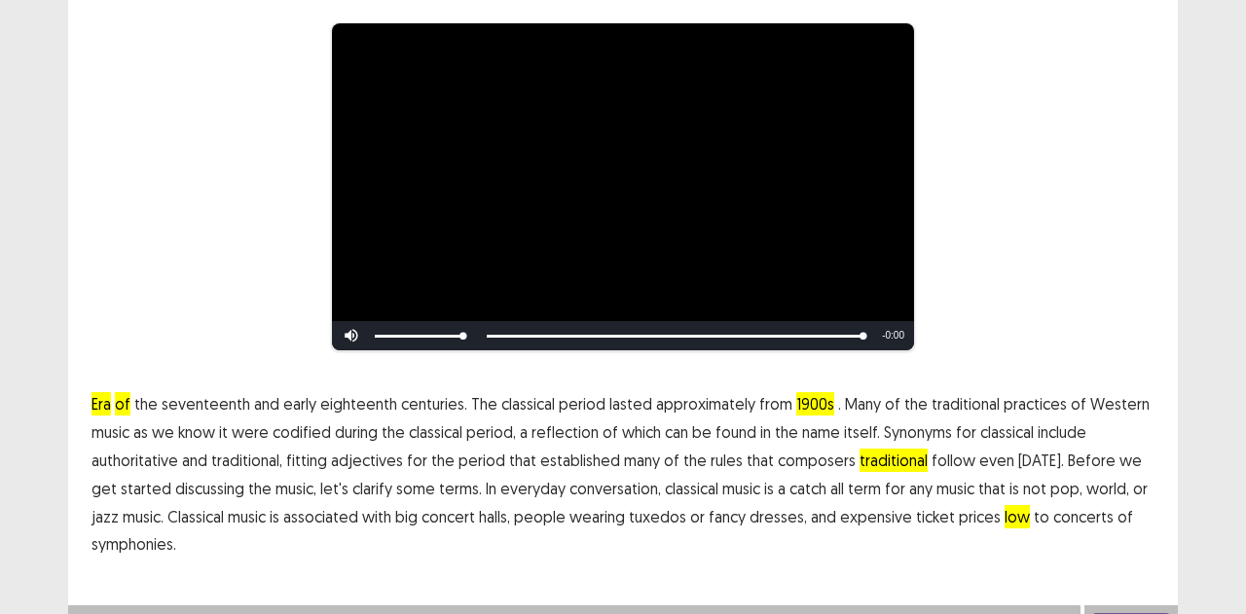
scroll to position [205, 0]
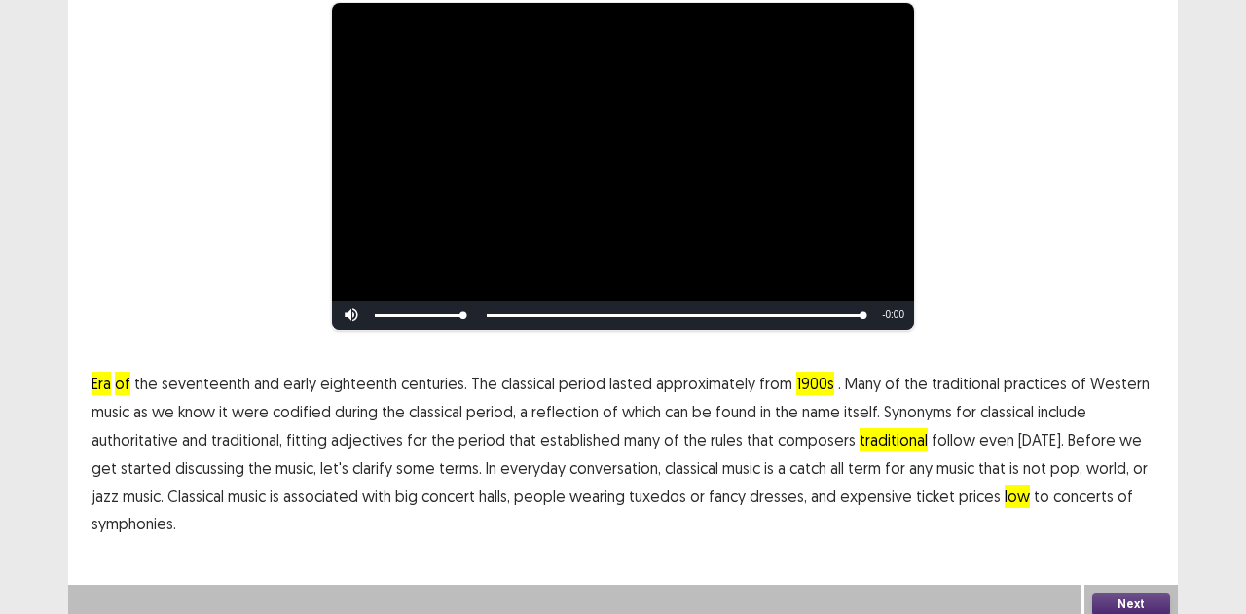
click at [1118, 593] on button "Next" at bounding box center [1131, 604] width 78 height 23
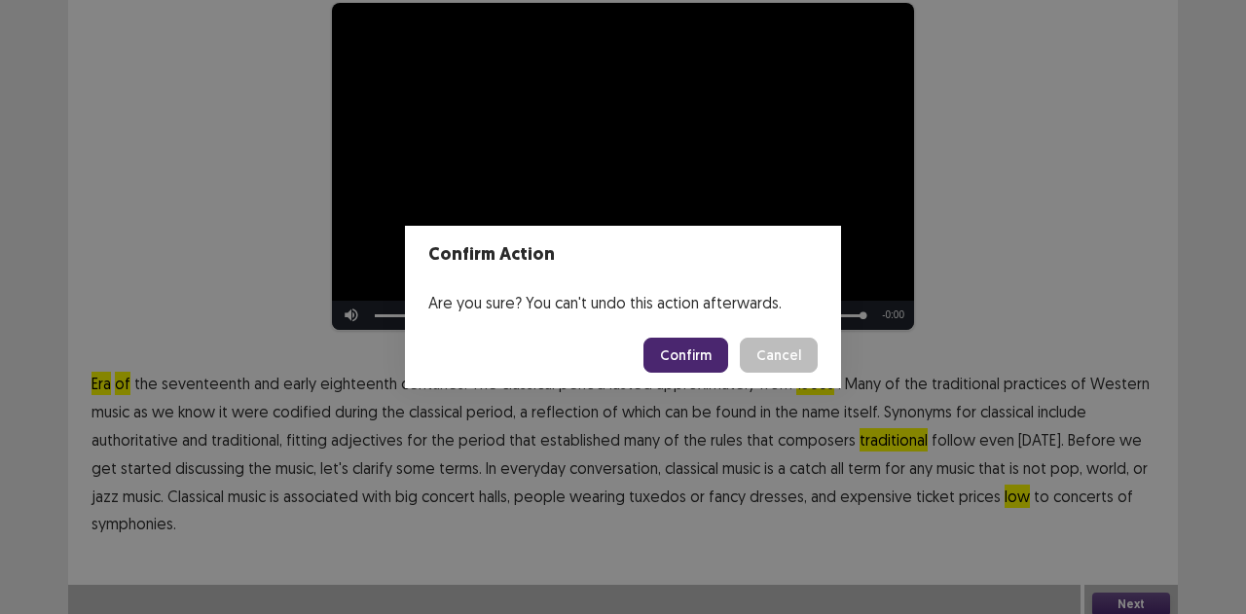
click at [689, 352] on button "Confirm" at bounding box center [685, 355] width 85 height 35
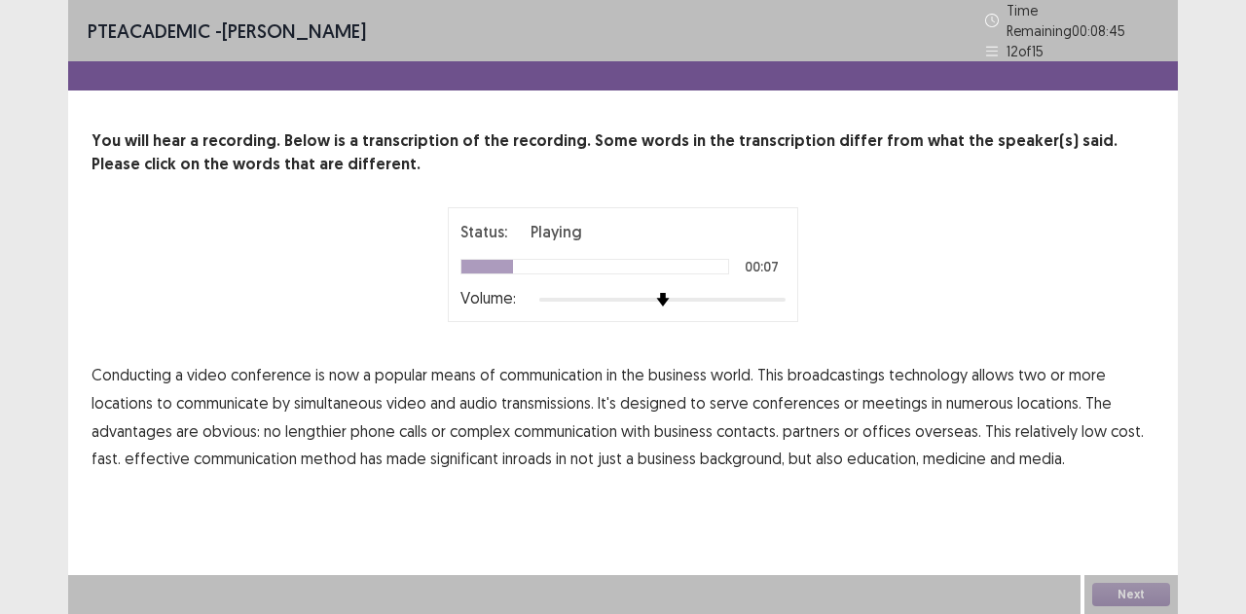
click at [844, 391] on span "or" at bounding box center [851, 402] width 15 height 23
click at [825, 365] on span "broadcastings" at bounding box center [835, 374] width 97 height 23
click at [844, 393] on span "or" at bounding box center [851, 402] width 15 height 23
click at [973, 393] on span "numerous" at bounding box center [979, 402] width 67 height 23
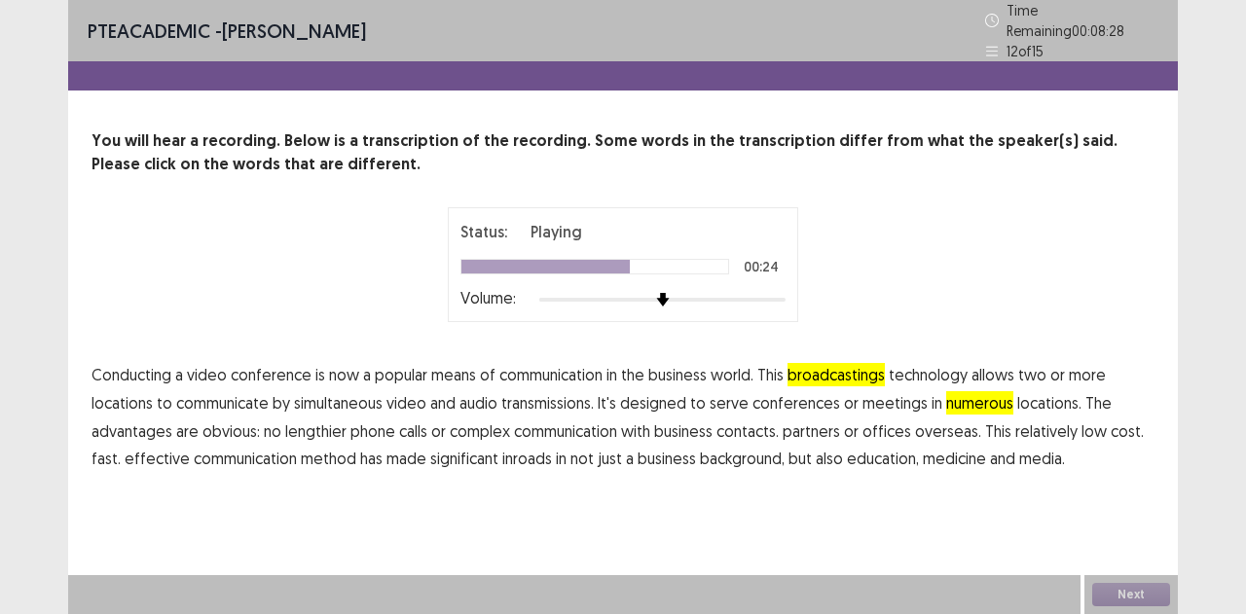
click at [286, 424] on span "lengthier" at bounding box center [315, 430] width 61 height 23
click at [274, 421] on span "no" at bounding box center [273, 430] width 18 height 23
click at [308, 422] on span "lengthier" at bounding box center [315, 430] width 61 height 23
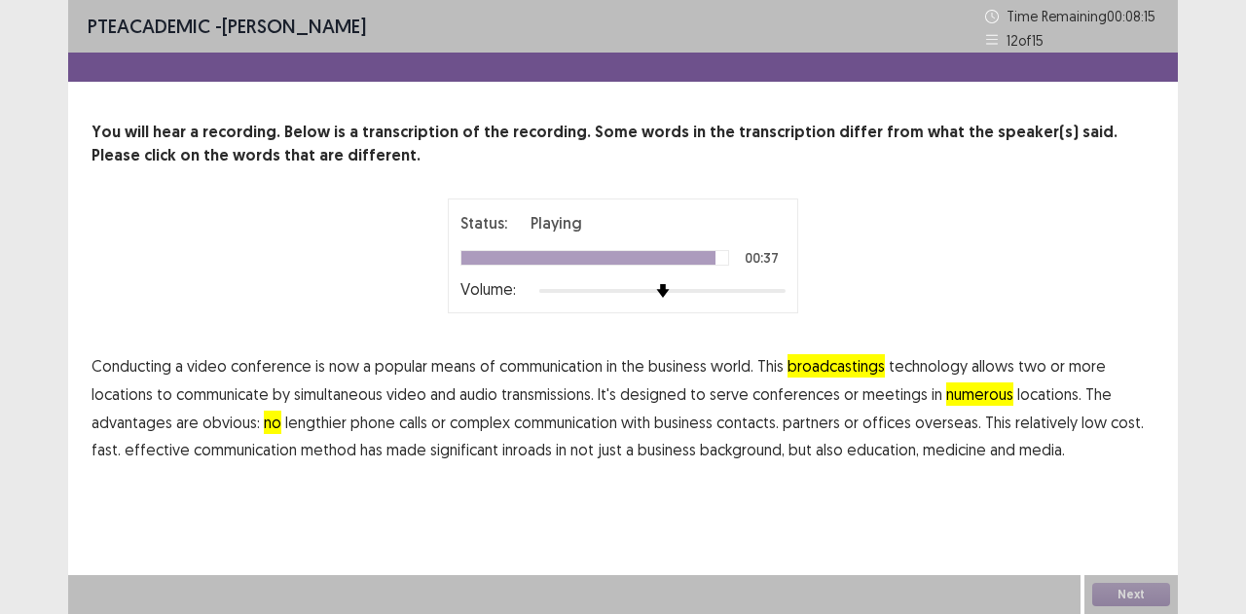
click at [727, 446] on span "background," at bounding box center [742, 449] width 85 height 23
click at [1132, 603] on button "Next" at bounding box center [1131, 594] width 78 height 23
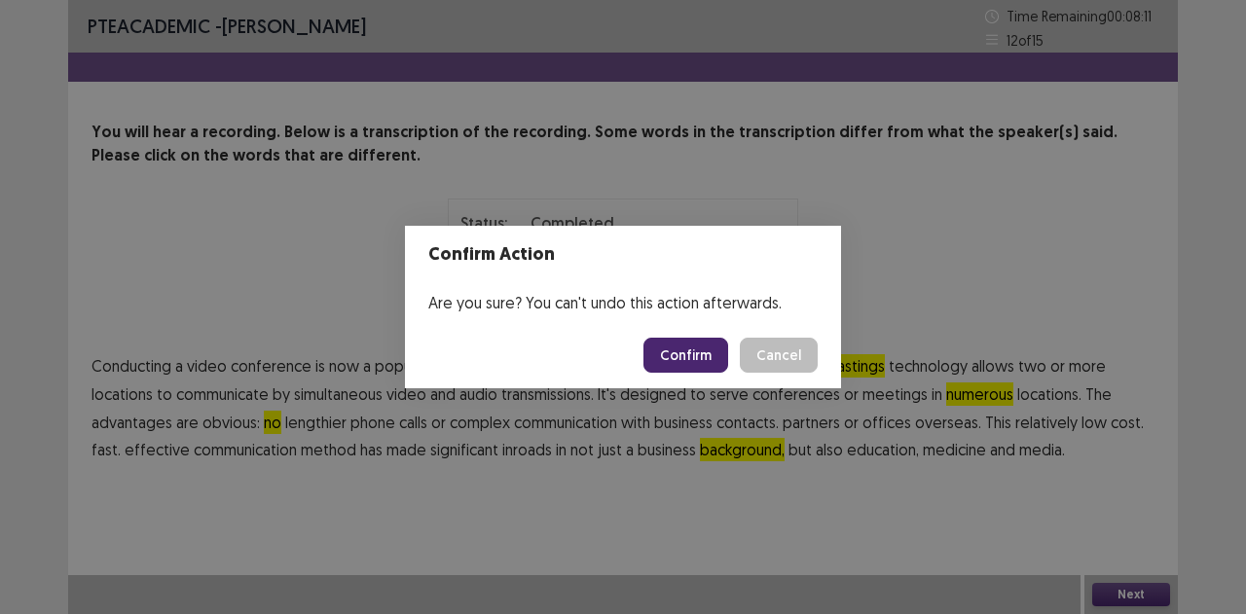
click at [687, 354] on button "Confirm" at bounding box center [685, 355] width 85 height 35
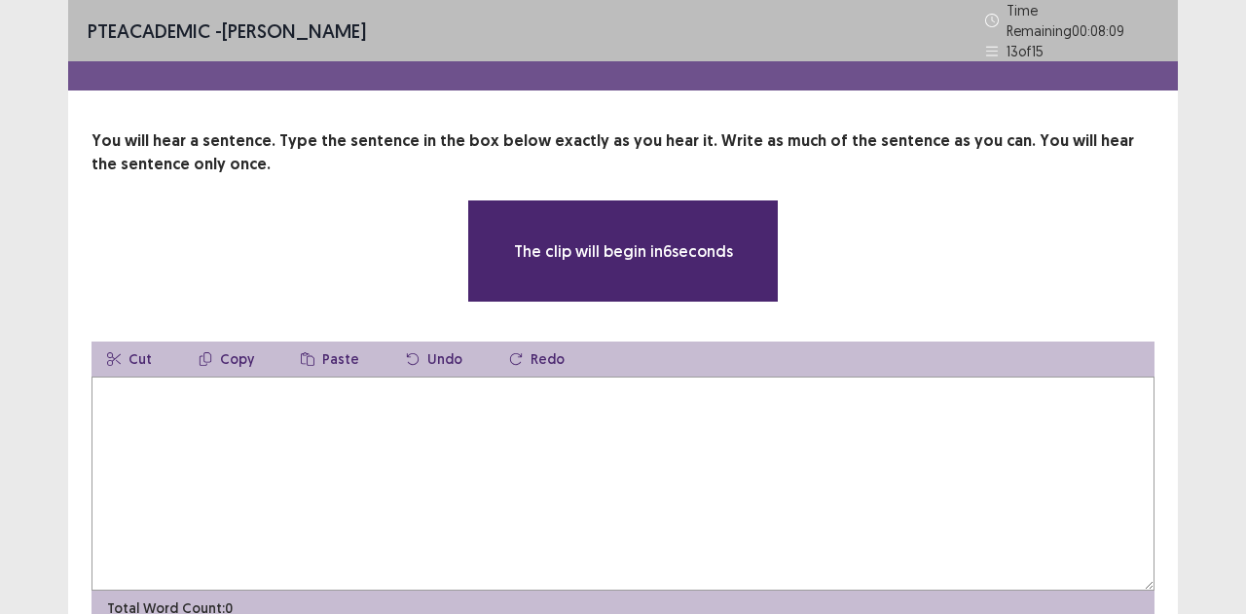
click at [452, 490] on textarea at bounding box center [622, 484] width 1063 height 214
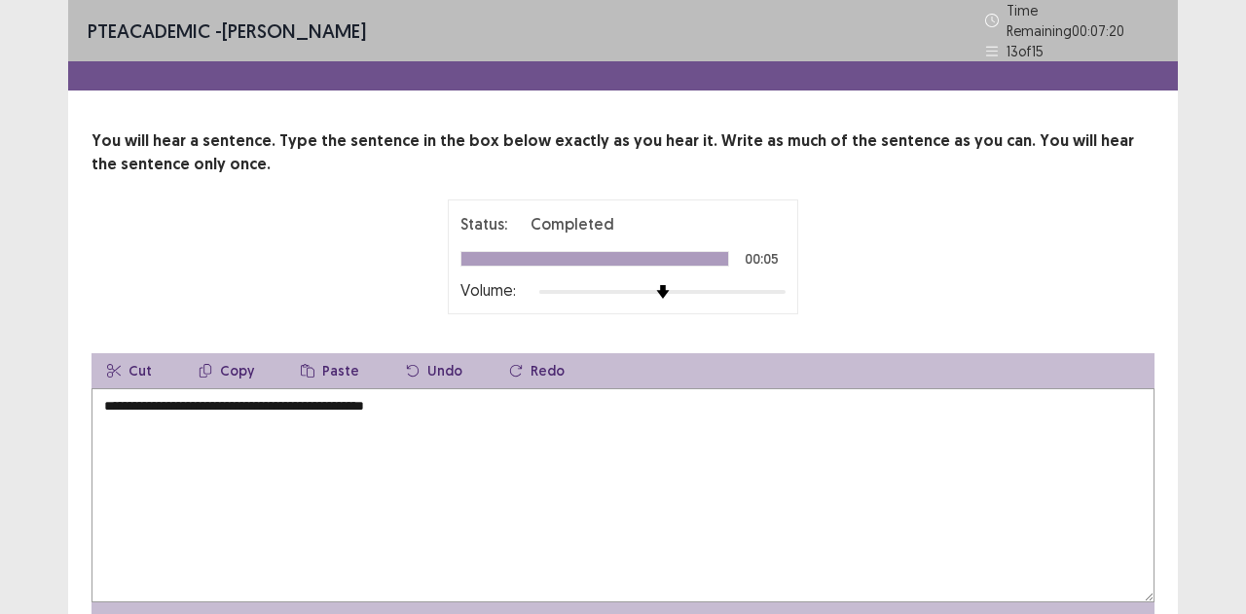
click at [285, 396] on textarea "**********" at bounding box center [622, 495] width 1063 height 214
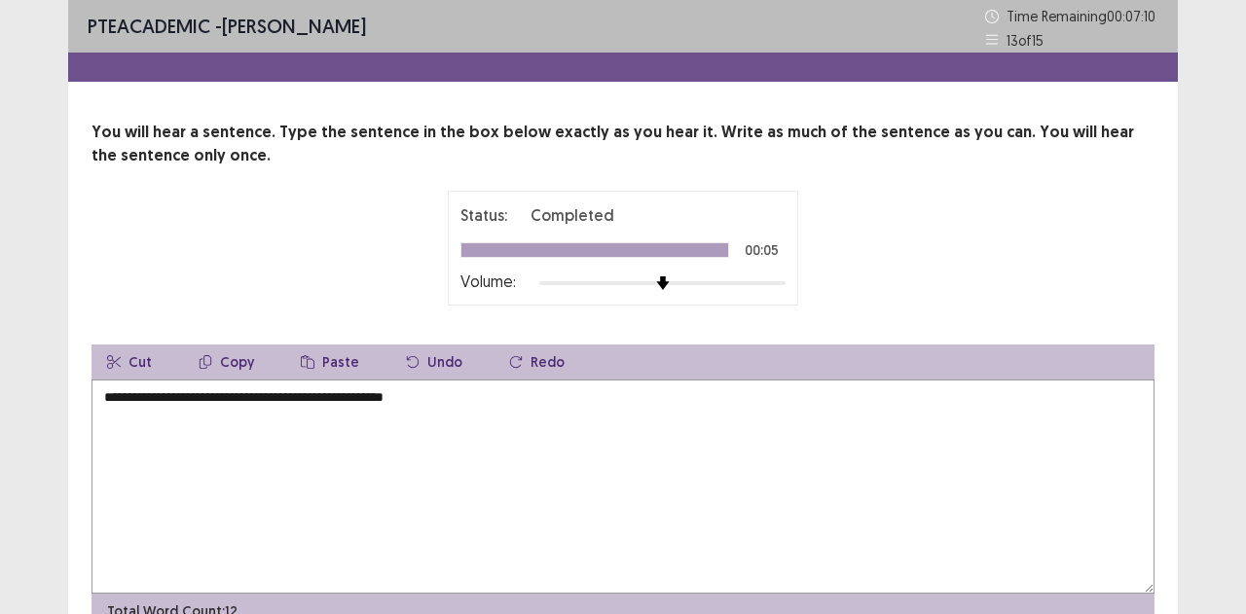
click at [250, 393] on textarea "**********" at bounding box center [622, 487] width 1063 height 214
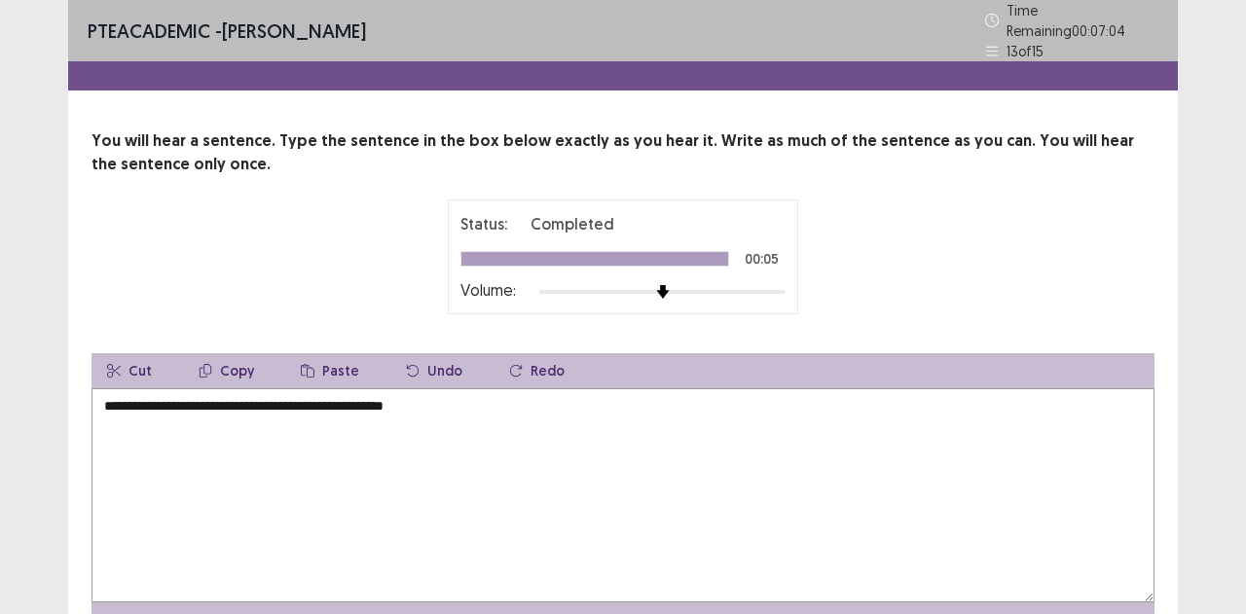
scroll to position [99, 0]
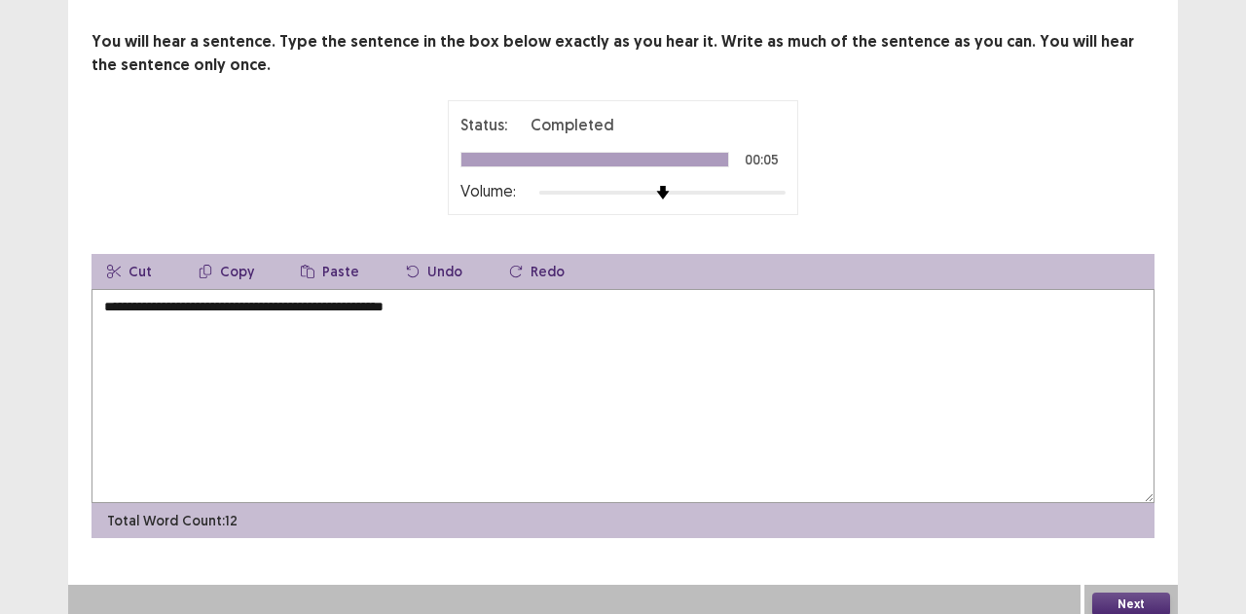
click at [506, 303] on textarea "**********" at bounding box center [622, 396] width 1063 height 214
type textarea "**********"
click at [1135, 597] on button "Next" at bounding box center [1131, 604] width 78 height 23
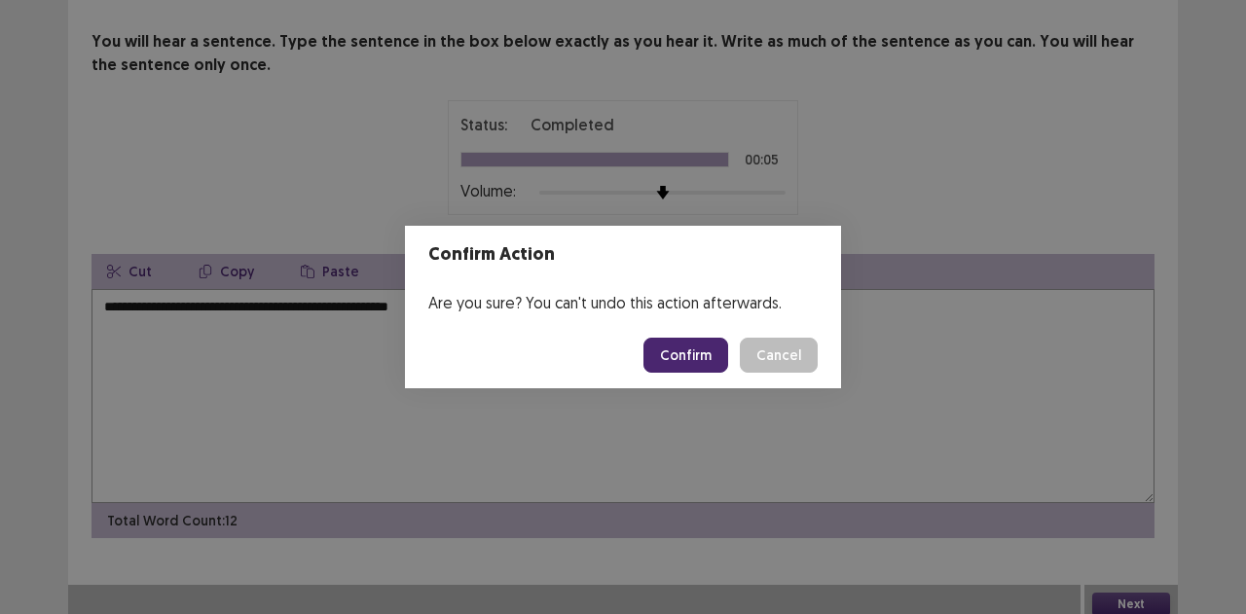
click at [701, 346] on button "Confirm" at bounding box center [685, 355] width 85 height 35
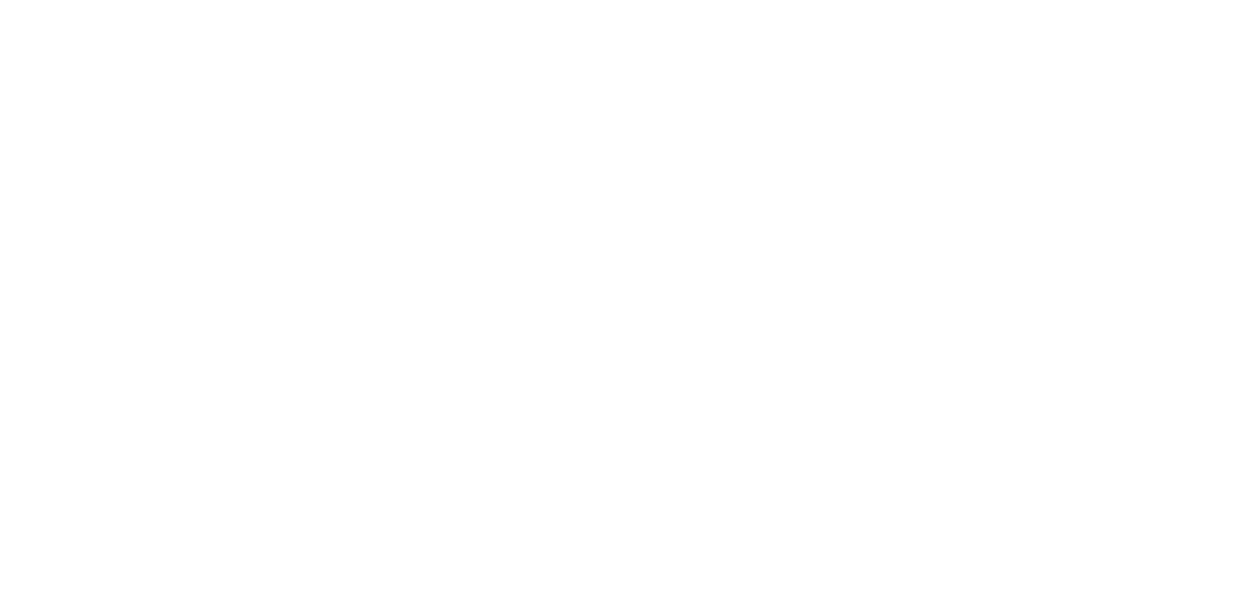
scroll to position [0, 0]
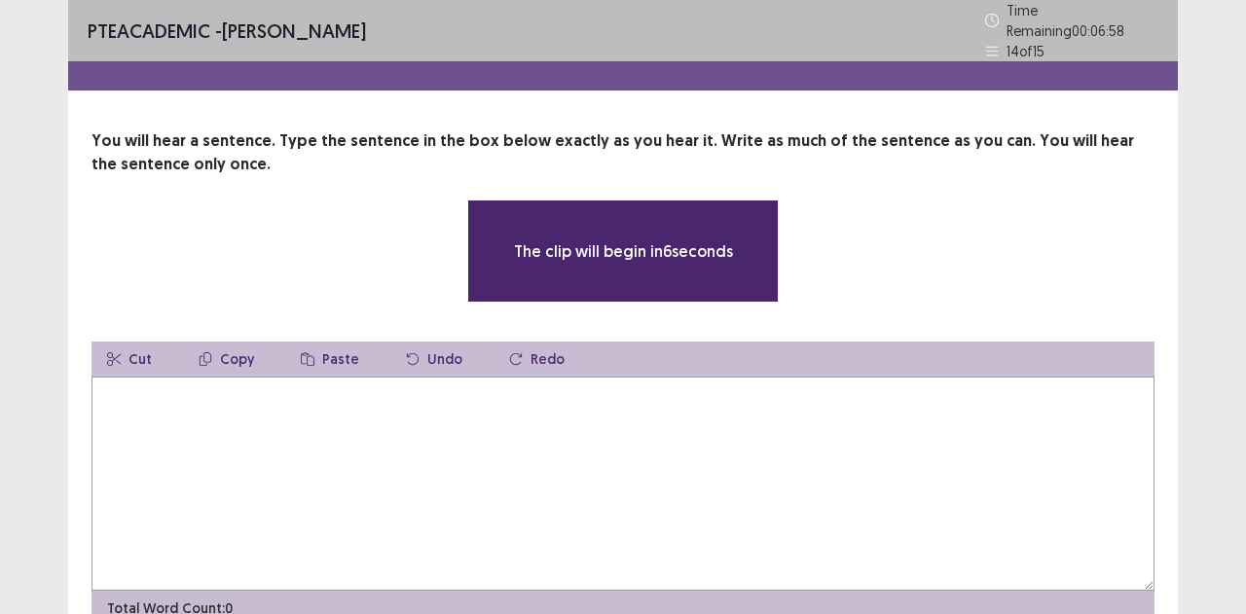
click at [872, 459] on textarea at bounding box center [622, 484] width 1063 height 214
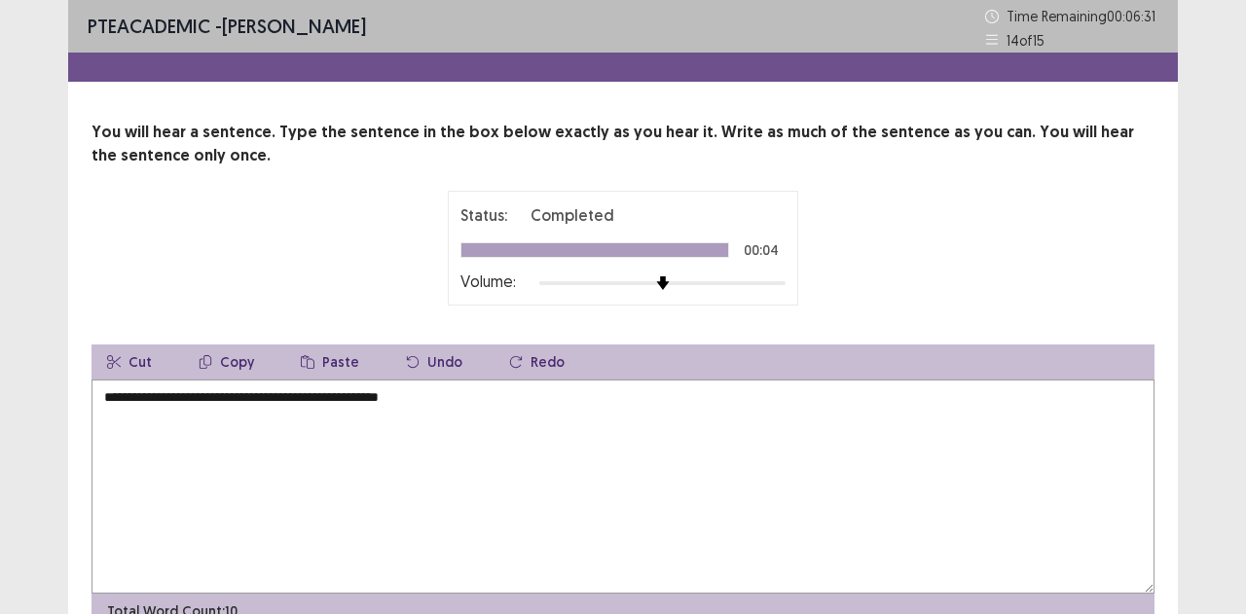
click at [352, 393] on textarea "**********" at bounding box center [622, 487] width 1063 height 214
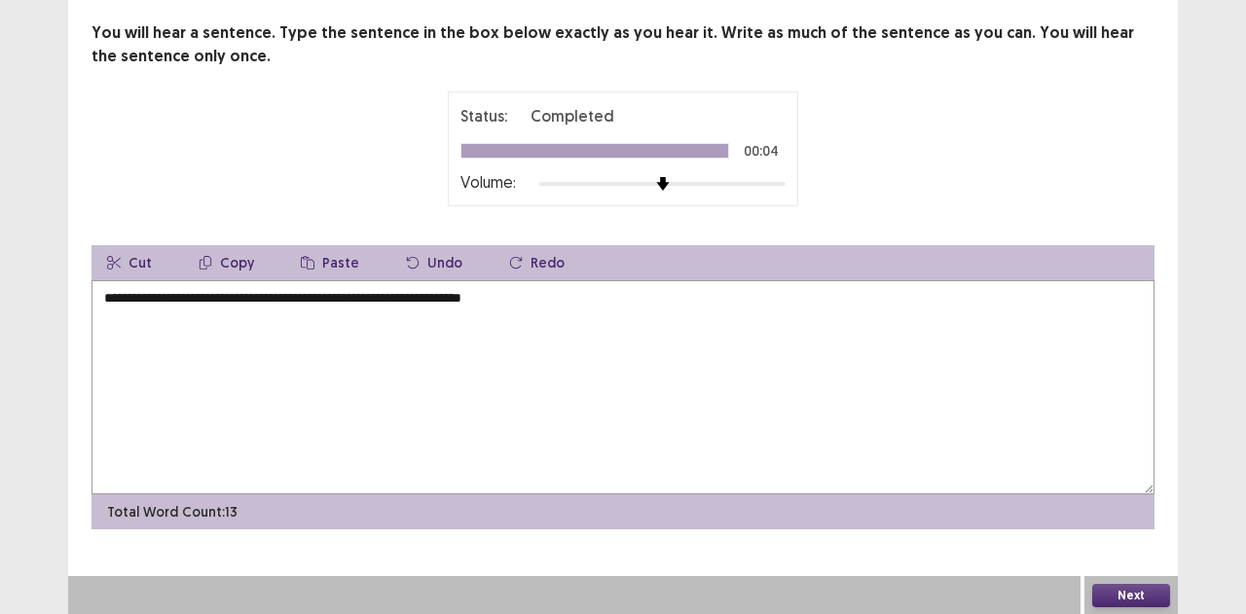
type textarea "**********"
click at [1113, 599] on button "Next" at bounding box center [1131, 595] width 78 height 23
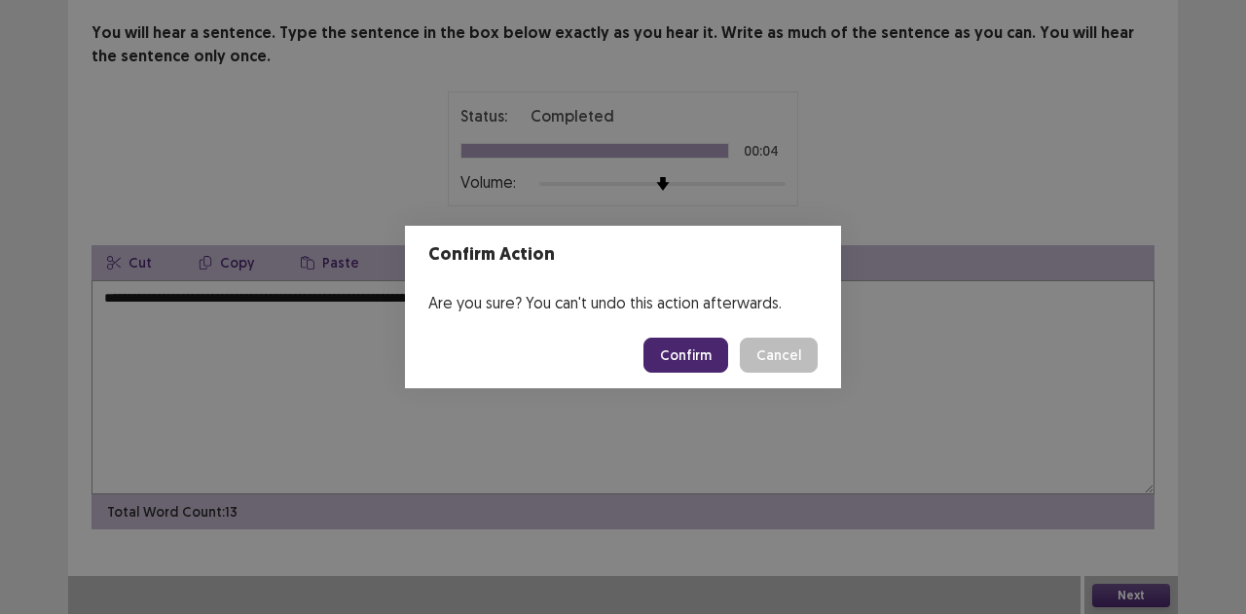
click at [680, 360] on button "Confirm" at bounding box center [685, 355] width 85 height 35
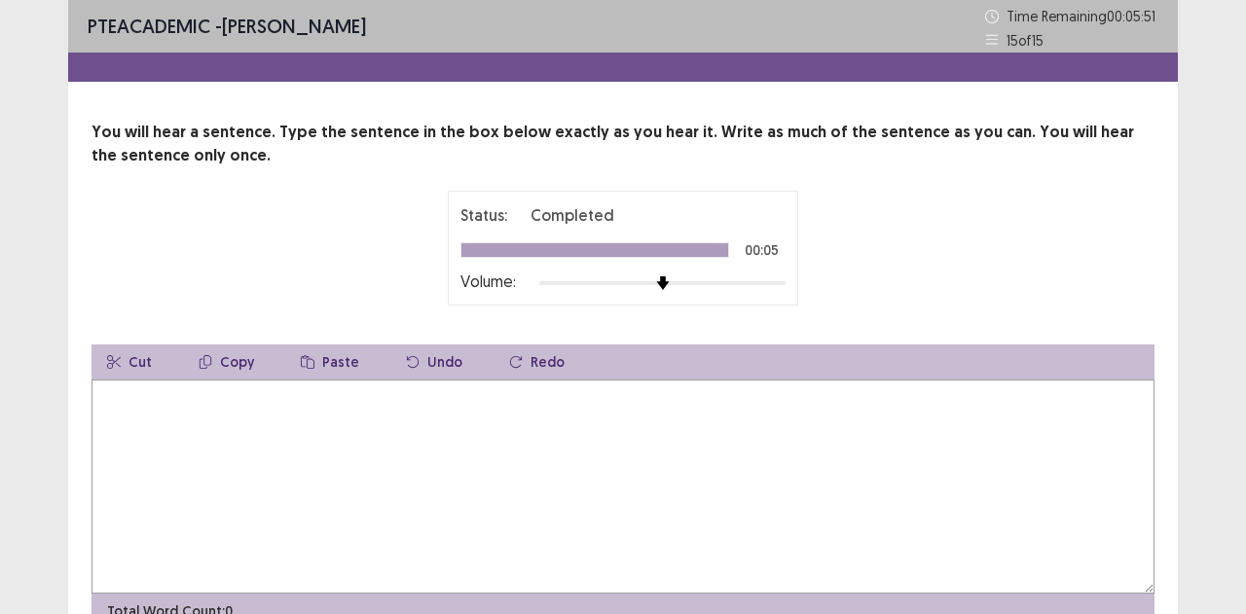
click at [685, 402] on textarea at bounding box center [622, 487] width 1063 height 214
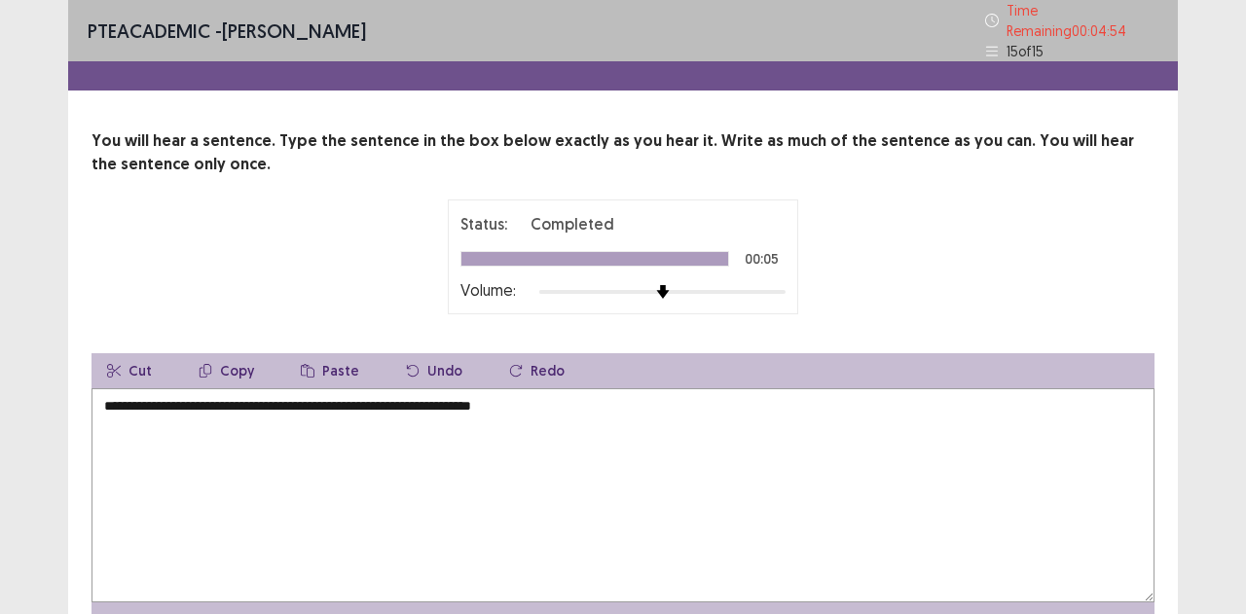
click at [196, 393] on textarea "**********" at bounding box center [622, 495] width 1063 height 214
click at [555, 397] on textarea "**********" at bounding box center [622, 495] width 1063 height 214
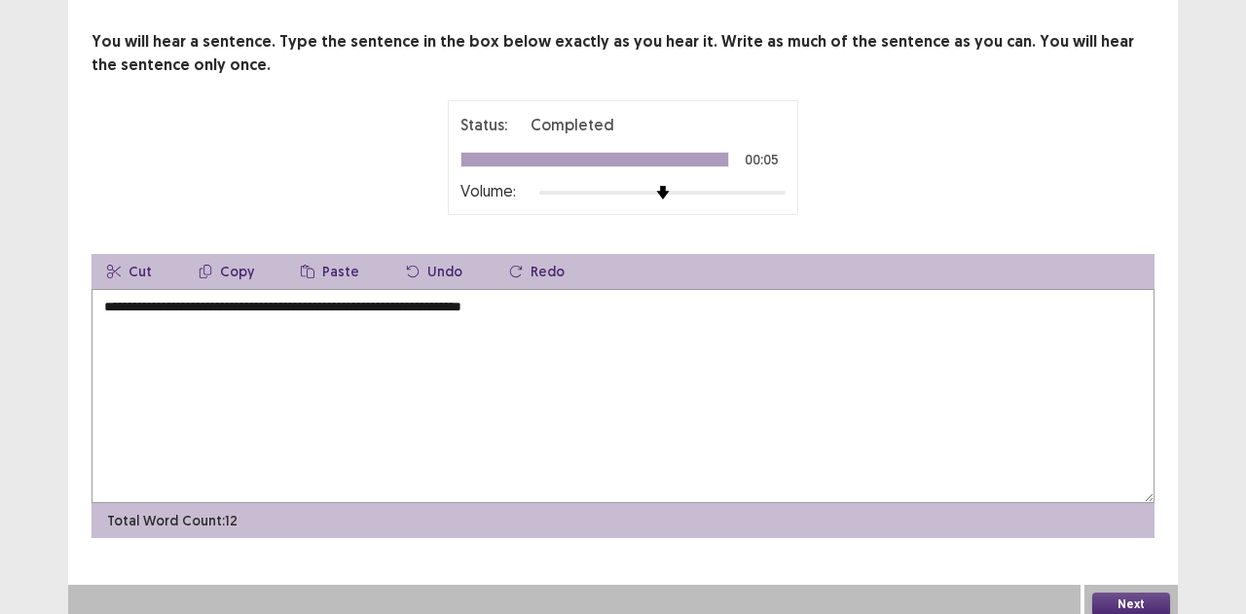
type textarea "**********"
click at [1125, 596] on button "Next" at bounding box center [1131, 604] width 78 height 23
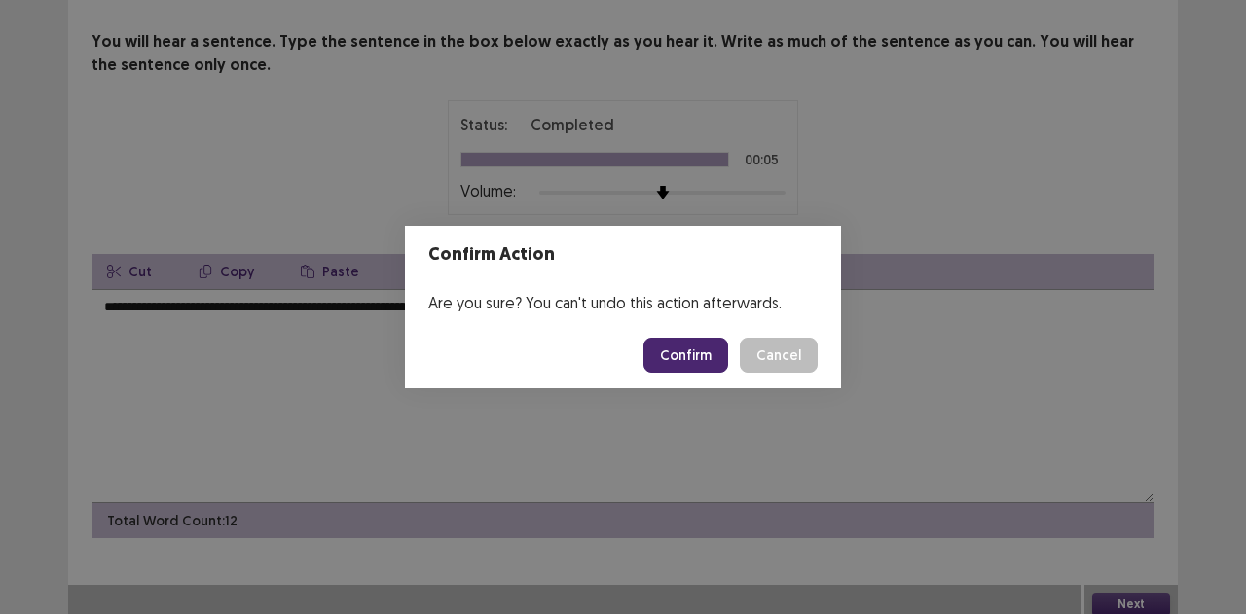
click at [687, 343] on button "Confirm" at bounding box center [685, 355] width 85 height 35
